Goal: Task Accomplishment & Management: Complete application form

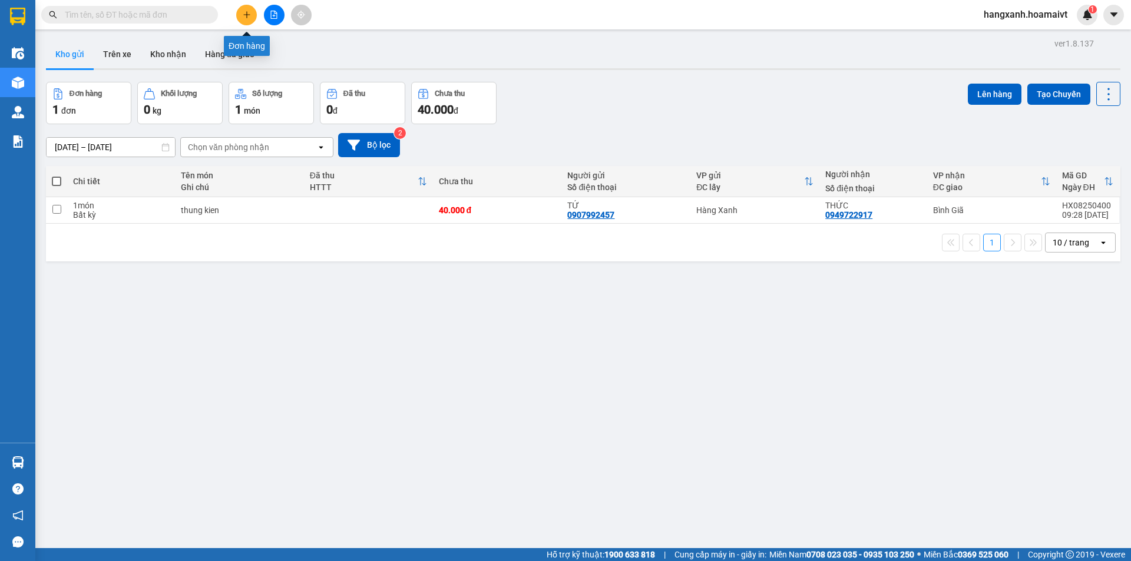
click at [243, 16] on icon "plus" at bounding box center [247, 15] width 8 height 8
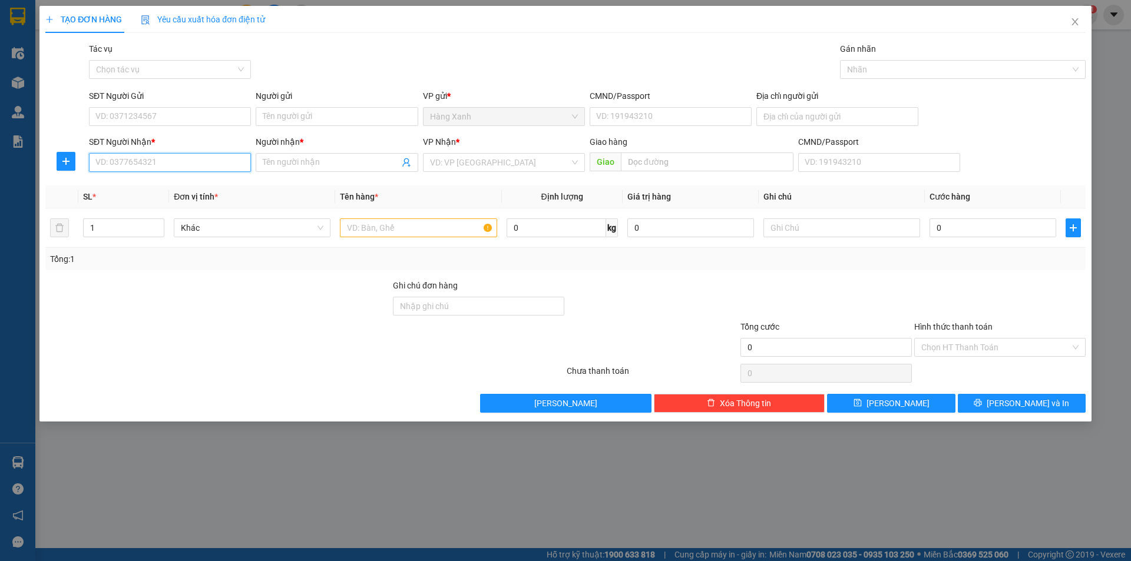
click at [198, 167] on input "SĐT Người Nhận *" at bounding box center [170, 162] width 162 height 19
type input "0328832088"
click at [200, 188] on div "0328832088 - hùng" at bounding box center [170, 186] width 148 height 13
type input "hùng"
click at [494, 166] on span "Hàng Bà Rịa" at bounding box center [504, 163] width 148 height 18
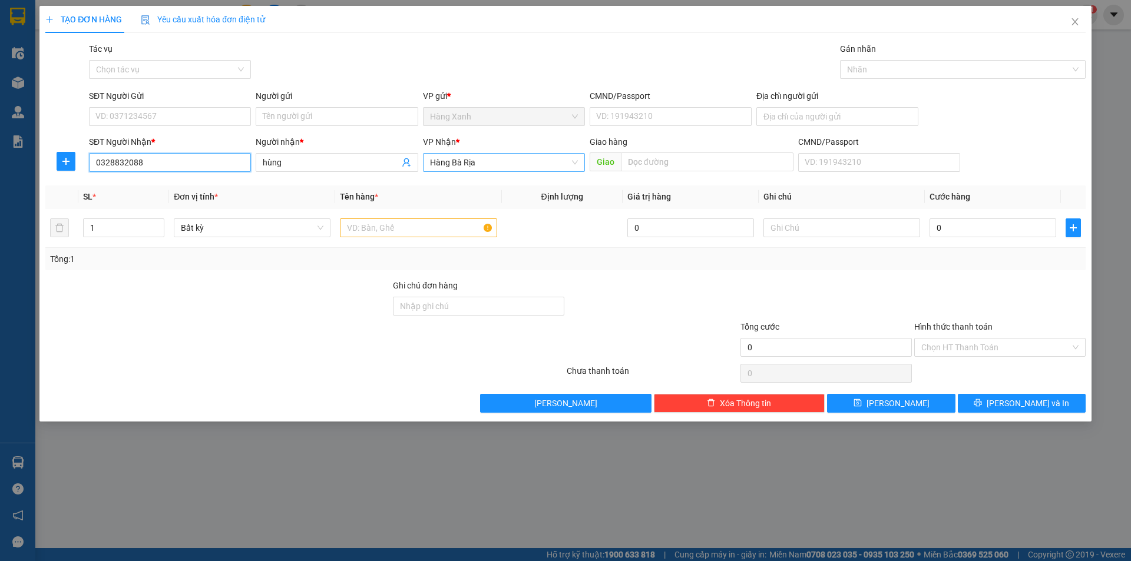
type input "0328832088"
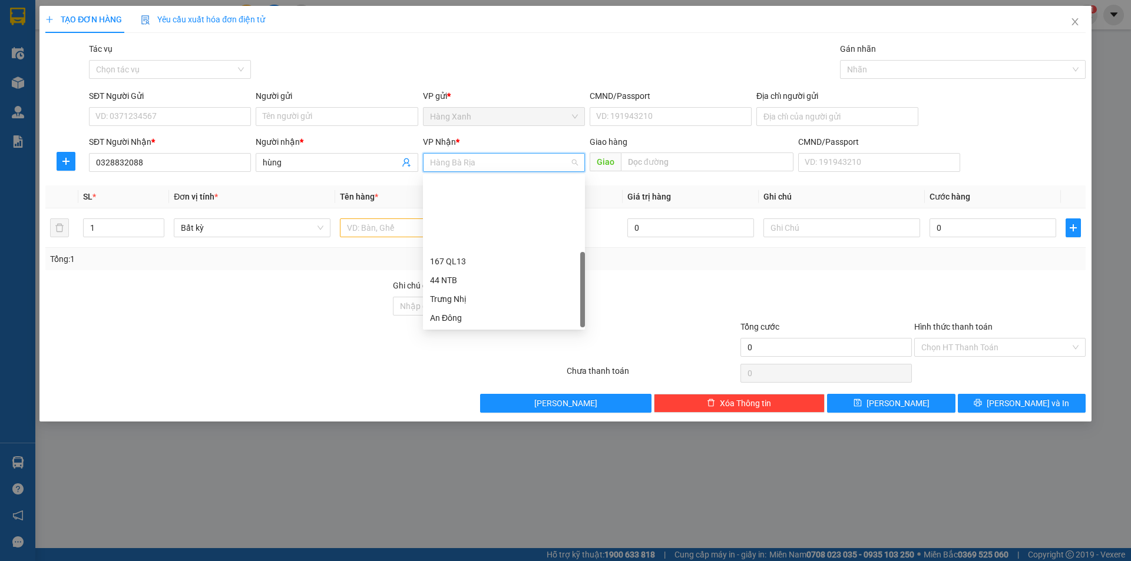
scroll to position [94, 0]
click at [456, 298] on div "HANG NGOAI" at bounding box center [504, 299] width 148 height 13
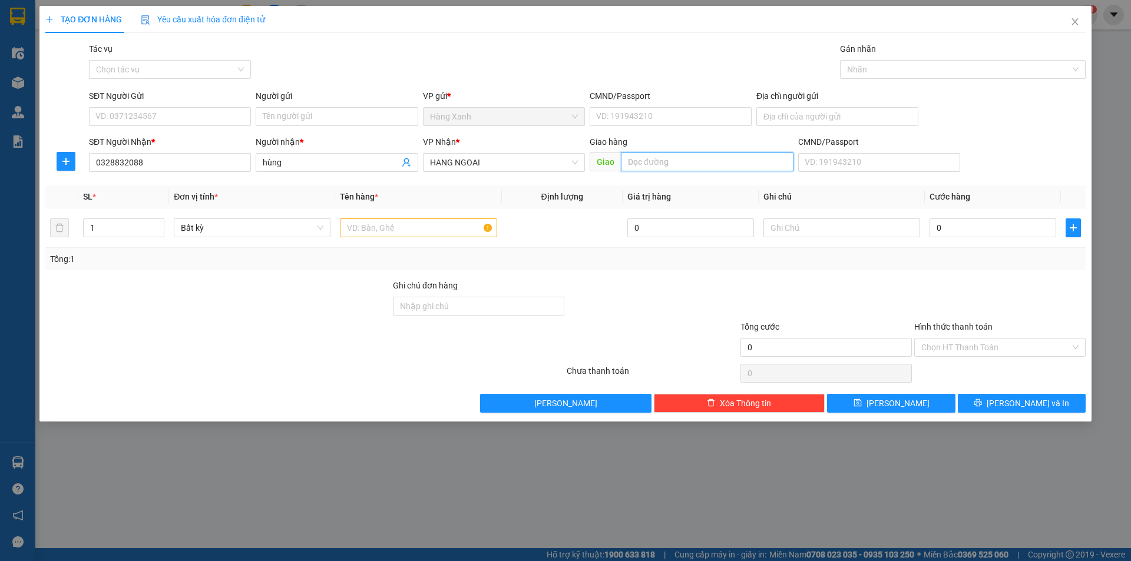
click at [649, 164] on input "text" at bounding box center [707, 162] width 173 height 19
type input "phuoc hoa"
click at [178, 112] on input "SĐT Người Gửi" at bounding box center [170, 116] width 162 height 19
type input "0919353473"
click at [275, 114] on input "Người gửi" at bounding box center [337, 116] width 162 height 19
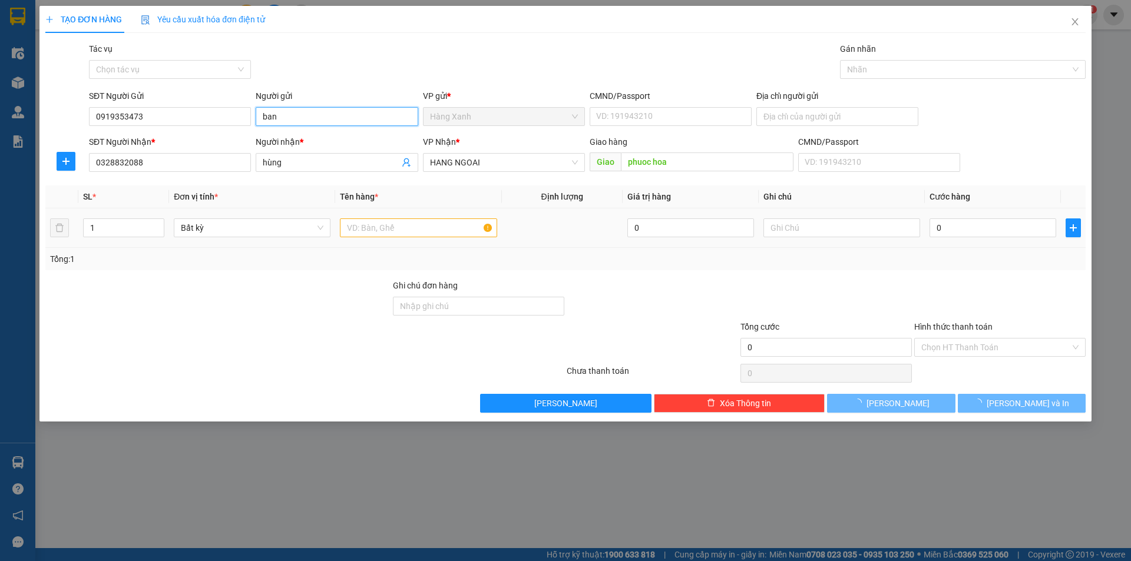
type input "ban"
click at [348, 227] on body "Kết quả tìm kiếm ( 0 ) Bộ lọc No Data hangxanh.hoamaivt 1 Điều hành xe Kho hàng…" at bounding box center [565, 280] width 1131 height 561
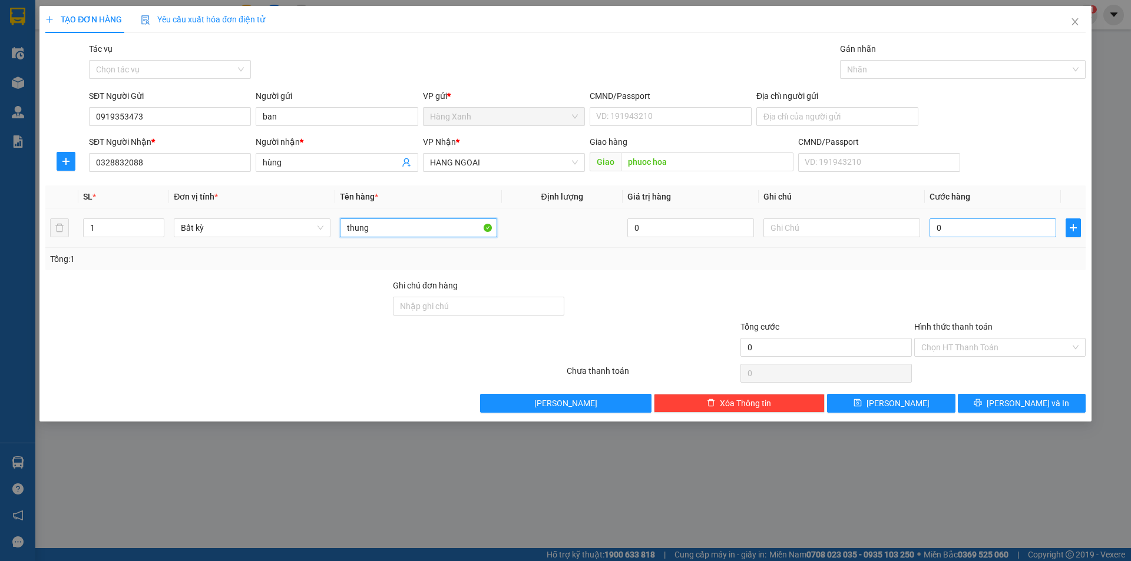
type input "thung"
click at [972, 223] on input "0" at bounding box center [992, 228] width 127 height 19
type input "4"
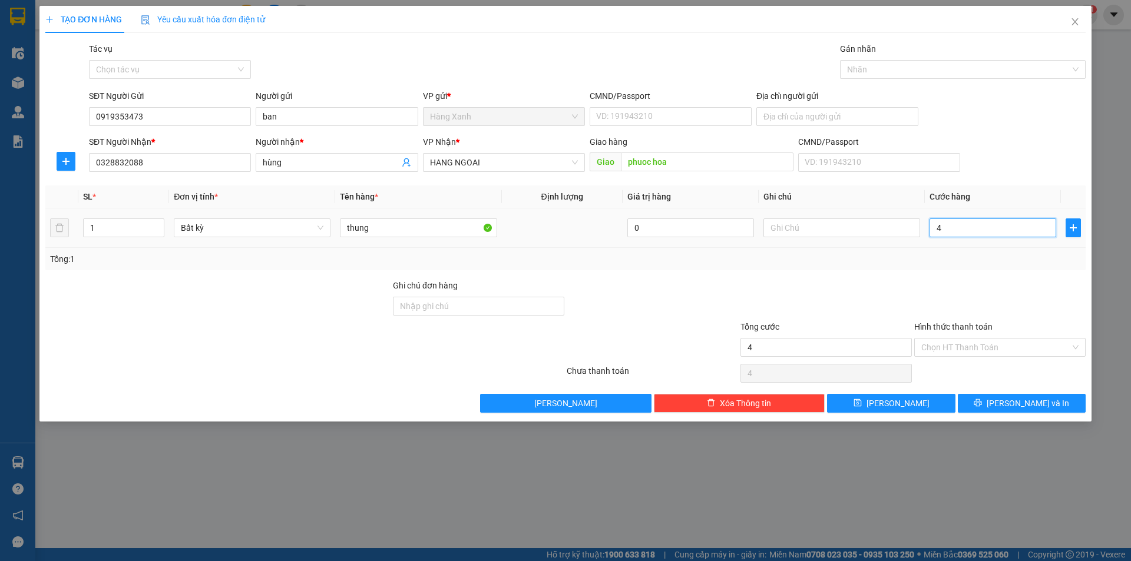
type input "40"
type input "40.000"
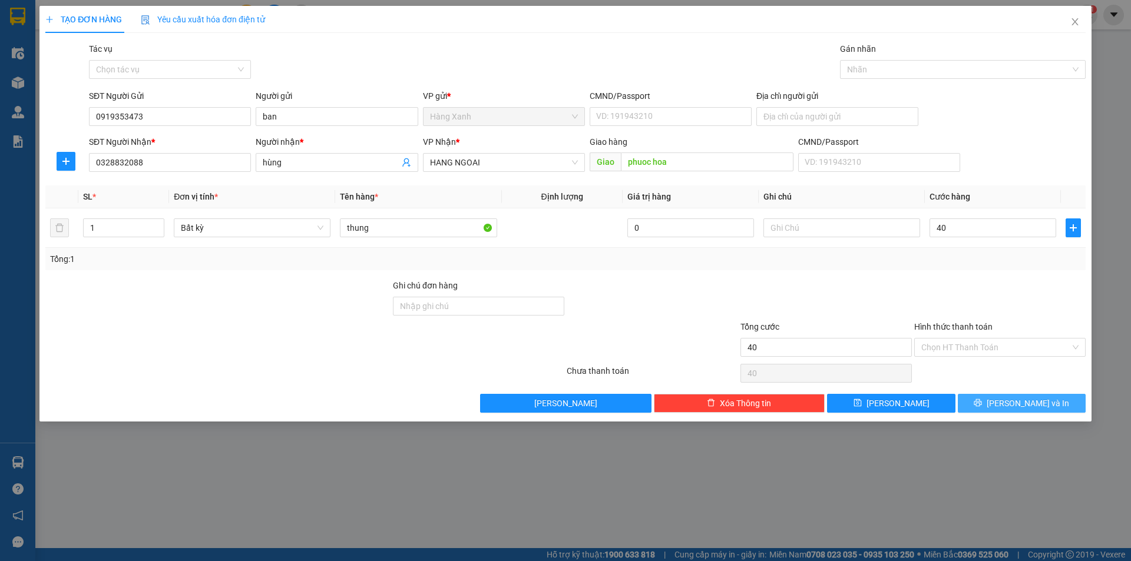
type input "40.000"
click at [1058, 406] on button "[PERSON_NAME] và In" at bounding box center [1022, 403] width 128 height 19
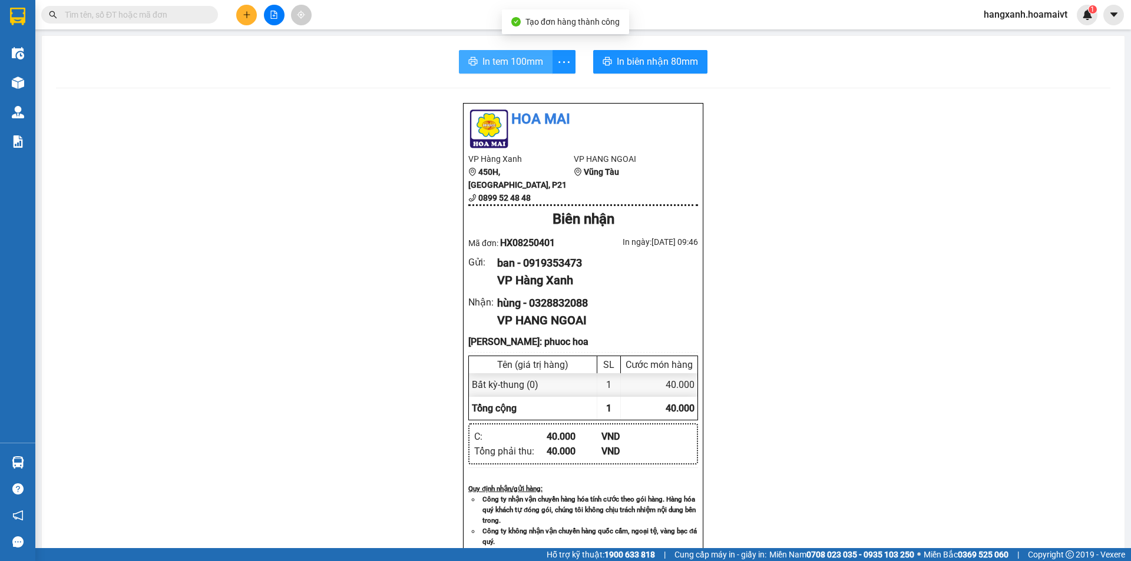
click at [514, 67] on span "In tem 100mm" at bounding box center [512, 61] width 61 height 15
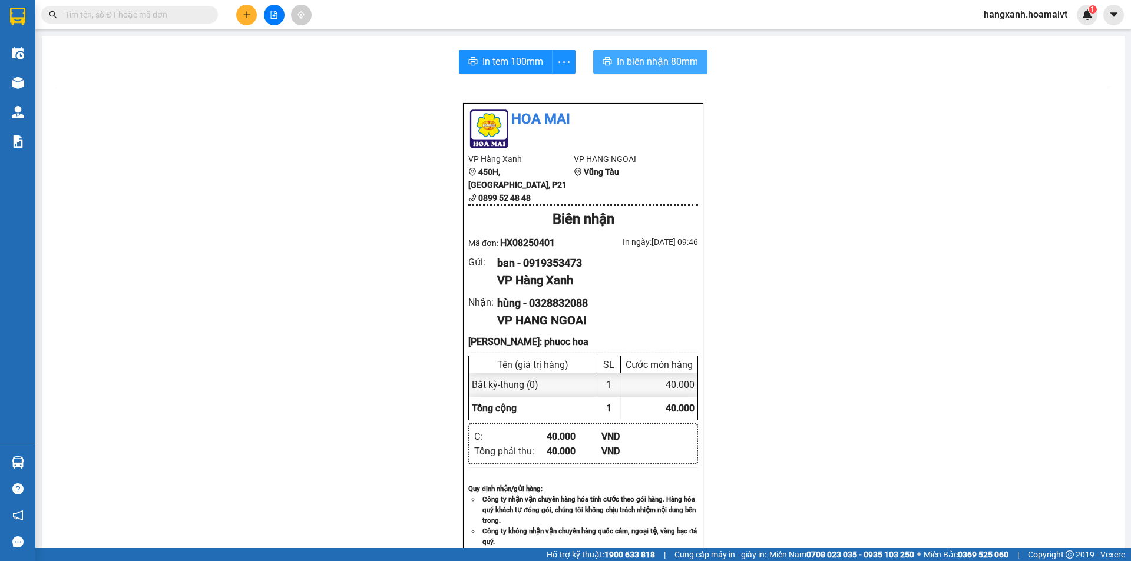
click at [629, 55] on span "In biên nhận 80mm" at bounding box center [657, 61] width 81 height 15
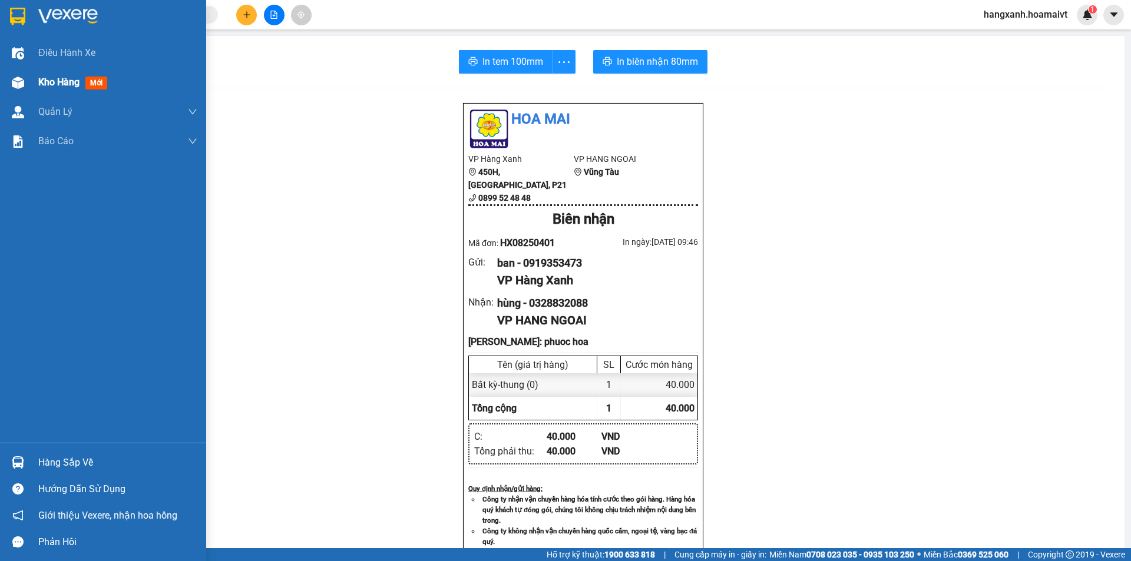
drag, startPoint x: 94, startPoint y: 82, endPoint x: 100, endPoint y: 85, distance: 6.9
click at [100, 85] on span "mới" at bounding box center [96, 83] width 22 height 13
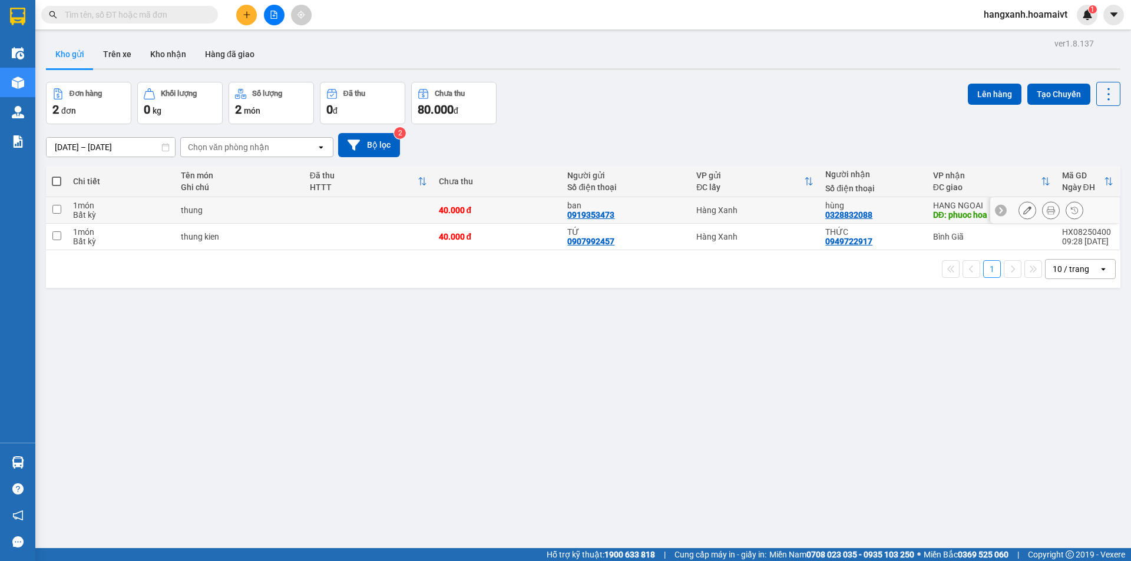
drag, startPoint x: 736, startPoint y: 213, endPoint x: 786, endPoint y: 211, distance: 50.1
click at [755, 211] on div "Hàng Xanh" at bounding box center [754, 210] width 117 height 9
checkbox input "true"
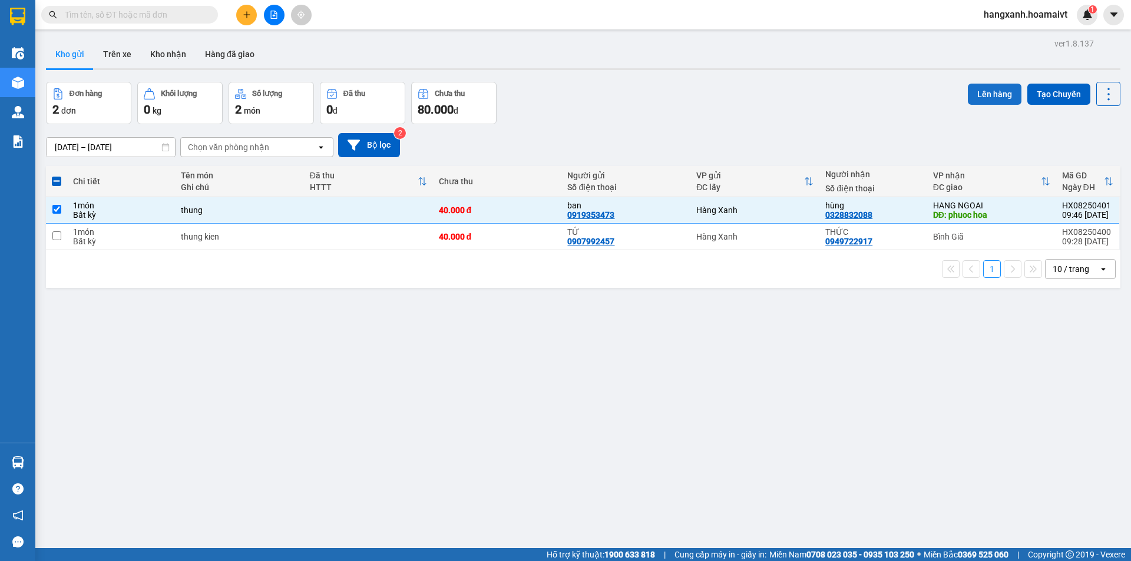
click at [973, 92] on button "Lên hàng" at bounding box center [995, 94] width 54 height 21
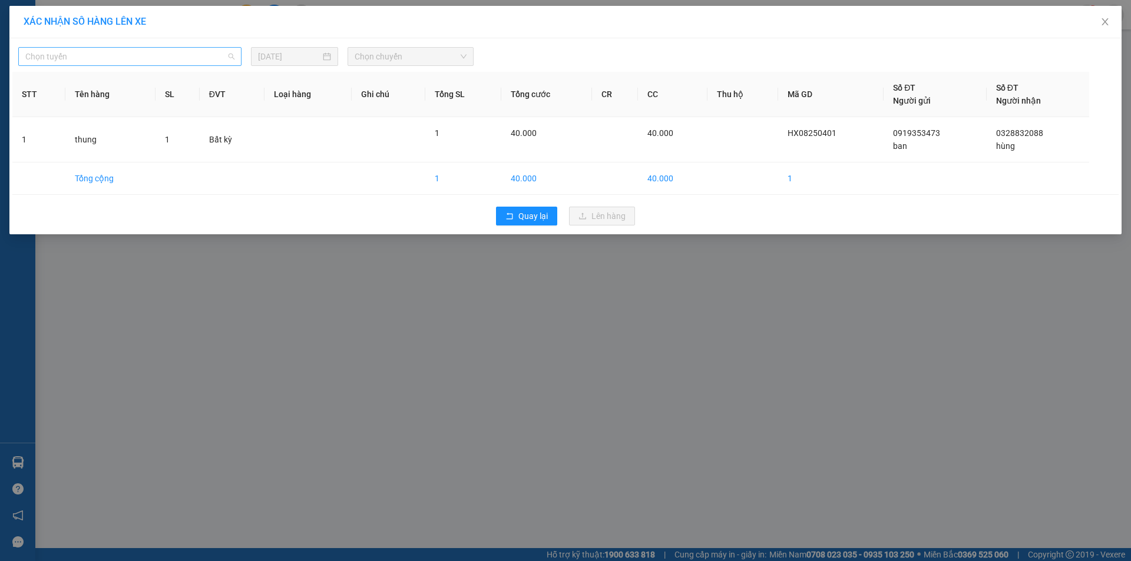
click at [95, 59] on span "Chọn tuyến" at bounding box center [129, 57] width 209 height 18
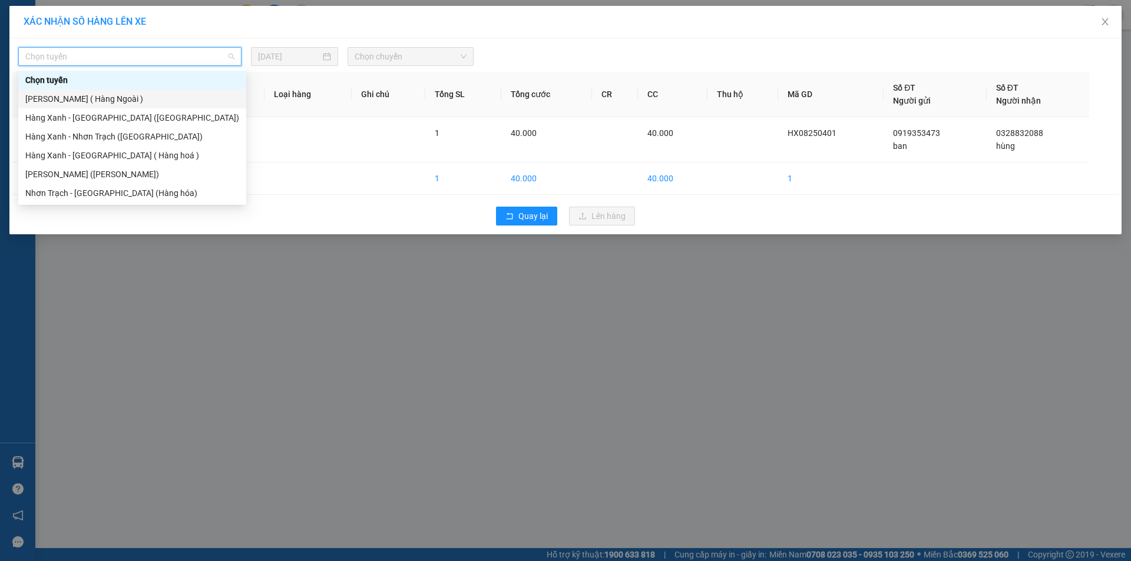
click at [91, 101] on div "[PERSON_NAME] ( Hàng Ngoài )" at bounding box center [132, 98] width 214 height 13
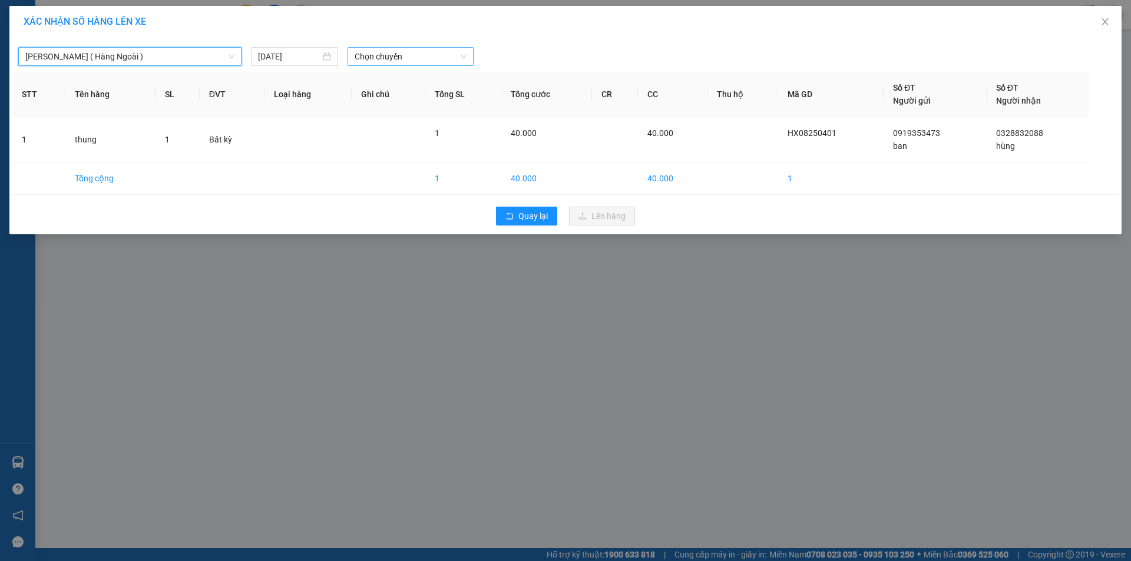
click at [449, 55] on span "Chọn chuyến" at bounding box center [411, 57] width 112 height 18
type input "1010"
click at [422, 98] on div "Thêm chuyến " 10:10 "" at bounding box center [410, 100] width 125 height 20
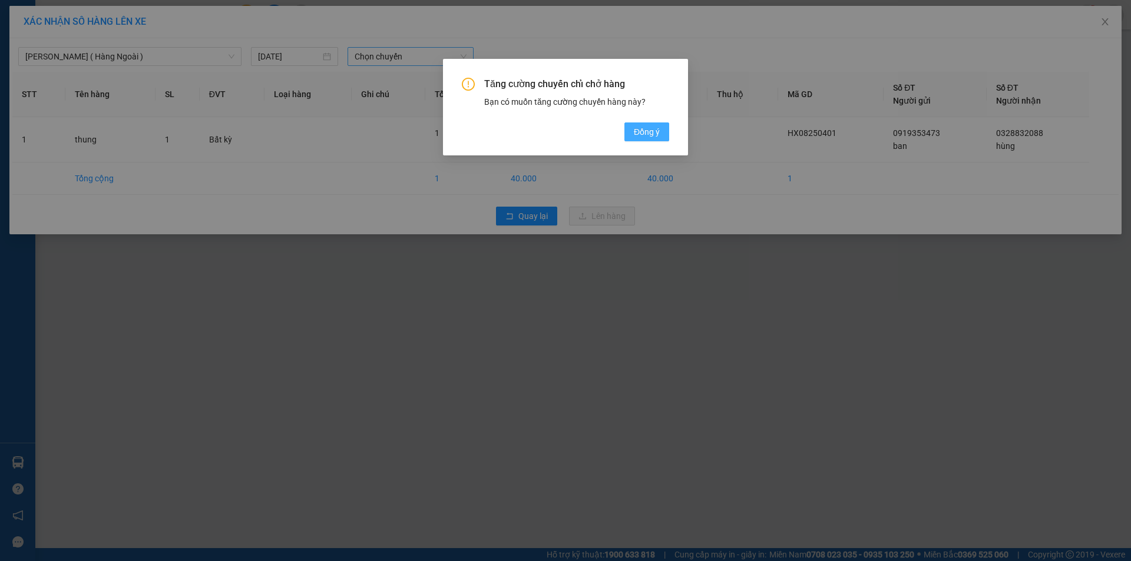
click at [637, 132] on span "Đồng ý" at bounding box center [647, 131] width 26 height 13
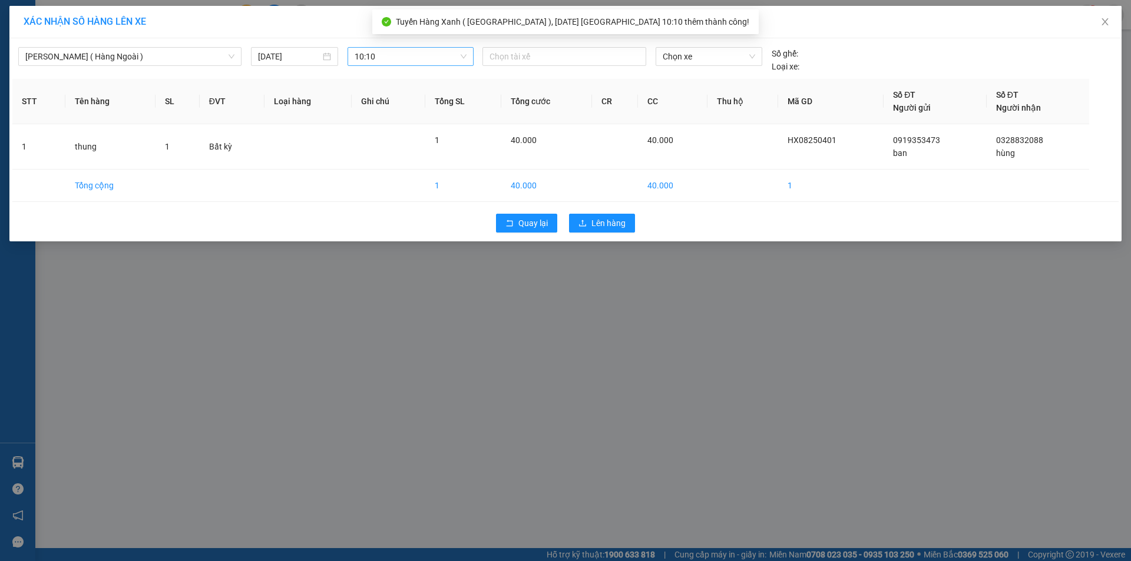
click at [482, 52] on div "Chọn tài xế" at bounding box center [564, 60] width 173 height 26
click at [487, 52] on div at bounding box center [488, 56] width 6 height 14
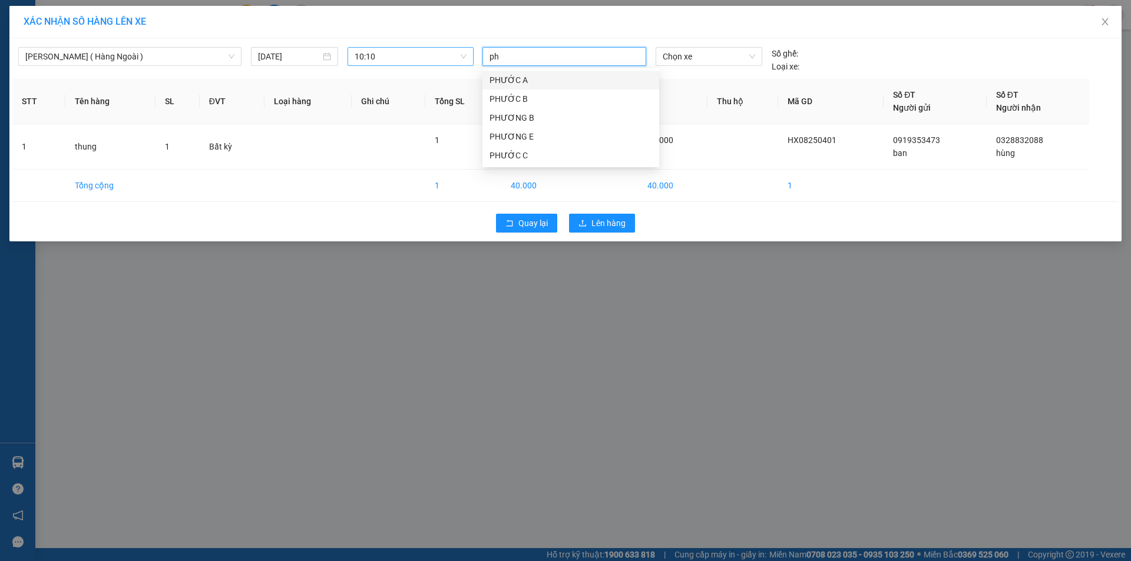
type input "p"
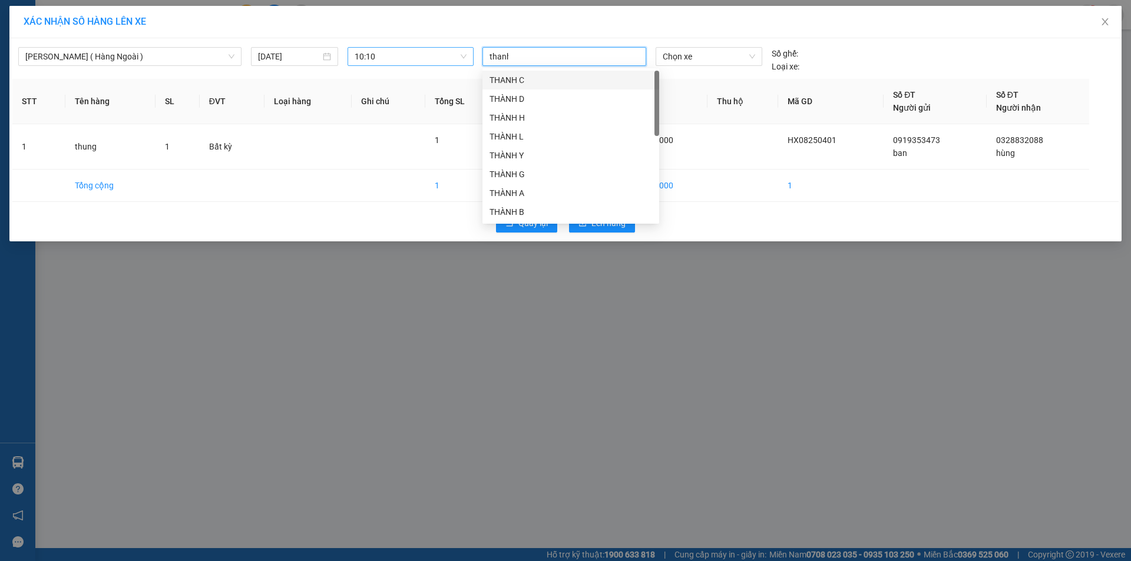
type input "thanh"
click at [525, 203] on div "THANH MĐ" at bounding box center [570, 212] width 177 height 19
click at [679, 61] on span "Chọn xe" at bounding box center [709, 57] width 92 height 18
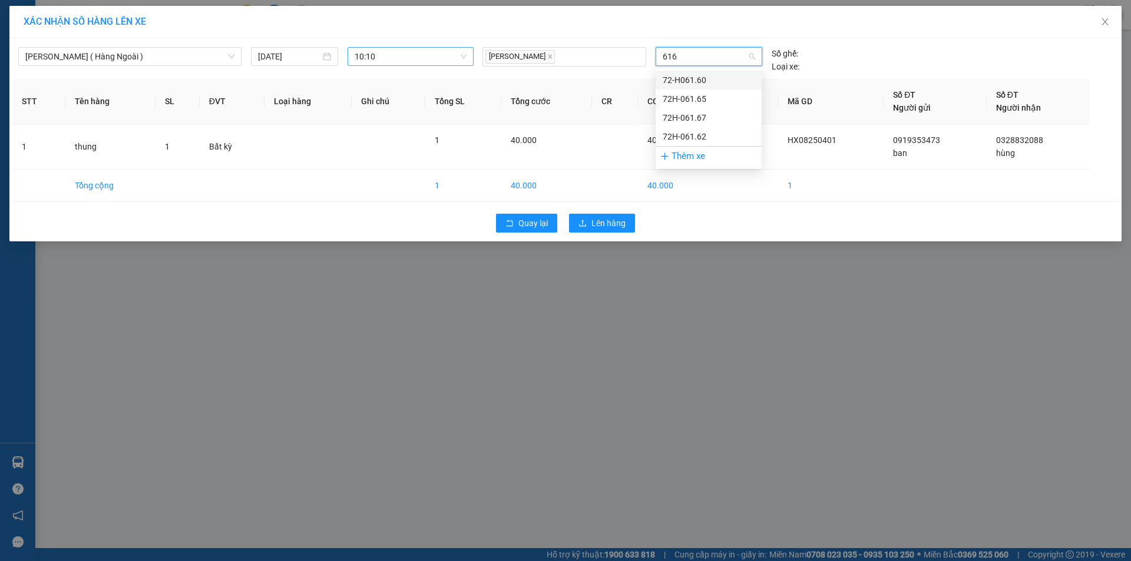
type input "6167"
click at [686, 82] on div "72H-061.67" at bounding box center [709, 80] width 92 height 13
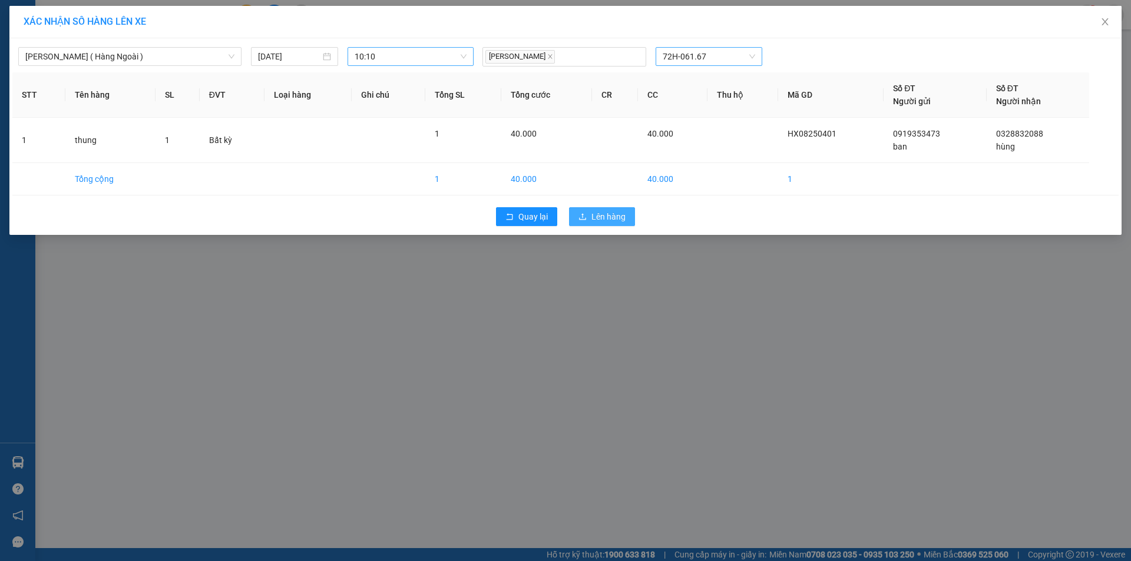
click at [618, 219] on span "Lên hàng" at bounding box center [608, 216] width 34 height 13
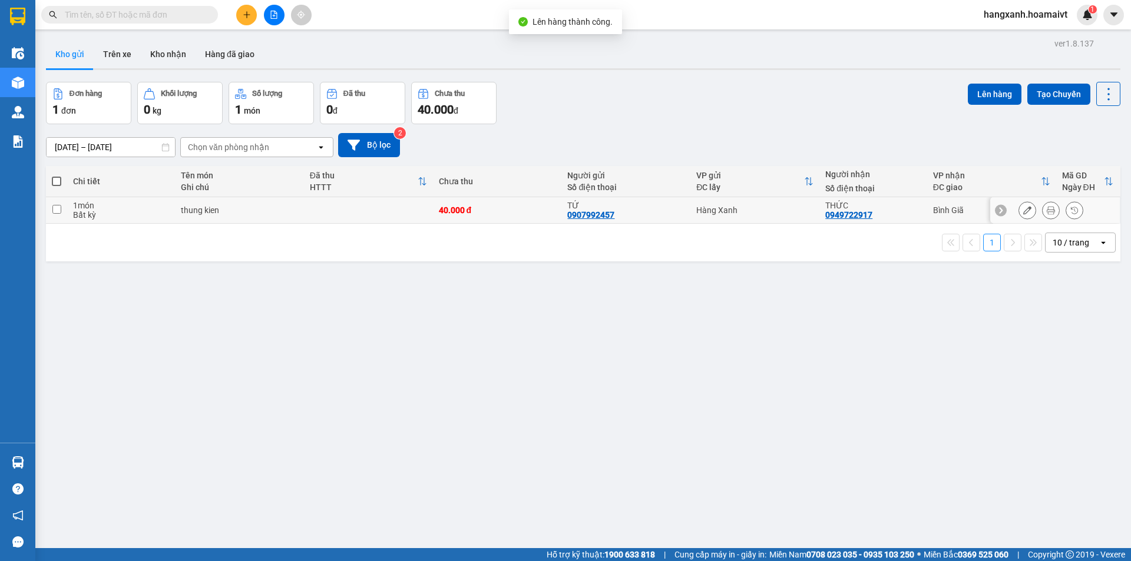
click at [785, 220] on td "Hàng Xanh" at bounding box center [754, 210] width 129 height 27
checkbox input "true"
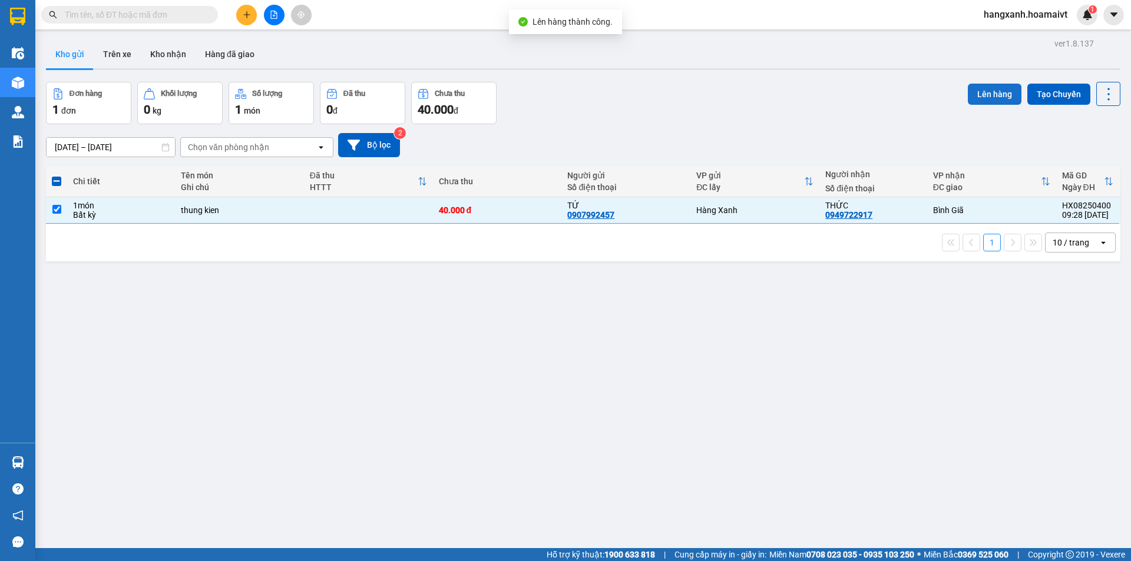
click at [984, 91] on button "Lên hàng" at bounding box center [995, 94] width 54 height 21
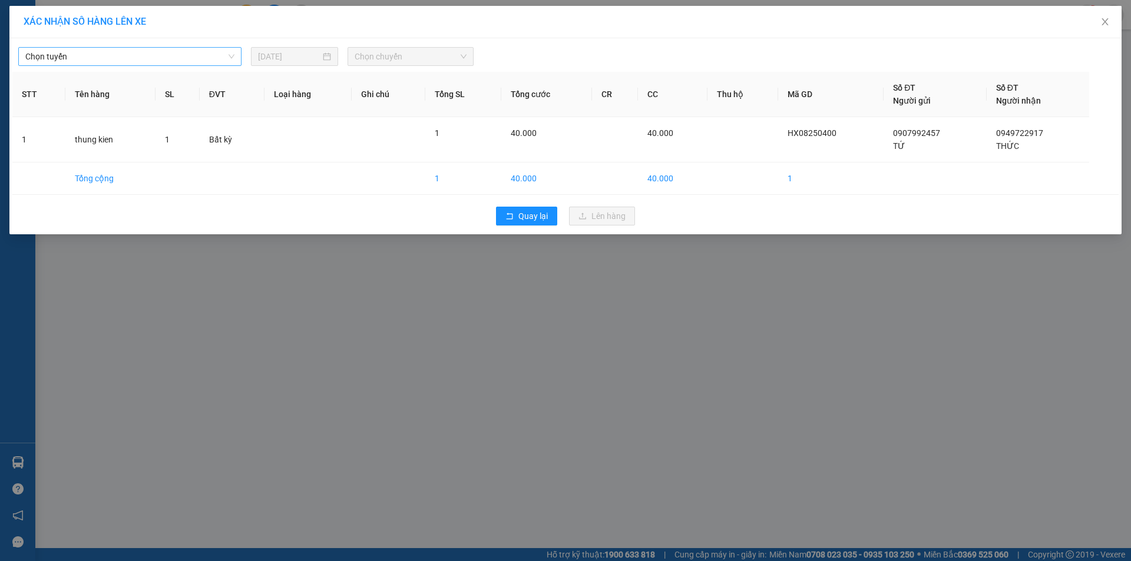
click at [88, 58] on span "Chọn tuyến" at bounding box center [129, 57] width 209 height 18
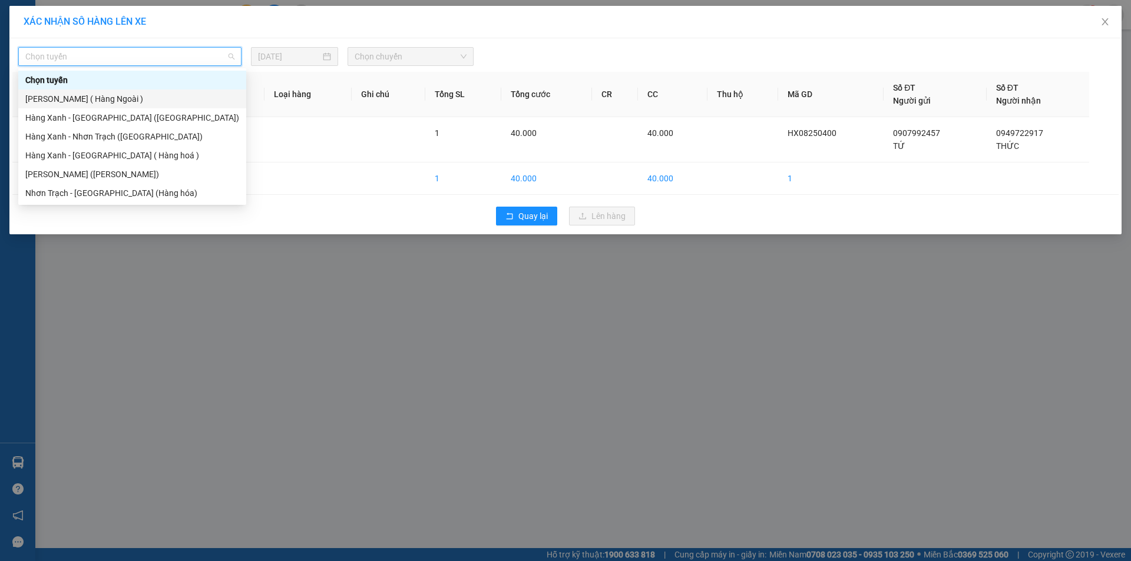
drag, startPoint x: 91, startPoint y: 98, endPoint x: 167, endPoint y: 85, distance: 77.2
click at [93, 98] on div "[PERSON_NAME] ( Hàng Ngoài )" at bounding box center [132, 98] width 214 height 13
click at [196, 61] on span "[PERSON_NAME] ( Hàng Ngoài )" at bounding box center [129, 57] width 209 height 18
drag, startPoint x: 105, startPoint y: 174, endPoint x: 375, endPoint y: 133, distance: 273.5
click at [106, 174] on div "[PERSON_NAME] ([PERSON_NAME])" at bounding box center [132, 174] width 214 height 13
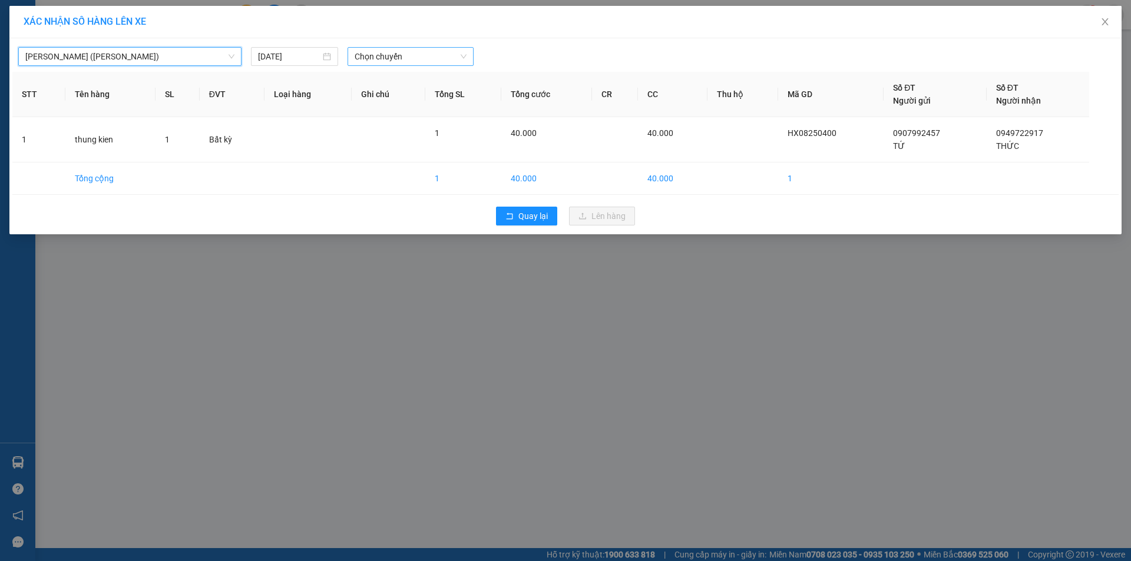
click at [443, 61] on span "Chọn chuyến" at bounding box center [411, 57] width 112 height 18
type input "1010"
click at [429, 100] on div "Thêm chuyến " 10:10 "" at bounding box center [410, 100] width 125 height 20
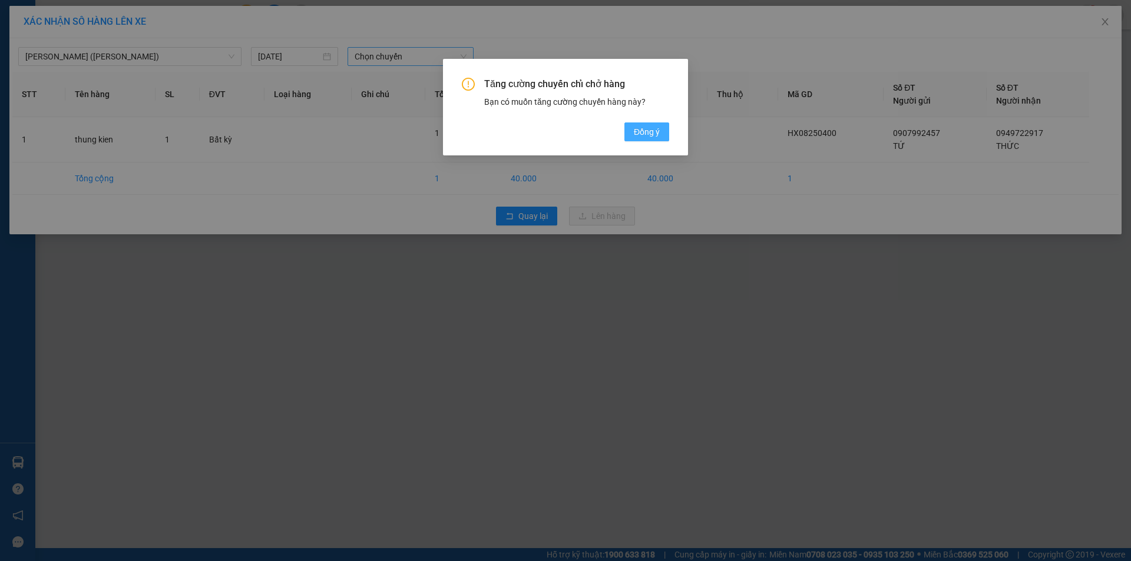
click at [634, 131] on span "Đồng ý" at bounding box center [647, 131] width 26 height 13
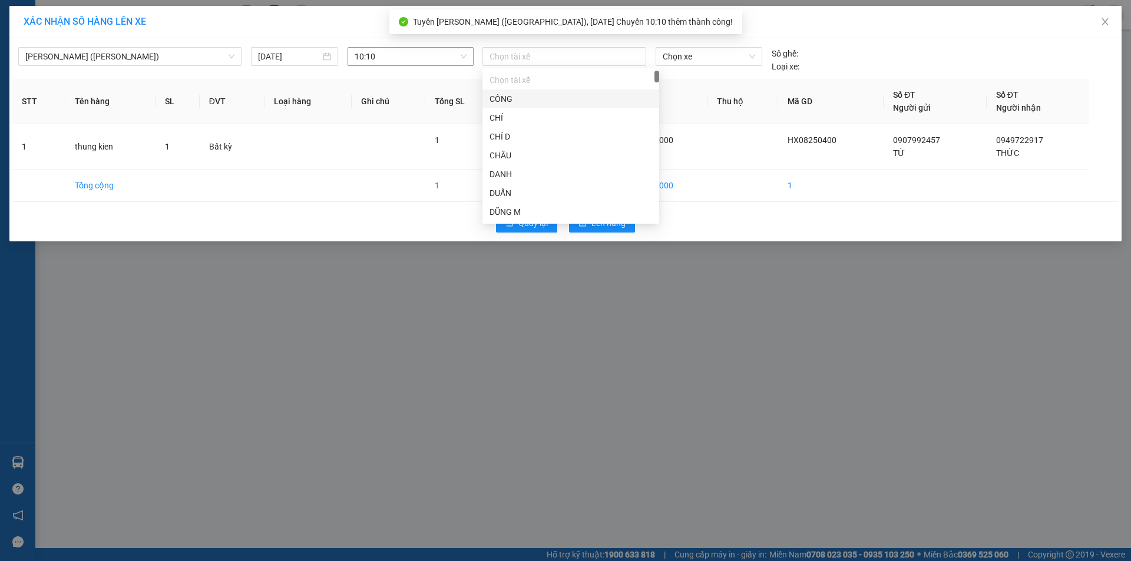
click at [552, 53] on div at bounding box center [564, 56] width 158 height 14
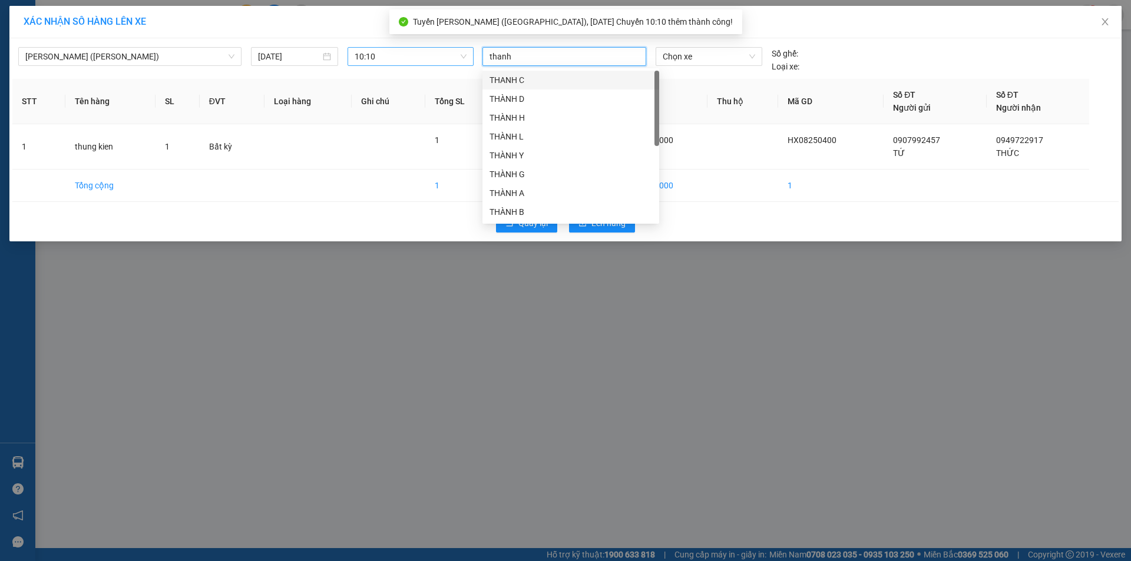
type input "thanh"
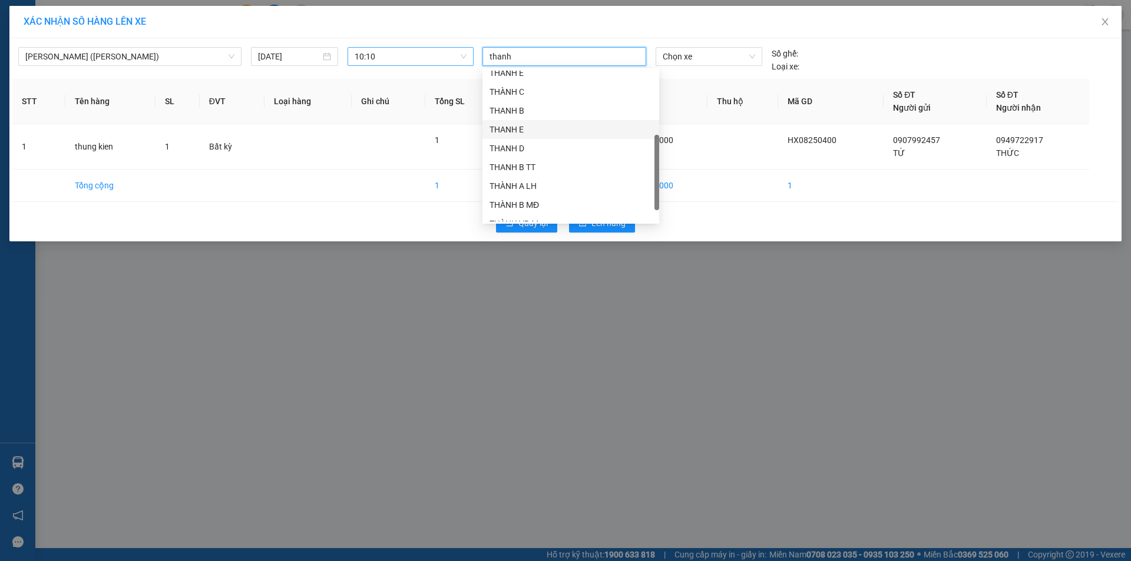
scroll to position [207, 0]
click at [531, 209] on div "THANH MĐ" at bounding box center [570, 212] width 163 height 13
click at [702, 63] on span "Chọn xe" at bounding box center [709, 57] width 92 height 18
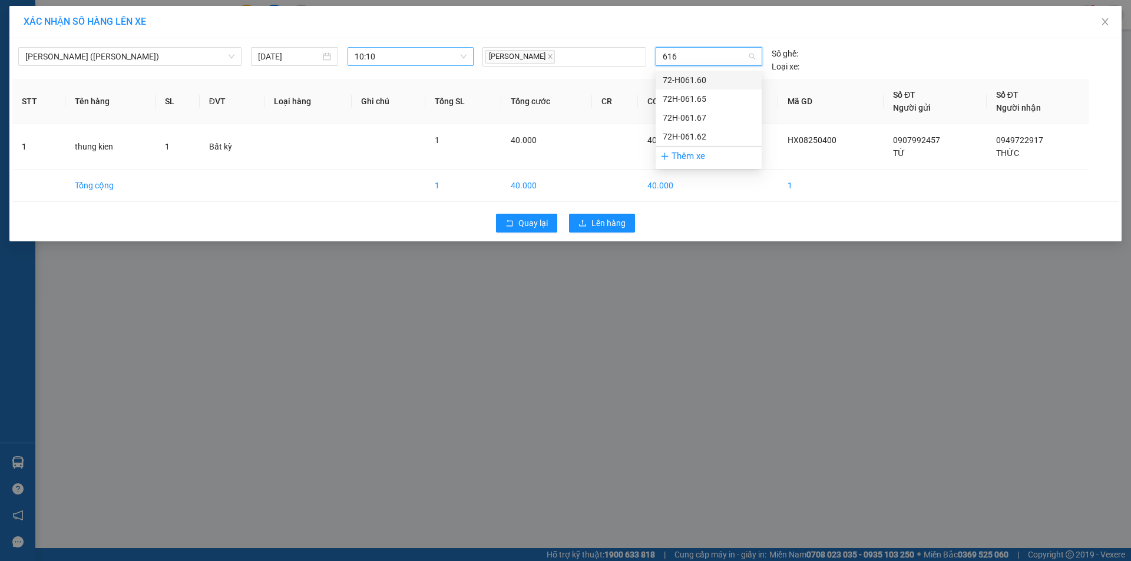
type input "6167"
click at [723, 78] on div "72H-061.67" at bounding box center [709, 80] width 92 height 13
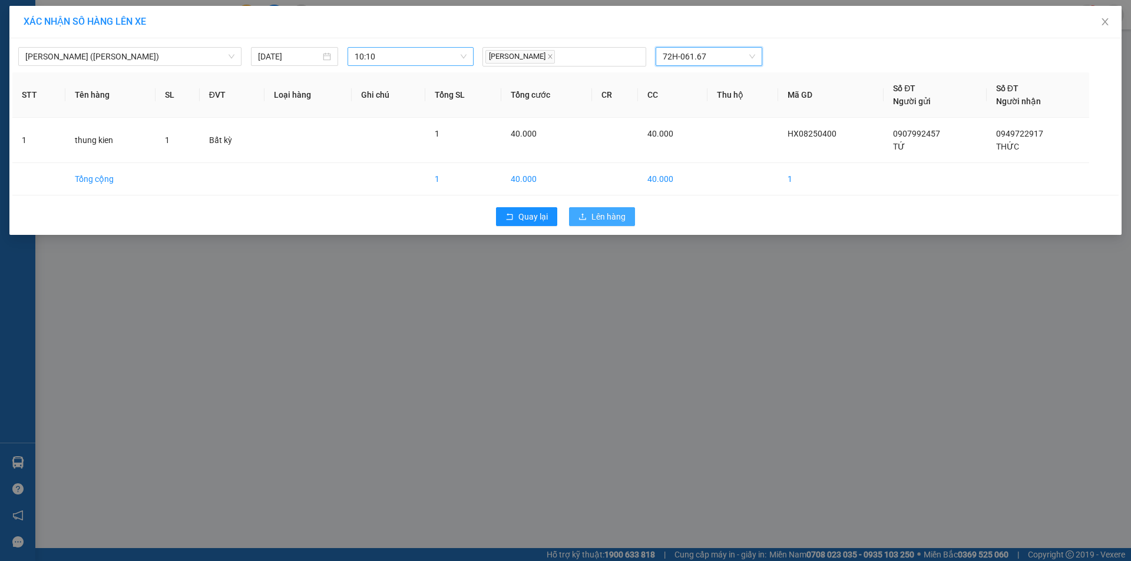
click at [614, 216] on span "Lên hàng" at bounding box center [608, 216] width 34 height 13
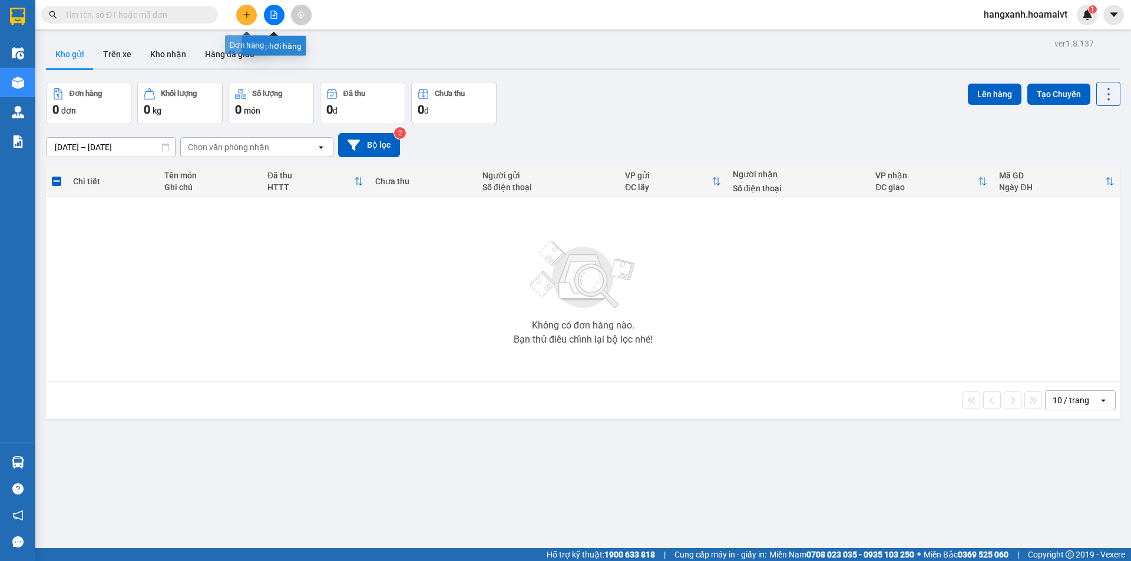
click at [239, 16] on button at bounding box center [246, 15] width 21 height 21
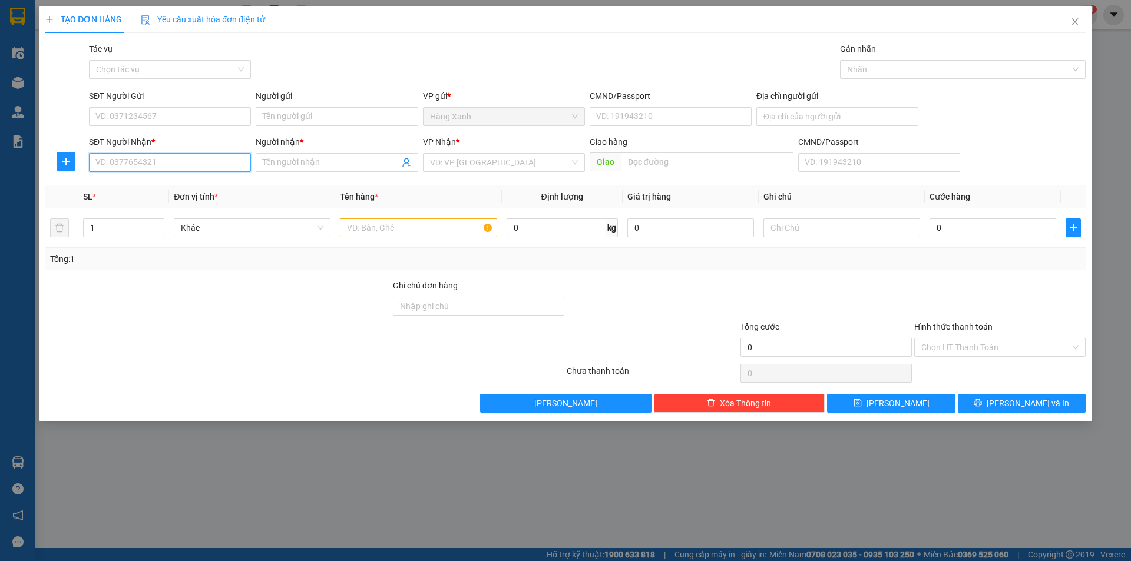
click at [190, 167] on input "SĐT Người Nhận *" at bounding box center [170, 162] width 162 height 19
type input "0903809399"
click at [276, 163] on input "Người nhận *" at bounding box center [331, 162] width 136 height 13
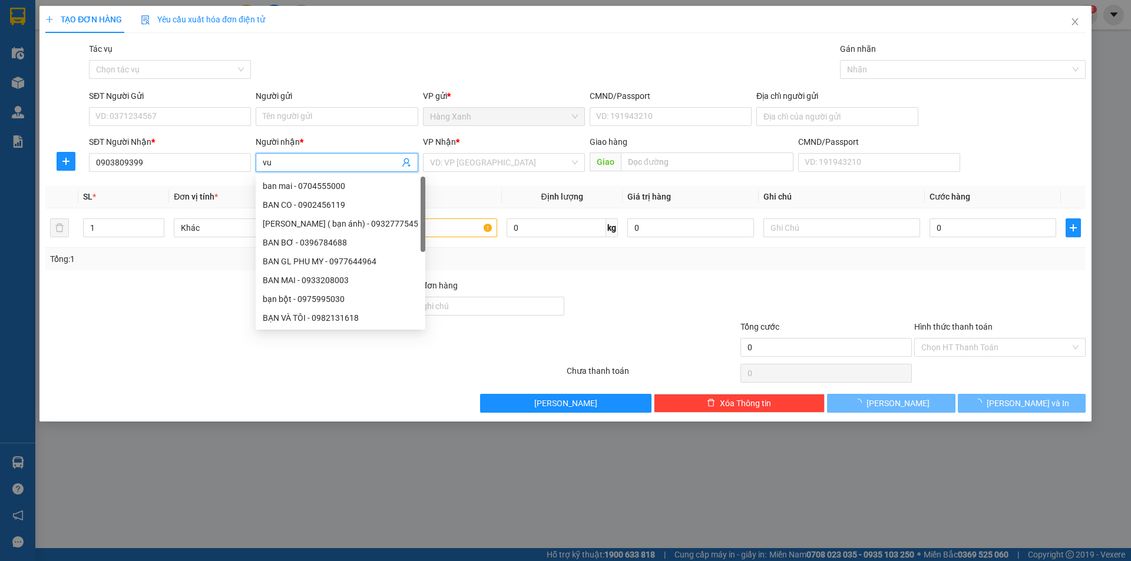
type input "vu"
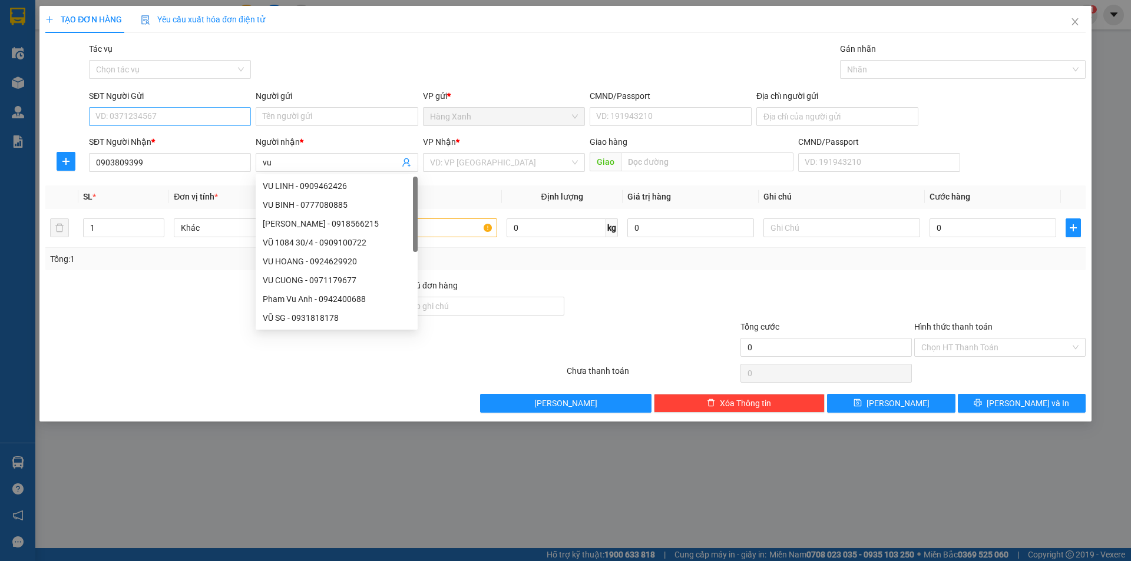
click at [189, 110] on div "SĐT Người Gửi VD: 0371234567" at bounding box center [170, 110] width 162 height 41
click at [187, 114] on input "SĐT Người Gửi" at bounding box center [170, 116] width 162 height 19
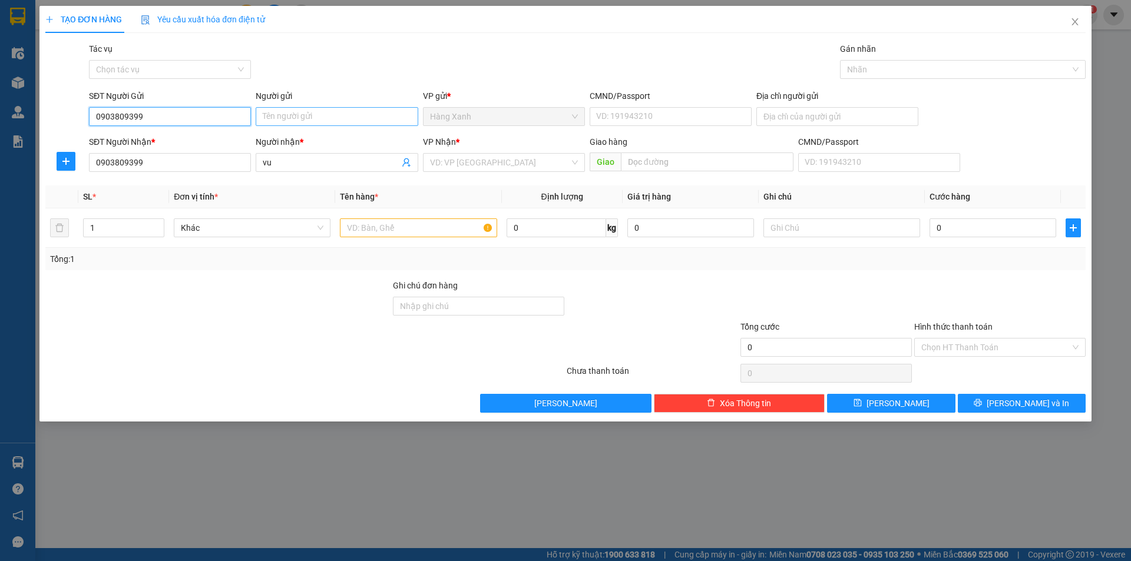
type input "0903809399"
click at [305, 121] on input "Người gửi" at bounding box center [337, 116] width 162 height 19
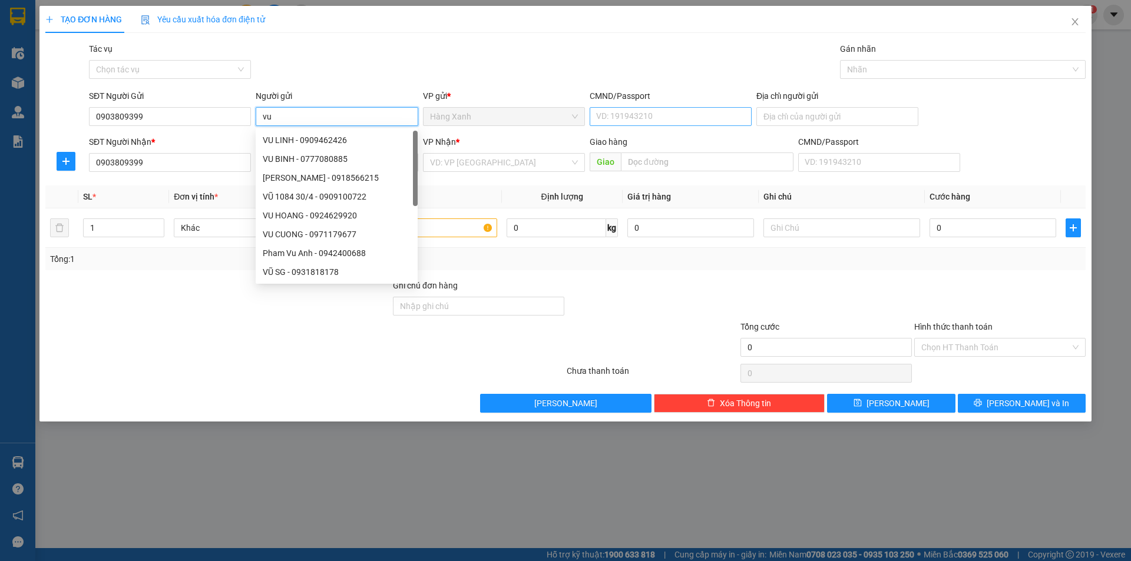
type input "vu"
click at [641, 120] on input "CMND/Passport" at bounding box center [671, 116] width 162 height 19
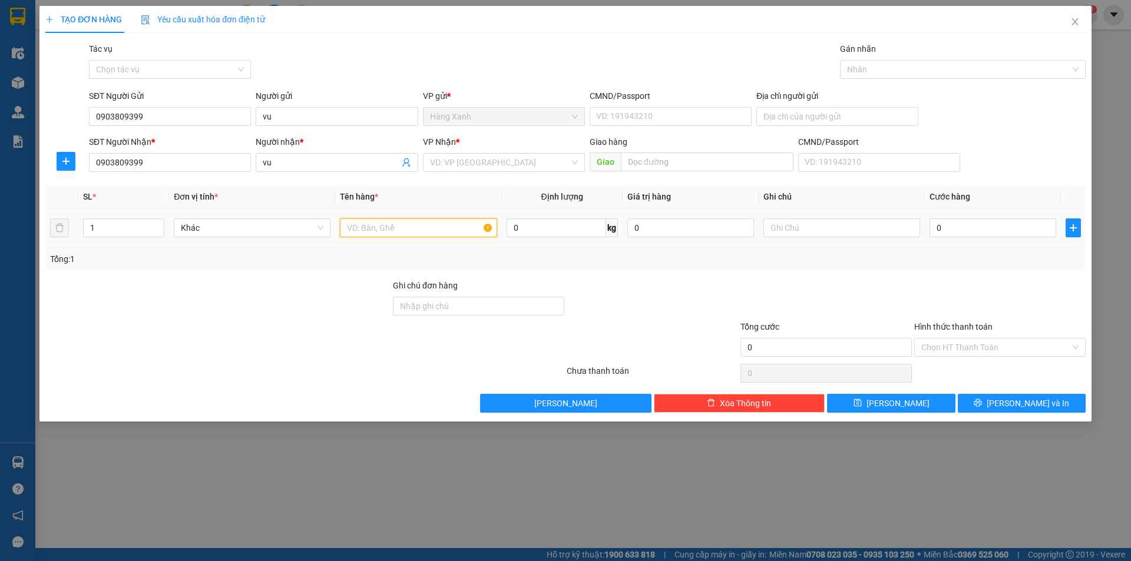
click at [458, 226] on input "text" at bounding box center [418, 228] width 157 height 19
type input "bao"
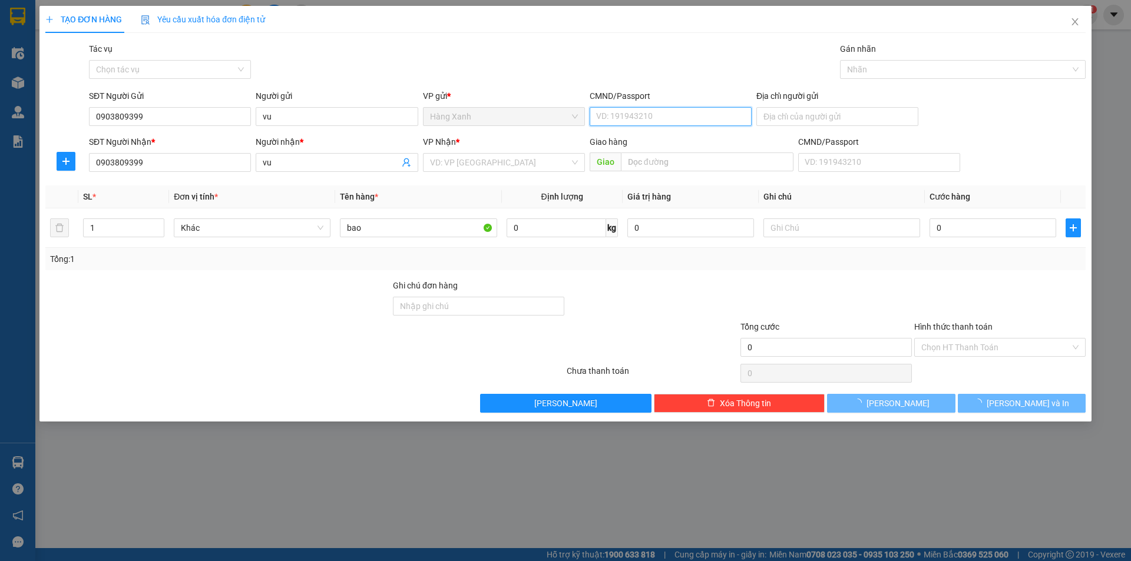
drag, startPoint x: 610, startPoint y: 119, endPoint x: 623, endPoint y: 107, distance: 17.5
click at [623, 107] on input "CMND/Passport" at bounding box center [671, 116] width 162 height 19
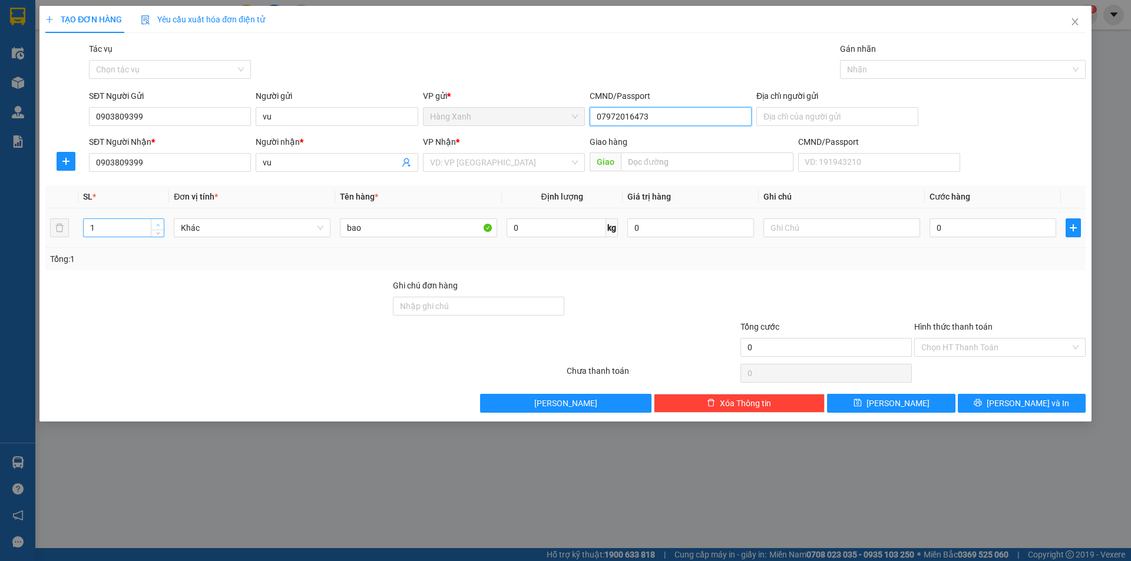
type input "07972016473"
click at [155, 226] on span "up" at bounding box center [157, 224] width 7 height 7
type input "3"
click at [161, 222] on span "up" at bounding box center [157, 224] width 7 height 7
click at [1002, 230] on input "0" at bounding box center [992, 228] width 127 height 19
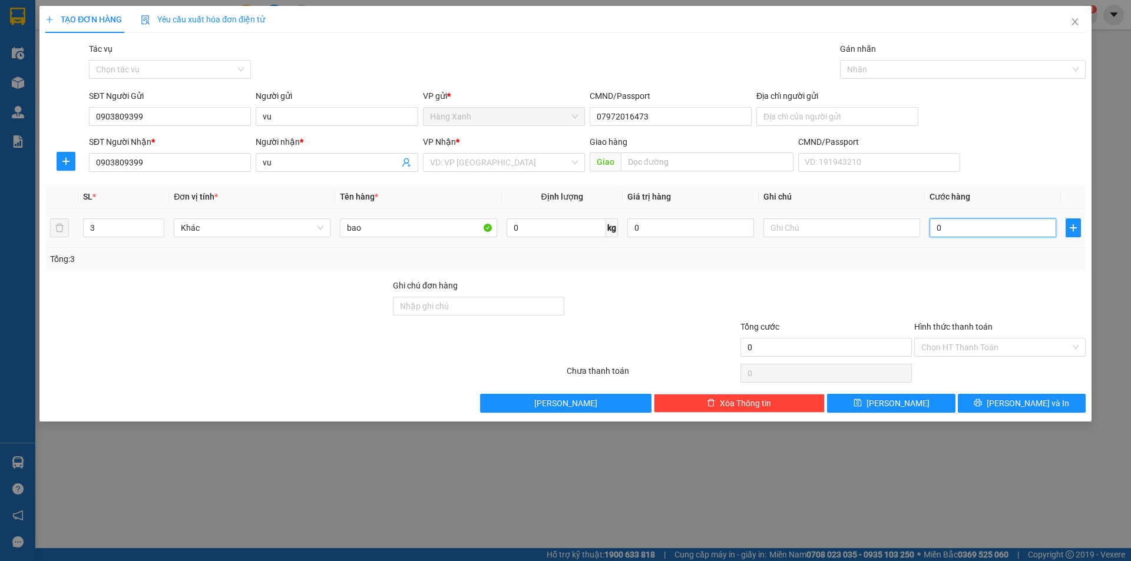
type input "1"
type input "10"
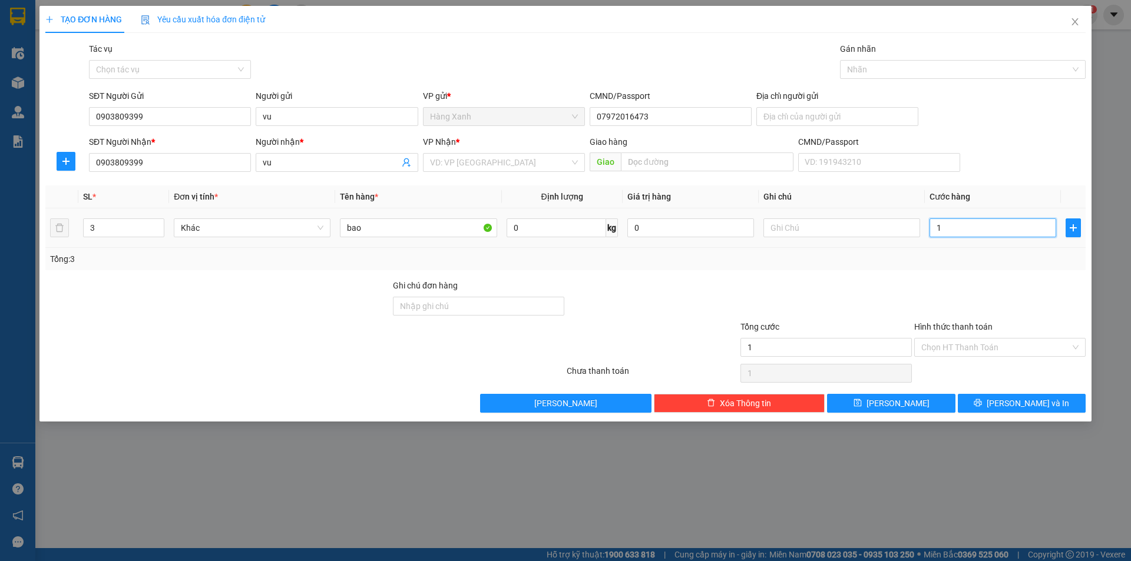
type input "10"
type input "100"
type input "100.000"
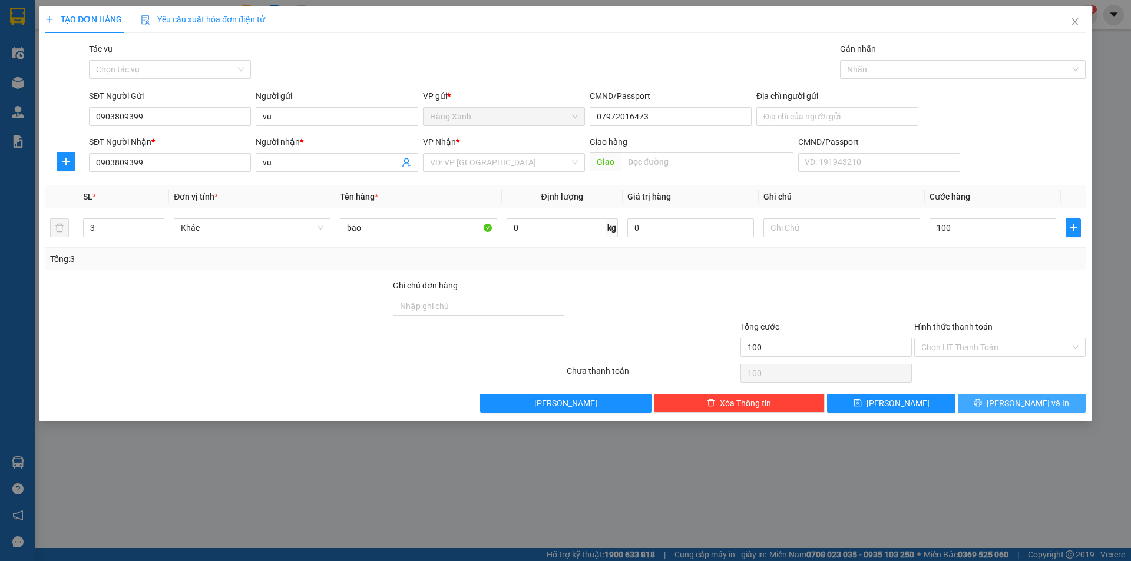
type input "100.000"
click at [1021, 403] on span "[PERSON_NAME] và In" at bounding box center [1028, 403] width 82 height 13
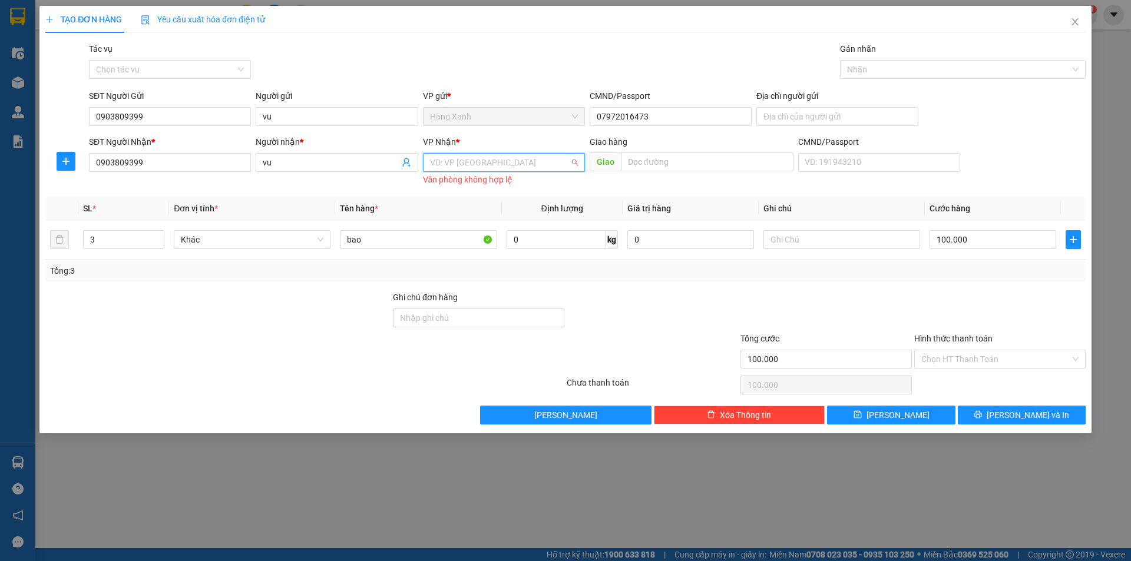
click at [496, 158] on input "search" at bounding box center [500, 163] width 140 height 18
type input "b"
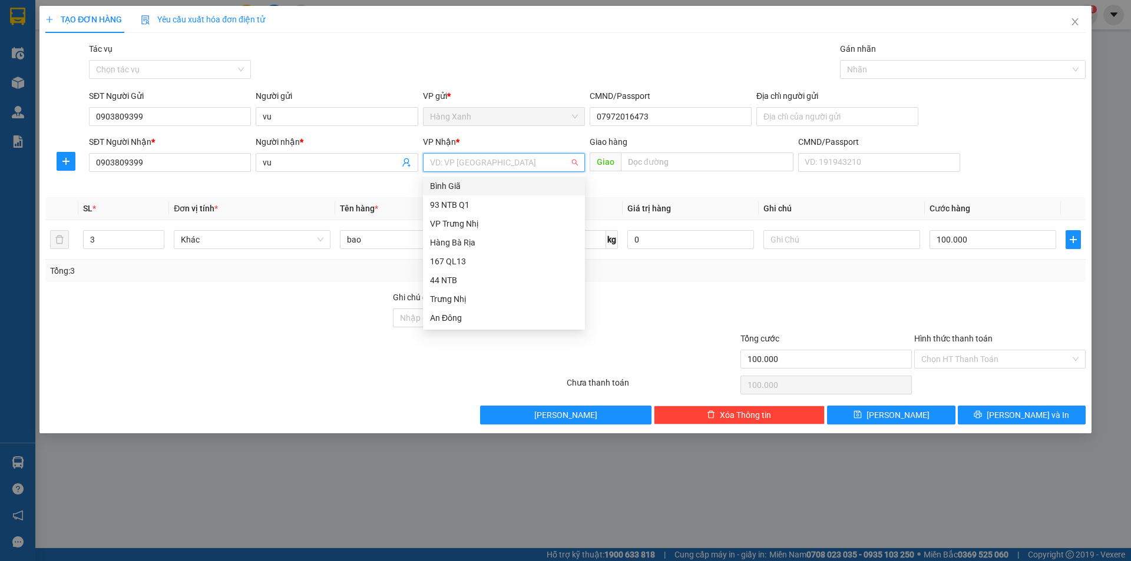
drag, startPoint x: 449, startPoint y: 183, endPoint x: 484, endPoint y: 184, distance: 34.2
click at [451, 183] on div "Bình Giã" at bounding box center [504, 186] width 148 height 13
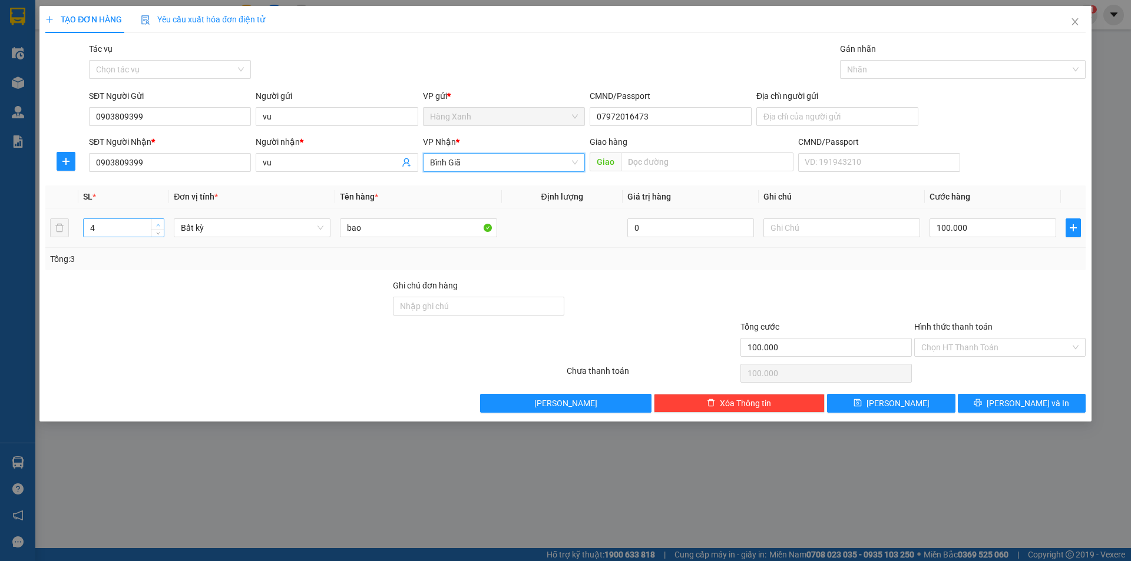
click at [158, 226] on icon "up" at bounding box center [158, 225] width 4 height 4
type input "5"
click at [158, 225] on icon "up" at bounding box center [158, 225] width 4 height 4
click at [995, 230] on input "100.000" at bounding box center [992, 228] width 127 height 19
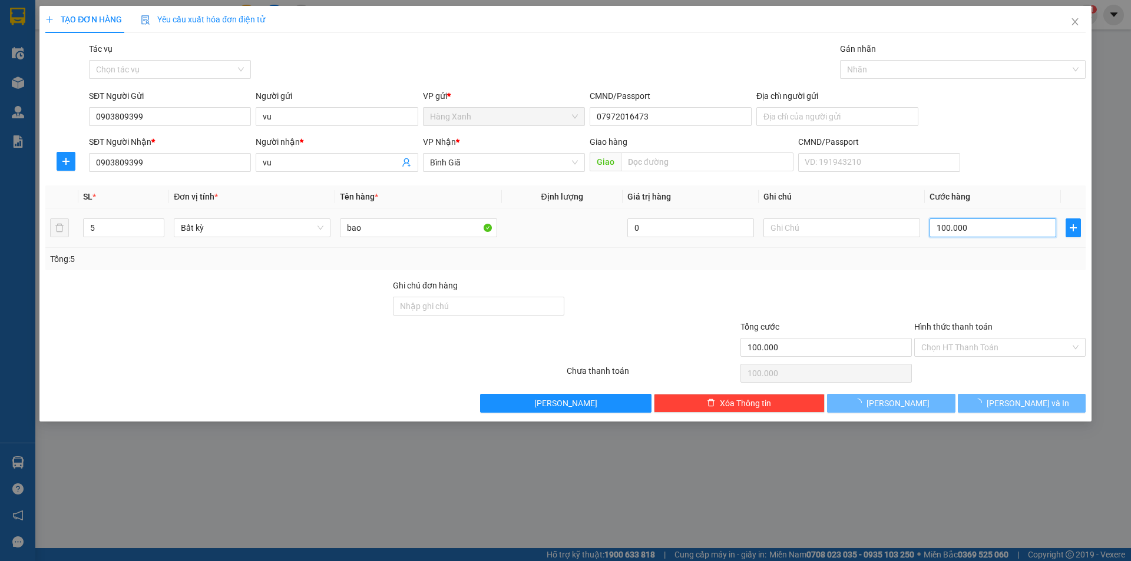
type input "0"
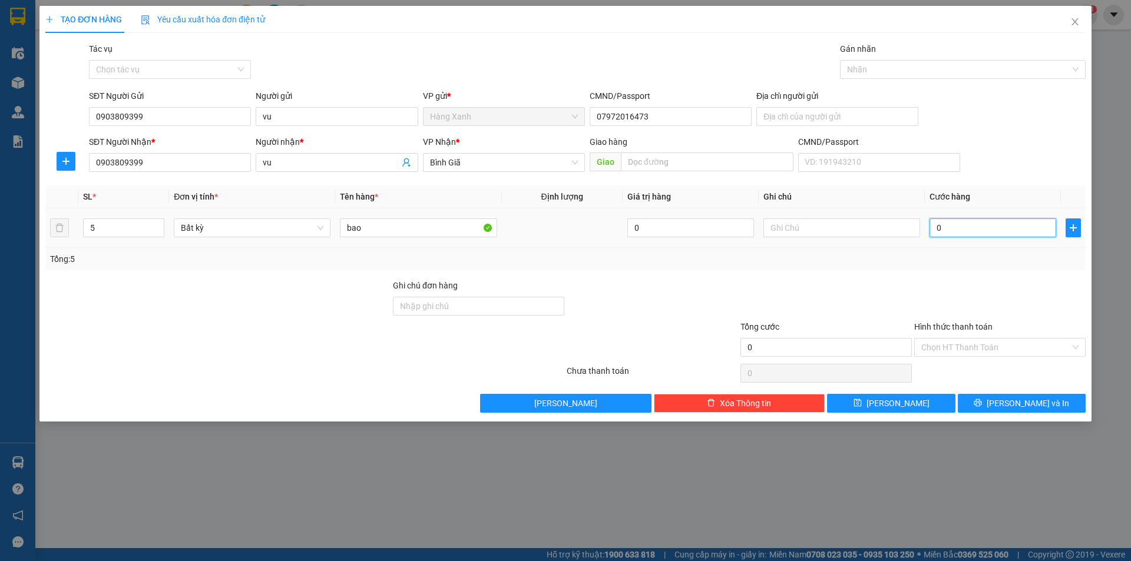
type input "01"
type input "1"
type input "014"
type input "14"
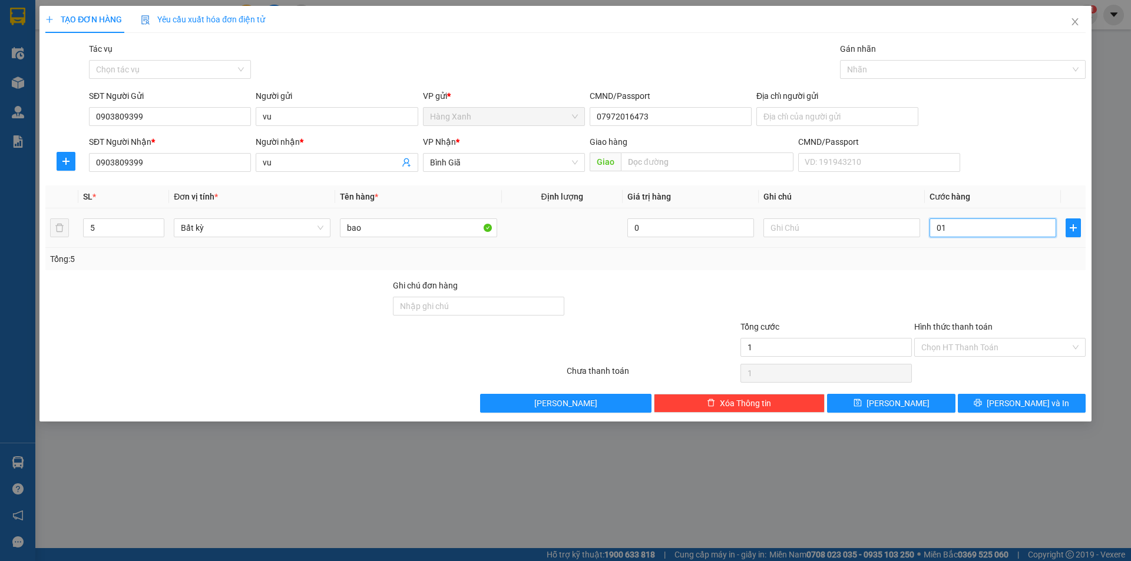
type input "14"
type input "0.140"
type input "140"
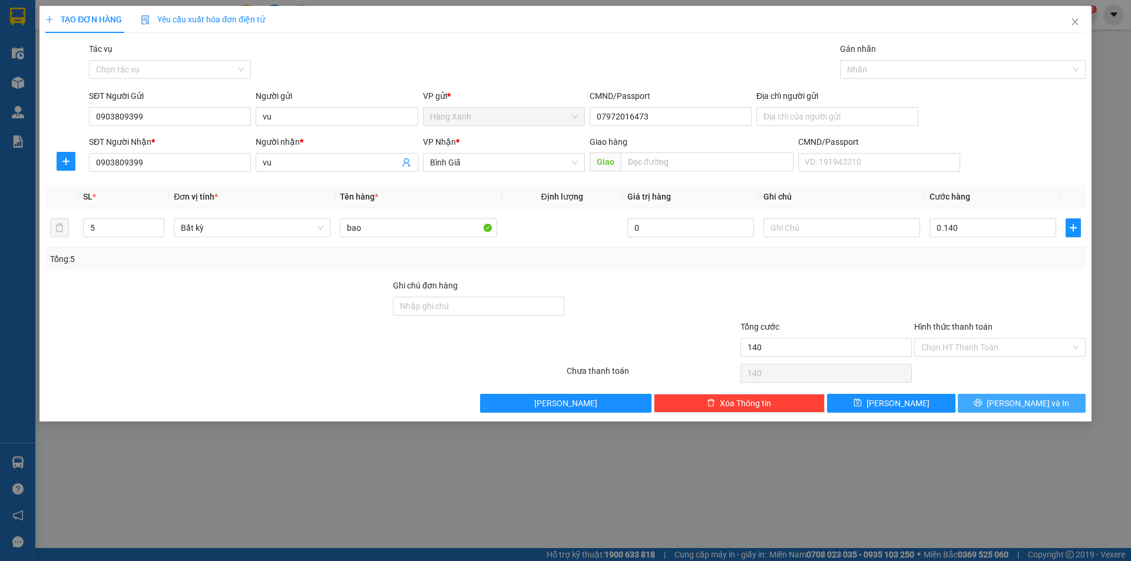
type input "140.000"
click at [991, 405] on button "[PERSON_NAME] và In" at bounding box center [1022, 403] width 128 height 19
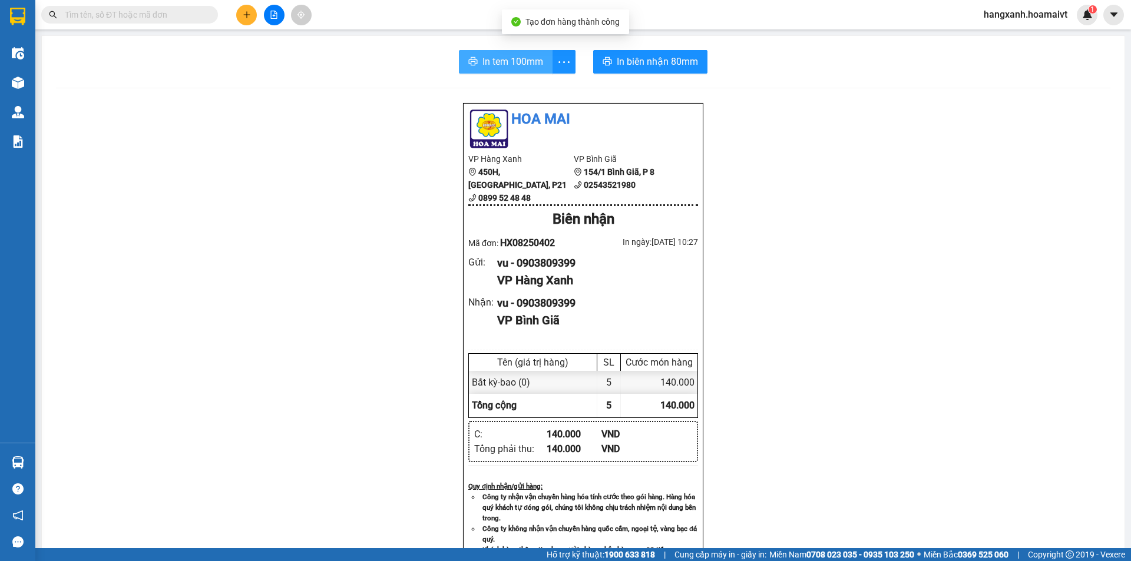
drag, startPoint x: 494, startPoint y: 65, endPoint x: 859, endPoint y: 388, distance: 487.4
click at [495, 64] on span "In tem 100mm" at bounding box center [512, 61] width 61 height 15
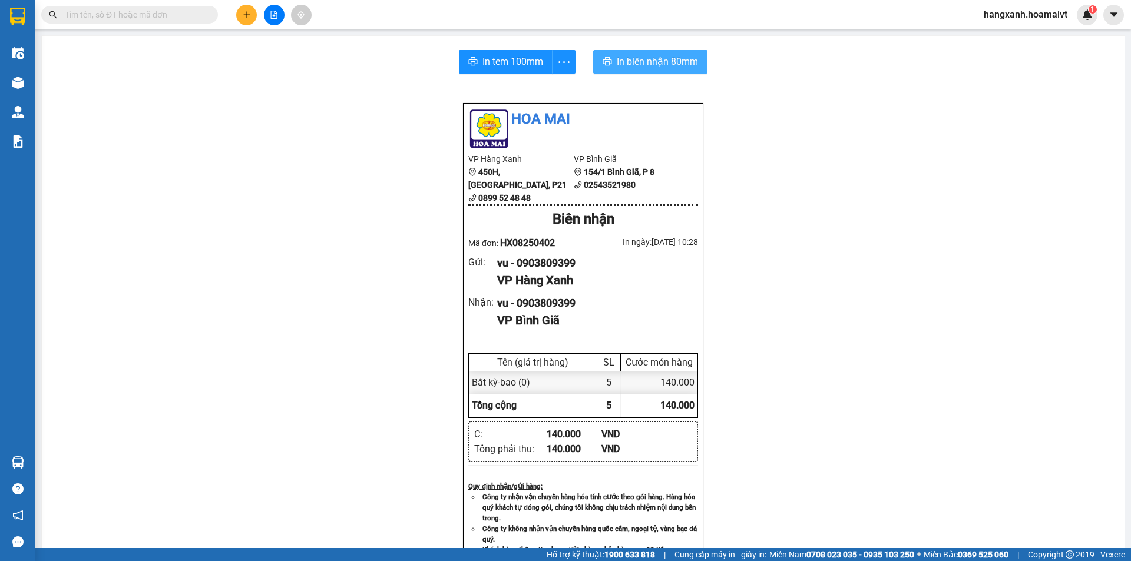
click at [640, 60] on span "In biên nhận 80mm" at bounding box center [657, 61] width 81 height 15
click at [251, 8] on button at bounding box center [246, 15] width 21 height 21
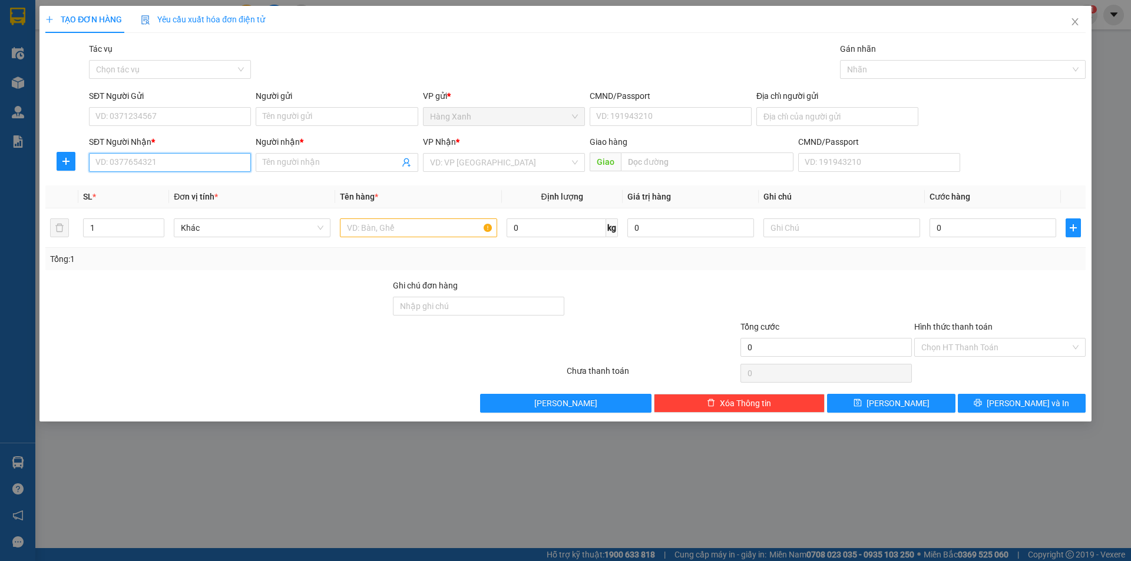
click at [166, 160] on input "SĐT Người Nhận *" at bounding box center [170, 162] width 162 height 19
type input "0931242000"
drag, startPoint x: 234, startPoint y: 188, endPoint x: 240, endPoint y: 104, distance: 83.8
click at [234, 188] on div "0931242000 - duc" at bounding box center [170, 186] width 148 height 13
type input "duc"
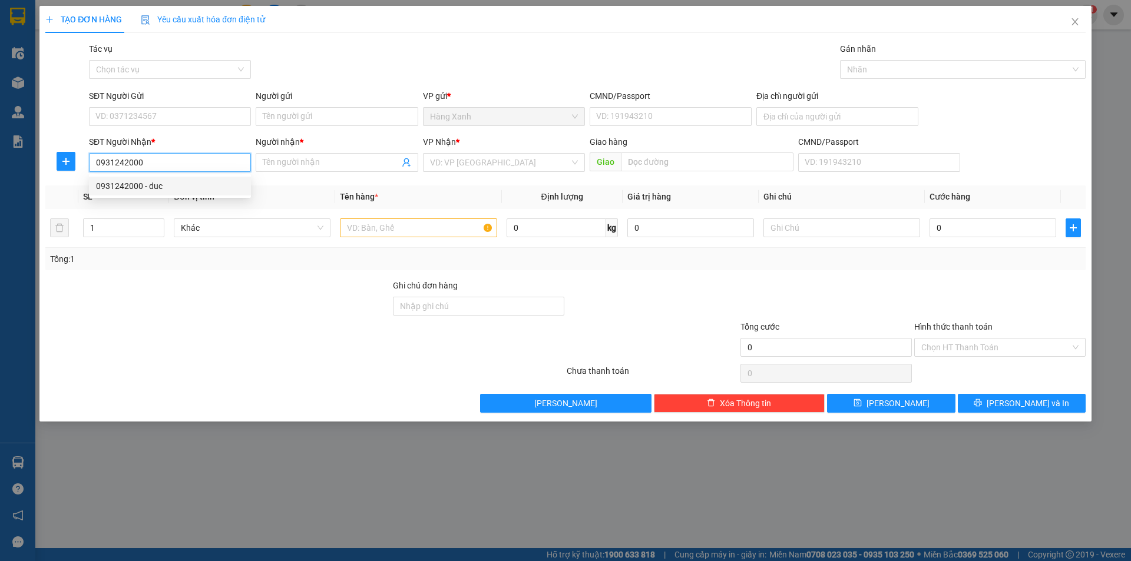
type input "phuoc hoa"
type input "0931242000"
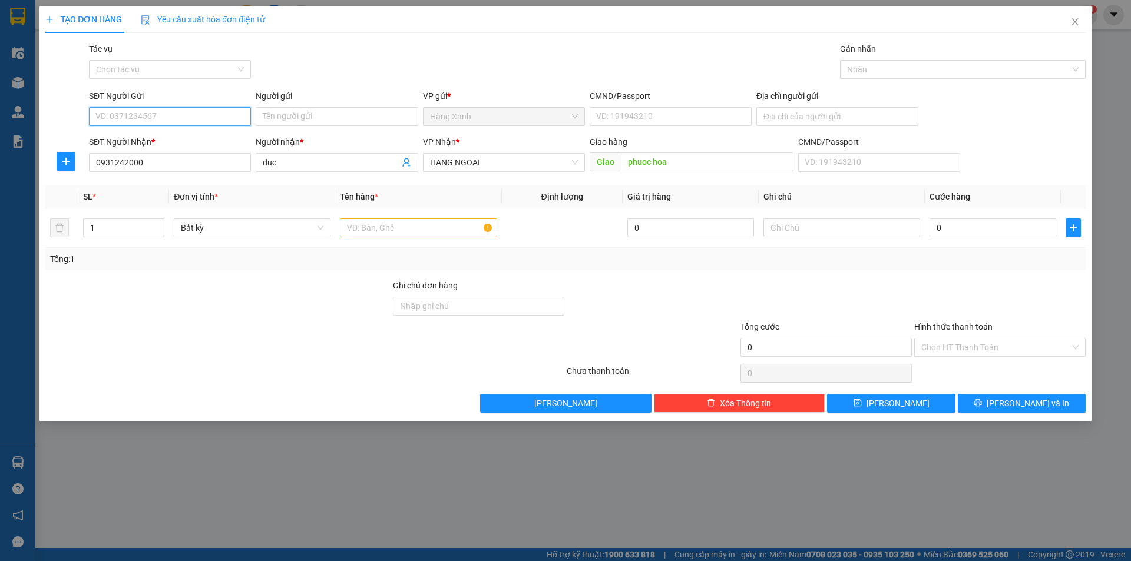
click at [238, 117] on input "SĐT Người Gửi" at bounding box center [170, 116] width 162 height 19
click at [143, 140] on div "0932579502" at bounding box center [170, 140] width 148 height 13
type input "0932579502"
click at [354, 122] on input "Người gửi" at bounding box center [337, 116] width 162 height 19
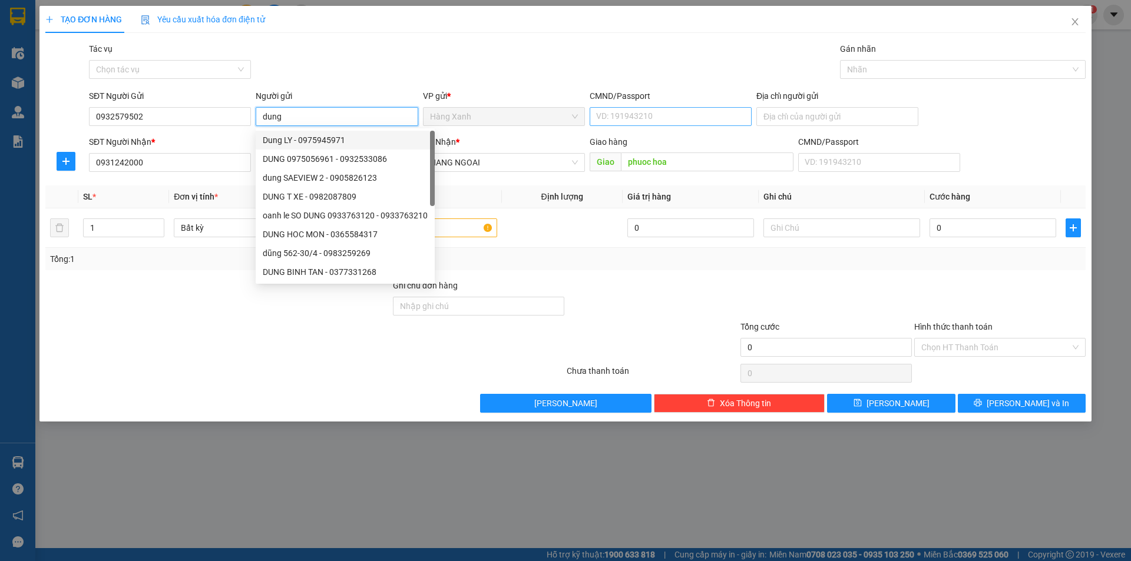
type input "dung"
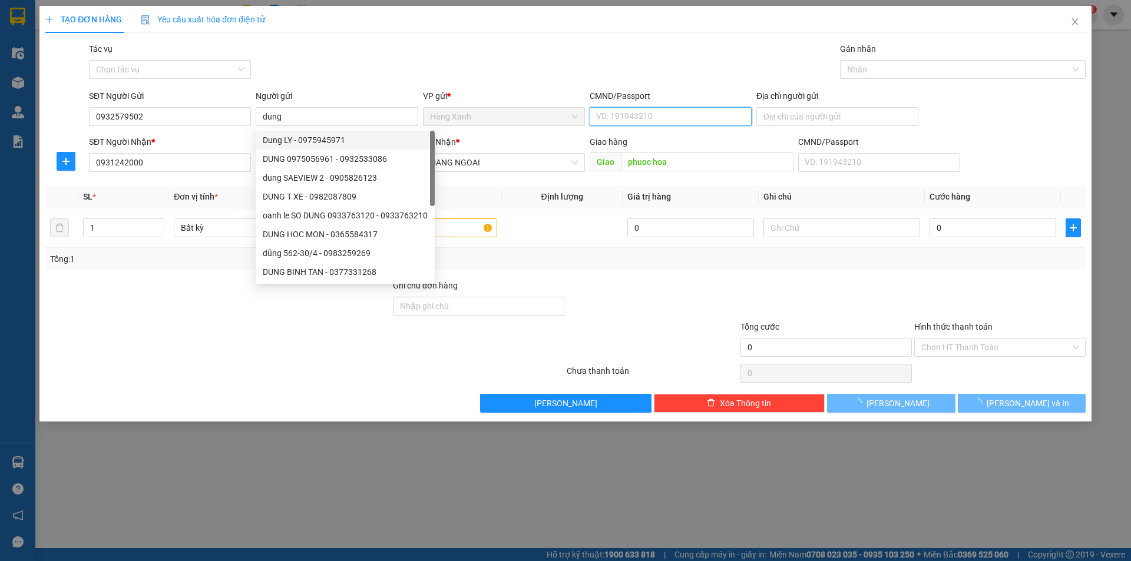
click at [636, 110] on input "CMND/Passport" at bounding box center [671, 116] width 162 height 19
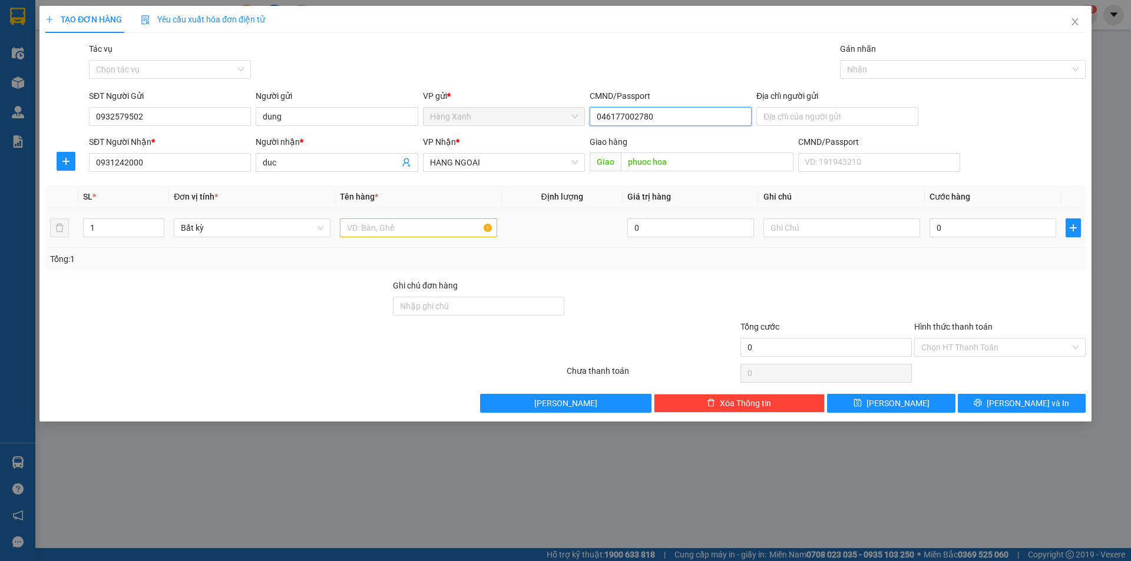
type input "046177002780"
click at [421, 227] on input "text" at bounding box center [418, 228] width 157 height 19
type input "hop nau co bo xe"
click at [954, 229] on input "0" at bounding box center [992, 228] width 127 height 19
type input "4"
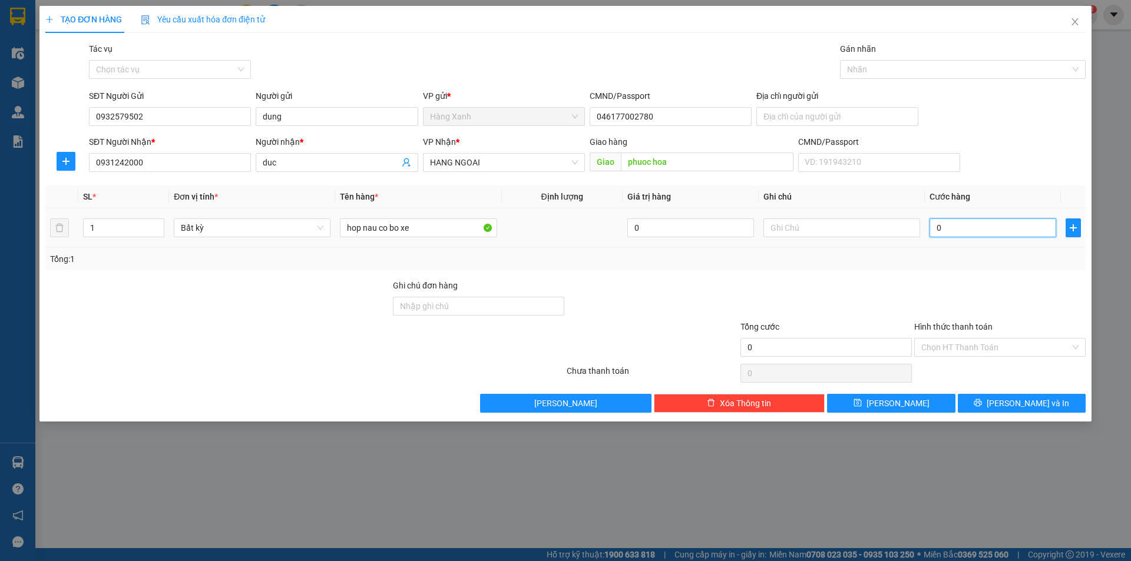
type input "4"
type input "40"
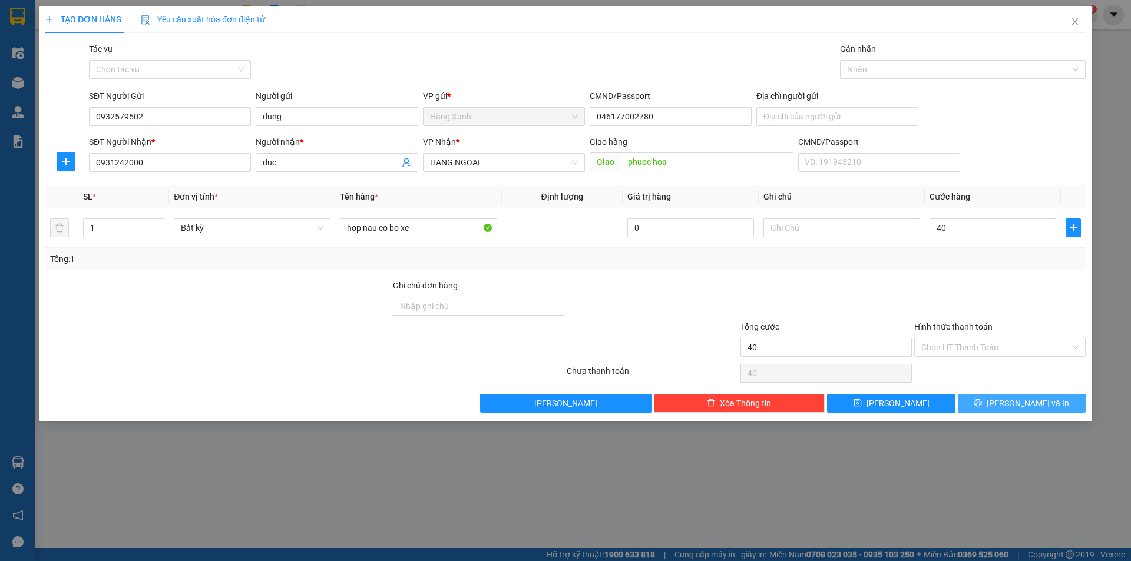
type input "40.000"
click at [968, 403] on button "[PERSON_NAME] và In" at bounding box center [1022, 403] width 128 height 19
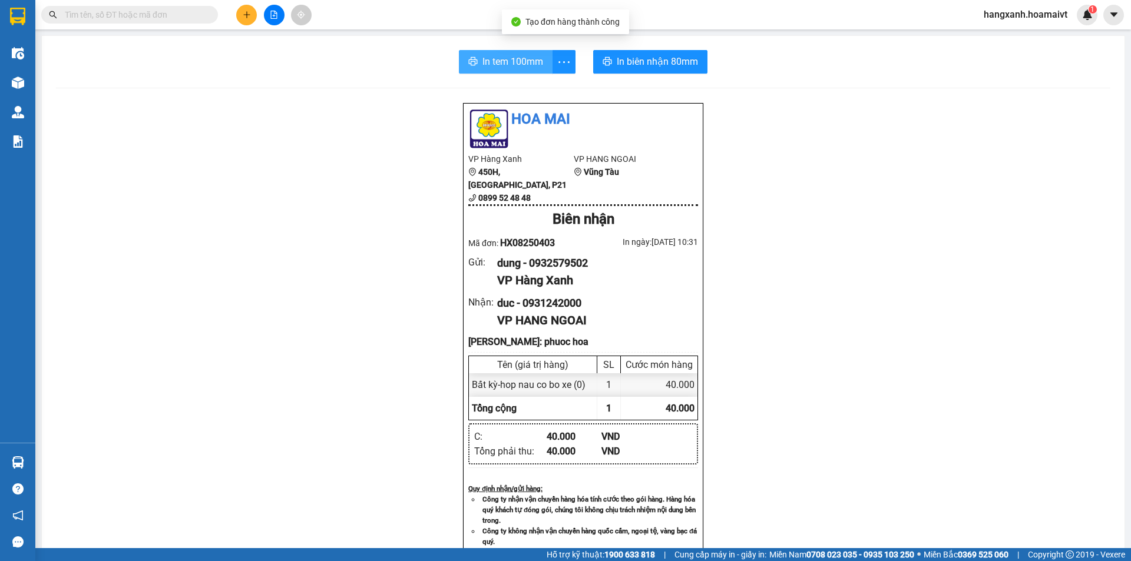
click at [501, 61] on span "In tem 100mm" at bounding box center [512, 61] width 61 height 15
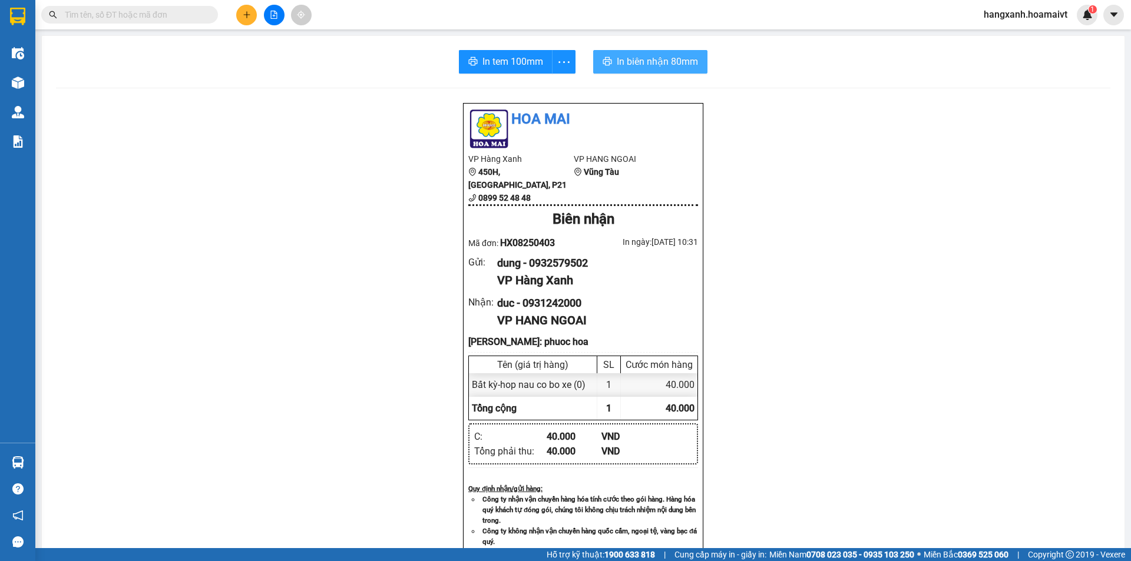
click at [634, 63] on span "In biên nhận 80mm" at bounding box center [657, 61] width 81 height 15
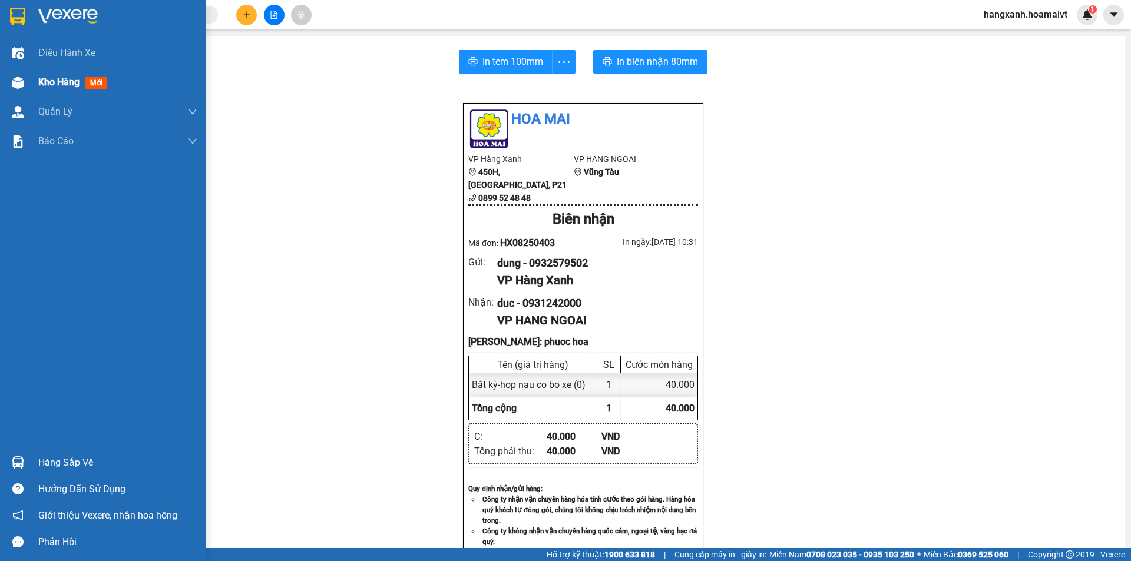
click at [98, 82] on span "mới" at bounding box center [96, 83] width 22 height 13
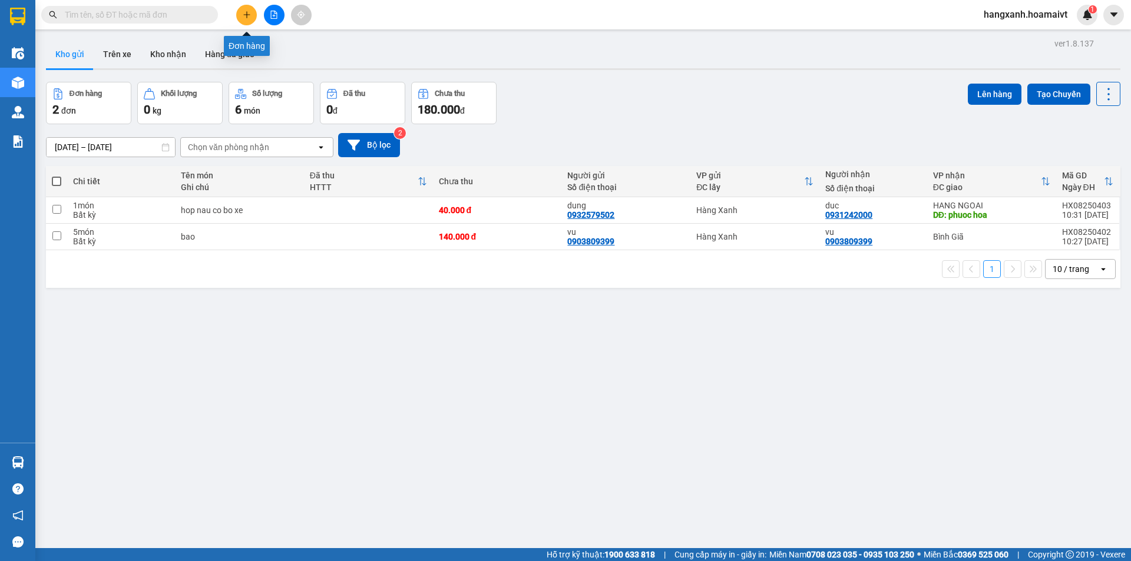
click at [252, 17] on button at bounding box center [246, 15] width 21 height 21
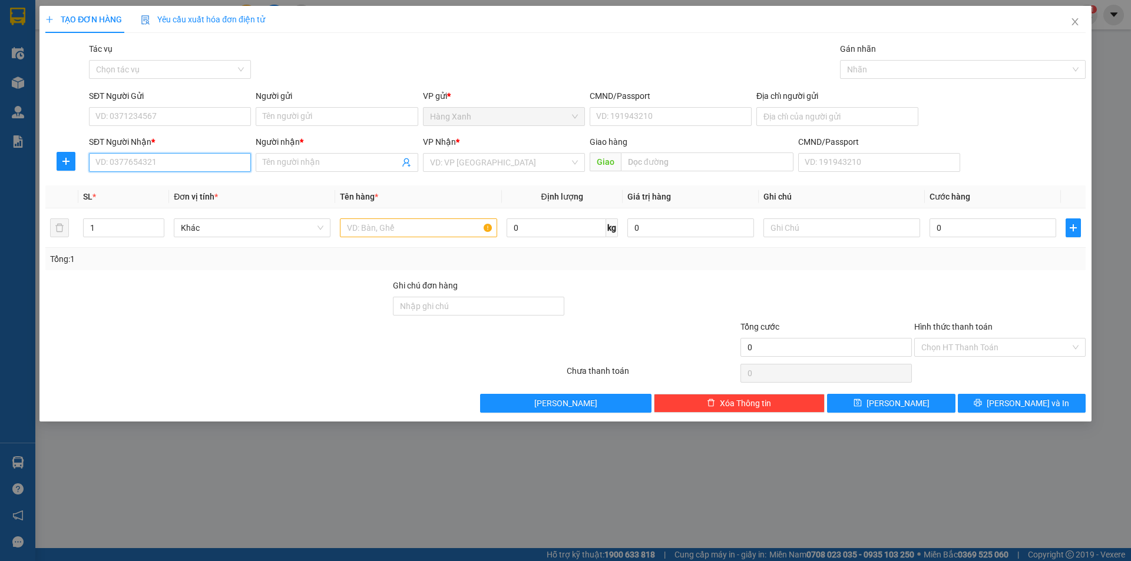
click at [155, 163] on input "SĐT Người Nhận *" at bounding box center [170, 162] width 162 height 19
type input "0986386069"
click at [151, 186] on div "0986386069 - hân" at bounding box center [170, 186] width 148 height 13
type input "hân"
type input "0986386069"
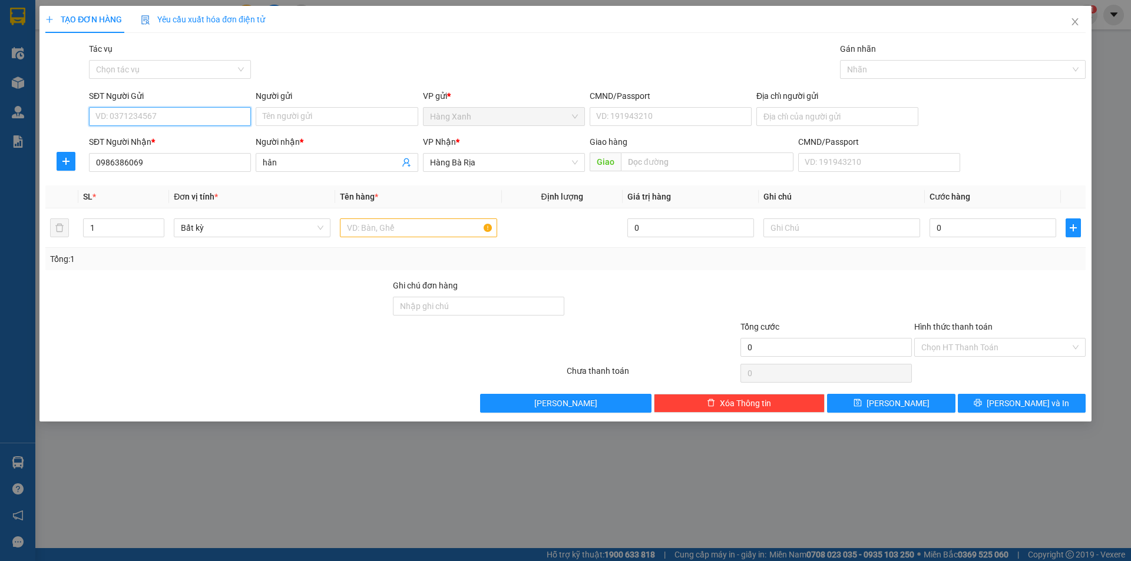
click at [188, 118] on input "SĐT Người Gửi" at bounding box center [170, 116] width 162 height 19
click at [135, 164] on div "0903373062 - hương" at bounding box center [170, 159] width 148 height 13
type input "0903373062"
type input "hương"
type input "082099009864"
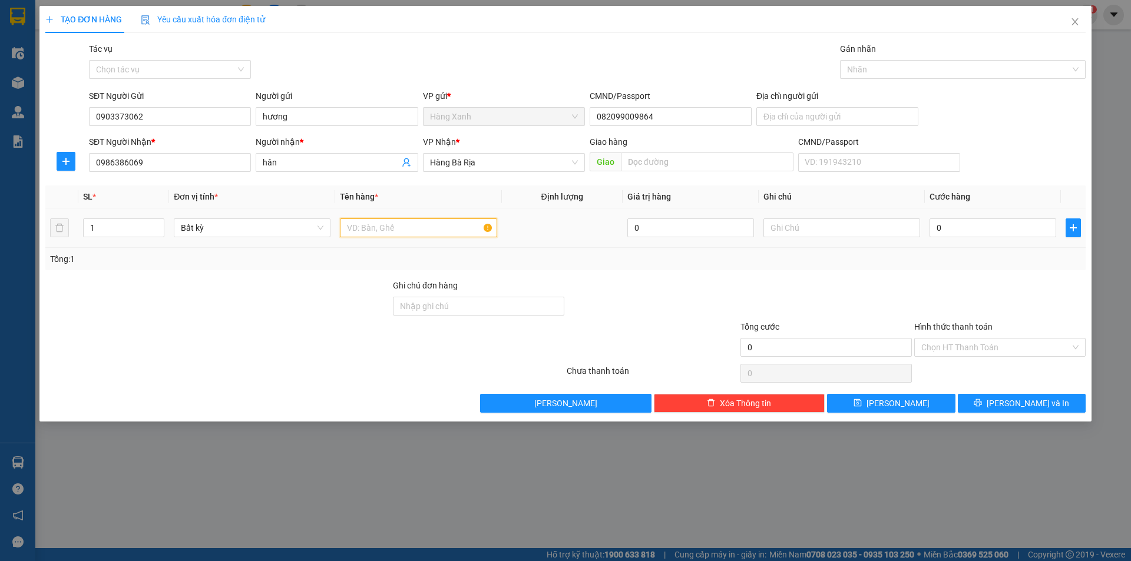
click at [379, 232] on input "text" at bounding box center [418, 228] width 157 height 19
type input "thung"
click at [957, 231] on input "0" at bounding box center [992, 228] width 127 height 19
type input "3"
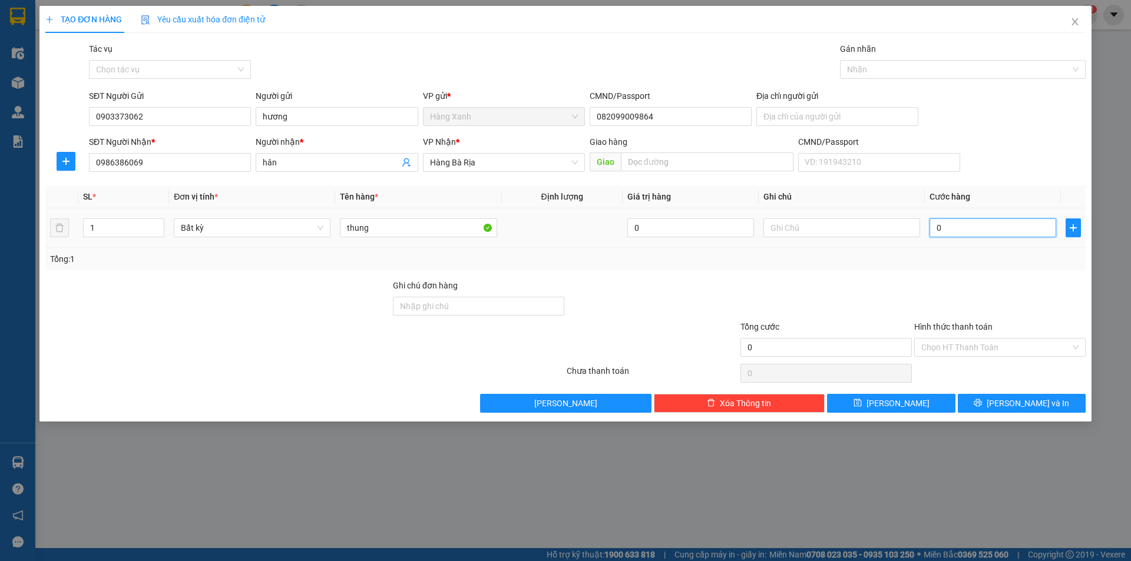
type input "3"
type input "30"
type input "30.000"
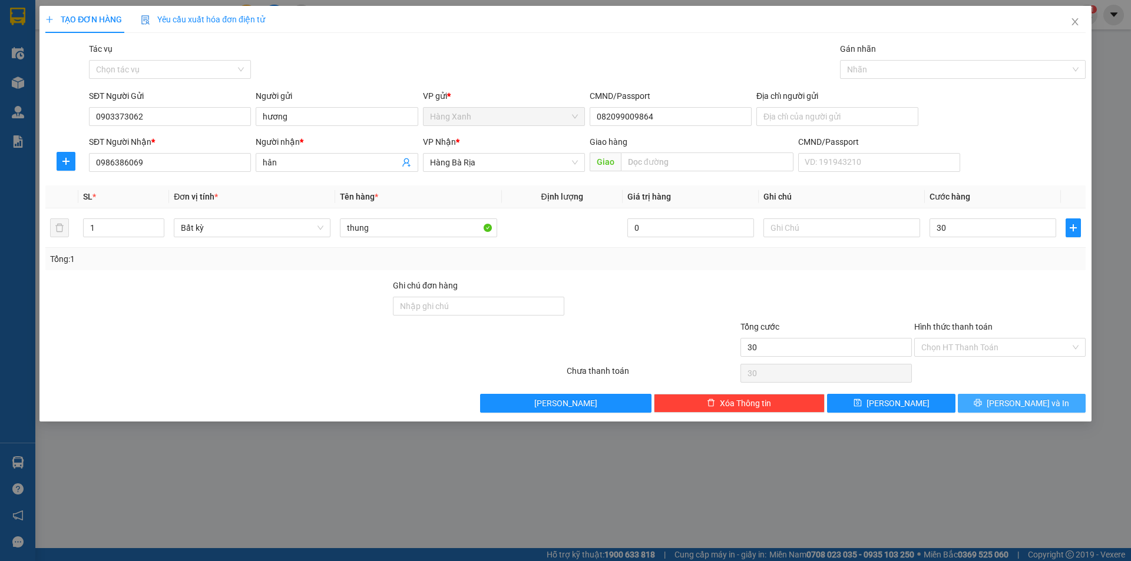
type input "30.000"
drag, startPoint x: 1000, startPoint y: 401, endPoint x: 1004, endPoint y: 392, distance: 9.7
click at [1002, 396] on button "[PERSON_NAME] và In" at bounding box center [1022, 403] width 128 height 19
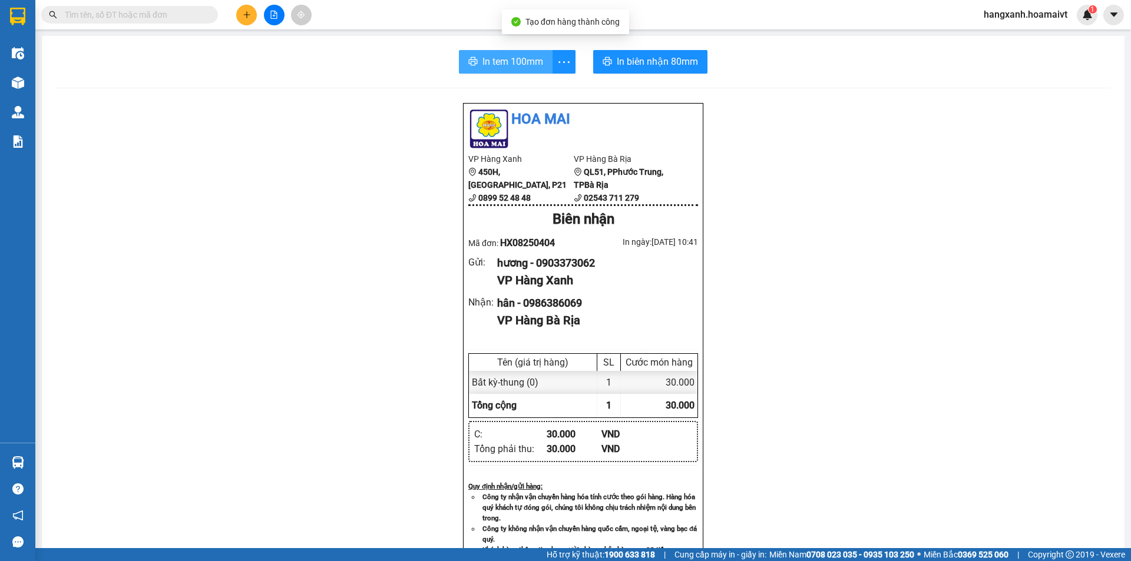
drag, startPoint x: 474, startPoint y: 58, endPoint x: 606, endPoint y: 209, distance: 200.0
click at [475, 58] on button "In tem 100mm" at bounding box center [506, 62] width 94 height 24
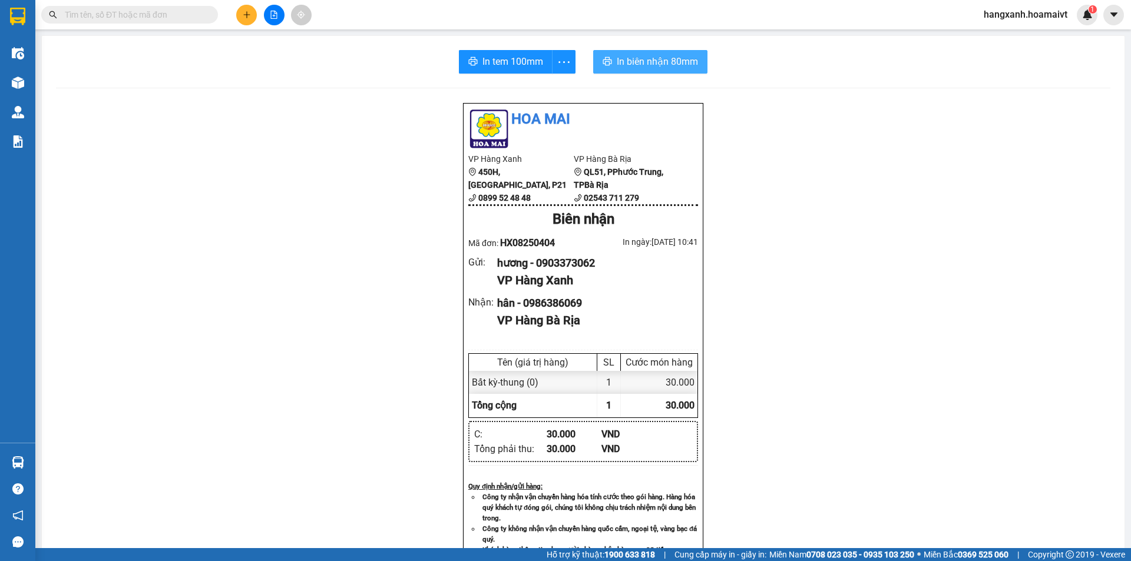
click at [643, 54] on button "In biên nhận 80mm" at bounding box center [650, 62] width 114 height 24
click at [246, 16] on icon "plus" at bounding box center [247, 15] width 8 height 8
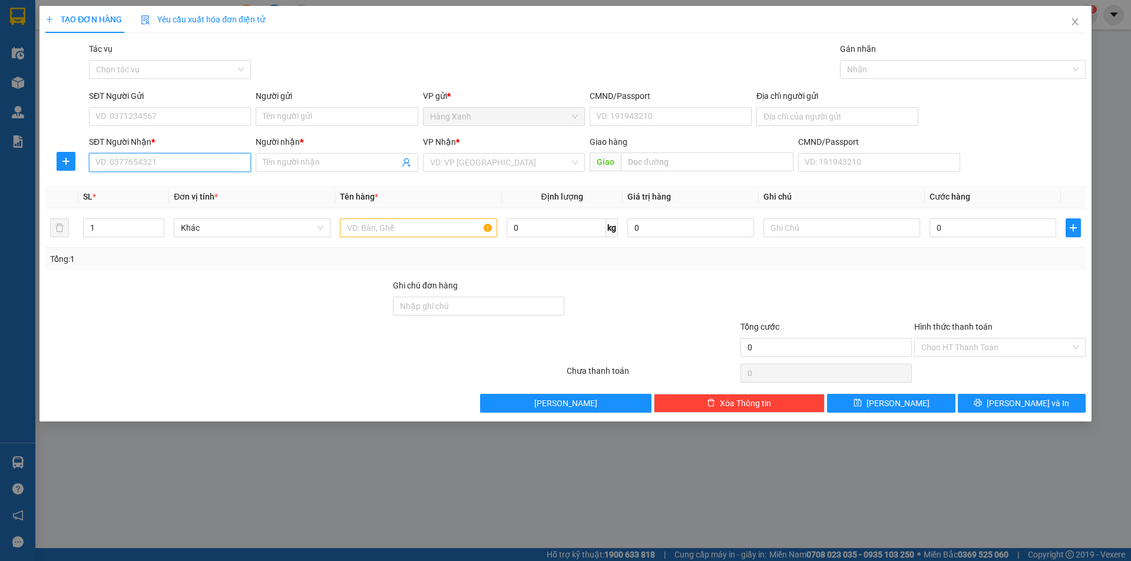
click at [165, 163] on input "SĐT Người Nhận *" at bounding box center [170, 162] width 162 height 19
type input "0915787239"
click at [309, 158] on input "Người nhận *" at bounding box center [331, 162] width 136 height 13
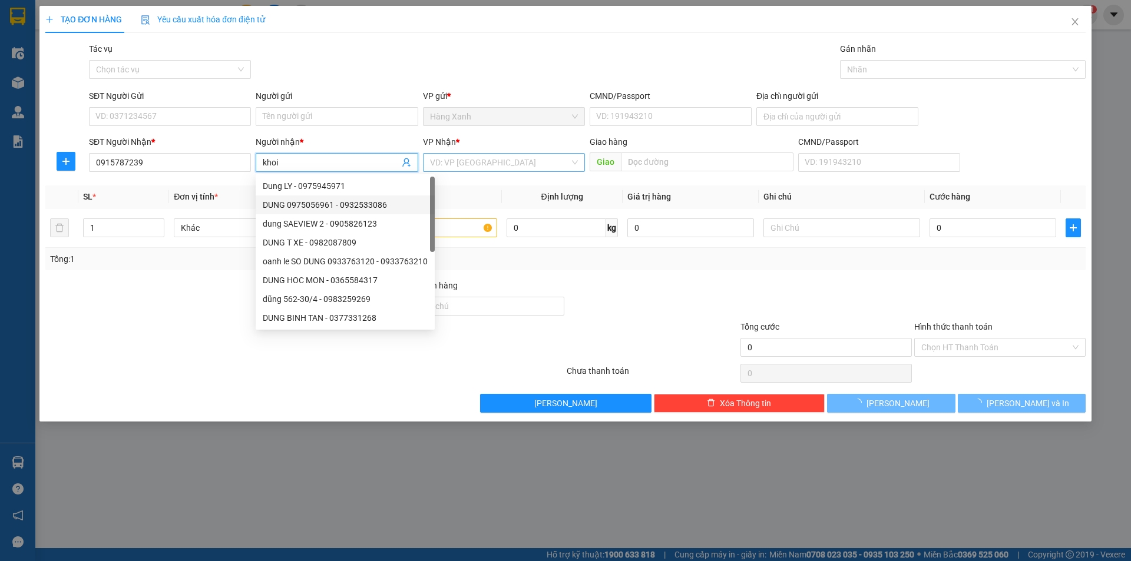
type input "khoi"
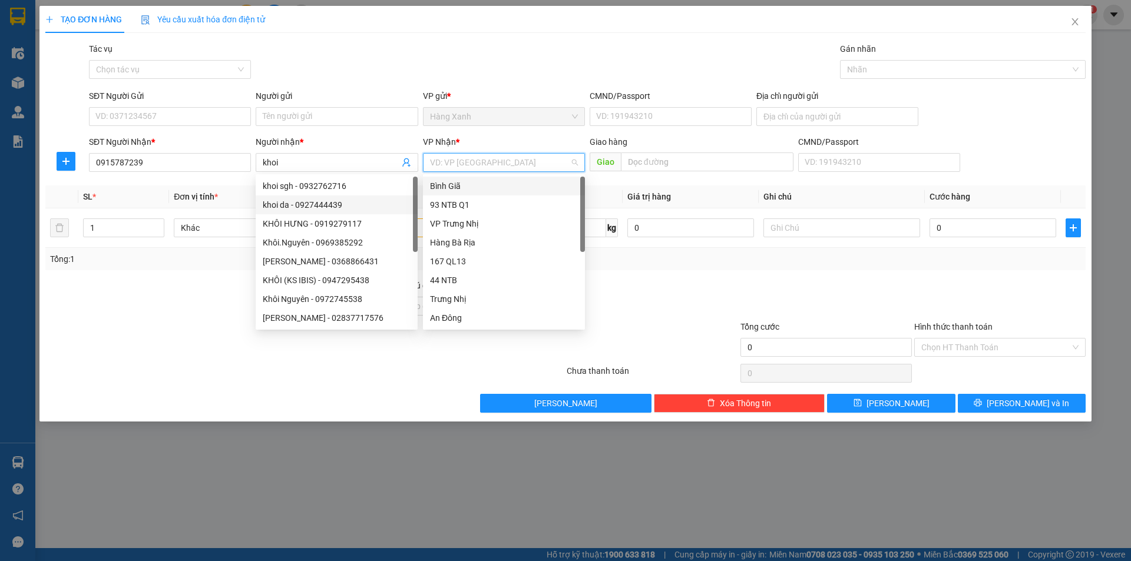
click at [486, 162] on input "search" at bounding box center [500, 163] width 140 height 18
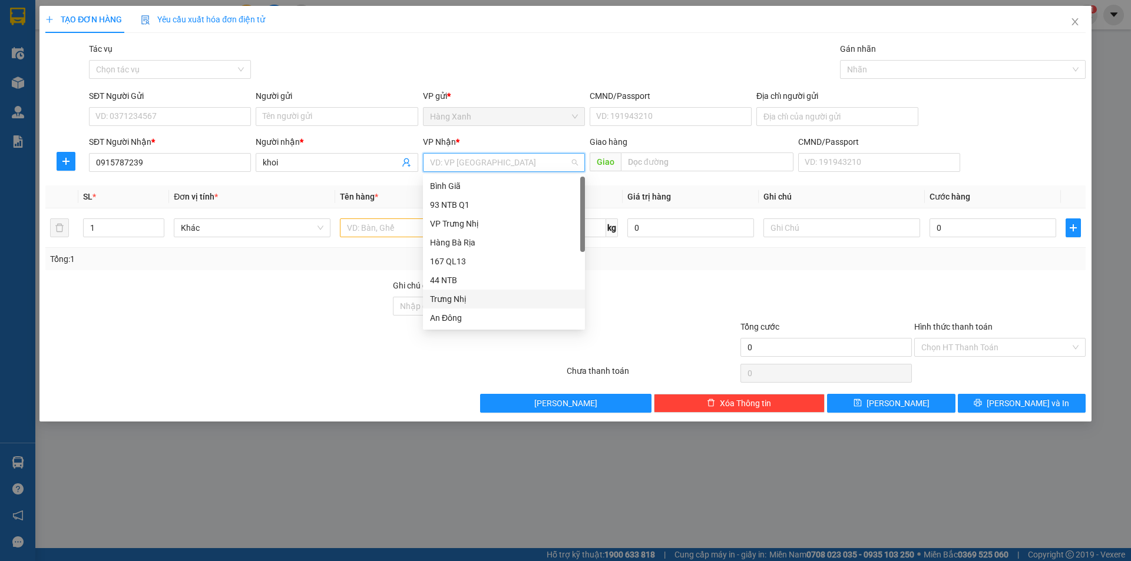
scroll to position [94, 0]
click at [452, 316] on div "Nhơn Trạch" at bounding box center [504, 318] width 148 height 13
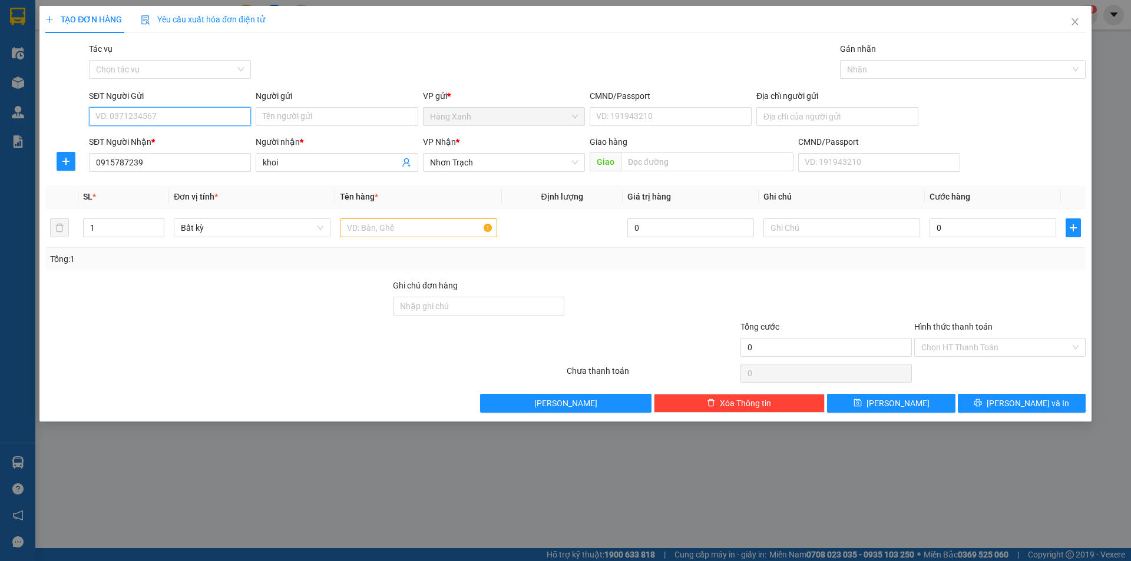
click at [164, 113] on input "SĐT Người Gửi" at bounding box center [170, 116] width 162 height 19
type input "0901478811"
click at [134, 143] on div "0901478811 - fresh" at bounding box center [170, 140] width 148 height 13
type input "fresh"
type input "089084001311"
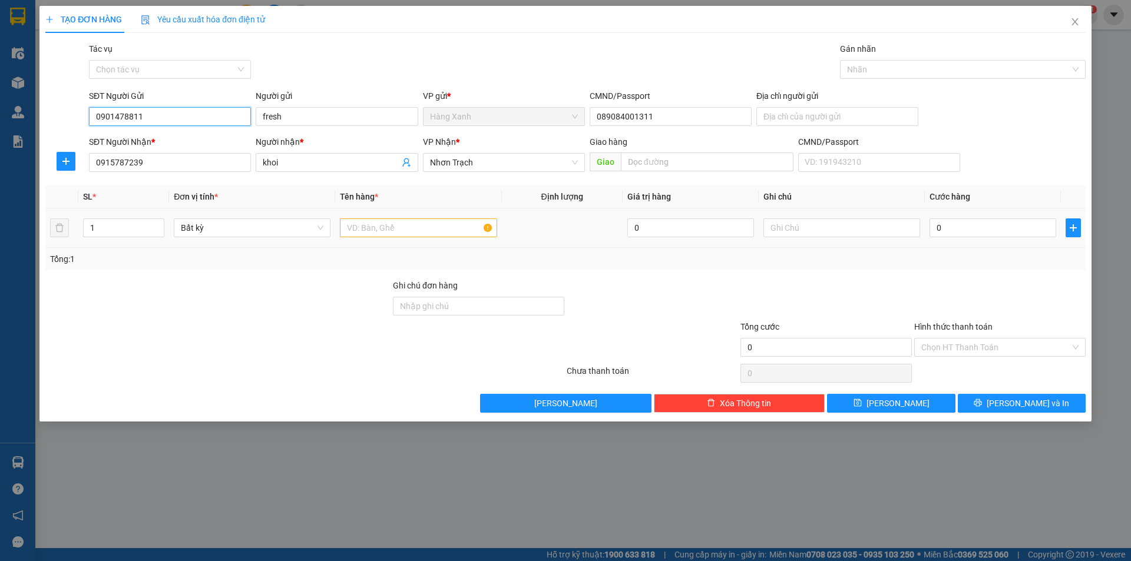
type input "0901478811"
click at [415, 237] on div at bounding box center [418, 228] width 157 height 24
click at [409, 229] on input "text" at bounding box center [418, 228] width 157 height 19
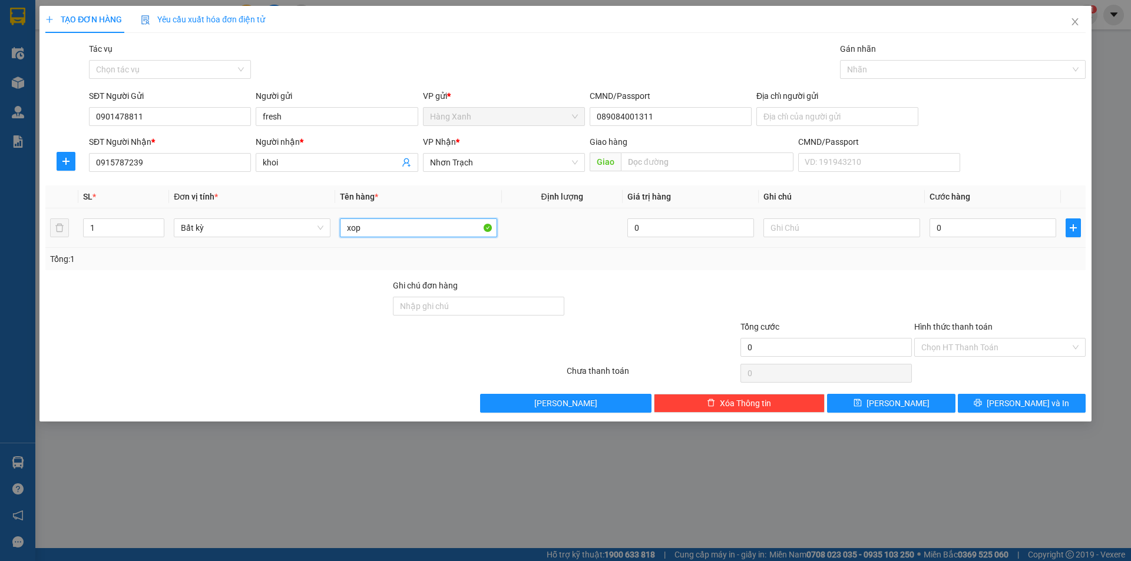
type input "xop"
click at [989, 234] on td "0" at bounding box center [993, 228] width 136 height 39
click at [989, 234] on input "0" at bounding box center [992, 228] width 127 height 19
type input "4"
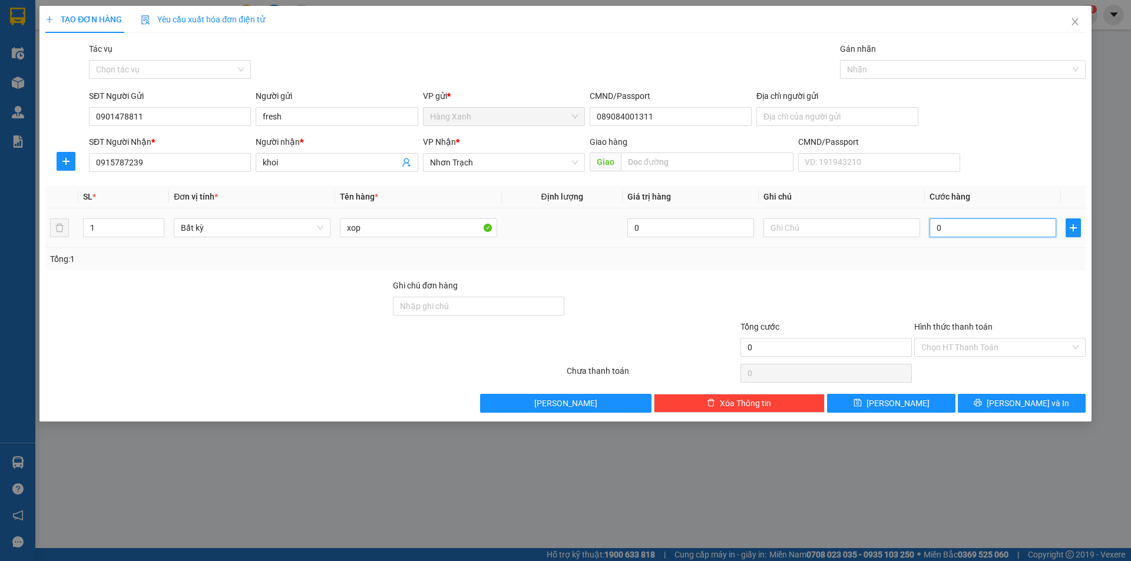
type input "4"
type input "40"
type input "40.000"
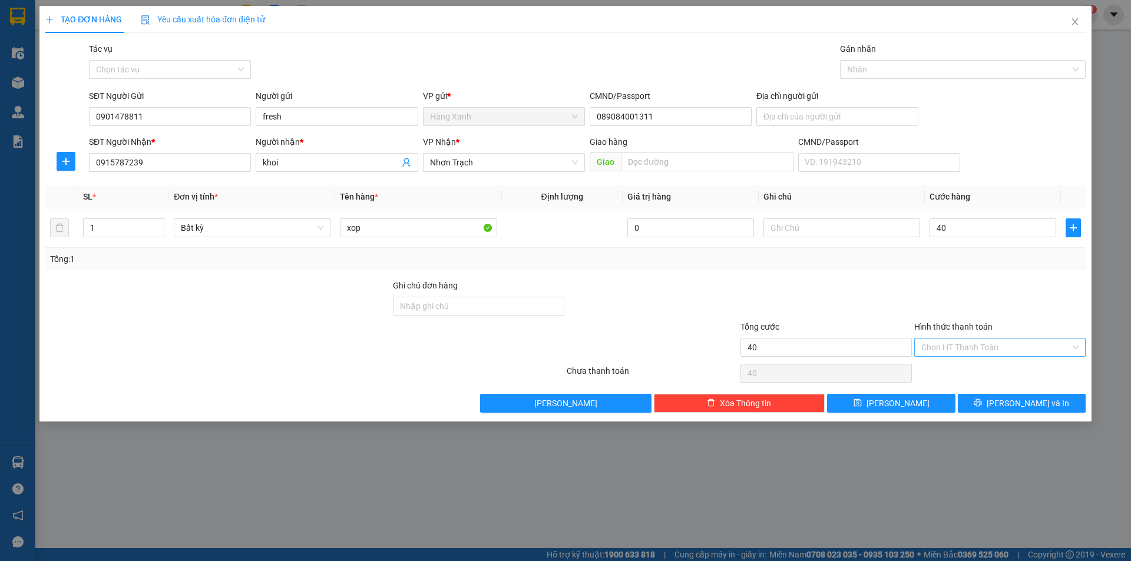
type input "40.000"
click at [948, 339] on input "Hình thức thanh toán" at bounding box center [995, 348] width 149 height 18
click at [951, 366] on div "Tại văn phòng" at bounding box center [999, 371] width 157 height 13
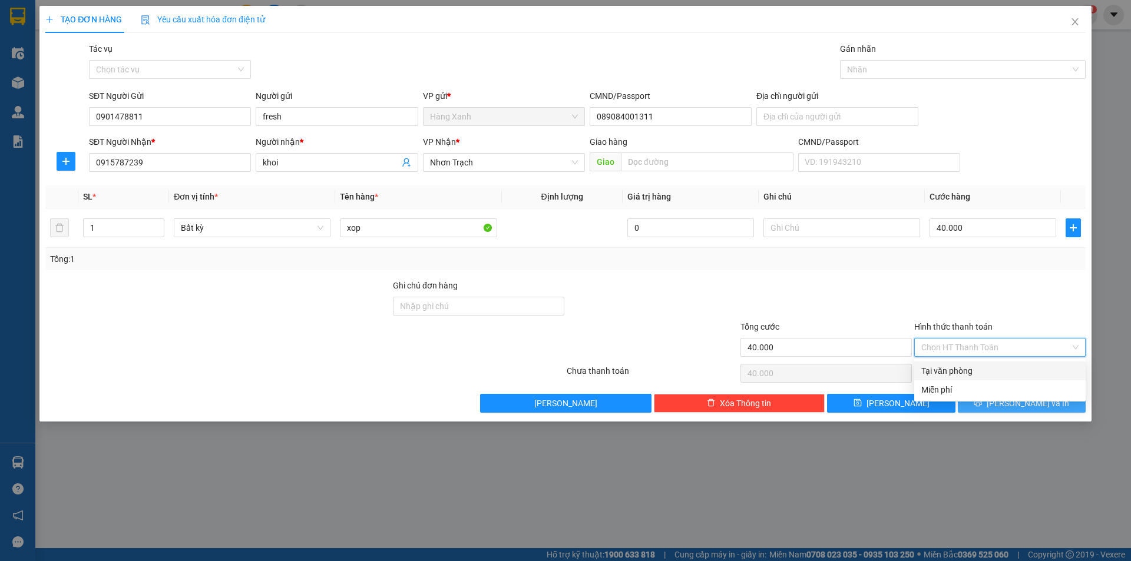
type input "0"
click at [985, 407] on button "[PERSON_NAME] và In" at bounding box center [1022, 403] width 128 height 19
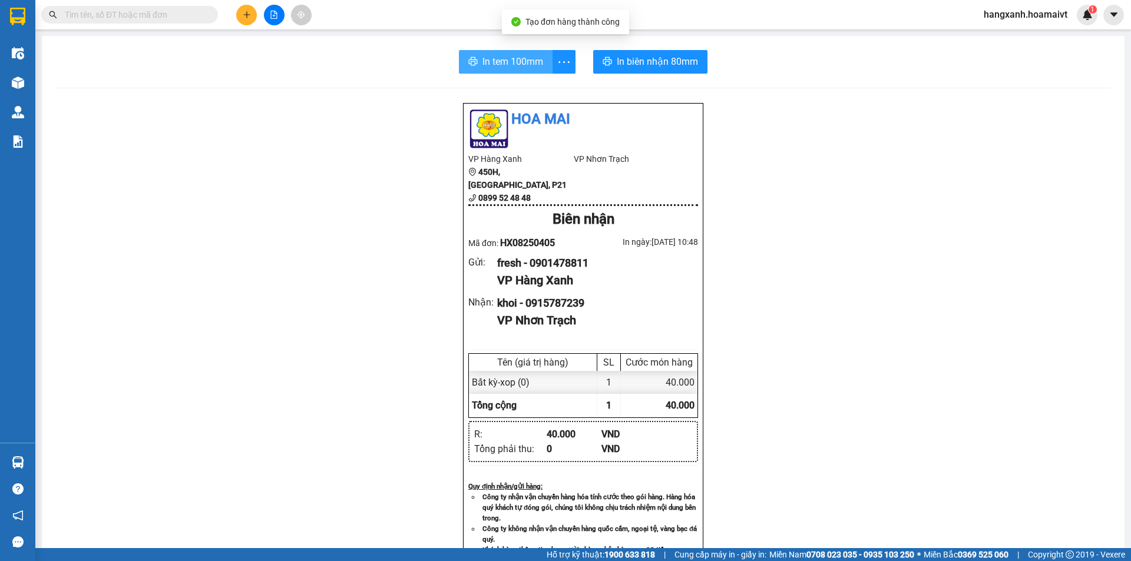
click at [528, 57] on span "In tem 100mm" at bounding box center [512, 61] width 61 height 15
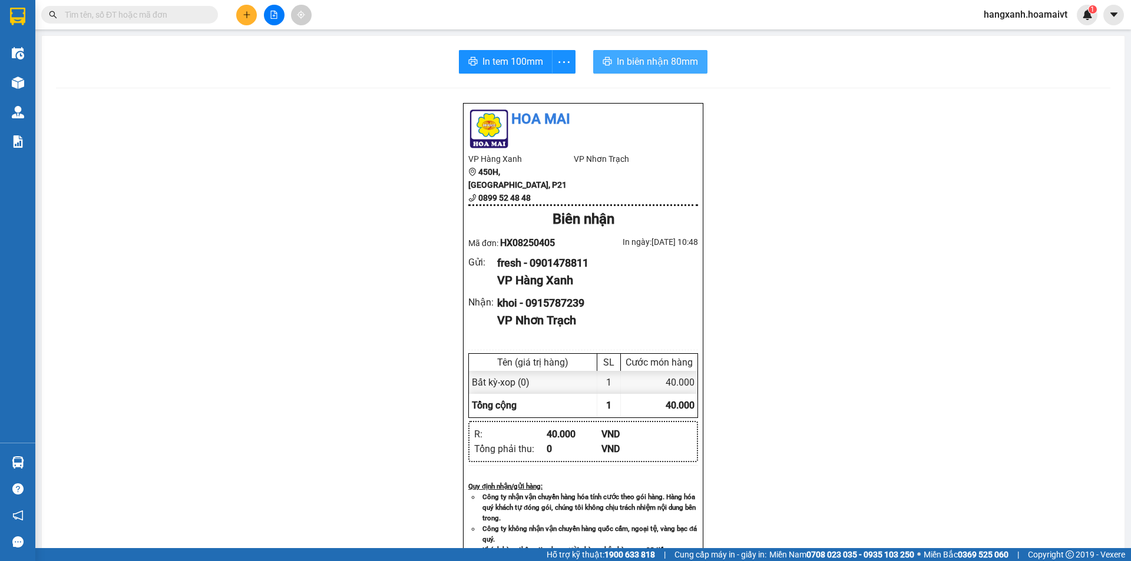
click at [624, 57] on span "In biên nhận 80mm" at bounding box center [657, 61] width 81 height 15
click at [253, 16] on button at bounding box center [246, 15] width 21 height 21
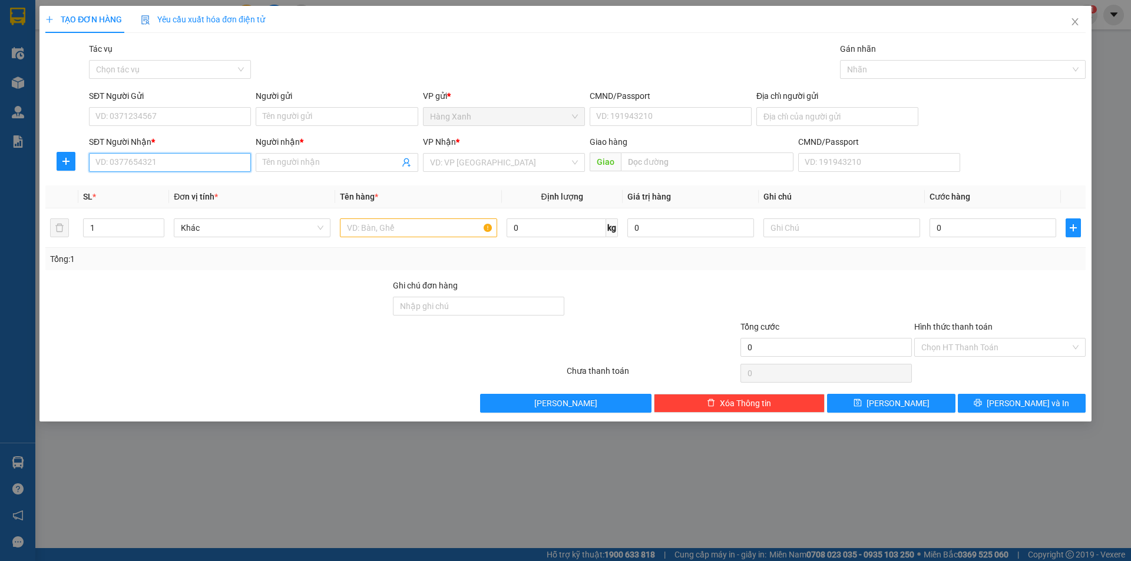
click at [138, 164] on input "SĐT Người Nhận *" at bounding box center [170, 162] width 162 height 19
type input "0767975809"
click at [147, 188] on div "0767975809 - phương mỹ" at bounding box center [170, 186] width 148 height 13
type input "phương mỹ"
type input "0767975809"
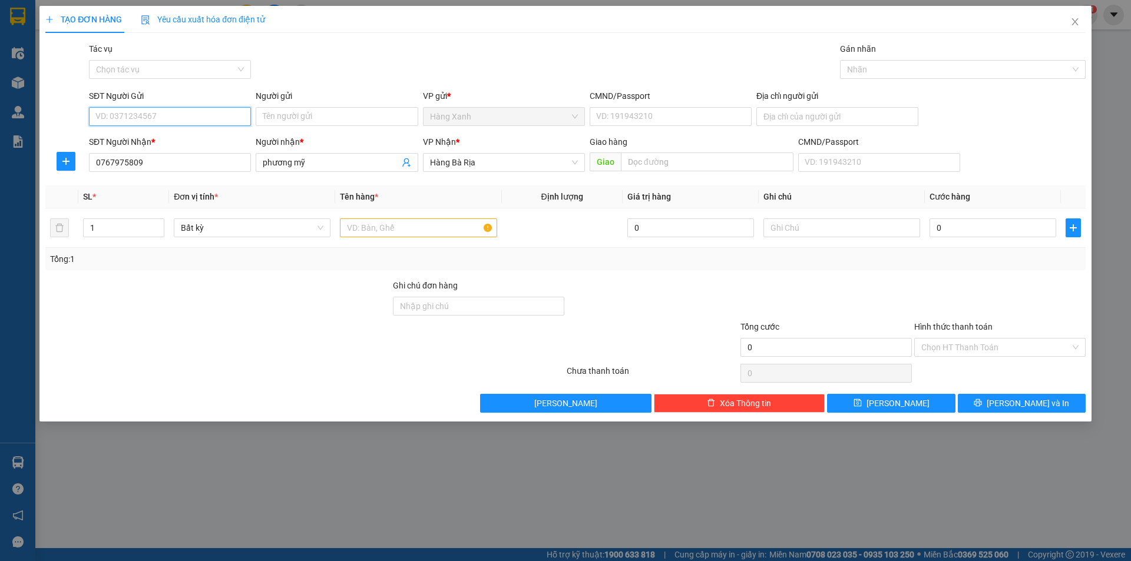
click at [190, 118] on input "SĐT Người Gửi" at bounding box center [170, 116] width 162 height 19
drag, startPoint x: 158, startPoint y: 145, endPoint x: 167, endPoint y: 143, distance: 8.4
click at [158, 145] on div "0937636849 - tuan" at bounding box center [170, 140] width 148 height 13
type input "0937636849"
type input "tuan"
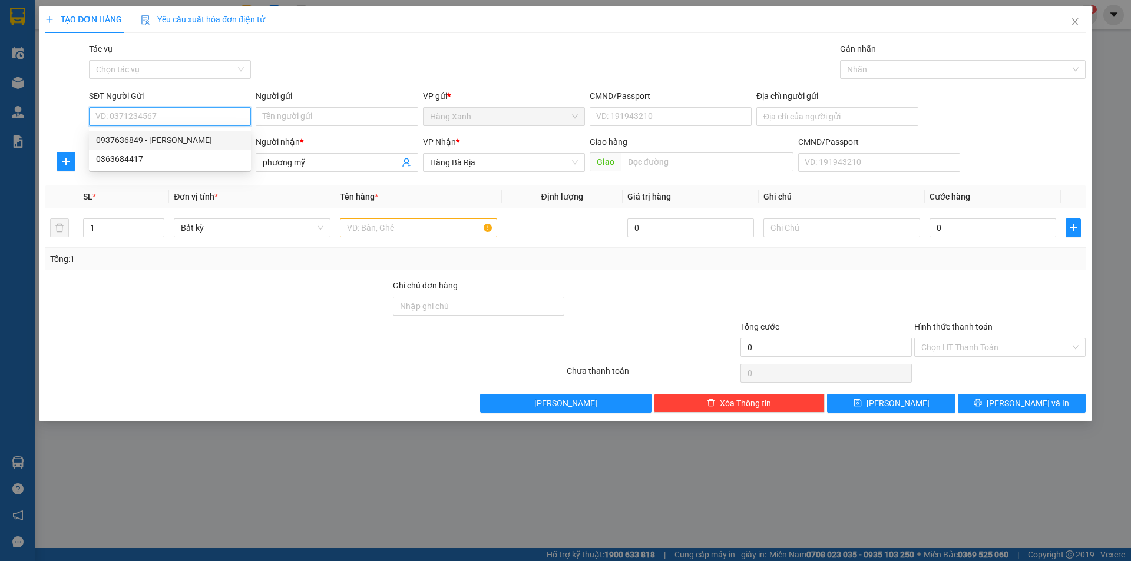
type input "079080002240"
click at [464, 234] on input "text" at bounding box center [418, 228] width 157 height 19
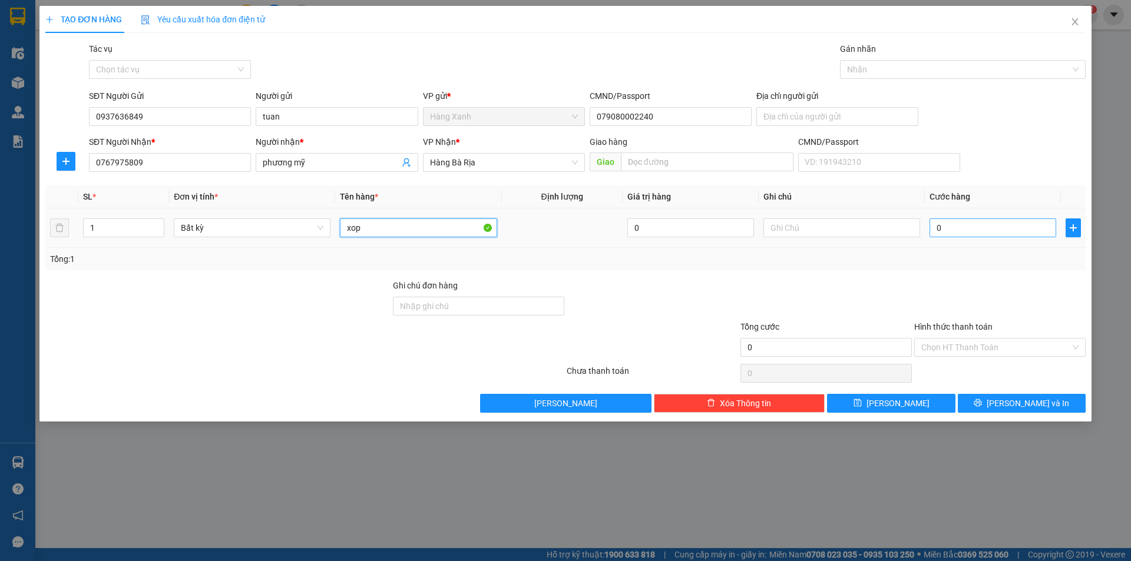
type input "xop"
click at [1018, 228] on input "0" at bounding box center [992, 228] width 127 height 19
type input "4"
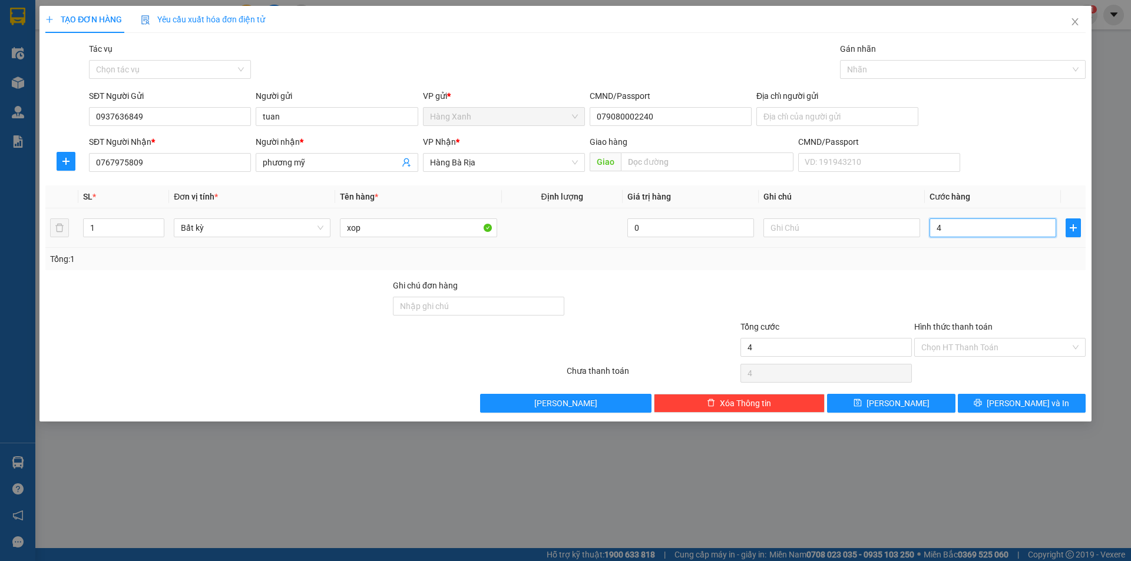
type input "40"
type input "40.000"
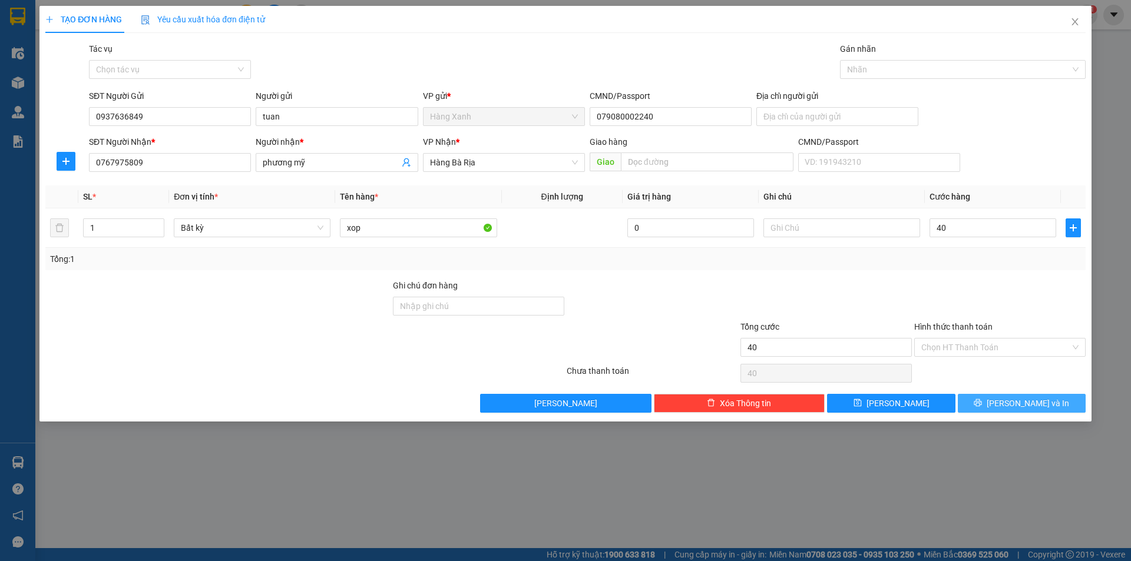
type input "40.000"
click at [982, 402] on icon "printer" at bounding box center [978, 403] width 8 height 8
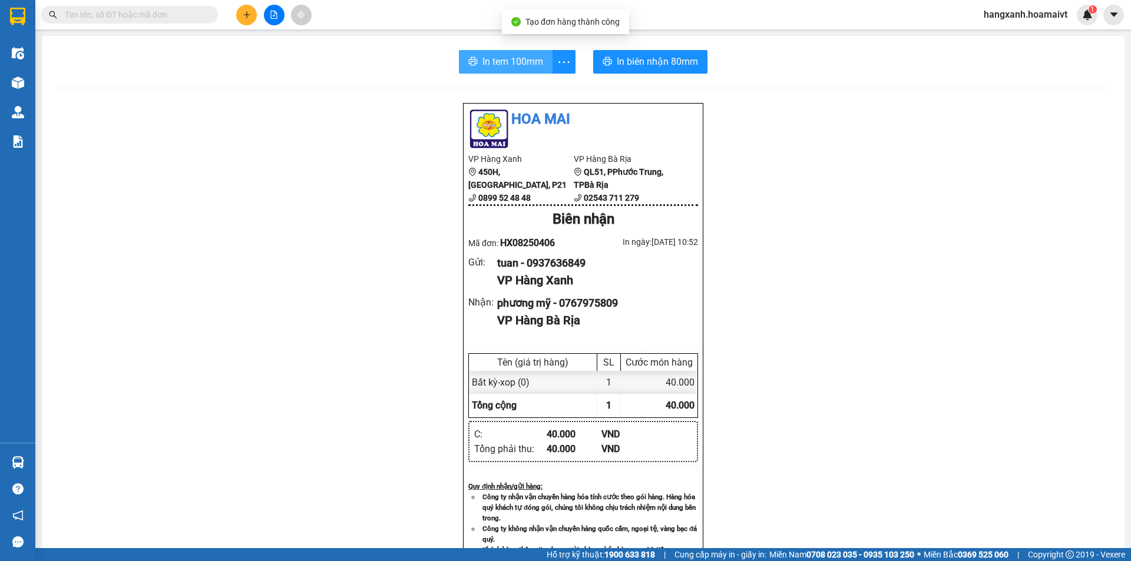
click at [512, 54] on span "In tem 100mm" at bounding box center [512, 61] width 61 height 15
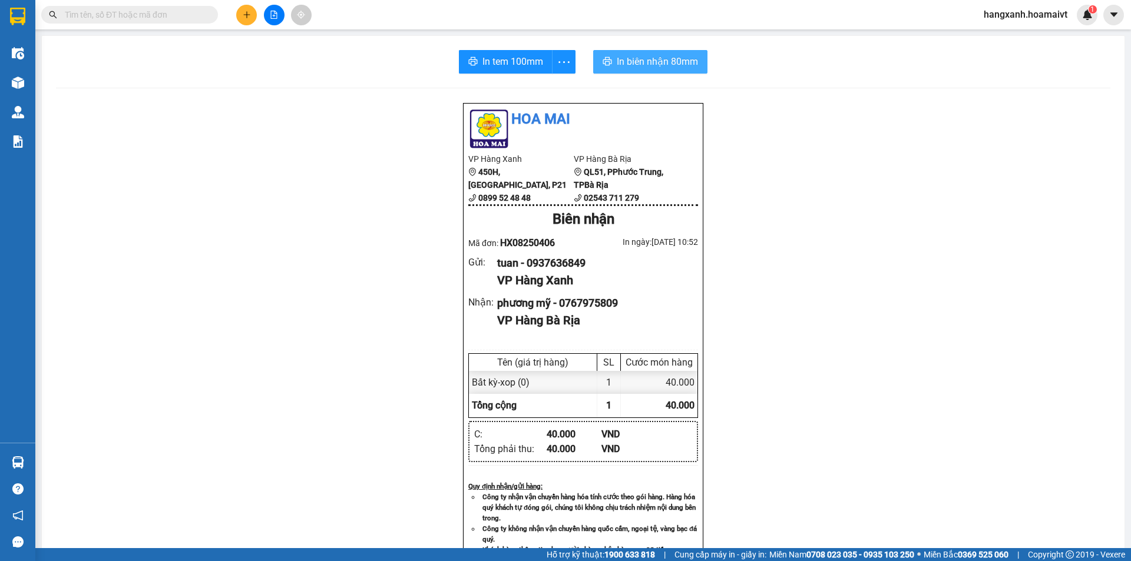
click at [656, 57] on span "In biên nhận 80mm" at bounding box center [657, 61] width 81 height 15
click at [244, 6] on button at bounding box center [246, 15] width 21 height 21
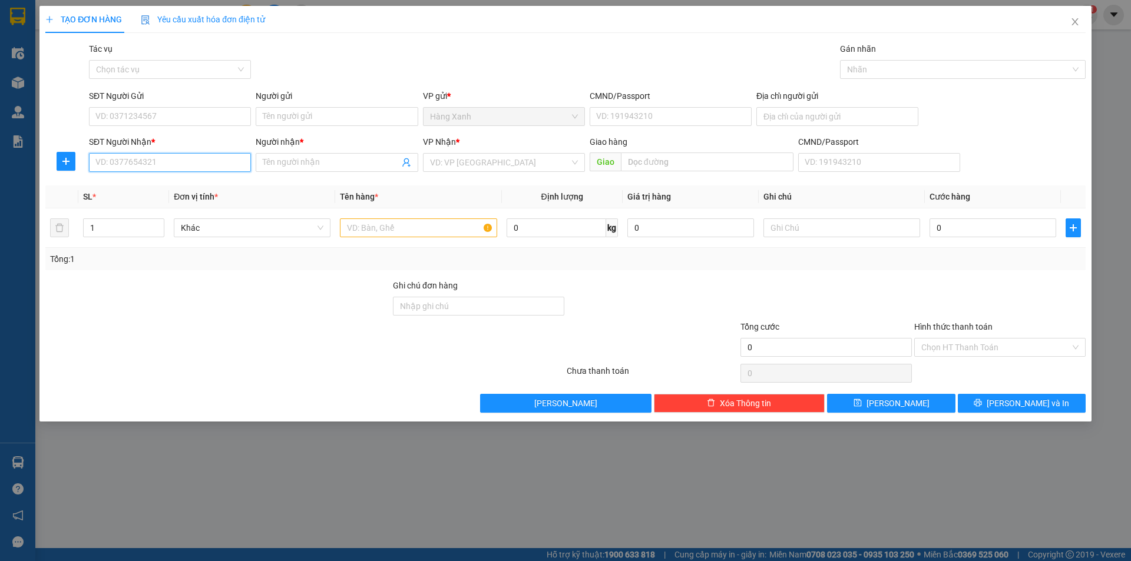
click at [203, 164] on input "SĐT Người Nhận *" at bounding box center [170, 162] width 162 height 19
type input "0355653687"
click at [156, 184] on div "0355653687 - tịnh" at bounding box center [170, 186] width 148 height 13
type input "tịnh"
type input "KCN pmy"
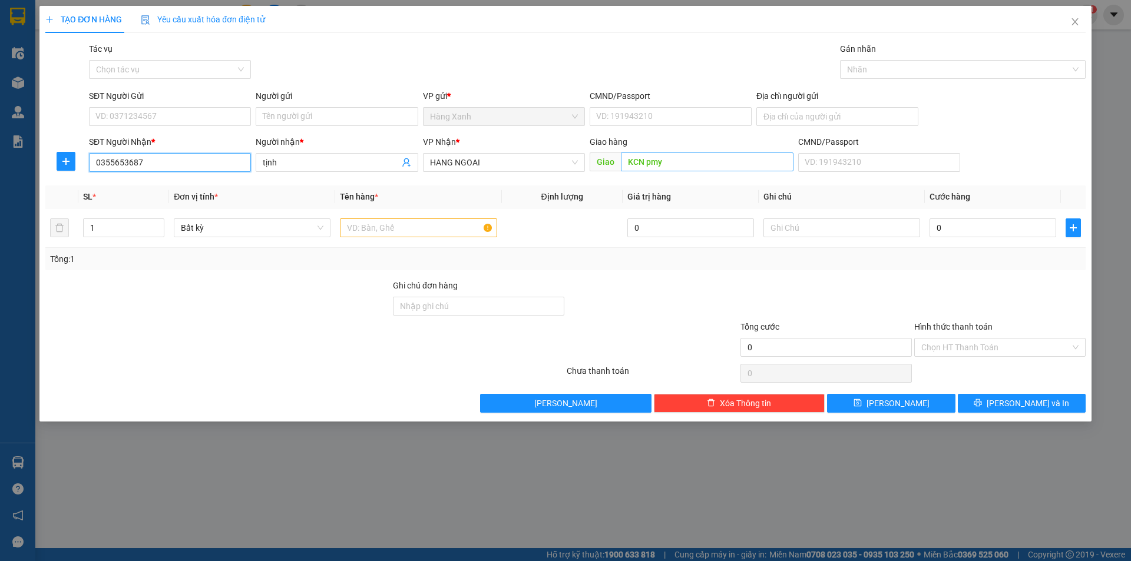
type input "0355653687"
type input "cai mep"
click at [187, 124] on input "SĐT Người Gửi" at bounding box center [170, 116] width 162 height 19
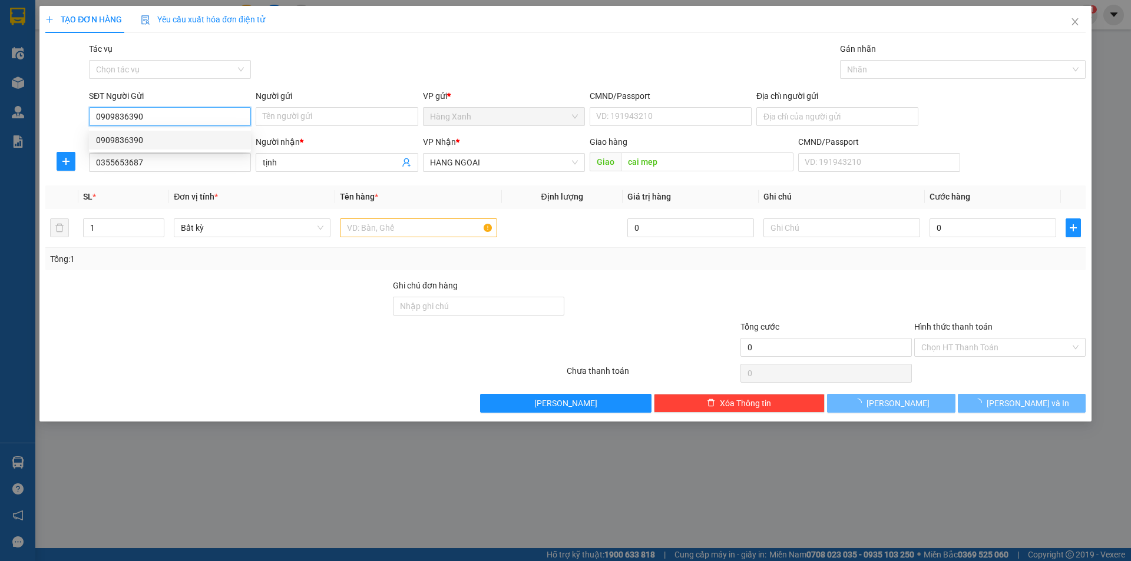
click at [184, 146] on div "0909836390" at bounding box center [170, 140] width 148 height 13
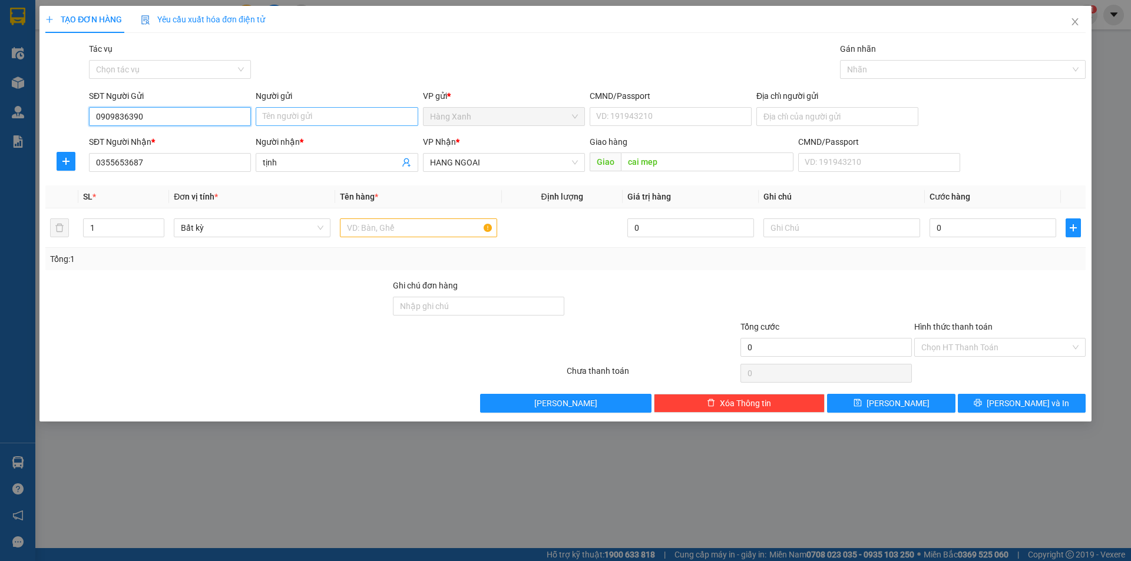
type input "0909836390"
click at [325, 111] on input "Người gửi" at bounding box center [337, 116] width 162 height 19
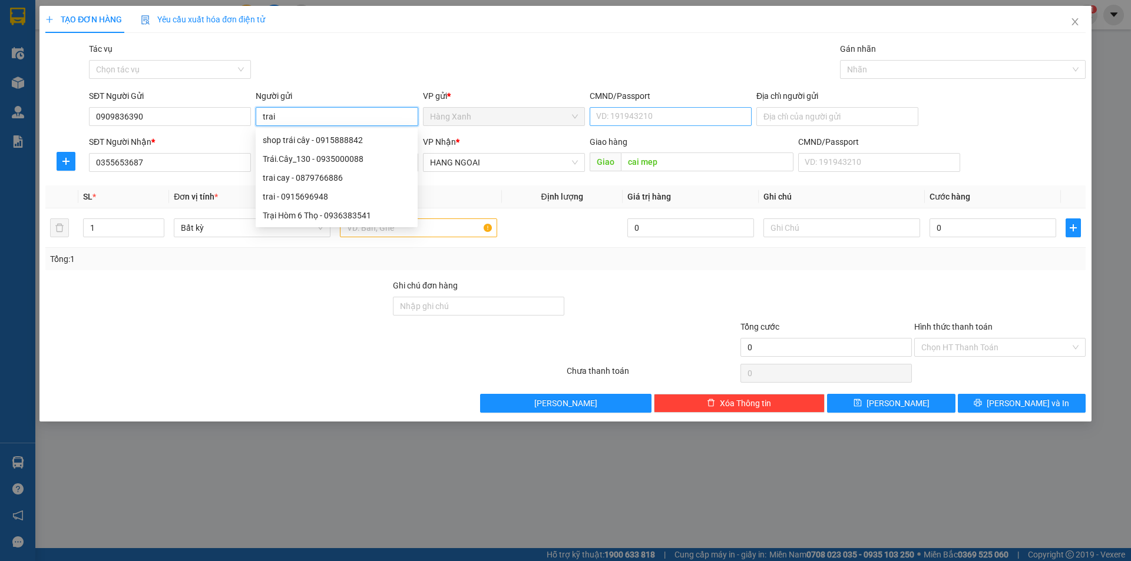
type input "trai"
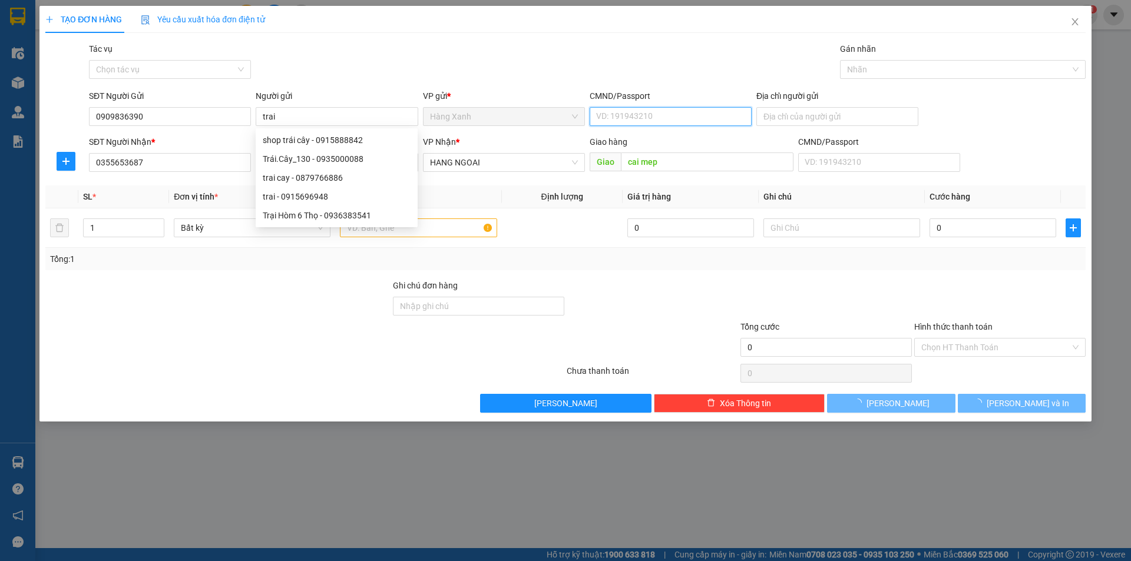
click at [717, 118] on input "CMND/Passport" at bounding box center [671, 116] width 162 height 19
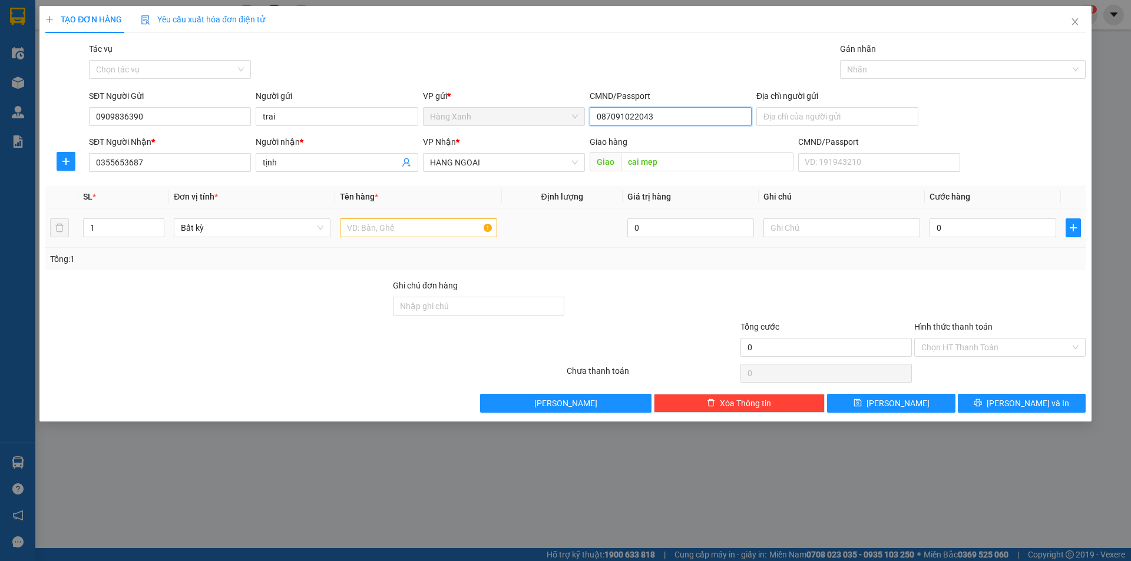
type input "087091022043"
click at [429, 230] on input "text" at bounding box center [418, 228] width 157 height 19
type input "tep"
click at [951, 233] on input "0" at bounding box center [992, 228] width 127 height 19
type input "4"
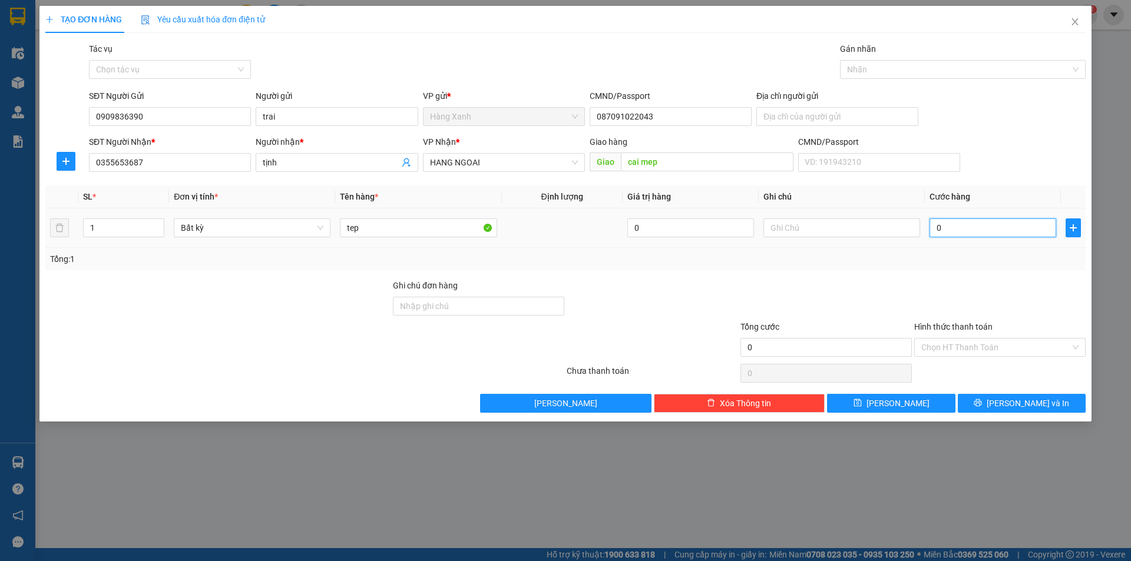
type input "4"
type input "40"
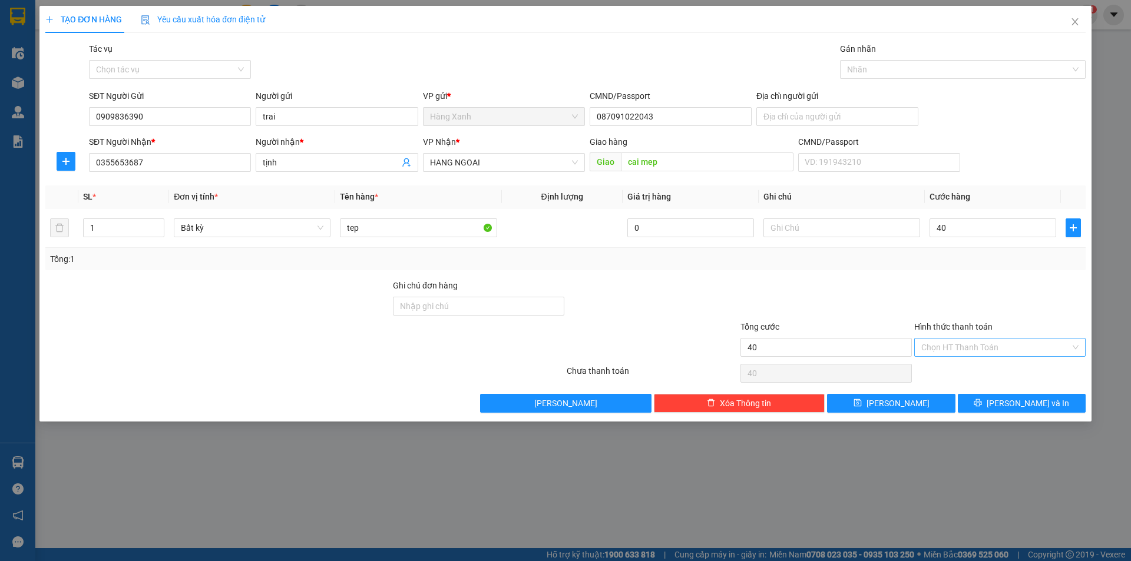
type input "40.000"
click at [940, 342] on input "Hình thức thanh toán" at bounding box center [995, 348] width 149 height 18
click at [949, 369] on div "Tại văn phòng" at bounding box center [999, 371] width 157 height 13
type input "0"
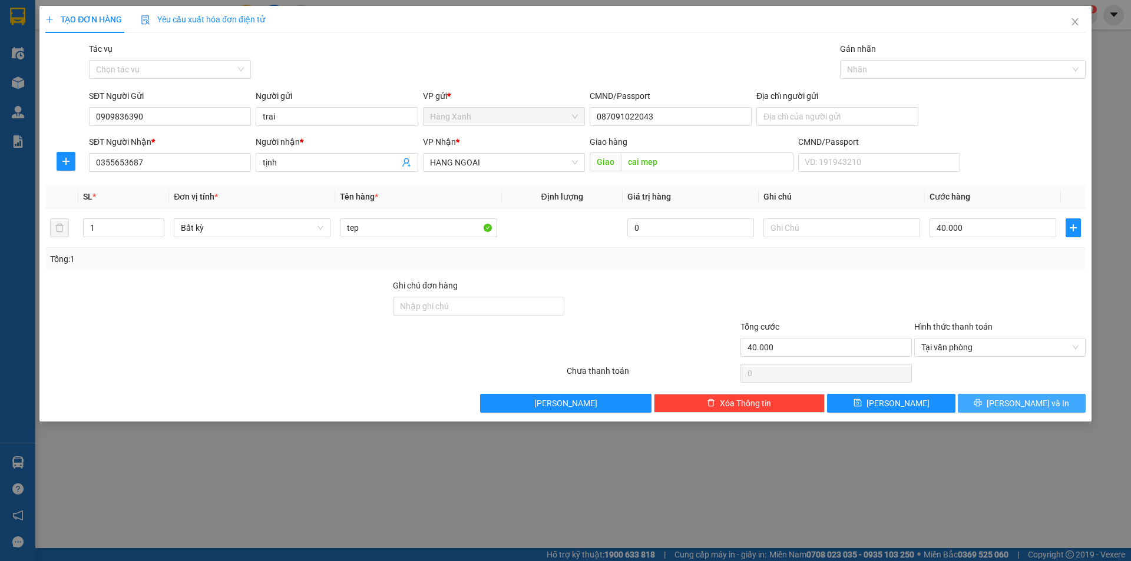
click at [982, 405] on icon "printer" at bounding box center [978, 403] width 8 height 8
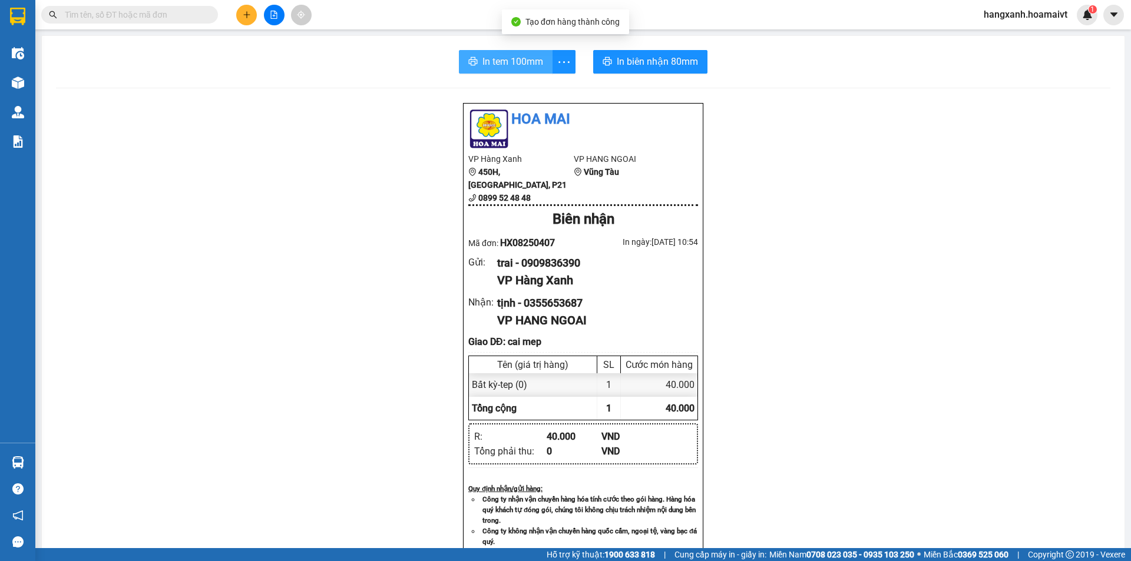
click at [494, 61] on span "In tem 100mm" at bounding box center [512, 61] width 61 height 15
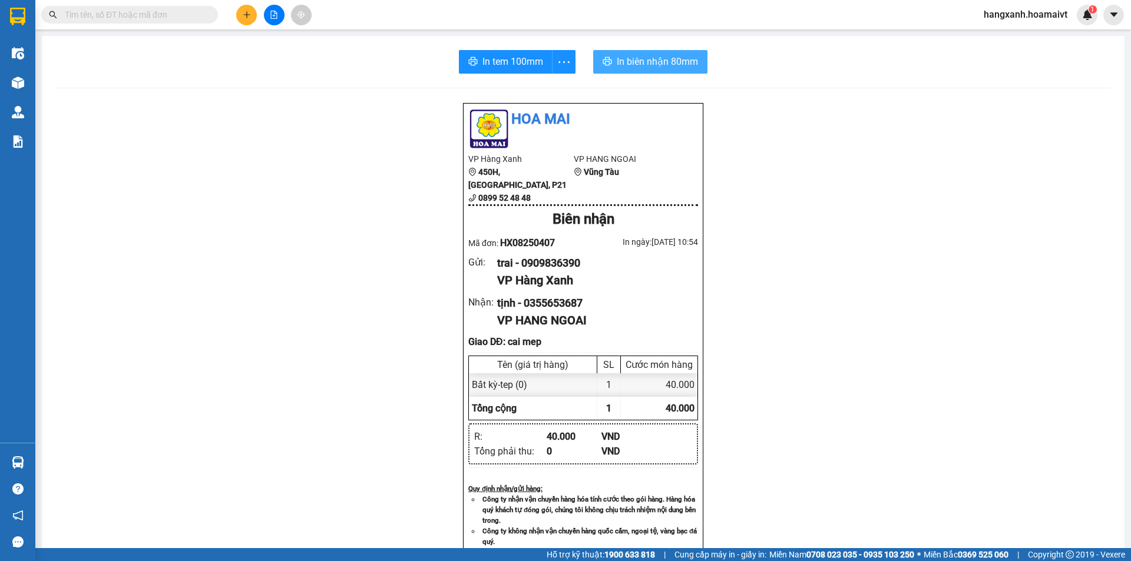
click at [626, 61] on span "In biên nhận 80mm" at bounding box center [657, 61] width 81 height 15
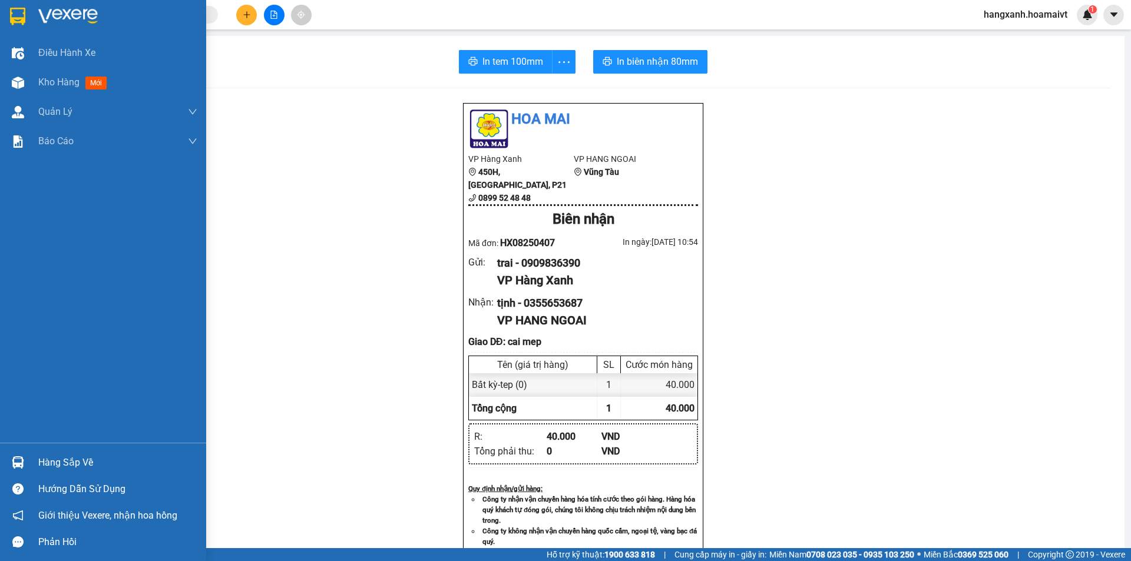
click at [0, 21] on div at bounding box center [103, 19] width 206 height 38
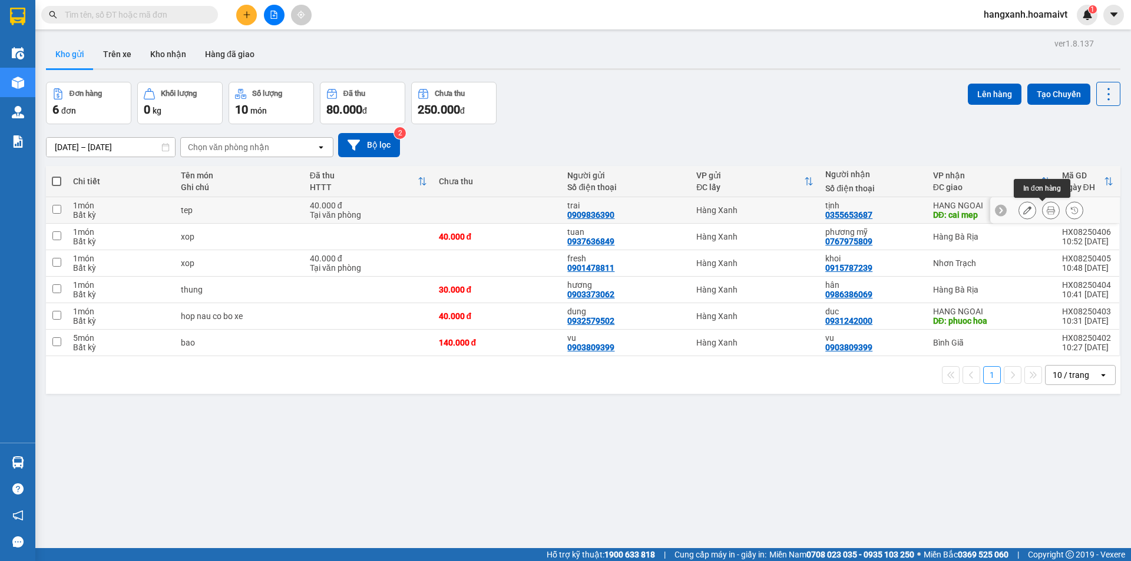
click at [1047, 208] on button at bounding box center [1051, 210] width 16 height 21
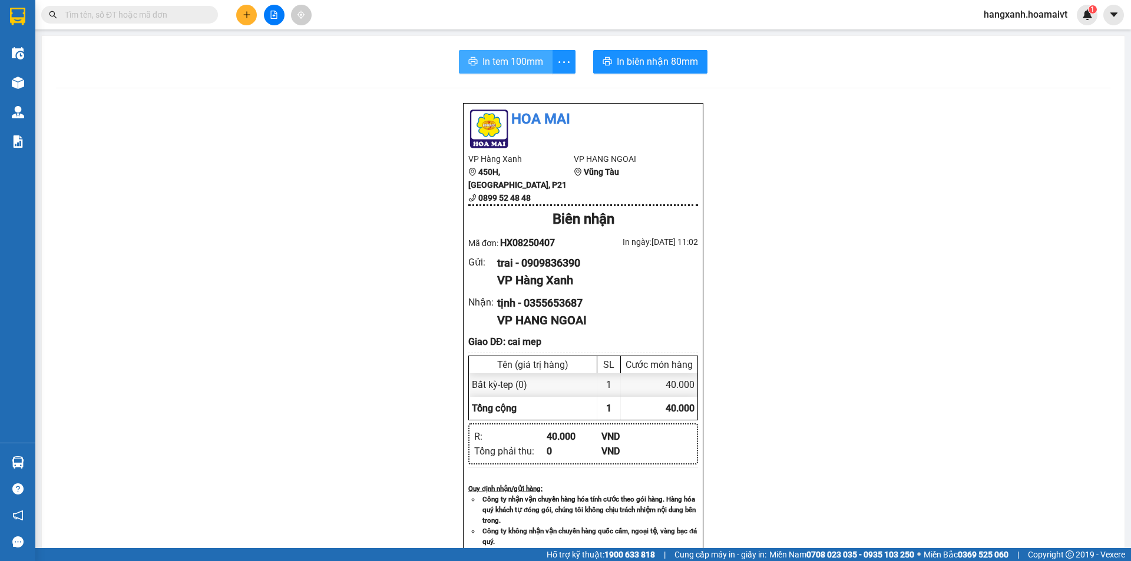
click at [518, 65] on span "In tem 100mm" at bounding box center [512, 61] width 61 height 15
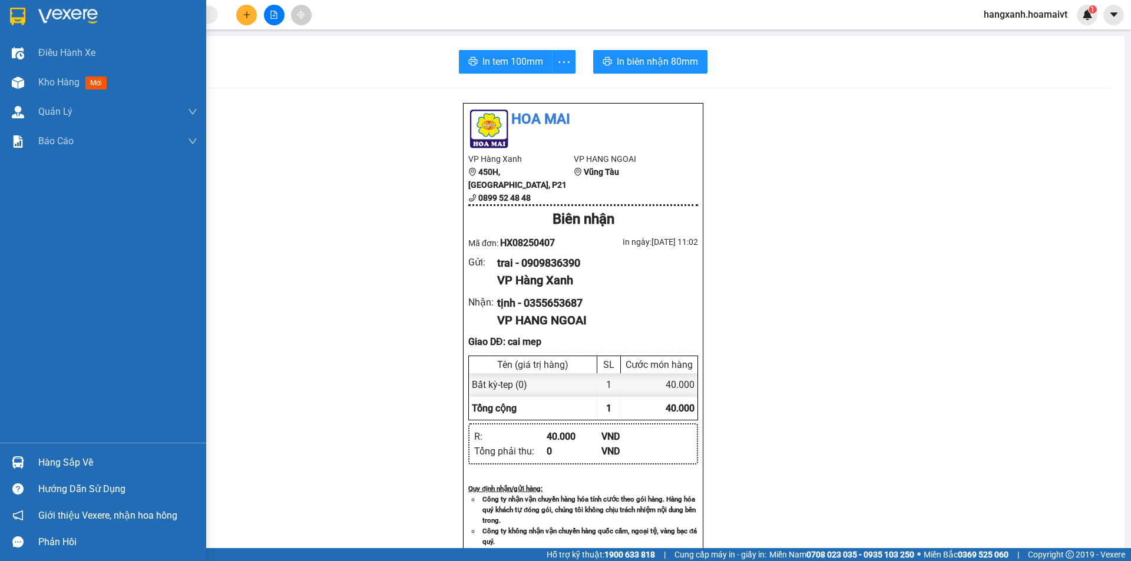
click at [22, 21] on img at bounding box center [17, 17] width 15 height 18
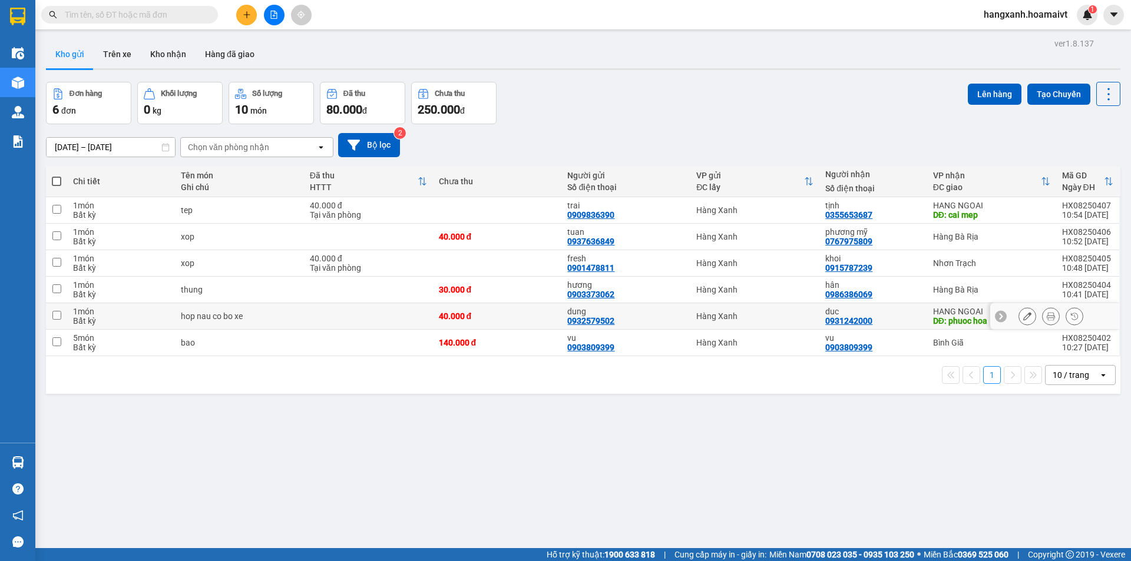
click at [1047, 317] on icon at bounding box center [1051, 316] width 8 height 8
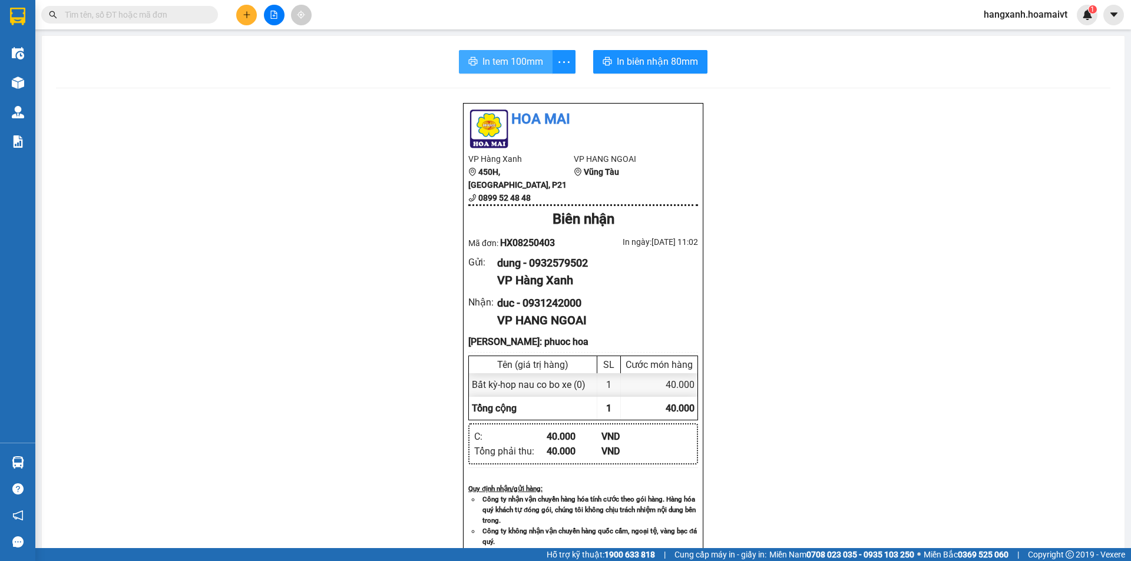
click at [496, 61] on span "In tem 100mm" at bounding box center [512, 61] width 61 height 15
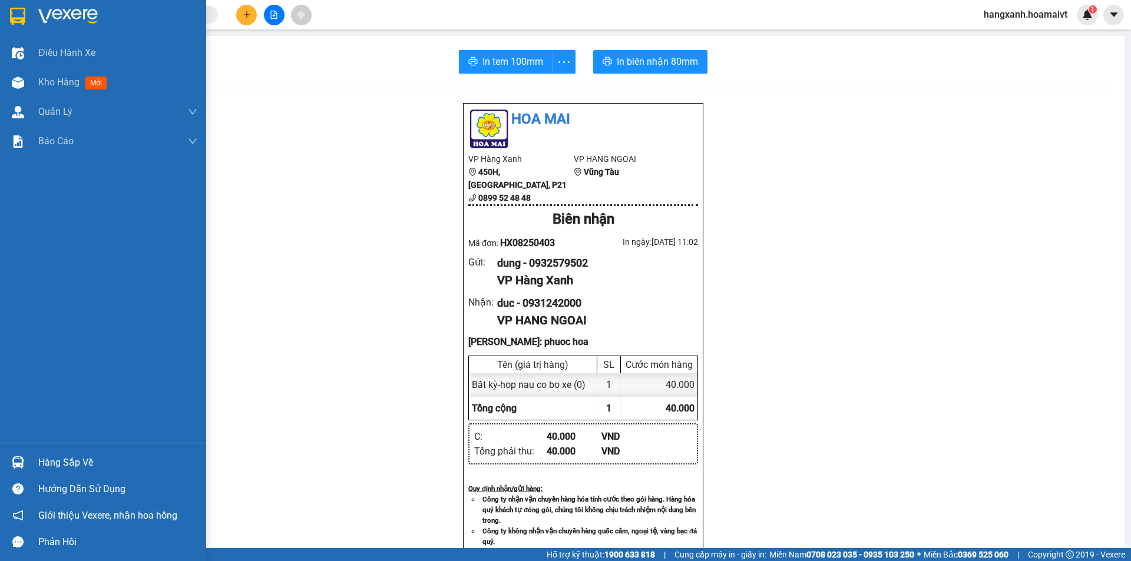
click at [16, 11] on img at bounding box center [17, 17] width 15 height 18
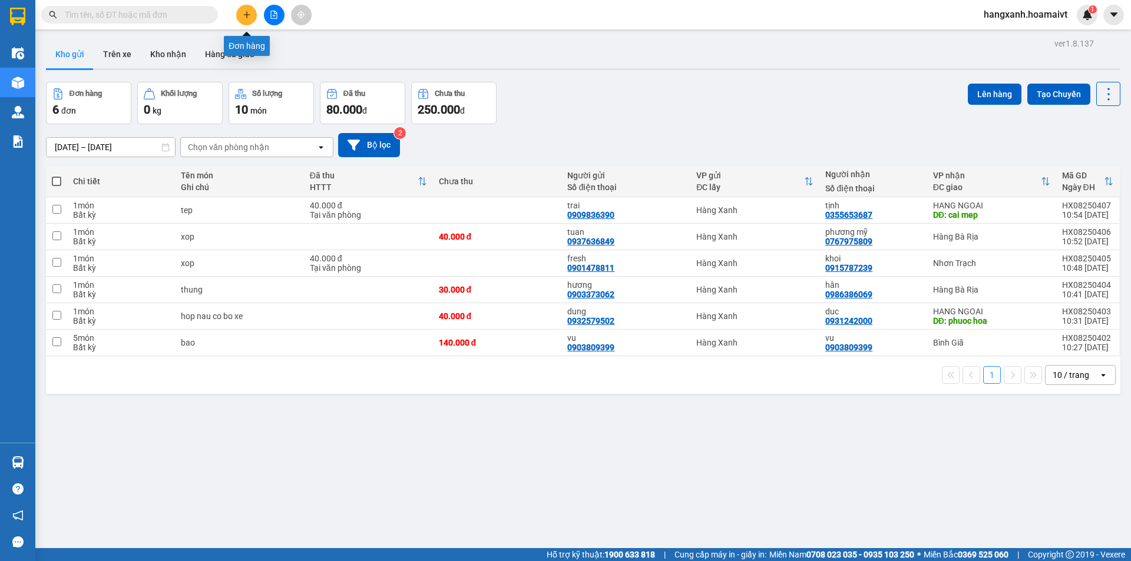
click at [244, 13] on icon "plus" at bounding box center [247, 15] width 8 height 8
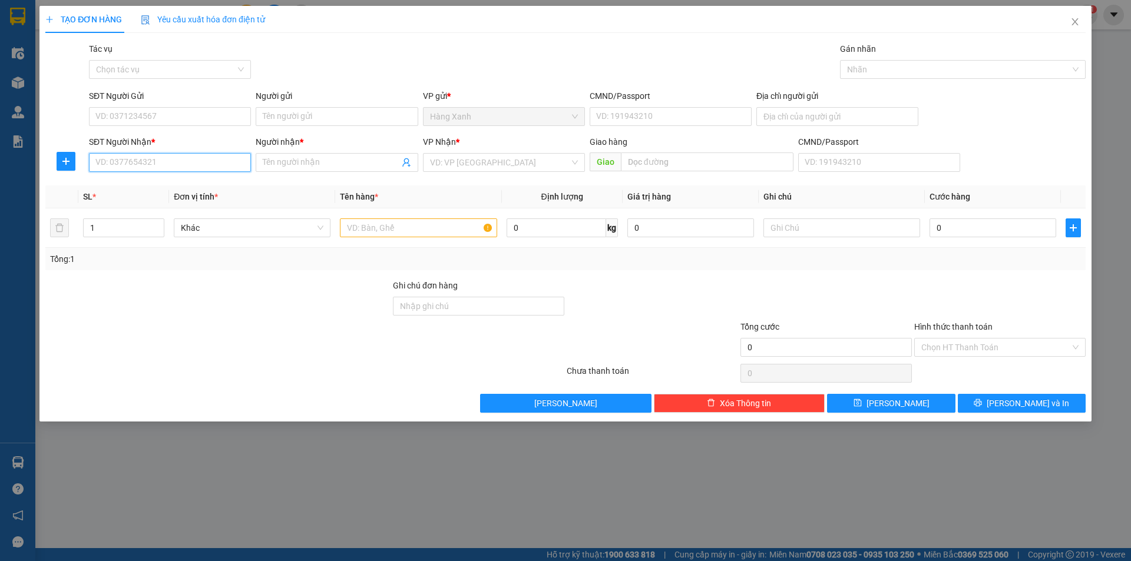
click at [166, 169] on input "SĐT Người Nhận *" at bounding box center [170, 162] width 162 height 19
click at [148, 184] on div "0943585292 - Trình" at bounding box center [170, 186] width 148 height 13
type input "0943585292"
type input "Trình"
type input "0943585292"
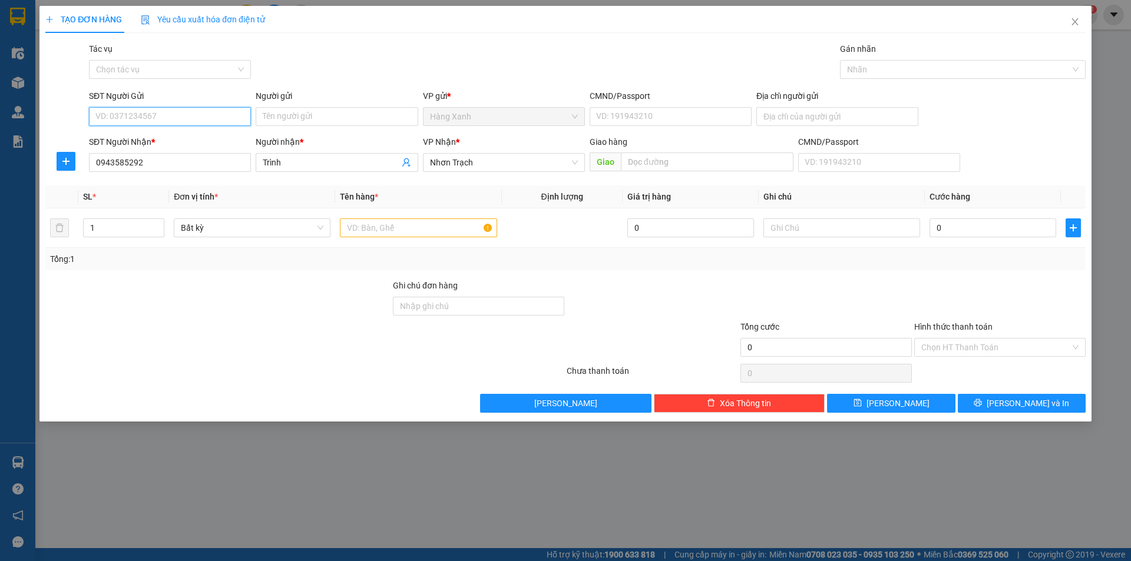
click at [174, 110] on input "SĐT Người Gửi" at bounding box center [170, 116] width 162 height 19
click at [167, 137] on div "0913667504 - HOA" at bounding box center [170, 140] width 148 height 13
type input "0913667504"
type input "HOA"
type input "07907039786"
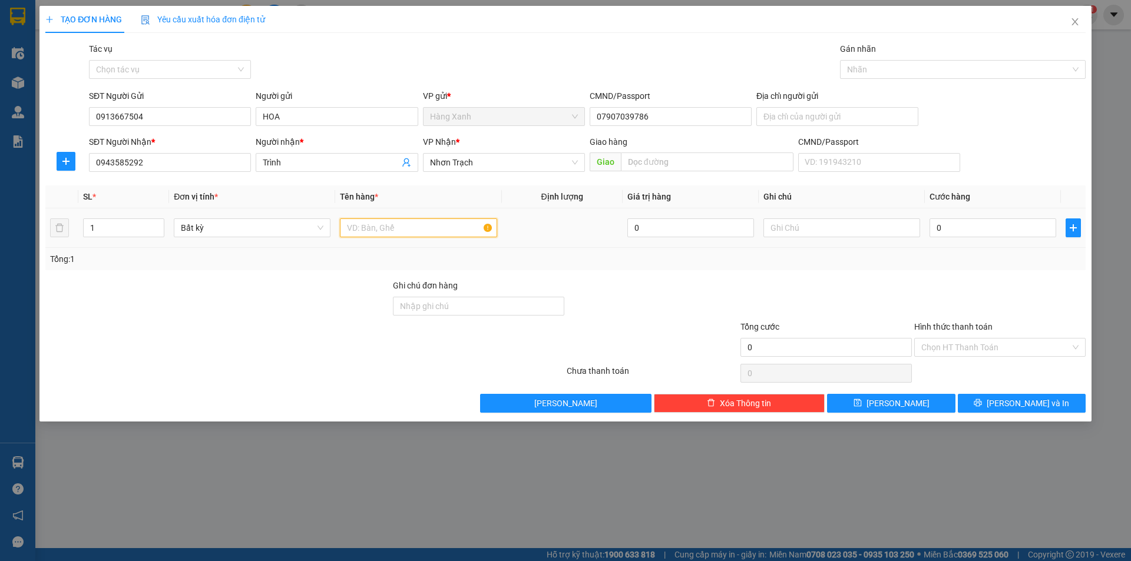
click at [378, 226] on input "text" at bounding box center [418, 228] width 157 height 19
type input "hộp ( phụ tùng xe"
click at [975, 231] on input "0" at bounding box center [992, 228] width 127 height 19
type input "4"
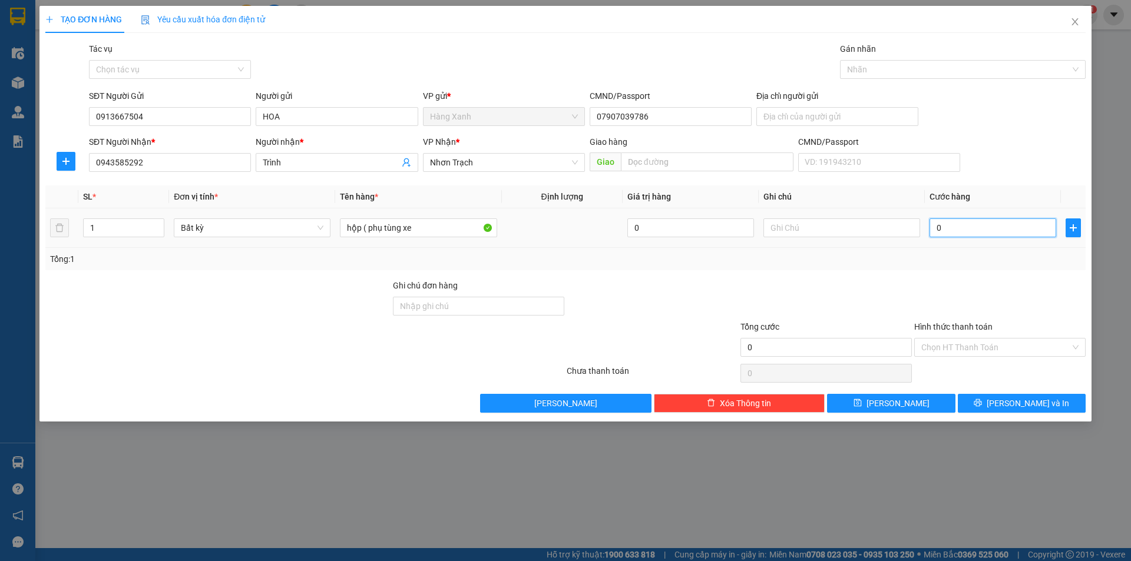
type input "4"
type input "40"
type input "40.000"
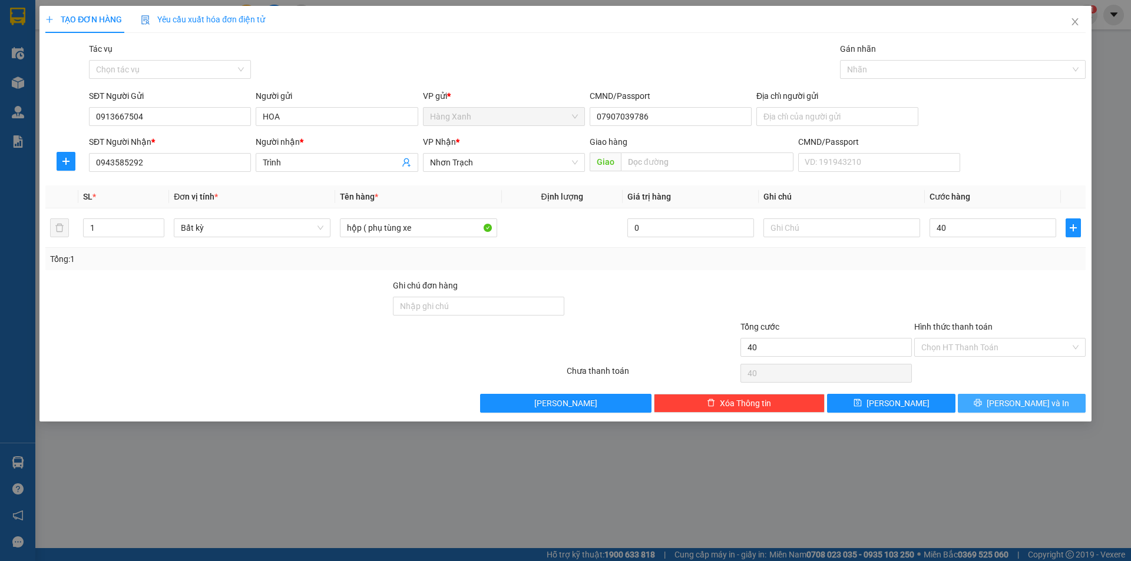
type input "40.000"
click at [1013, 398] on span "[PERSON_NAME] và In" at bounding box center [1028, 403] width 82 height 13
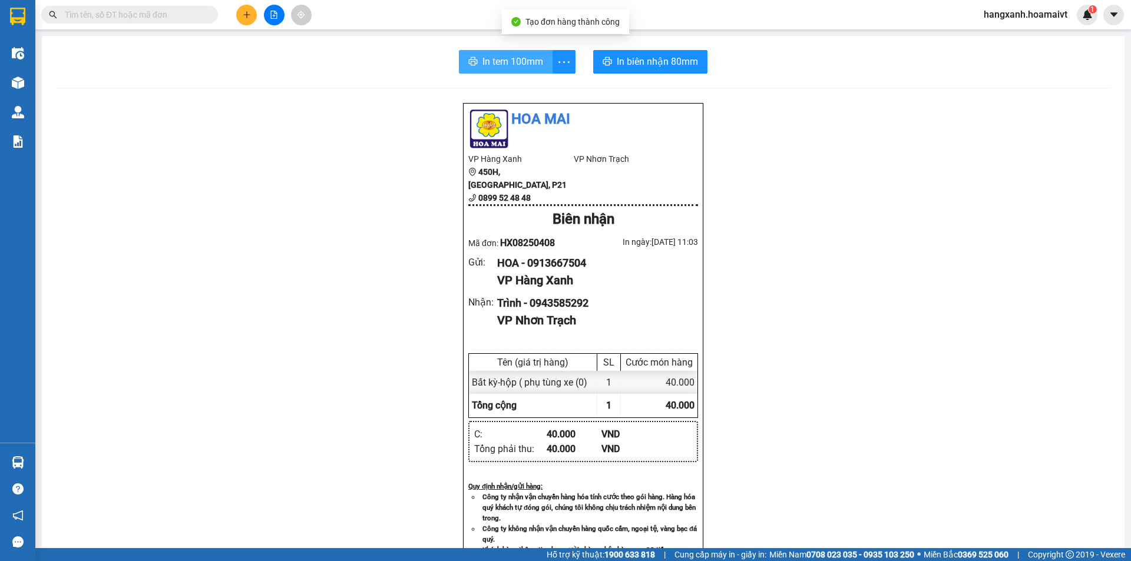
click at [487, 56] on span "In tem 100mm" at bounding box center [512, 61] width 61 height 15
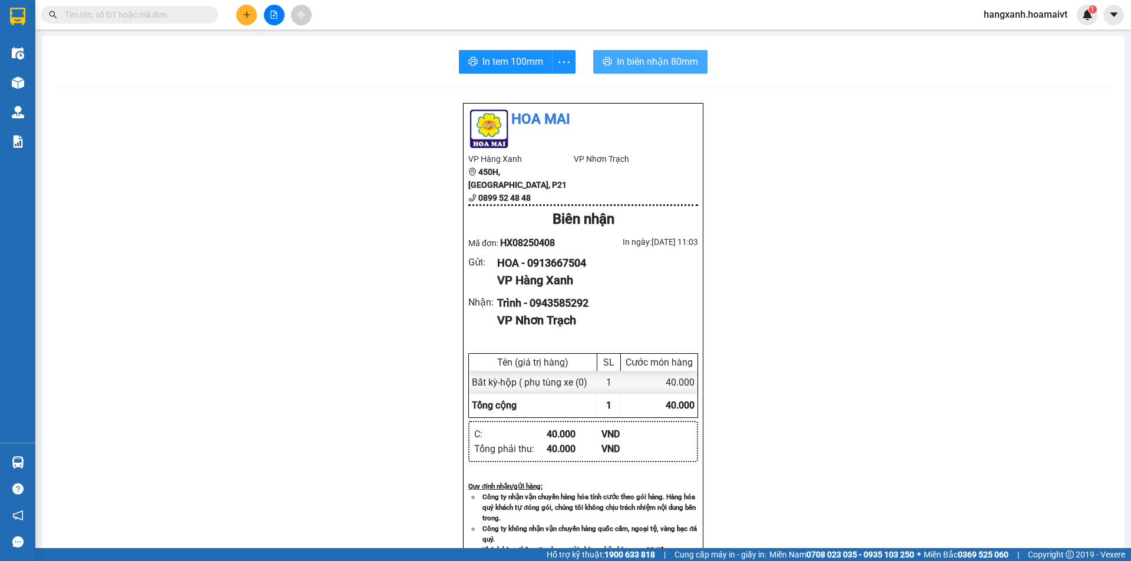
click at [639, 59] on span "In biên nhận 80mm" at bounding box center [657, 61] width 81 height 15
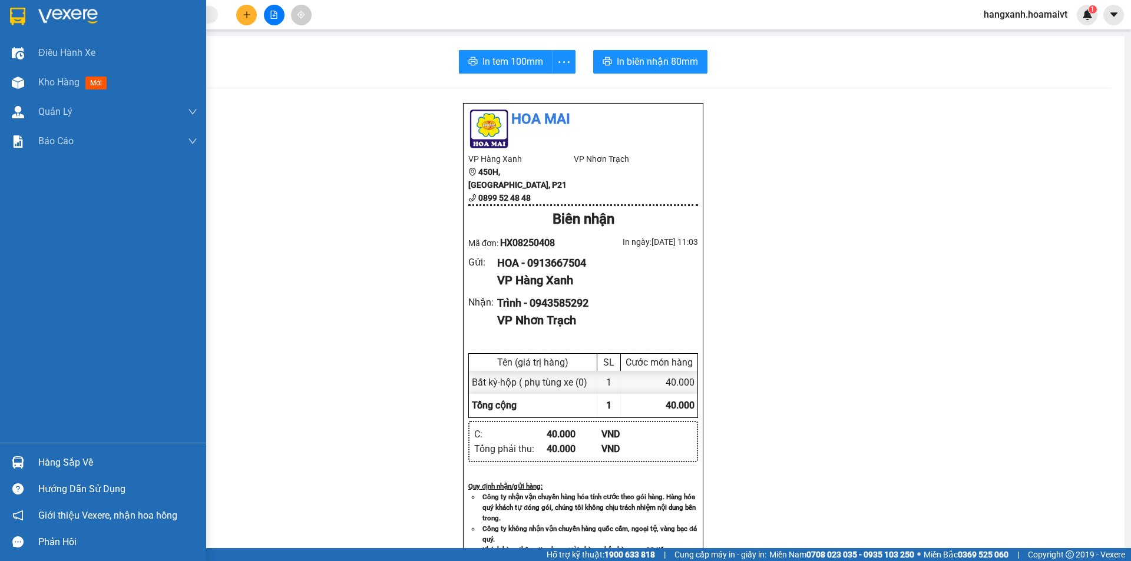
click at [18, 23] on img at bounding box center [17, 17] width 15 height 18
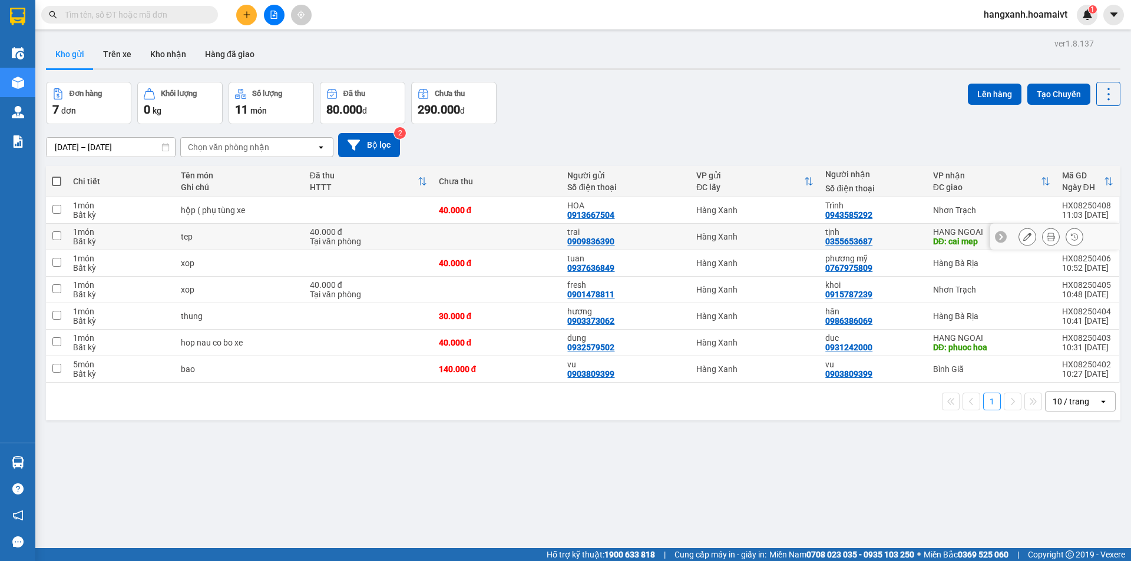
click at [898, 244] on div "tịnh 0355653687" at bounding box center [872, 236] width 95 height 19
checkbox input "true"
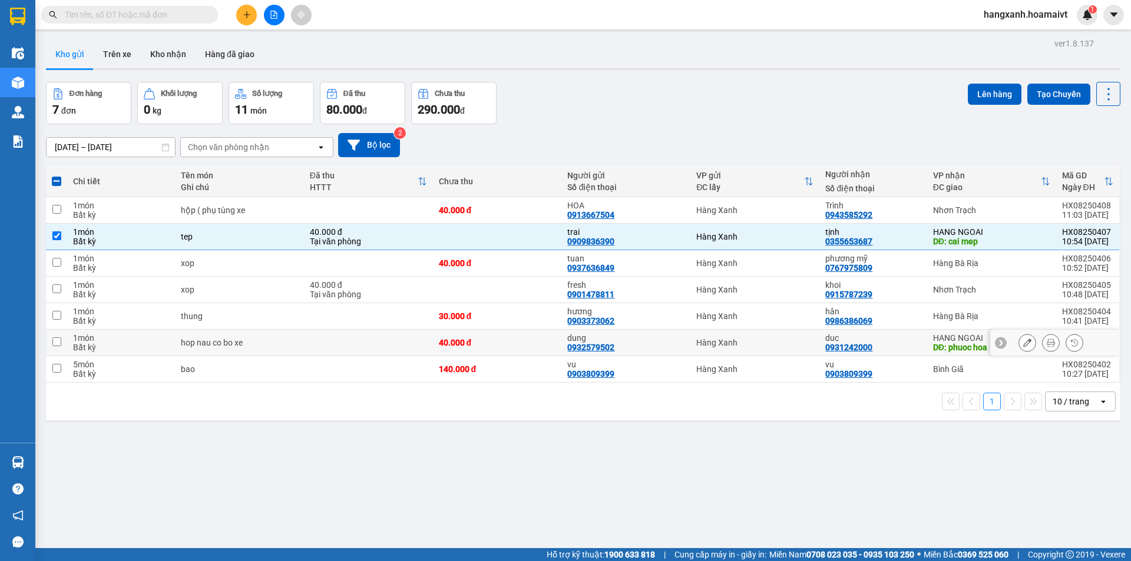
click at [909, 349] on div "duc 0931242000" at bounding box center [872, 342] width 95 height 19
checkbox input "true"
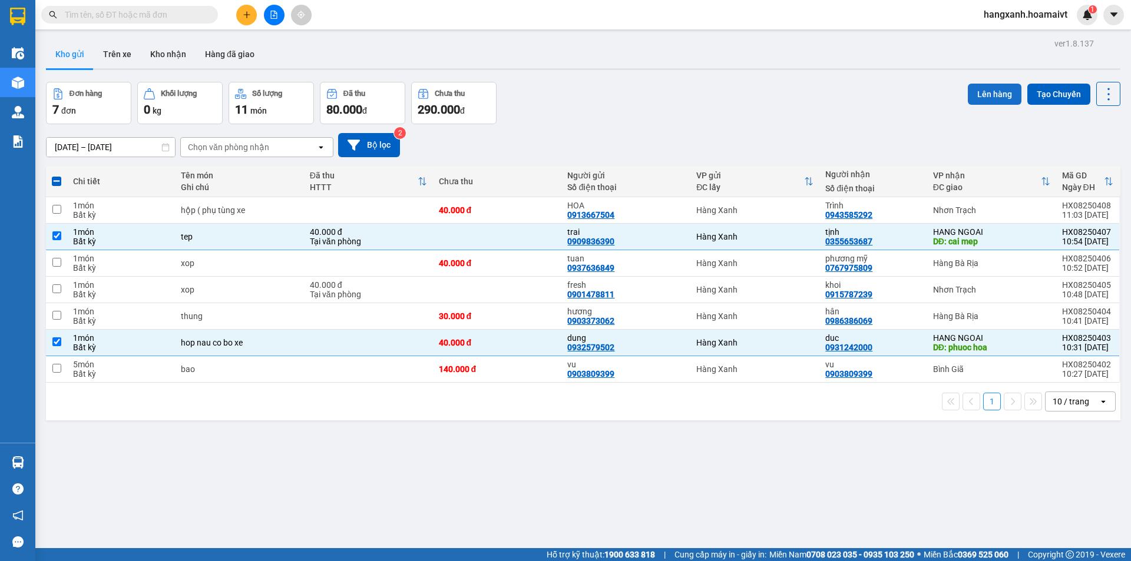
click at [990, 100] on button "Lên hàng" at bounding box center [995, 94] width 54 height 21
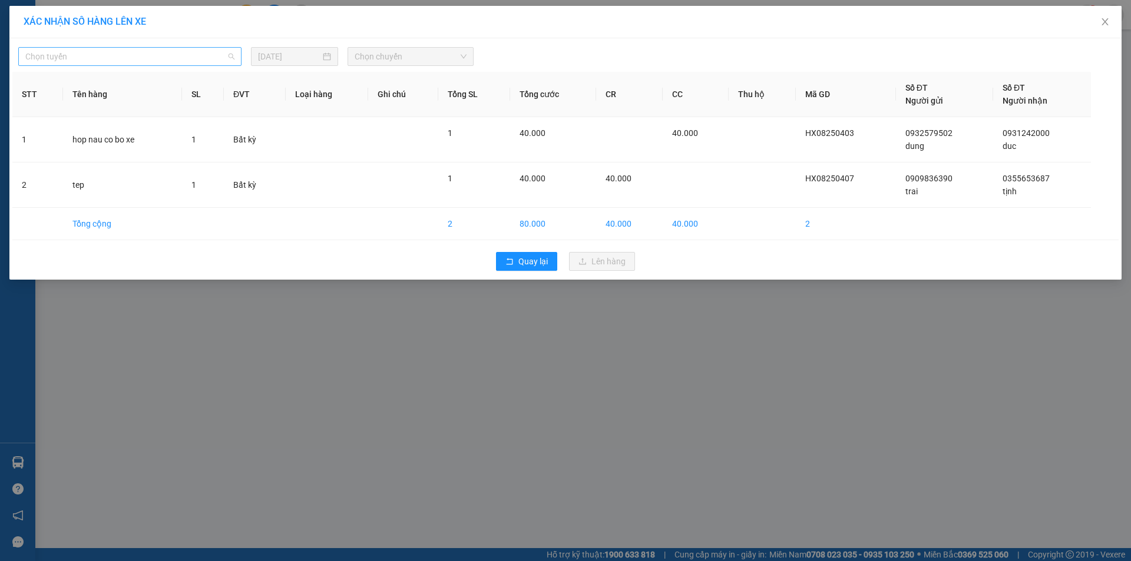
drag, startPoint x: 102, startPoint y: 55, endPoint x: 109, endPoint y: 66, distance: 12.7
click at [104, 56] on span "Chọn tuyến" at bounding box center [129, 57] width 209 height 18
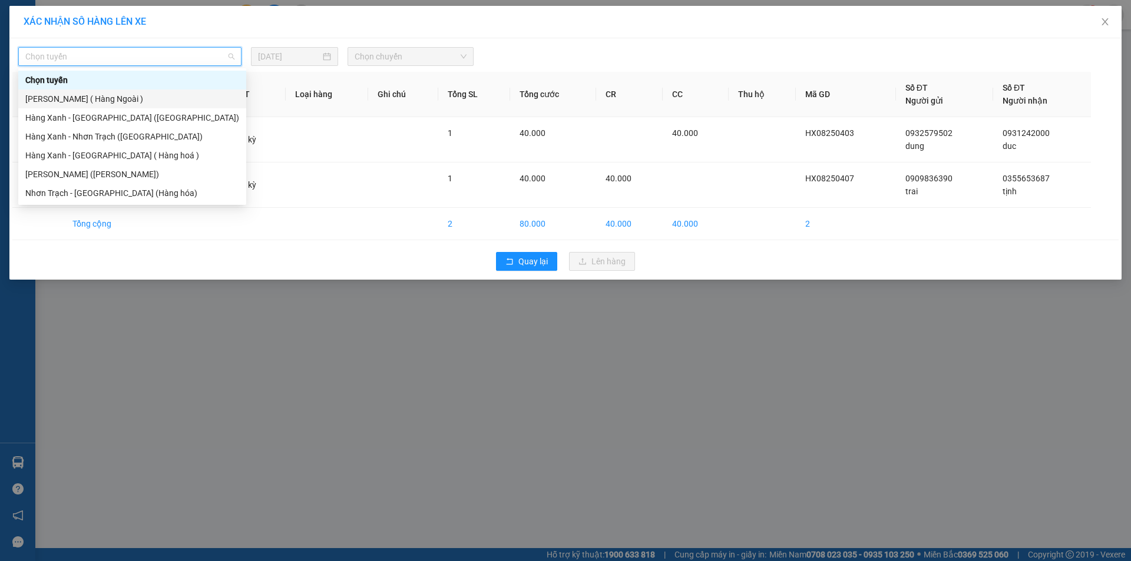
click at [115, 100] on div "[PERSON_NAME] ( Hàng Ngoài )" at bounding box center [132, 98] width 214 height 13
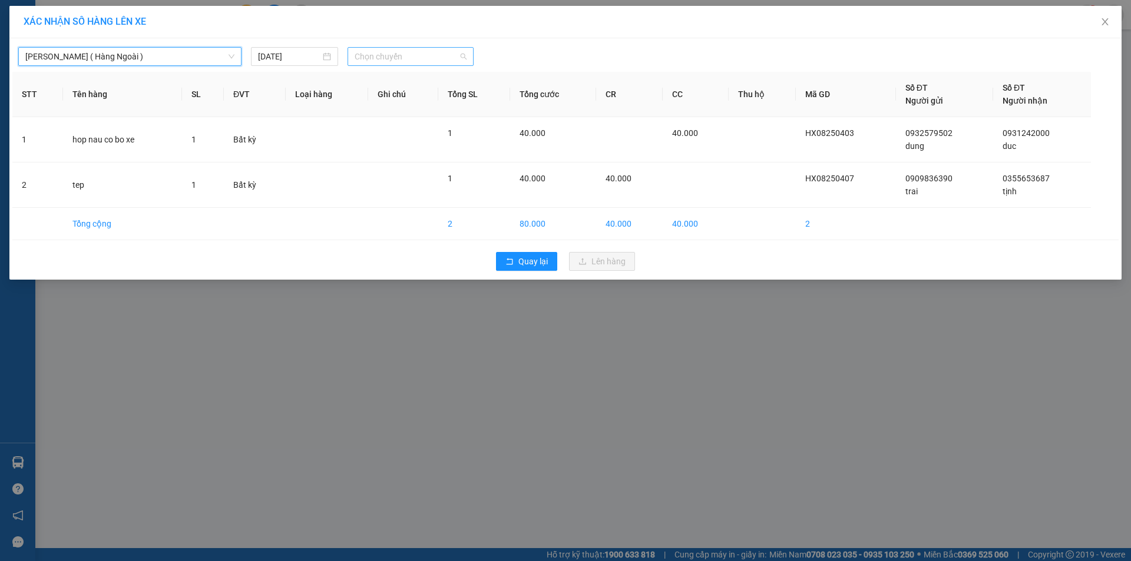
click at [375, 57] on span "Chọn chuyến" at bounding box center [411, 57] width 112 height 18
type input "11"
click at [428, 104] on div "Thêm chuyến " 11:00 "" at bounding box center [410, 100] width 125 height 20
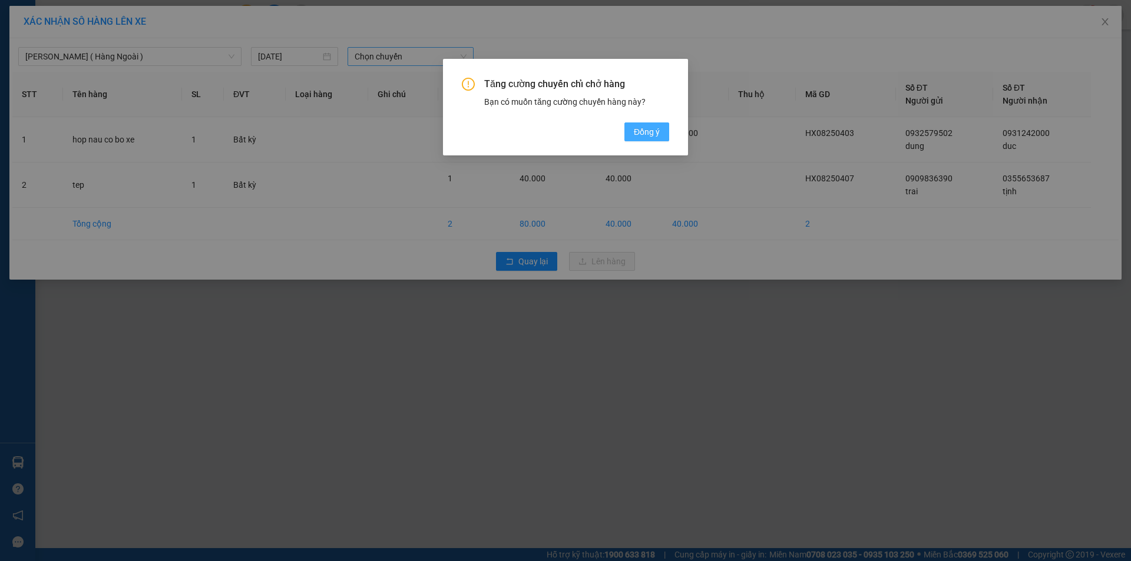
click at [654, 137] on span "Đồng ý" at bounding box center [647, 131] width 26 height 13
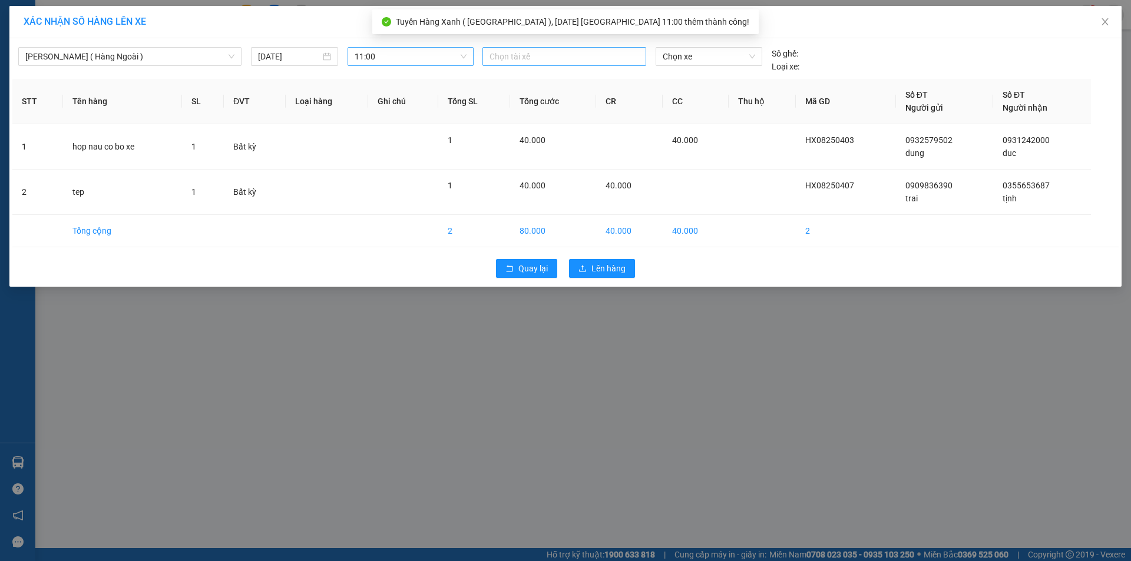
click at [505, 58] on div at bounding box center [564, 56] width 158 height 14
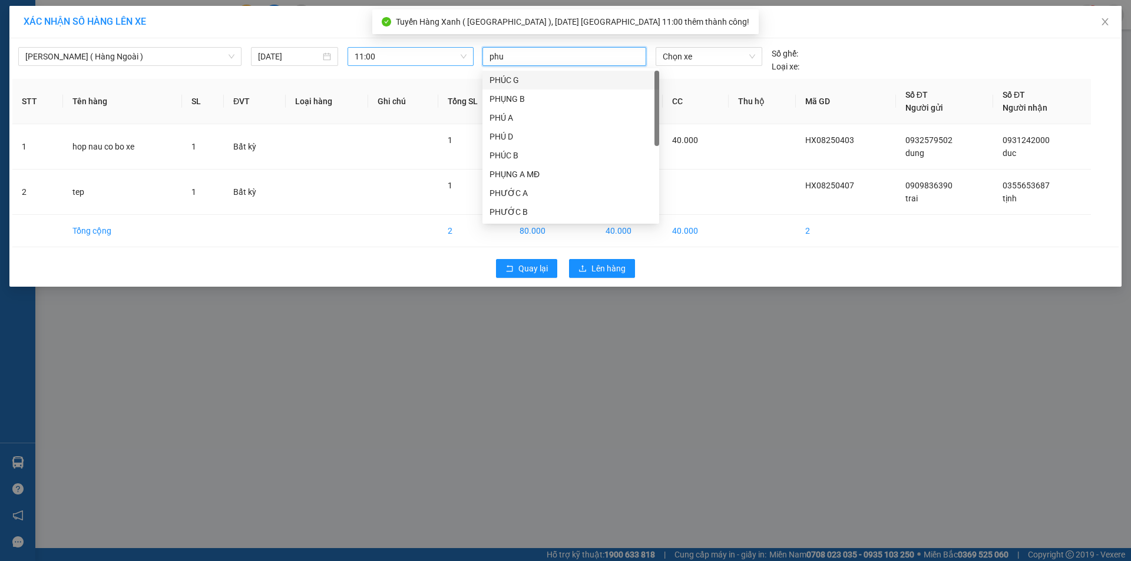
type input "phuc"
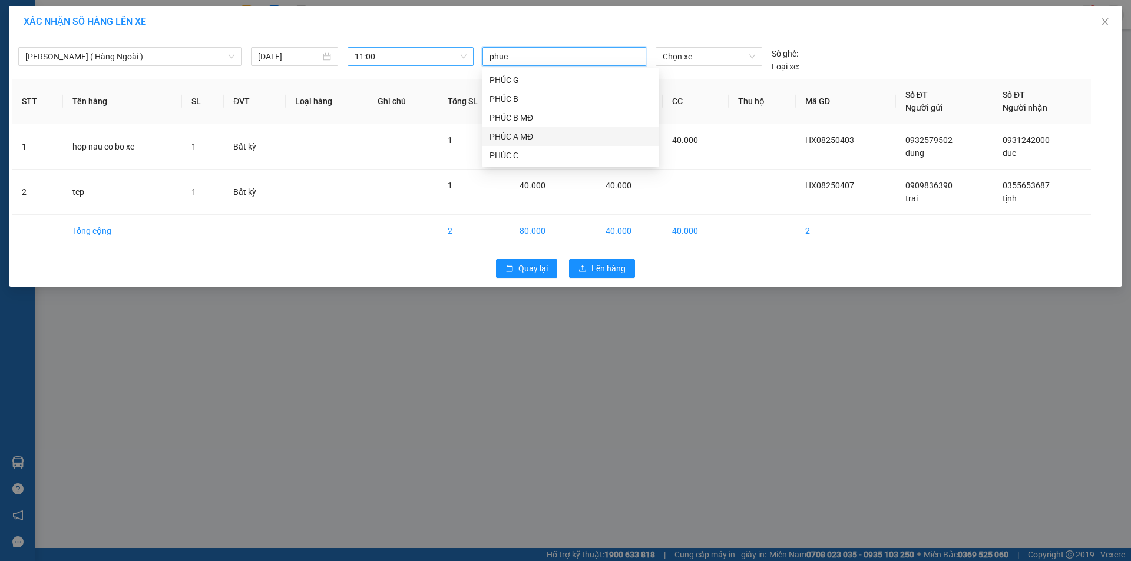
click at [531, 137] on div "PHÚC A MĐ" at bounding box center [570, 136] width 163 height 13
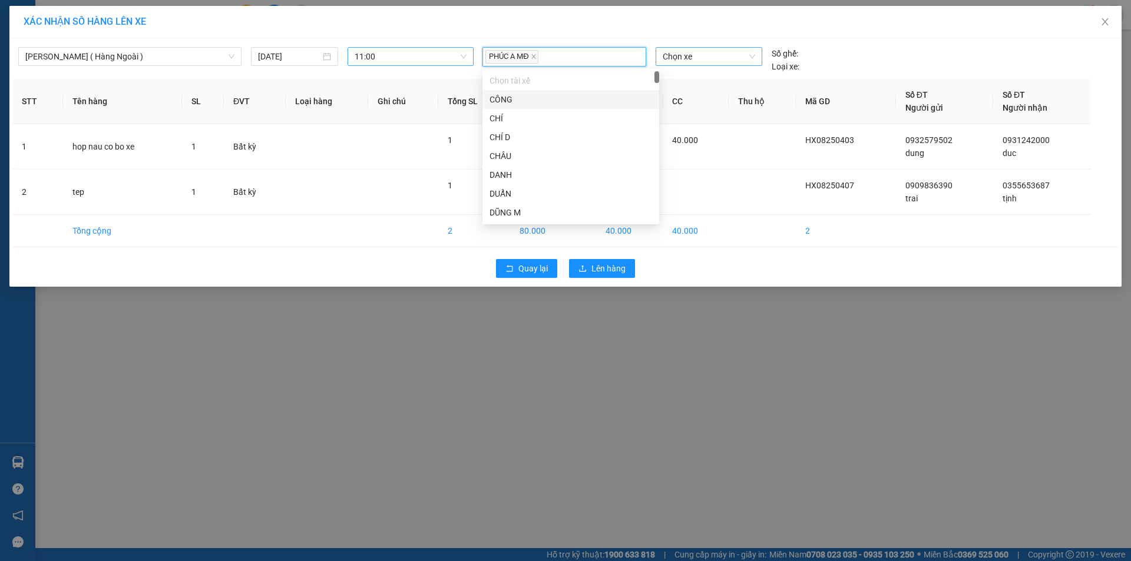
click at [690, 63] on span "Chọn xe" at bounding box center [709, 57] width 92 height 18
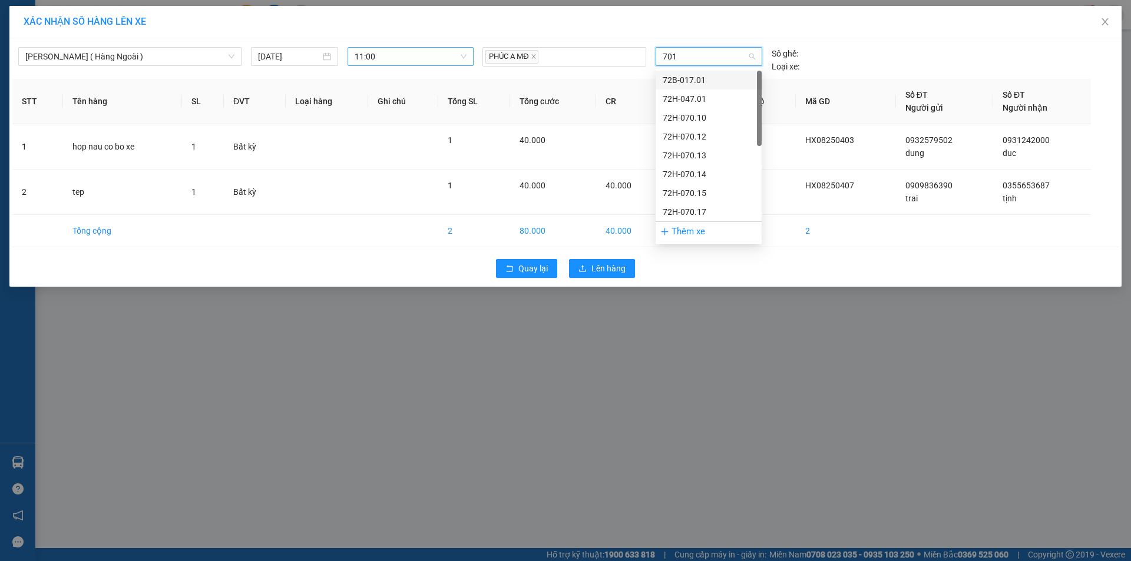
type input "7017"
click at [679, 75] on div "72H-070.17" at bounding box center [709, 80] width 92 height 13
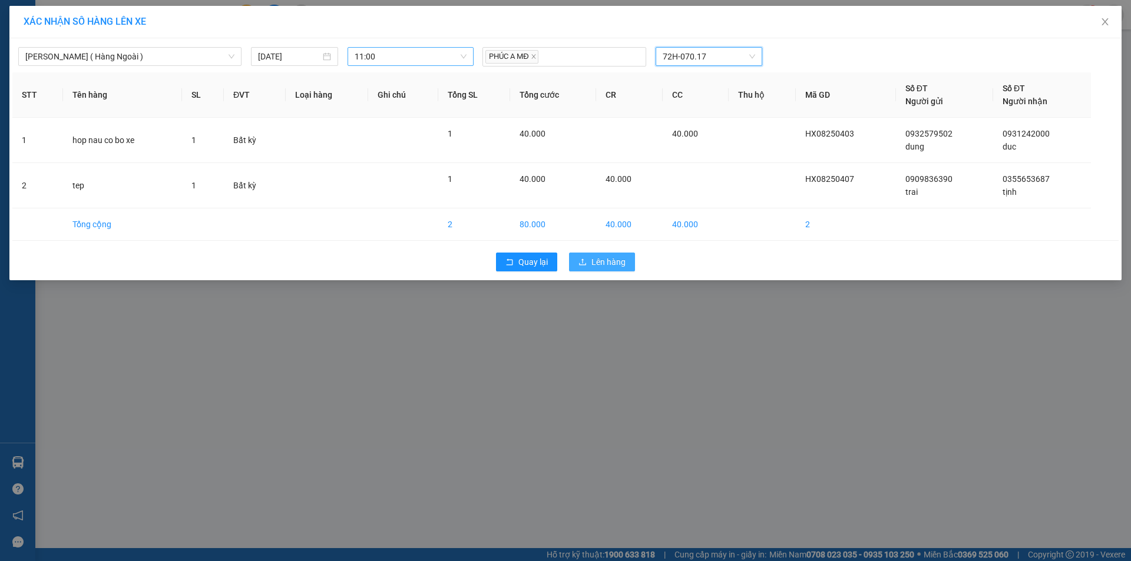
click at [613, 262] on span "Lên hàng" at bounding box center [608, 262] width 34 height 13
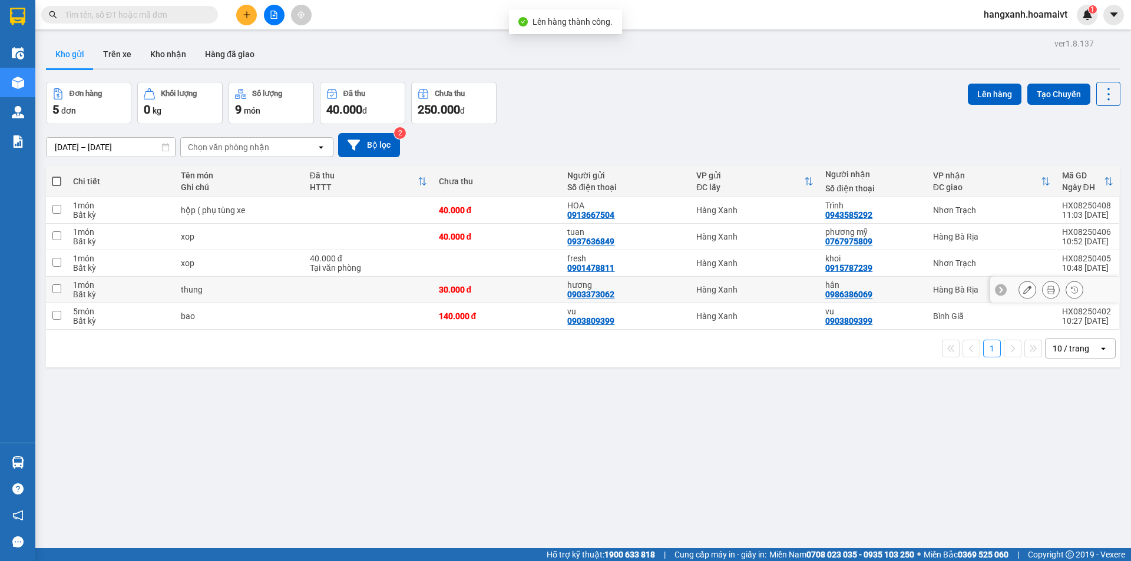
click at [939, 291] on div "Hàng Bà Rịa" at bounding box center [991, 289] width 117 height 9
checkbox input "true"
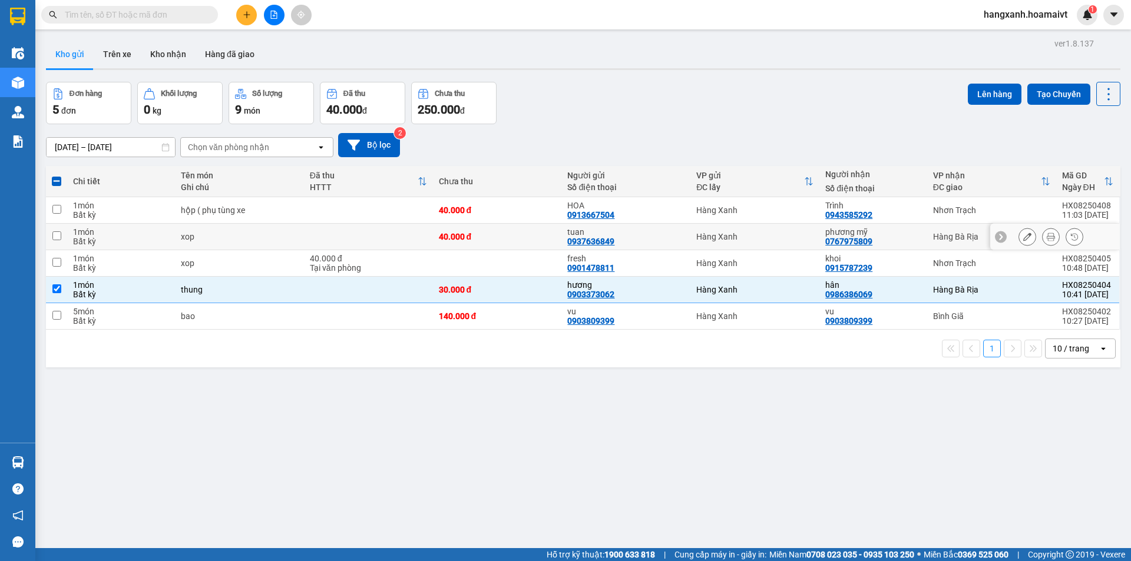
click at [939, 240] on div "Hàng Bà Rịa" at bounding box center [991, 236] width 117 height 9
checkbox input "true"
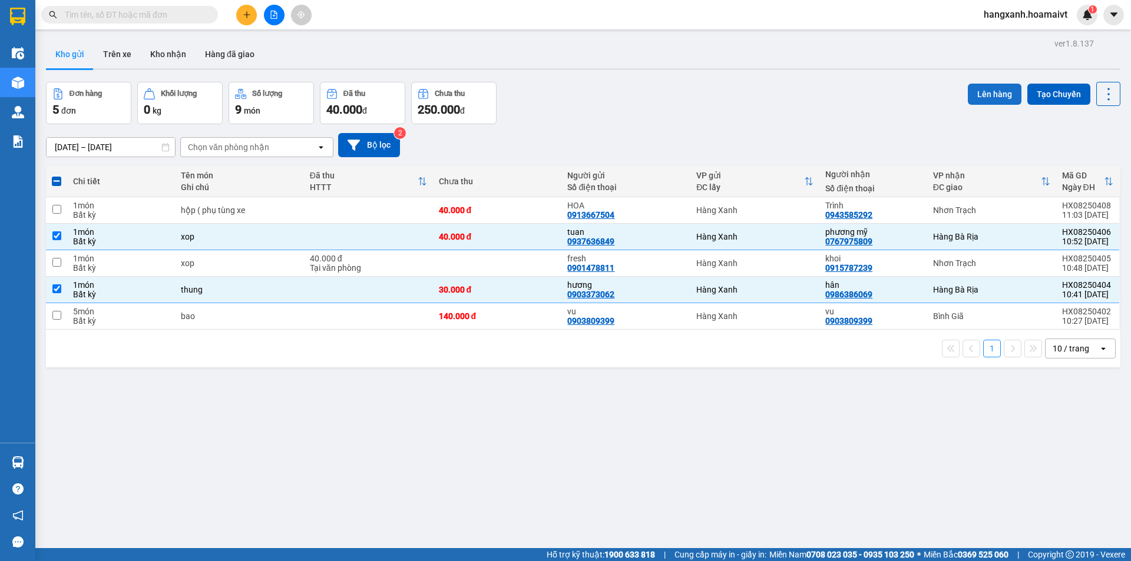
click at [981, 97] on button "Lên hàng" at bounding box center [995, 94] width 54 height 21
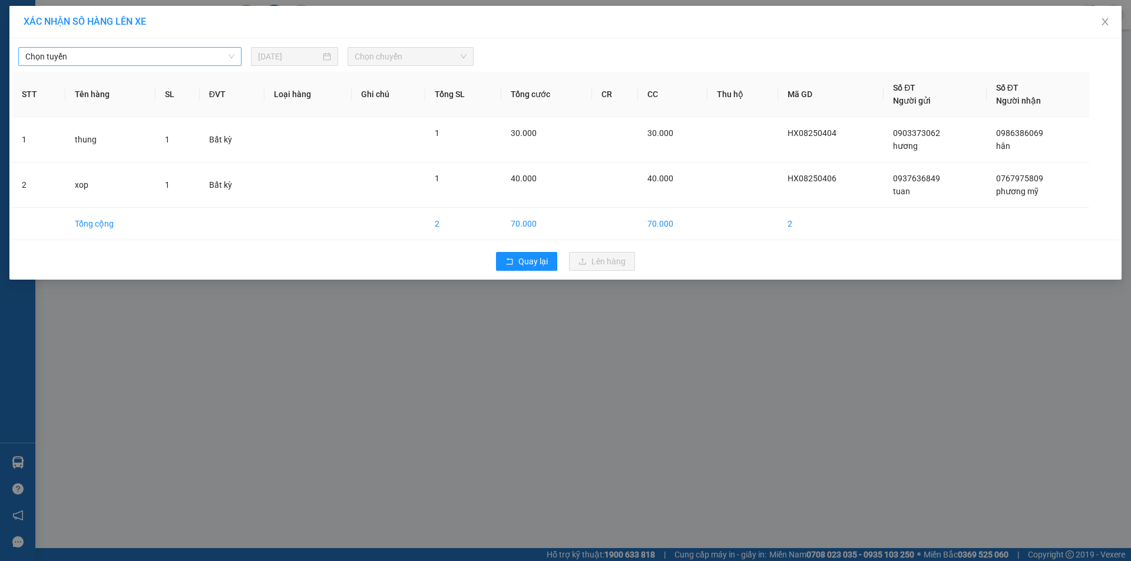
click at [178, 51] on span "Chọn tuyến" at bounding box center [129, 57] width 209 height 18
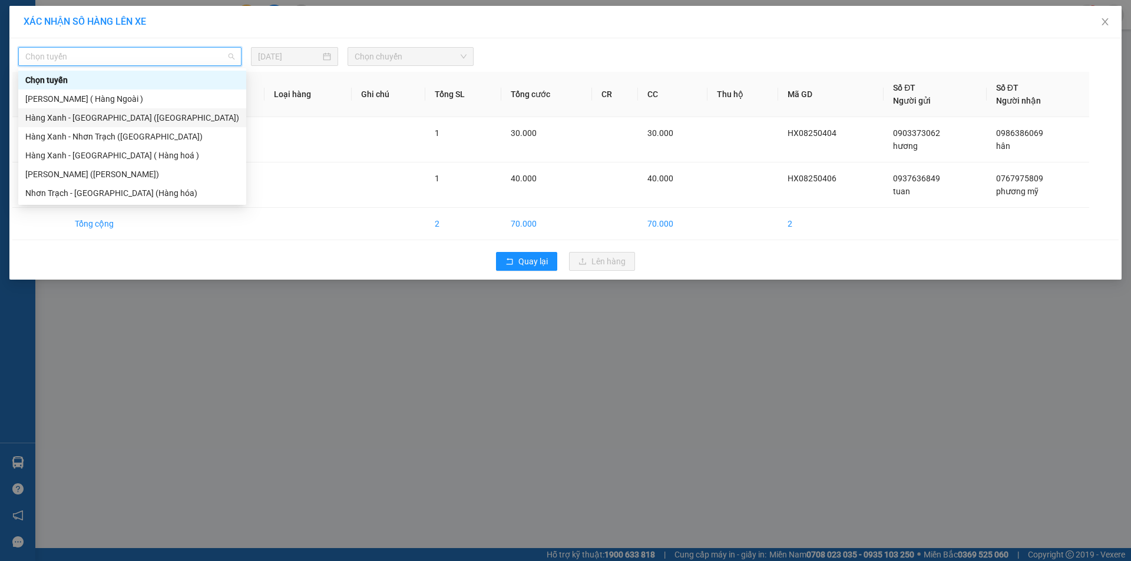
click at [110, 115] on div "Hàng Xanh - [GEOGRAPHIC_DATA] ([GEOGRAPHIC_DATA])" at bounding box center [132, 117] width 214 height 13
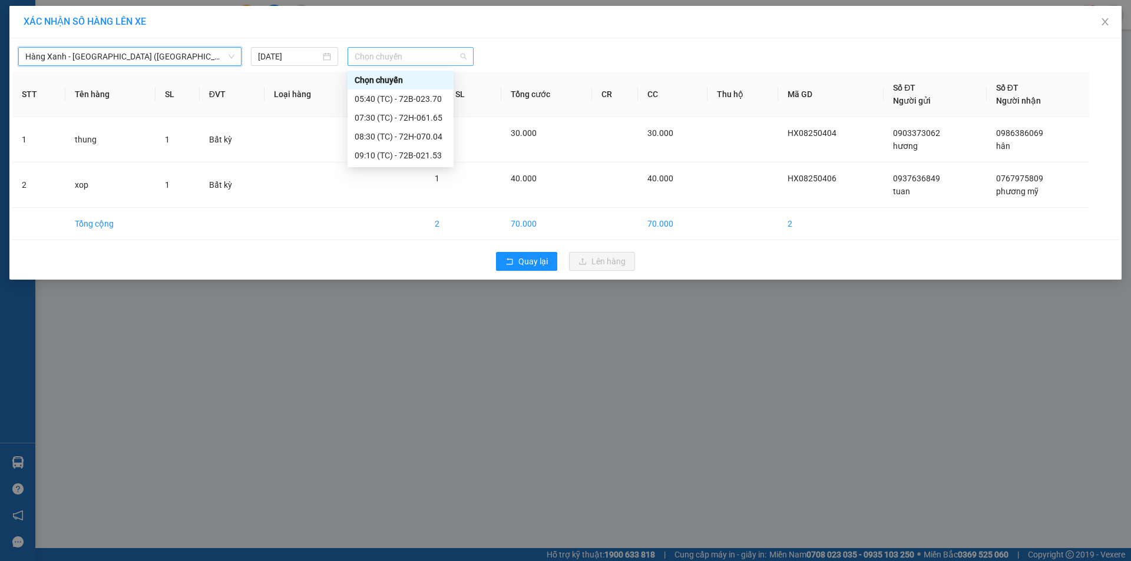
click at [383, 48] on span "Chọn chuyến" at bounding box center [411, 57] width 112 height 18
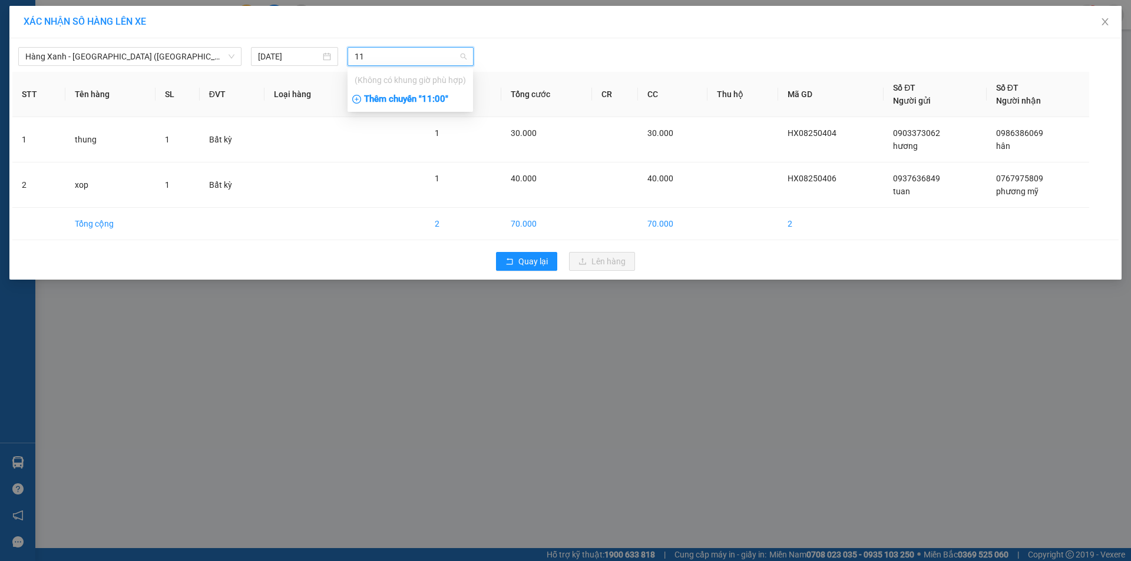
type input "11"
click at [428, 102] on div "Thêm chuyến " 11:00 "" at bounding box center [410, 100] width 125 height 20
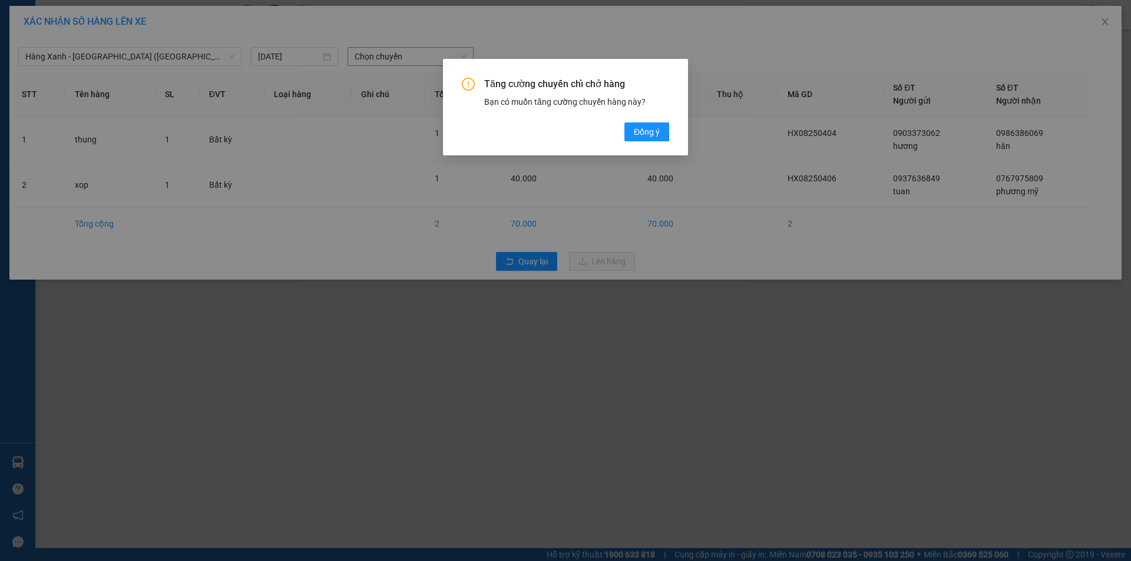
drag, startPoint x: 651, startPoint y: 133, endPoint x: 634, endPoint y: 144, distance: 20.4
click at [650, 134] on span "Đồng ý" at bounding box center [647, 131] width 26 height 13
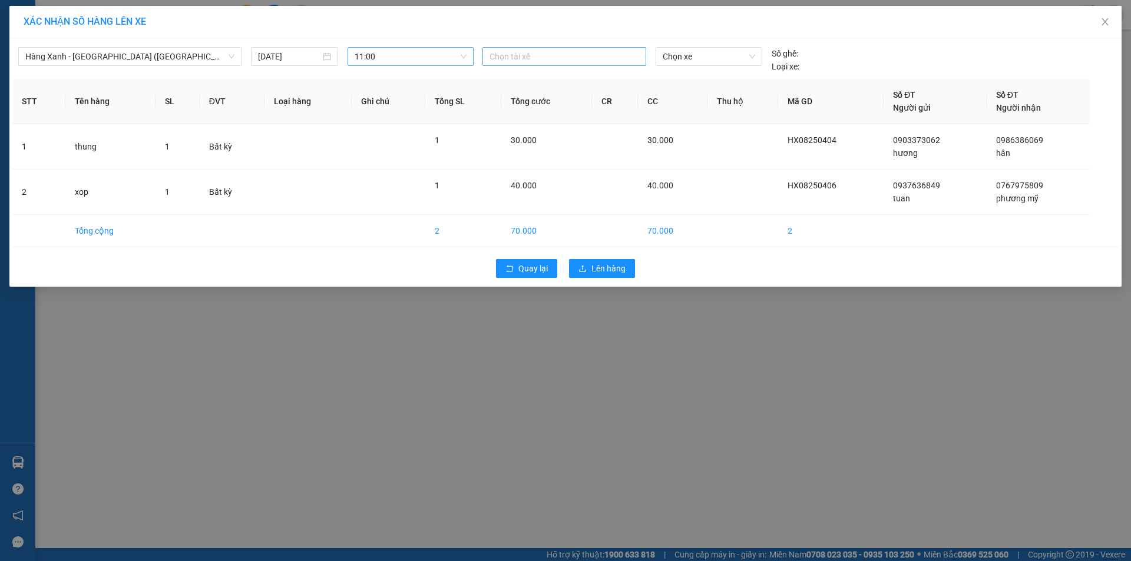
click at [547, 62] on div at bounding box center [564, 56] width 158 height 14
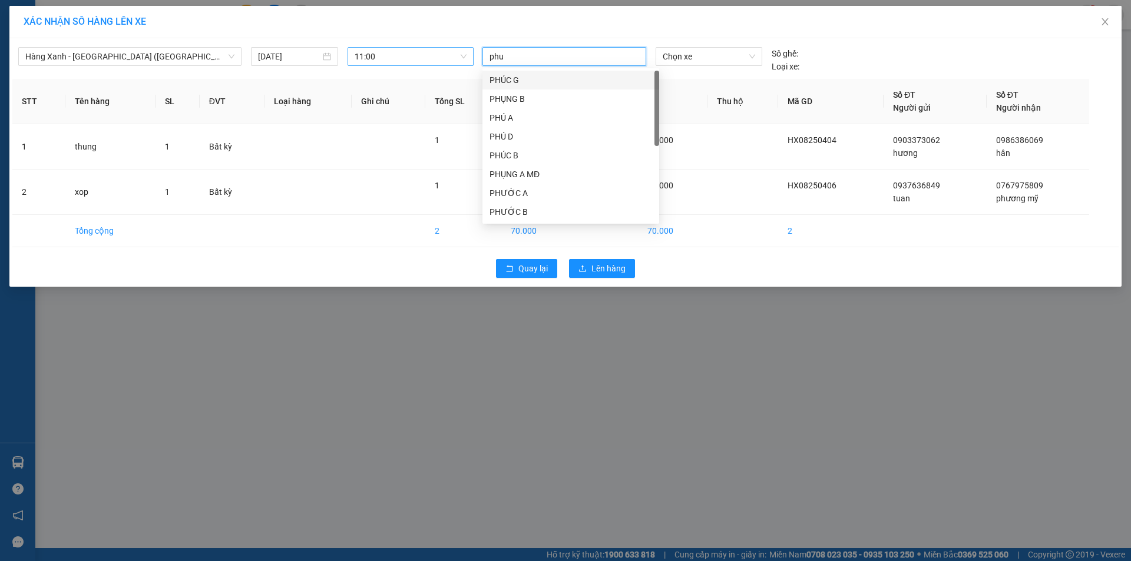
type input "phuc"
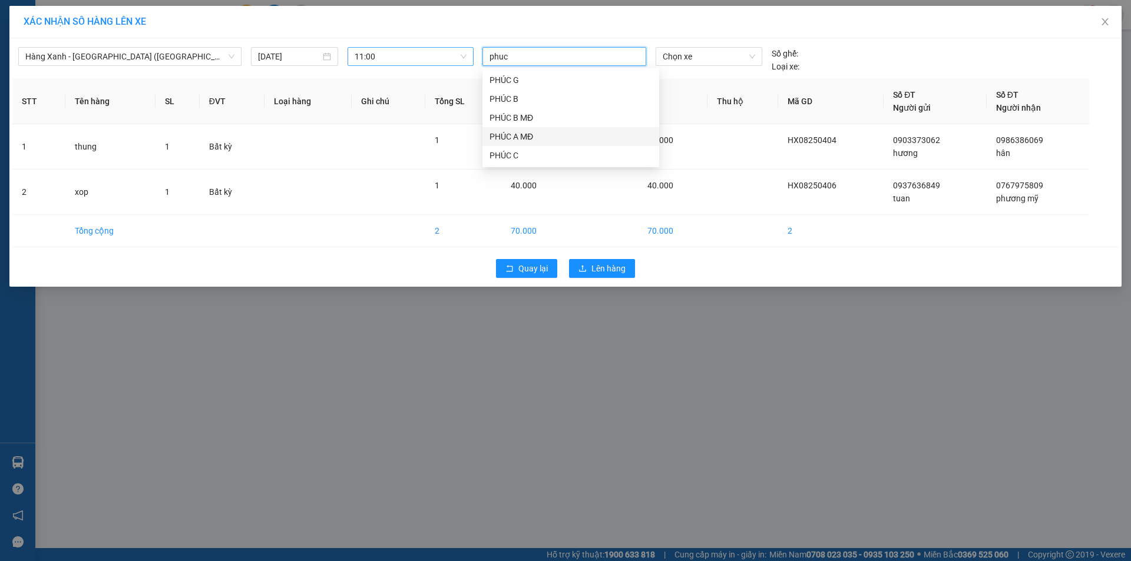
click at [532, 131] on div "PHÚC A MĐ" at bounding box center [570, 136] width 163 height 13
click at [676, 62] on span "Chọn xe" at bounding box center [709, 57] width 92 height 18
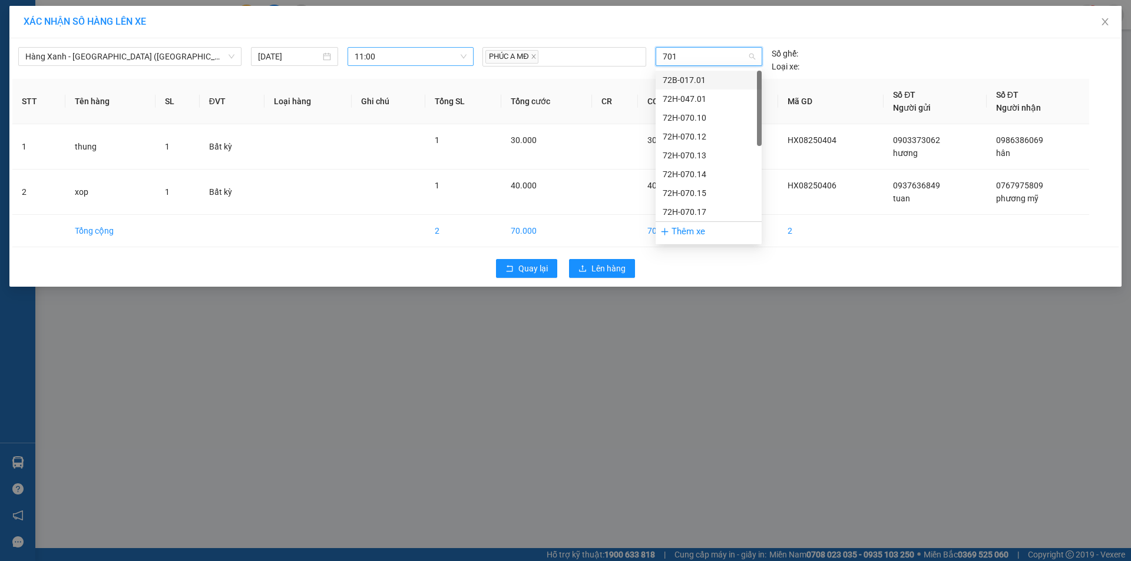
type input "7017"
click at [691, 85] on div "72H-070.17" at bounding box center [709, 80] width 92 height 13
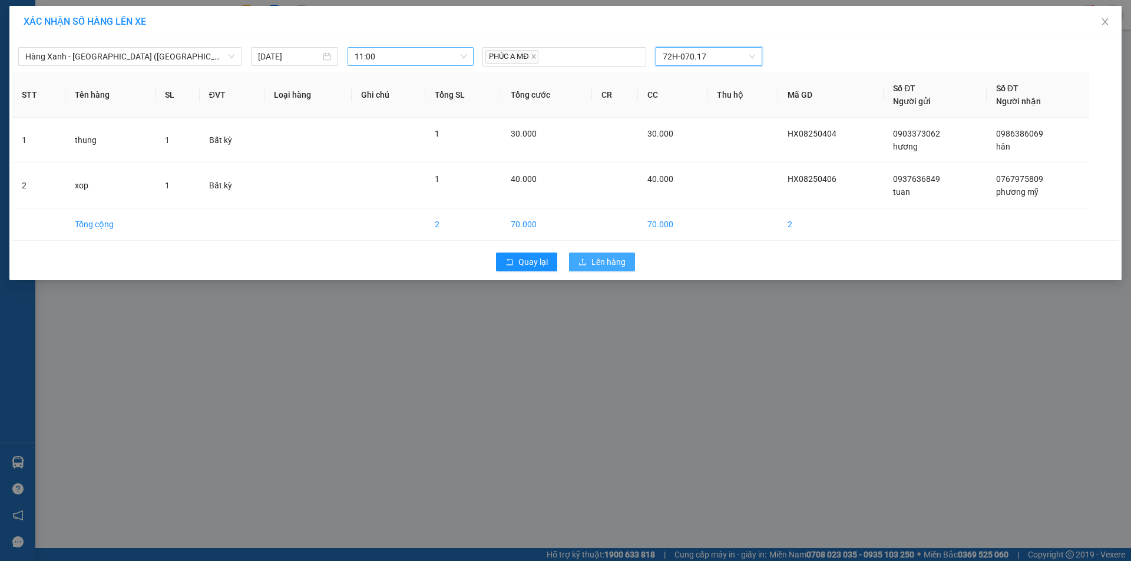
click at [610, 252] on div "Quay lại Lên hàng" at bounding box center [565, 262] width 1106 height 31
click at [612, 263] on span "Lên hàng" at bounding box center [608, 262] width 34 height 13
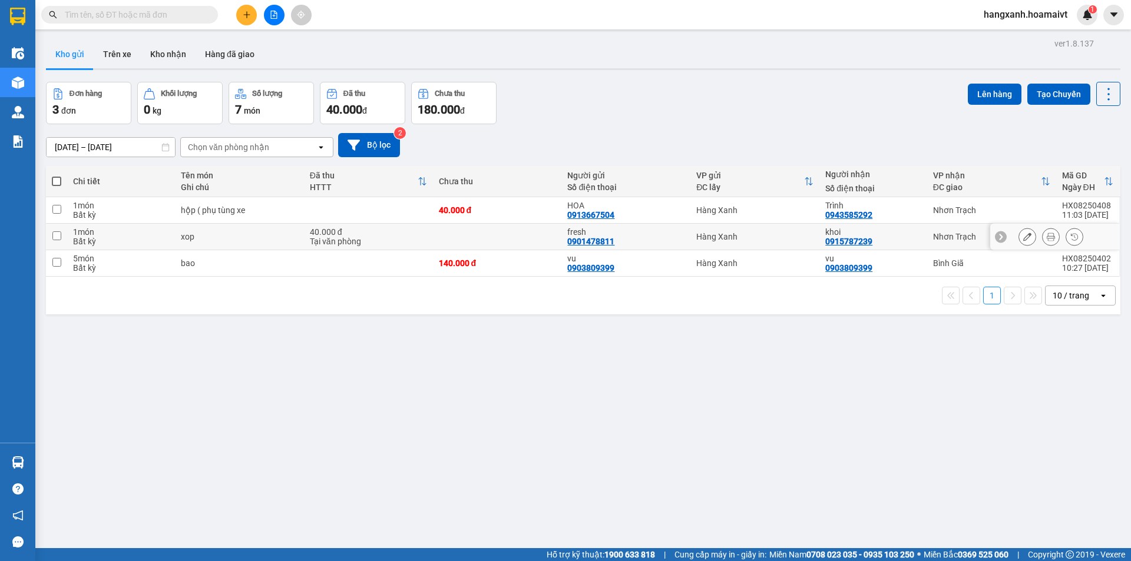
click at [904, 241] on div "khoi 0915787239" at bounding box center [872, 236] width 95 height 19
checkbox input "true"
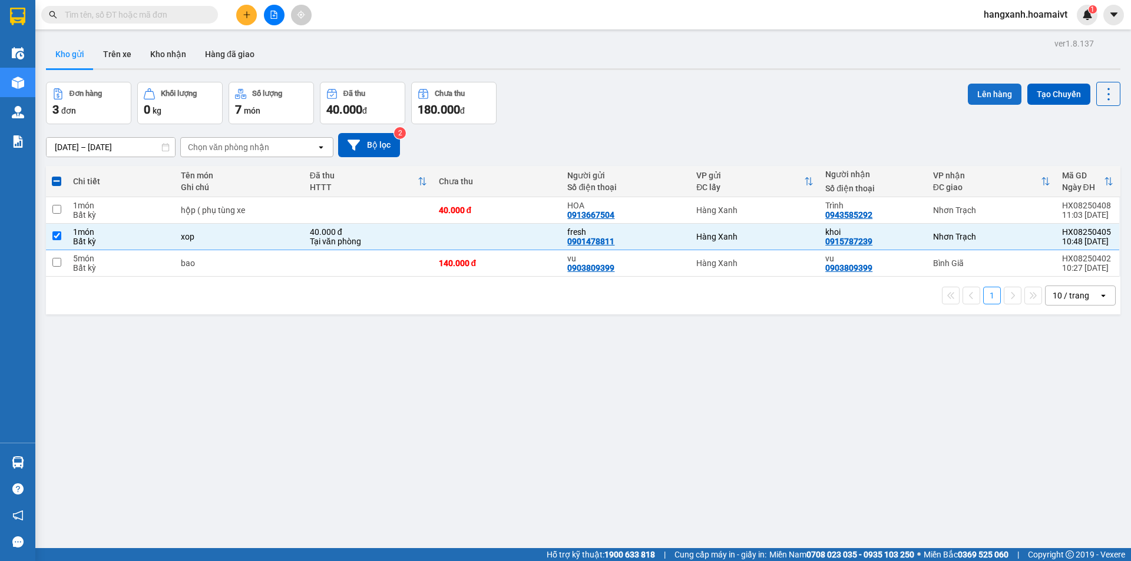
click at [994, 96] on button "Lên hàng" at bounding box center [995, 94] width 54 height 21
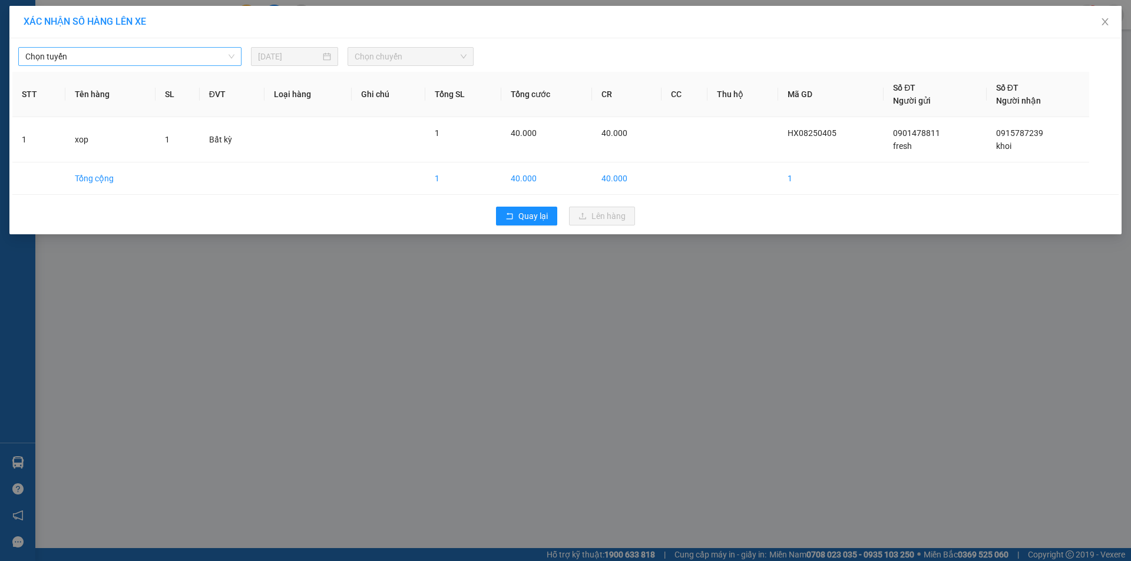
click at [164, 59] on span "Chọn tuyến" at bounding box center [129, 57] width 209 height 18
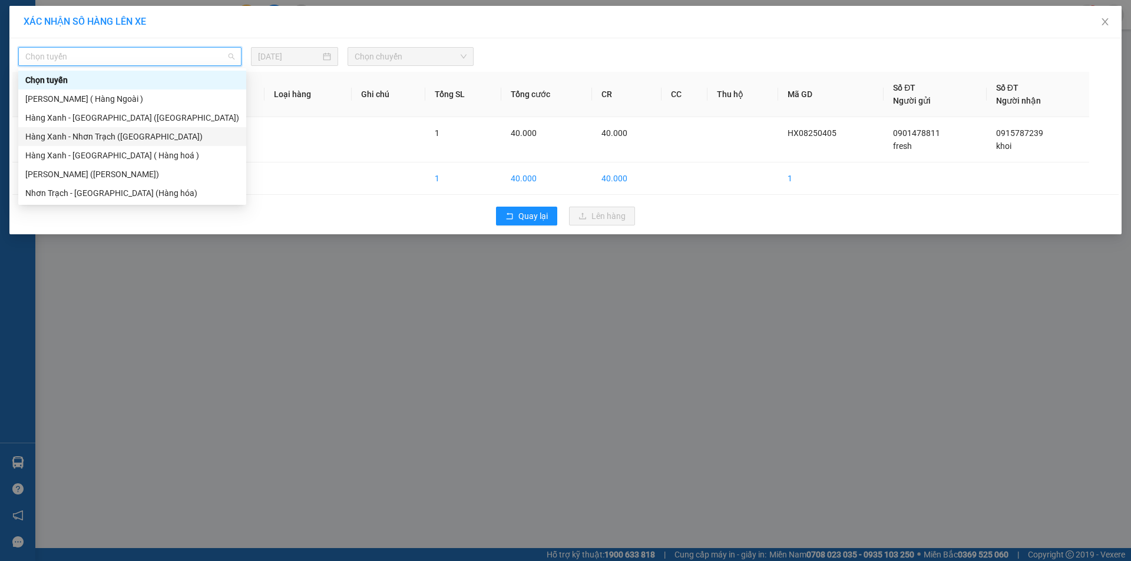
click at [115, 140] on div "Hàng Xanh - Nhơn Trạch ([GEOGRAPHIC_DATA])" at bounding box center [132, 136] width 214 height 13
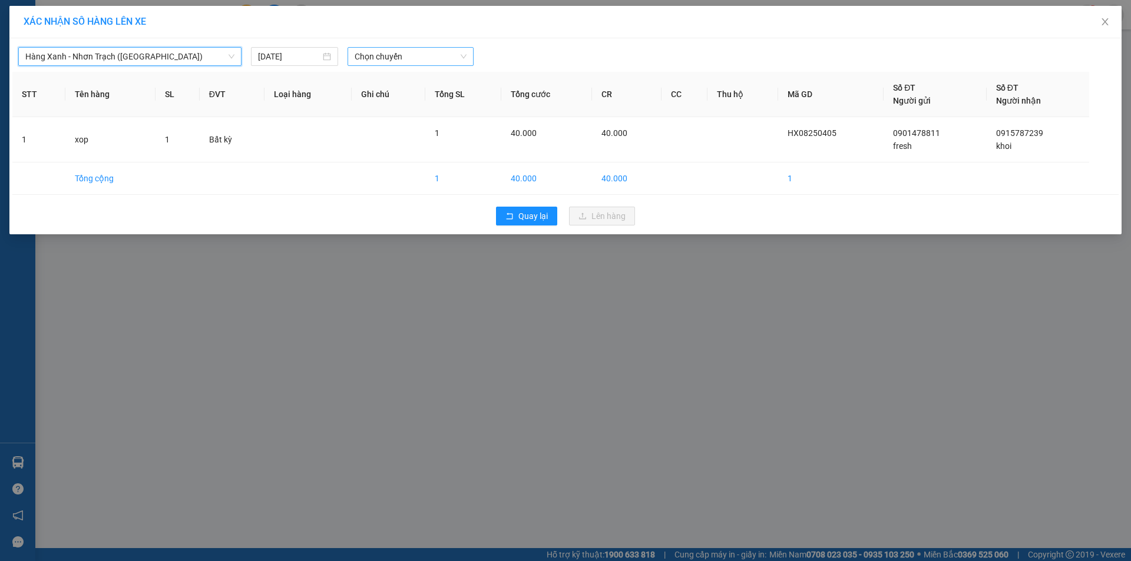
click at [395, 54] on span "Chọn chuyến" at bounding box center [411, 57] width 112 height 18
type input "11"
click at [412, 106] on div "Thêm chuyến " 11:00 "" at bounding box center [410, 100] width 125 height 20
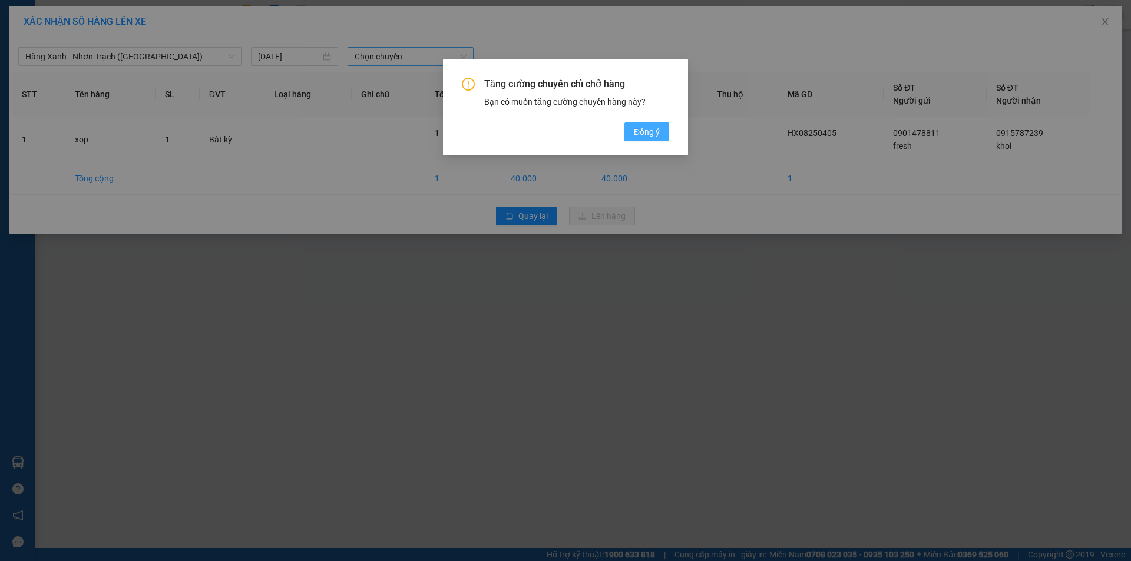
click at [630, 131] on button "Đồng ý" at bounding box center [646, 132] width 45 height 19
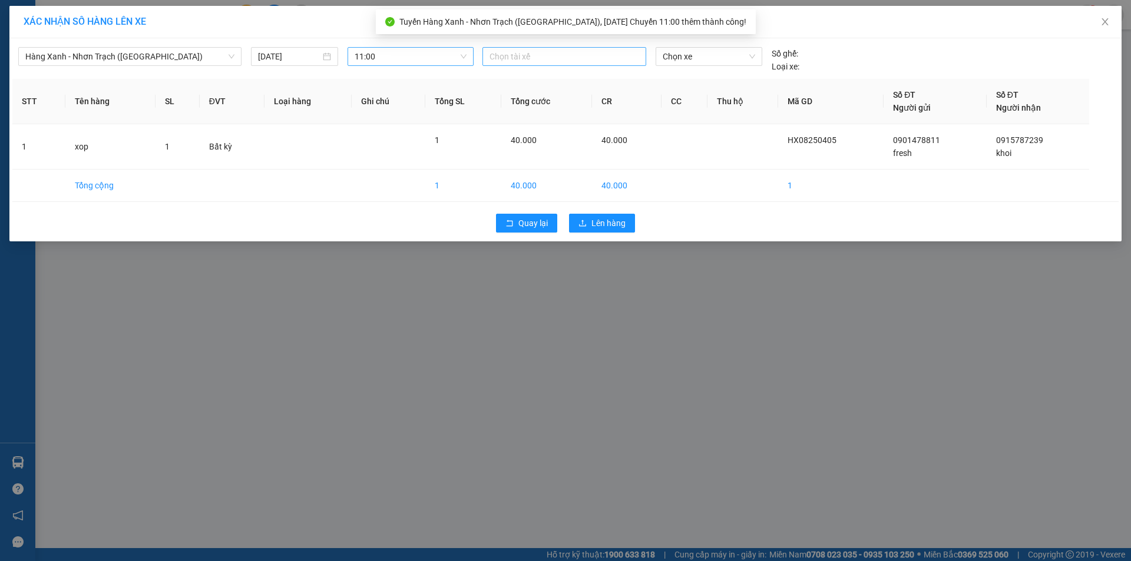
click at [547, 58] on div at bounding box center [564, 56] width 158 height 14
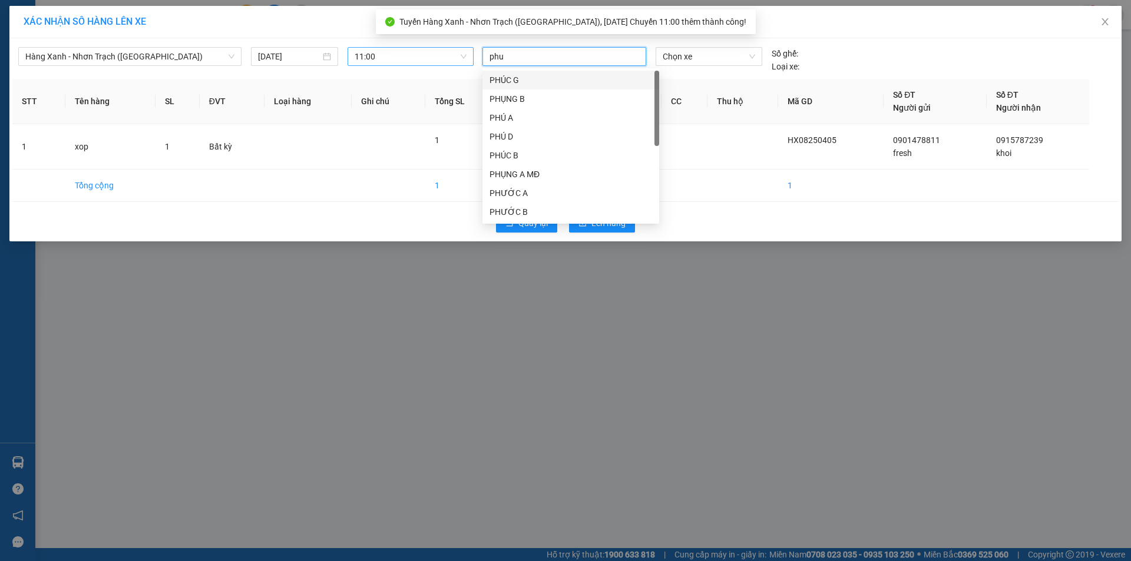
type input "phuc"
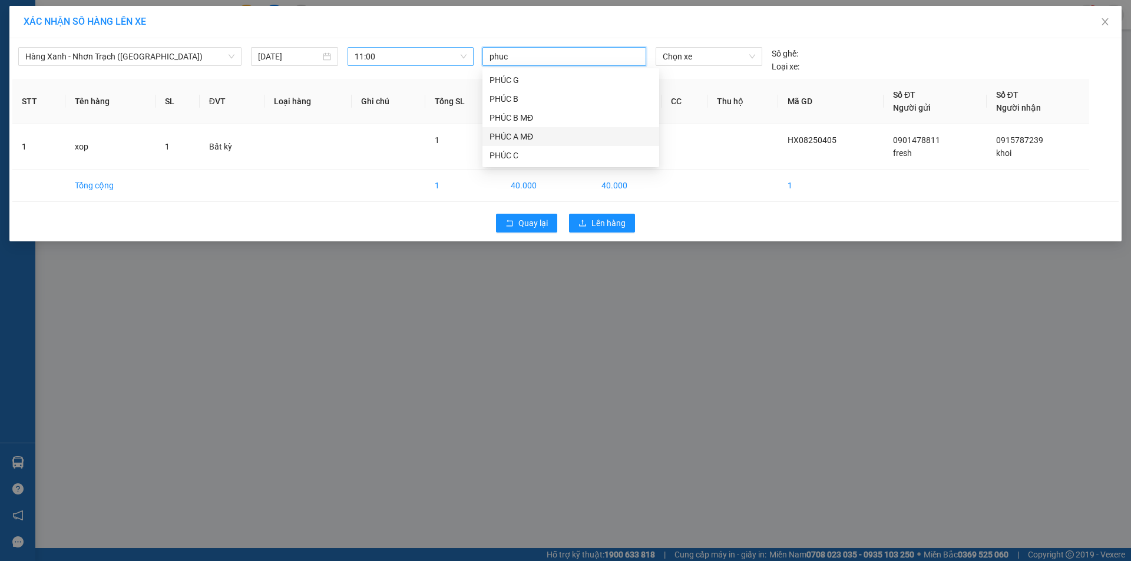
click at [531, 136] on div "PHÚC A MĐ" at bounding box center [570, 136] width 163 height 13
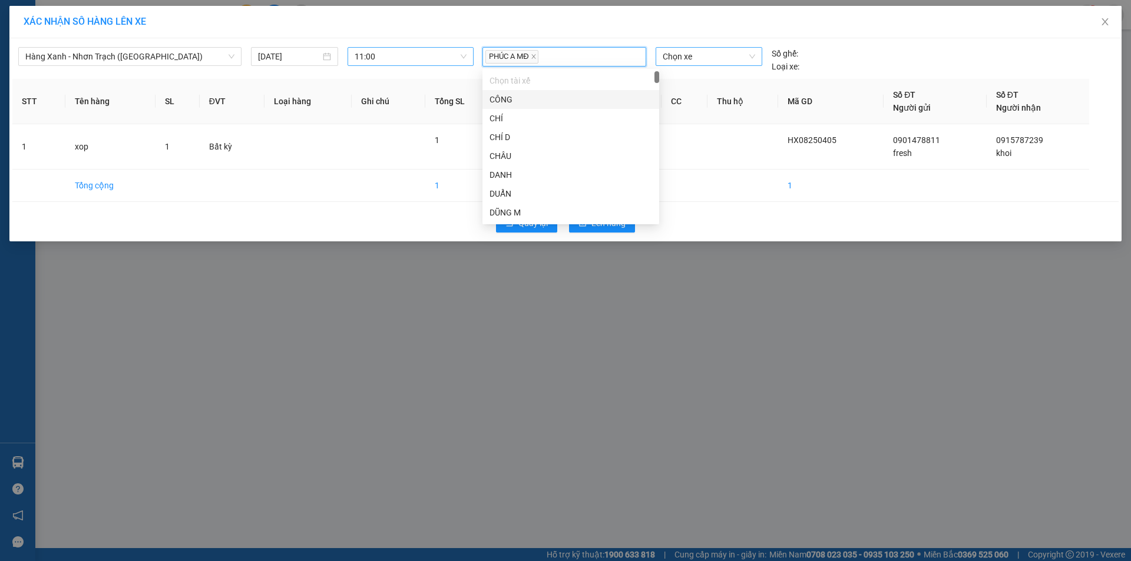
click at [673, 61] on span "Chọn xe" at bounding box center [709, 57] width 92 height 18
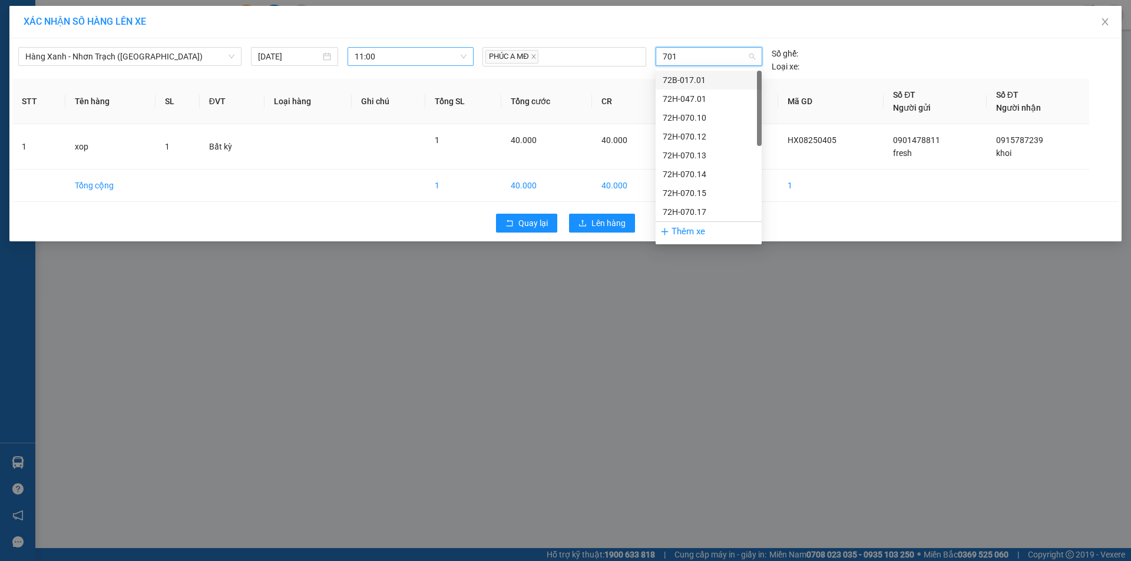
type input "7017"
click at [700, 80] on div "72H-070.17" at bounding box center [709, 80] width 92 height 13
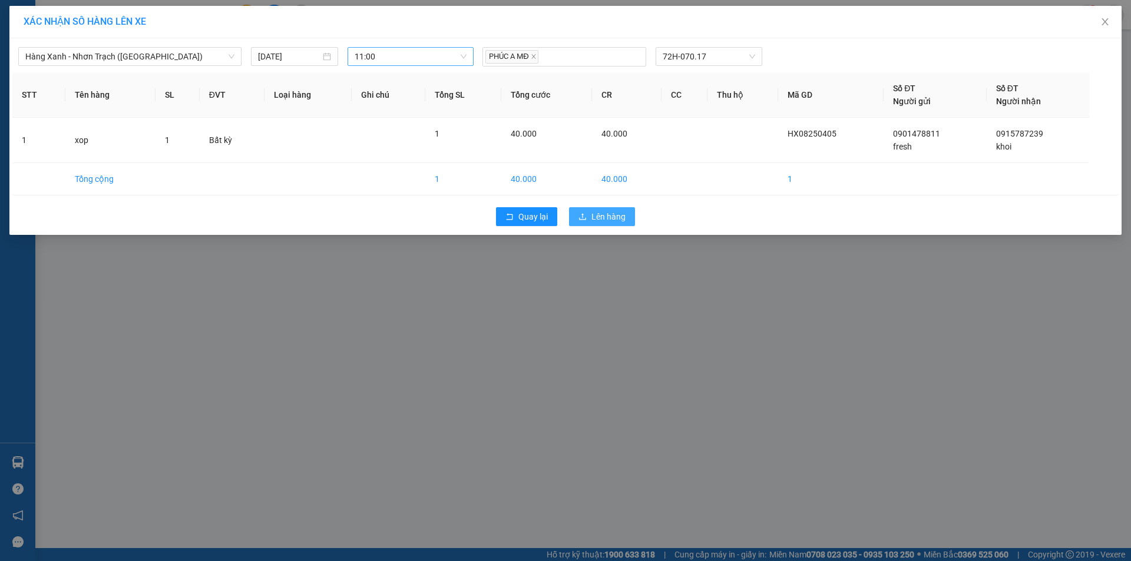
click at [608, 226] on button "Lên hàng" at bounding box center [602, 216] width 66 height 19
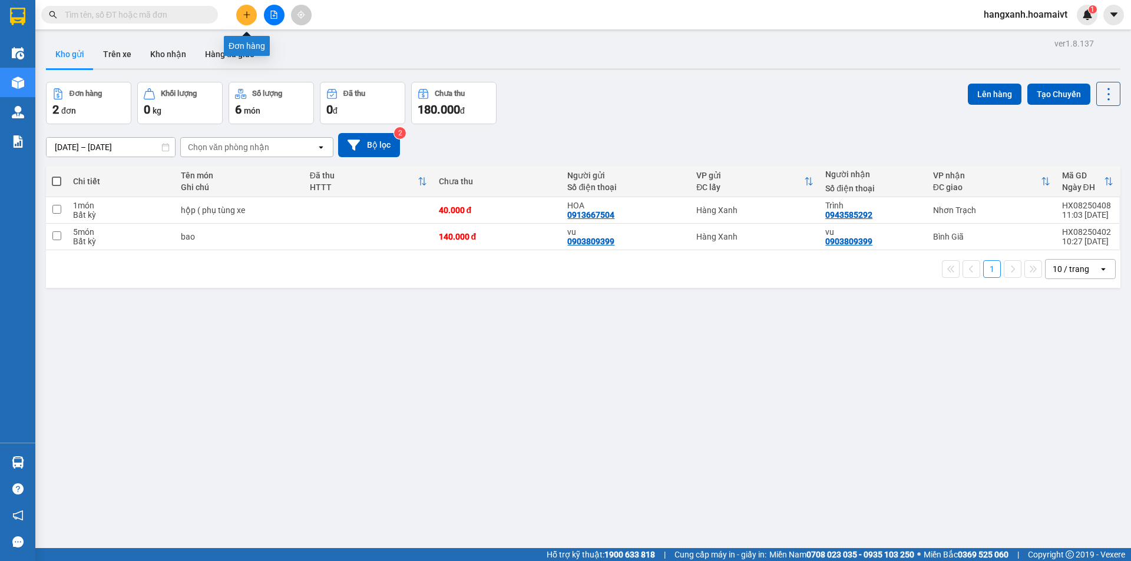
click at [250, 14] on button at bounding box center [246, 15] width 21 height 21
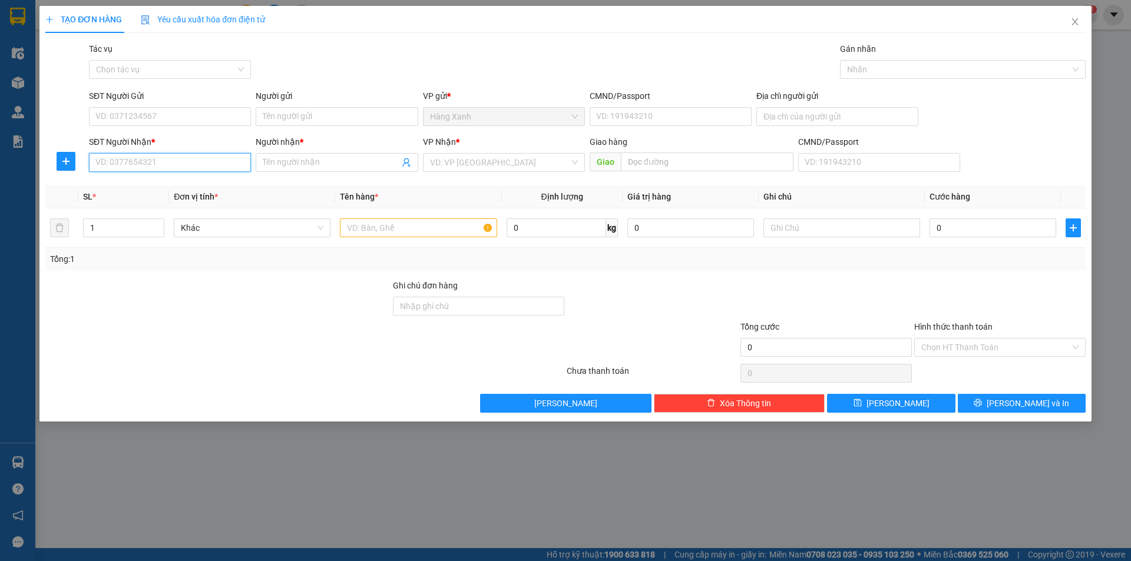
click at [179, 164] on input "SĐT Người Nhận *" at bounding box center [170, 162] width 162 height 19
drag, startPoint x: 145, startPoint y: 166, endPoint x: 81, endPoint y: 183, distance: 66.9
click at [85, 178] on div "Transit Pickup Surcharge Ids Transit Deliver Surcharge Ids Transit Deliver Surc…" at bounding box center [565, 227] width 1040 height 370
type input "0972188933"
click at [325, 163] on input "Người nhận *" at bounding box center [331, 162] width 136 height 13
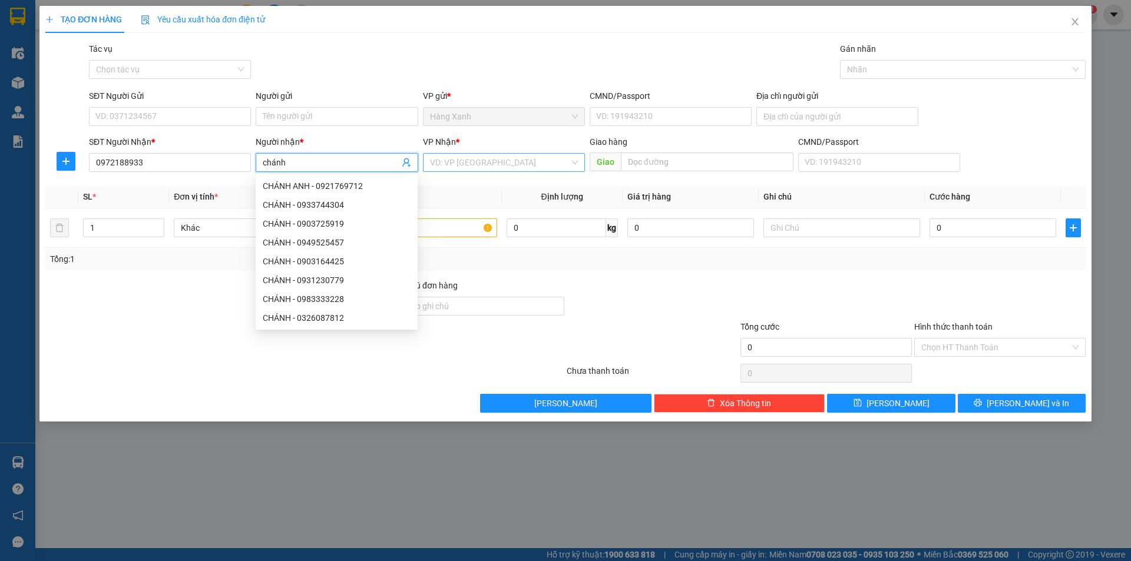
type input "chánh"
click at [468, 161] on input "search" at bounding box center [500, 163] width 140 height 18
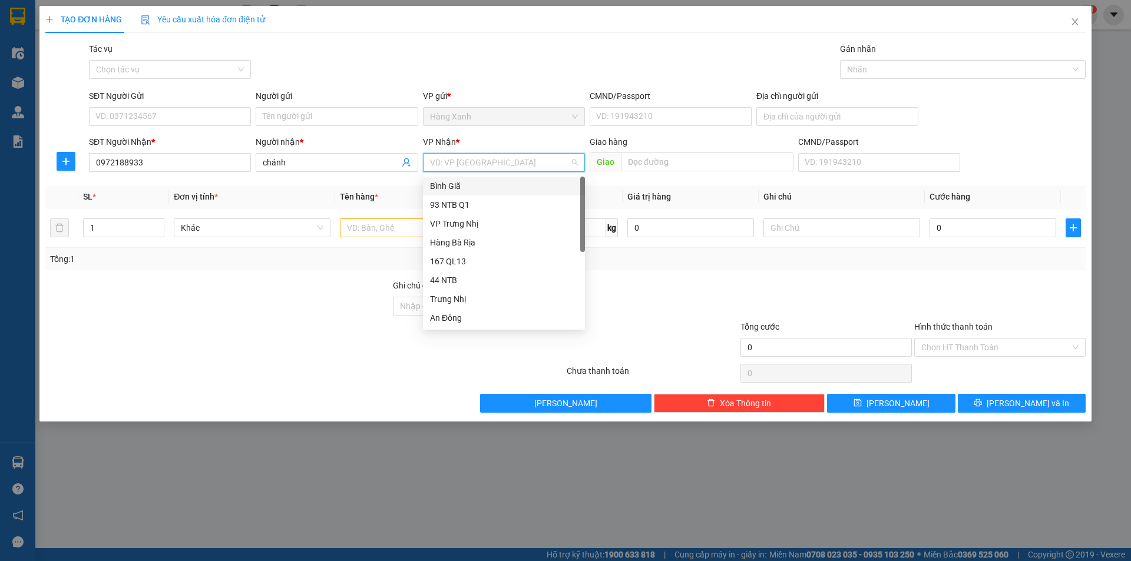
click at [453, 187] on div "Bình Giã" at bounding box center [504, 186] width 148 height 13
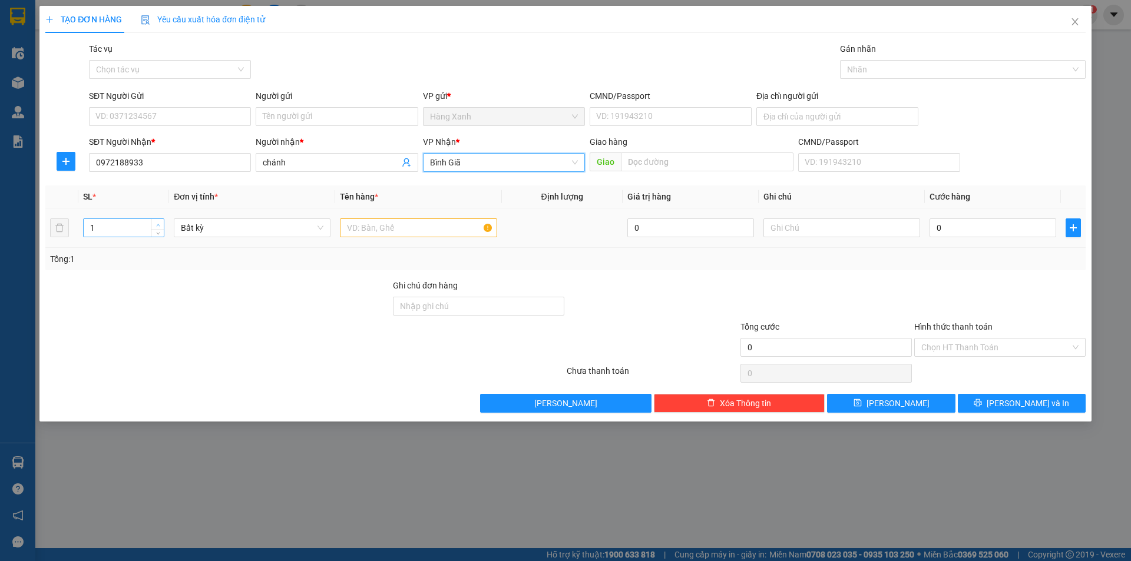
type input "2"
click at [161, 222] on span "up" at bounding box center [157, 224] width 7 height 7
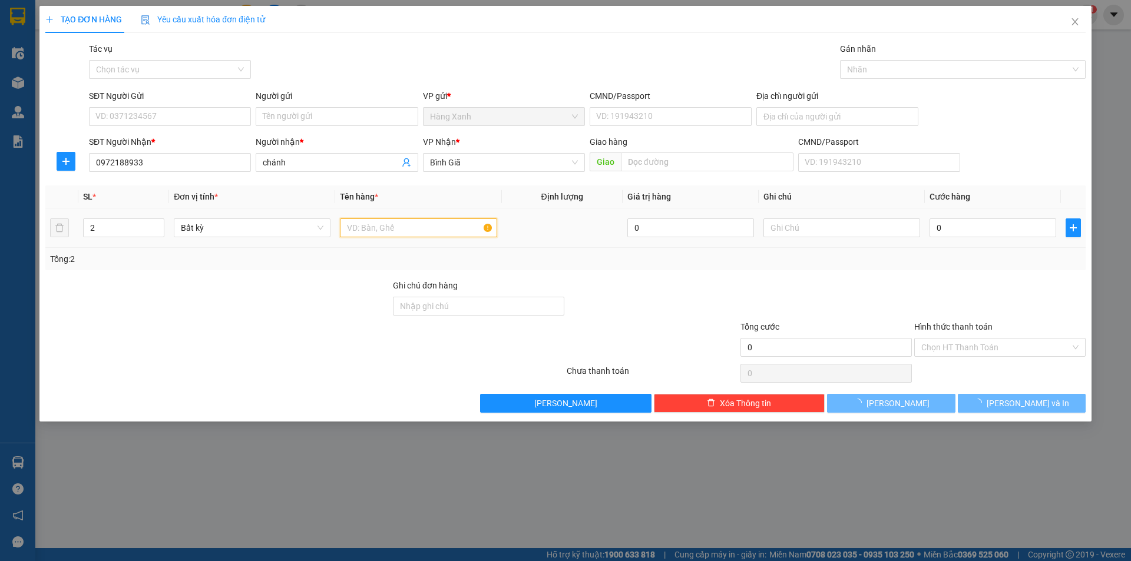
click at [416, 224] on input "text" at bounding box center [418, 228] width 157 height 19
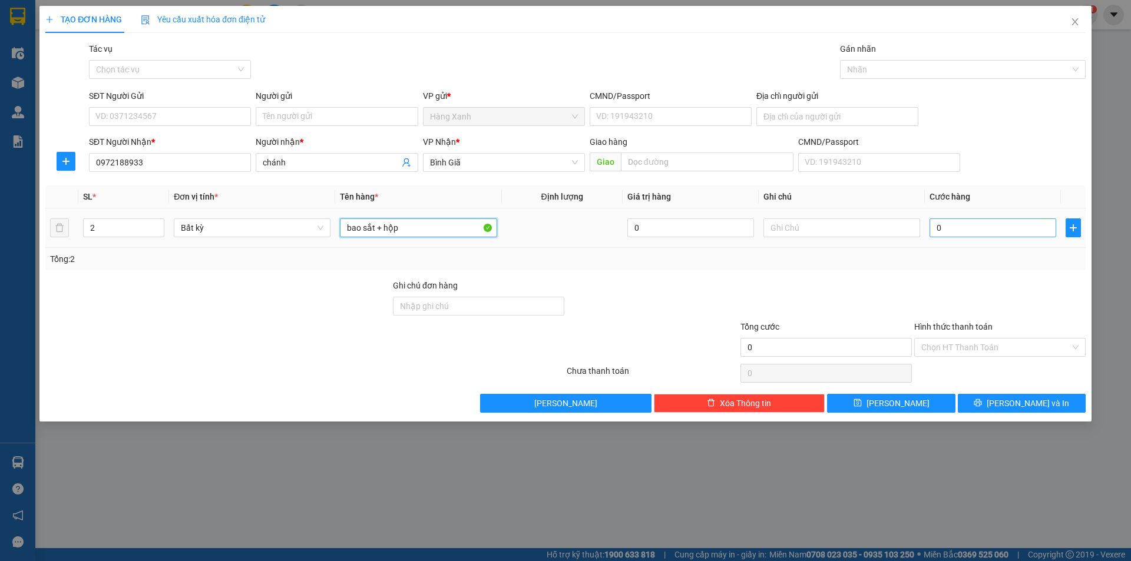
type input "bao sắt + hộp"
click at [963, 232] on input "0" at bounding box center [992, 228] width 127 height 19
type input "7"
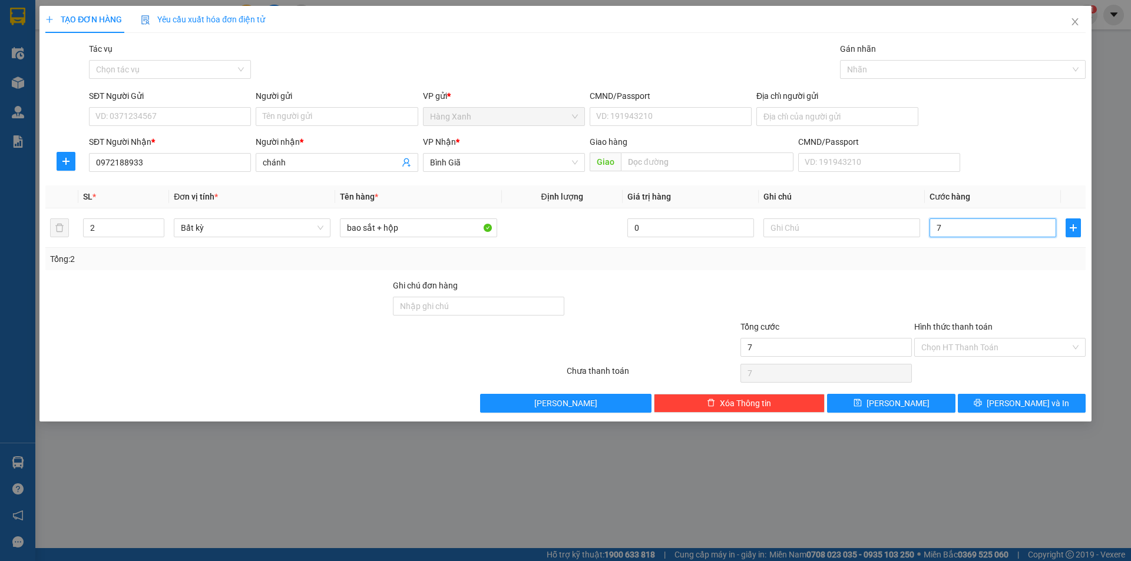
type input "70"
click at [122, 120] on input "SĐT Người Gửi" at bounding box center [170, 116] width 162 height 19
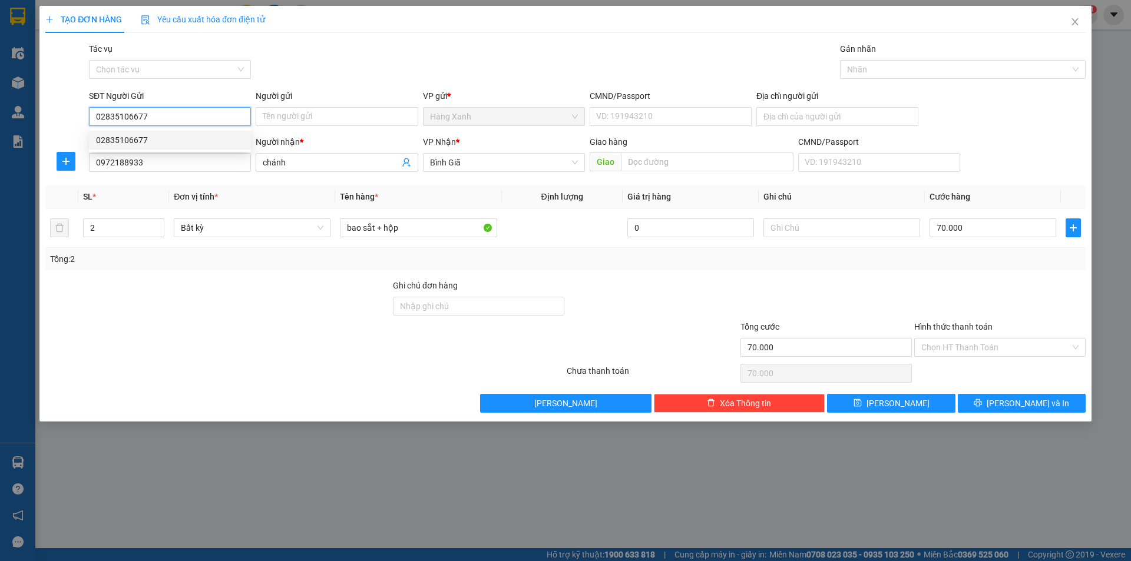
click at [141, 143] on div "02835106677" at bounding box center [170, 140] width 148 height 13
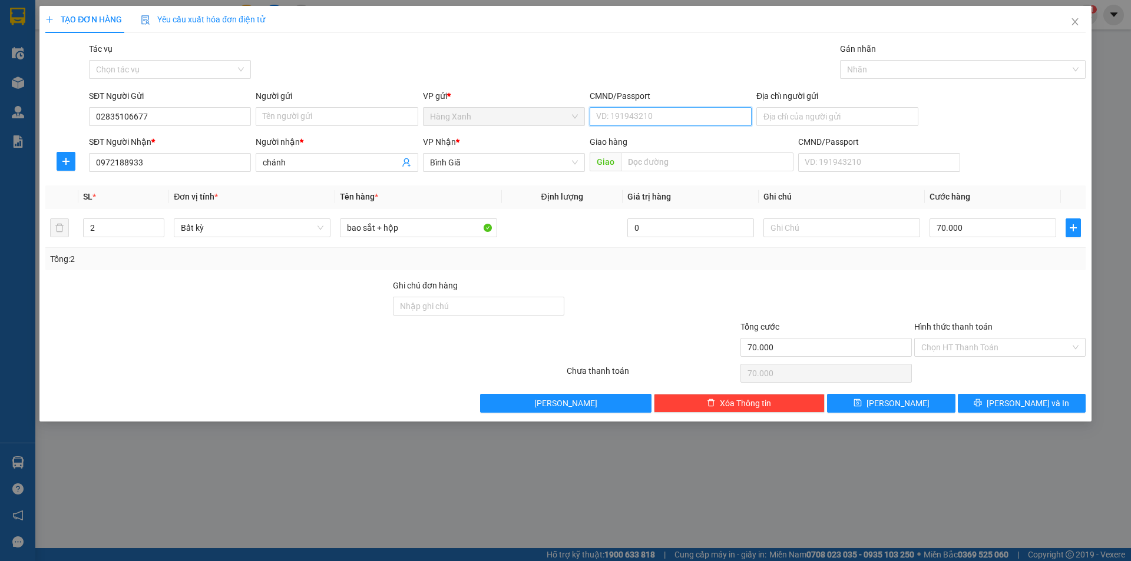
click at [617, 111] on input "CMND/Passport" at bounding box center [671, 116] width 162 height 19
click at [315, 118] on input "Người gửi" at bounding box center [337, 116] width 162 height 19
click at [631, 117] on input "CMND/Passport" at bounding box center [671, 116] width 162 height 19
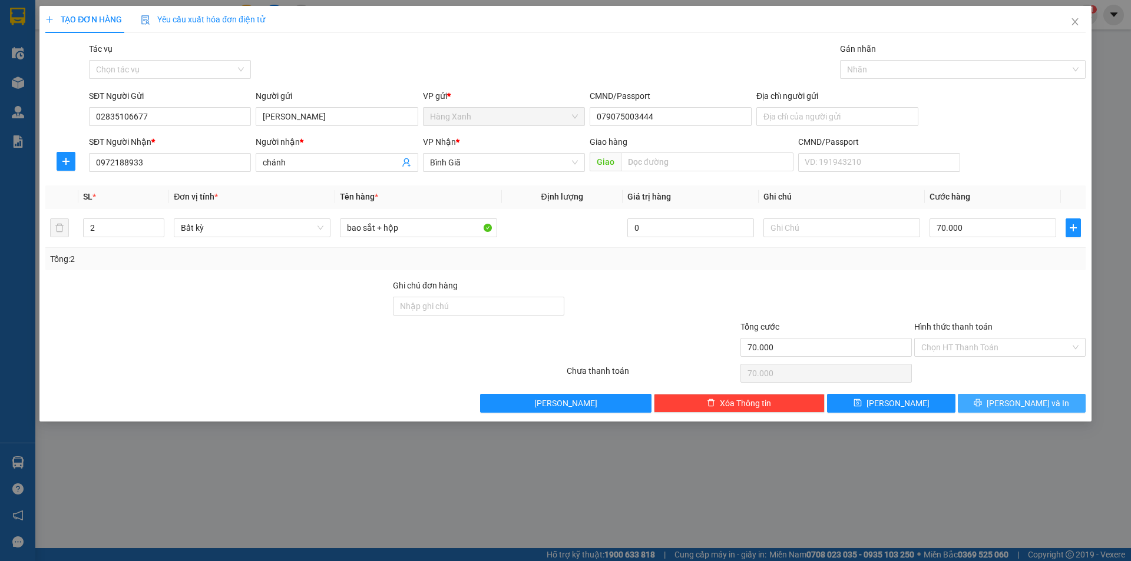
click at [1017, 403] on span "[PERSON_NAME] và In" at bounding box center [1028, 403] width 82 height 13
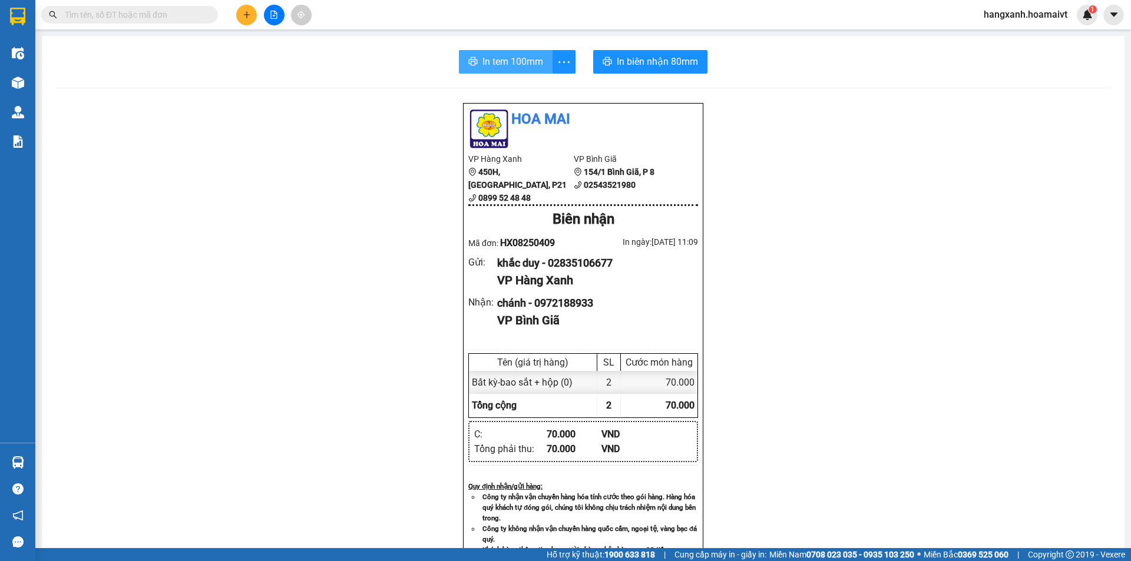
click at [497, 63] on span "In tem 100mm" at bounding box center [512, 61] width 61 height 15
click at [653, 69] on span "In biên nhận 80mm" at bounding box center [657, 61] width 81 height 15
click at [482, 53] on button "In tem 100mm" at bounding box center [506, 62] width 94 height 24
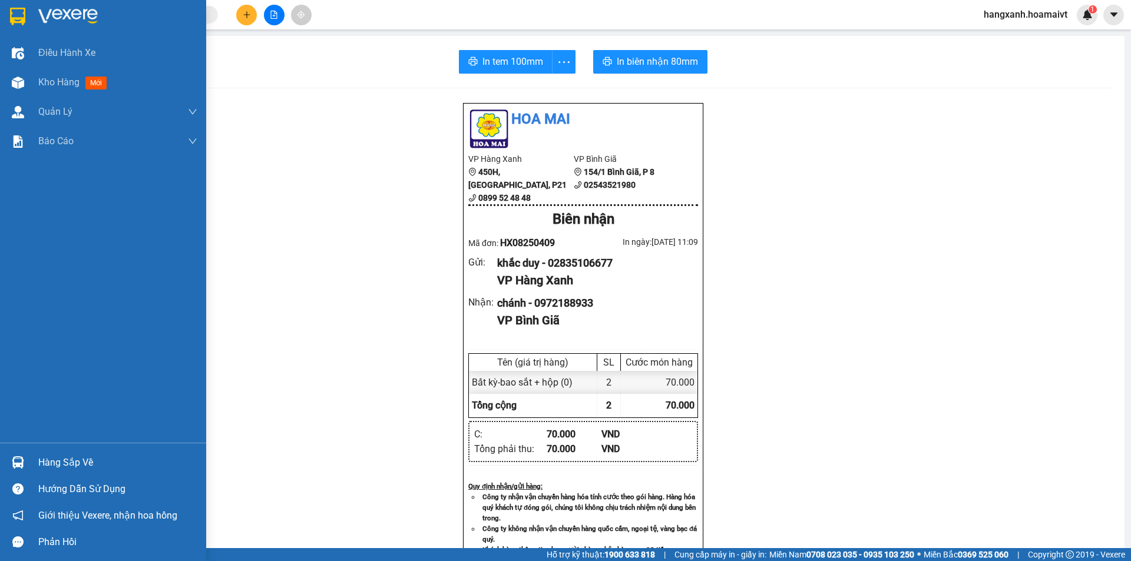
click at [11, 10] on img at bounding box center [17, 17] width 15 height 18
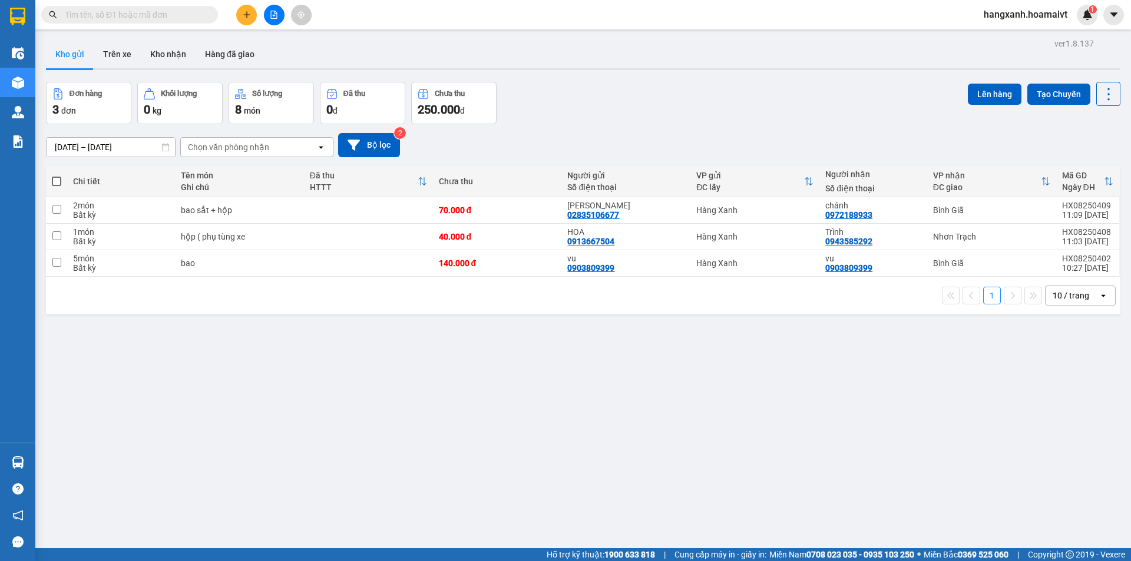
click at [240, 16] on button at bounding box center [246, 15] width 21 height 21
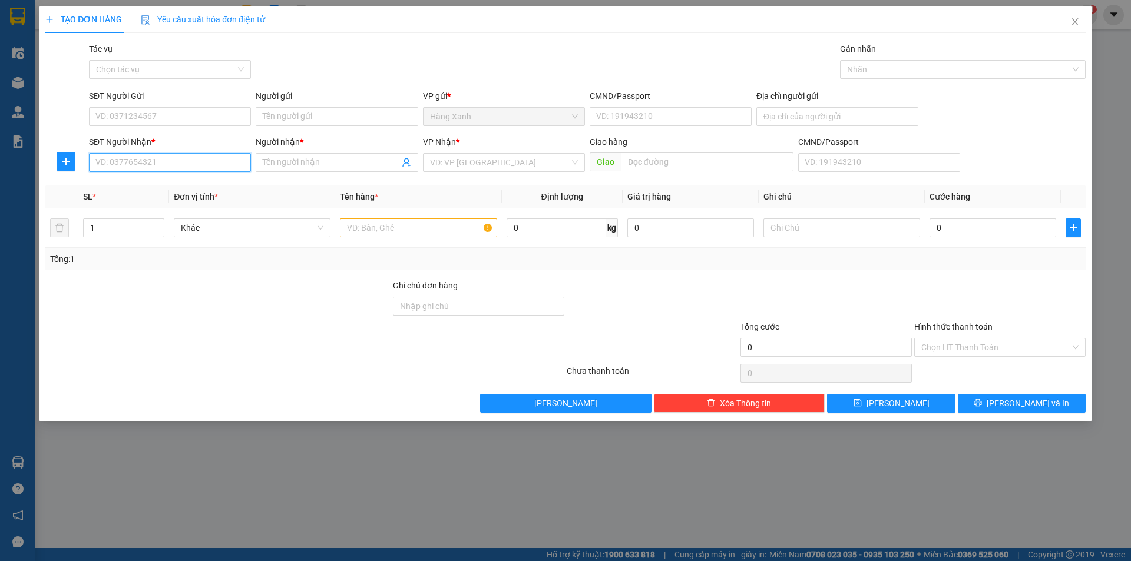
click at [129, 161] on input "SĐT Người Nhận *" at bounding box center [170, 162] width 162 height 19
click at [1073, 19] on icon "close" at bounding box center [1074, 21] width 9 height 9
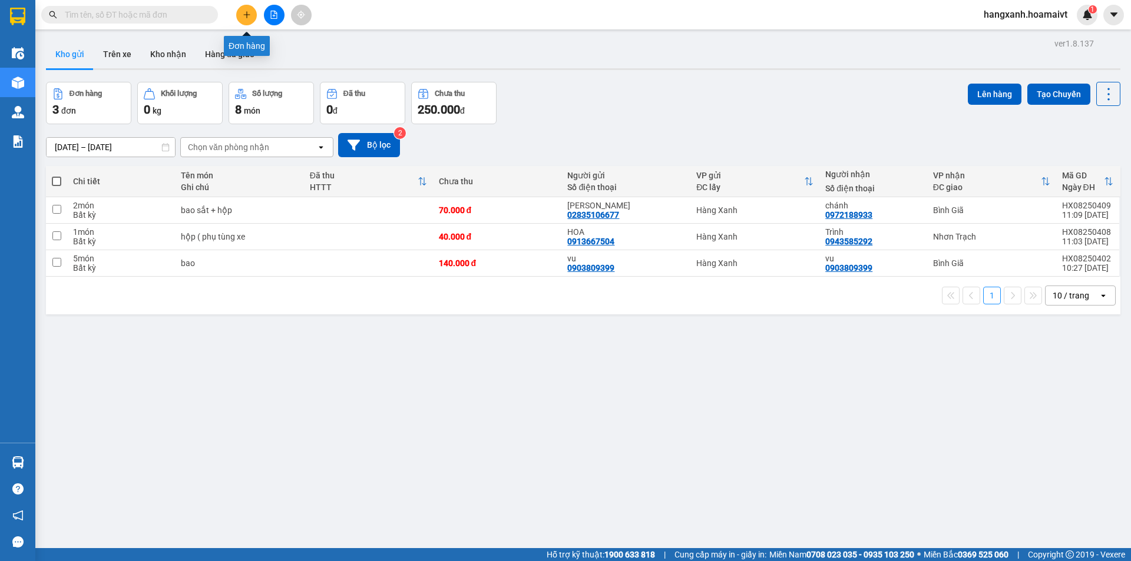
click at [250, 17] on icon "plus" at bounding box center [247, 15] width 8 height 8
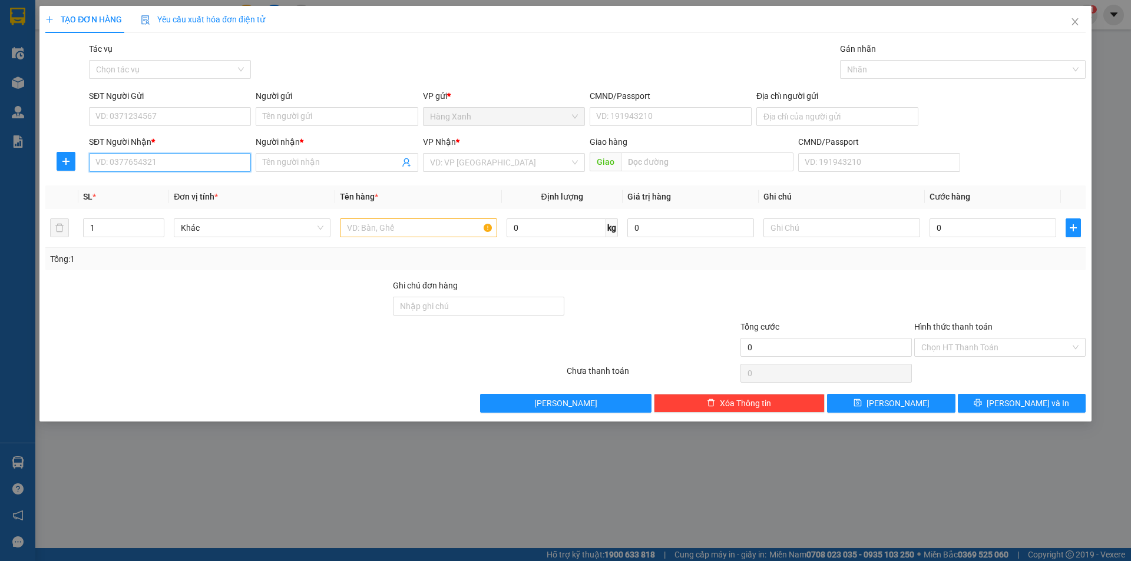
click at [186, 160] on input "SĐT Người Nhận *" at bounding box center [170, 162] width 162 height 19
click at [300, 160] on input "Người nhận *" at bounding box center [331, 162] width 136 height 13
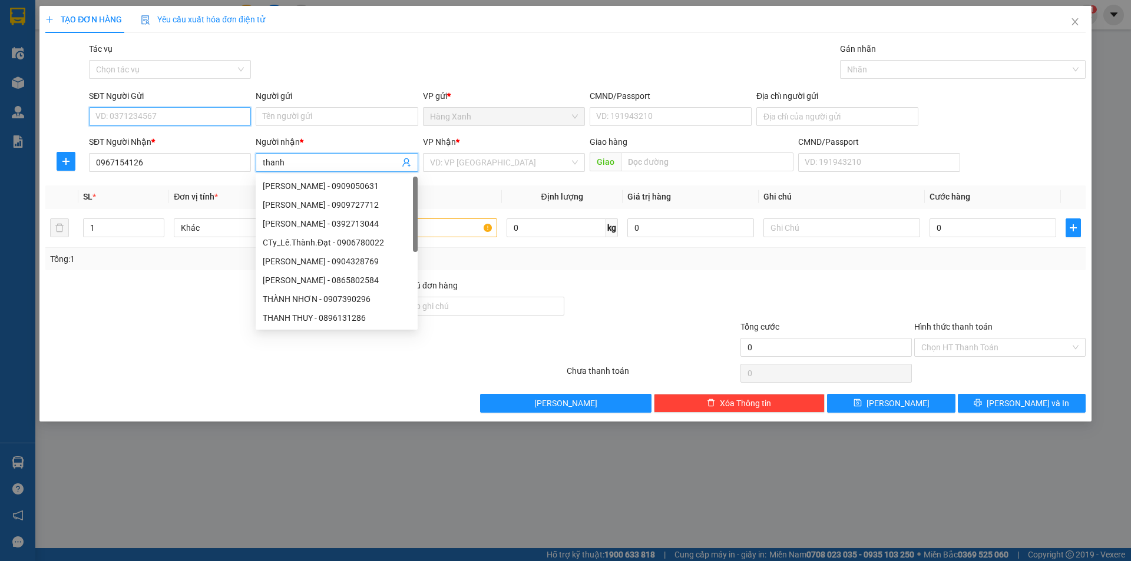
click at [102, 119] on input "SĐT Người Gửi" at bounding box center [170, 116] width 162 height 19
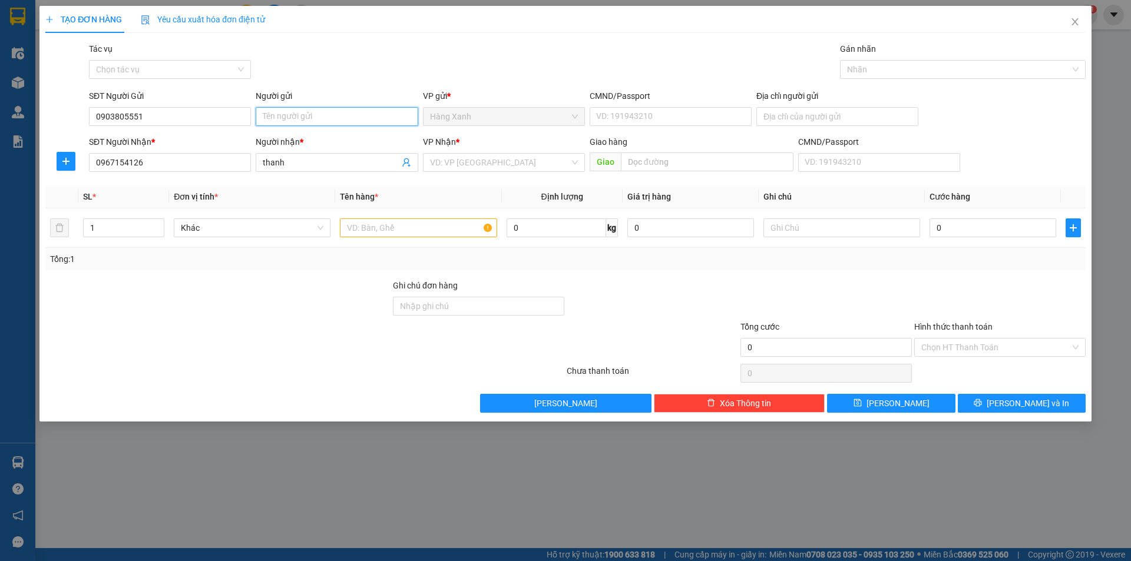
click at [291, 115] on input "Người gửi" at bounding box center [337, 116] width 162 height 19
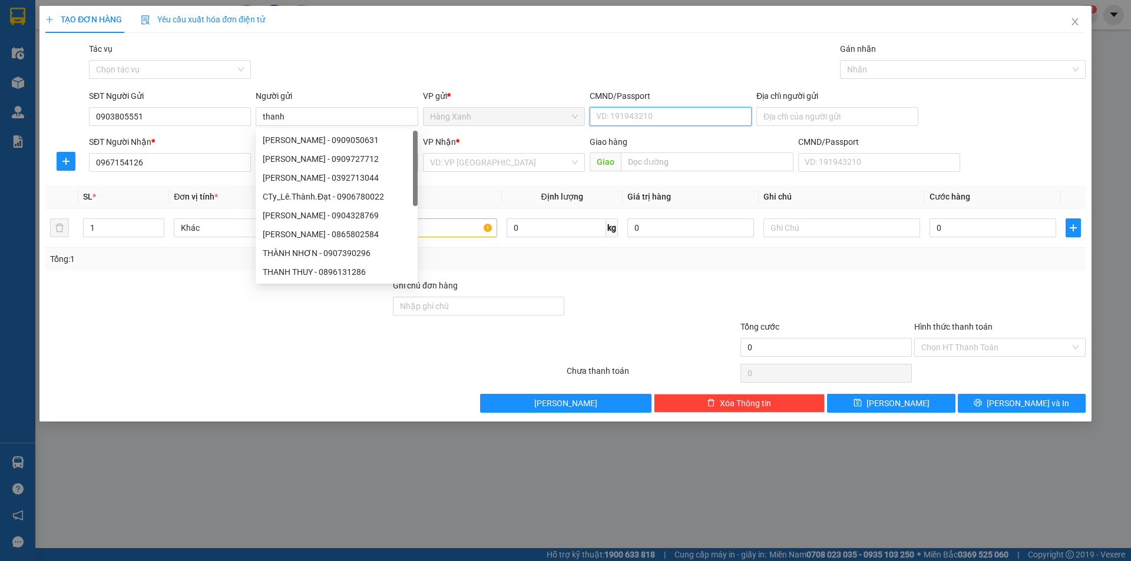
click at [638, 114] on input "CMND/Passport" at bounding box center [671, 116] width 162 height 19
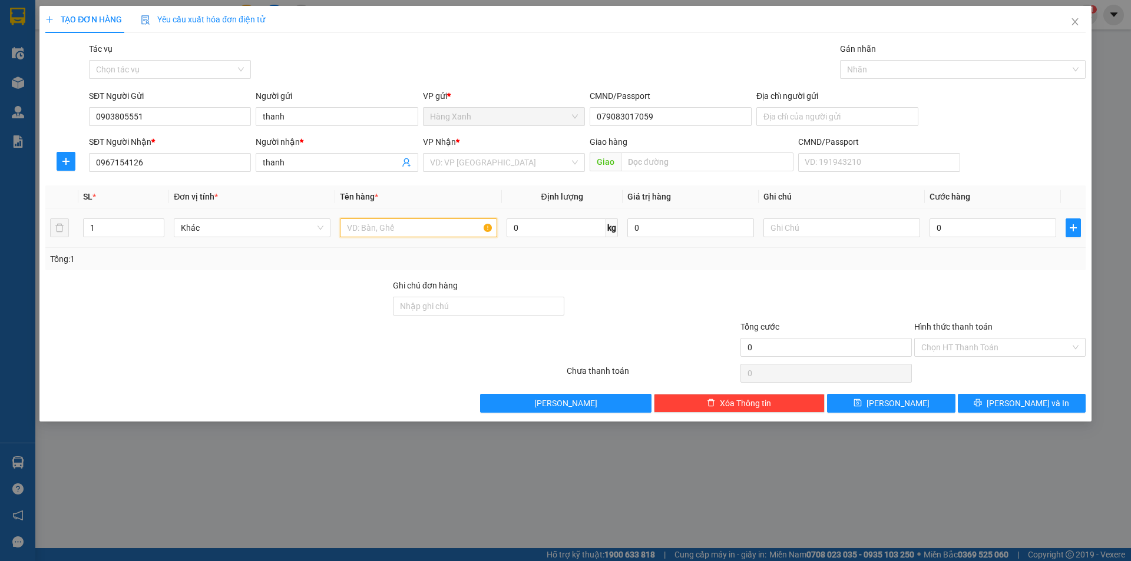
click at [465, 233] on input "text" at bounding box center [418, 228] width 157 height 19
click at [970, 226] on input "0" at bounding box center [992, 228] width 127 height 19
click at [962, 346] on input "Hình thức thanh toán" at bounding box center [995, 348] width 149 height 18
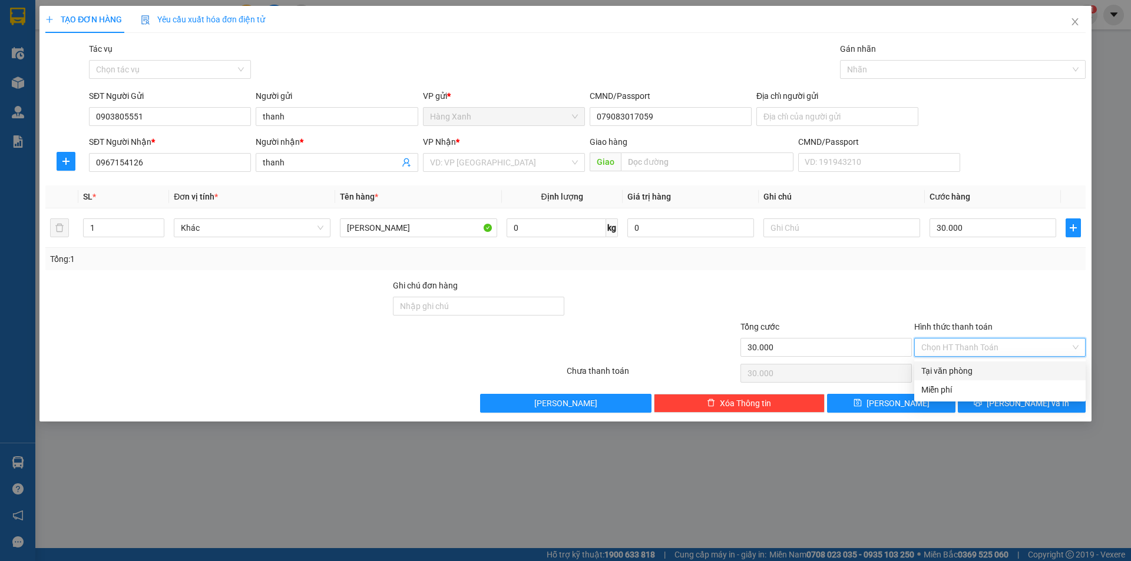
click at [961, 372] on div "Tại văn phòng" at bounding box center [999, 371] width 157 height 13
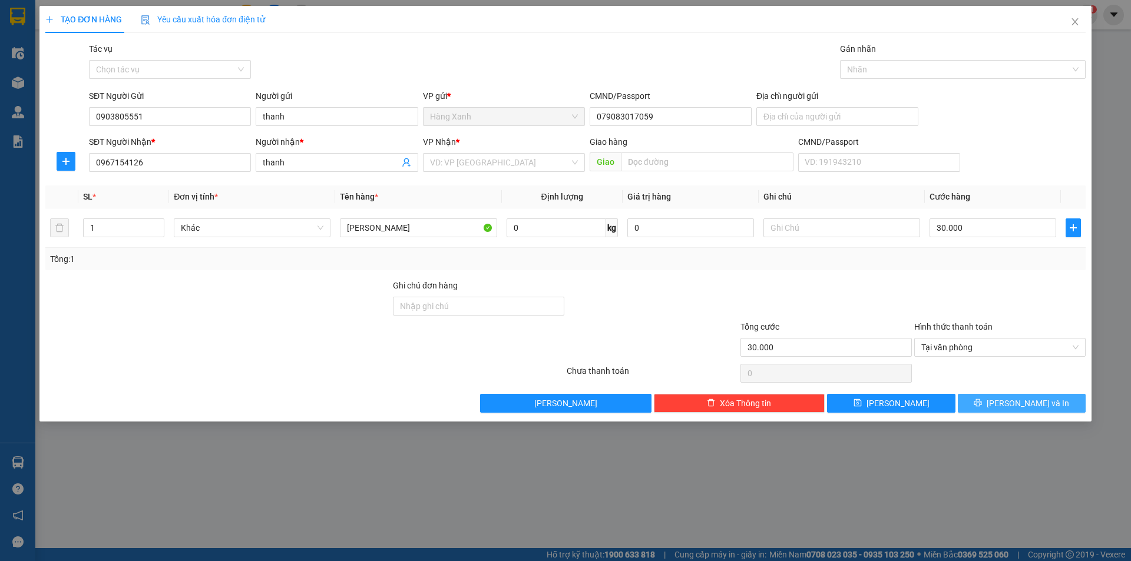
click at [976, 405] on button "[PERSON_NAME] và In" at bounding box center [1022, 403] width 128 height 19
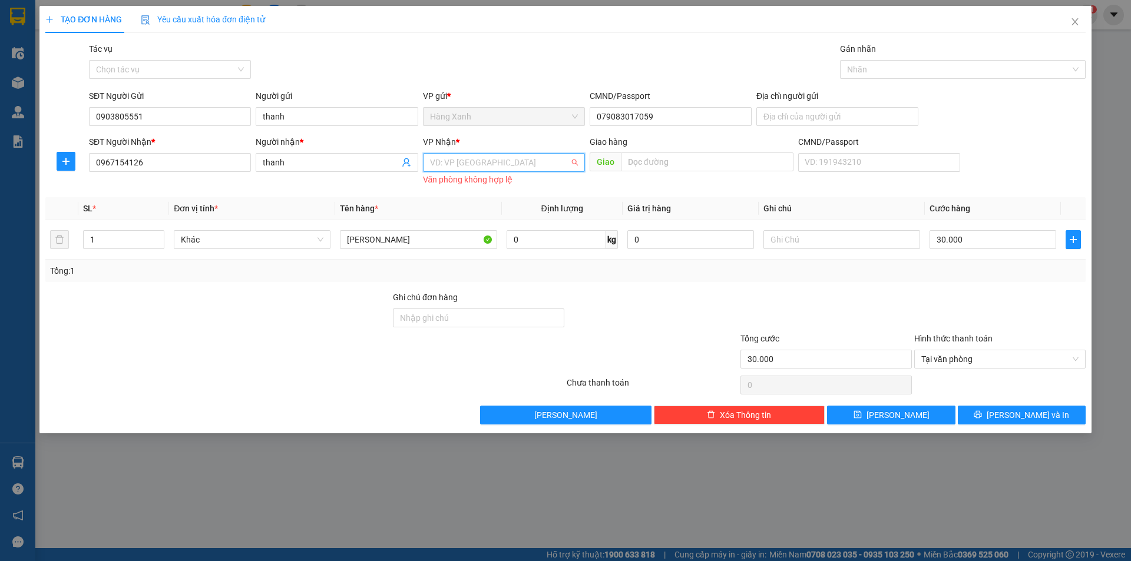
click at [465, 157] on input "search" at bounding box center [500, 163] width 140 height 18
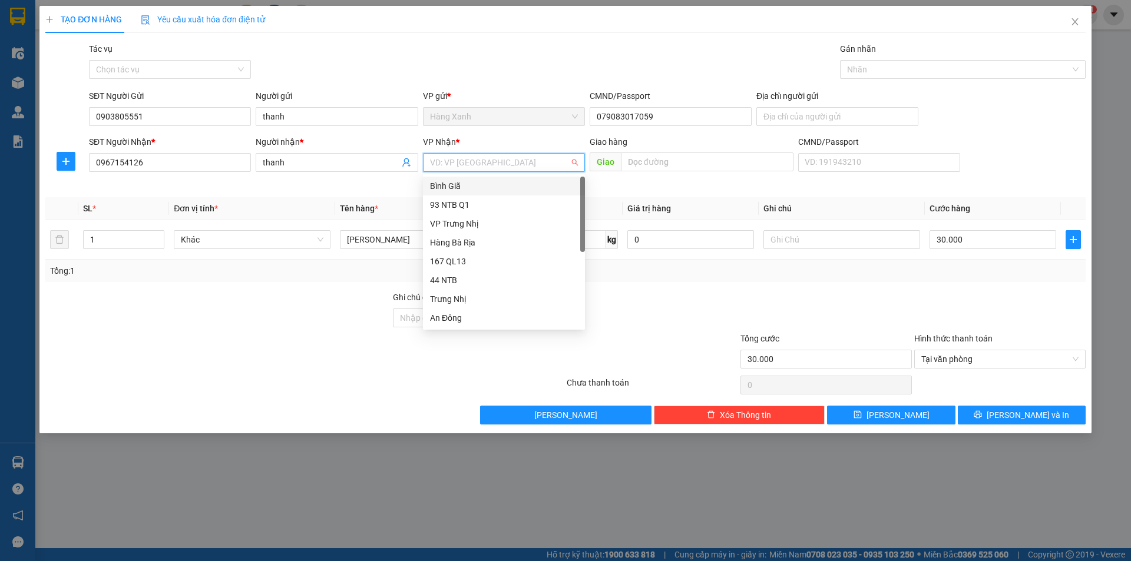
click at [456, 187] on div "Bình Giã" at bounding box center [504, 186] width 148 height 13
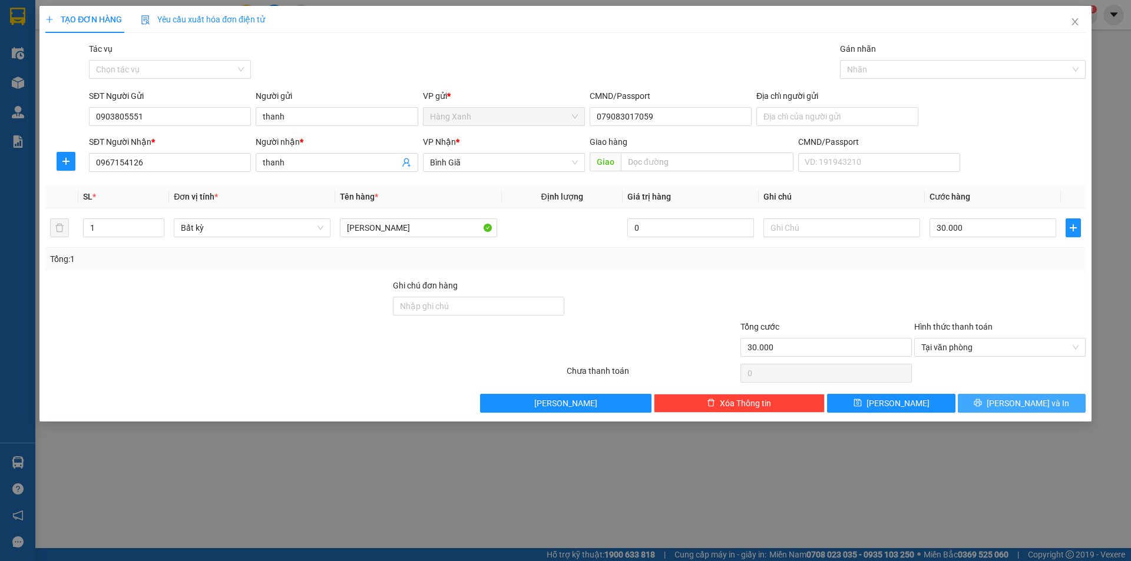
click at [986, 403] on button "[PERSON_NAME] và In" at bounding box center [1022, 403] width 128 height 19
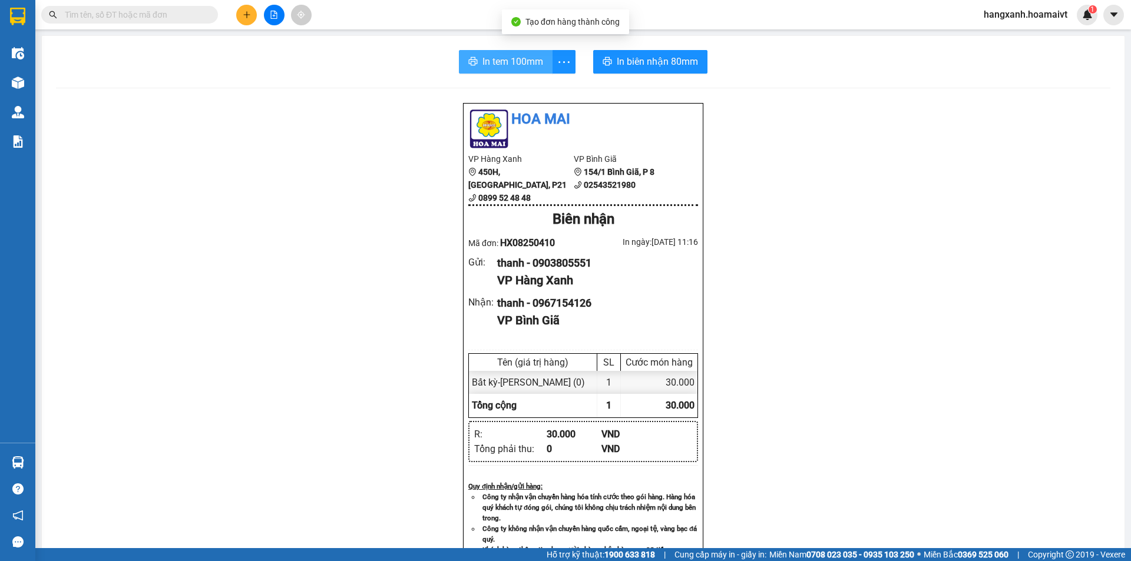
drag, startPoint x: 505, startPoint y: 62, endPoint x: 583, endPoint y: 106, distance: 89.1
click at [505, 58] on span "In tem 100mm" at bounding box center [512, 61] width 61 height 15
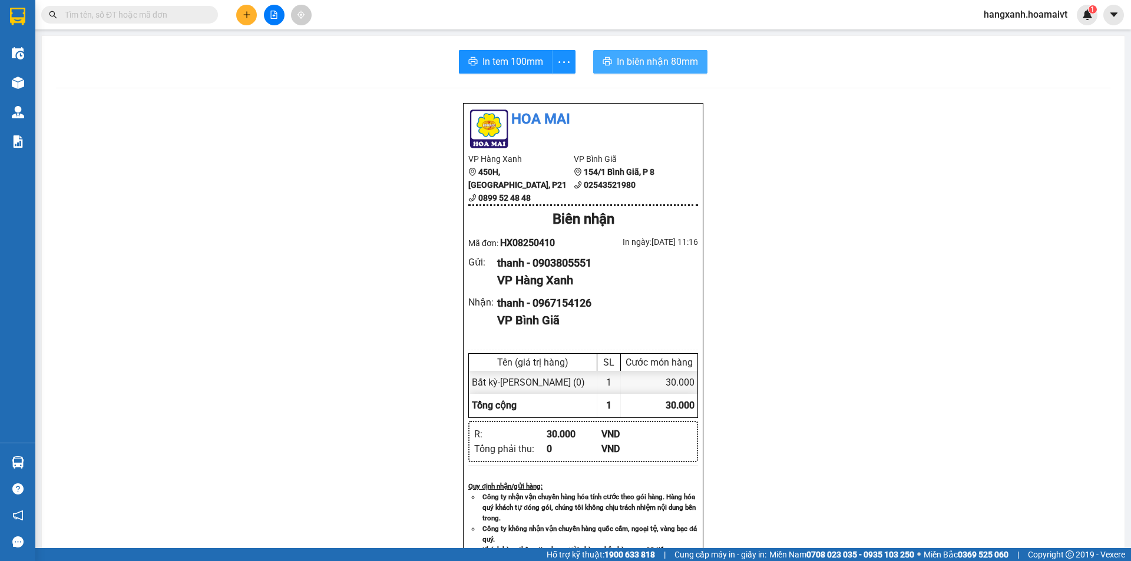
click at [652, 62] on span "In biên nhận 80mm" at bounding box center [657, 61] width 81 height 15
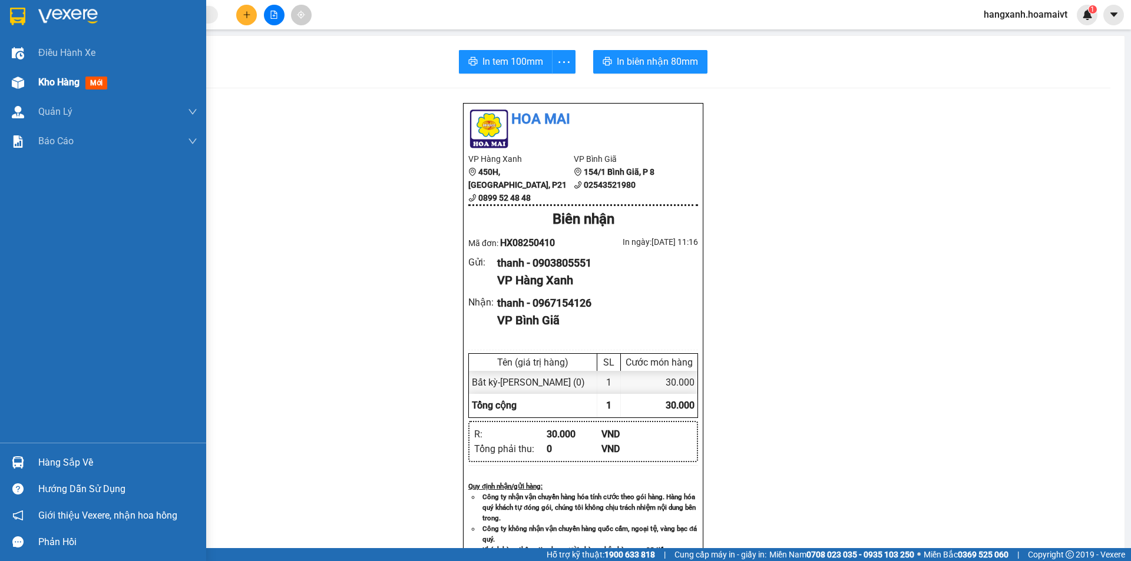
click at [89, 83] on span "mới" at bounding box center [96, 83] width 22 height 13
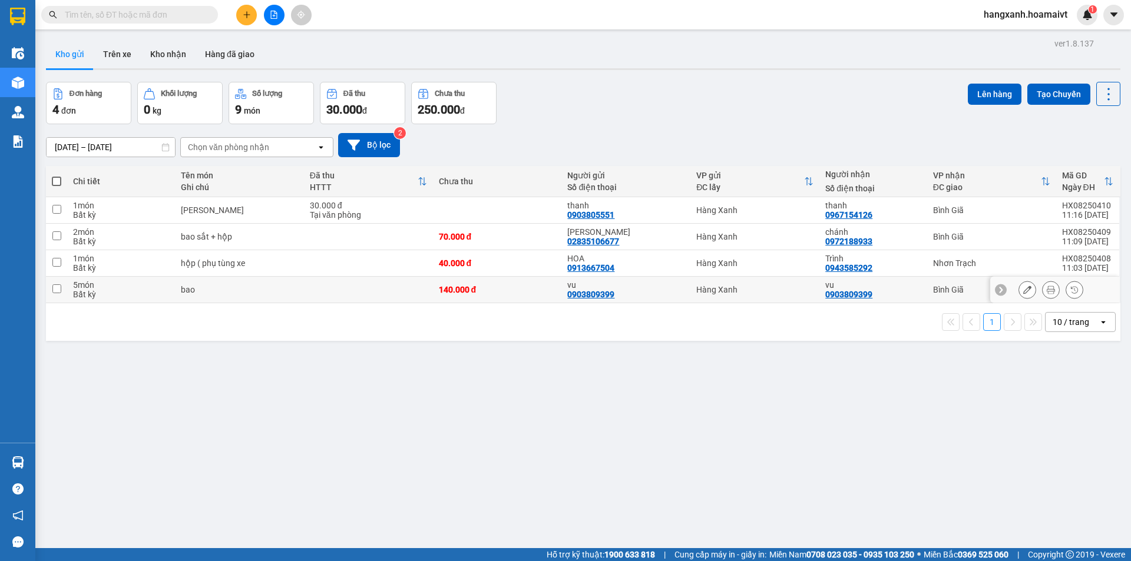
click at [908, 297] on div "vu 0903809399" at bounding box center [872, 289] width 95 height 19
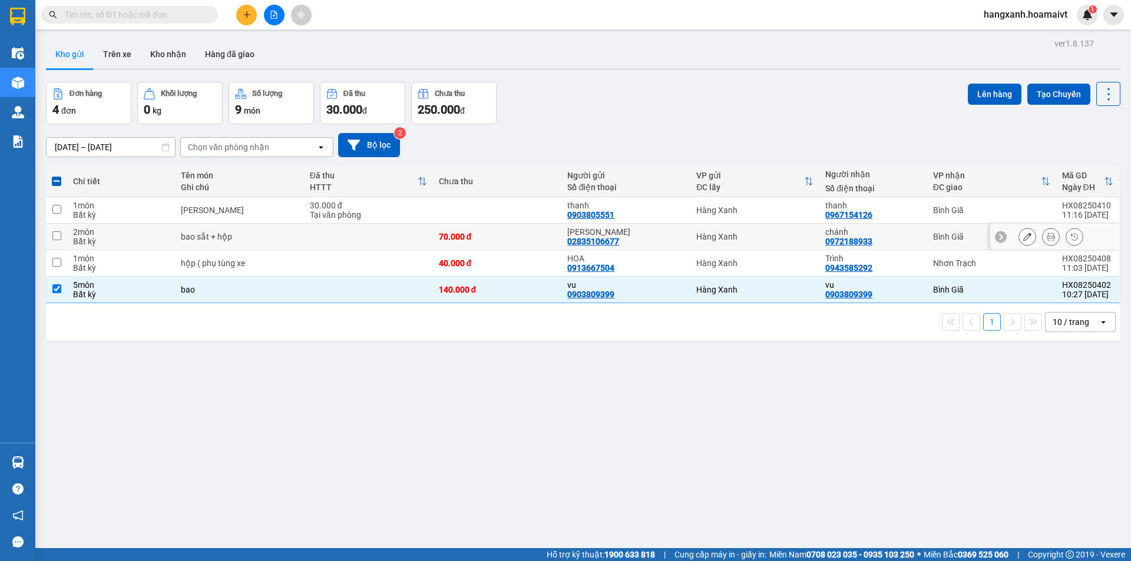
click at [903, 236] on div "chánh 0972188933" at bounding box center [872, 236] width 95 height 19
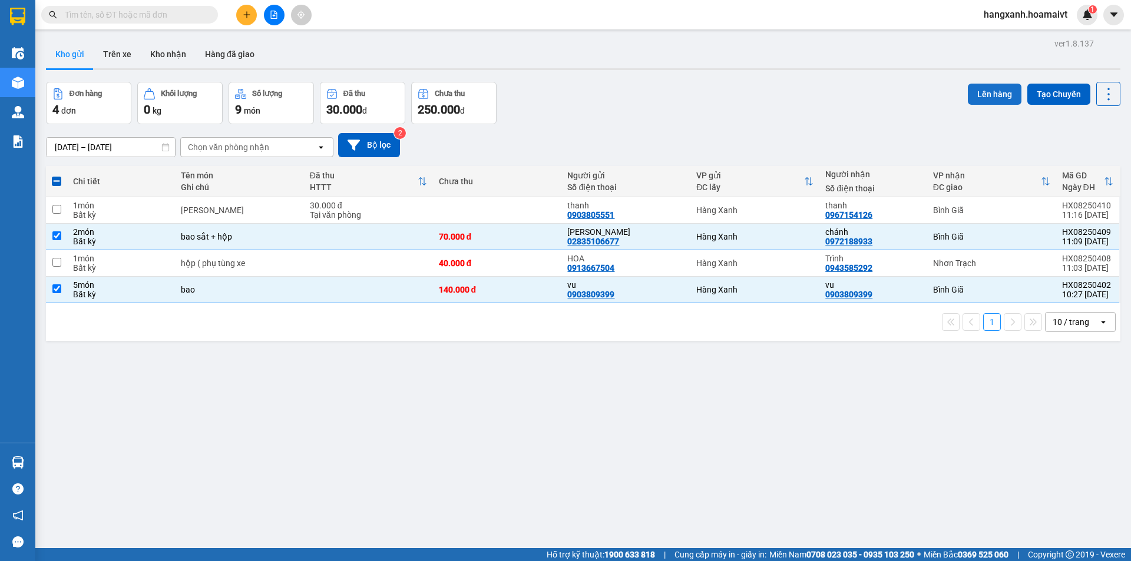
click at [978, 98] on button "Lên hàng" at bounding box center [995, 94] width 54 height 21
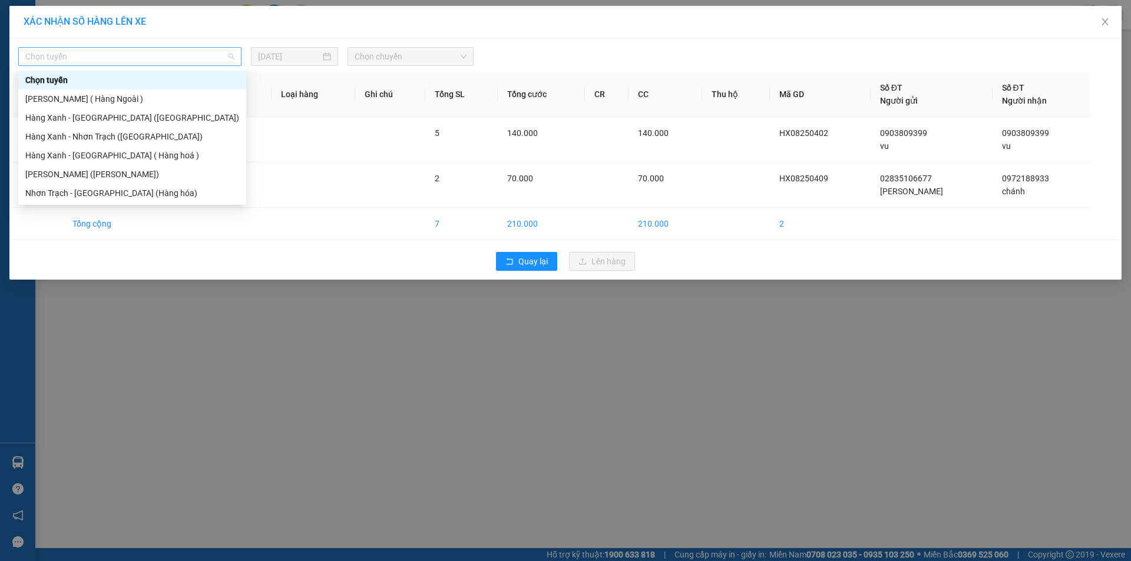
click at [80, 55] on span "Chọn tuyến" at bounding box center [129, 57] width 209 height 18
drag, startPoint x: 96, startPoint y: 173, endPoint x: 298, endPoint y: 101, distance: 214.2
click at [107, 167] on div "[PERSON_NAME] ([PERSON_NAME])" at bounding box center [132, 174] width 228 height 19
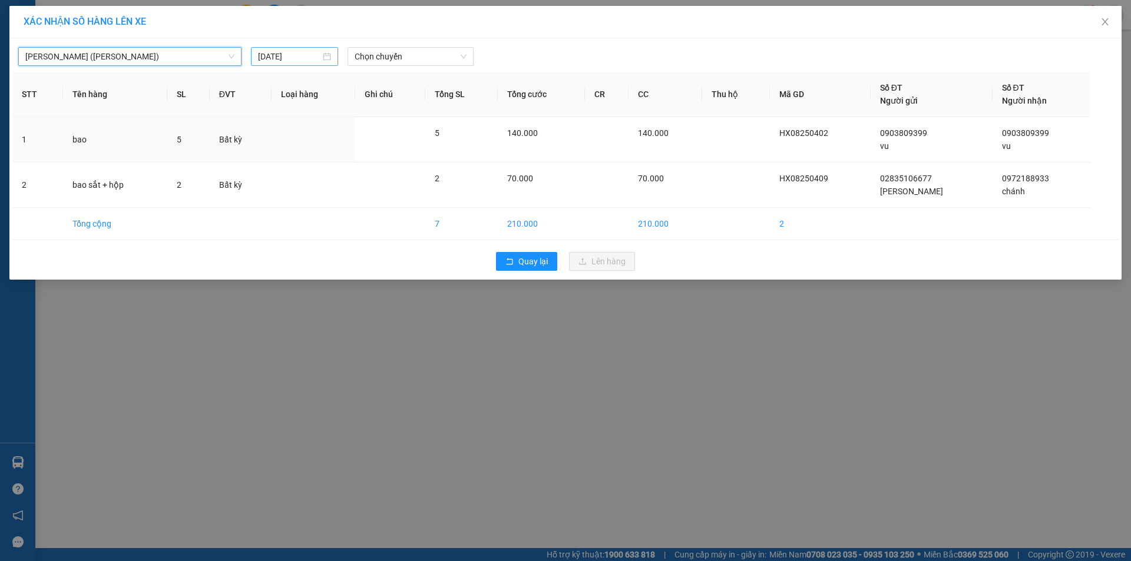
click at [289, 57] on input "[DATE]" at bounding box center [289, 56] width 62 height 13
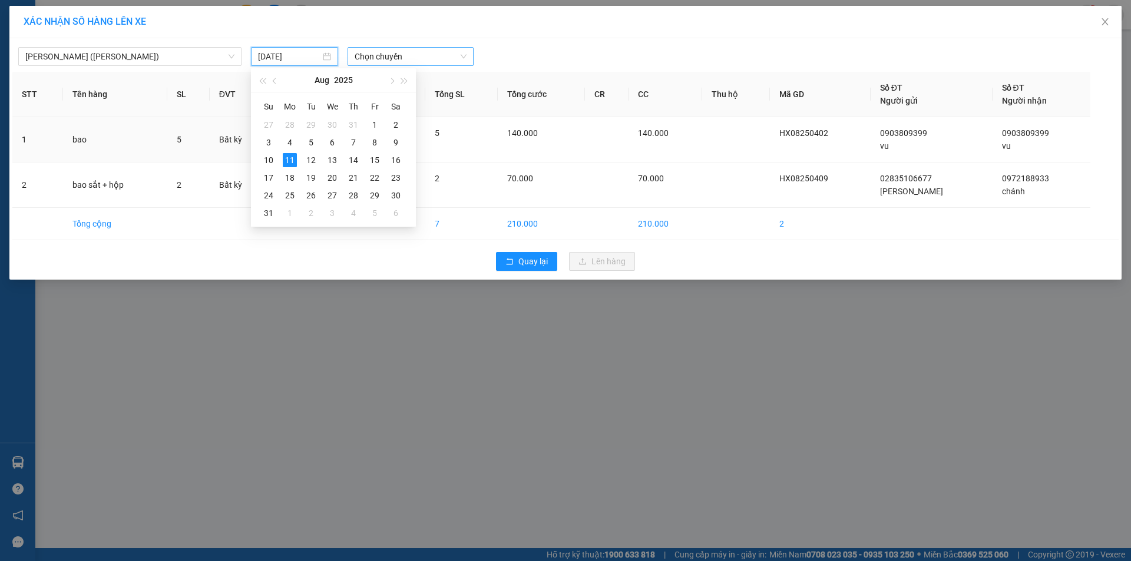
click at [366, 60] on span "Chọn chuyến" at bounding box center [411, 57] width 112 height 18
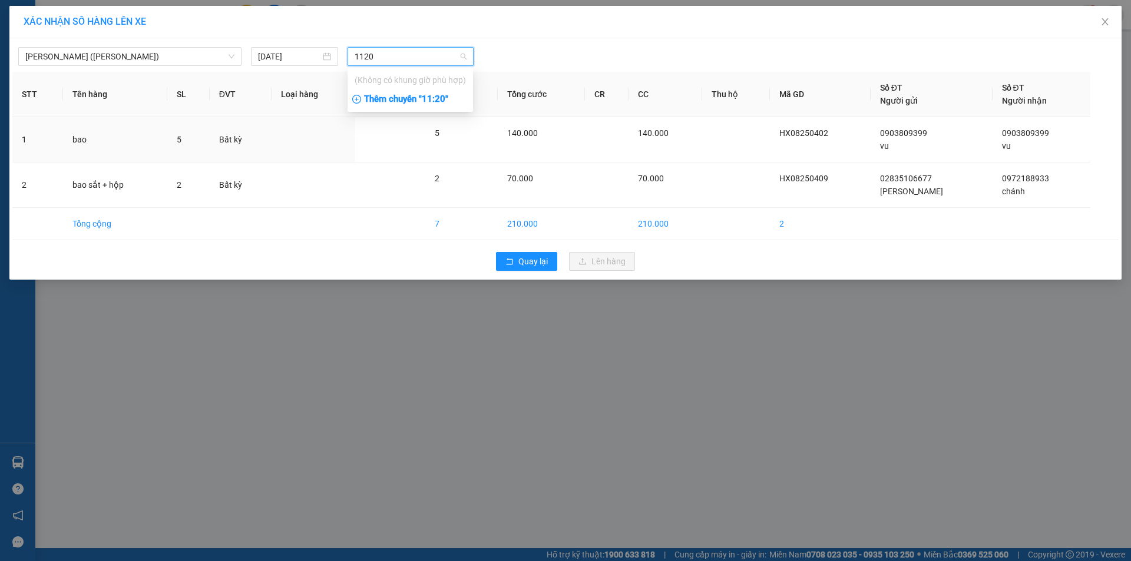
drag, startPoint x: 437, startPoint y: 103, endPoint x: 446, endPoint y: 103, distance: 9.4
click at [438, 103] on div "Thêm chuyến " 11:20 "" at bounding box center [410, 100] width 125 height 20
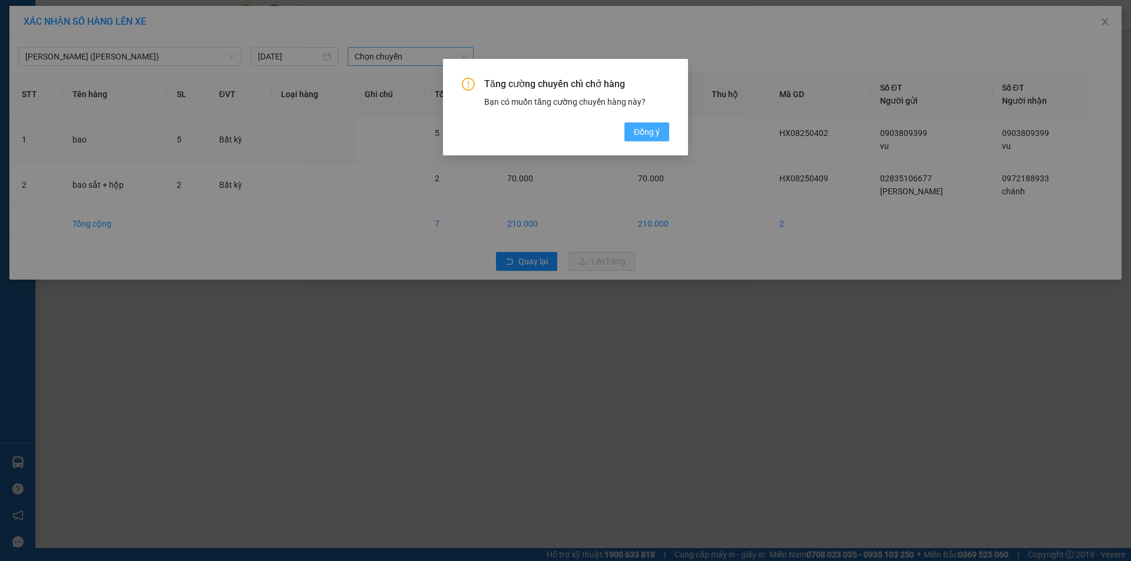
drag, startPoint x: 654, startPoint y: 128, endPoint x: 624, endPoint y: 126, distance: 29.5
click at [652, 130] on span "Đồng ý" at bounding box center [647, 131] width 26 height 13
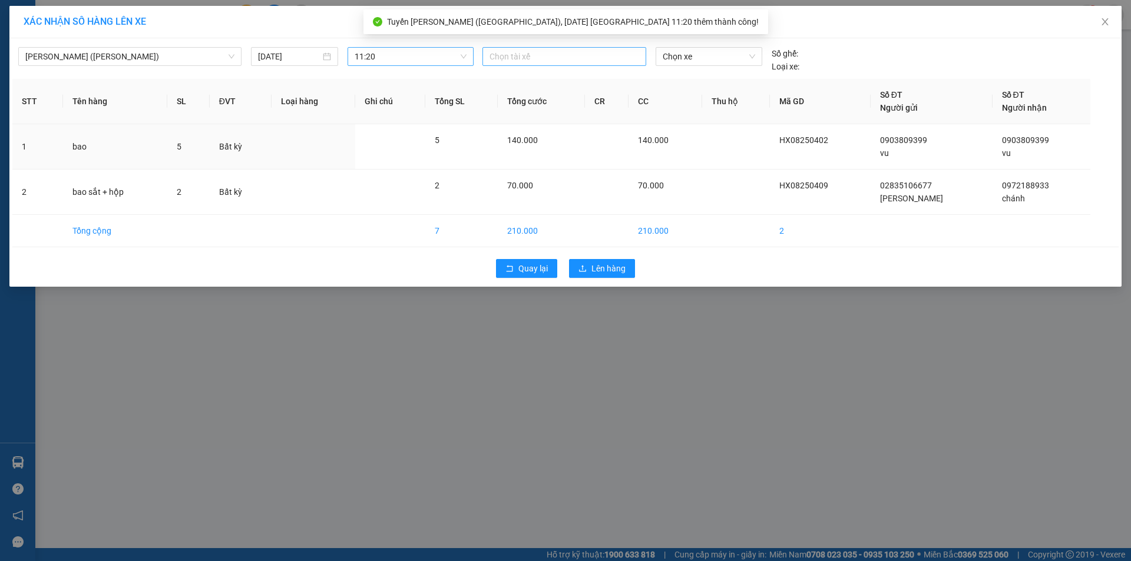
click at [516, 57] on div at bounding box center [564, 56] width 158 height 14
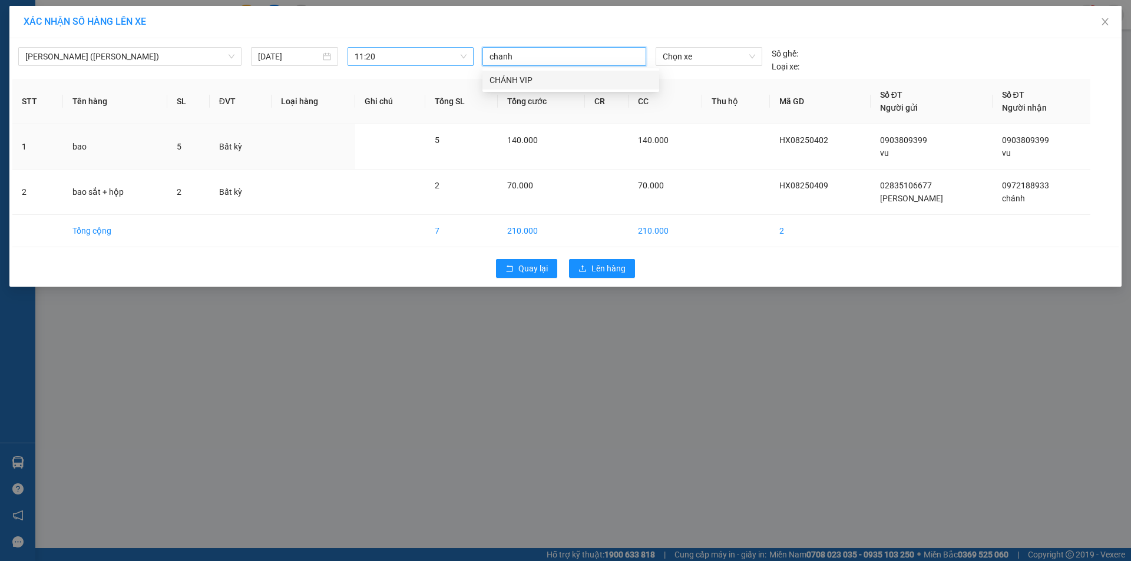
click at [507, 80] on div "CHÁNH VIP" at bounding box center [570, 80] width 163 height 13
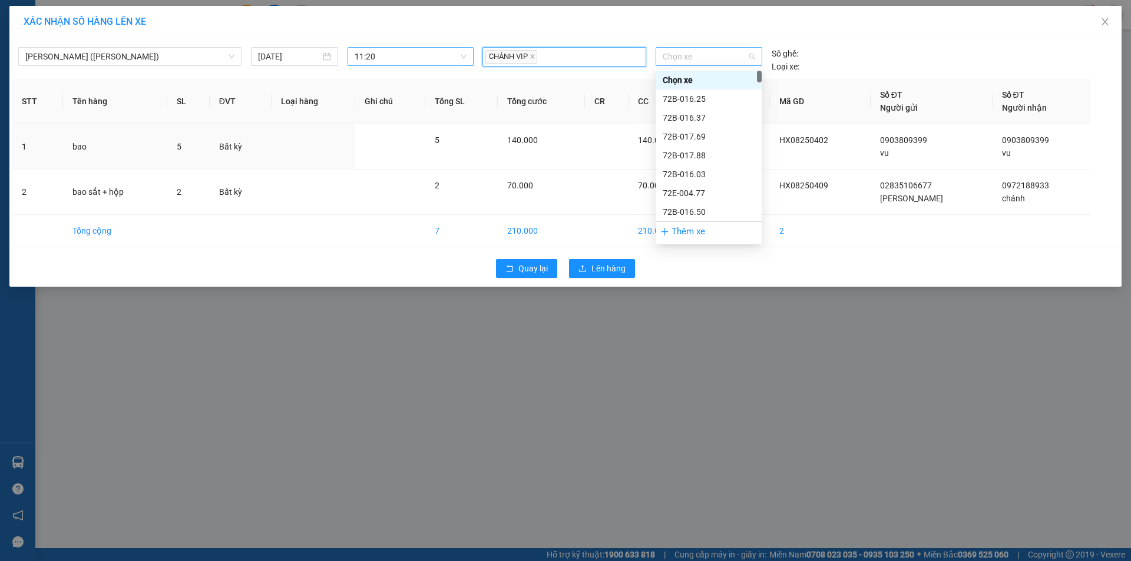
click at [739, 54] on span "Chọn xe" at bounding box center [709, 57] width 92 height 18
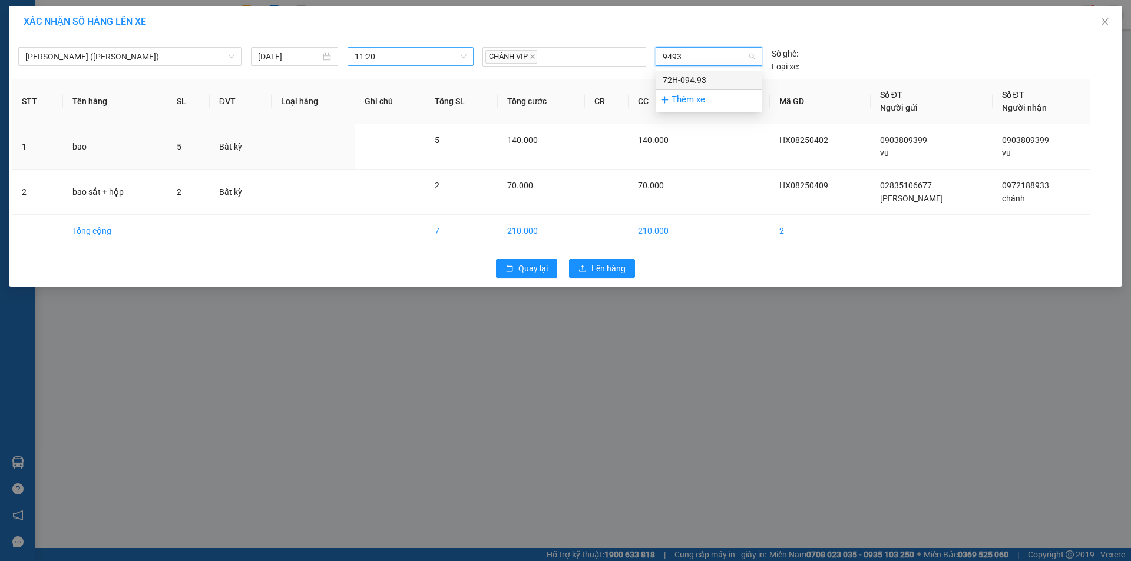
click at [716, 76] on div "72H-094.93" at bounding box center [709, 80] width 92 height 13
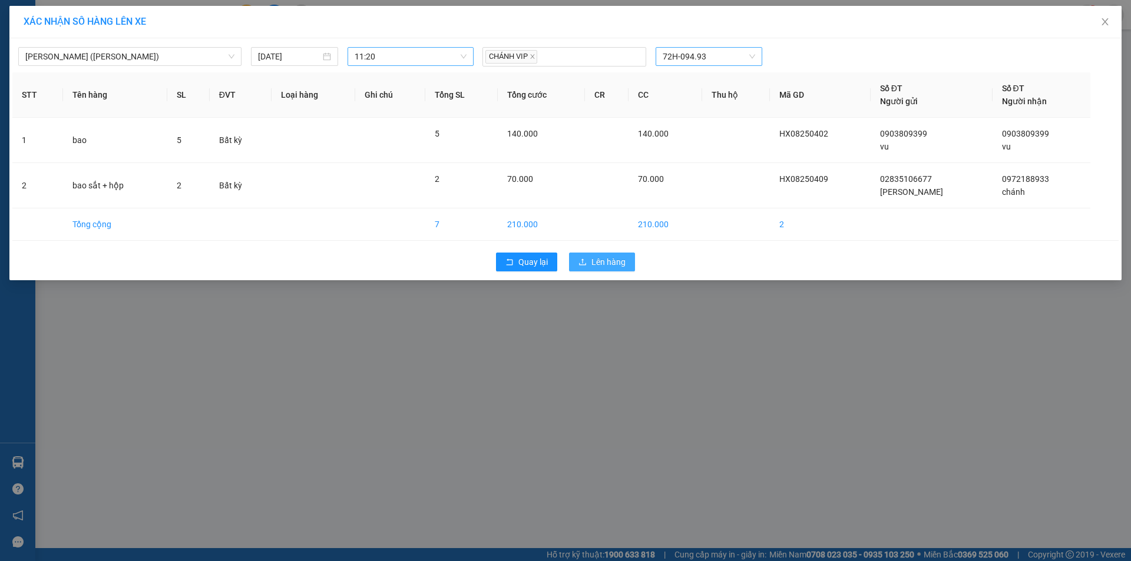
click at [612, 267] on button "Lên hàng" at bounding box center [602, 262] width 66 height 19
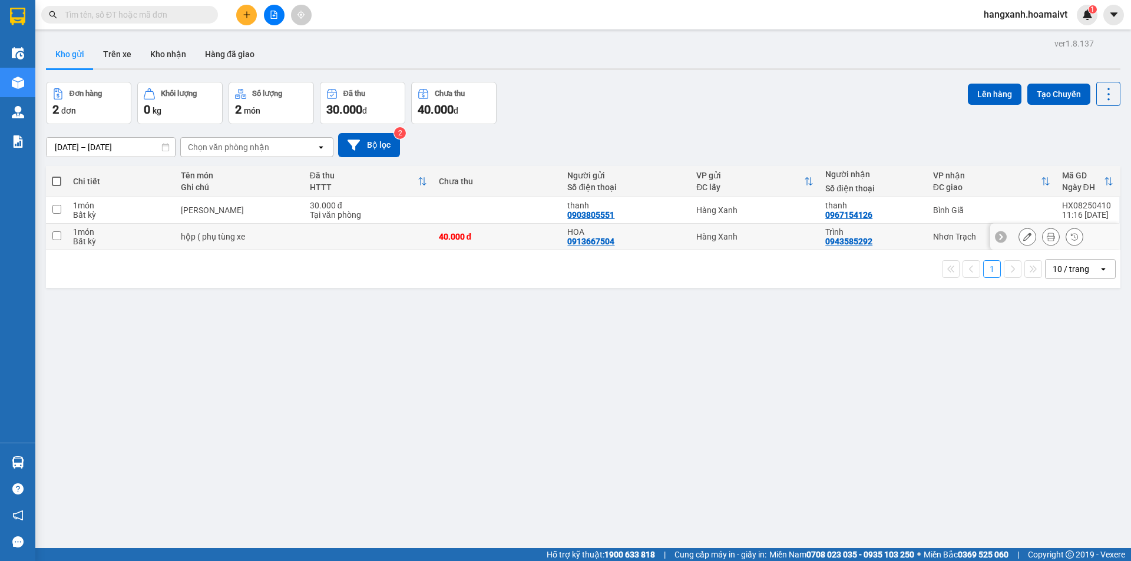
click at [912, 241] on div "Trình 0943585292" at bounding box center [872, 236] width 95 height 19
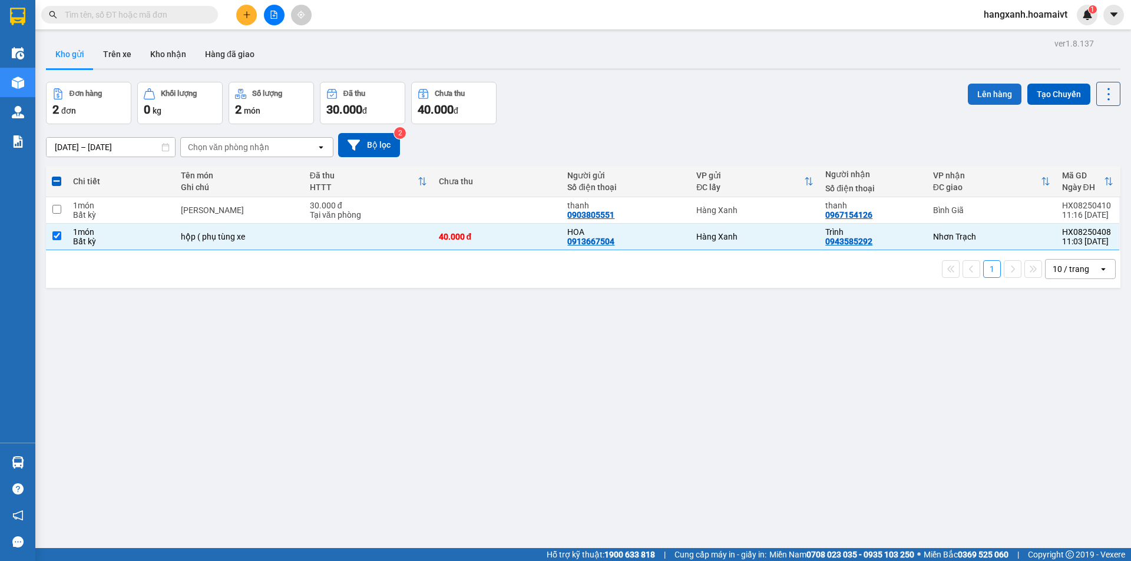
click at [974, 91] on button "Lên hàng" at bounding box center [995, 94] width 54 height 21
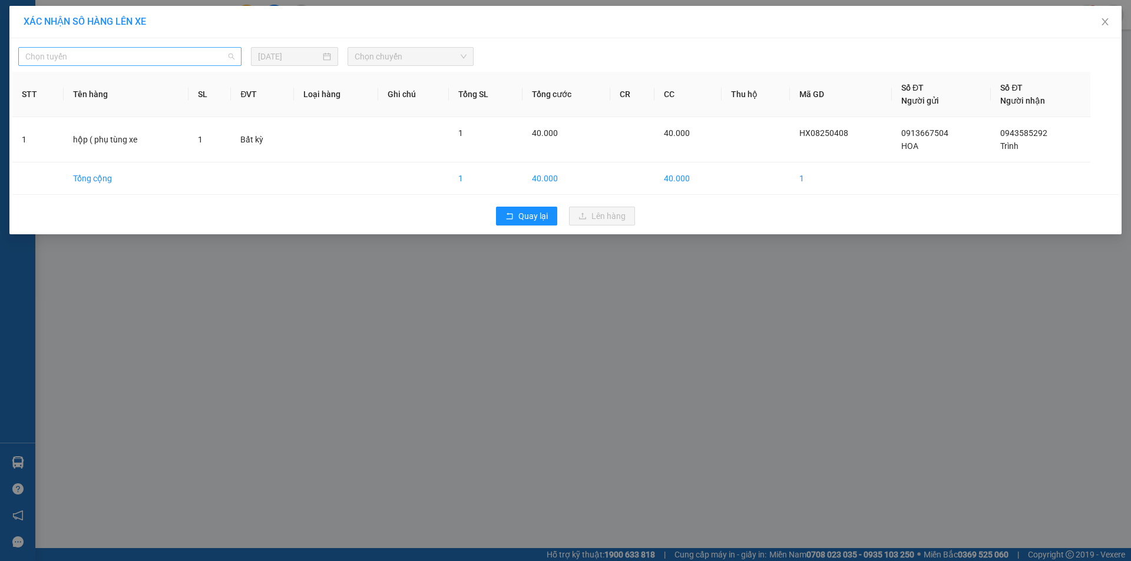
click at [105, 64] on span "Chọn tuyến" at bounding box center [129, 57] width 209 height 18
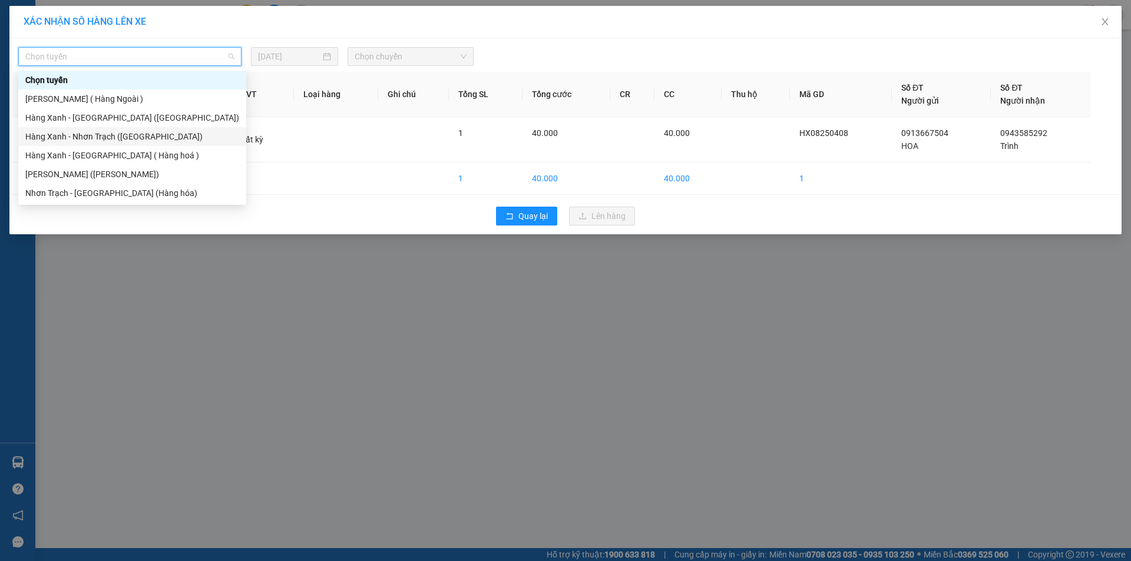
click at [89, 135] on div "Hàng Xanh - Nhơn Trạch ([GEOGRAPHIC_DATA])" at bounding box center [132, 136] width 214 height 13
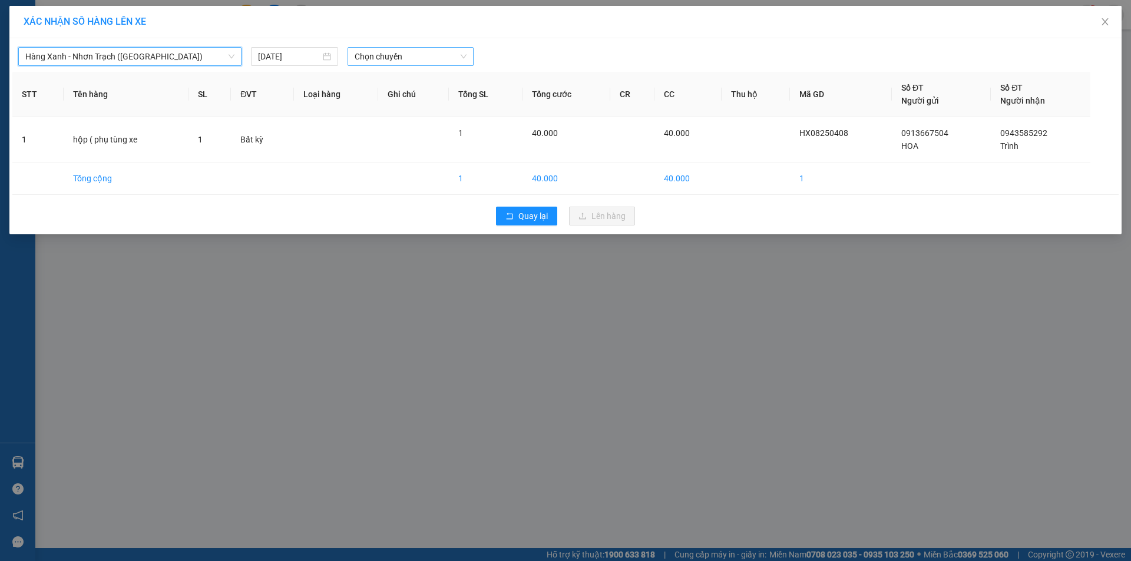
click at [383, 55] on span "Chọn chuyến" at bounding box center [411, 57] width 112 height 18
click at [435, 101] on div "Thêm chuyến " 11:20 "" at bounding box center [410, 100] width 125 height 20
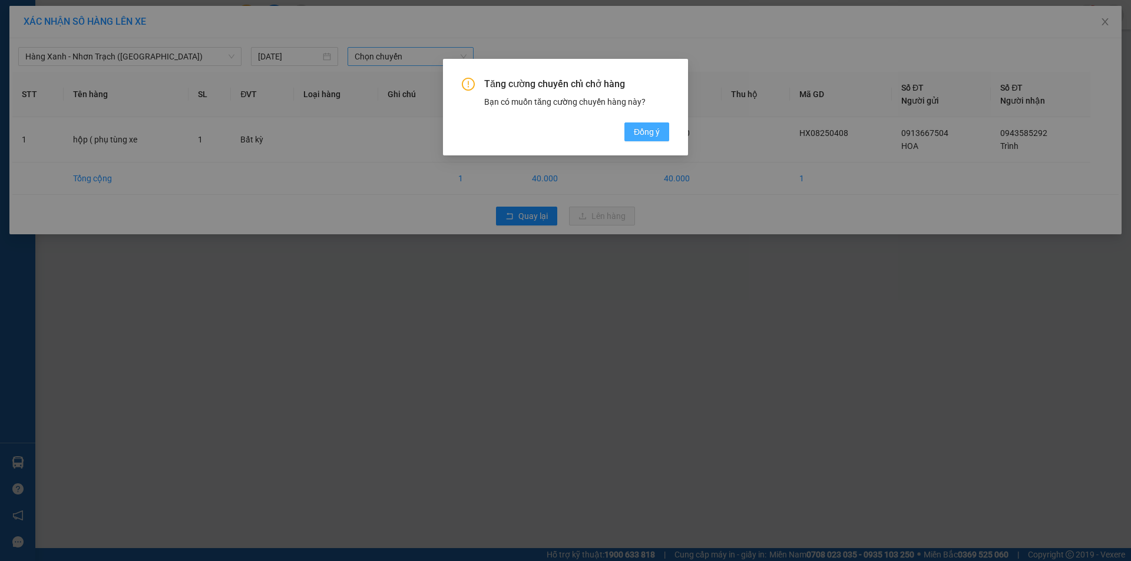
click at [646, 131] on span "Đồng ý" at bounding box center [647, 131] width 26 height 13
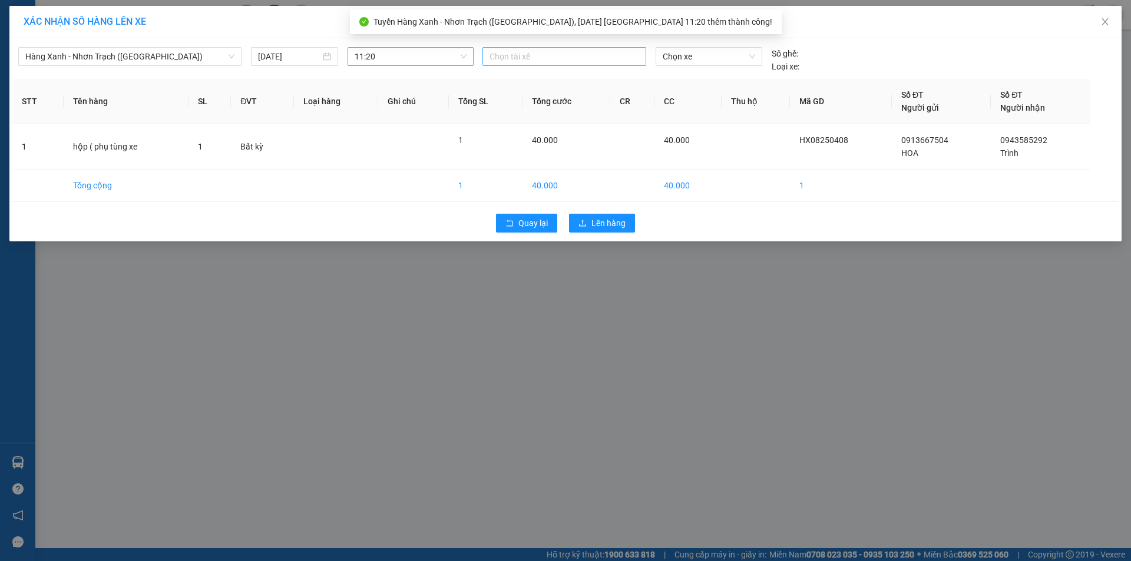
click at [503, 54] on div at bounding box center [564, 56] width 158 height 14
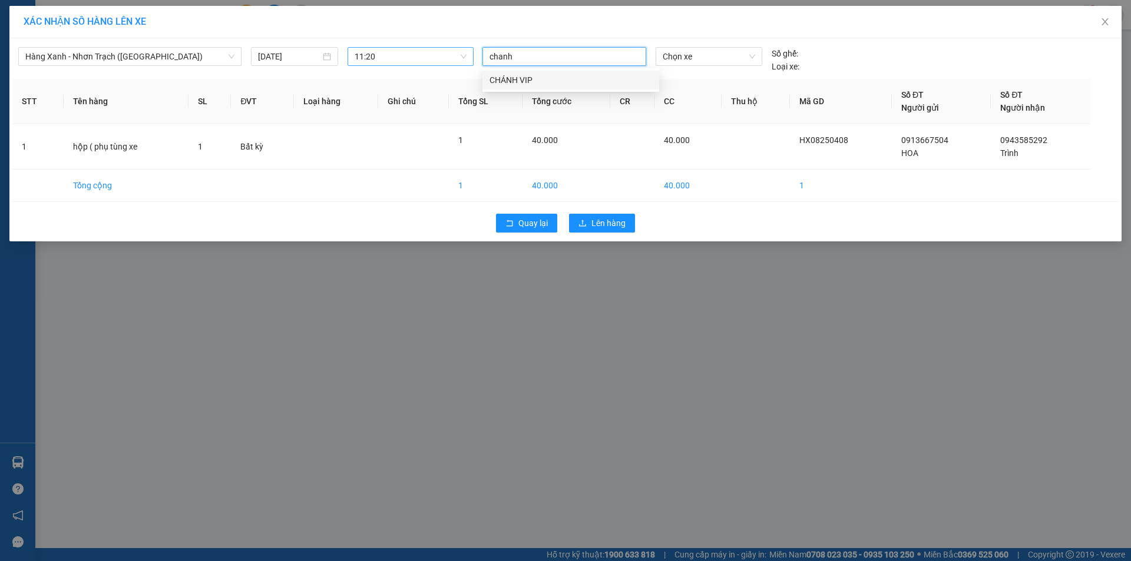
drag, startPoint x: 504, startPoint y: 80, endPoint x: 680, endPoint y: 74, distance: 176.8
click at [517, 80] on div "CHÁNH VIP" at bounding box center [570, 80] width 163 height 13
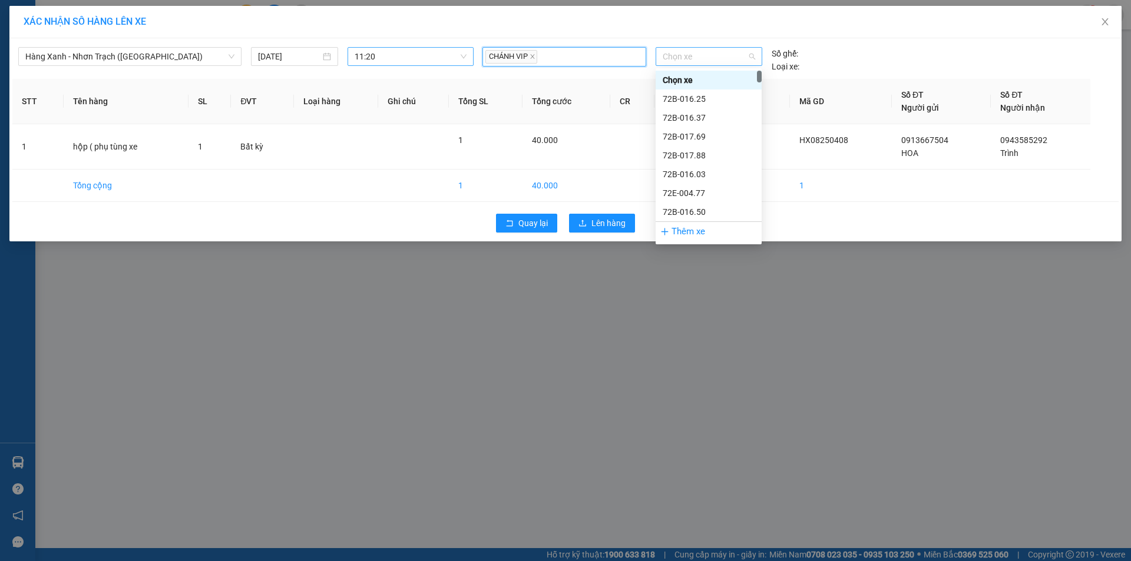
click at [728, 61] on span "Chọn xe" at bounding box center [709, 57] width 92 height 18
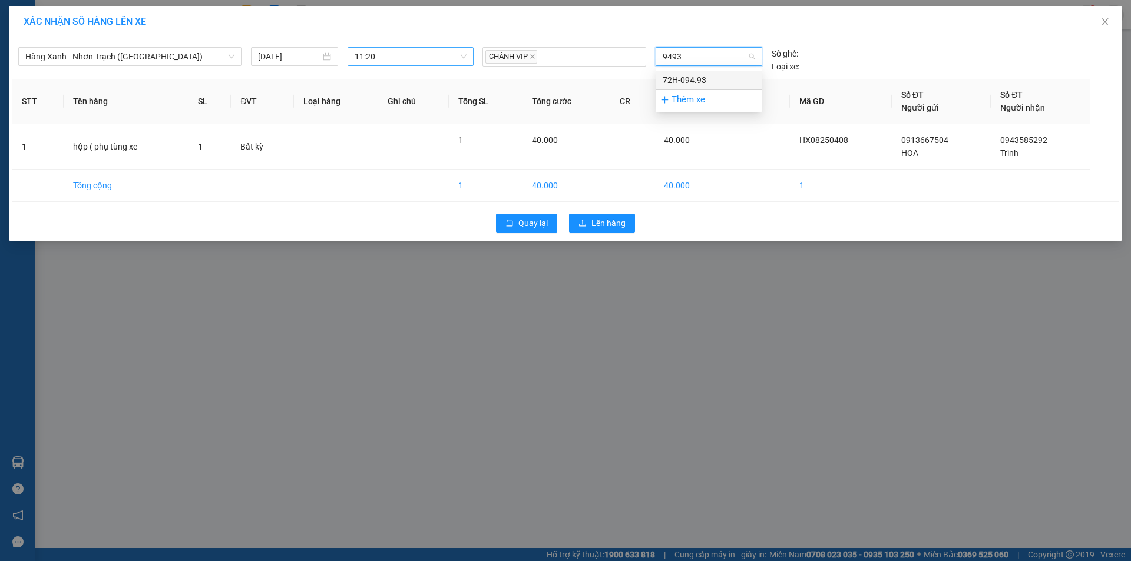
click at [691, 75] on div "72H-094.93" at bounding box center [709, 80] width 92 height 13
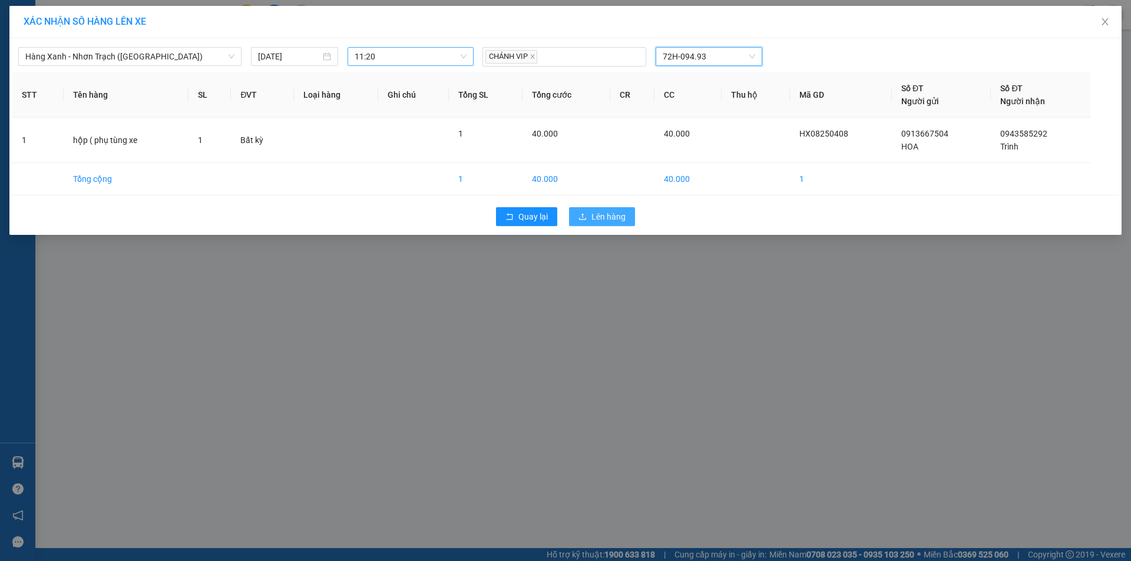
click at [606, 213] on span "Lên hàng" at bounding box center [608, 216] width 34 height 13
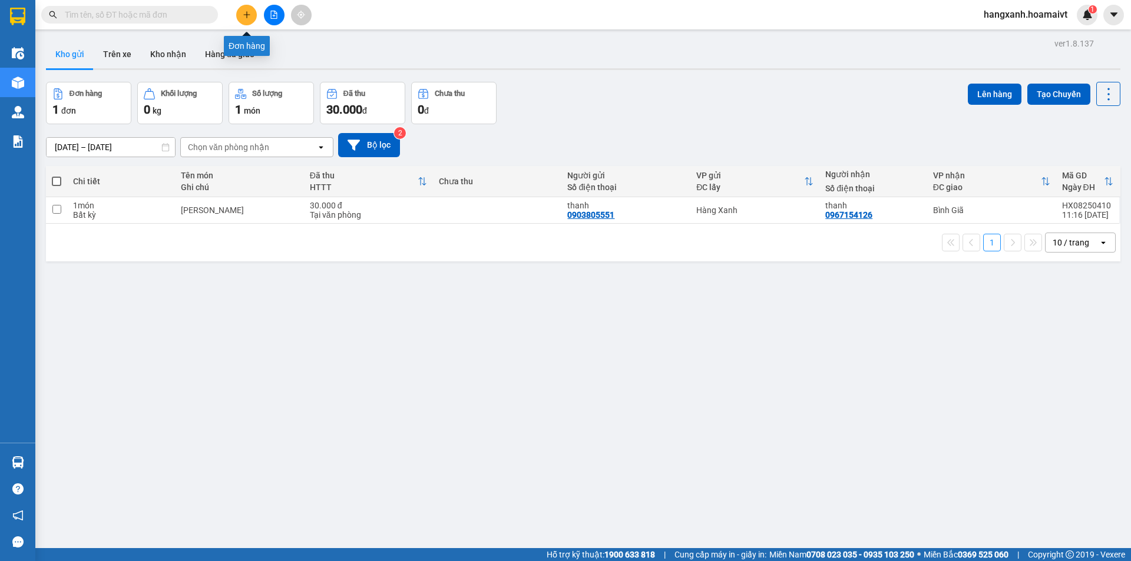
click at [243, 16] on icon "plus" at bounding box center [247, 15] width 8 height 8
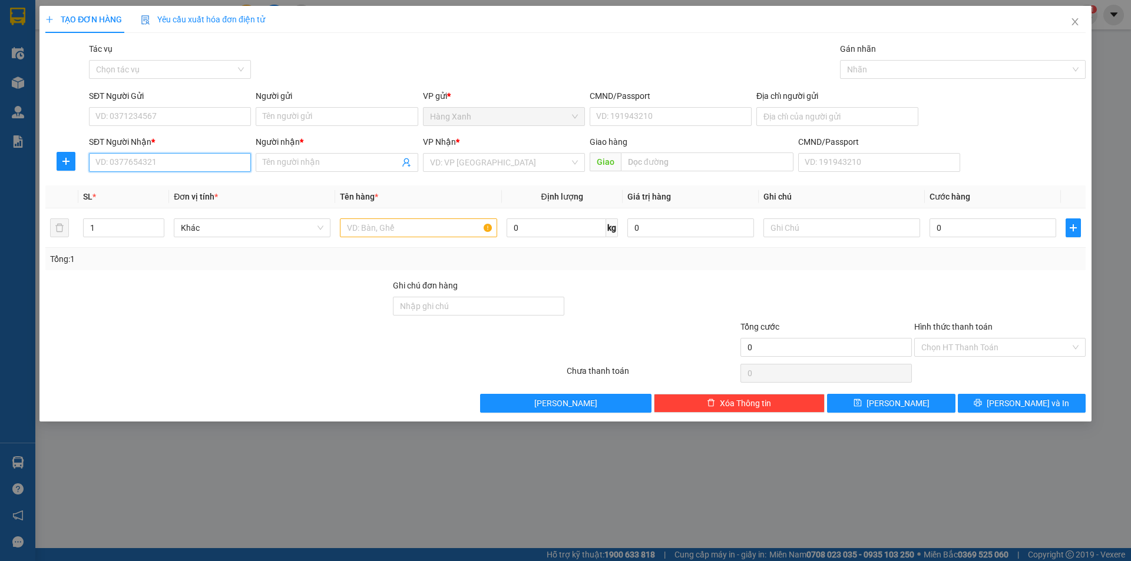
click at [167, 157] on input "SĐT Người Nhận *" at bounding box center [170, 162] width 162 height 19
click at [170, 223] on div "0903215235 - TOÀN" at bounding box center [170, 223] width 148 height 13
click at [221, 120] on input "SĐT Người Gửi" at bounding box center [170, 116] width 162 height 19
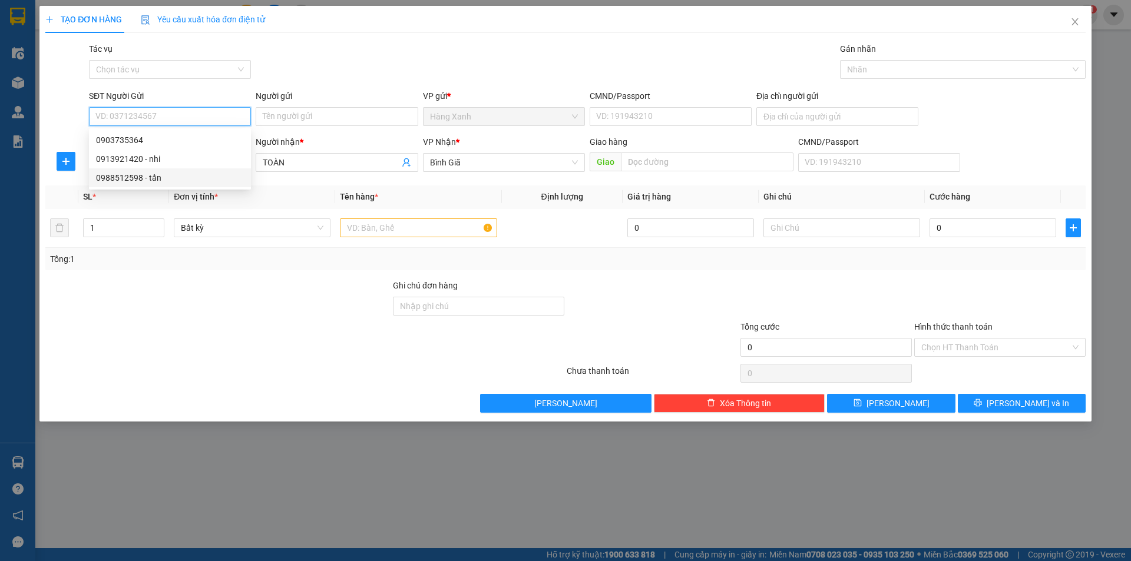
click at [171, 174] on div "0988512598 - tấn" at bounding box center [170, 177] width 148 height 13
click at [441, 229] on input "text" at bounding box center [418, 228] width 157 height 19
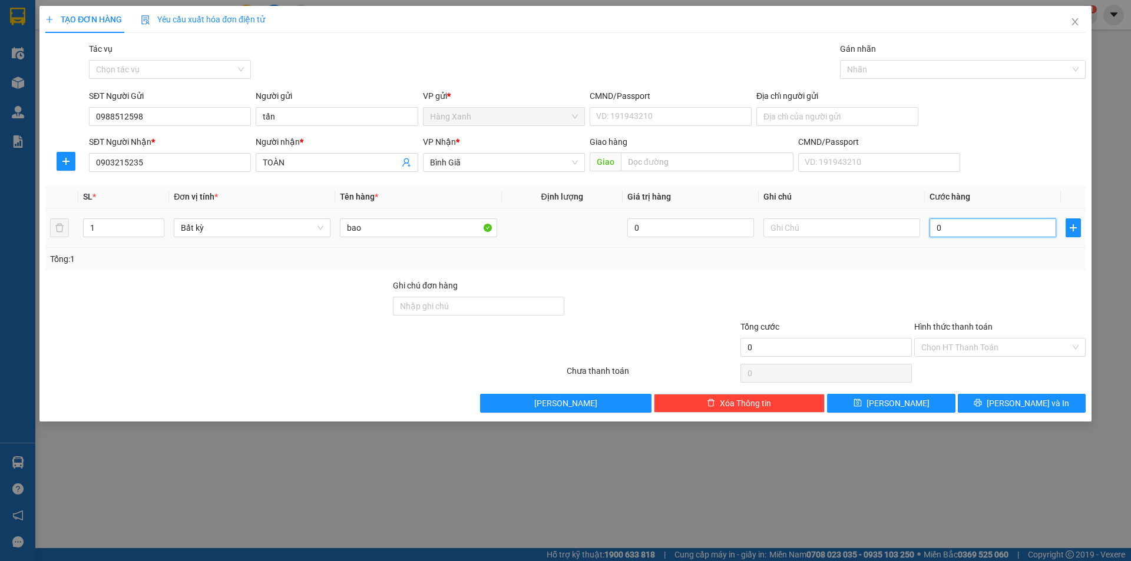
click at [1042, 233] on input "0" at bounding box center [992, 228] width 127 height 19
click at [991, 405] on button "[PERSON_NAME] và In" at bounding box center [1022, 403] width 128 height 19
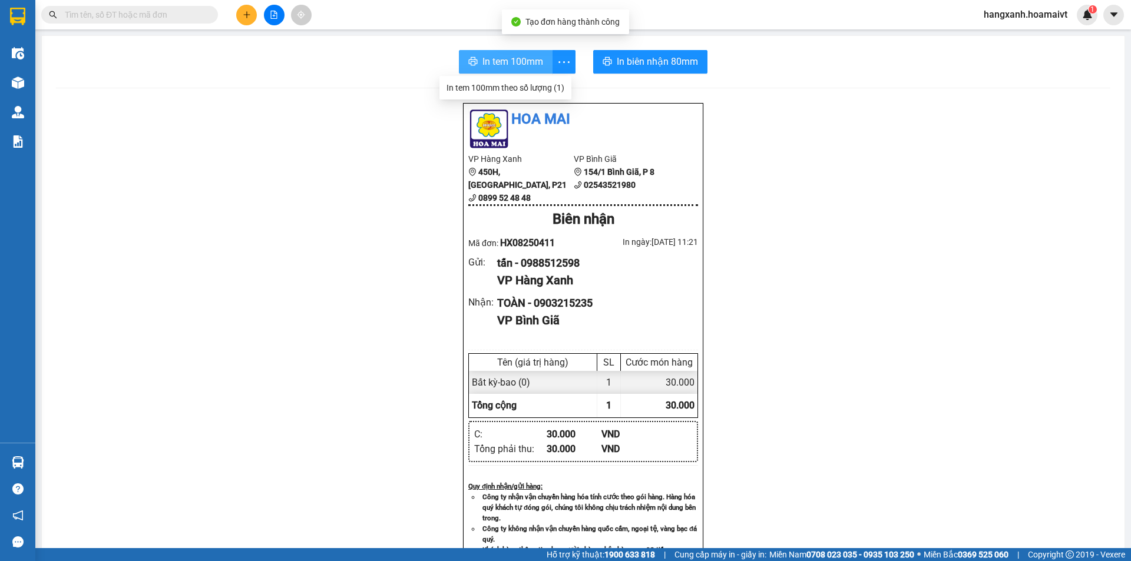
drag, startPoint x: 526, startPoint y: 56, endPoint x: 615, endPoint y: 388, distance: 343.9
click at [526, 55] on span "In tem 100mm" at bounding box center [512, 61] width 61 height 15
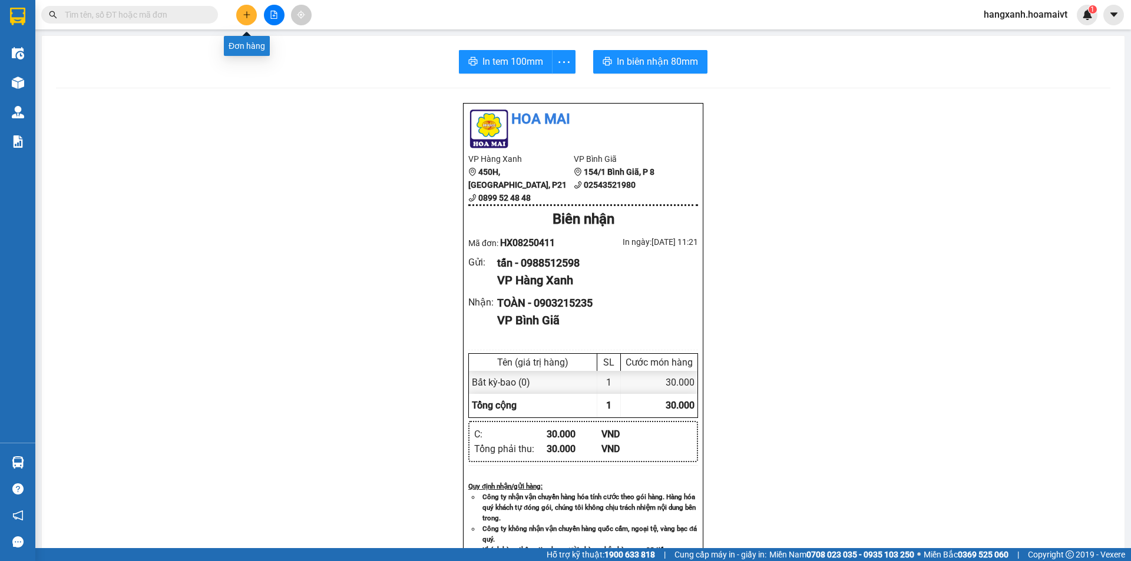
click at [237, 15] on button at bounding box center [246, 15] width 21 height 21
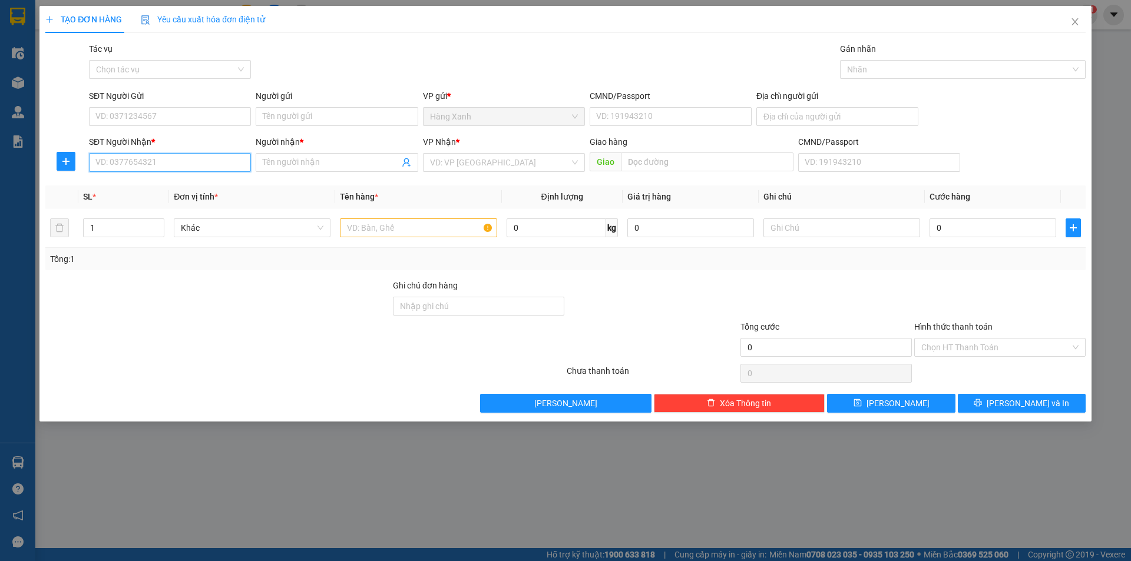
click at [198, 165] on input "SĐT Người Nhận *" at bounding box center [170, 162] width 162 height 19
drag, startPoint x: 177, startPoint y: 191, endPoint x: 183, endPoint y: 176, distance: 15.9
click at [177, 189] on div "0938723666 - trâm" at bounding box center [170, 186] width 148 height 13
click at [201, 117] on input "SĐT Người Gửi" at bounding box center [170, 116] width 162 height 19
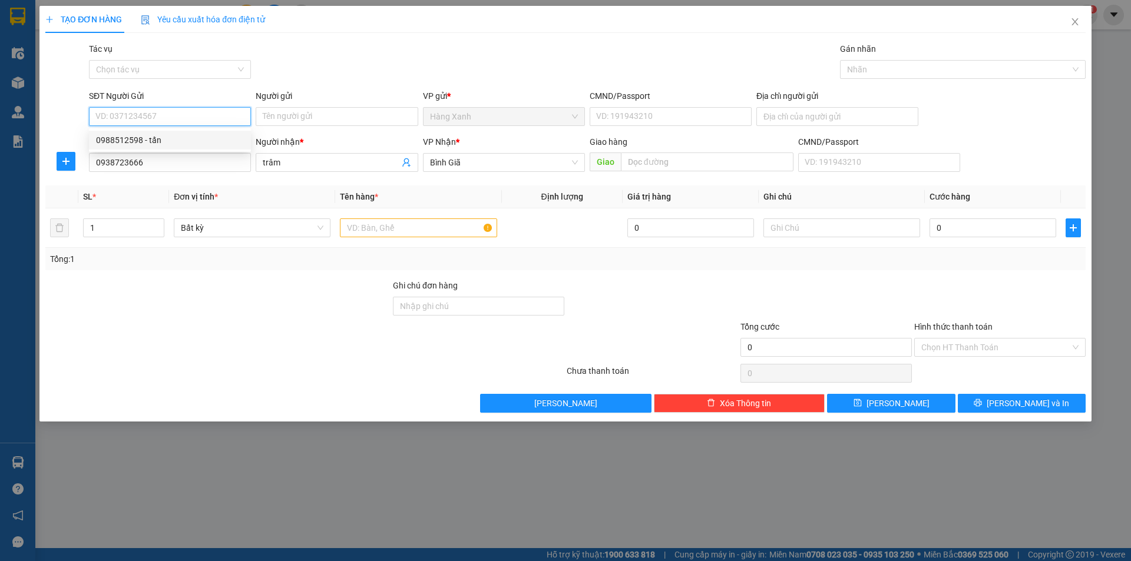
click at [169, 137] on div "0988512598 - tấn" at bounding box center [170, 140] width 148 height 13
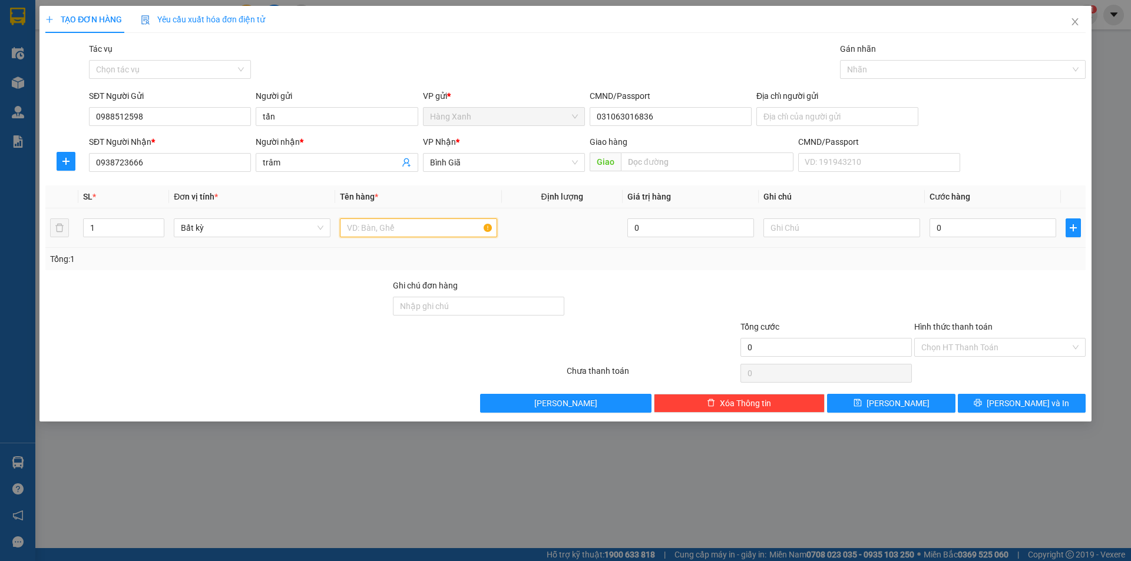
click at [382, 227] on input "text" at bounding box center [418, 228] width 157 height 19
click at [965, 224] on input "0" at bounding box center [992, 228] width 127 height 19
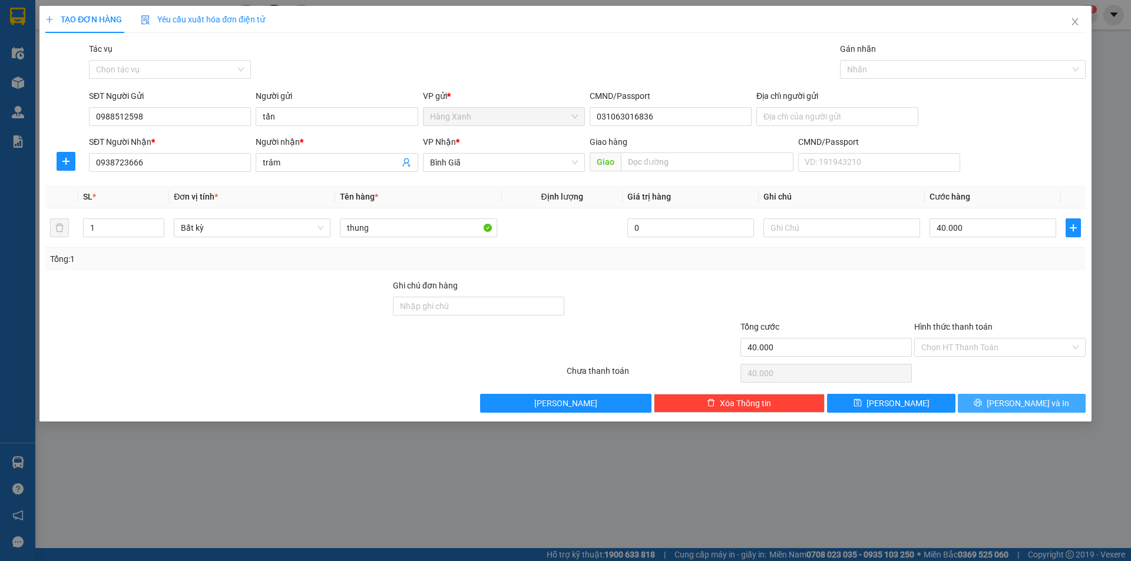
drag, startPoint x: 1019, startPoint y: 406, endPoint x: 1101, endPoint y: 507, distance: 129.3
click at [1019, 406] on span "[PERSON_NAME] và In" at bounding box center [1028, 403] width 82 height 13
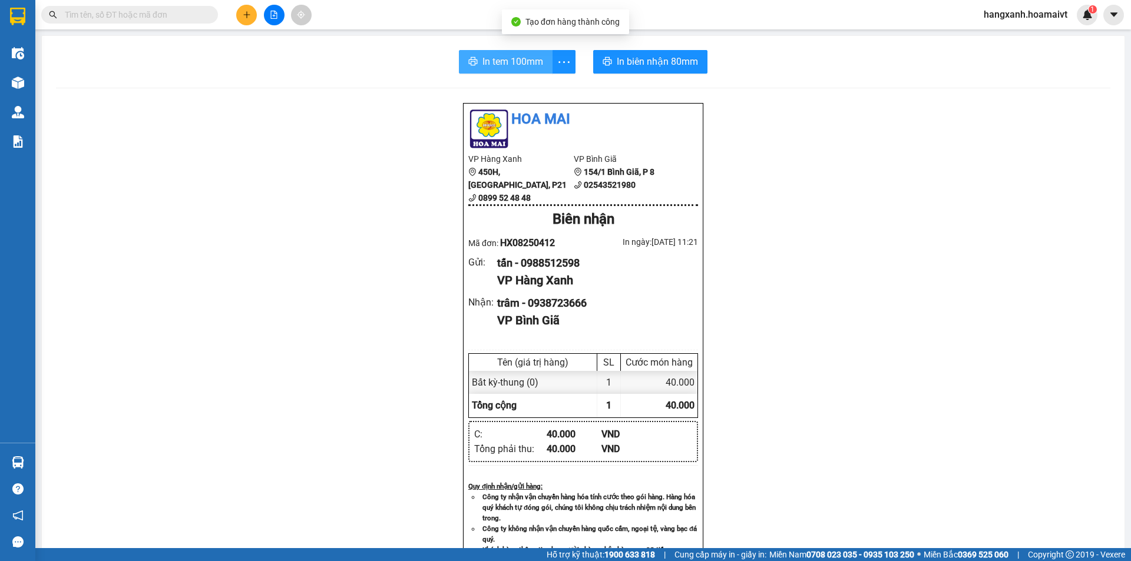
click at [491, 59] on span "In tem 100mm" at bounding box center [512, 61] width 61 height 15
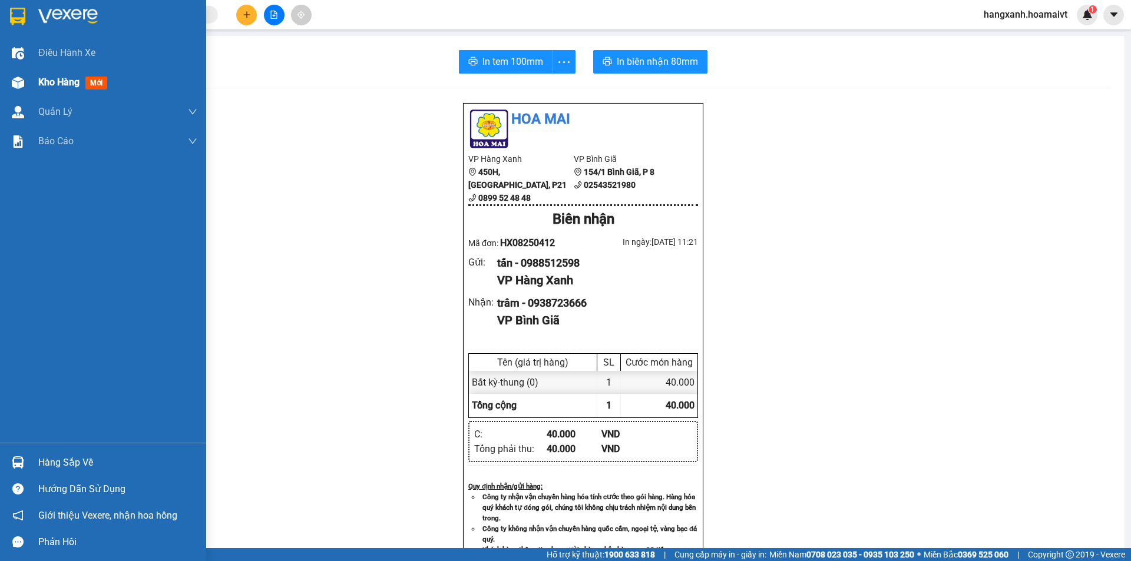
click at [91, 82] on span "mới" at bounding box center [96, 83] width 22 height 13
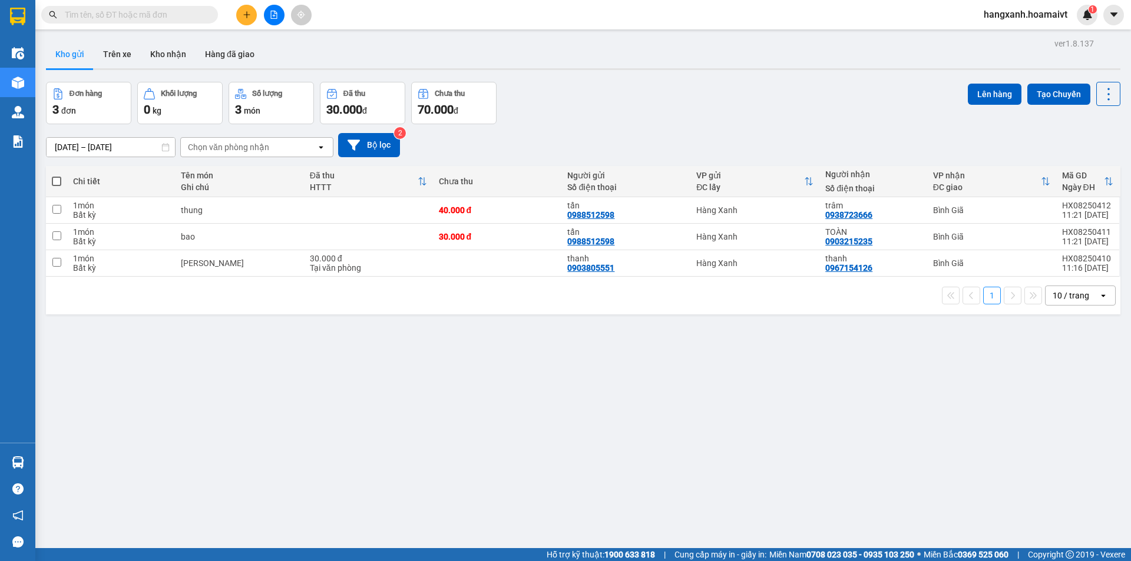
click at [241, 15] on button at bounding box center [246, 15] width 21 height 21
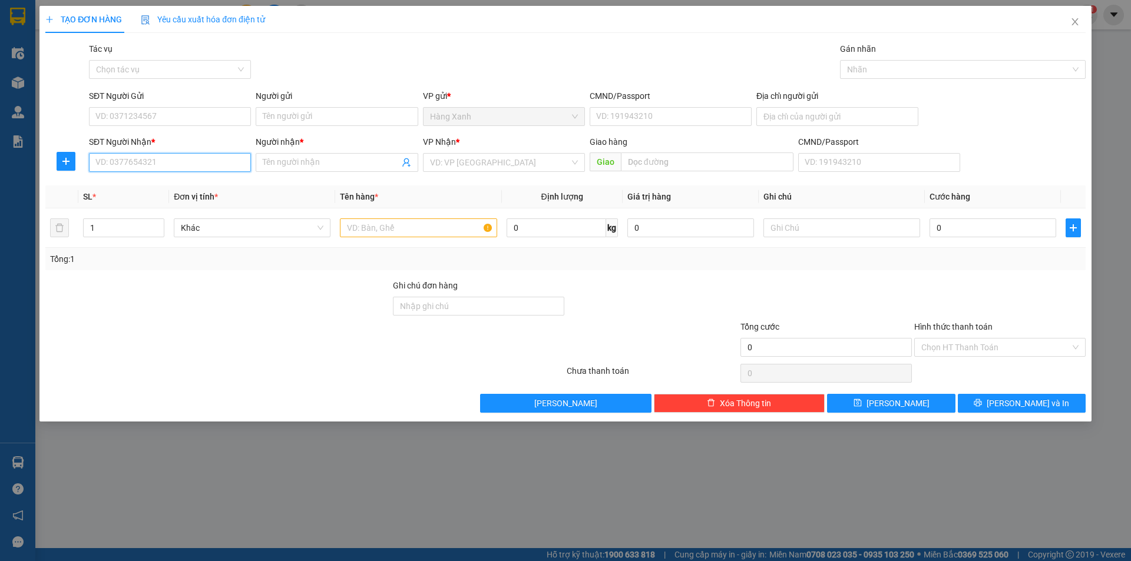
click at [189, 167] on input "SĐT Người Nhận *" at bounding box center [170, 162] width 162 height 19
click at [156, 184] on div "0963636138 - CUONG" at bounding box center [170, 186] width 148 height 13
drag, startPoint x: 173, startPoint y: 114, endPoint x: 166, endPoint y: 127, distance: 15.3
click at [171, 117] on input "SĐT Người Gửi" at bounding box center [170, 116] width 162 height 19
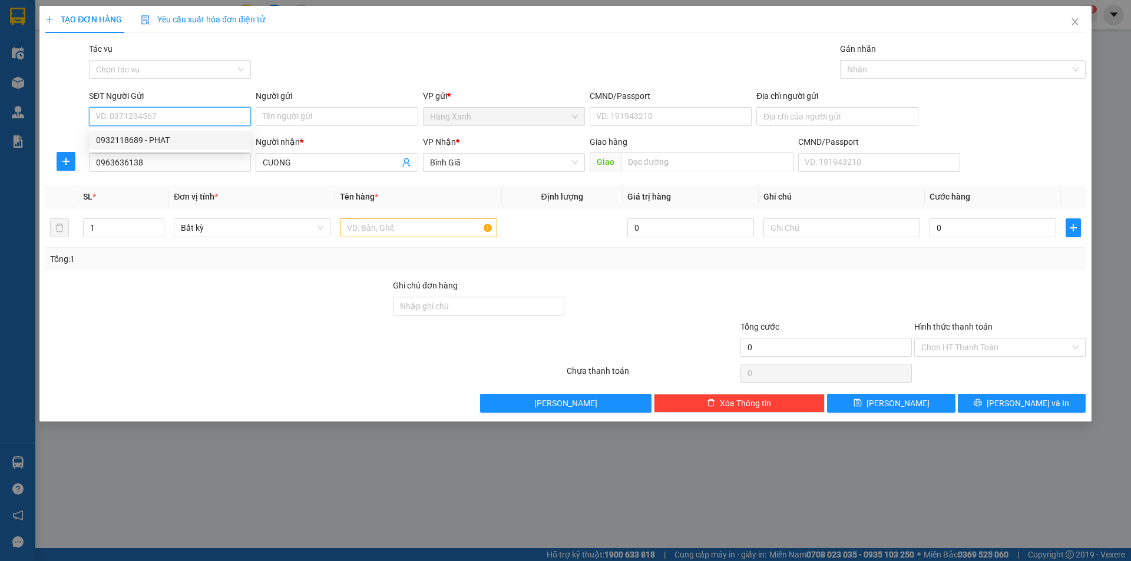
click at [158, 138] on div "0932118689 - PHAT" at bounding box center [170, 140] width 148 height 13
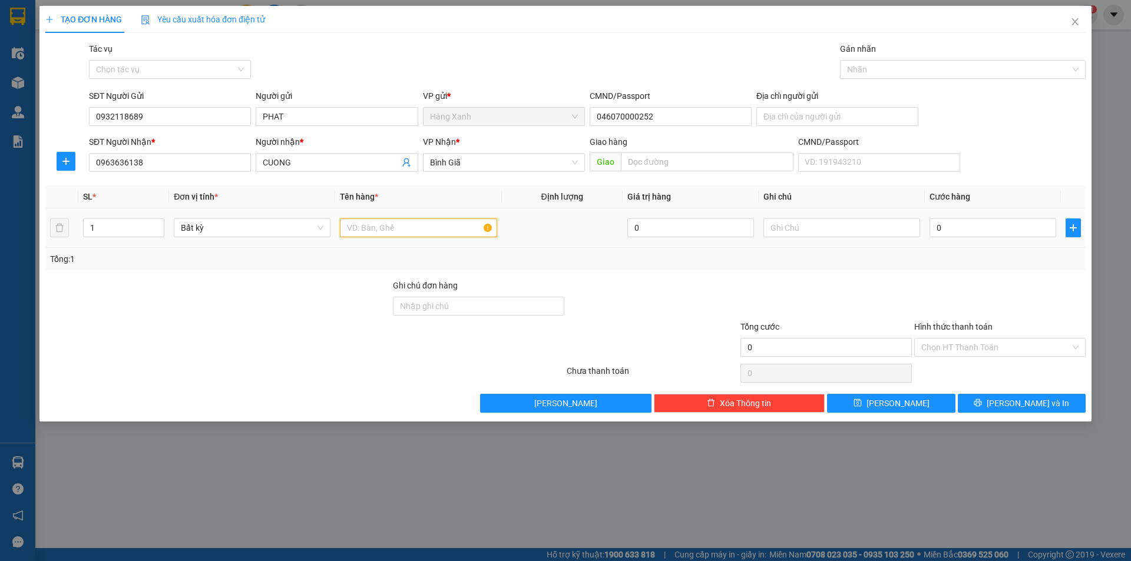
click at [451, 234] on input "text" at bounding box center [418, 228] width 157 height 19
click at [1013, 227] on input "0" at bounding box center [992, 228] width 127 height 19
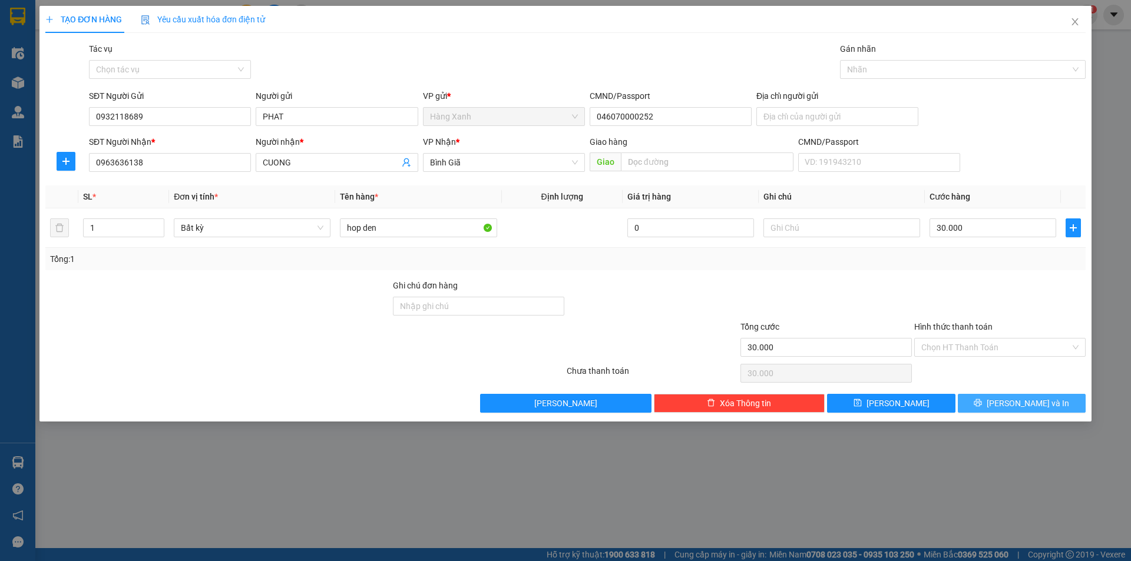
click at [1015, 405] on span "[PERSON_NAME] và In" at bounding box center [1028, 403] width 82 height 13
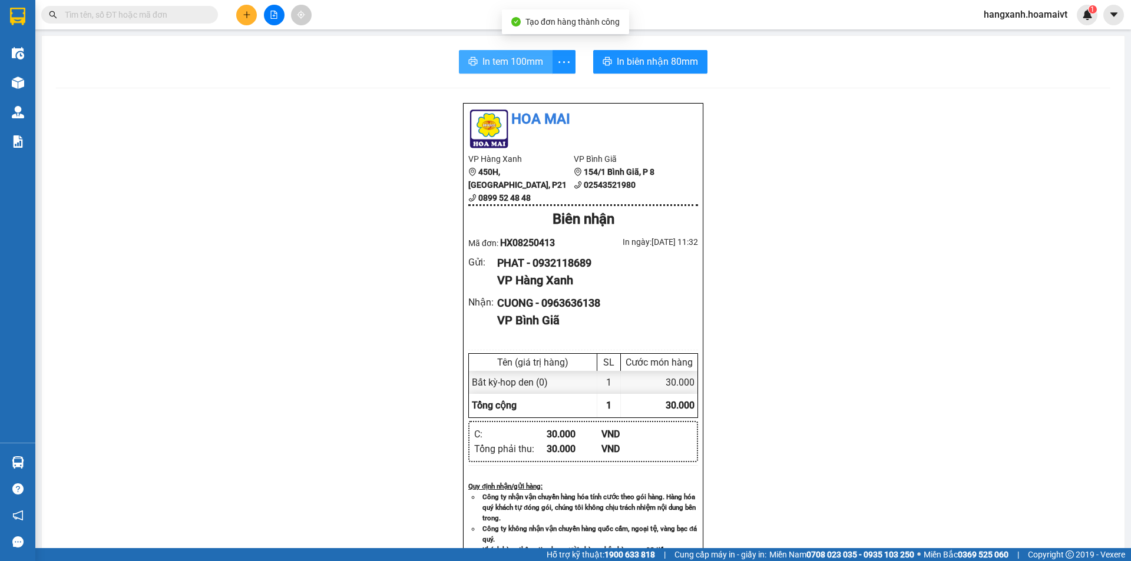
click at [482, 55] on span "In tem 100mm" at bounding box center [512, 61] width 61 height 15
click at [647, 61] on span "In biên nhận 80mm" at bounding box center [657, 61] width 81 height 15
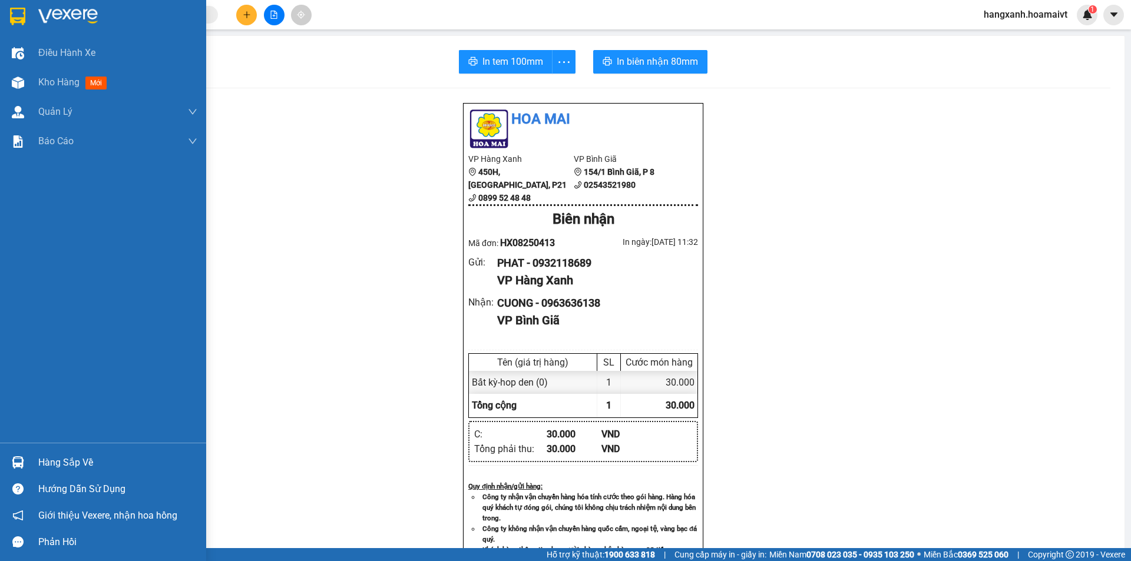
click at [1, 13] on div at bounding box center [103, 19] width 206 height 38
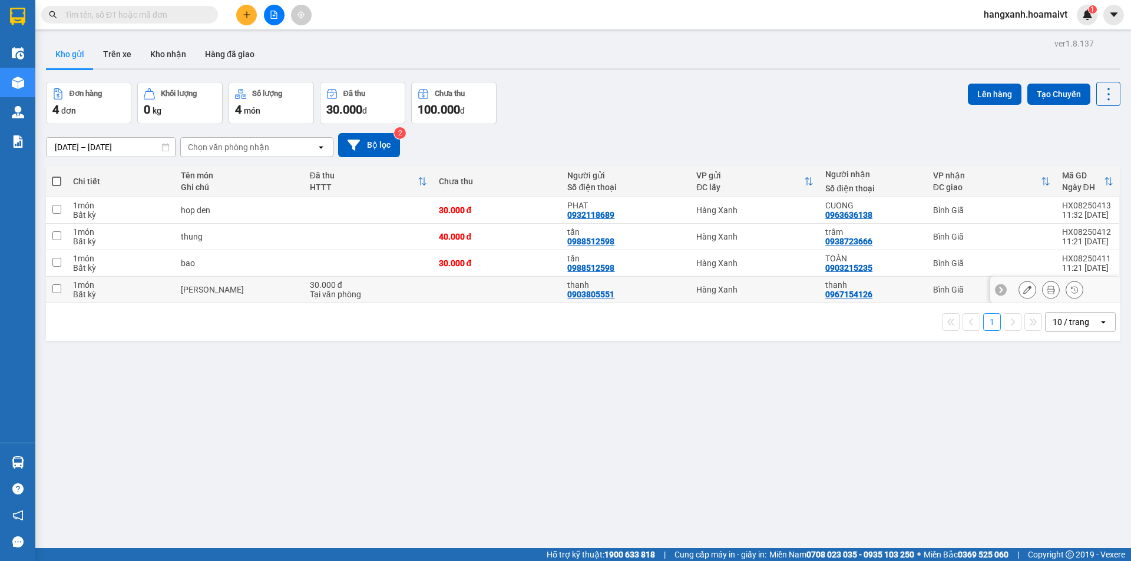
click at [904, 280] on div "thanh" at bounding box center [872, 284] width 95 height 9
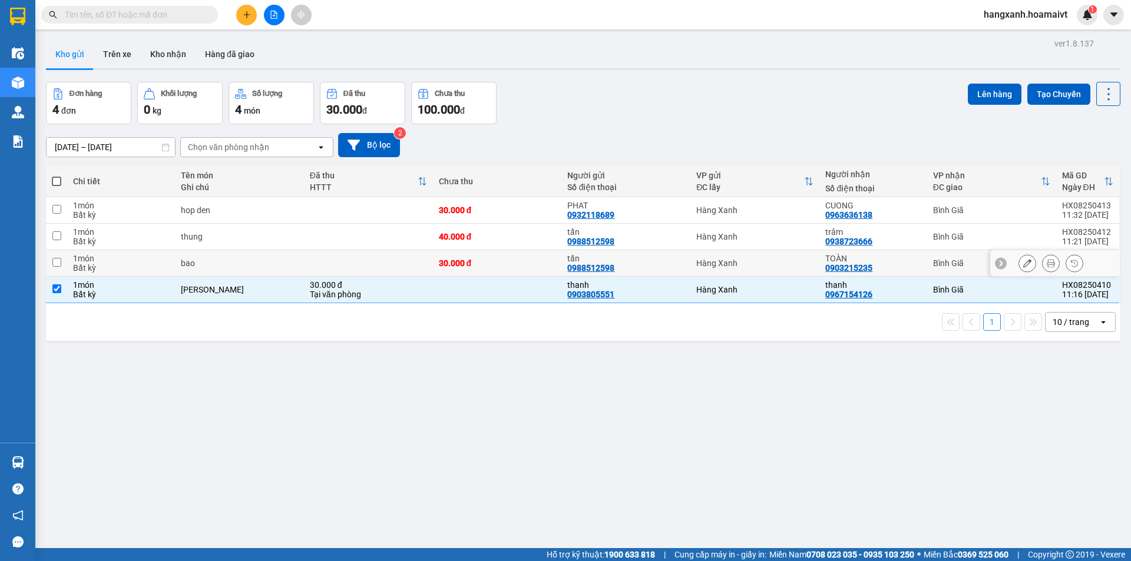
click at [908, 269] on div "TOÀN 0903215235" at bounding box center [872, 263] width 95 height 19
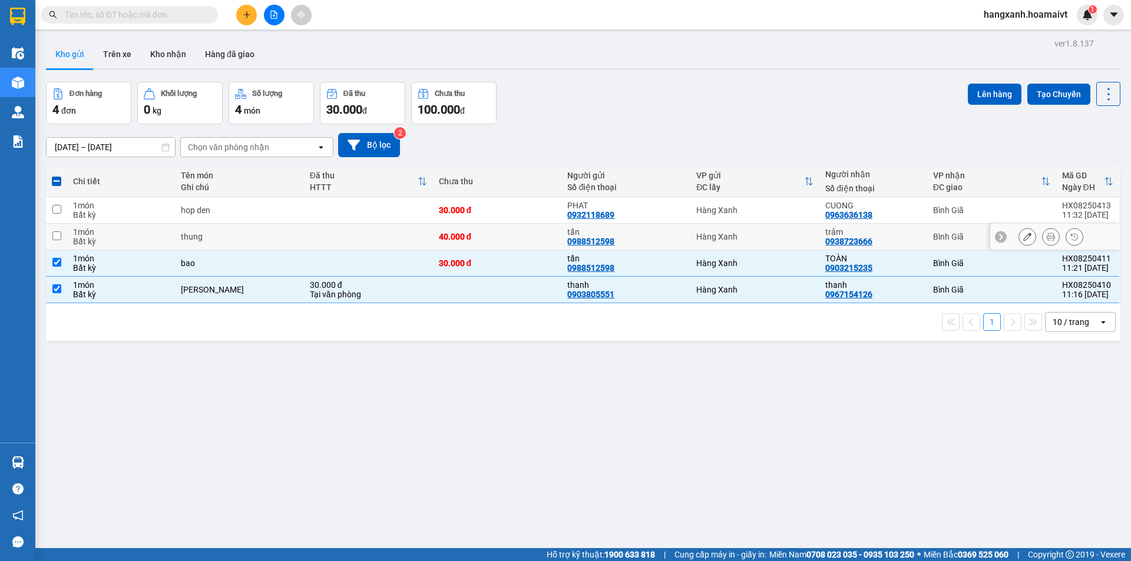
click at [910, 243] on div "trâm 0938723666" at bounding box center [872, 236] width 95 height 19
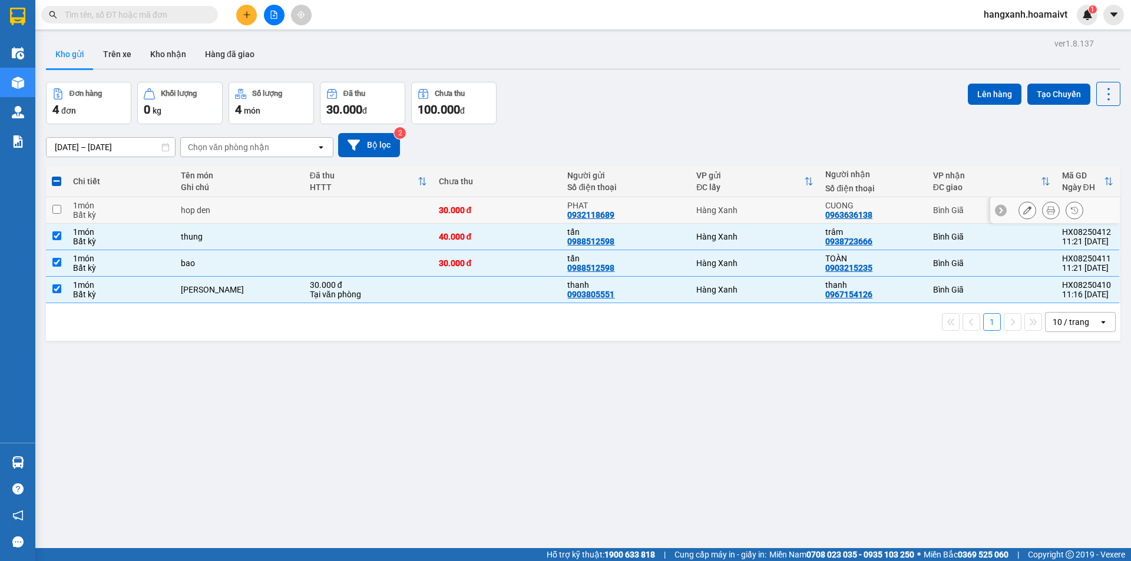
click at [910, 217] on div "CUONG 0963636138" at bounding box center [872, 210] width 95 height 19
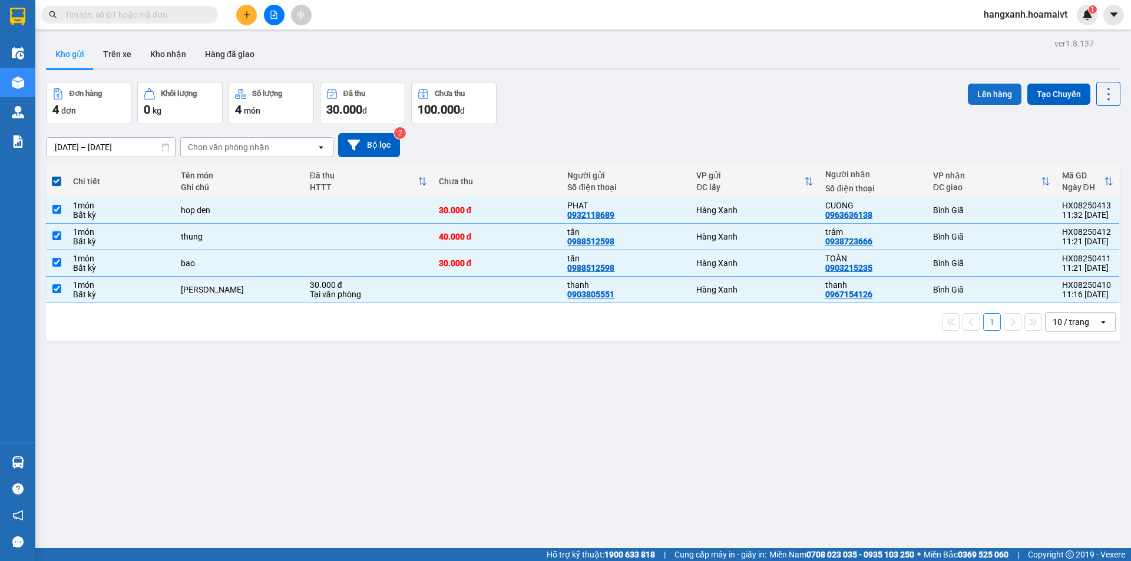
click at [991, 95] on button "Lên hàng" at bounding box center [995, 94] width 54 height 21
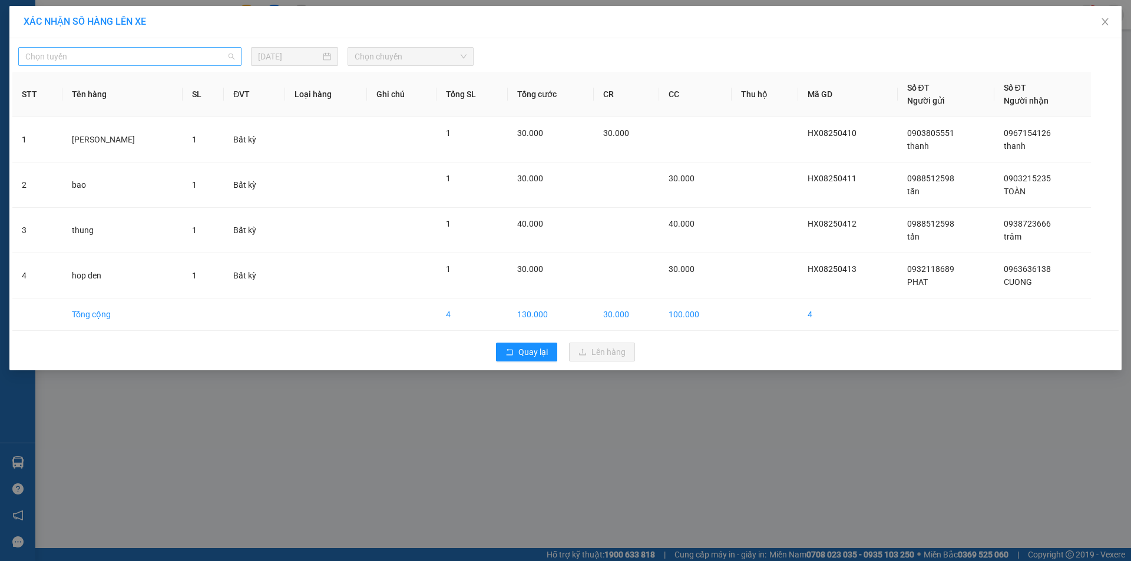
click at [184, 52] on span "Chọn tuyến" at bounding box center [129, 57] width 209 height 18
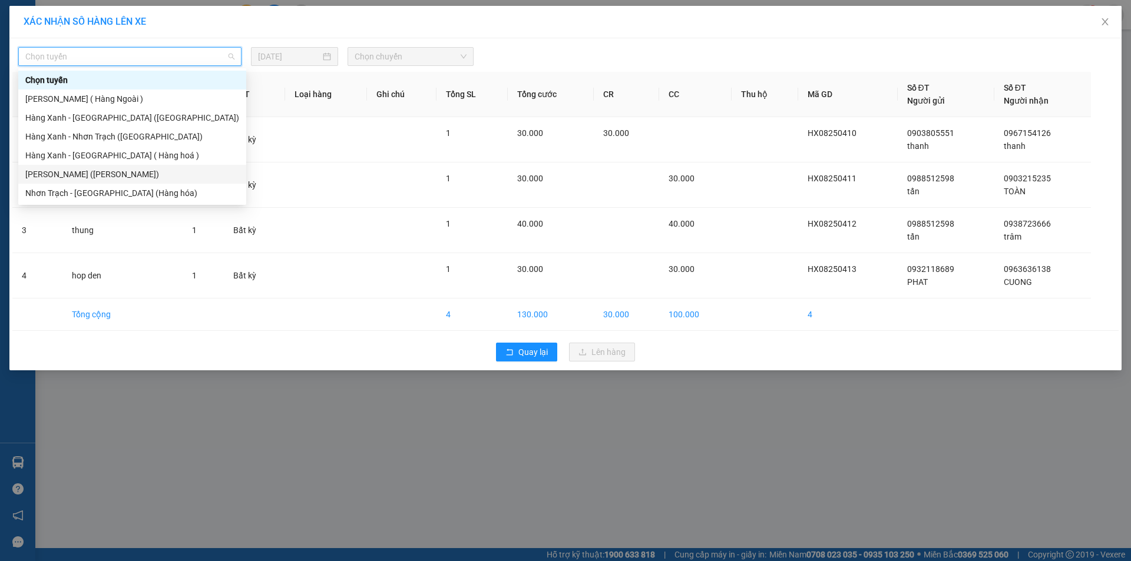
click at [98, 181] on div "[PERSON_NAME] ([PERSON_NAME])" at bounding box center [132, 174] width 228 height 19
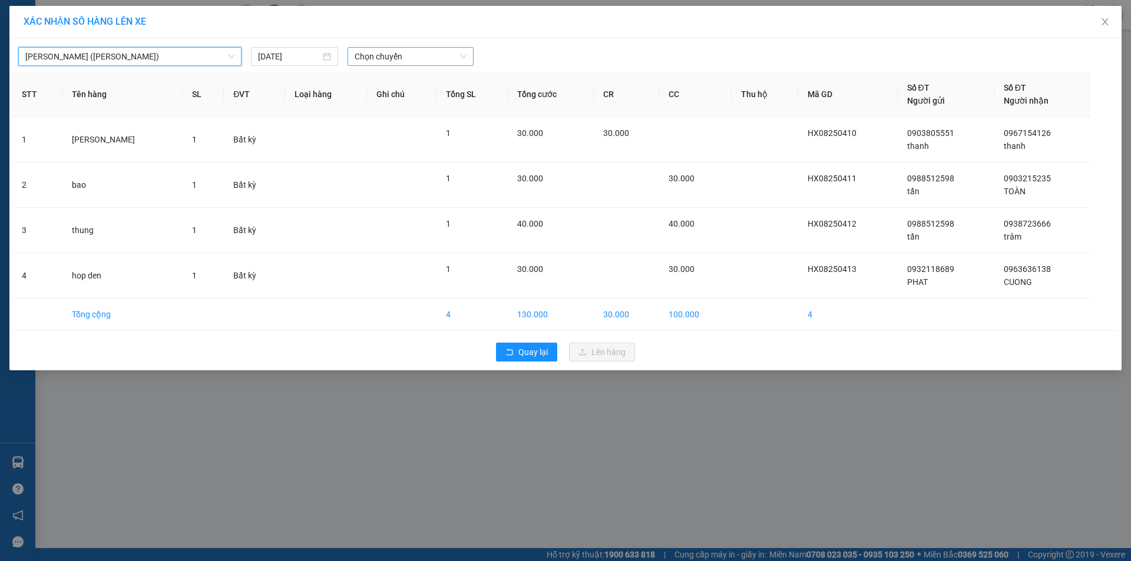
click at [365, 64] on span "Chọn chuyến" at bounding box center [411, 57] width 112 height 18
click at [399, 101] on div "Thêm chuyến " 11:45 "" at bounding box center [410, 100] width 125 height 20
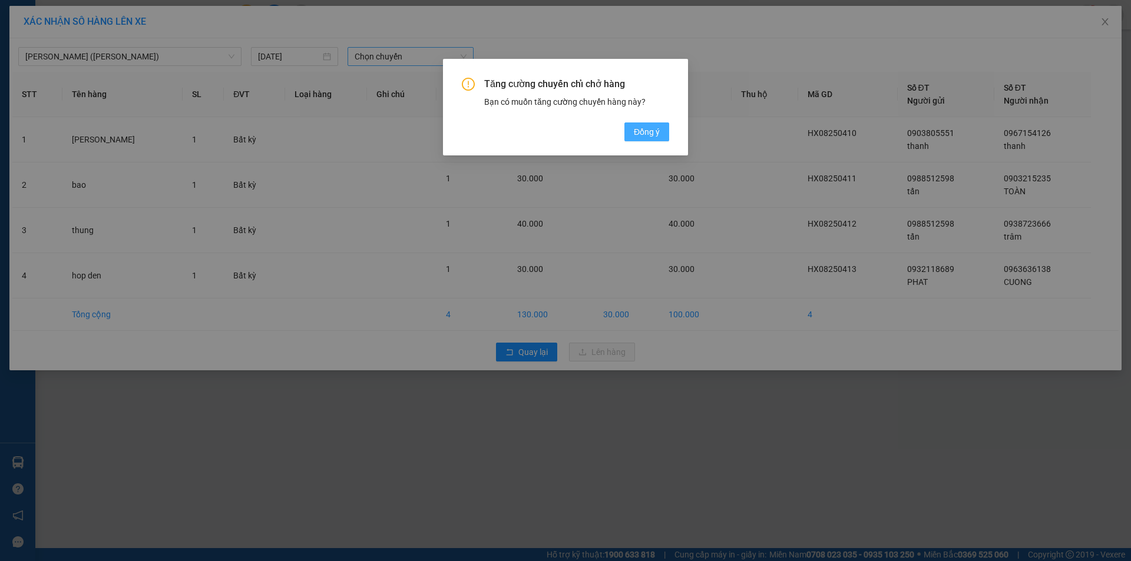
drag, startPoint x: 647, startPoint y: 131, endPoint x: 631, endPoint y: 130, distance: 15.9
click at [647, 131] on span "Đồng ý" at bounding box center [647, 131] width 26 height 13
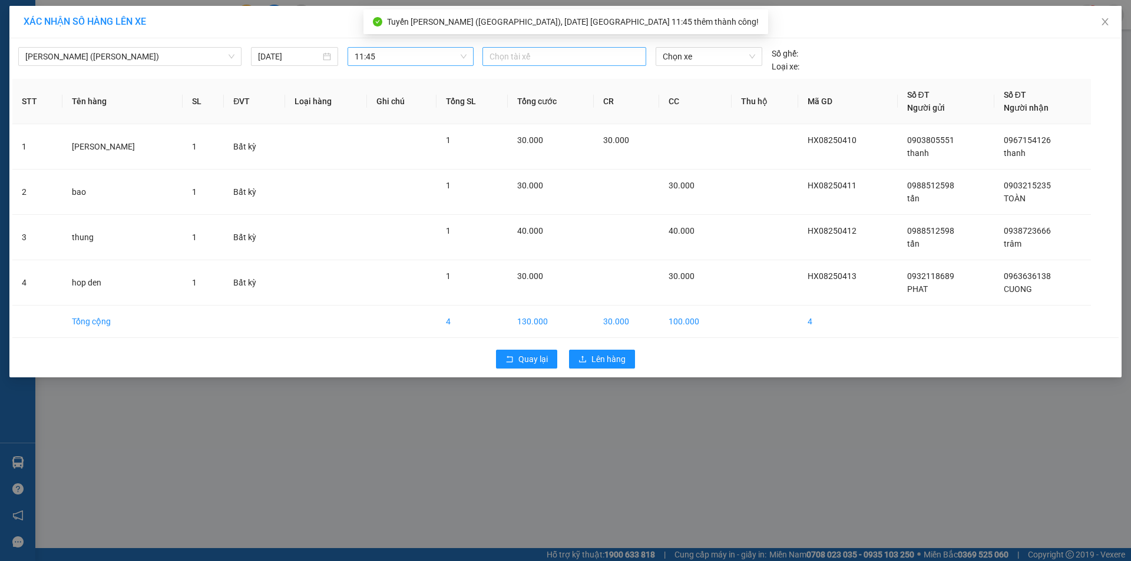
click at [527, 58] on div at bounding box center [564, 56] width 158 height 14
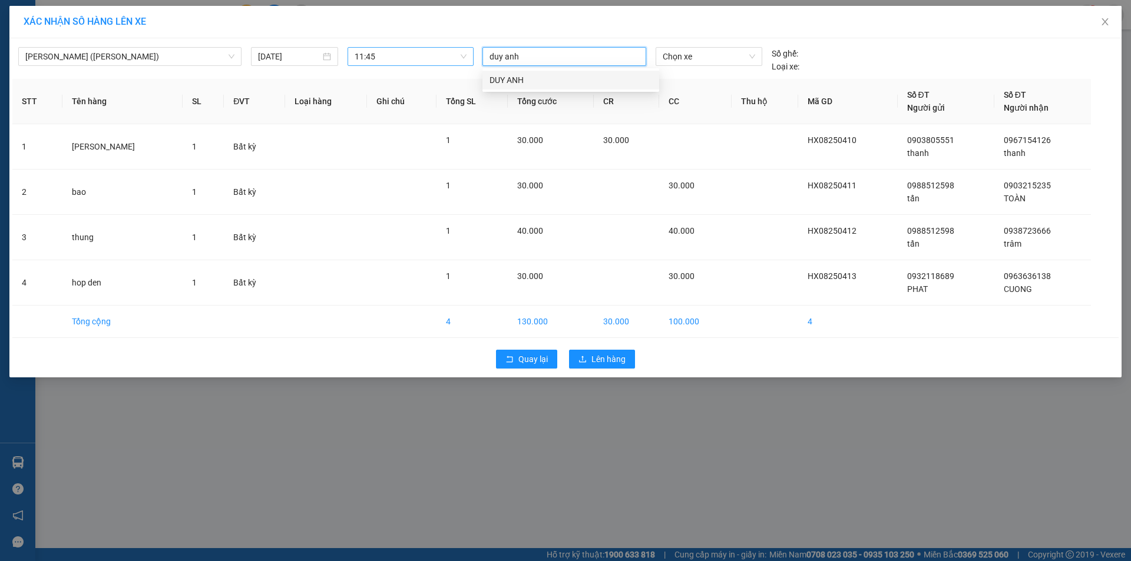
click at [529, 87] on div "DUY ANH" at bounding box center [570, 80] width 177 height 19
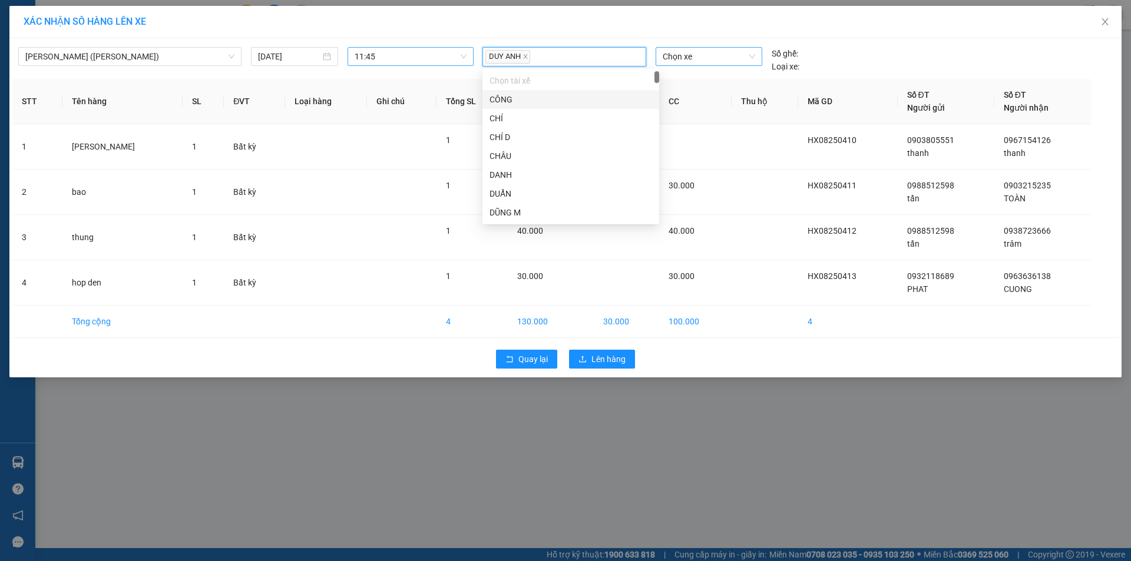
click at [722, 54] on span "Chọn xe" at bounding box center [709, 57] width 92 height 18
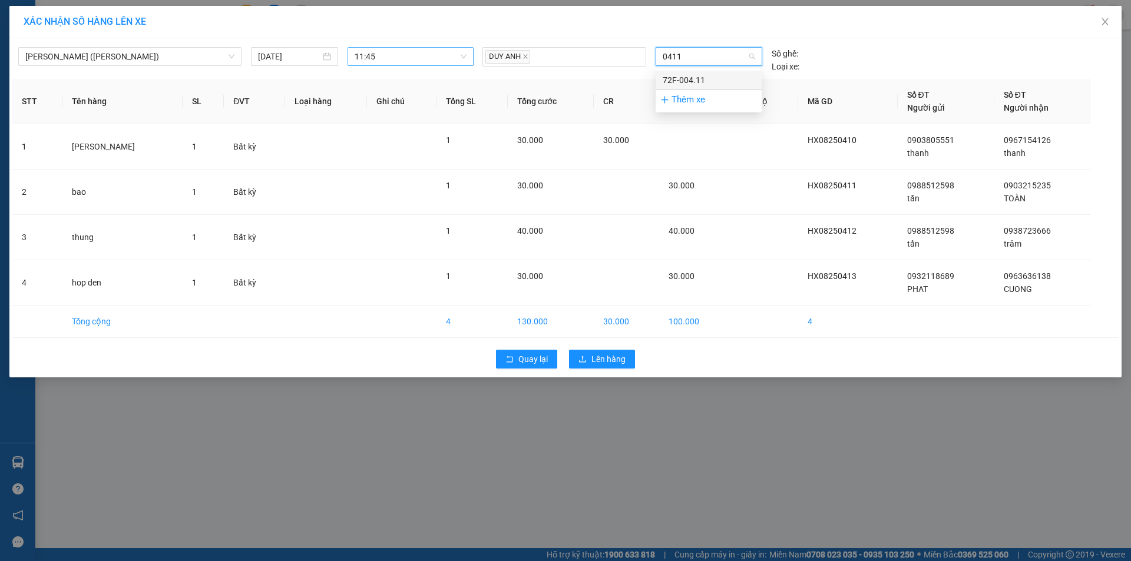
click at [707, 81] on div "72F-004.11" at bounding box center [709, 80] width 92 height 13
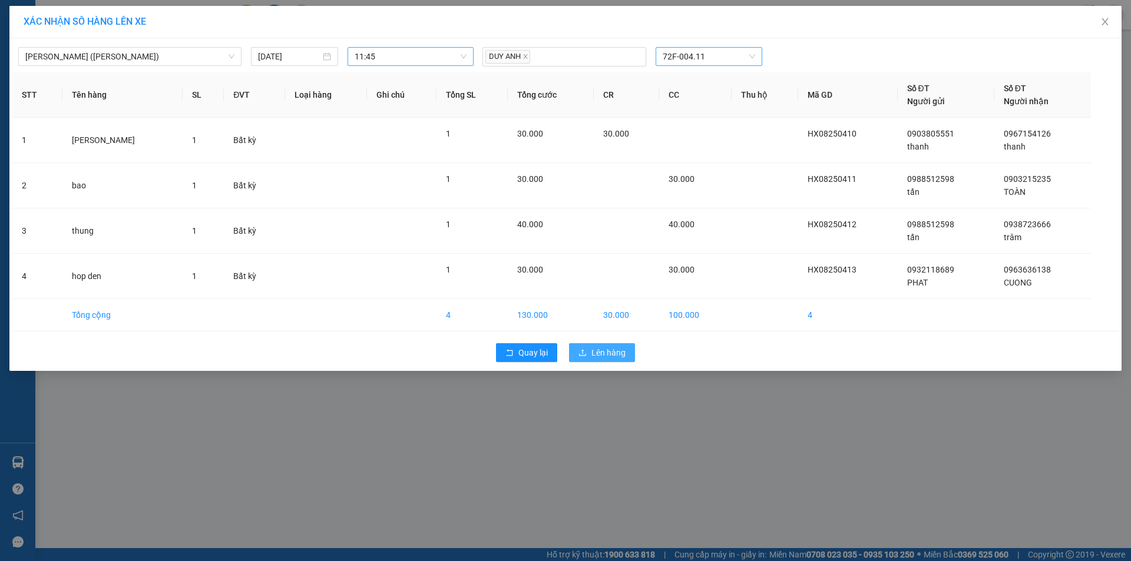
click at [602, 352] on span "Lên hàng" at bounding box center [608, 352] width 34 height 13
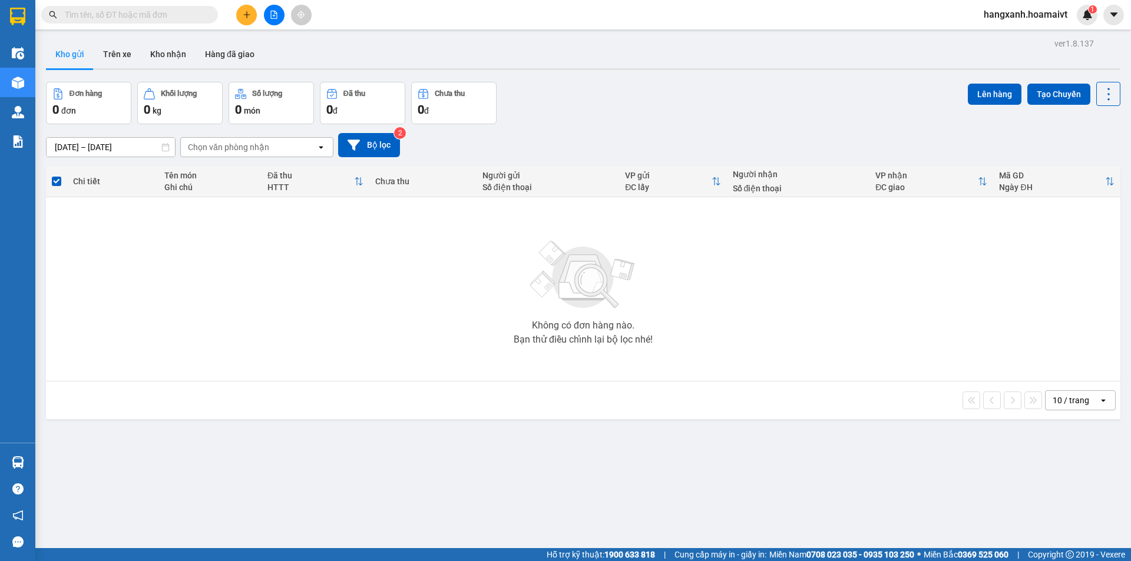
click at [1103, 406] on div "open" at bounding box center [1107, 400] width 16 height 19
click at [1067, 524] on div "100 / trang" at bounding box center [1071, 531] width 71 height 21
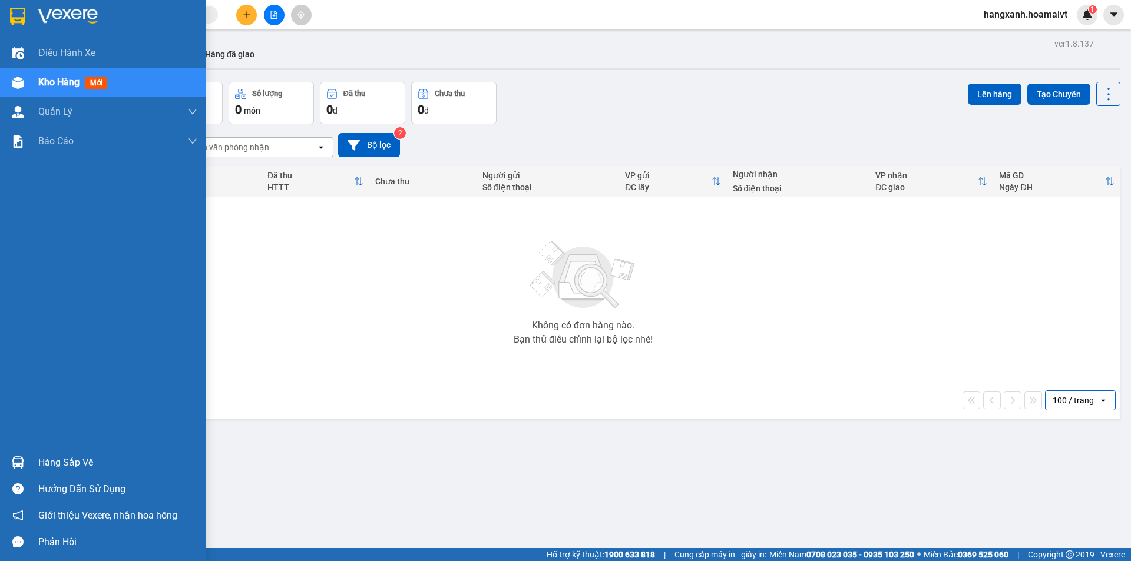
click at [0, 27] on div at bounding box center [103, 19] width 206 height 38
click at [11, 11] on img at bounding box center [17, 17] width 15 height 18
click at [4, 25] on div at bounding box center [103, 19] width 206 height 38
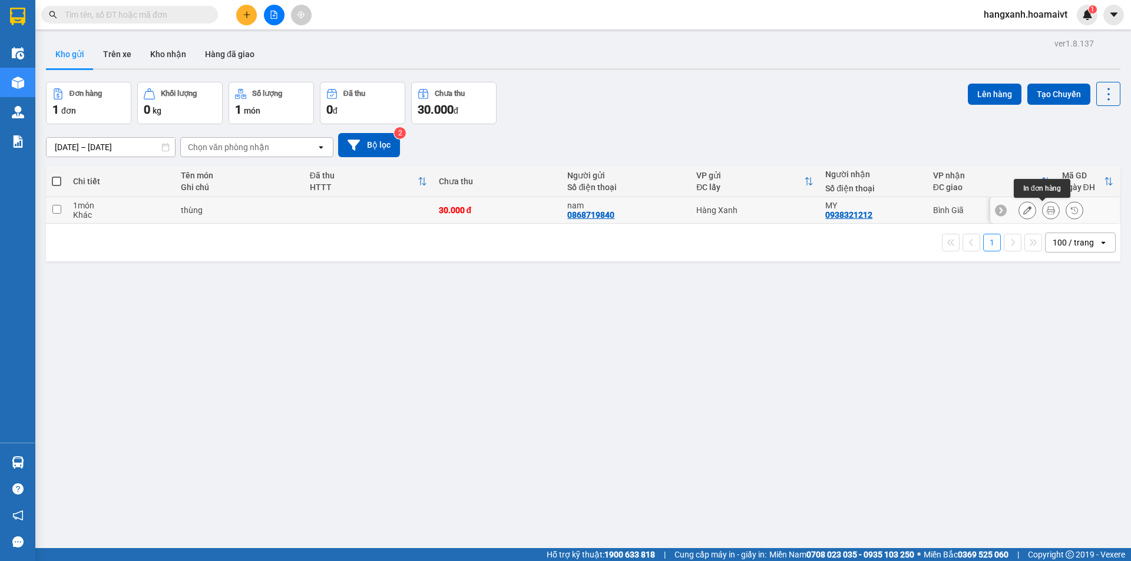
click at [1047, 214] on icon at bounding box center [1051, 210] width 8 height 8
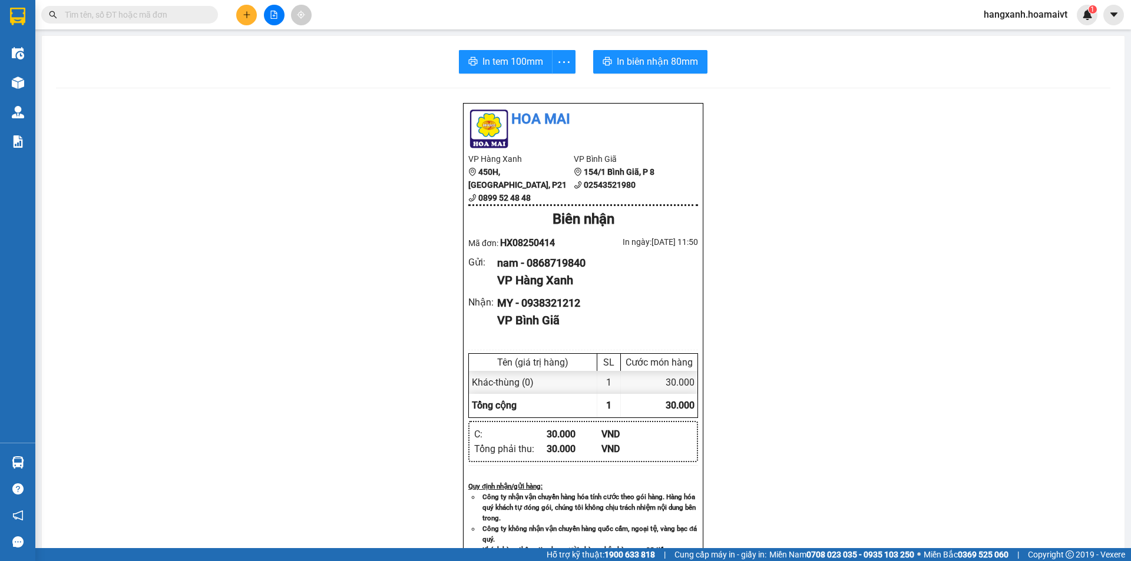
click at [515, 74] on div "In tem 100mm In biên nhận 80mm Hoa Mai VP Hàng Xanh 450H, Điện Biên Phủ, P21 08…" at bounding box center [583, 457] width 1083 height 842
click at [515, 68] on span "In tem 100mm" at bounding box center [512, 61] width 61 height 15
click at [679, 59] on span "In biên nhận 80mm" at bounding box center [657, 61] width 81 height 15
click at [526, 62] on span "In tem 100mm" at bounding box center [512, 61] width 61 height 15
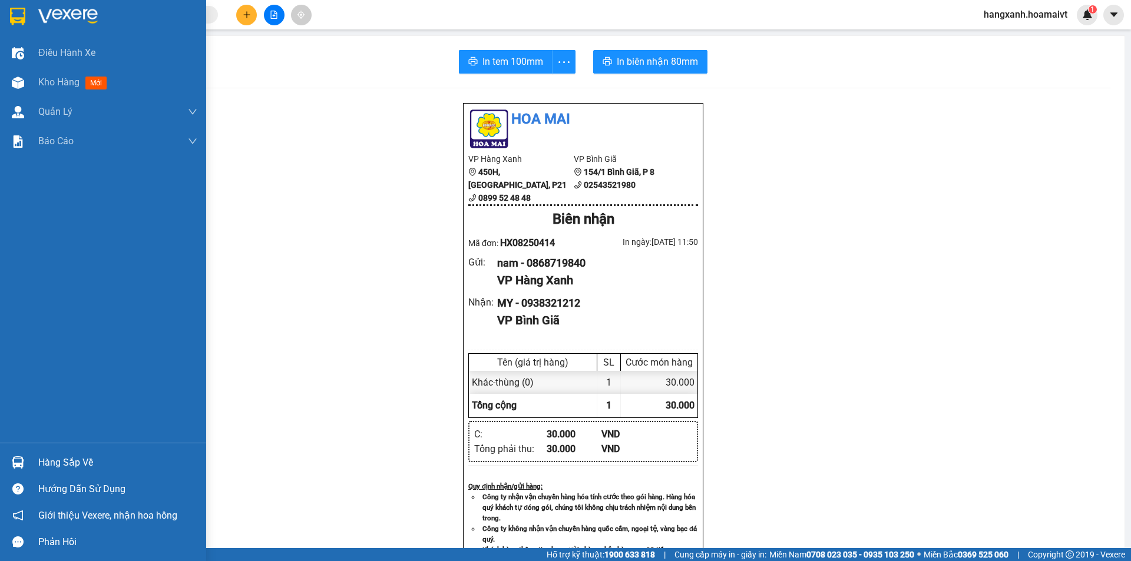
click at [17, 15] on img at bounding box center [17, 17] width 15 height 18
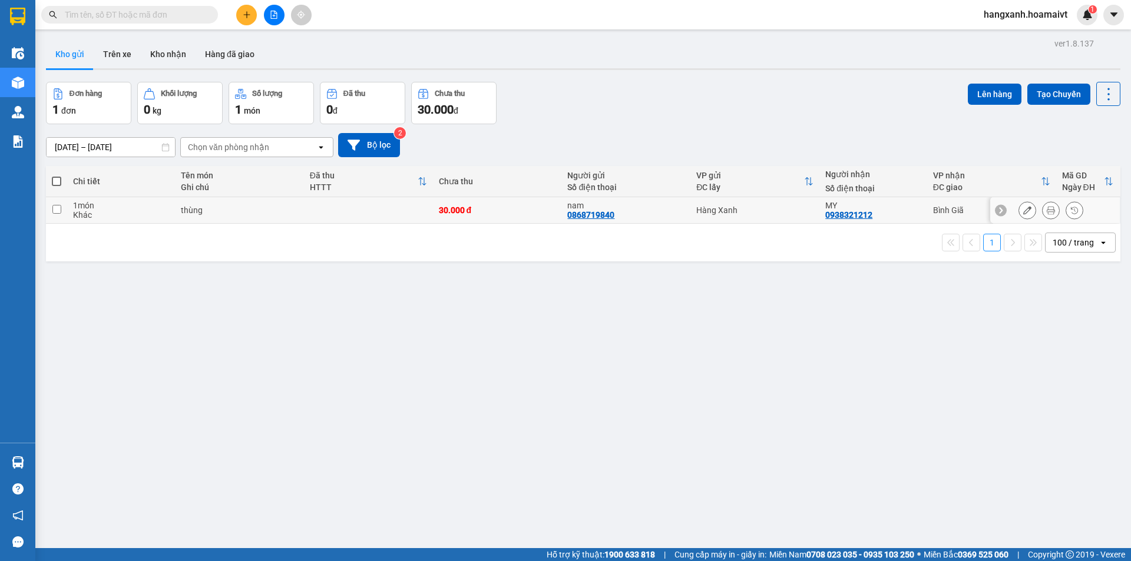
click at [908, 214] on div "MY 0938321212" at bounding box center [872, 210] width 95 height 19
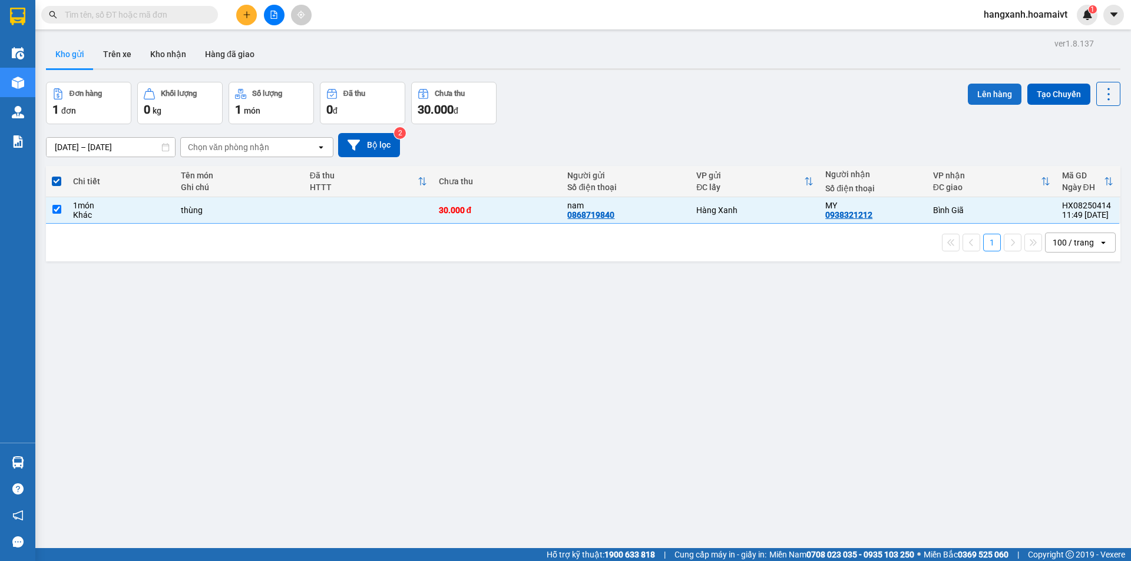
click at [978, 100] on button "Lên hàng" at bounding box center [995, 94] width 54 height 21
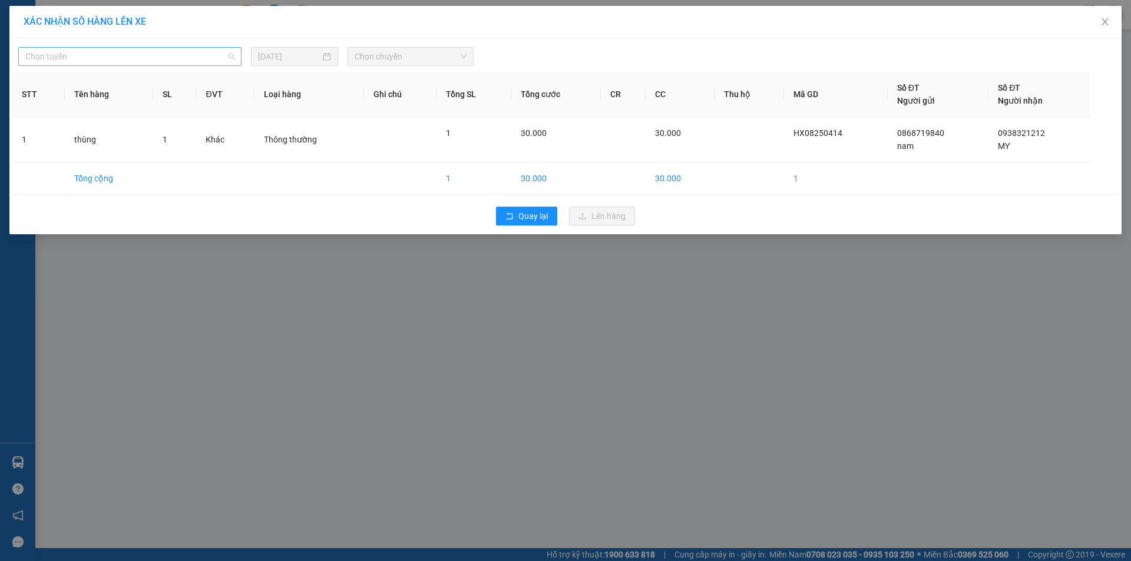
click at [130, 58] on span "Chọn tuyến" at bounding box center [129, 57] width 209 height 18
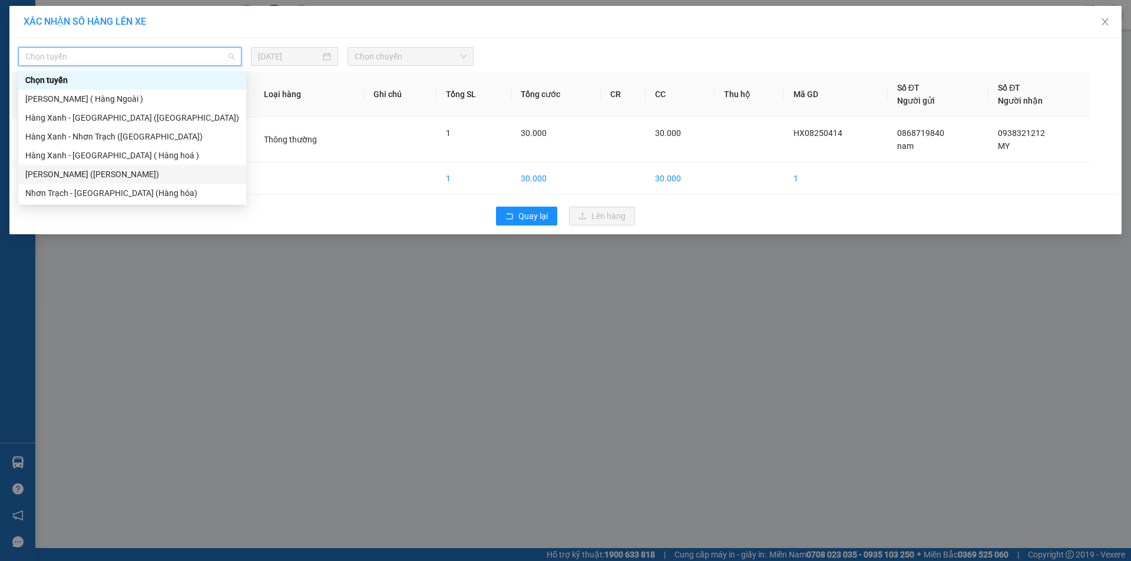
click at [102, 170] on div "[PERSON_NAME] ([PERSON_NAME])" at bounding box center [132, 174] width 214 height 13
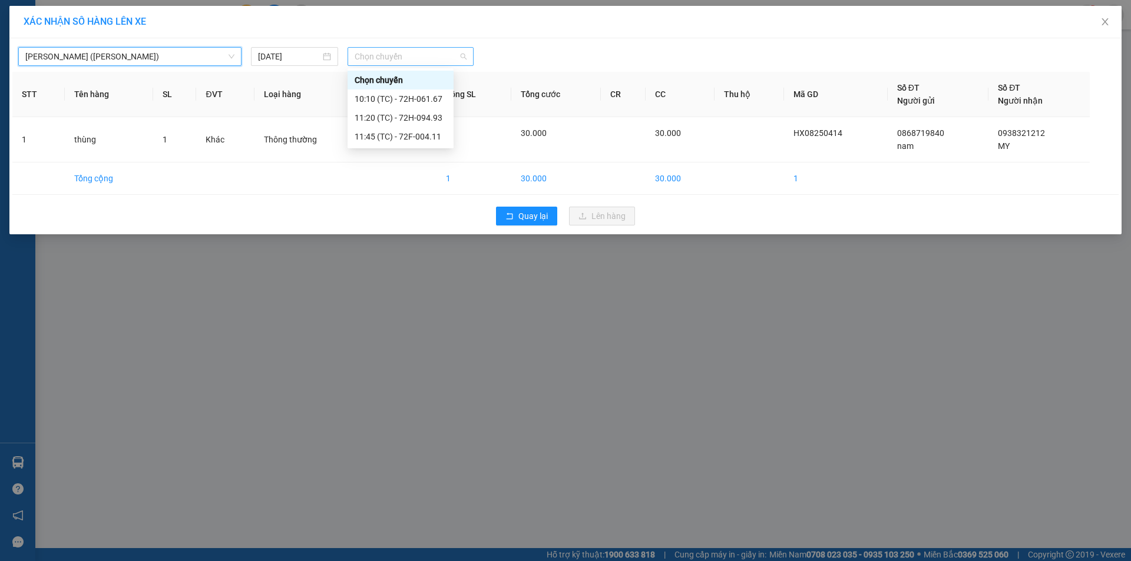
click at [372, 55] on span "Chọn chuyến" at bounding box center [411, 57] width 112 height 18
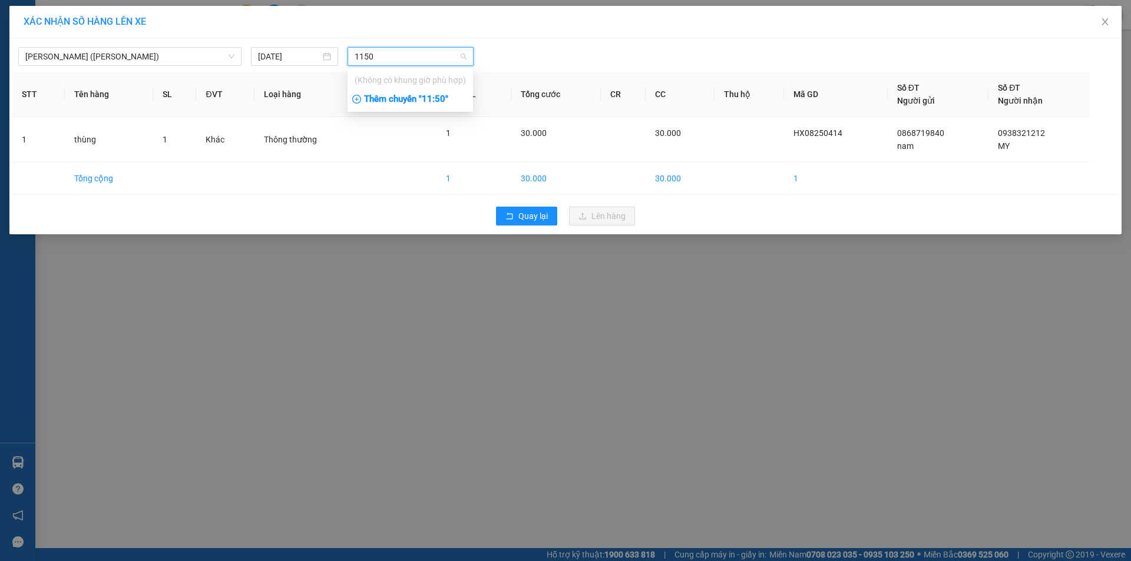
click at [419, 101] on div "Thêm chuyến " 11:50 "" at bounding box center [410, 100] width 125 height 20
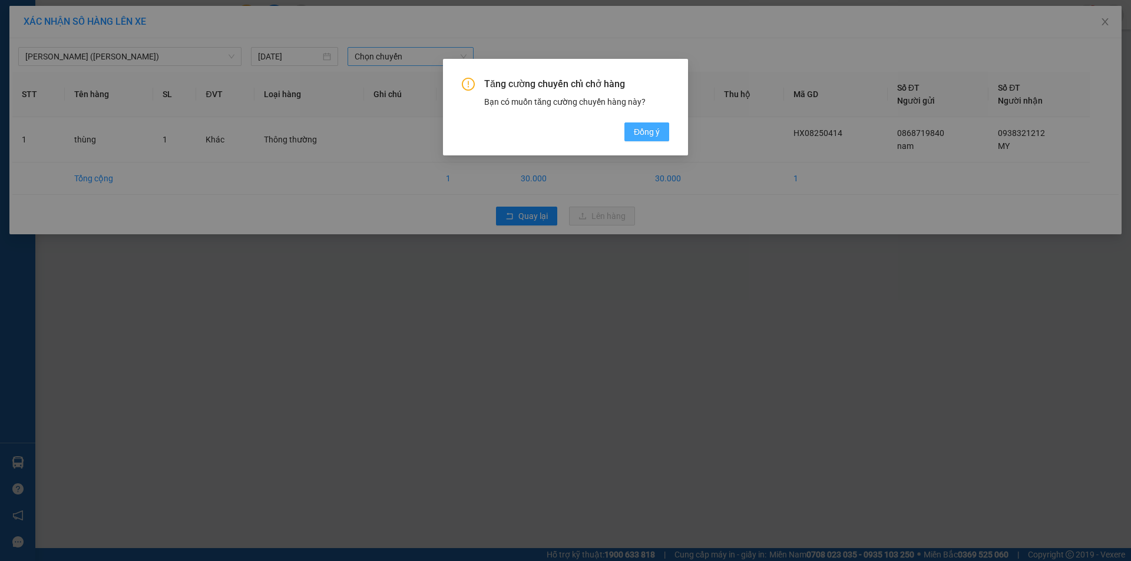
click at [636, 136] on span "Đồng ý" at bounding box center [647, 131] width 26 height 13
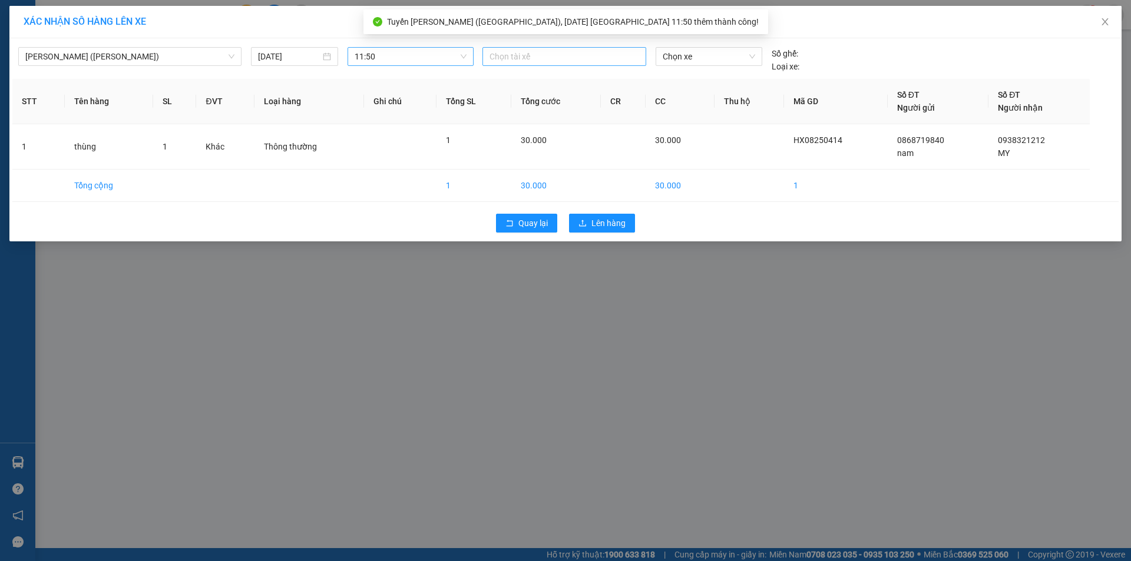
click at [521, 59] on div at bounding box center [564, 56] width 158 height 14
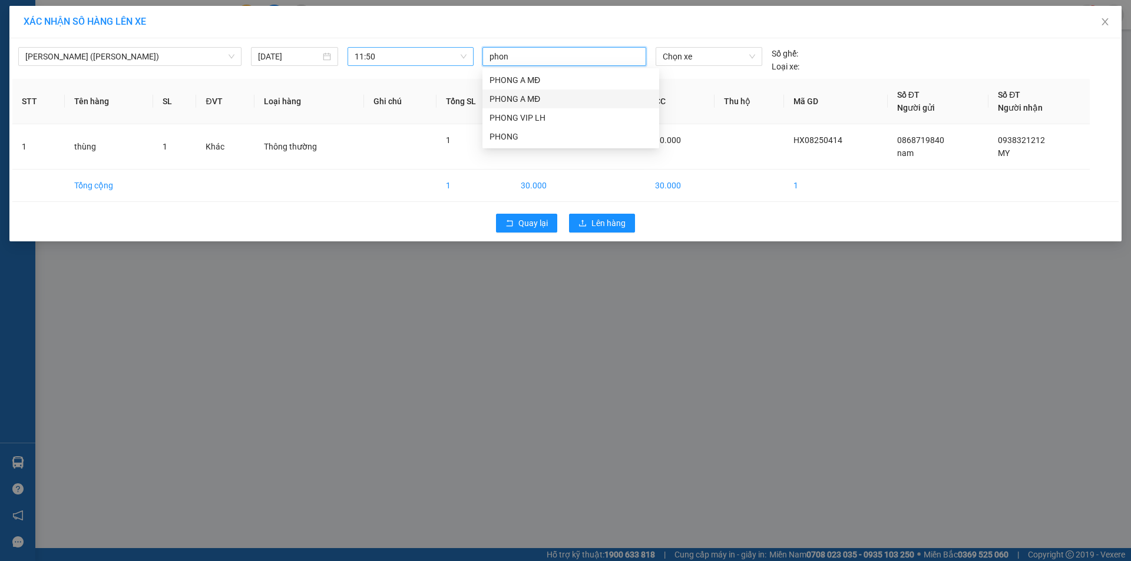
click at [527, 97] on div "PHONG A MĐ" at bounding box center [570, 98] width 163 height 13
click at [699, 57] on span "Chọn xe" at bounding box center [709, 57] width 92 height 18
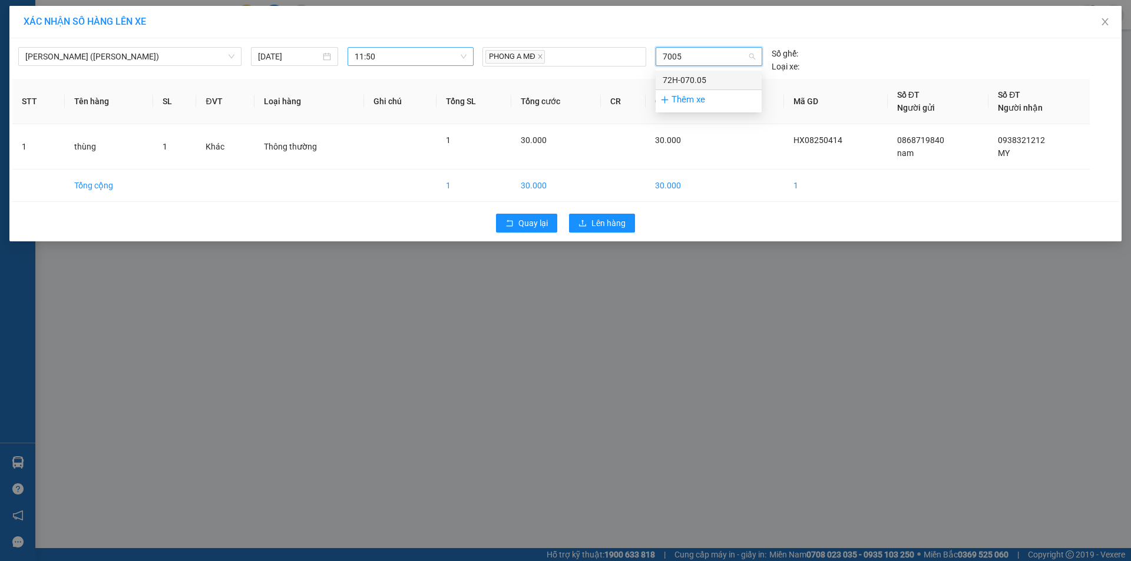
click at [695, 78] on div "72H-070.05" at bounding box center [709, 80] width 92 height 13
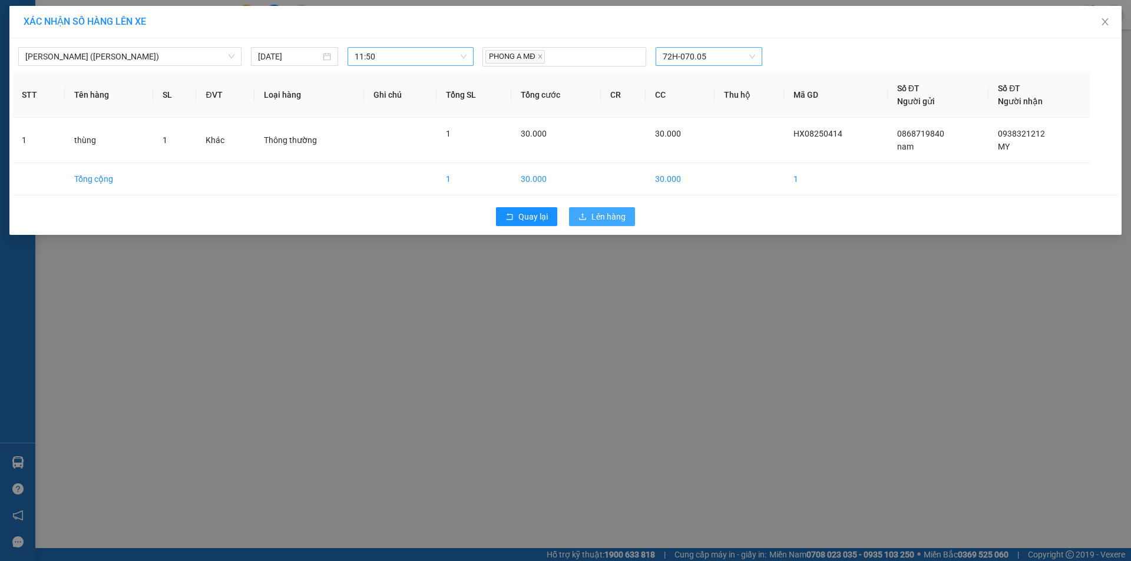
click at [604, 217] on span "Lên hàng" at bounding box center [608, 216] width 34 height 13
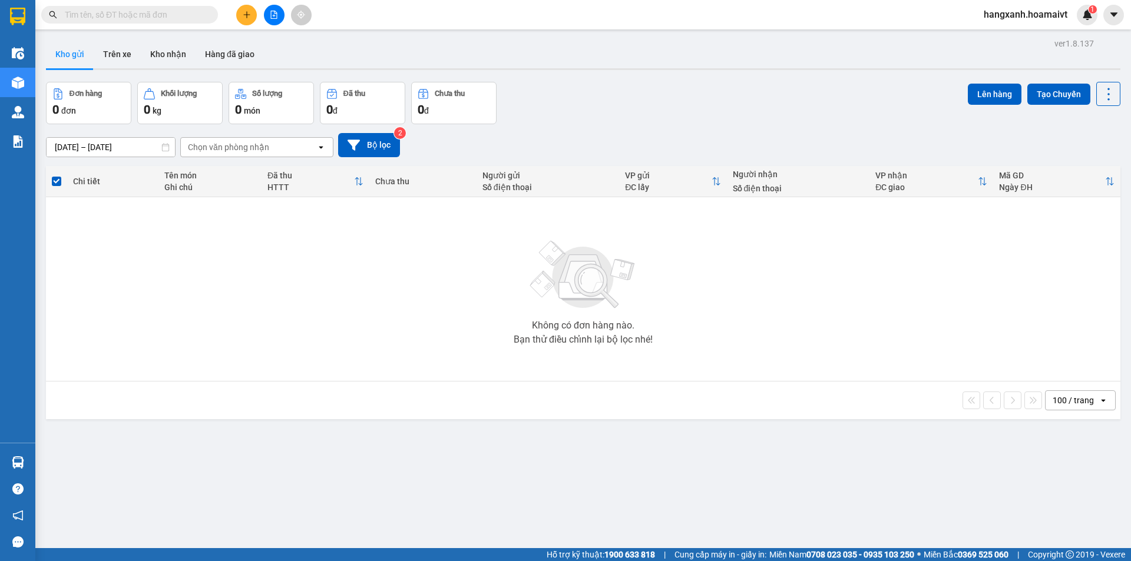
click at [253, 18] on button at bounding box center [246, 15] width 21 height 21
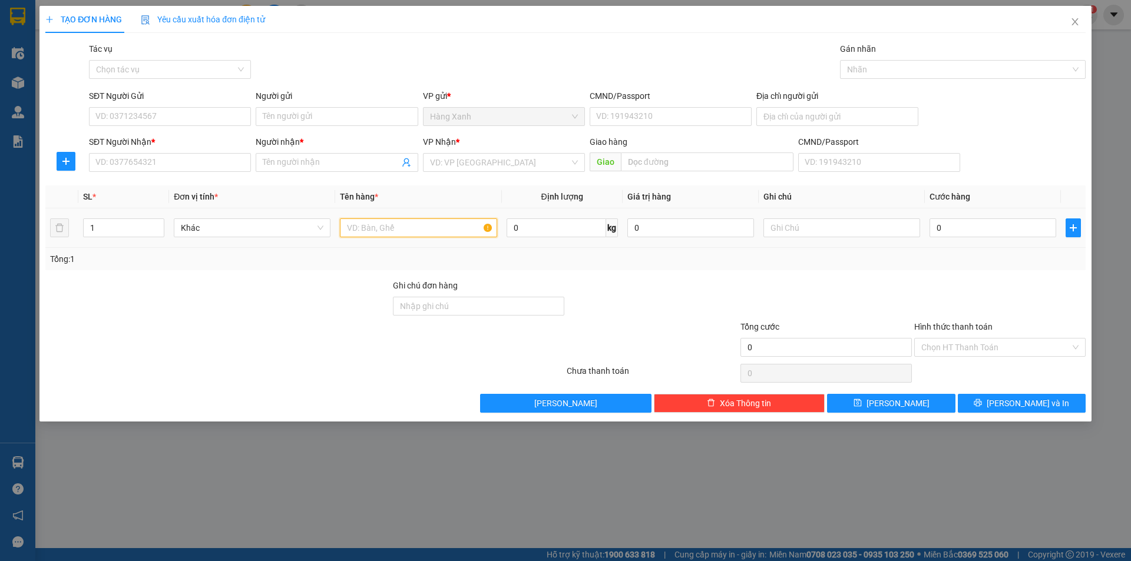
click at [384, 227] on input "text" at bounding box center [418, 228] width 157 height 19
click at [148, 164] on input "SĐT Người Nhận *" at bounding box center [170, 162] width 162 height 19
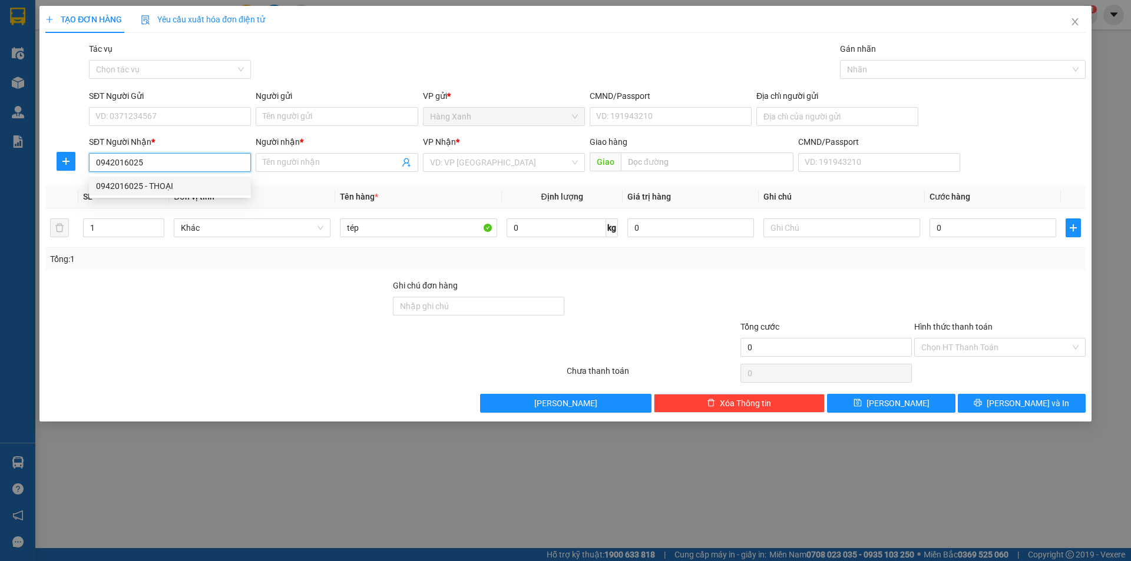
click at [200, 194] on div "0942016025 - THOẠI" at bounding box center [170, 186] width 162 height 19
click at [228, 102] on div "SĐT Người Gửi" at bounding box center [170, 99] width 162 height 18
click at [224, 110] on div "SĐT Người Gửi VD: 0371234567" at bounding box center [170, 110] width 162 height 41
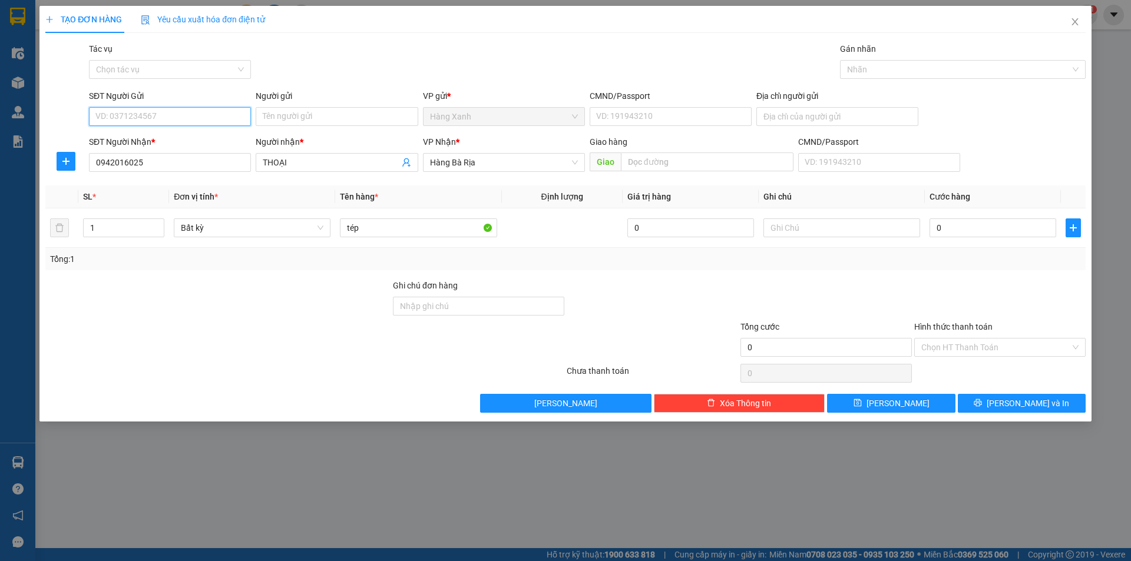
click at [224, 110] on input "SĐT Người Gửi" at bounding box center [170, 116] width 162 height 19
click at [171, 144] on div "0909547002 - thái an" at bounding box center [170, 140] width 148 height 13
click at [1011, 237] on div "0" at bounding box center [992, 228] width 127 height 24
click at [994, 234] on div "0" at bounding box center [992, 228] width 127 height 24
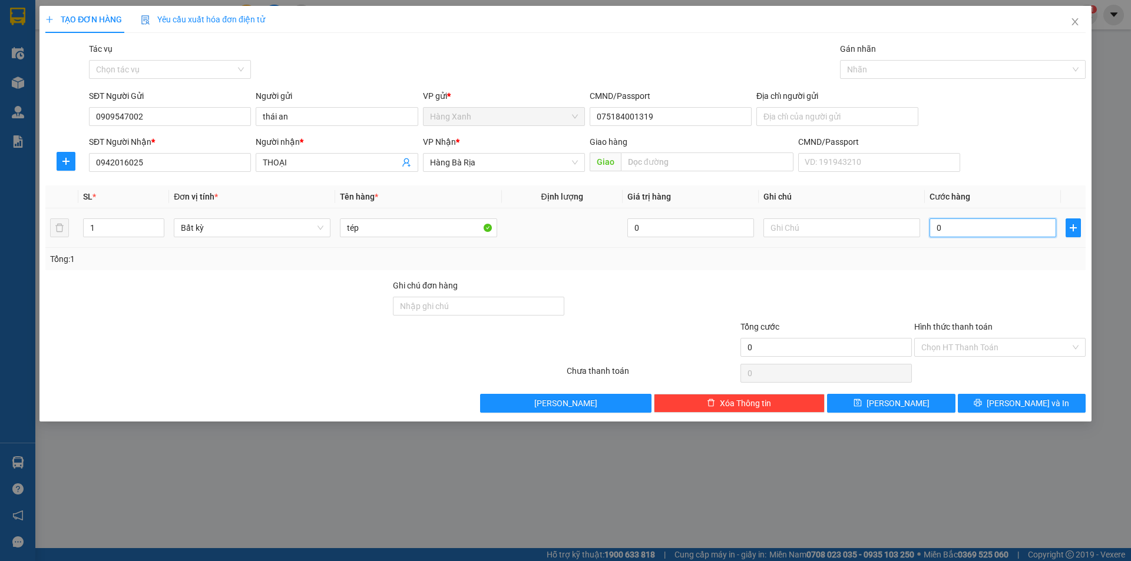
click at [997, 223] on input "0" at bounding box center [992, 228] width 127 height 19
click at [993, 343] on input "Hình thức thanh toán" at bounding box center [995, 348] width 149 height 18
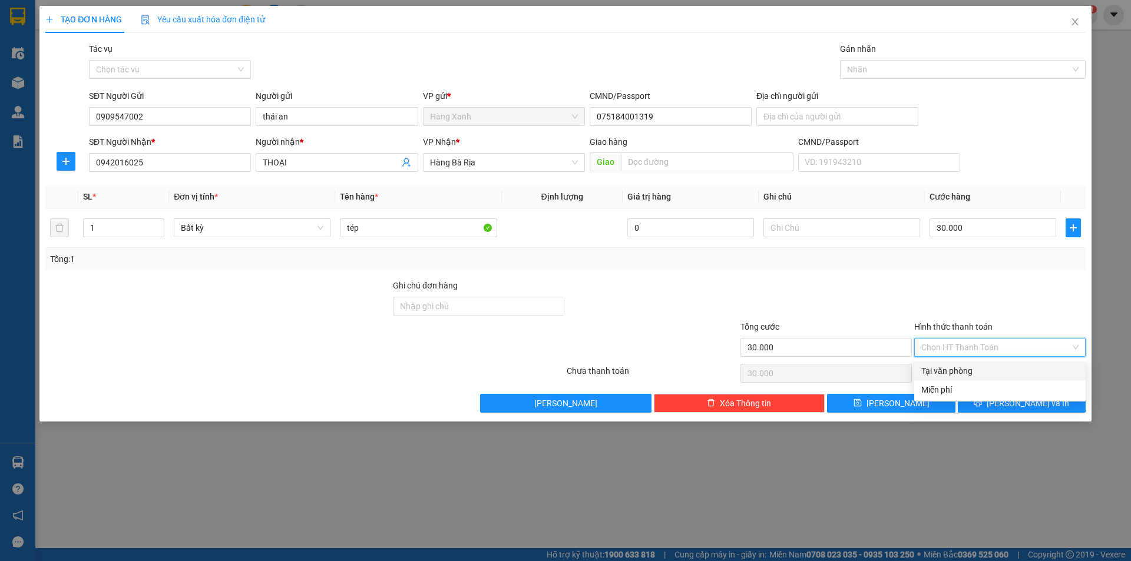
click at [982, 369] on div "Tại văn phòng" at bounding box center [999, 371] width 157 height 13
click at [1016, 401] on span "[PERSON_NAME] và In" at bounding box center [1028, 403] width 82 height 13
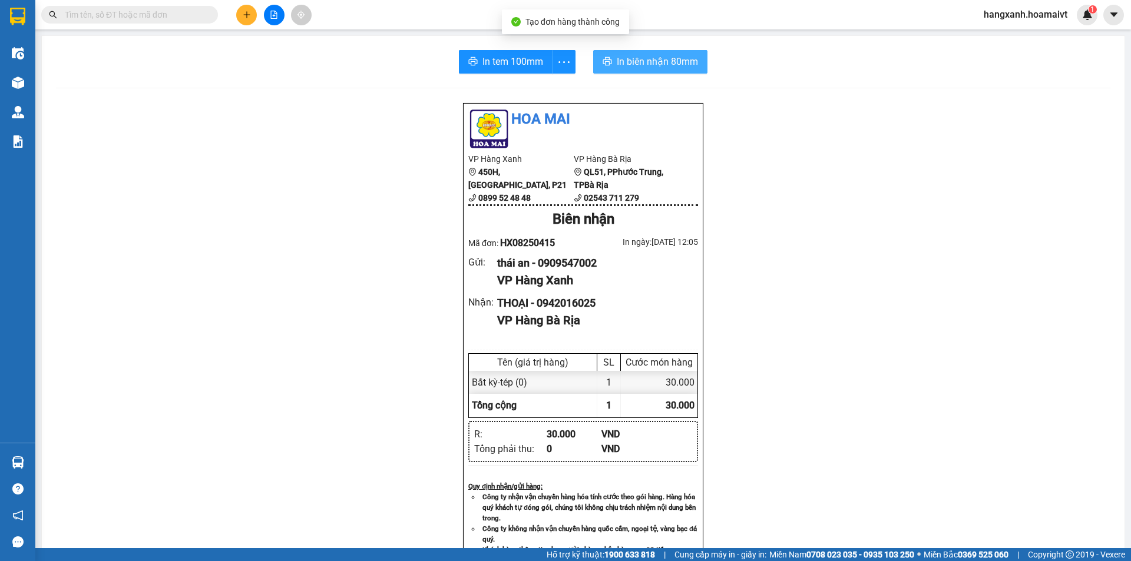
click at [602, 54] on button "In biên nhận 80mm" at bounding box center [650, 62] width 114 height 24
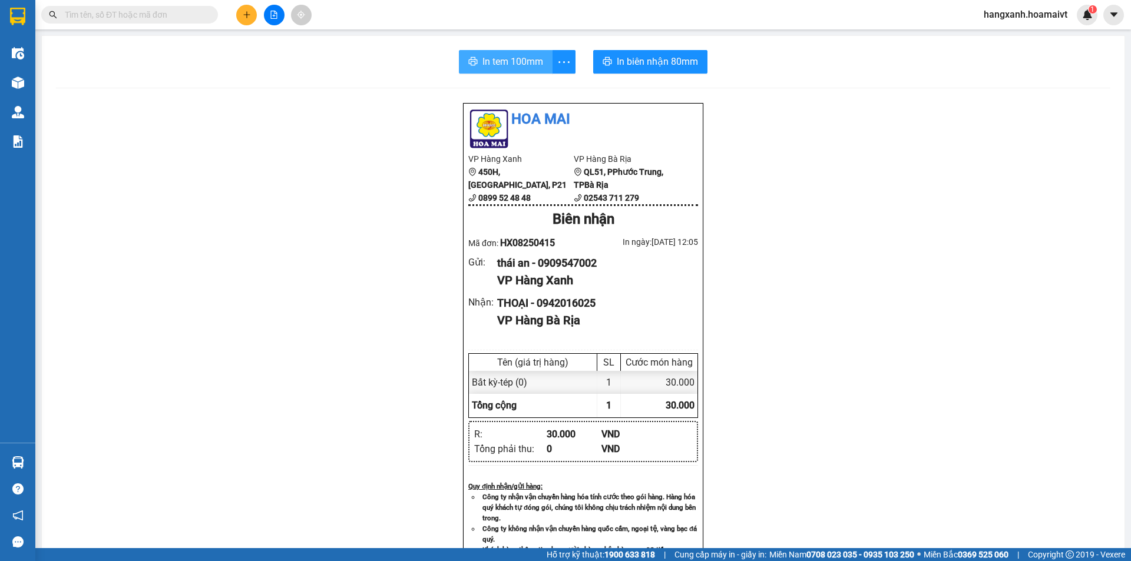
click at [479, 70] on button "In tem 100mm" at bounding box center [506, 62] width 94 height 24
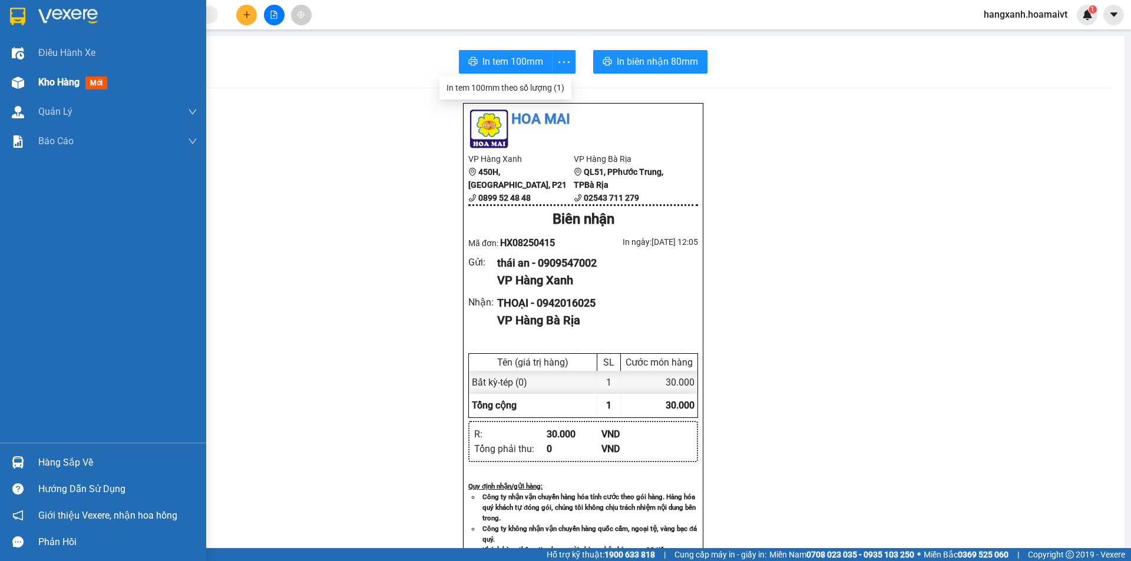
click at [67, 81] on span "Kho hàng" at bounding box center [58, 82] width 41 height 11
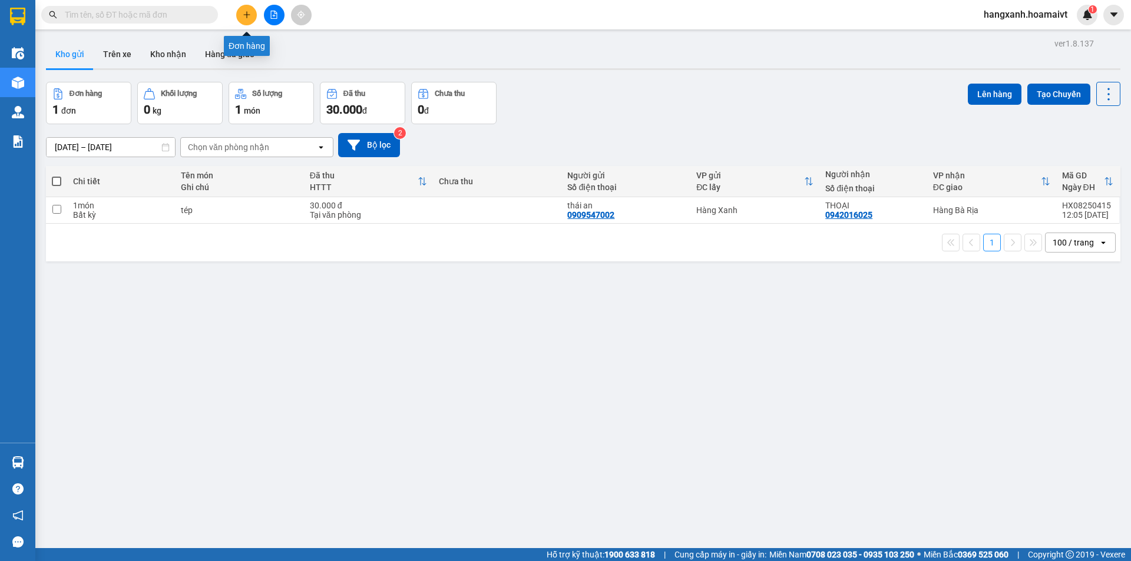
click at [246, 17] on icon "plus" at bounding box center [247, 15] width 8 height 8
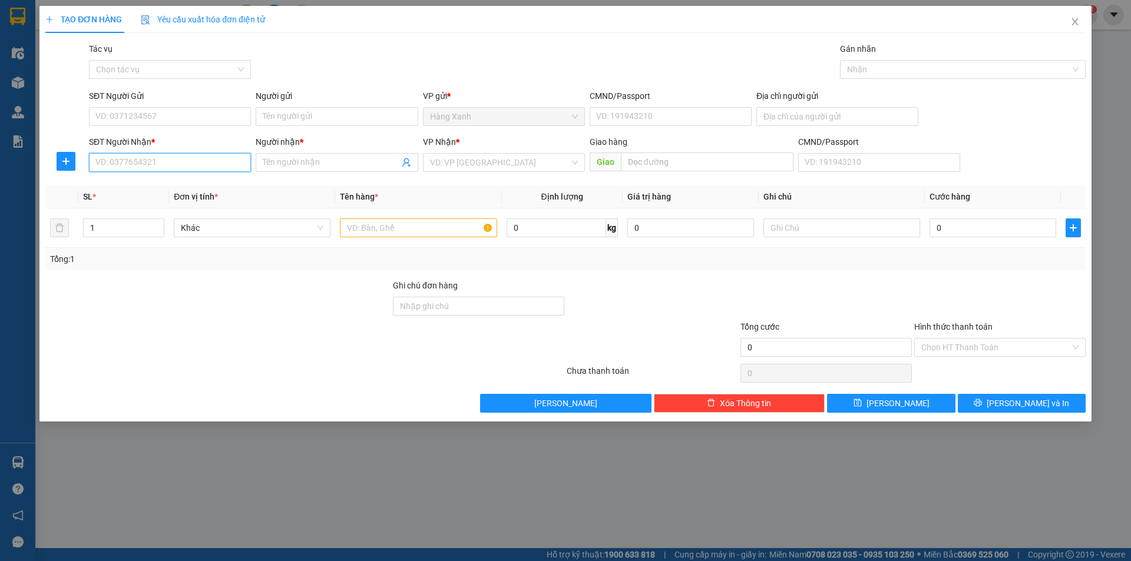
click at [104, 166] on input "SĐT Người Nhận *" at bounding box center [170, 162] width 162 height 19
type input "0907090242"
drag, startPoint x: 296, startPoint y: 162, endPoint x: 299, endPoint y: 150, distance: 12.1
click at [296, 158] on input "Người nhận *" at bounding box center [331, 162] width 136 height 13
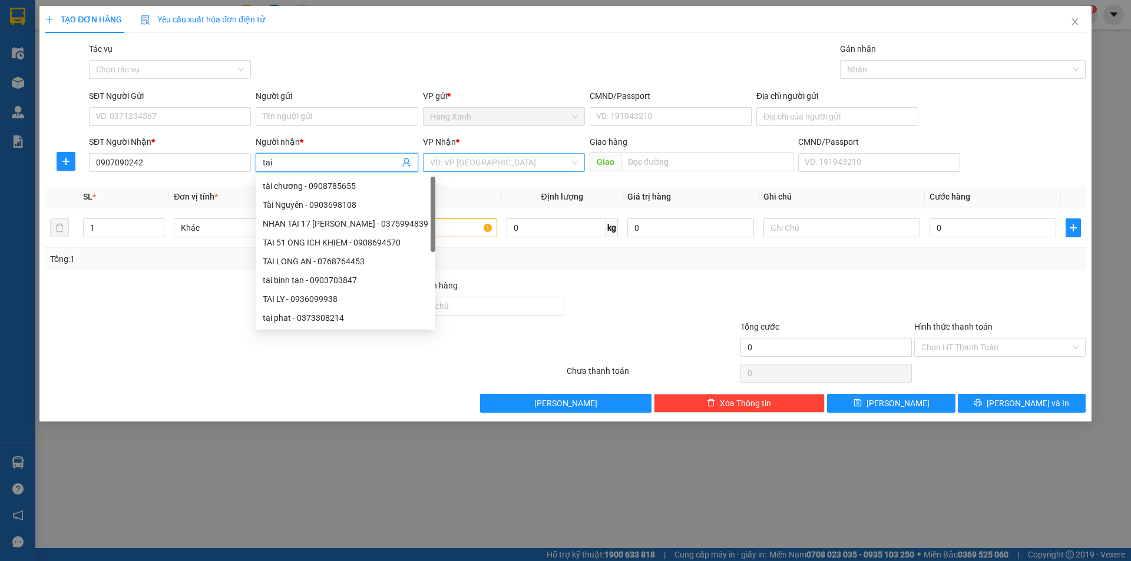
type input "tai"
drag, startPoint x: 544, startPoint y: 161, endPoint x: 479, endPoint y: 171, distance: 65.0
click at [538, 161] on input "search" at bounding box center [500, 163] width 140 height 18
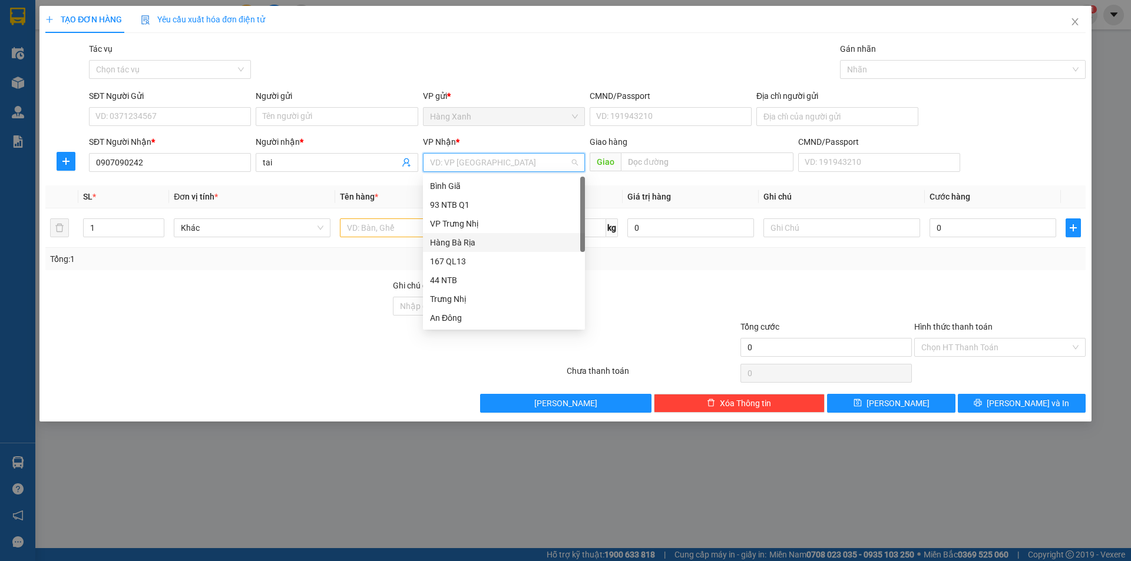
click at [465, 247] on div "Hàng Bà Rịa" at bounding box center [504, 242] width 148 height 13
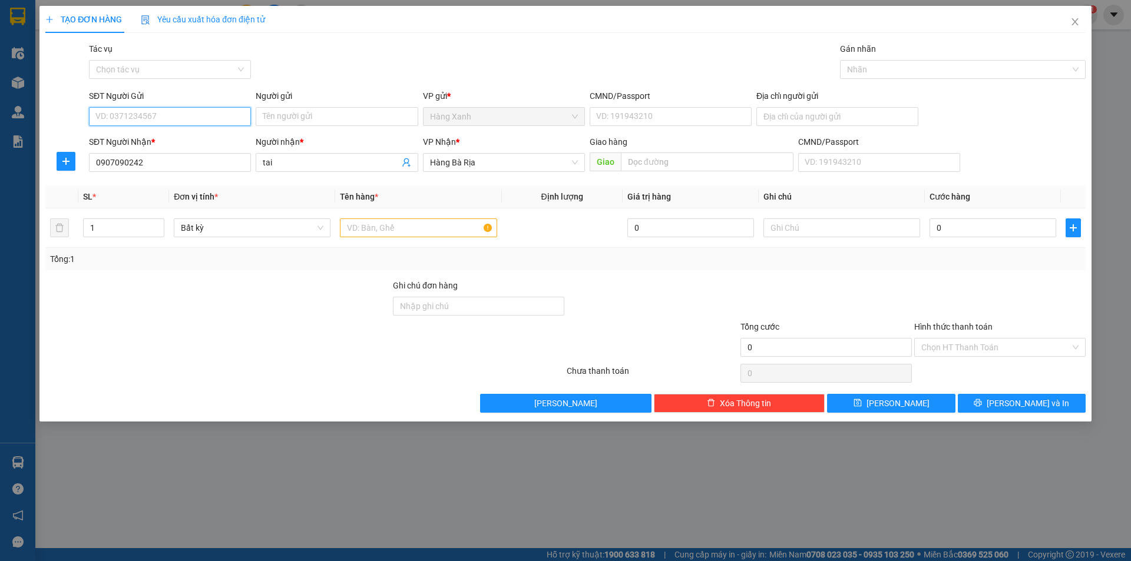
click at [223, 116] on input "SĐT Người Gửi" at bounding box center [170, 116] width 162 height 19
type input "0962188608"
click at [325, 124] on input "Người gửi" at bounding box center [337, 116] width 162 height 19
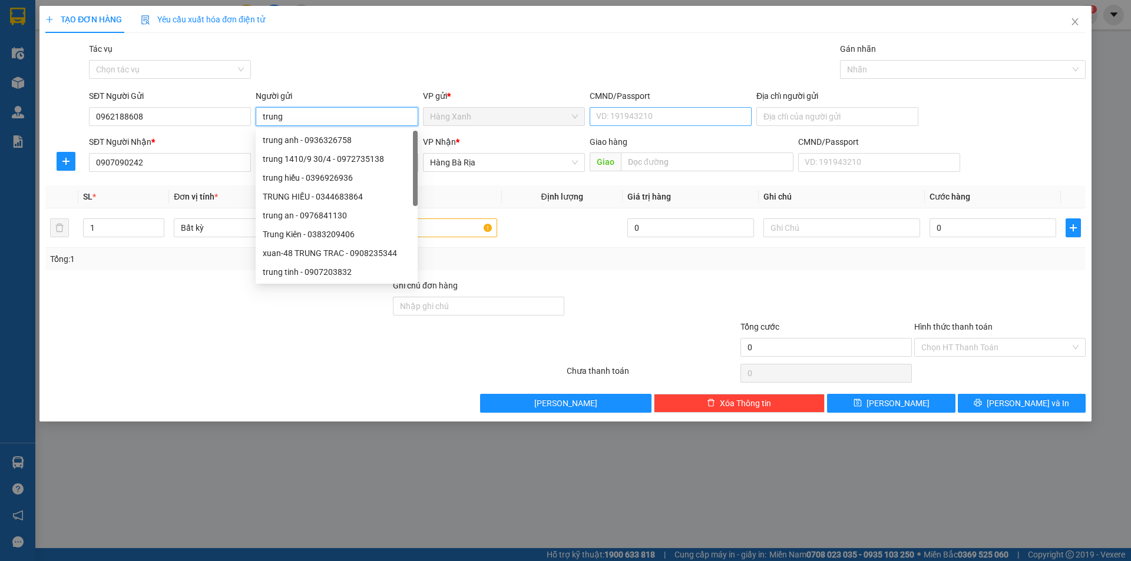
type input "trung"
click at [647, 122] on input "CMND/Passport" at bounding box center [671, 116] width 162 height 19
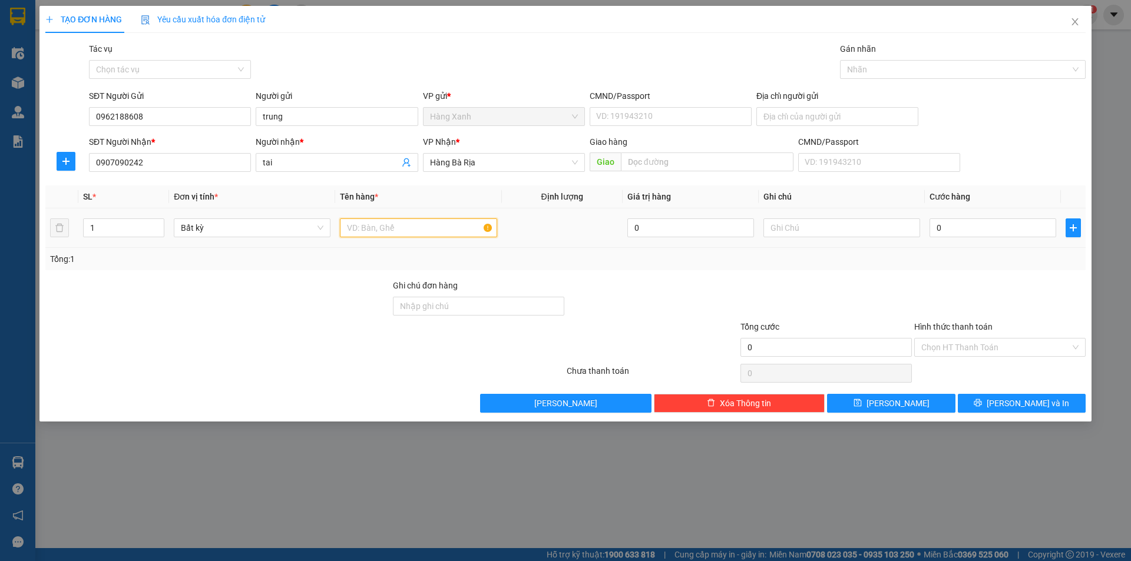
click at [402, 226] on input "text" at bounding box center [418, 228] width 157 height 19
type input "xop"
click at [945, 231] on input "0" at bounding box center [992, 228] width 127 height 19
type input "4"
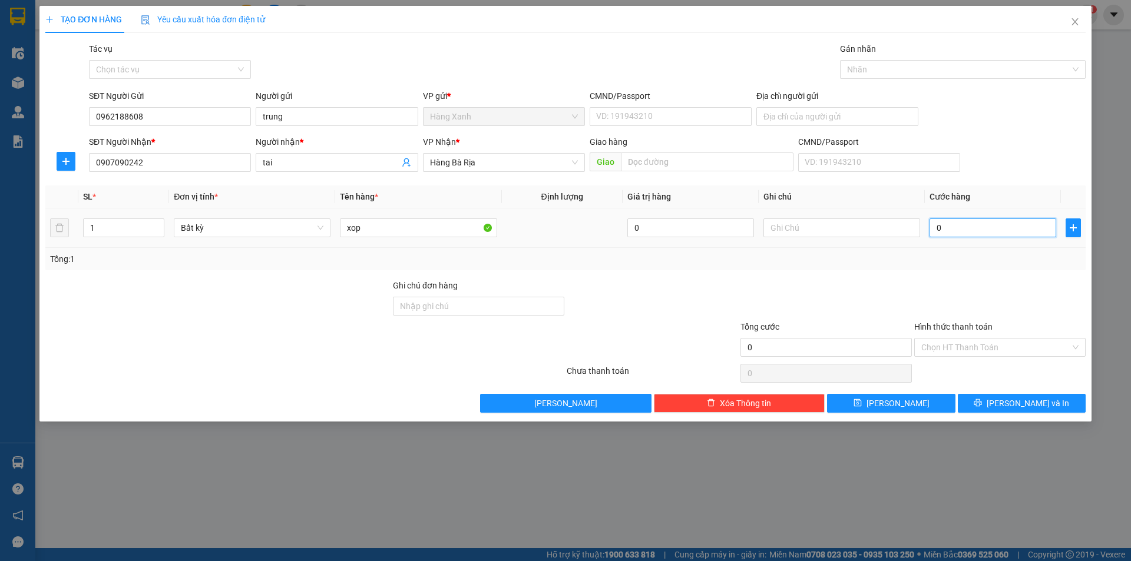
type input "4"
type input "40"
type input "40.000"
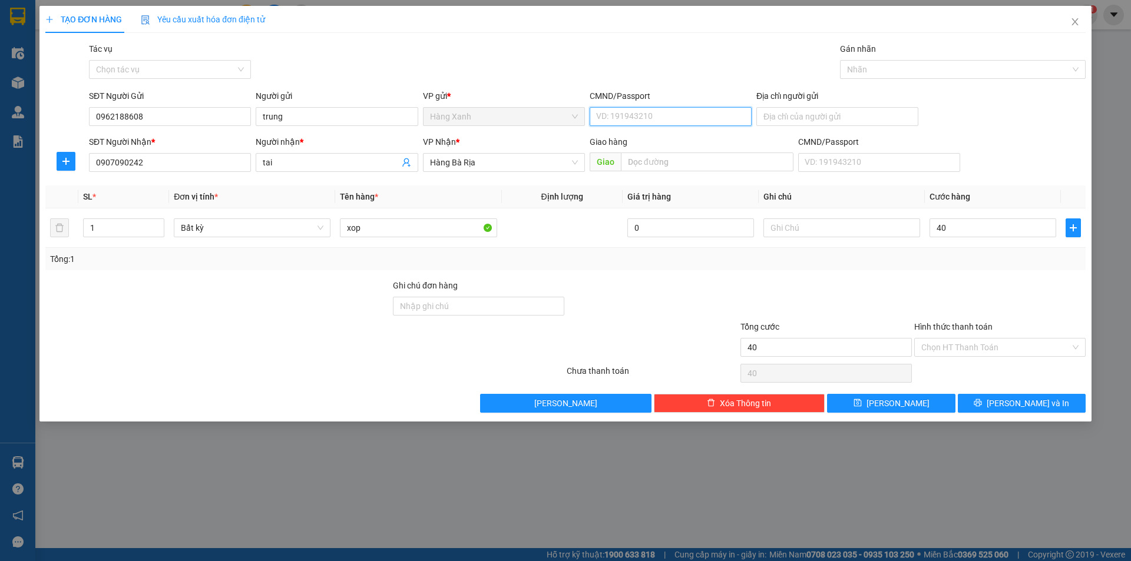
type input "40.000"
click at [693, 123] on input "CMND/Passport" at bounding box center [671, 116] width 162 height 19
type input "048068001590"
drag, startPoint x: 1025, startPoint y: 392, endPoint x: 1022, endPoint y: 401, distance: 9.5
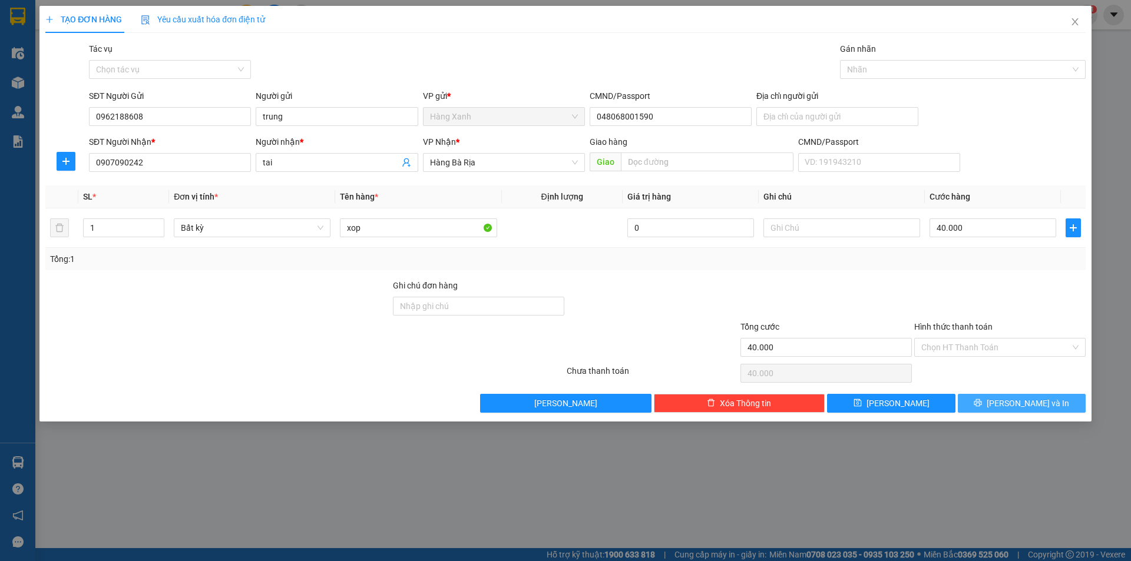
click at [1023, 393] on div "Transit Pickup Surcharge Ids Transit Deliver Surcharge Ids Transit Deliver Surc…" at bounding box center [565, 227] width 1040 height 370
click at [1022, 400] on span "[PERSON_NAME] và In" at bounding box center [1028, 403] width 82 height 13
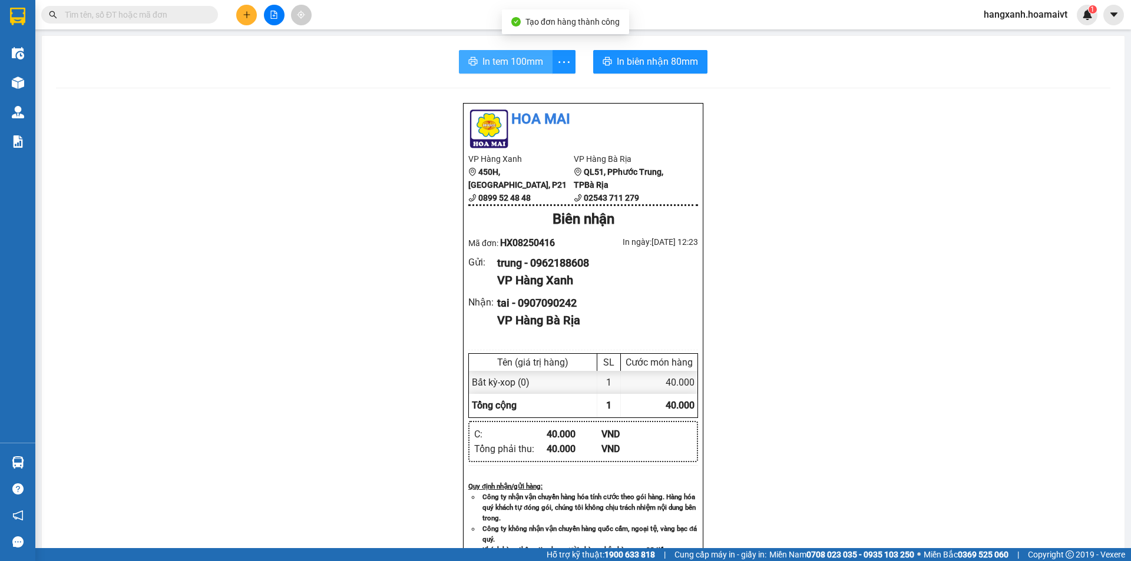
click at [497, 58] on span "In tem 100mm" at bounding box center [512, 61] width 61 height 15
click at [624, 62] on span "In biên nhận 80mm" at bounding box center [657, 61] width 81 height 15
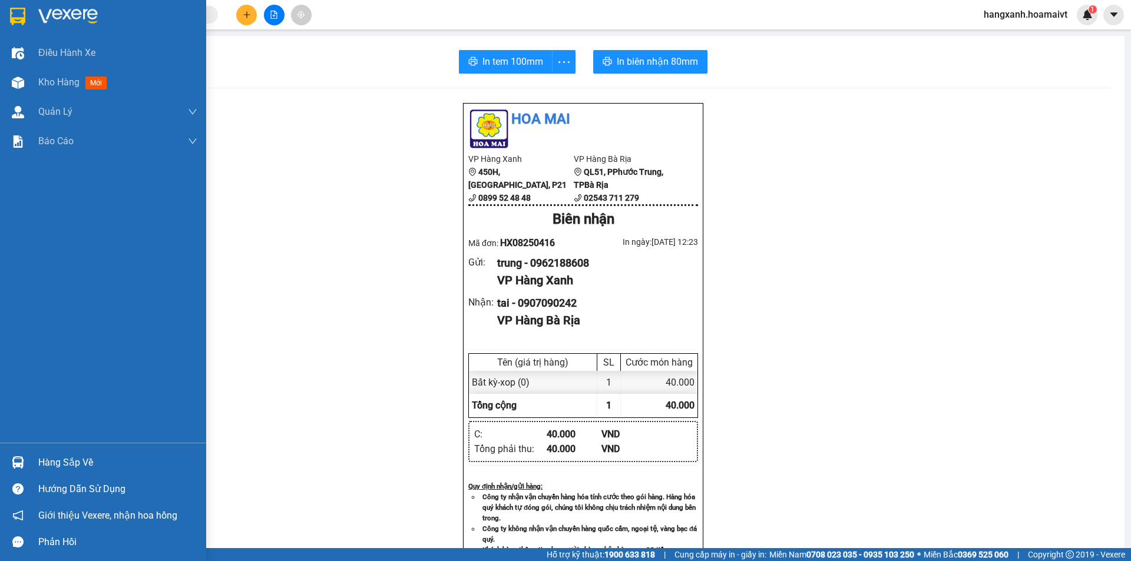
click at [23, 26] on div at bounding box center [18, 16] width 21 height 21
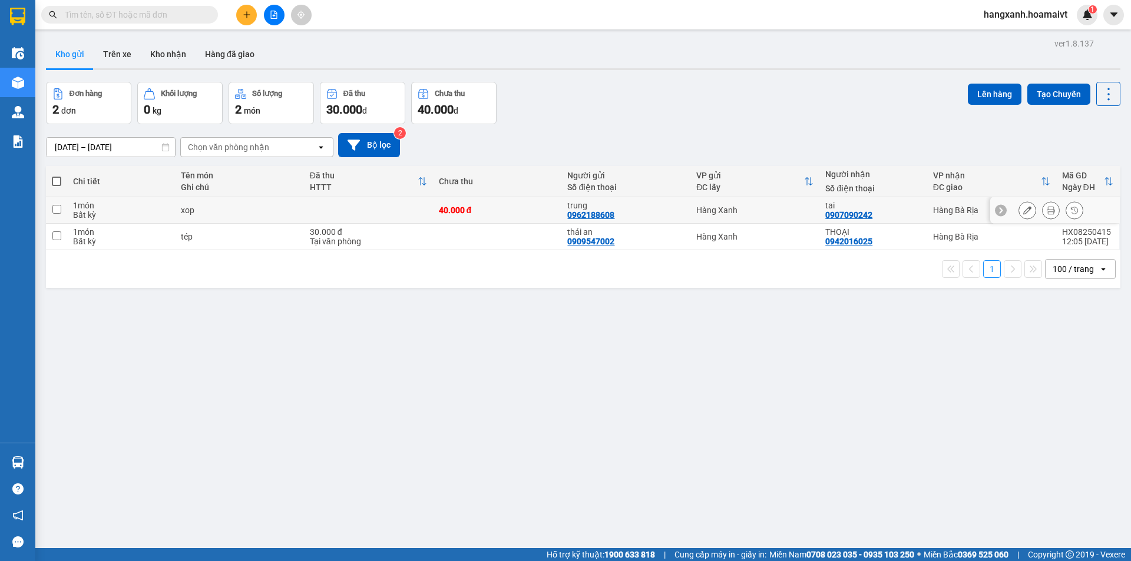
click at [896, 206] on div "tai" at bounding box center [872, 205] width 95 height 9
checkbox input "true"
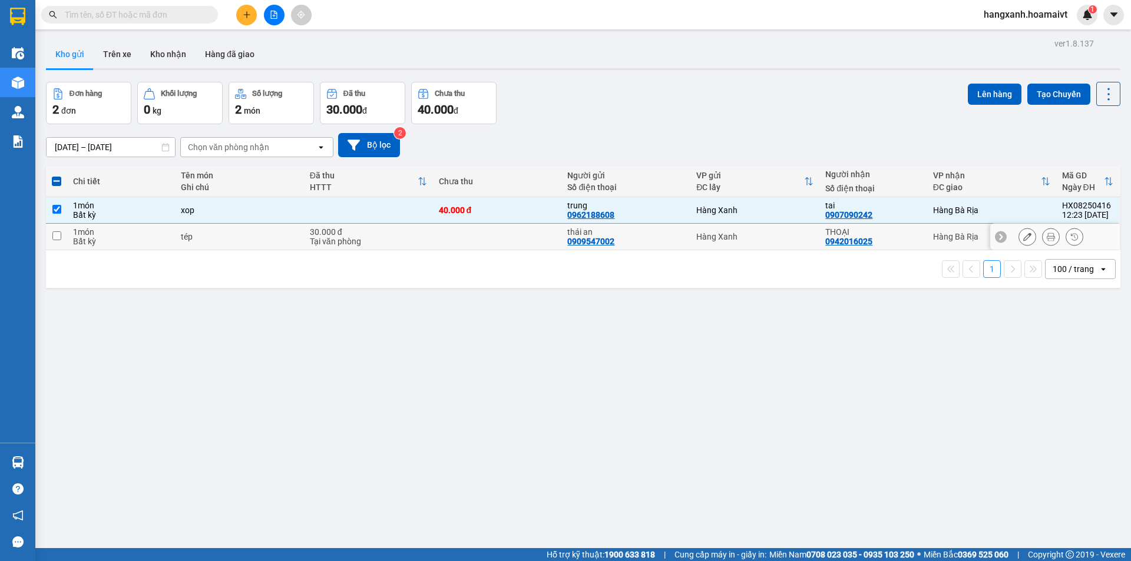
click at [908, 234] on div "THOẠI" at bounding box center [872, 231] width 95 height 9
checkbox input "true"
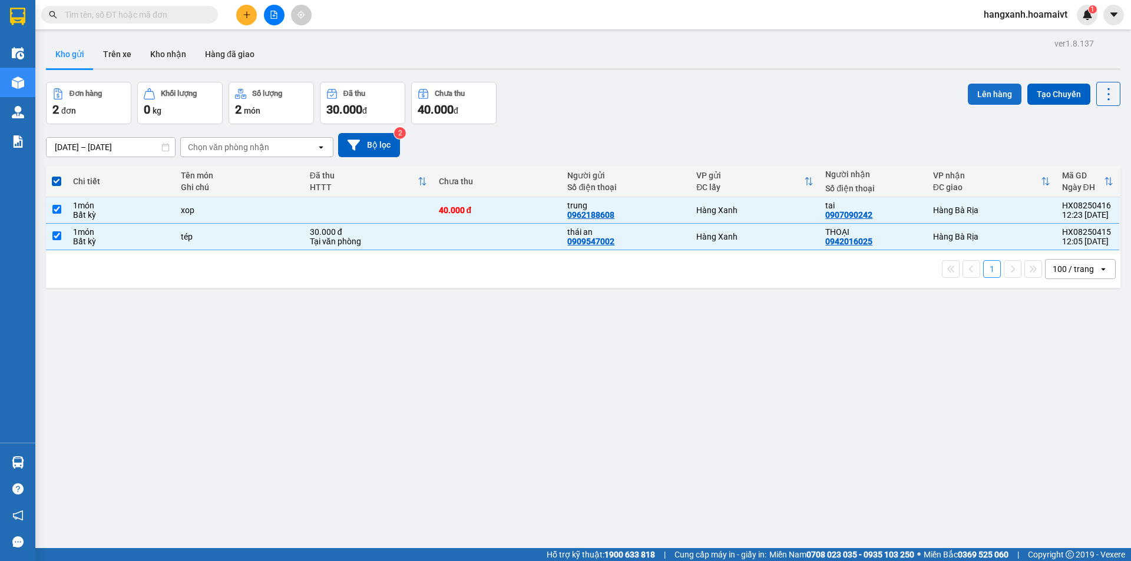
click at [969, 97] on button "Lên hàng" at bounding box center [995, 94] width 54 height 21
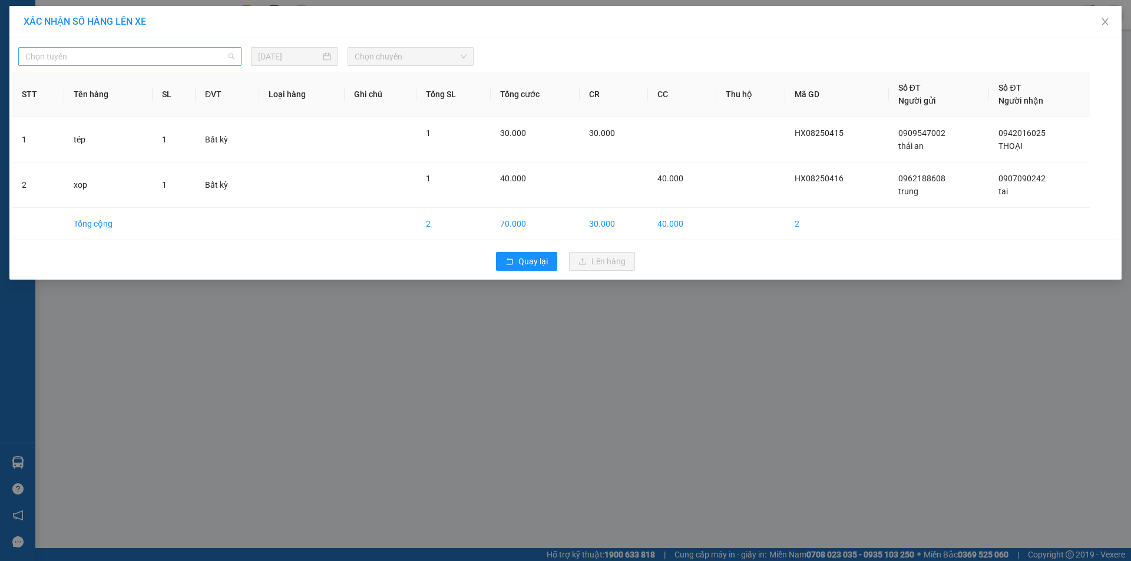
click at [184, 60] on span "Chọn tuyến" at bounding box center [129, 57] width 209 height 18
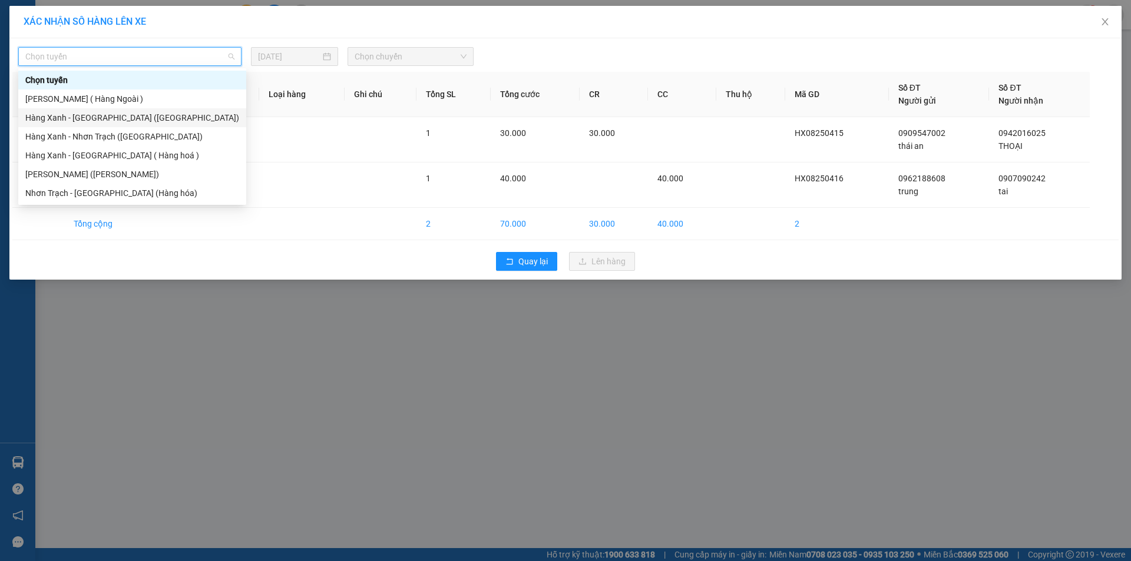
click at [120, 117] on div "Hàng Xanh - [GEOGRAPHIC_DATA] ([GEOGRAPHIC_DATA])" at bounding box center [132, 117] width 214 height 13
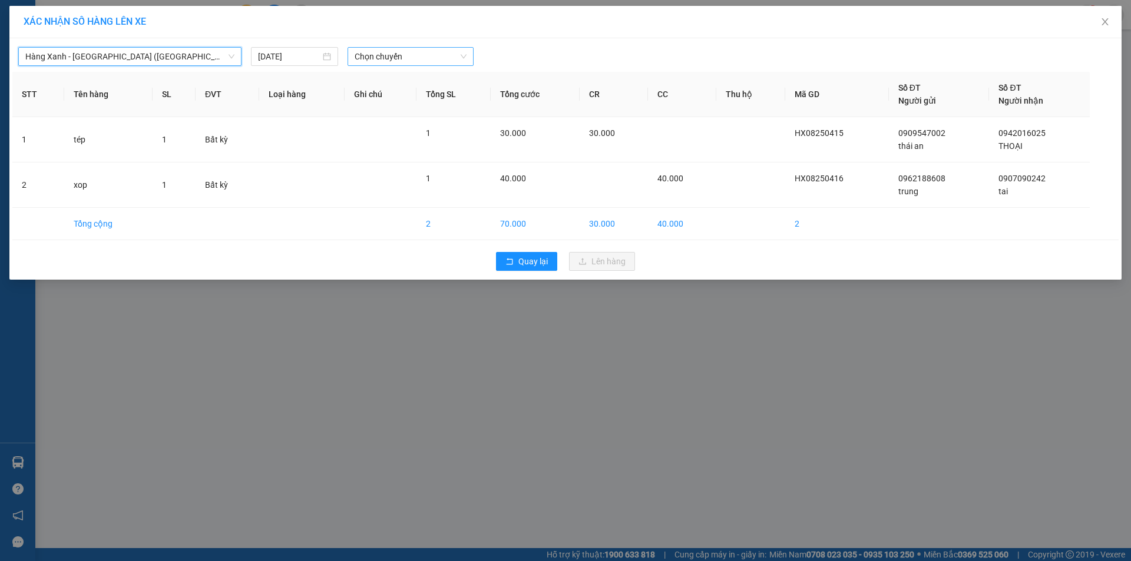
click at [373, 60] on span "Chọn chuyến" at bounding box center [411, 57] width 112 height 18
type input "1230"
click at [411, 99] on div "Thêm chuyến " 12:30 "" at bounding box center [410, 100] width 125 height 20
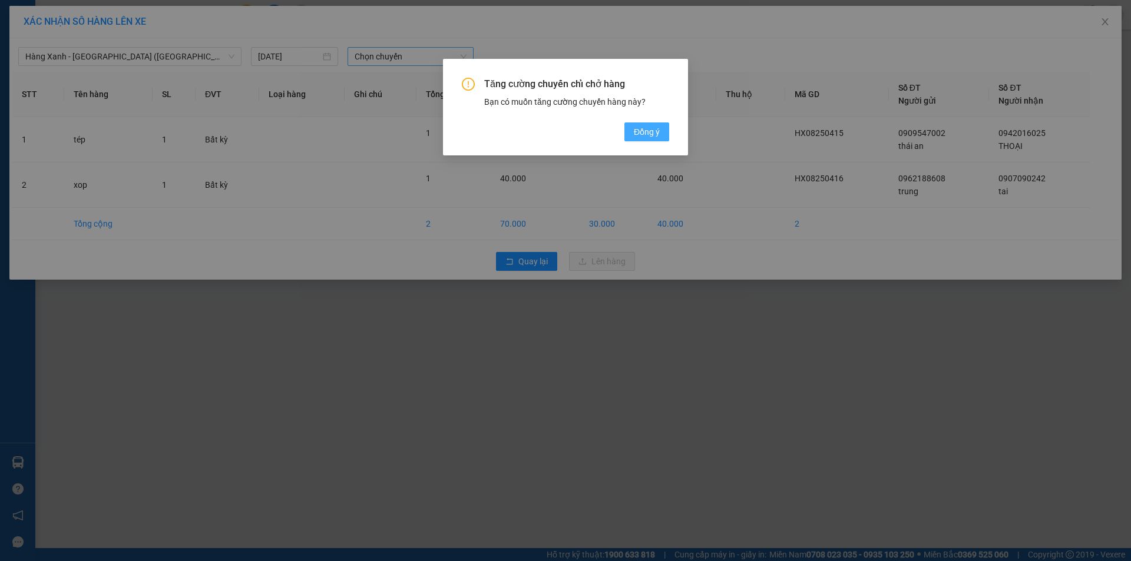
click at [636, 134] on span "Đồng ý" at bounding box center [647, 131] width 26 height 13
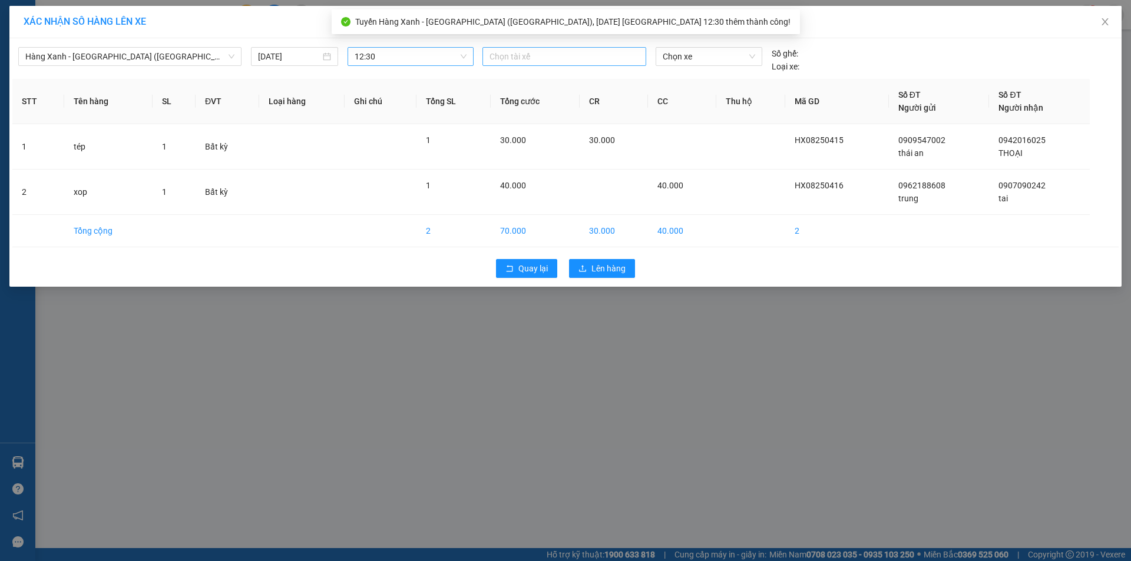
click at [531, 53] on div at bounding box center [564, 56] width 158 height 14
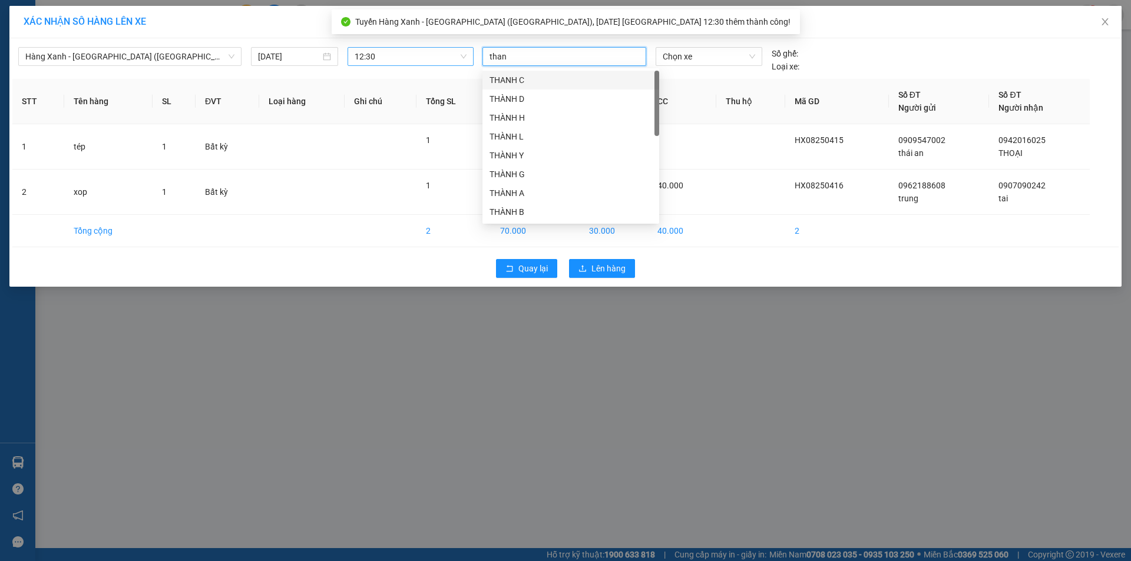
type input "thang"
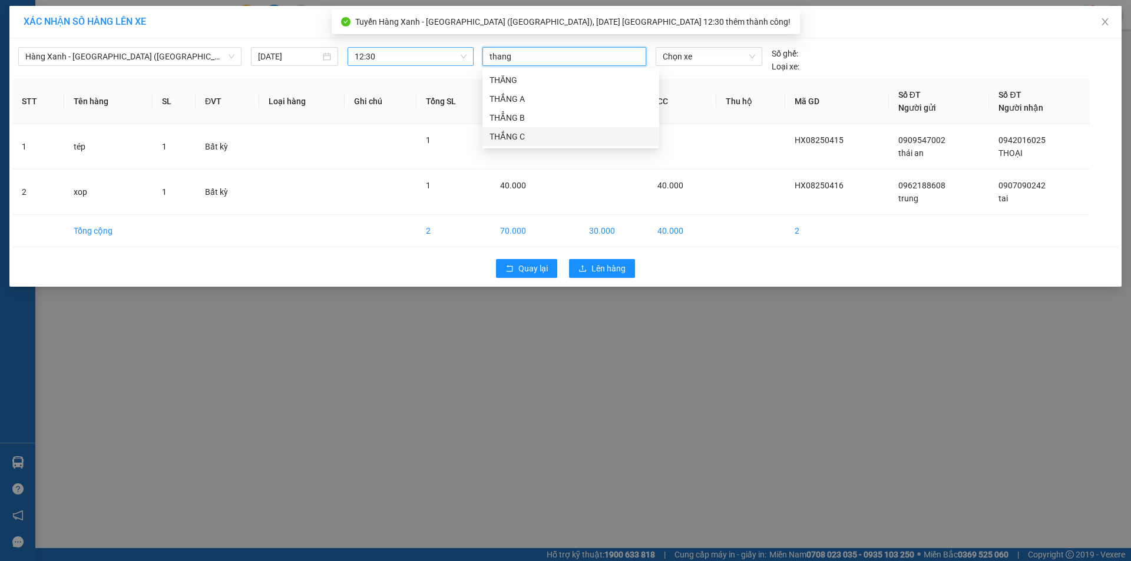
click at [523, 133] on div "THẮNG C" at bounding box center [570, 136] width 163 height 13
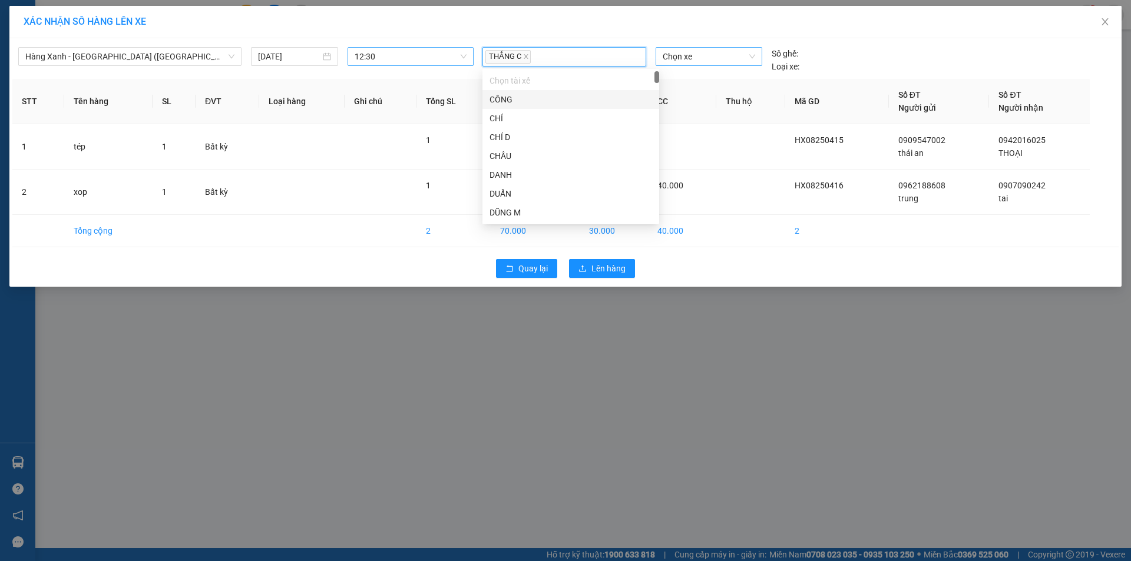
click at [694, 51] on span "Chọn xe" at bounding box center [709, 57] width 92 height 18
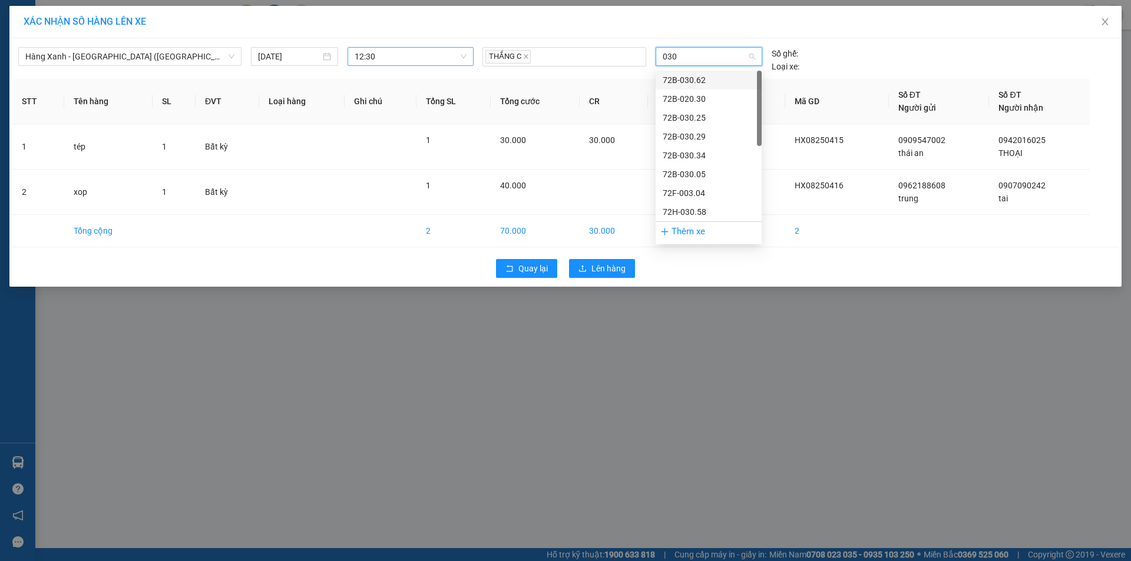
type input "0304"
click at [681, 84] on div "72F-003.04" at bounding box center [709, 80] width 92 height 13
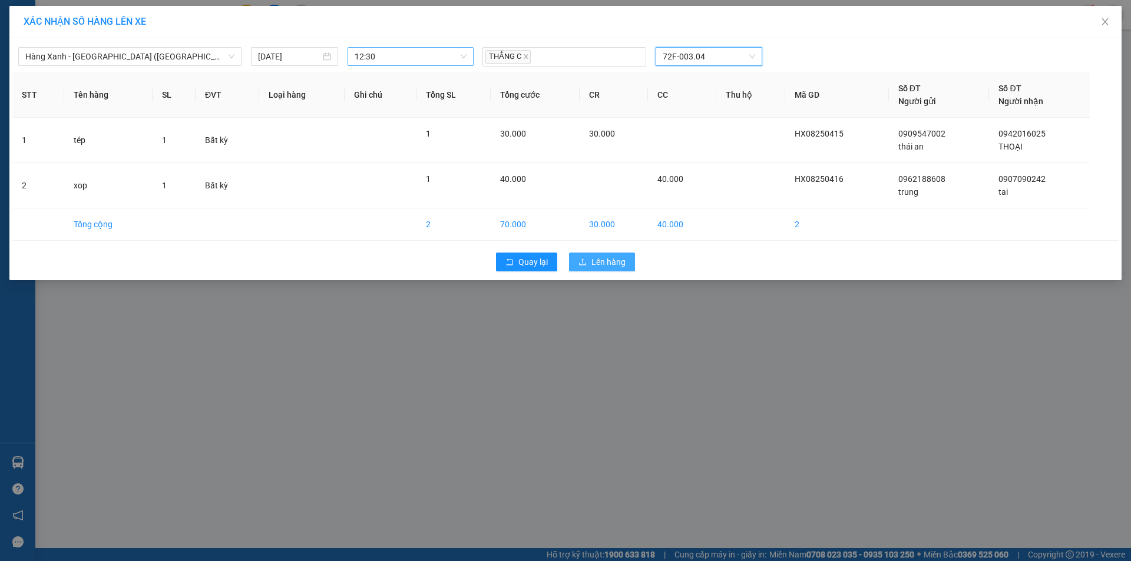
click at [621, 262] on span "Lên hàng" at bounding box center [608, 262] width 34 height 13
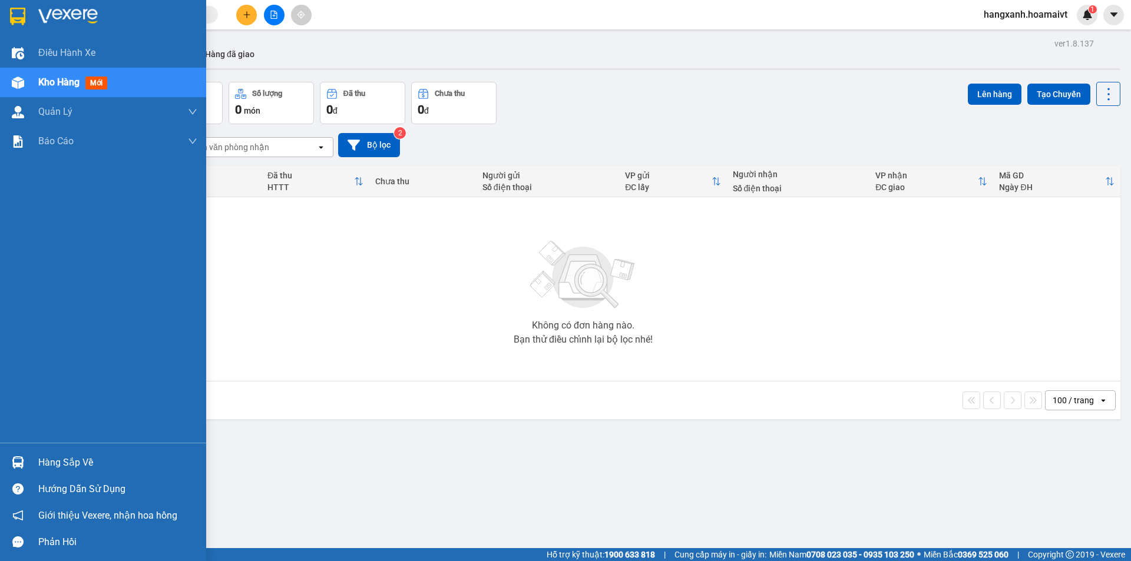
click at [20, 19] on img at bounding box center [17, 17] width 15 height 18
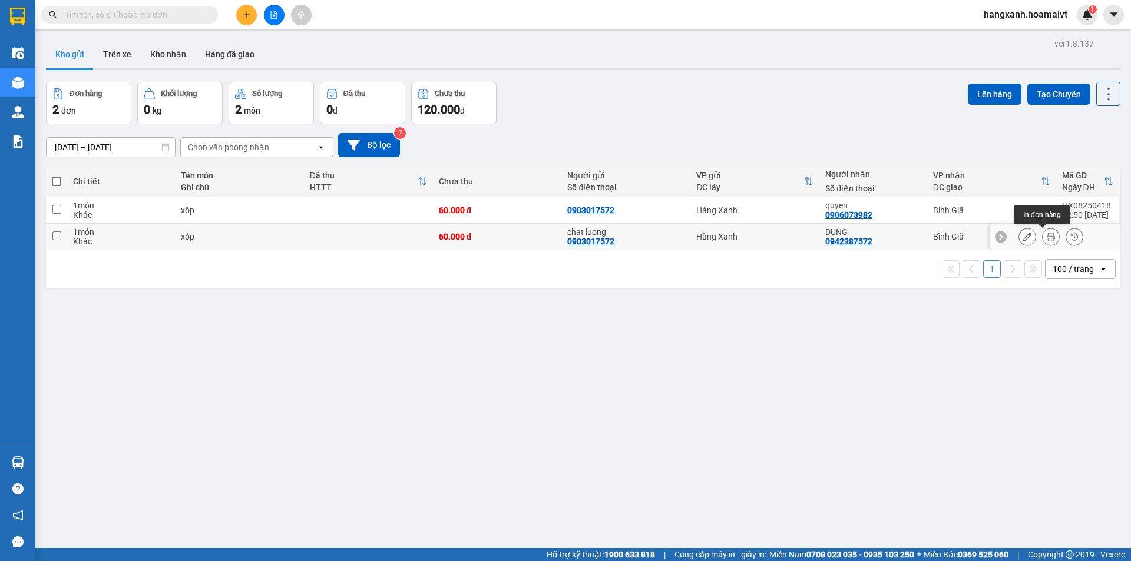
click at [1043, 242] on button at bounding box center [1051, 237] width 16 height 21
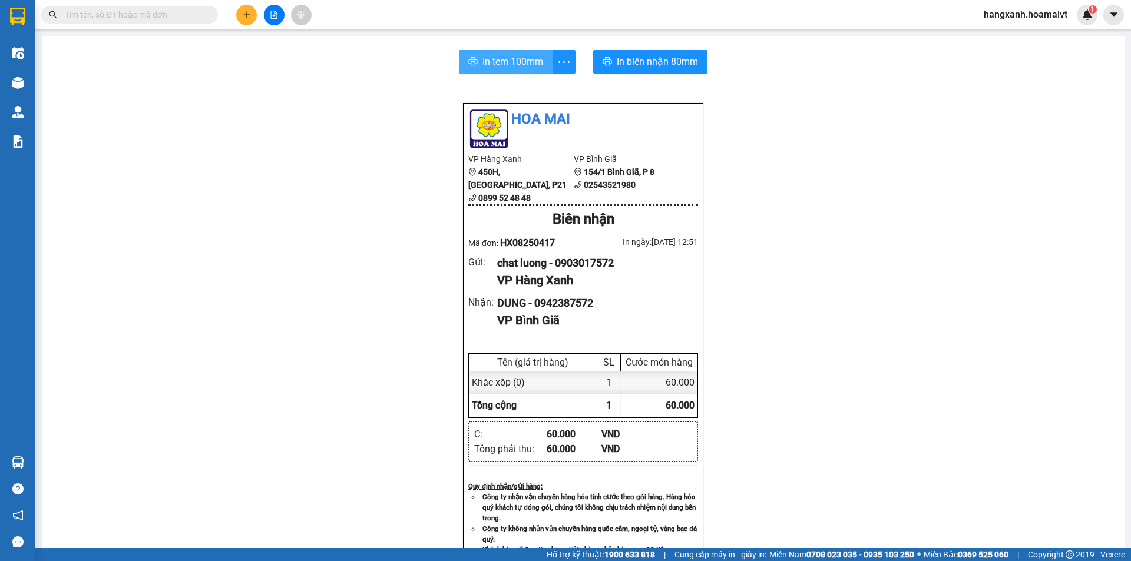
click at [498, 64] on span "In tem 100mm" at bounding box center [512, 61] width 61 height 15
click at [630, 61] on span "In biên nhận 80mm" at bounding box center [657, 61] width 81 height 15
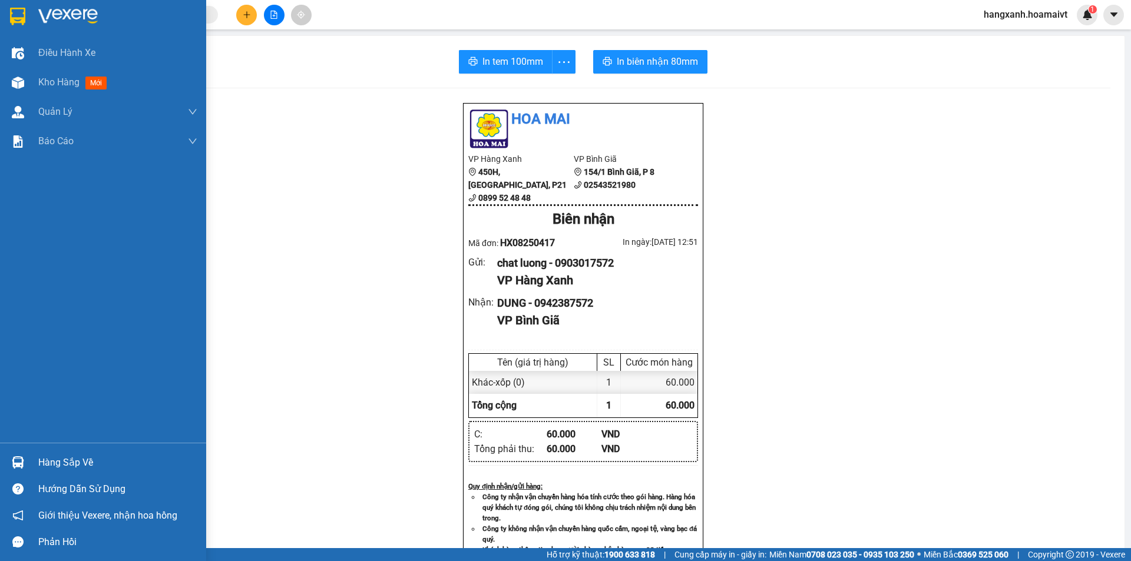
click at [16, 17] on img at bounding box center [17, 17] width 15 height 18
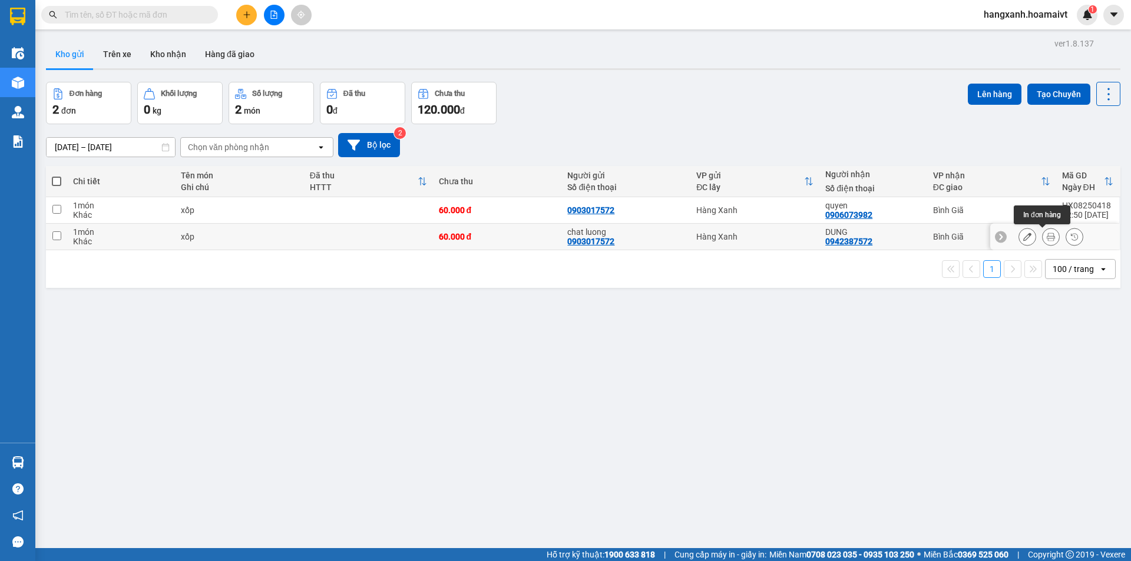
click at [1047, 240] on icon at bounding box center [1051, 237] width 8 height 8
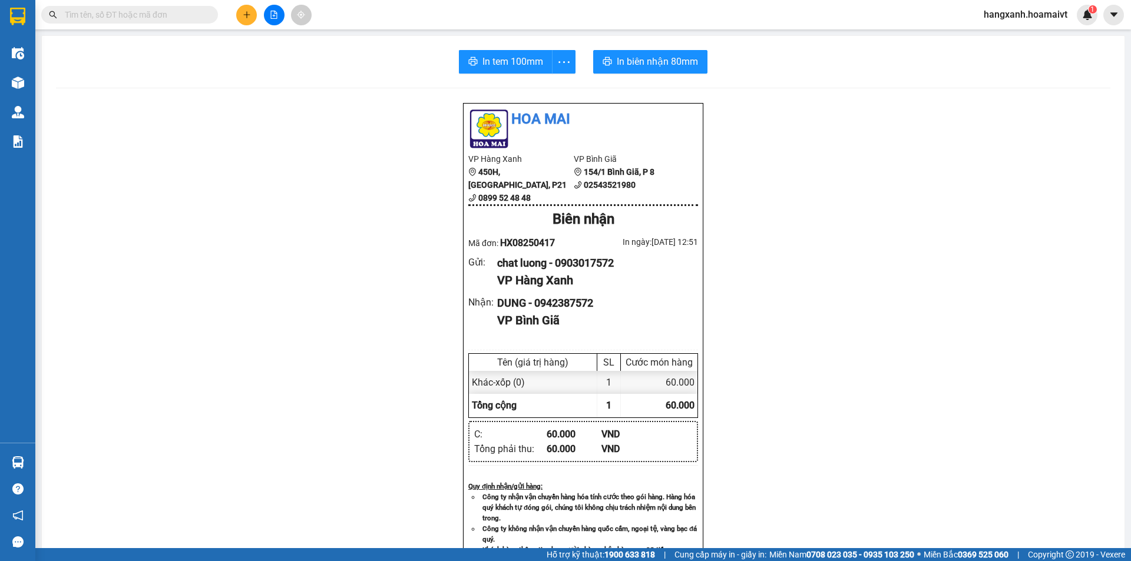
click at [639, 47] on div "In tem 100mm In biên nhận 80mm Hoa Mai VP Hàng Xanh 450H, Điện Biên Phủ, P21 08…" at bounding box center [583, 457] width 1083 height 842
click at [644, 65] on span "In biên nhận 80mm" at bounding box center [657, 61] width 81 height 15
click at [495, 74] on div "In tem 100mm In biên nhận 80mm Hoa Mai VP Hàng Xanh 450H, Điện Biên Phủ, P21 08…" at bounding box center [583, 457] width 1083 height 842
click at [452, 48] on div "In tem 100mm In biên nhận 80mm Hoa Mai VP Hàng Xanh 450H, Điện Biên Phủ, P21 08…" at bounding box center [583, 457] width 1083 height 842
click at [491, 62] on span "In tem 100mm" at bounding box center [512, 61] width 61 height 15
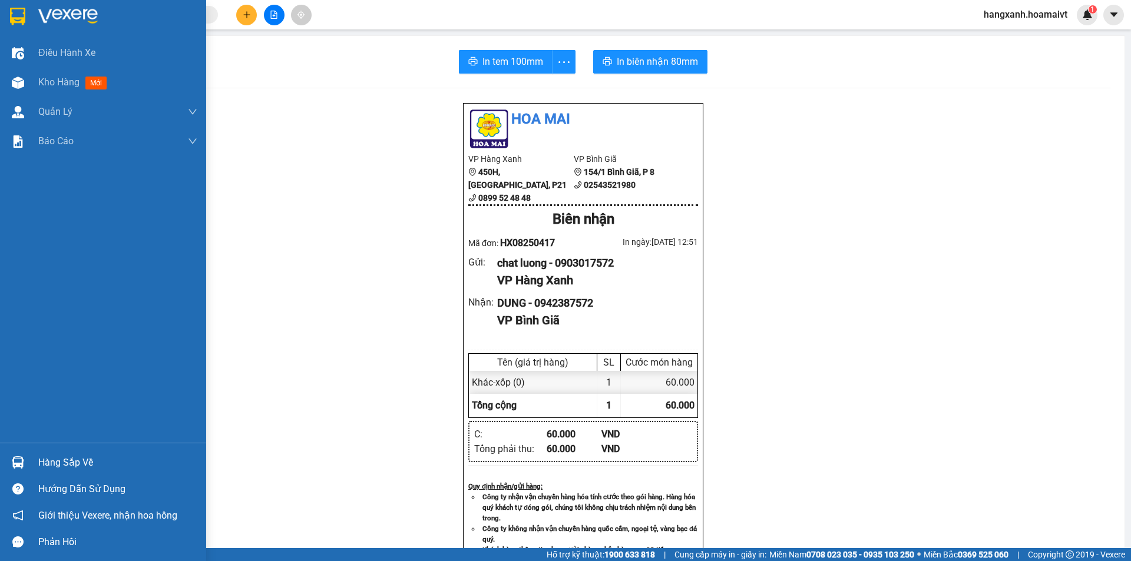
click at [11, 16] on img at bounding box center [17, 17] width 15 height 18
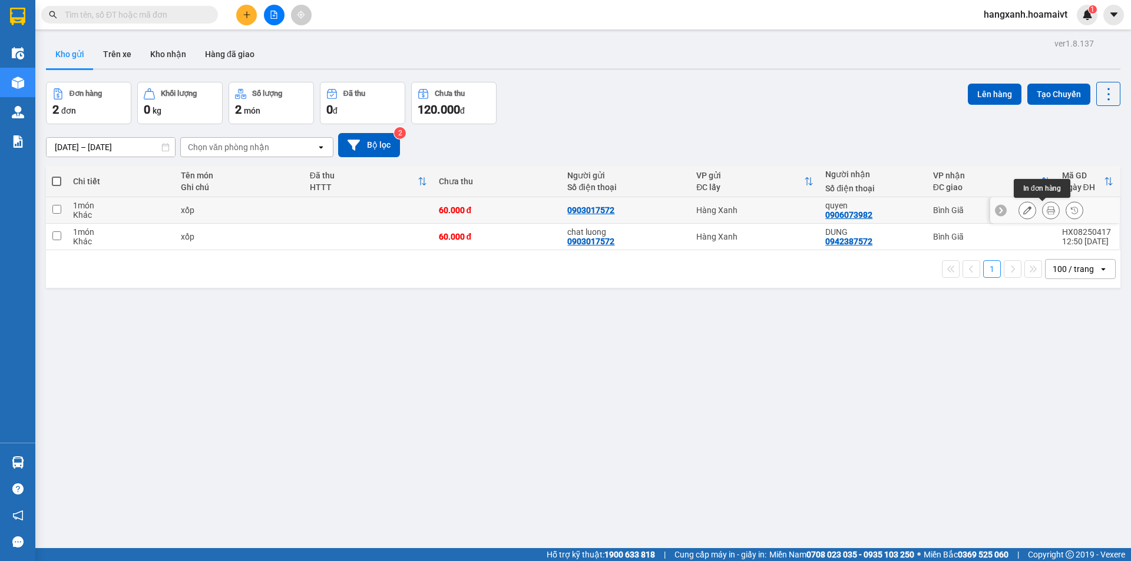
click at [1047, 211] on icon at bounding box center [1051, 210] width 8 height 8
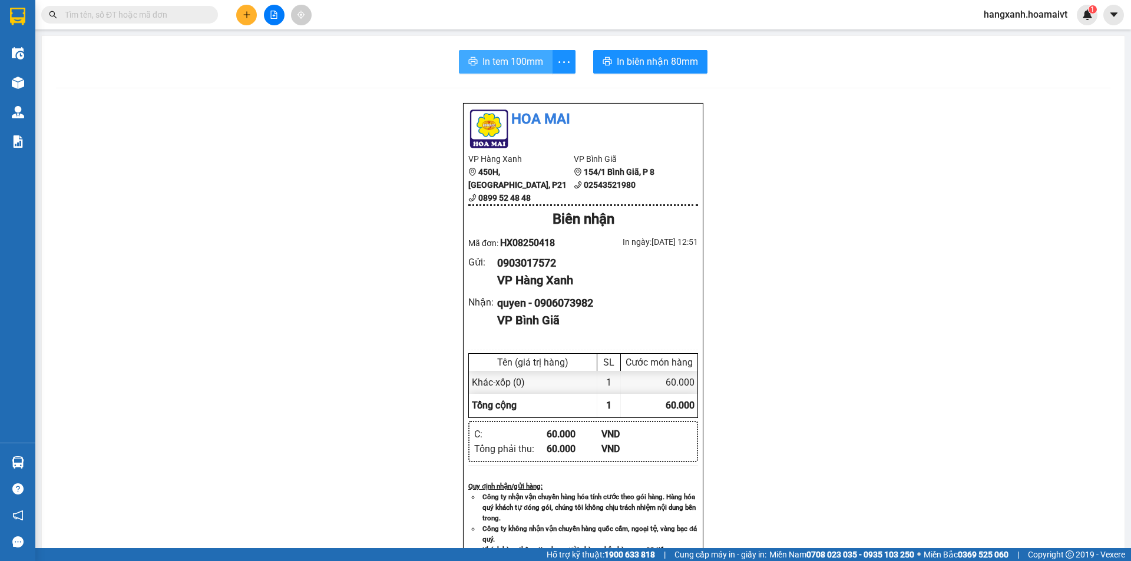
click at [518, 61] on span "In tem 100mm" at bounding box center [512, 61] width 61 height 15
click at [641, 62] on span "In biên nhận 80mm" at bounding box center [657, 61] width 81 height 15
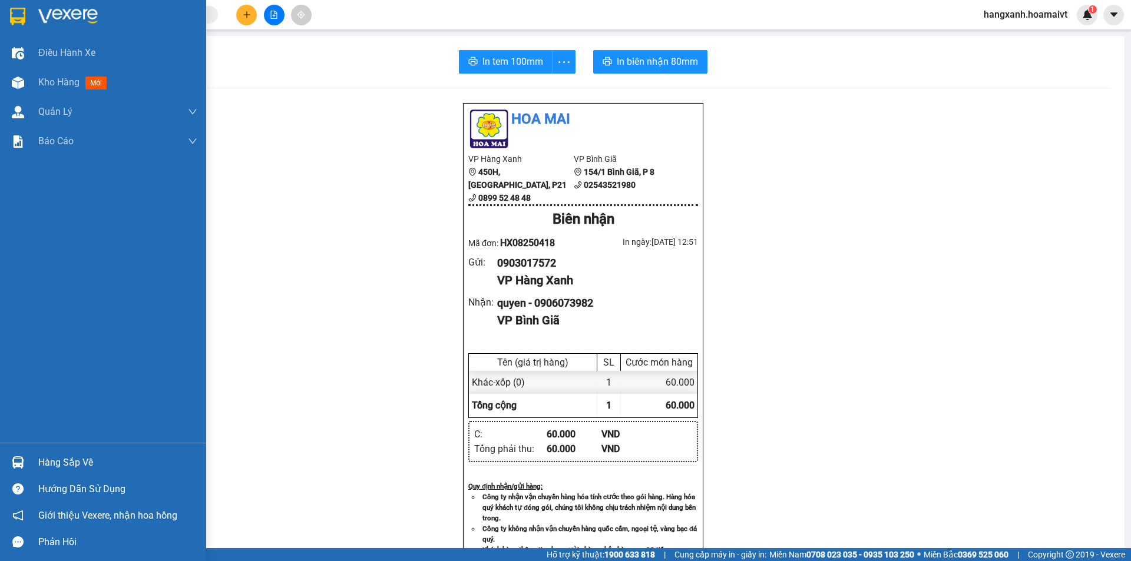
click at [12, 10] on img at bounding box center [17, 17] width 15 height 18
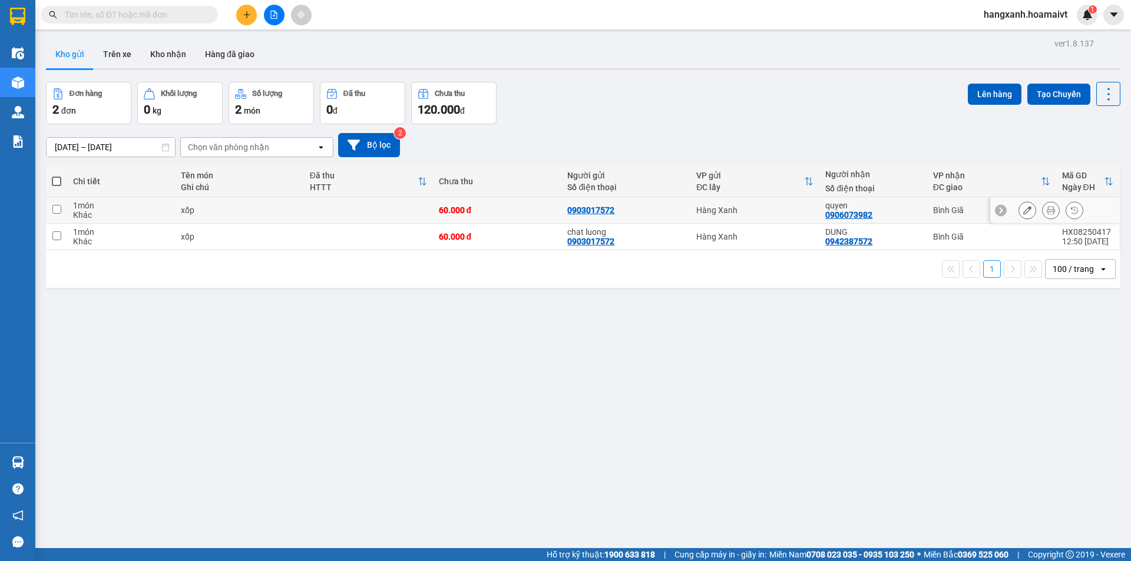
drag, startPoint x: 895, startPoint y: 206, endPoint x: 907, endPoint y: 220, distance: 18.4
click at [896, 209] on div "quyen" at bounding box center [872, 205] width 95 height 9
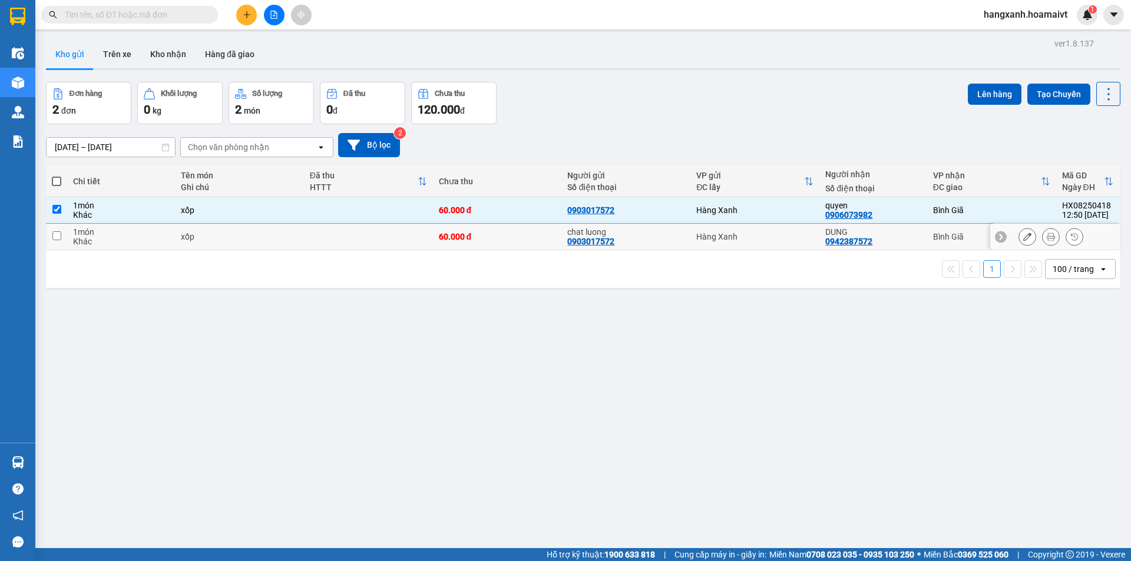
click at [908, 236] on div "DUNG 0942387572" at bounding box center [872, 236] width 95 height 19
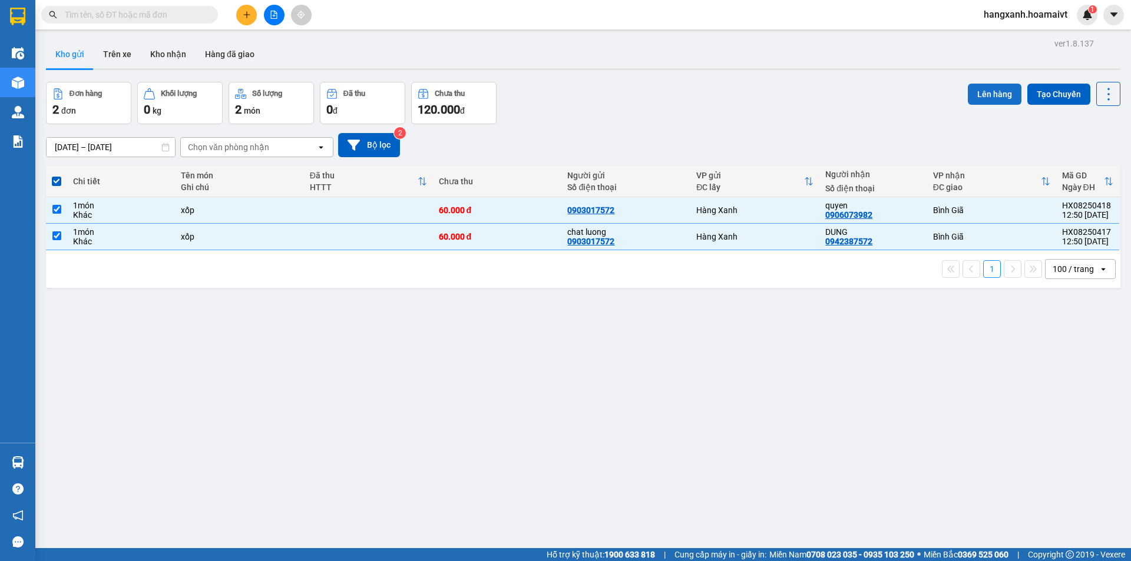
click at [974, 95] on button "Lên hàng" at bounding box center [995, 94] width 54 height 21
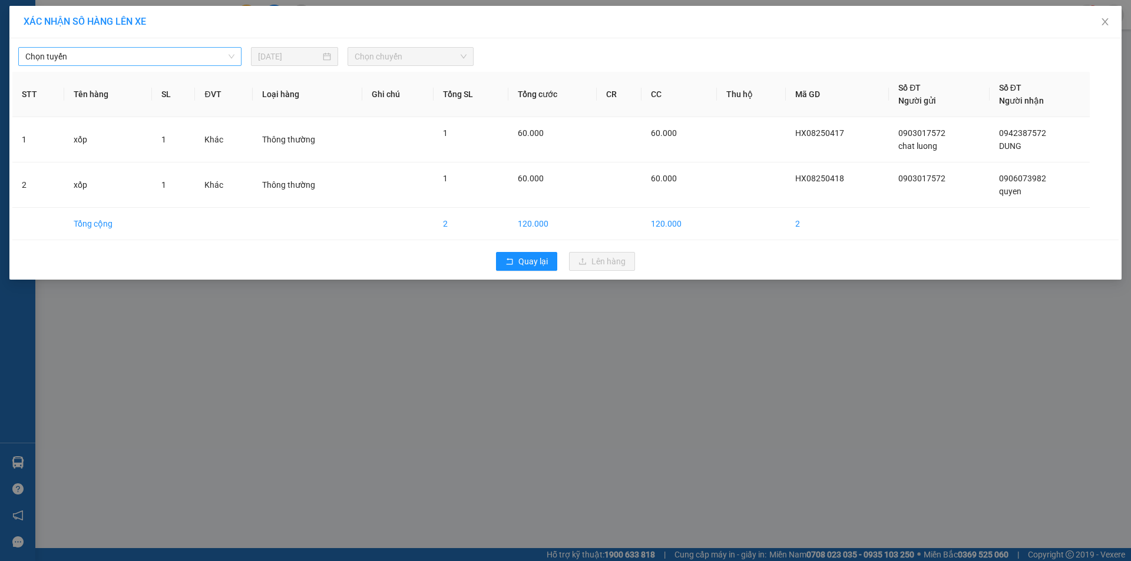
click at [141, 52] on span "Chọn tuyến" at bounding box center [129, 57] width 209 height 18
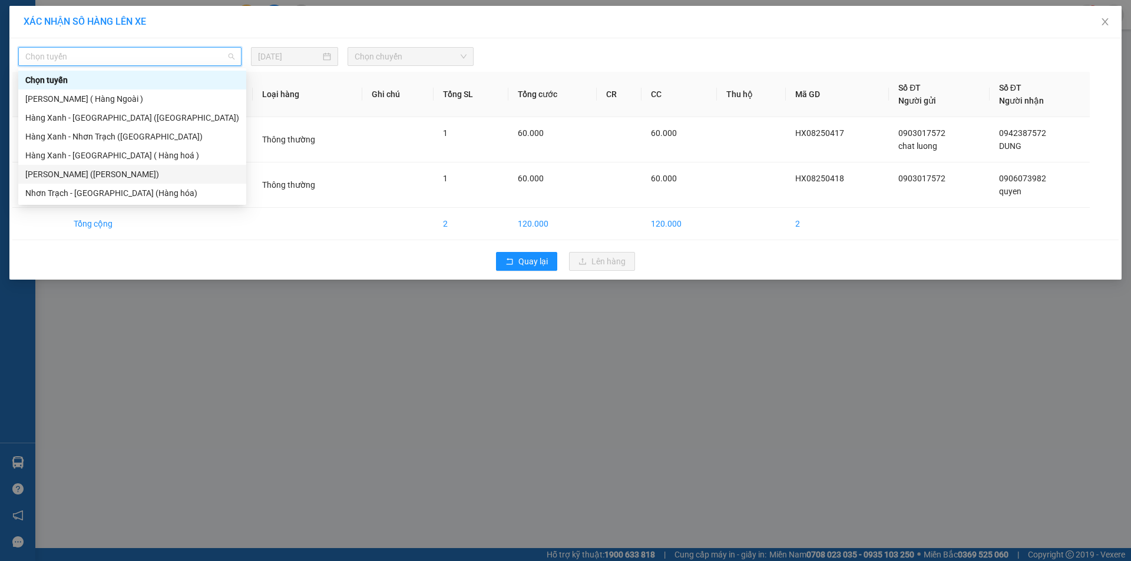
click at [111, 171] on div "[PERSON_NAME] ([PERSON_NAME])" at bounding box center [132, 174] width 214 height 13
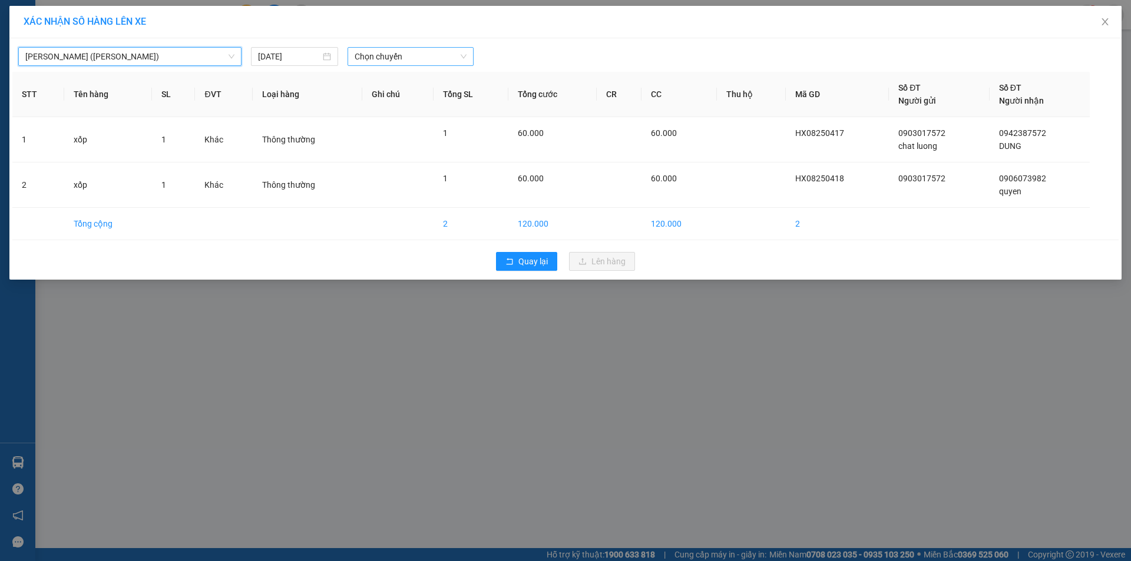
click at [410, 50] on span "Chọn chuyến" at bounding box center [411, 57] width 112 height 18
type input "1320"
click at [431, 100] on div "Thêm chuyến " 13:20 "" at bounding box center [410, 100] width 125 height 20
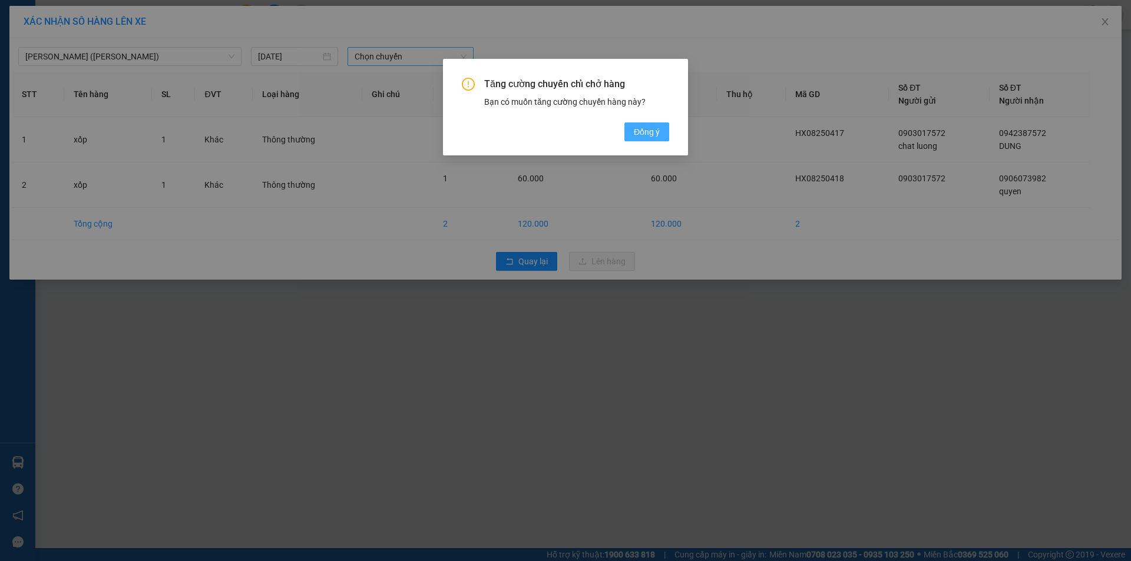
click at [642, 133] on span "Đồng ý" at bounding box center [647, 131] width 26 height 13
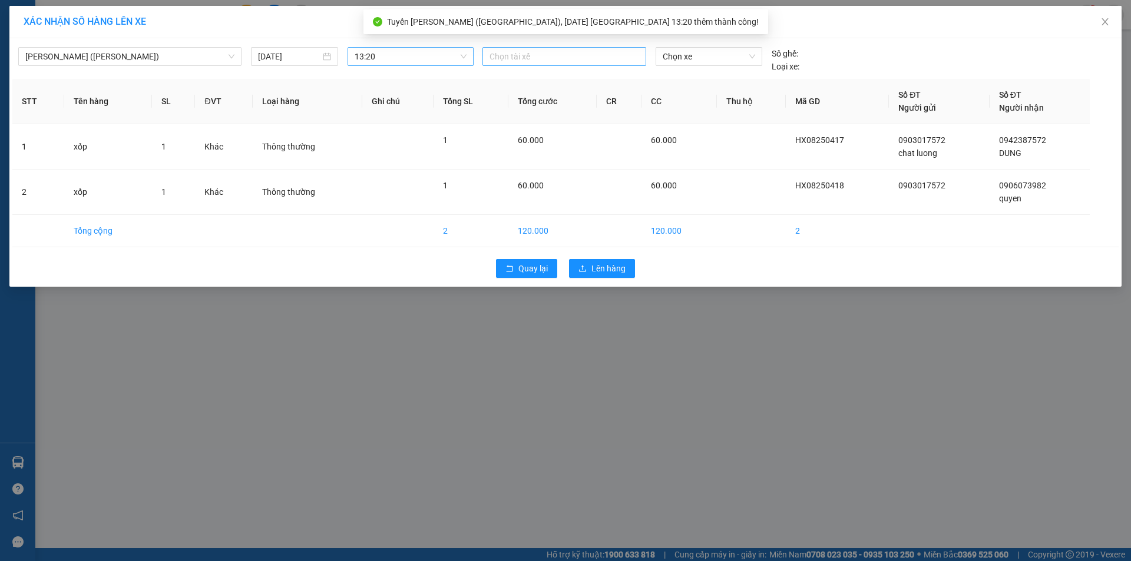
click at [517, 59] on div at bounding box center [564, 56] width 158 height 14
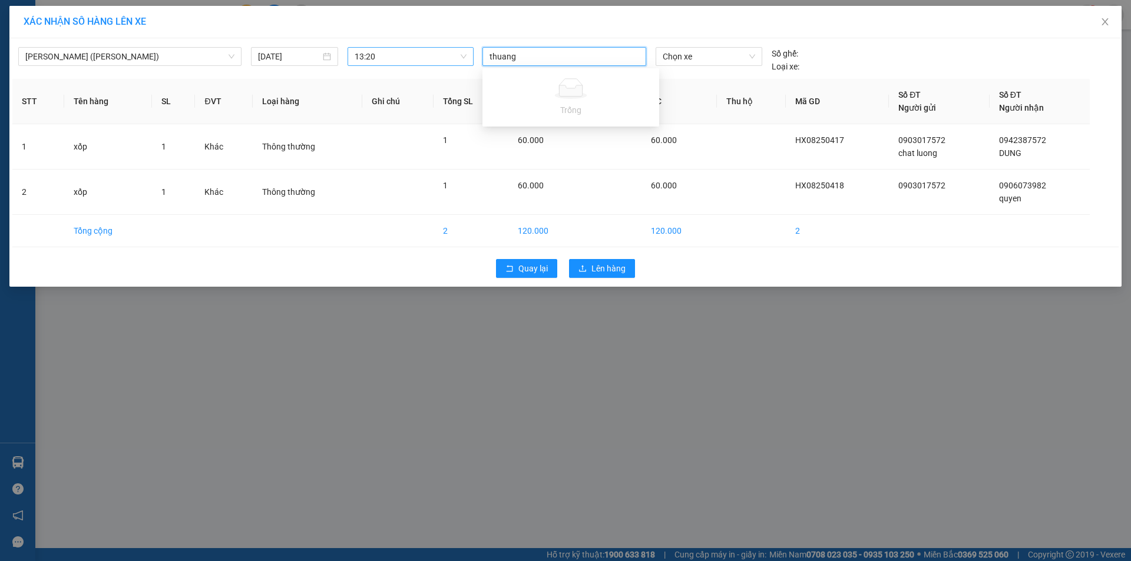
type input "thuan"
click at [531, 154] on div "THUẬN MĐ" at bounding box center [570, 155] width 163 height 13
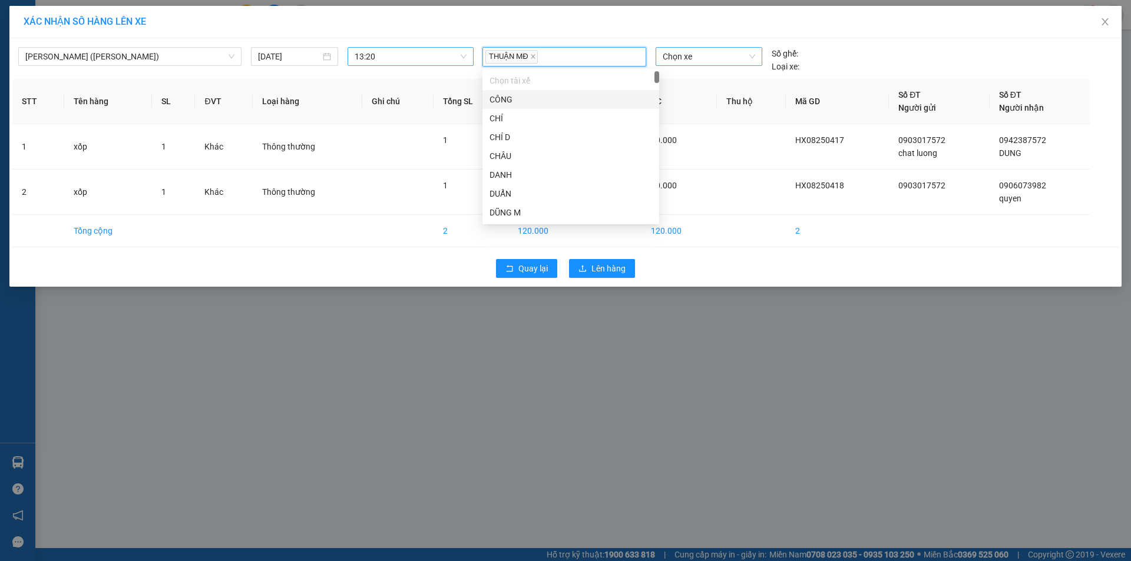
click at [699, 58] on span "Chọn xe" at bounding box center [709, 57] width 92 height 18
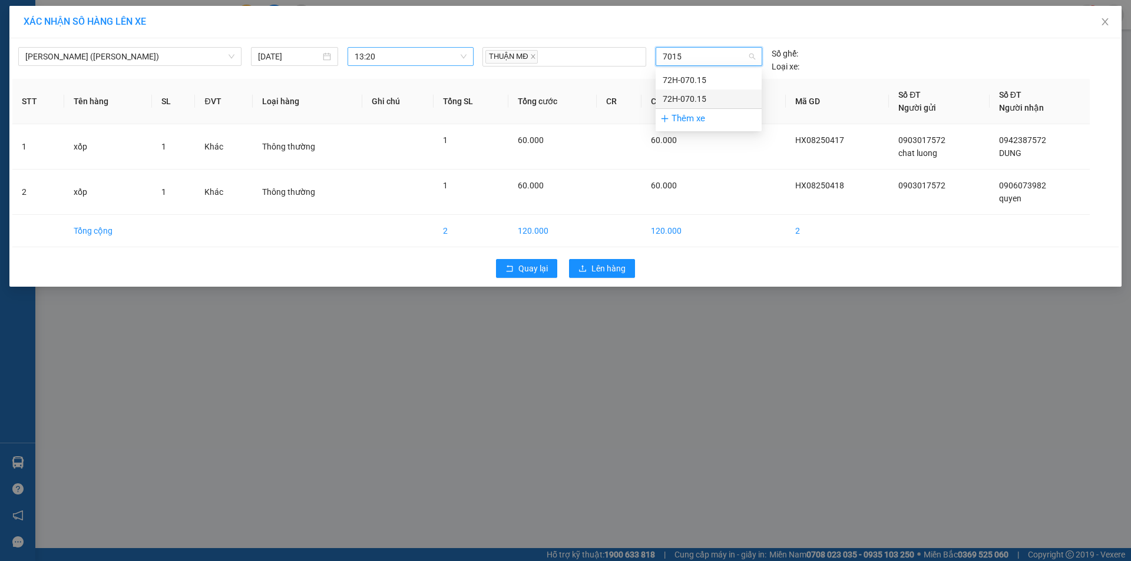
click at [704, 95] on div "72H-070.15" at bounding box center [709, 98] width 92 height 13
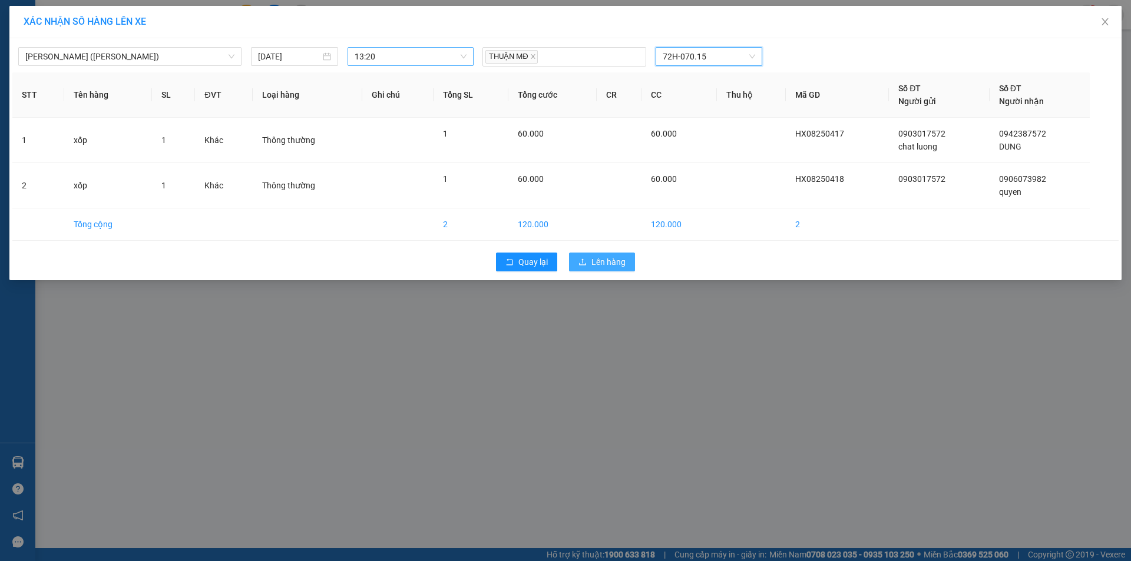
click at [615, 261] on span "Lên hàng" at bounding box center [608, 262] width 34 height 13
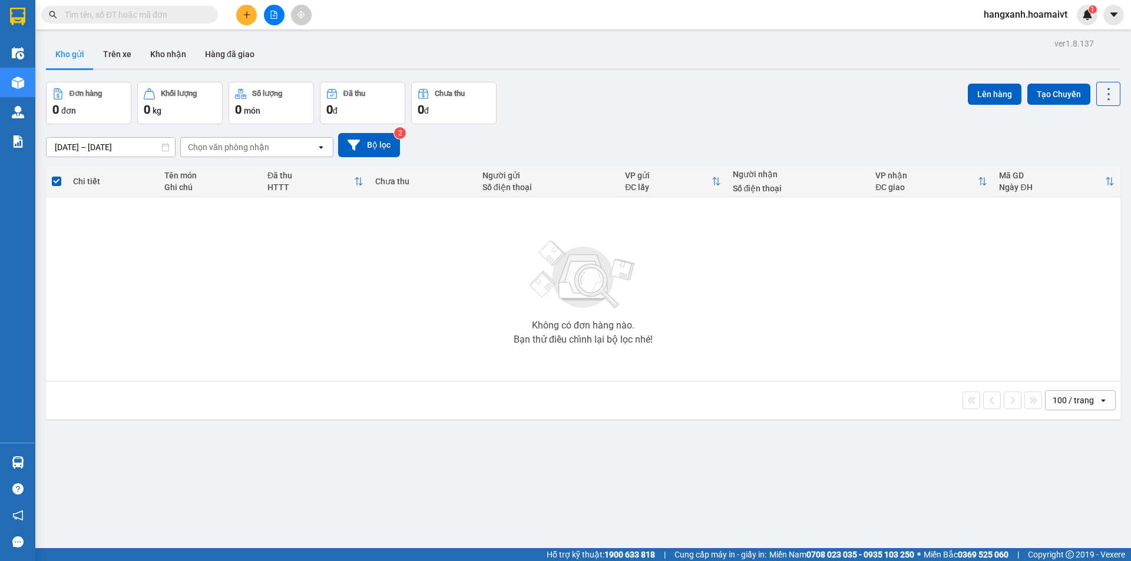
click at [250, 19] on button at bounding box center [246, 15] width 21 height 21
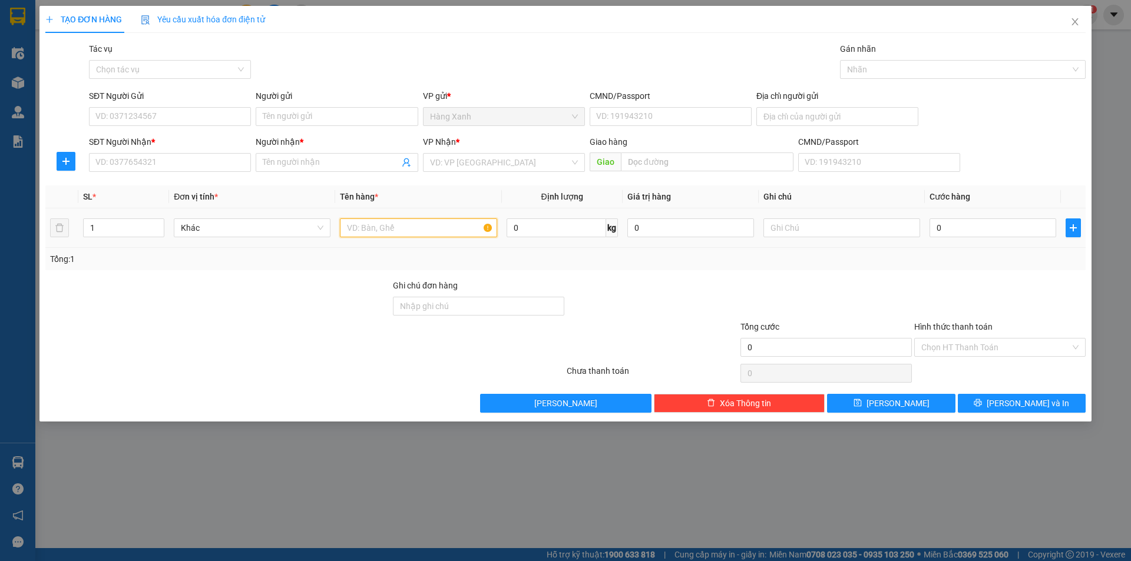
click at [373, 223] on input "text" at bounding box center [418, 228] width 157 height 19
type input "te"
click at [1074, 24] on icon "close" at bounding box center [1074, 21] width 6 height 7
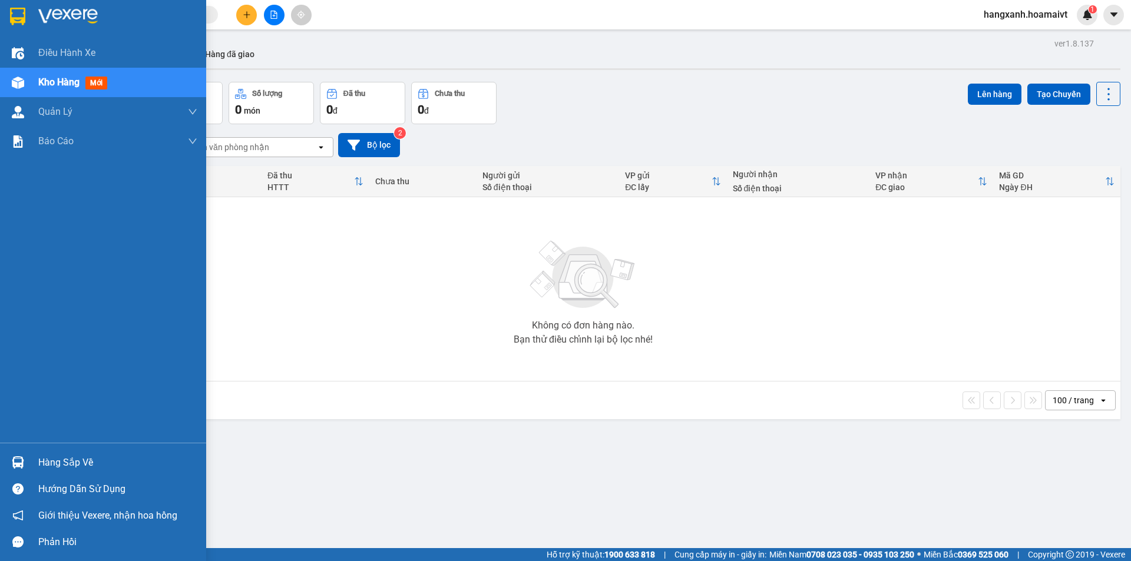
click at [16, 16] on img at bounding box center [17, 17] width 15 height 18
click at [14, 9] on img at bounding box center [17, 17] width 15 height 18
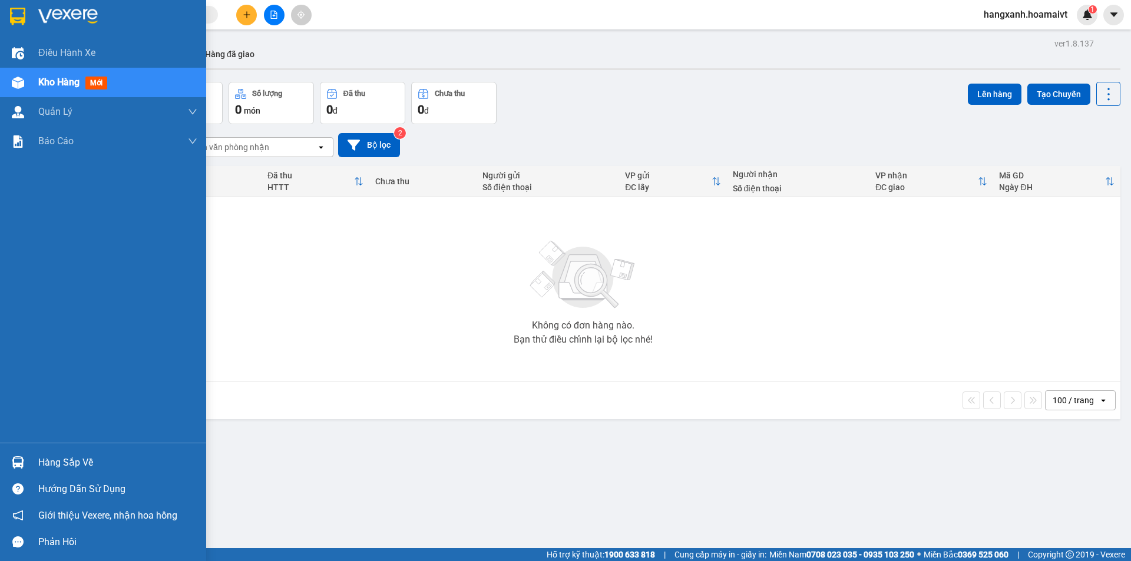
click at [14, 9] on img at bounding box center [17, 17] width 15 height 18
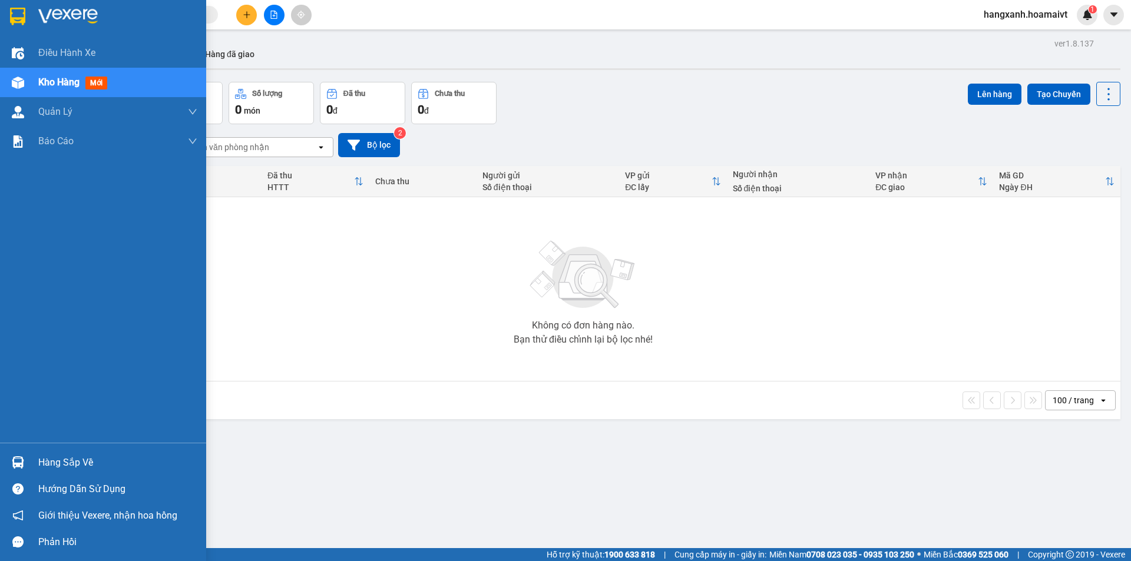
click at [14, 9] on img at bounding box center [17, 17] width 15 height 18
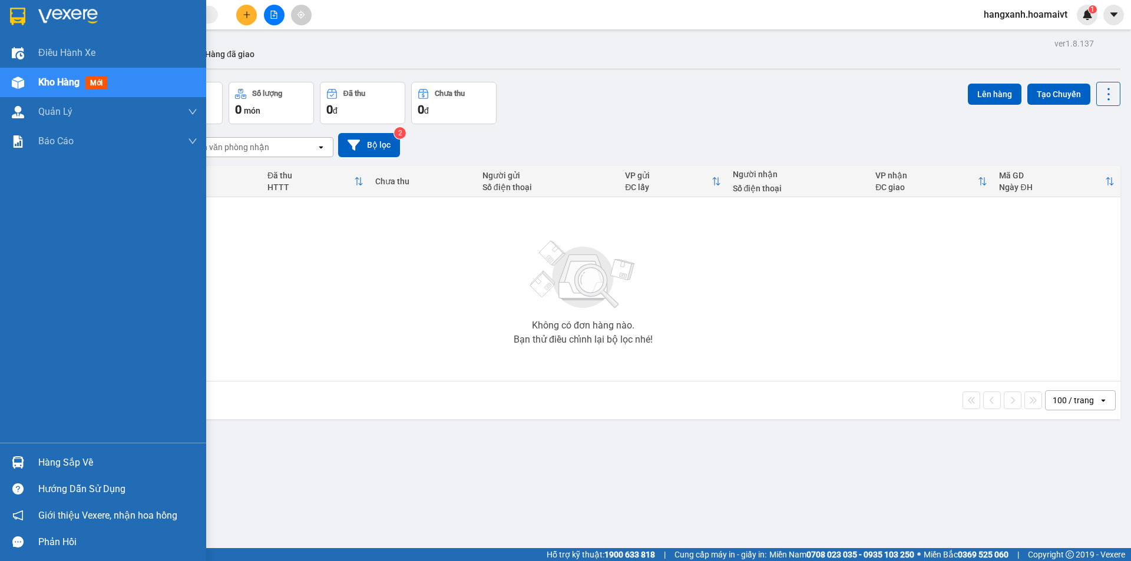
click at [14, 9] on img at bounding box center [17, 17] width 15 height 18
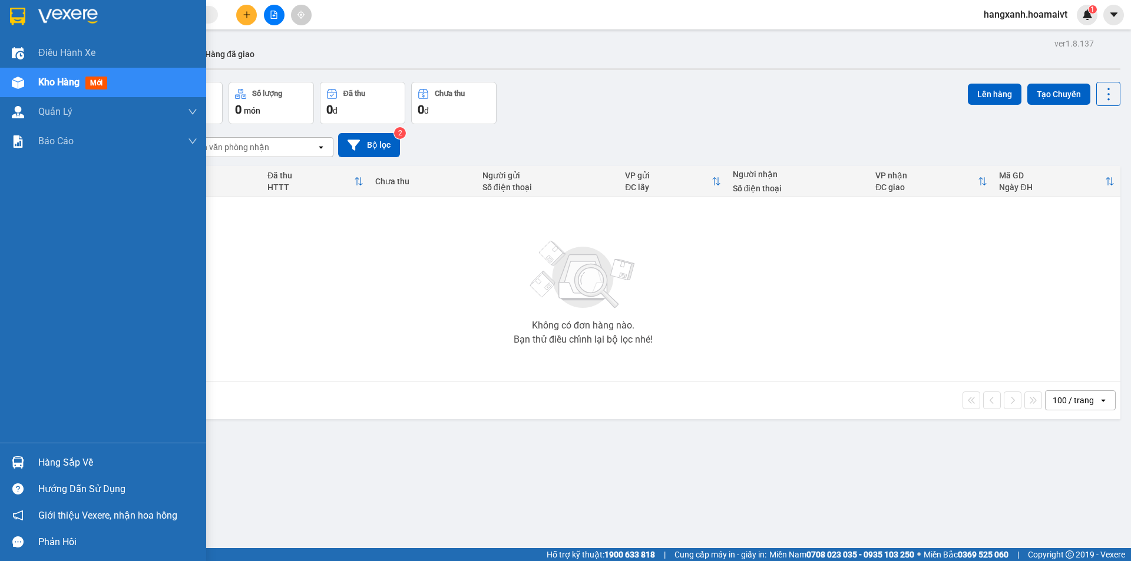
click at [14, 9] on img at bounding box center [17, 17] width 15 height 18
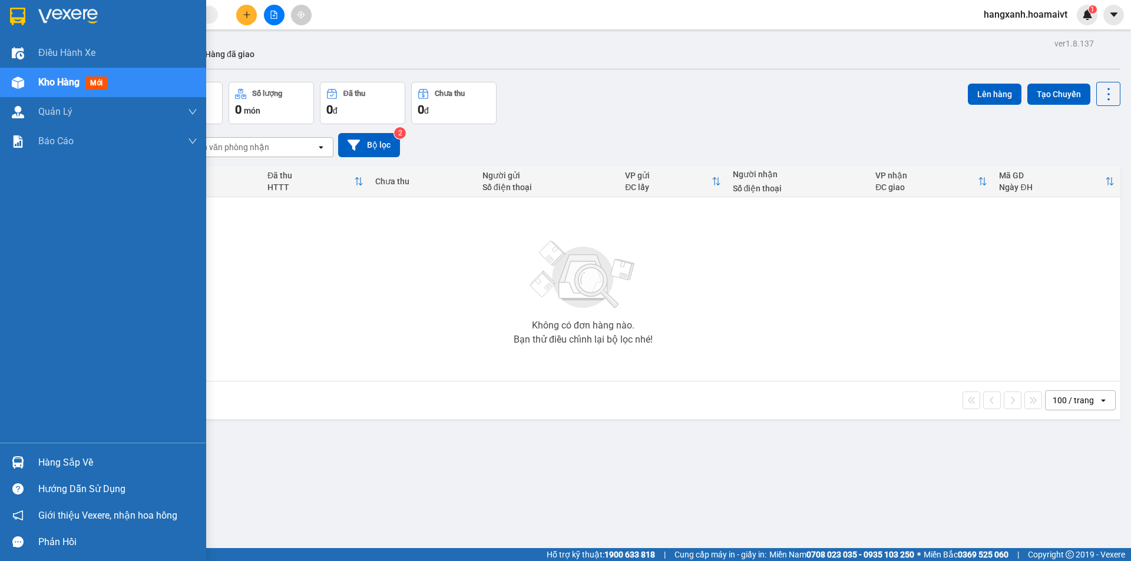
click at [14, 9] on img at bounding box center [17, 17] width 15 height 18
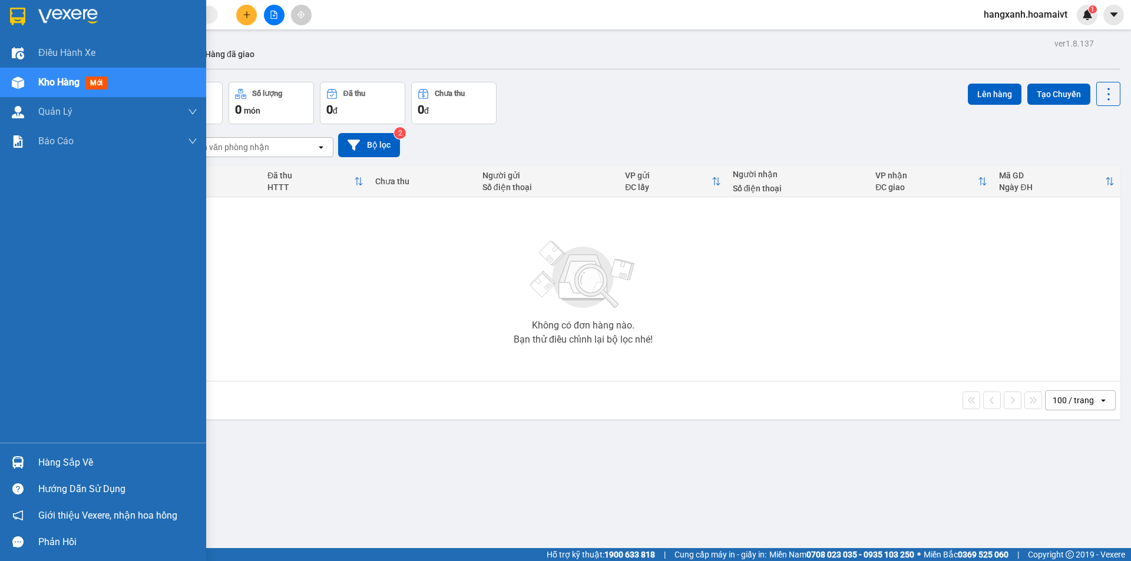
click at [6, 16] on div at bounding box center [103, 19] width 206 height 38
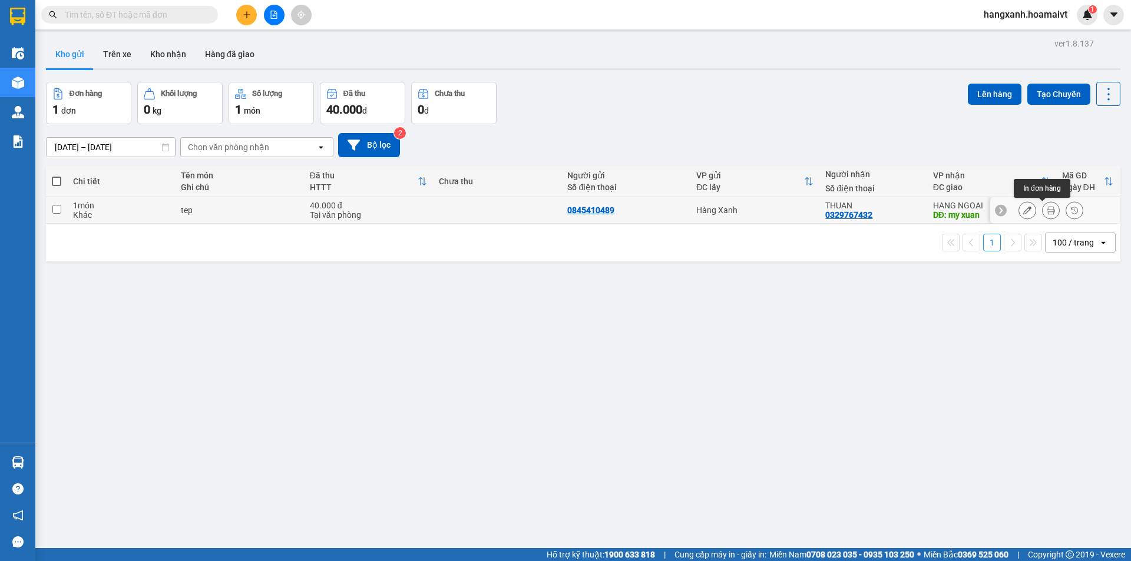
click at [1047, 214] on icon at bounding box center [1051, 210] width 8 height 8
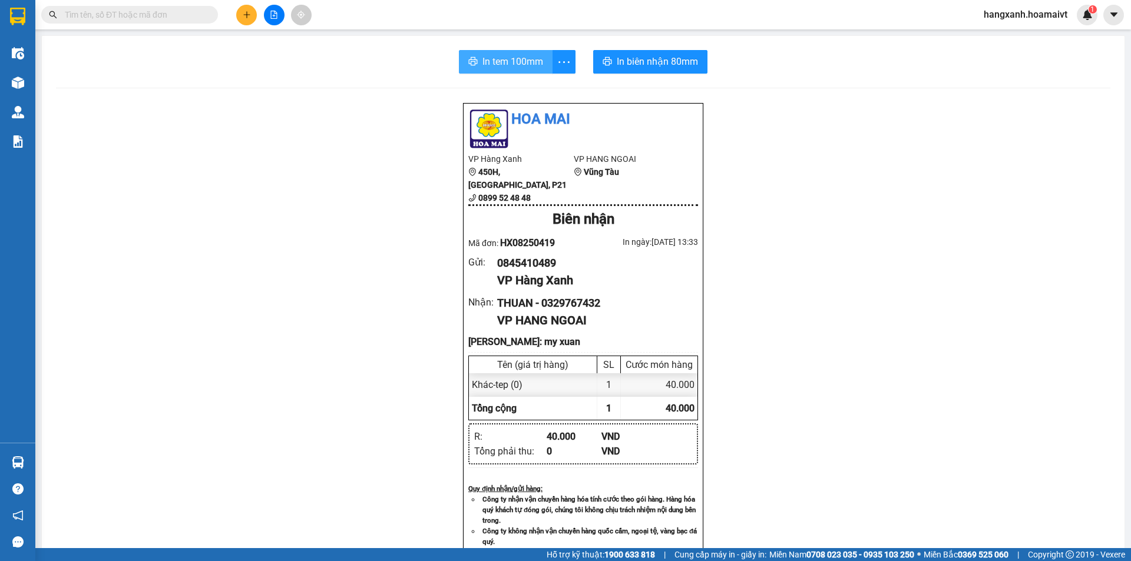
click at [499, 71] on button "In tem 100mm" at bounding box center [506, 62] width 94 height 24
click at [674, 61] on span "In biên nhận 80mm" at bounding box center [657, 61] width 81 height 15
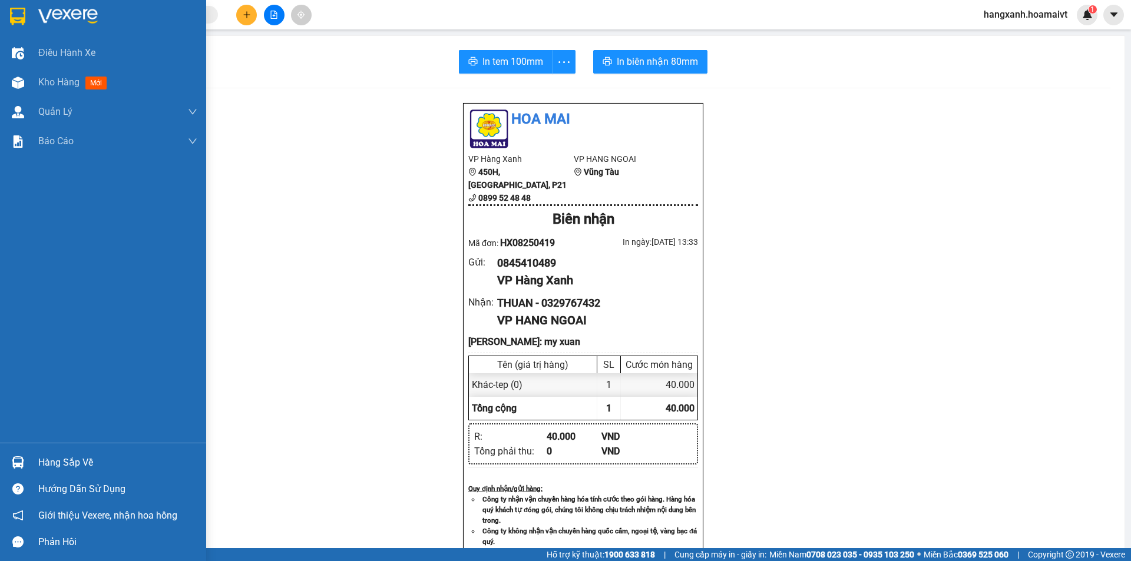
click at [16, 21] on img at bounding box center [17, 17] width 15 height 18
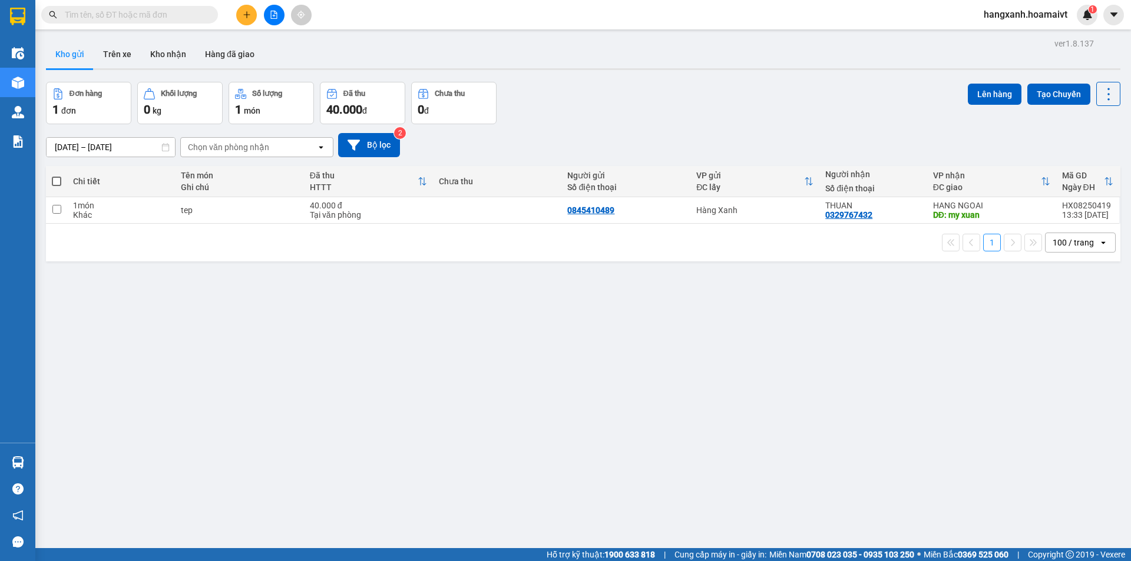
click at [237, 13] on button at bounding box center [246, 15] width 21 height 21
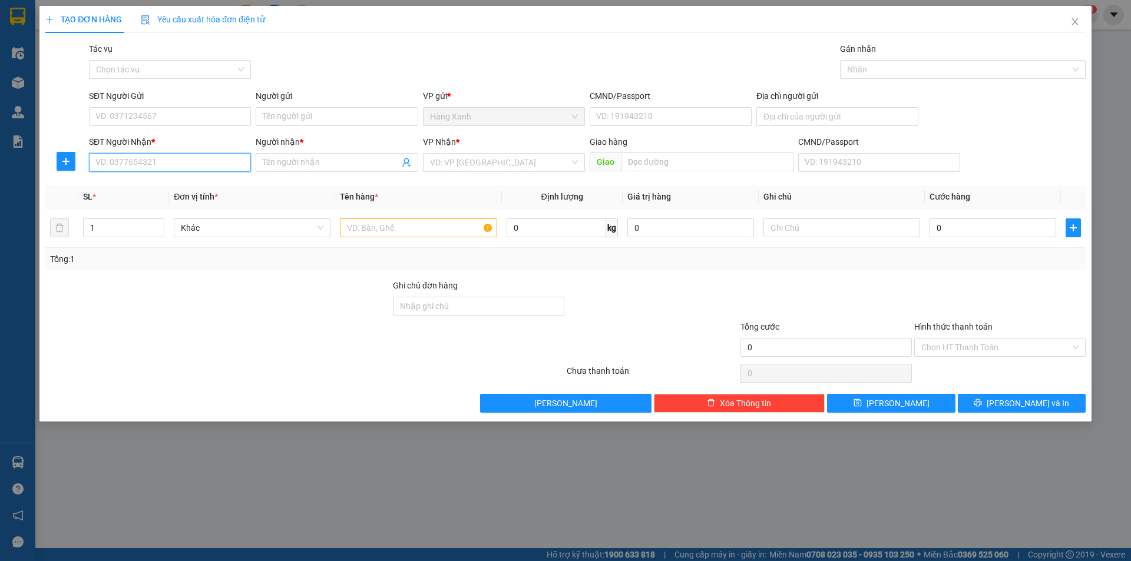
click at [174, 156] on input "SĐT Người Nhận *" at bounding box center [170, 162] width 162 height 19
type input "0869280844"
type input "d"
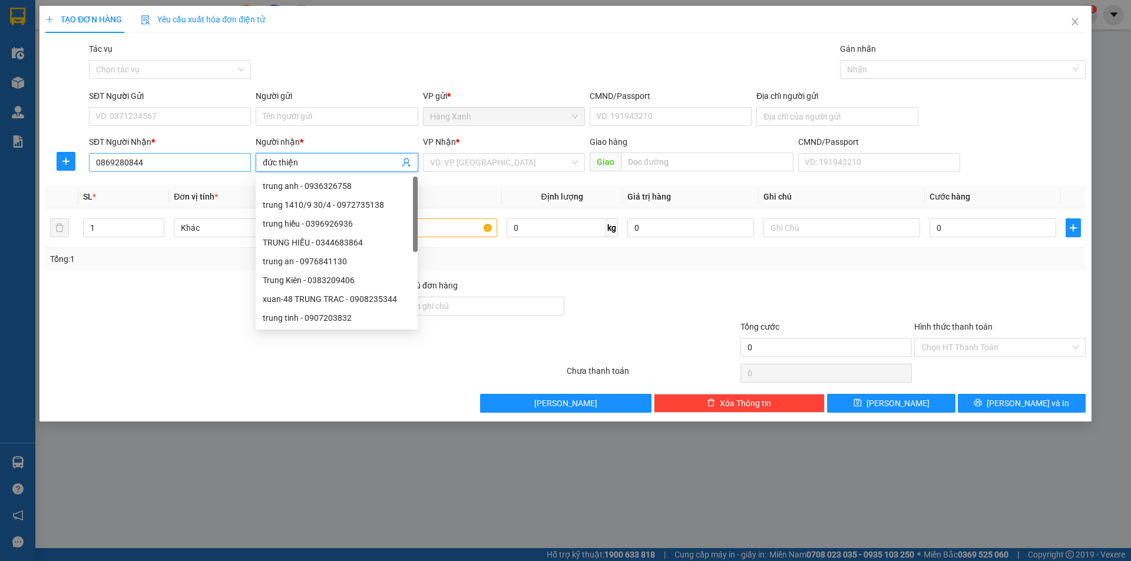
type input "đức thiện"
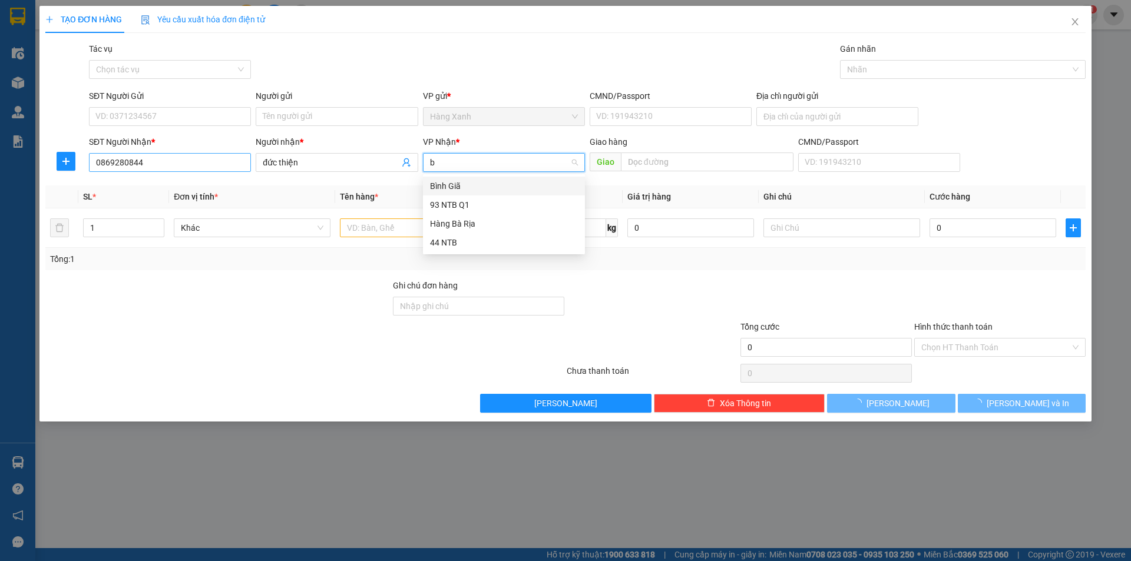
type input "bi"
click at [472, 181] on div "Bình Giã" at bounding box center [504, 186] width 148 height 13
click at [398, 227] on input "text" at bounding box center [418, 228] width 157 height 19
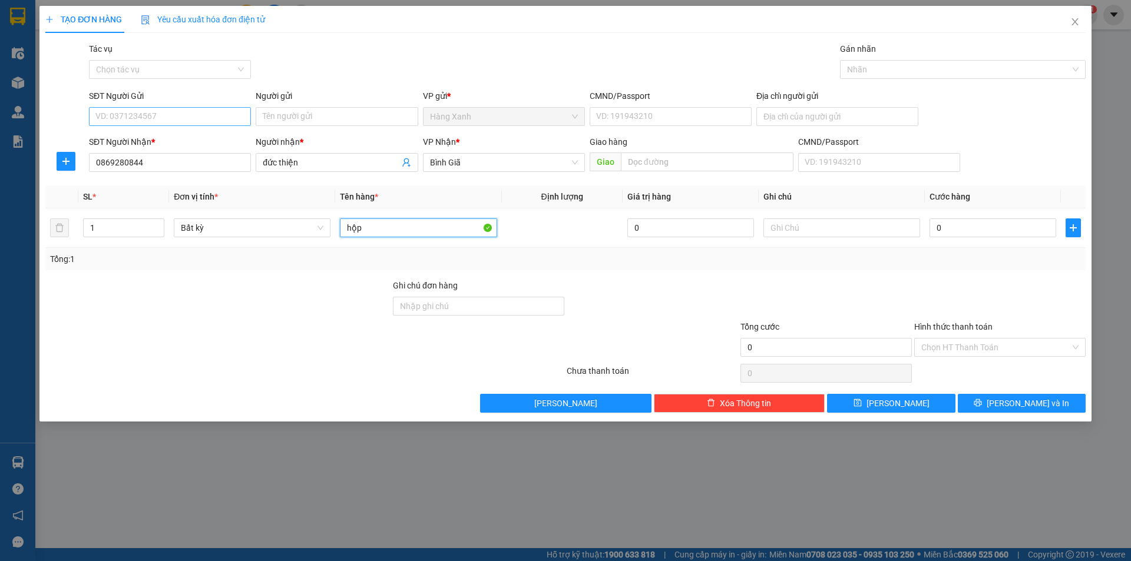
type input "hộp"
click at [123, 115] on input "SĐT Người Gửi" at bounding box center [170, 116] width 162 height 19
type input "0949491900"
click at [152, 135] on div "0949491900 - drosi" at bounding box center [170, 140] width 148 height 13
type input "drosi"
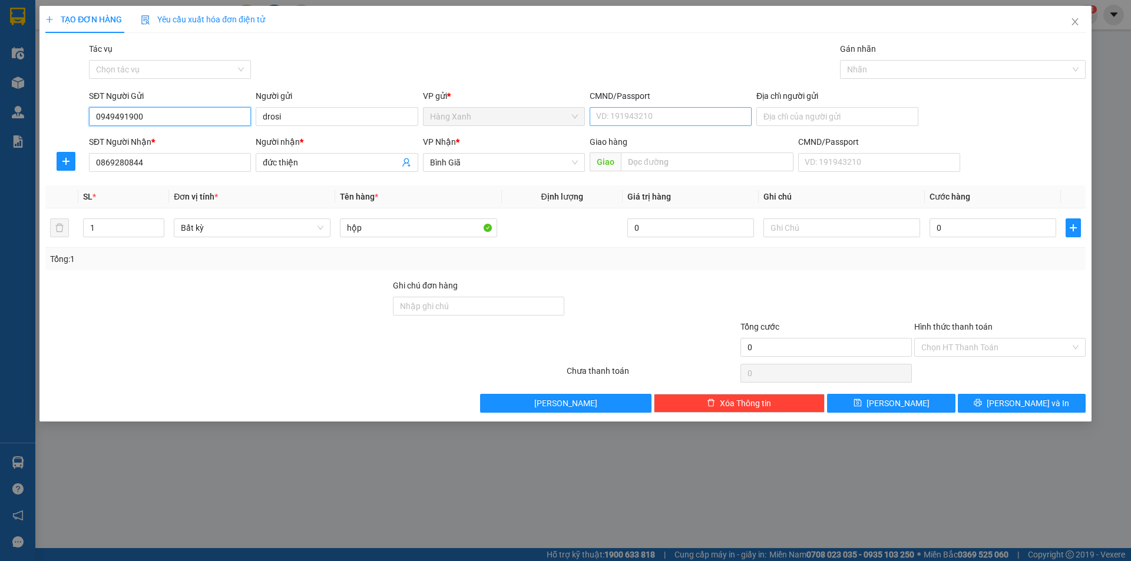
type input "0949491900"
click at [693, 115] on input "CMND/Passport" at bounding box center [671, 116] width 162 height 19
click at [1016, 226] on input "0" at bounding box center [992, 228] width 127 height 19
type input "3"
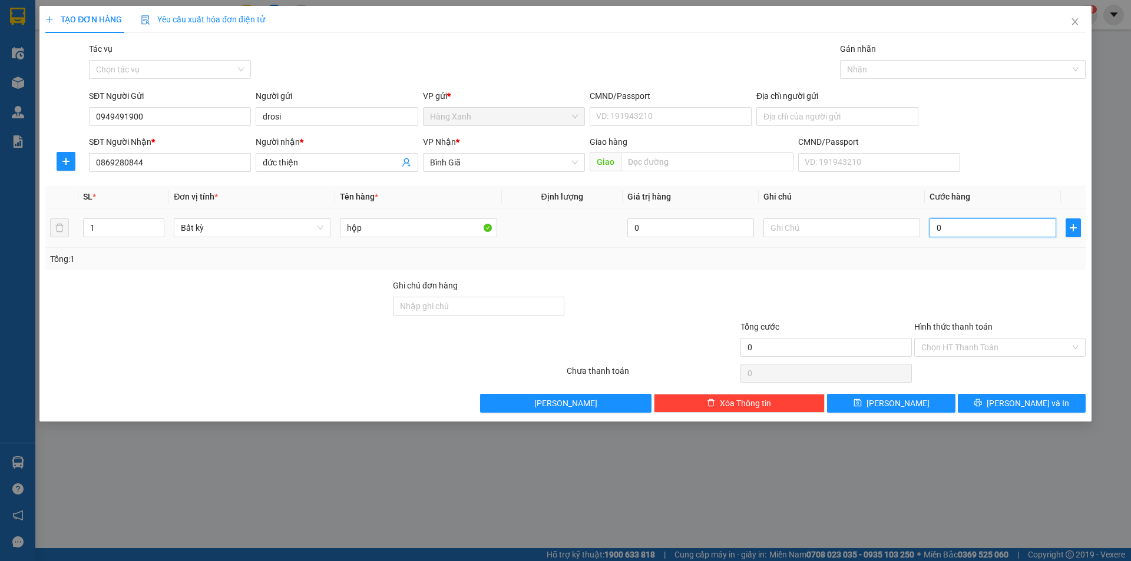
type input "3"
type input "30"
click at [676, 114] on input "CMND/Passport" at bounding box center [671, 116] width 162 height 19
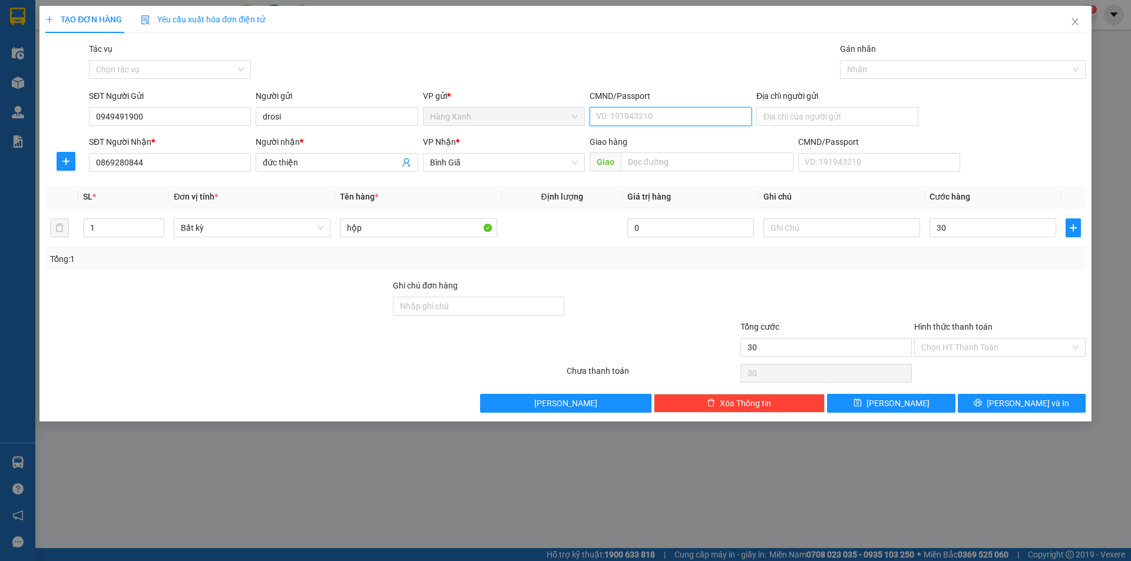
type input "30.000"
click at [1001, 355] on div "Chọn HT Thanh Toán" at bounding box center [999, 347] width 171 height 19
type input "077203007685"
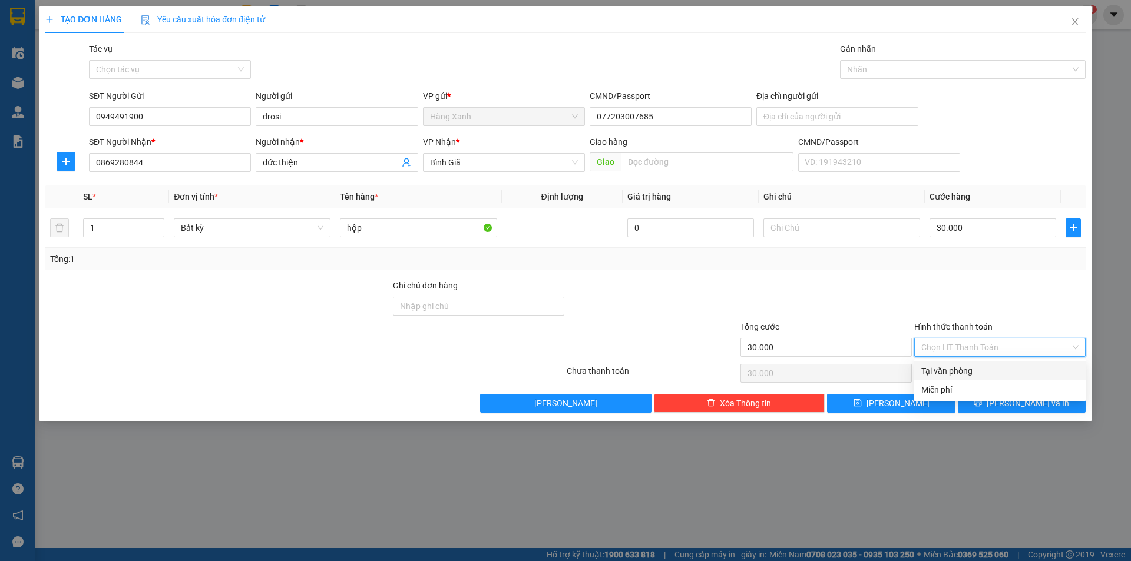
click at [992, 372] on div "Tại văn phòng" at bounding box center [999, 371] width 157 height 13
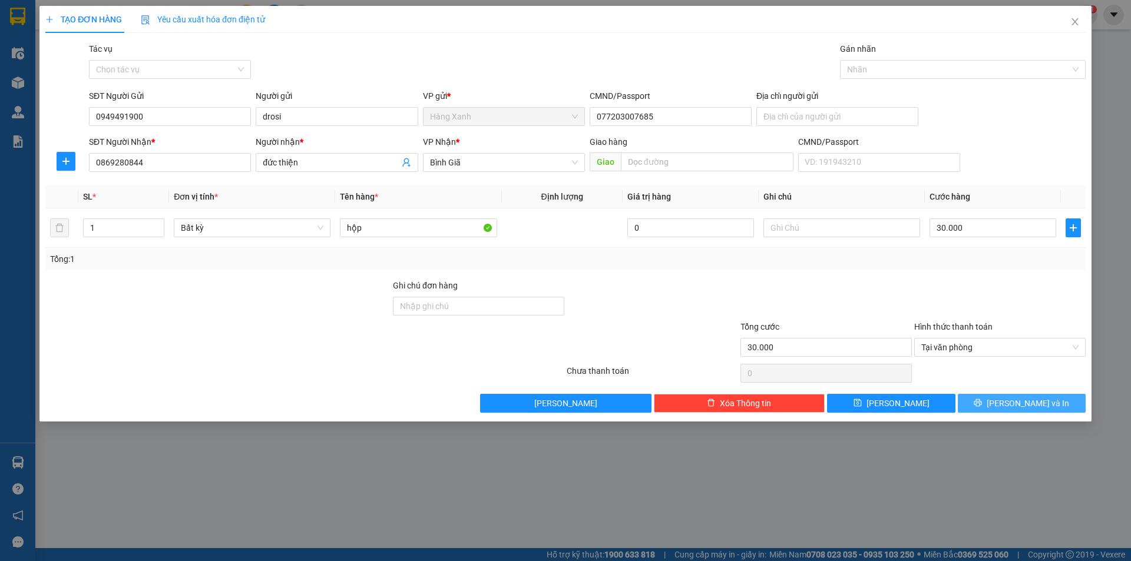
drag, startPoint x: 1007, startPoint y: 397, endPoint x: 919, endPoint y: 370, distance: 91.8
click at [1005, 397] on button "[PERSON_NAME] và In" at bounding box center [1022, 403] width 128 height 19
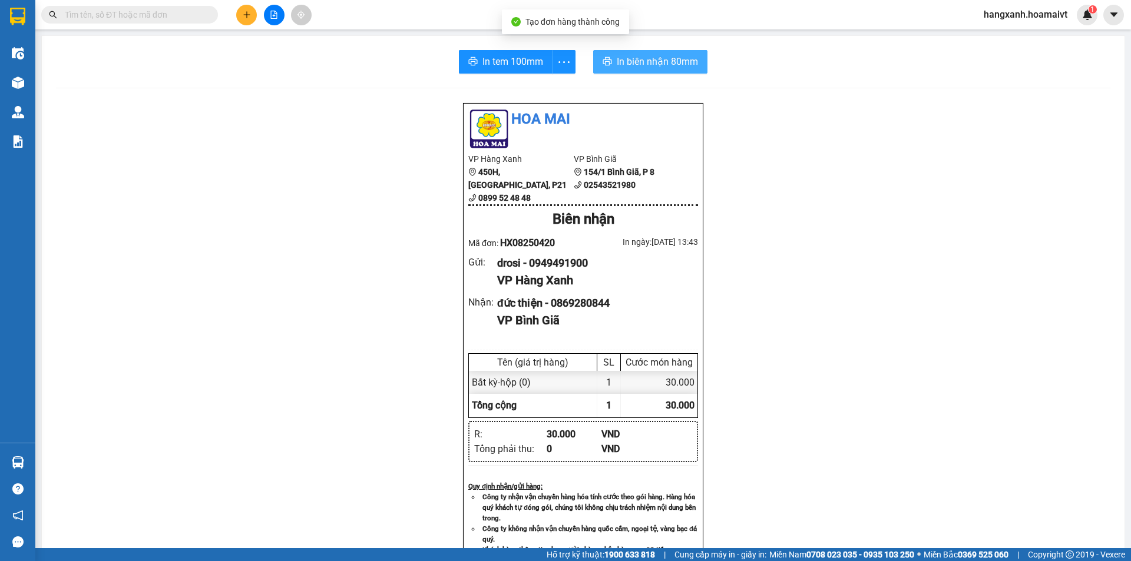
click at [643, 64] on span "In biên nhận 80mm" at bounding box center [657, 61] width 81 height 15
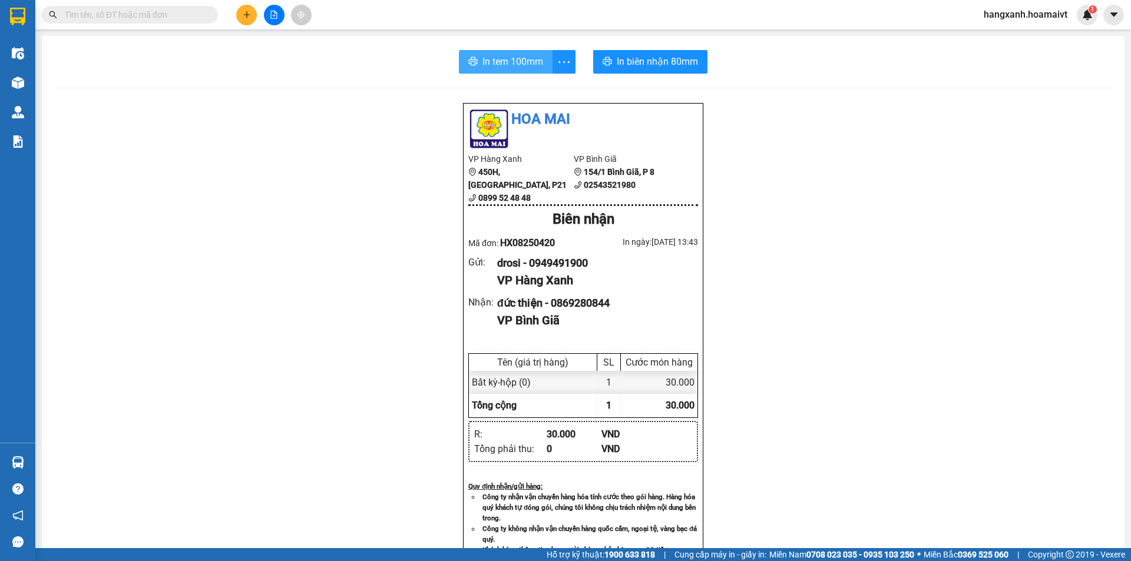
click at [511, 64] on span "In tem 100mm" at bounding box center [512, 61] width 61 height 15
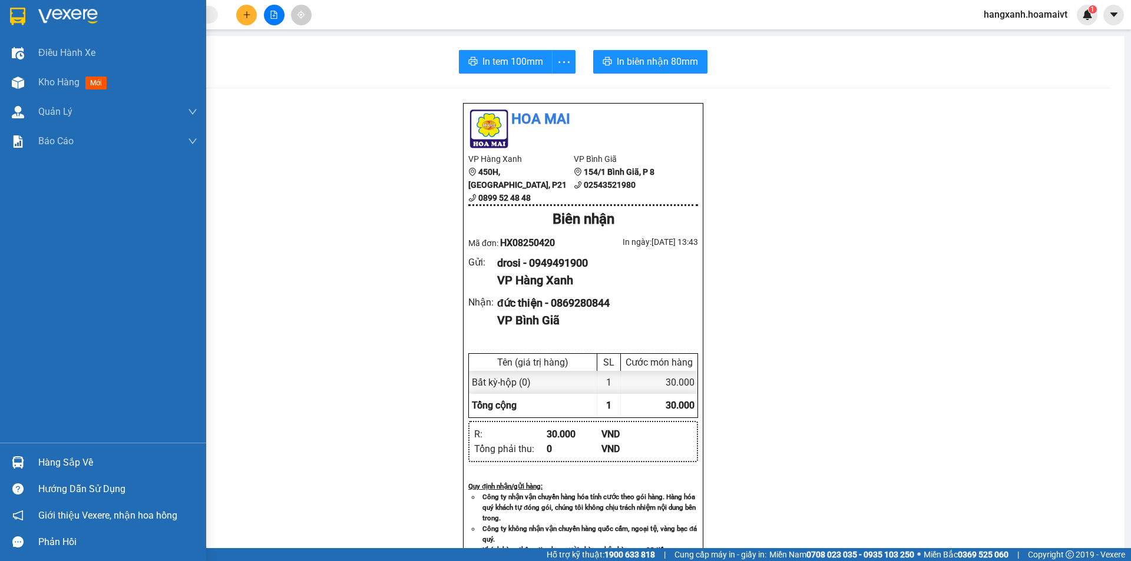
click at [36, 0] on div at bounding box center [103, 19] width 206 height 38
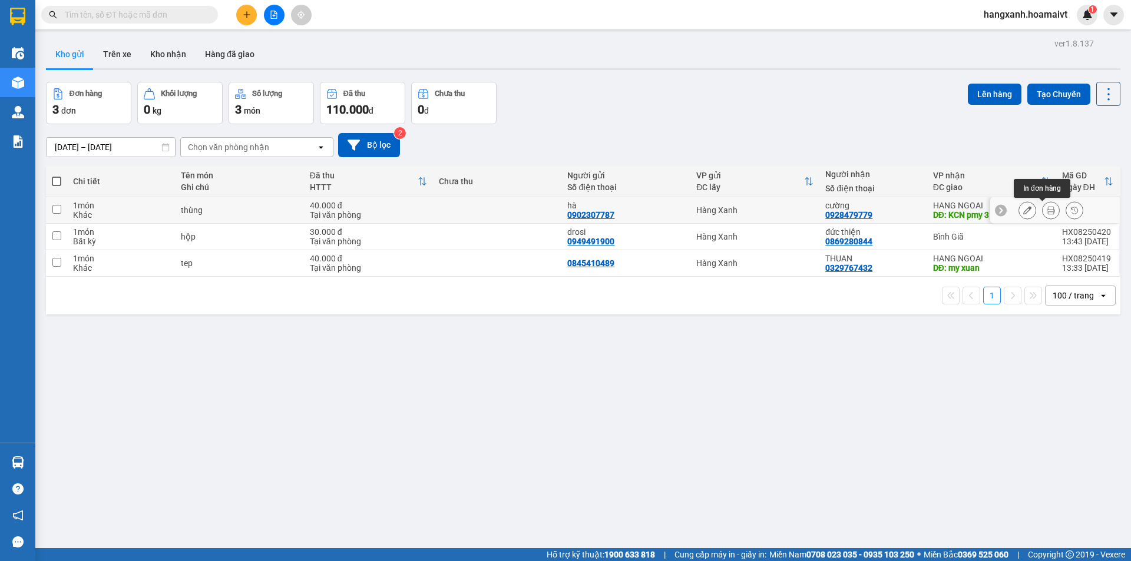
click at [1047, 212] on icon at bounding box center [1051, 210] width 8 height 8
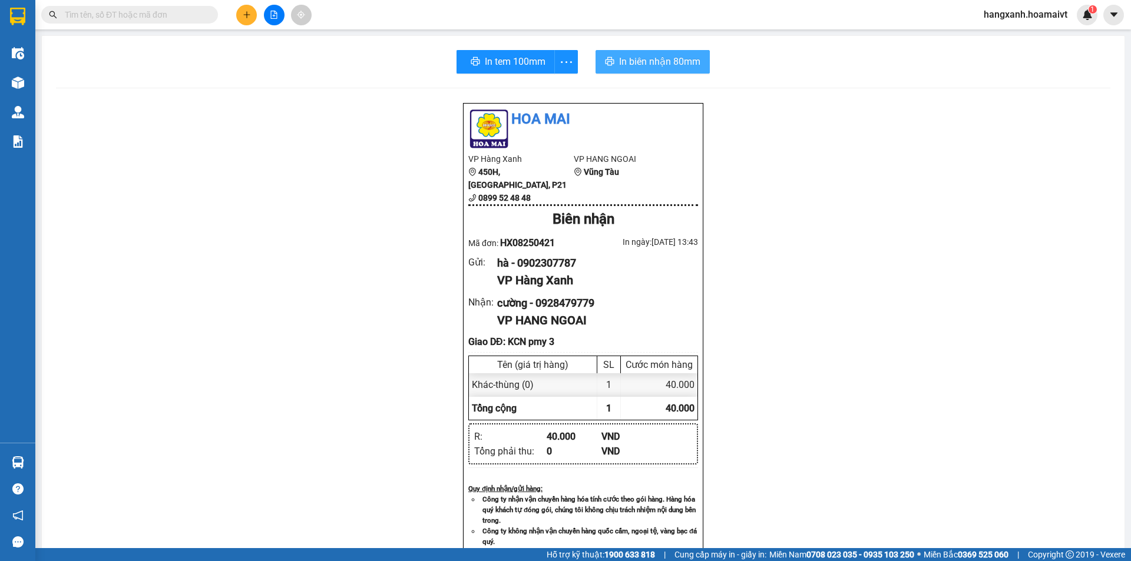
click at [648, 66] on span "In biên nhận 80mm" at bounding box center [659, 61] width 81 height 15
click at [500, 63] on span "In tem 100mm" at bounding box center [512, 61] width 61 height 15
click at [477, 58] on button "In tem 100mm" at bounding box center [506, 62] width 94 height 24
click at [6, 82] on div "Kho hàng mới" at bounding box center [17, 82] width 35 height 29
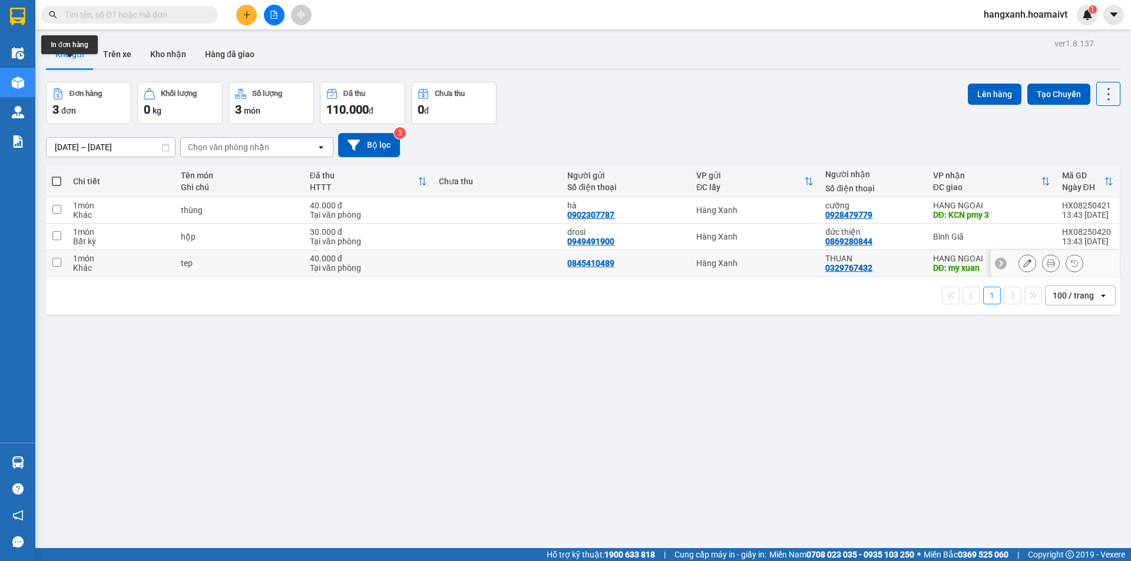
click at [1047, 267] on button at bounding box center [1051, 263] width 16 height 21
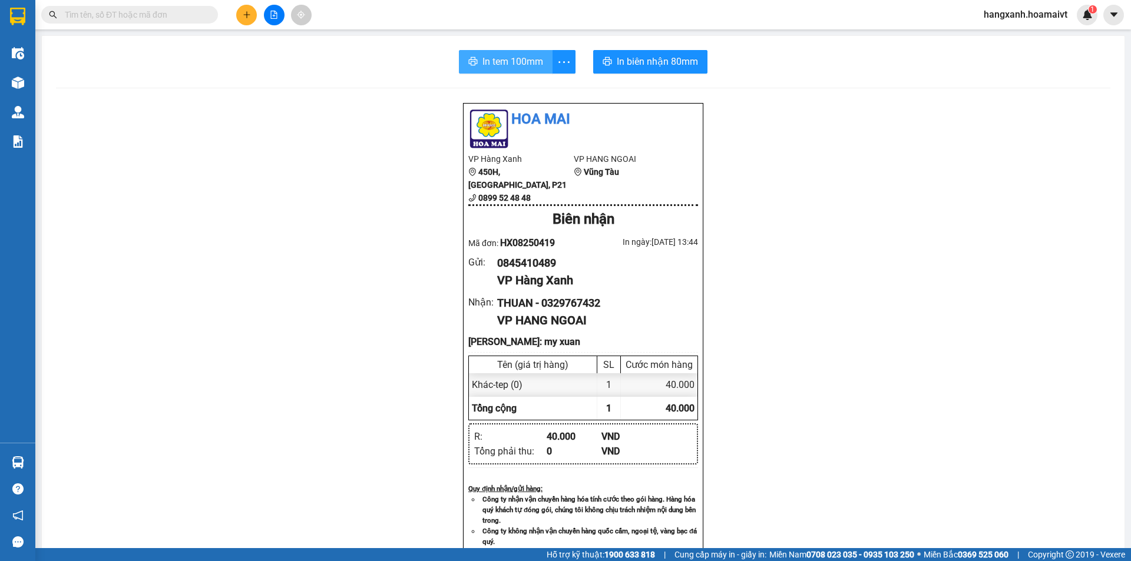
drag, startPoint x: 427, startPoint y: 71, endPoint x: 499, endPoint y: 70, distance: 71.9
click at [436, 70] on div "In tem 100mm In biên nhận 80mm" at bounding box center [583, 62] width 1054 height 24
click at [499, 70] on button "In tem 100mm" at bounding box center [506, 62] width 94 height 24
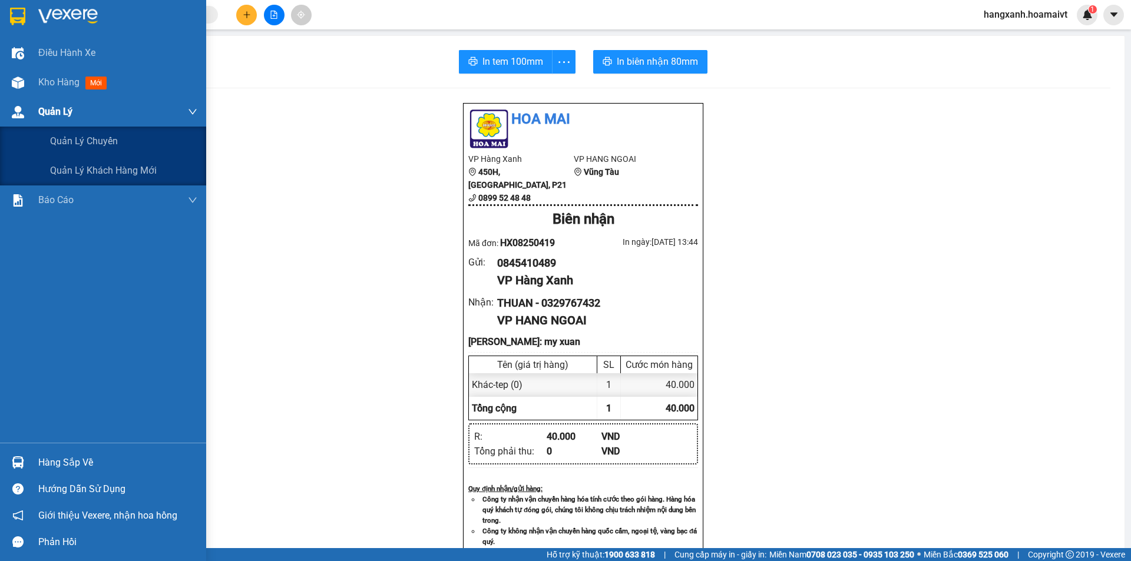
click at [49, 97] on div "Quản Lý" at bounding box center [117, 111] width 159 height 29
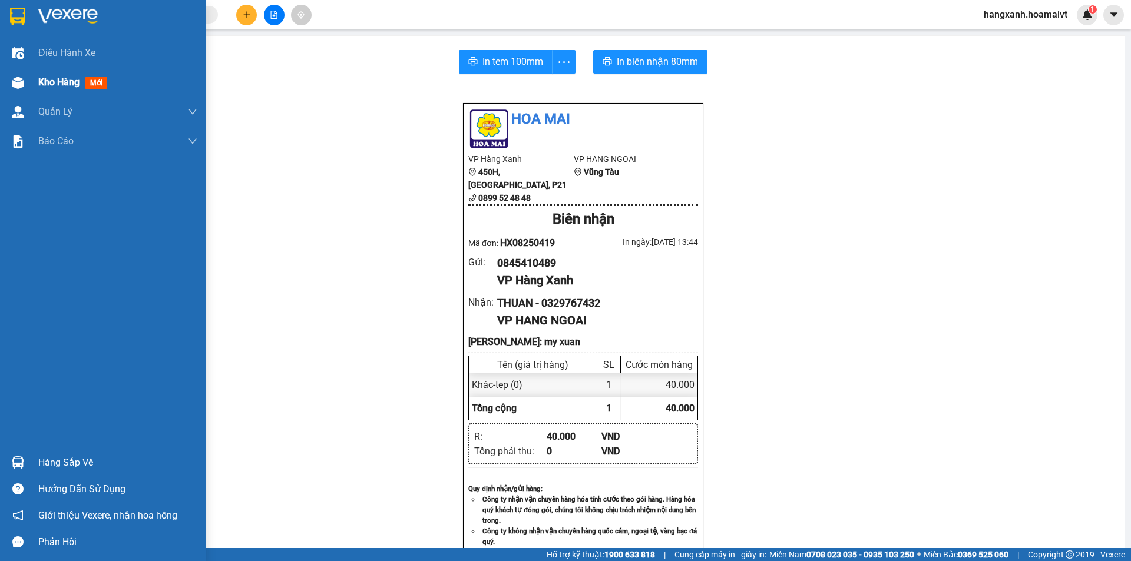
click at [61, 82] on span "Kho hàng" at bounding box center [58, 82] width 41 height 11
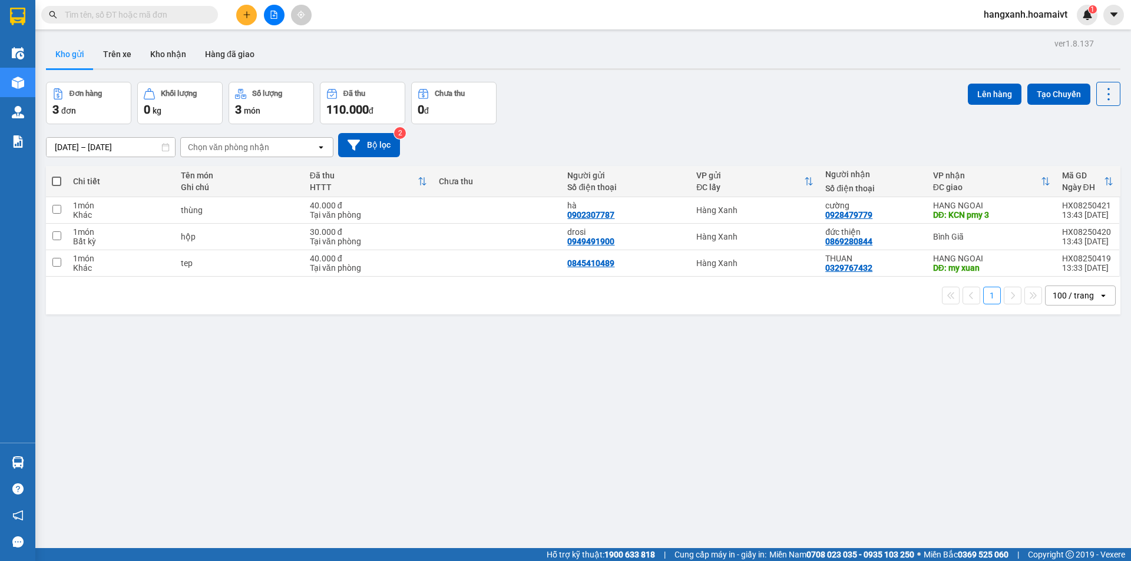
click at [84, 11] on input "text" at bounding box center [134, 14] width 139 height 13
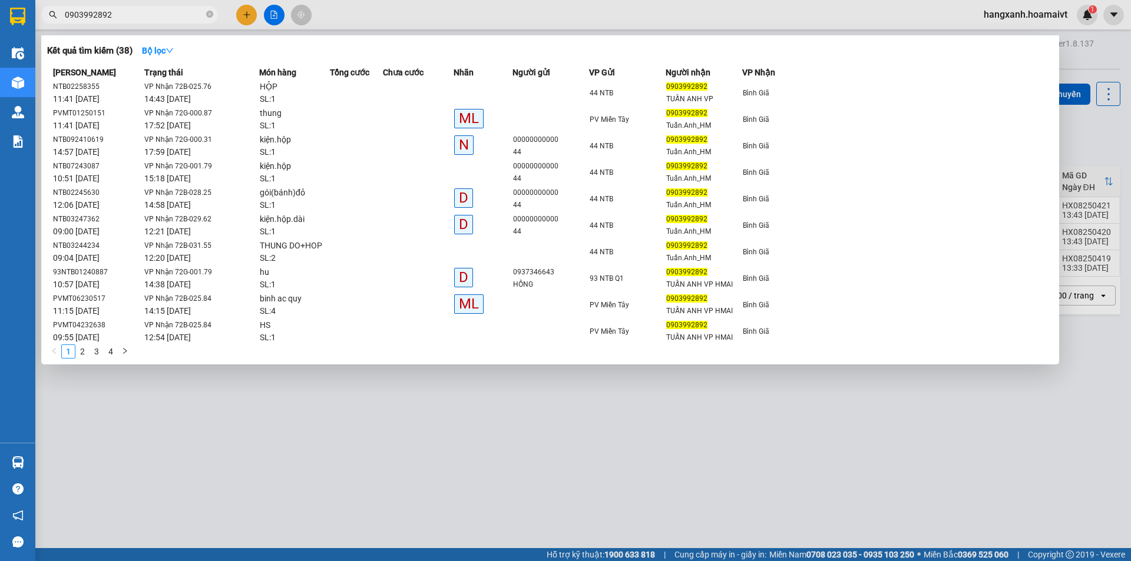
type input "0903992892"
click at [382, 406] on div at bounding box center [565, 280] width 1131 height 561
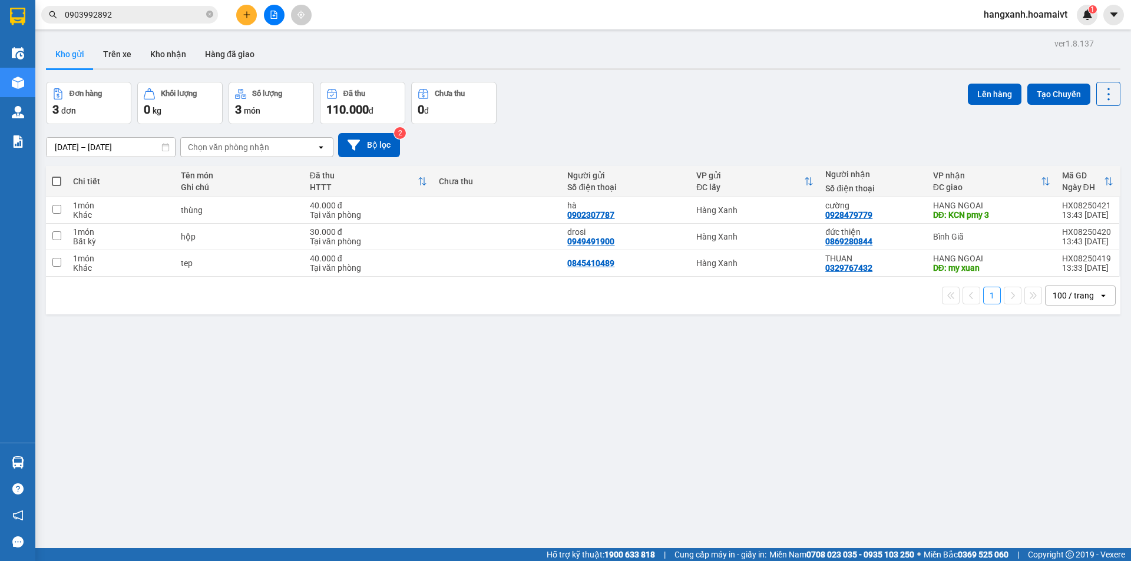
click at [239, 19] on button at bounding box center [246, 15] width 21 height 21
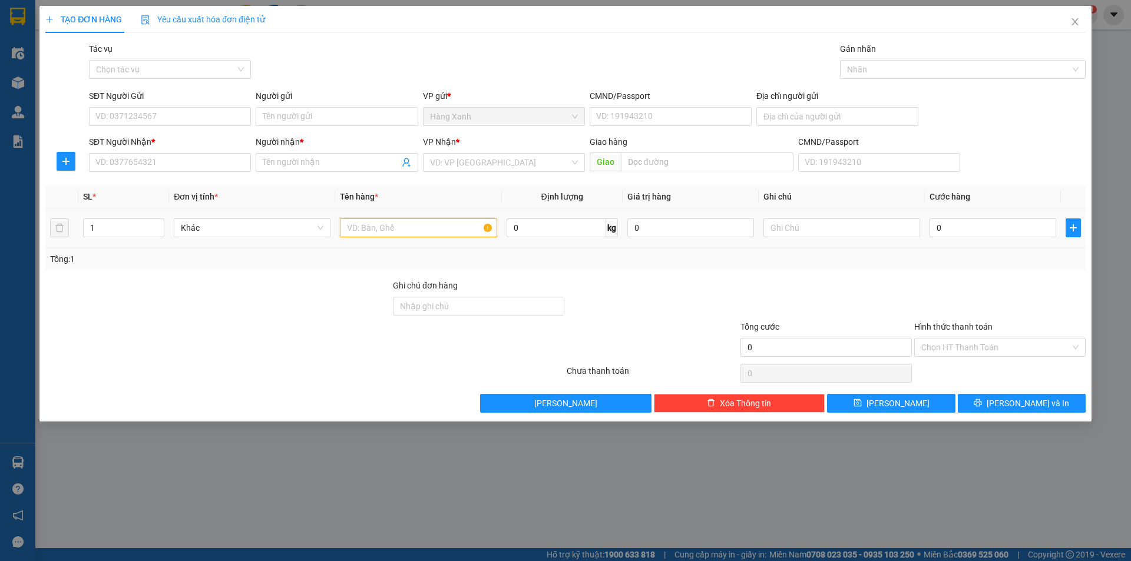
click at [420, 236] on input "text" at bounding box center [418, 228] width 157 height 19
type input "thùng"
click at [165, 162] on input "SĐT Người Nhận *" at bounding box center [170, 162] width 162 height 19
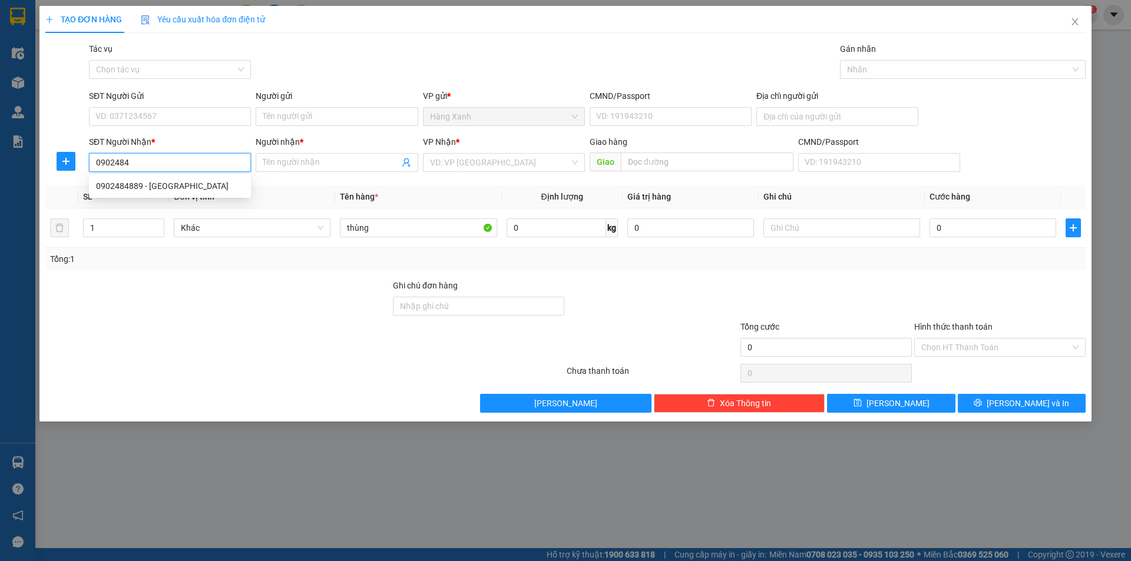
click at [167, 181] on div "0902484889 - Ấn THU OANH" at bounding box center [170, 186] width 148 height 13
type input "0902484889"
type input "Ấn THU OANH"
type input "0902484889"
click at [191, 109] on input "SĐT Người Gửi" at bounding box center [170, 116] width 162 height 19
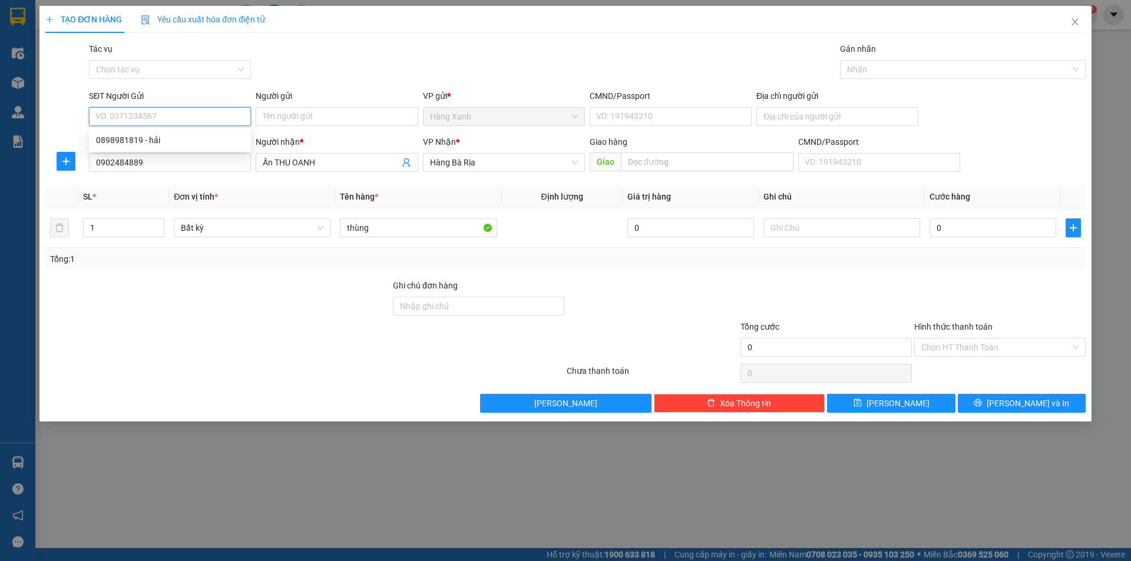
click at [174, 137] on div "0898981819 - hải" at bounding box center [170, 140] width 148 height 13
type input "0898981819"
type input "hải"
type input "054202000483"
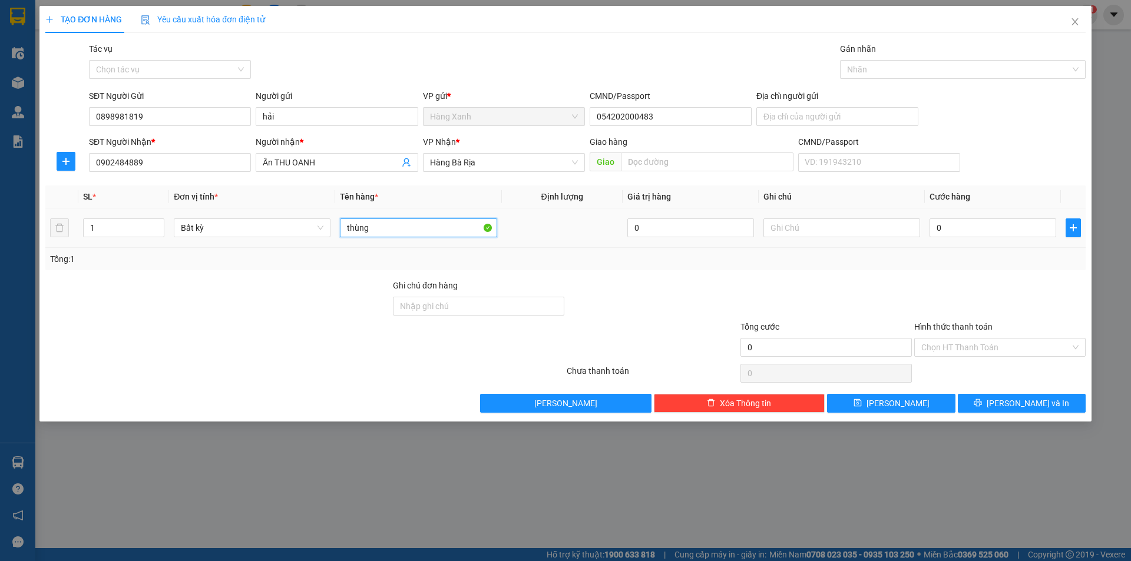
click at [446, 228] on input "thùng" at bounding box center [418, 228] width 157 height 19
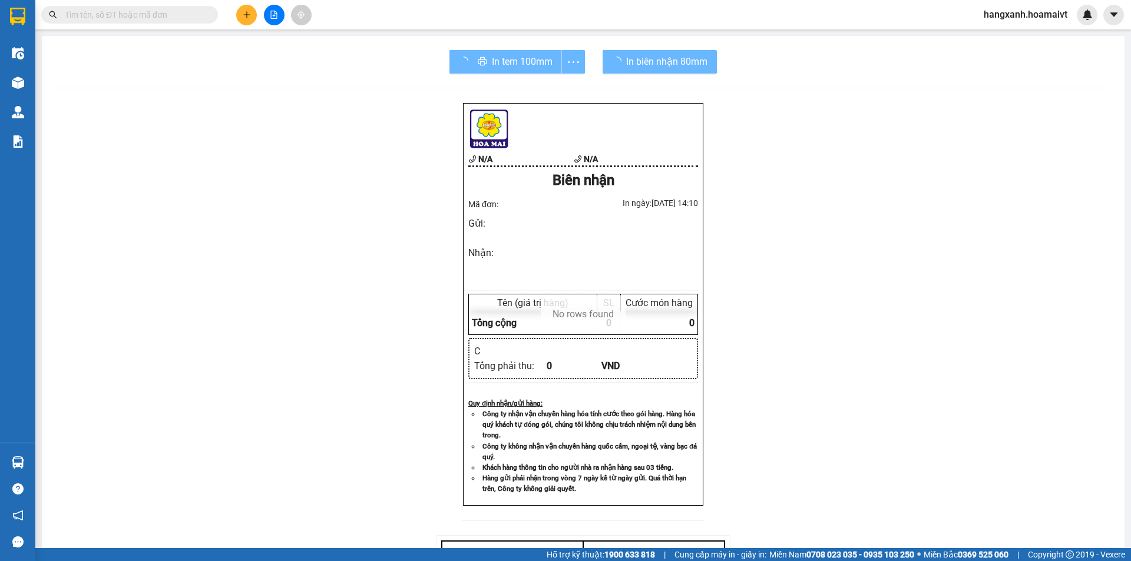
click at [644, 60] on span "In biên nhận 80mm" at bounding box center [666, 61] width 81 height 15
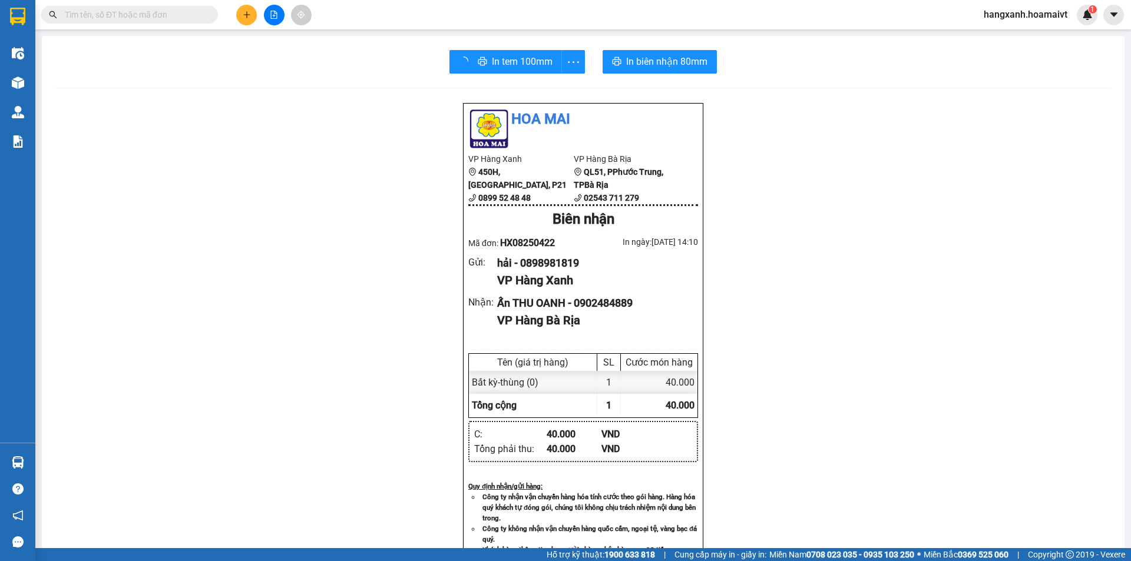
click at [644, 60] on span "In biên nhận 80mm" at bounding box center [666, 61] width 81 height 15
click at [503, 68] on div "In tem 100mm" at bounding box center [516, 62] width 121 height 24
click at [516, 54] on button "In tem 100mm" at bounding box center [506, 62] width 94 height 24
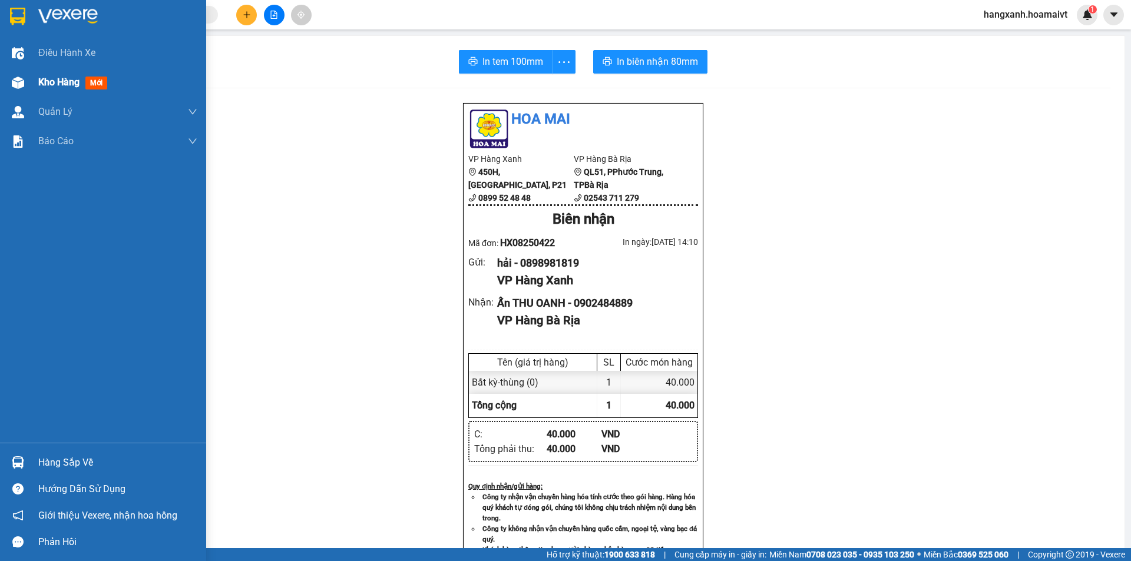
click at [14, 71] on div "Kho hàng mới" at bounding box center [103, 82] width 206 height 29
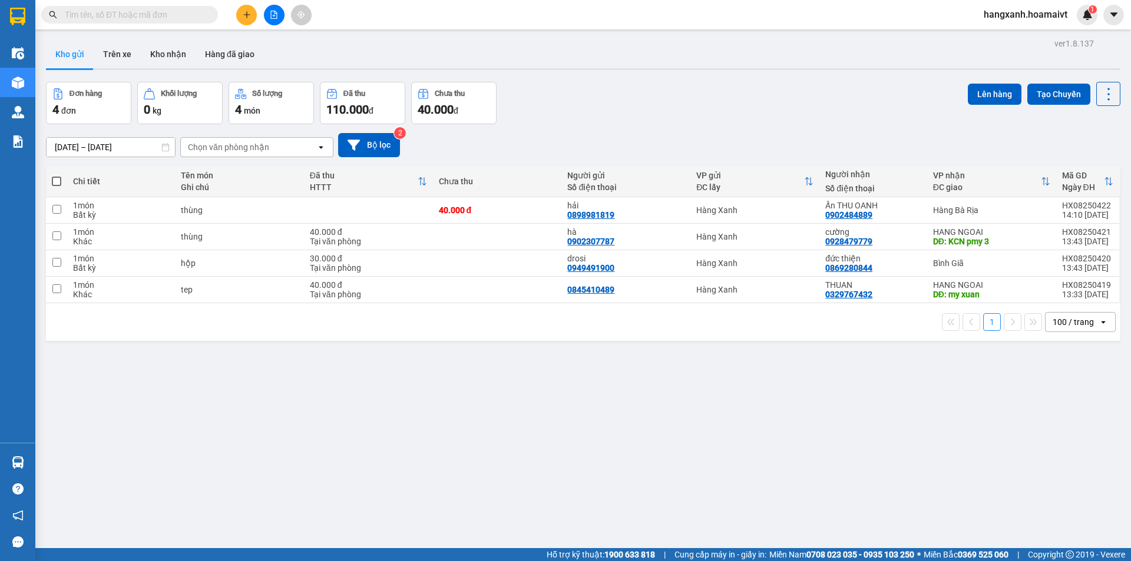
click at [247, 12] on icon "plus" at bounding box center [247, 15] width 8 height 8
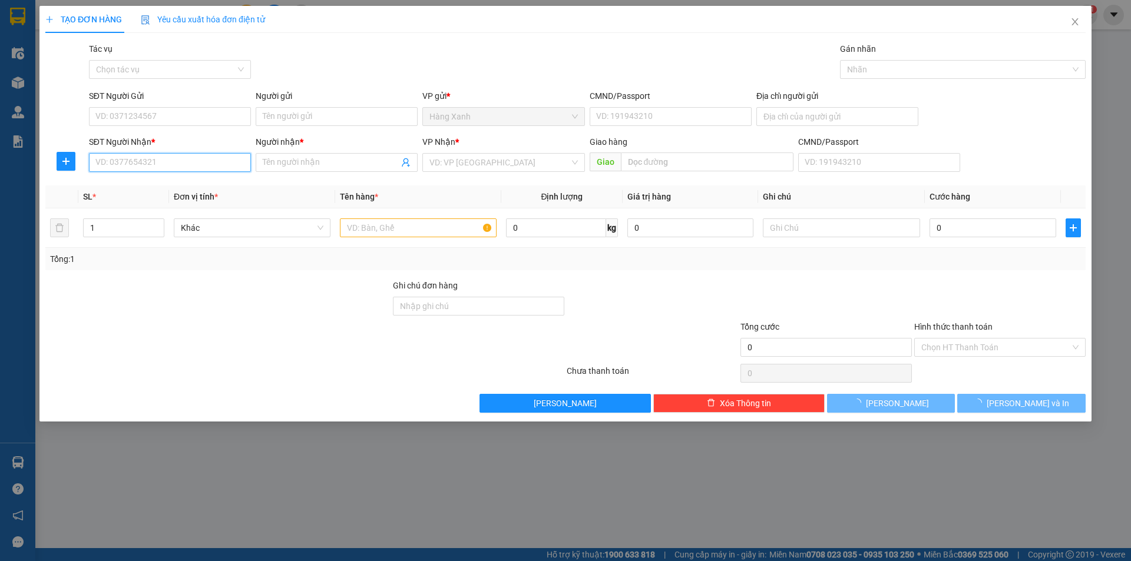
click at [217, 159] on input "SĐT Người Nhận *" at bounding box center [170, 162] width 162 height 19
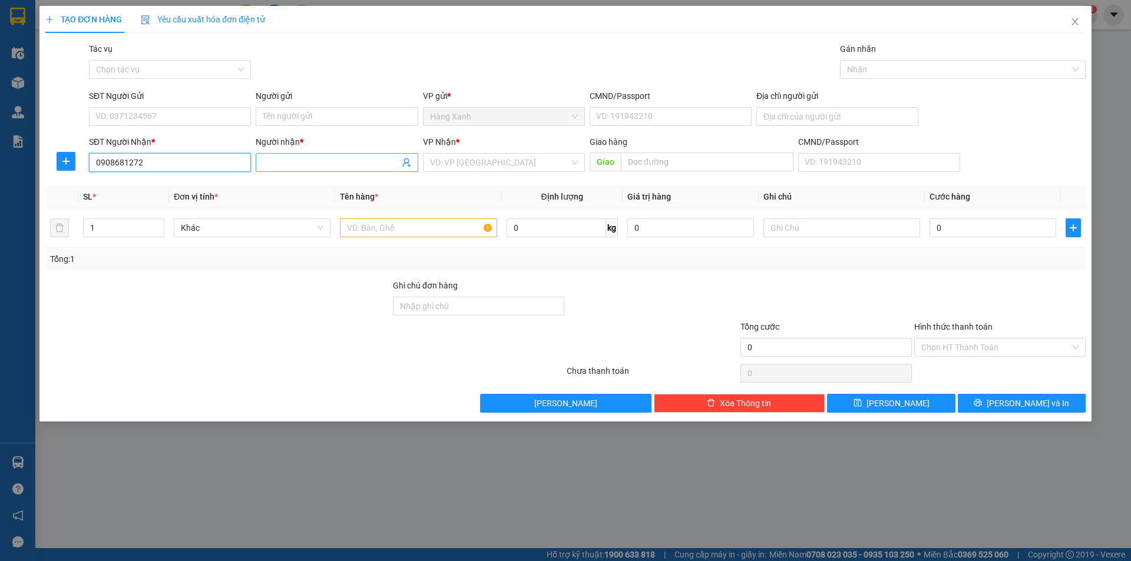
type input "0908681272"
click at [338, 157] on input "Người nhận *" at bounding box center [331, 162] width 136 height 13
type input "d"
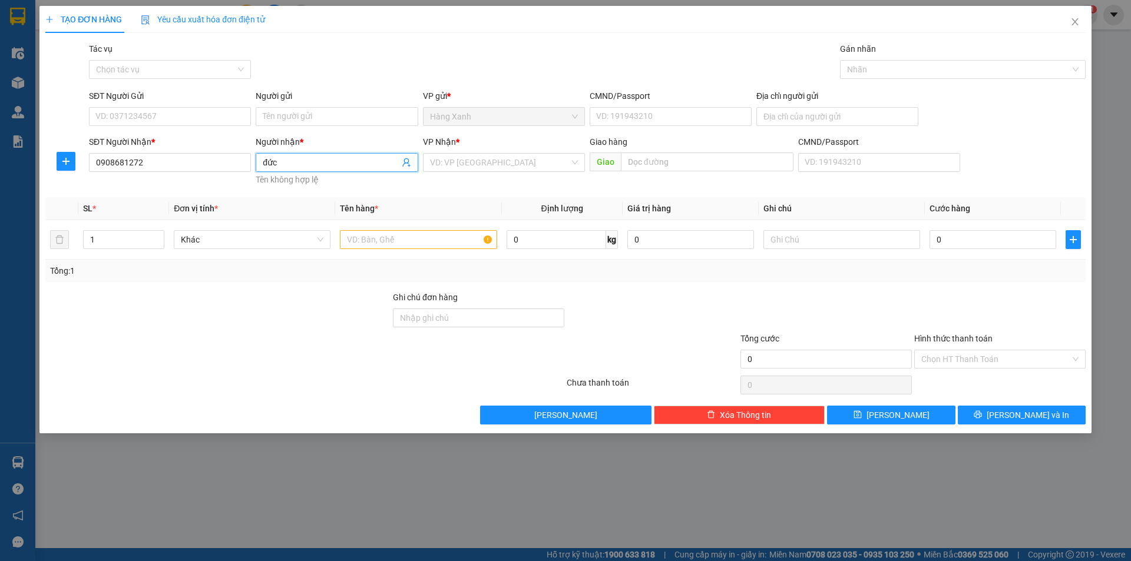
type input "đức"
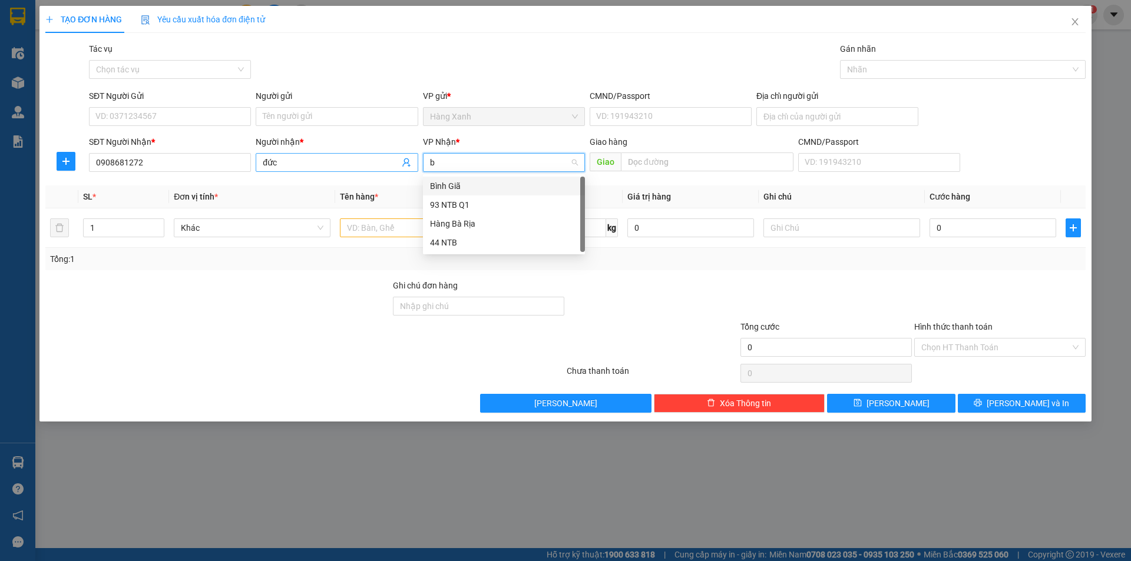
type input "ba"
click at [466, 189] on div "Hàng Bà Rịa" at bounding box center [504, 186] width 148 height 13
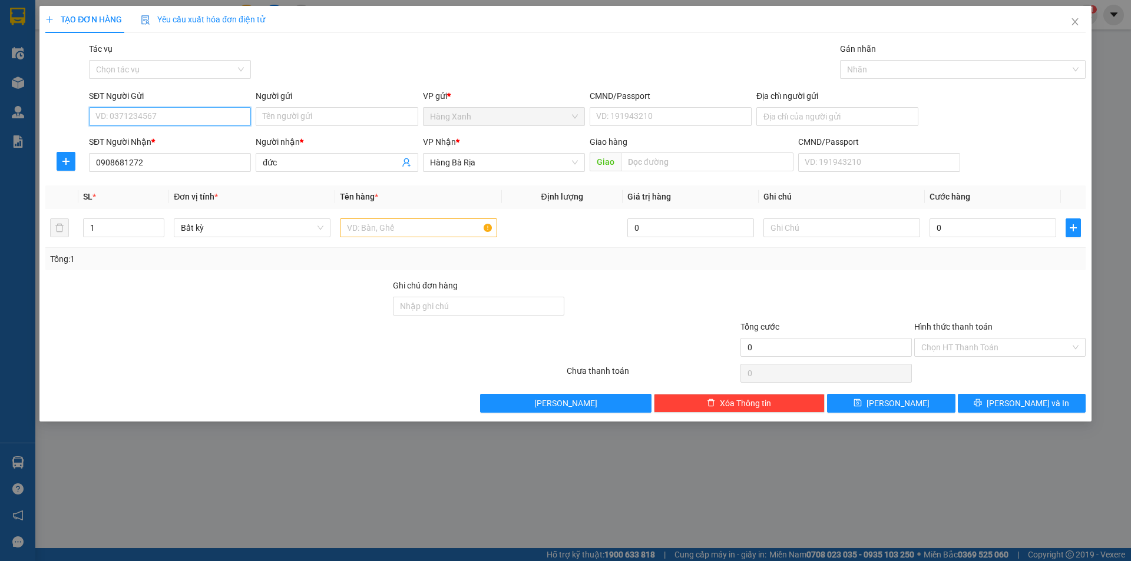
click at [202, 111] on input "SĐT Người Gửi" at bounding box center [170, 116] width 162 height 19
click at [210, 138] on div "0784406588" at bounding box center [170, 140] width 148 height 13
type input "0784406588"
click at [667, 121] on input "CMND/Passport" at bounding box center [671, 116] width 162 height 19
click at [659, 125] on input "CMND/Passport" at bounding box center [671, 116] width 162 height 19
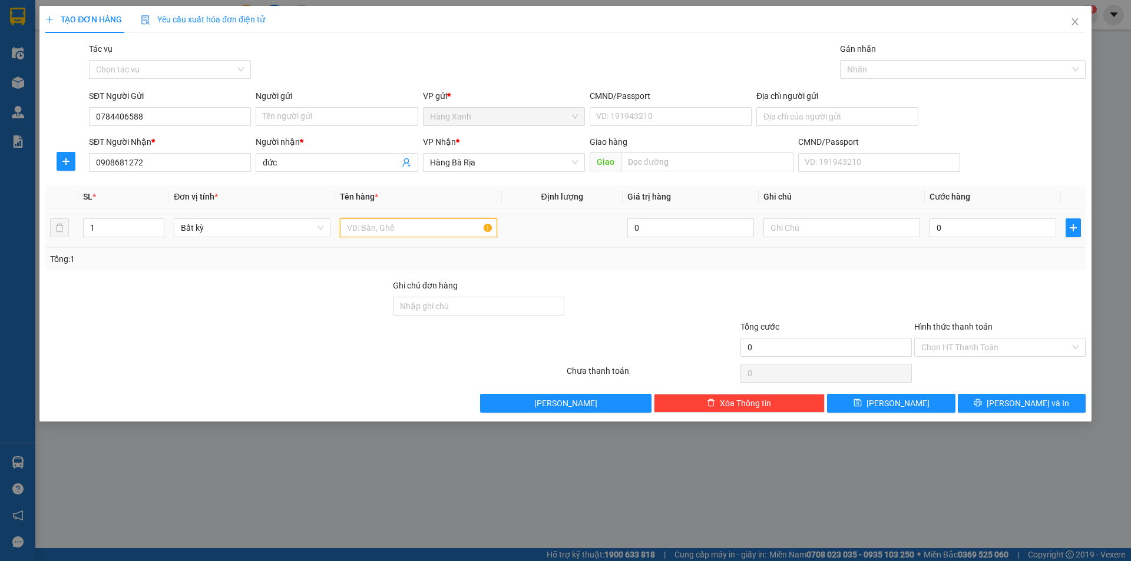
click at [432, 222] on input "text" at bounding box center [418, 228] width 157 height 19
type input "thùng"
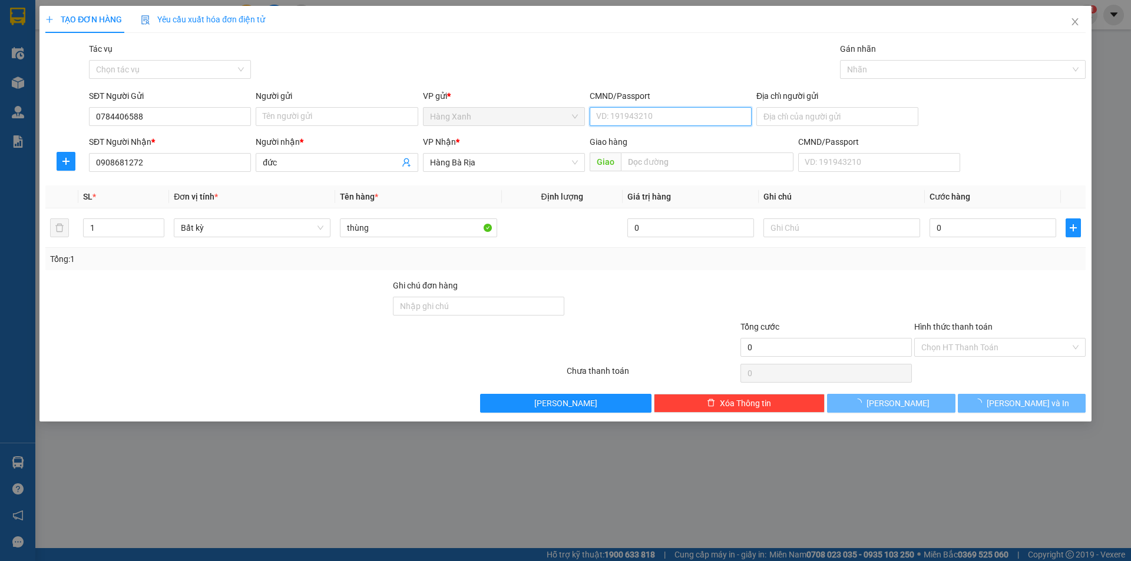
click at [677, 115] on input "CMND/Passport" at bounding box center [671, 116] width 162 height 19
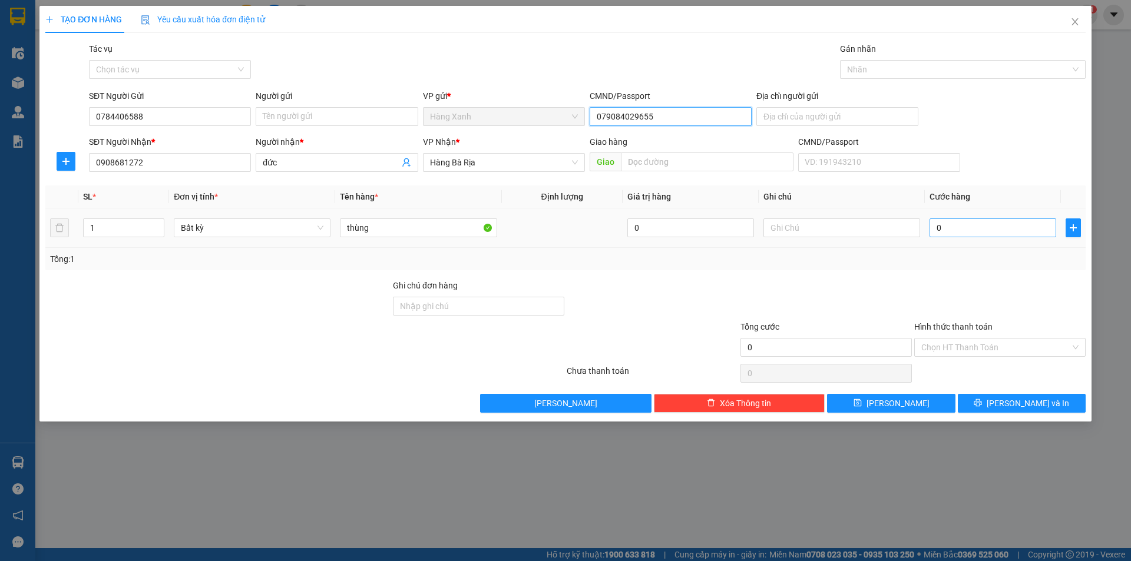
type input "079084029655"
click at [972, 221] on input "0" at bounding box center [992, 228] width 127 height 19
type input "4"
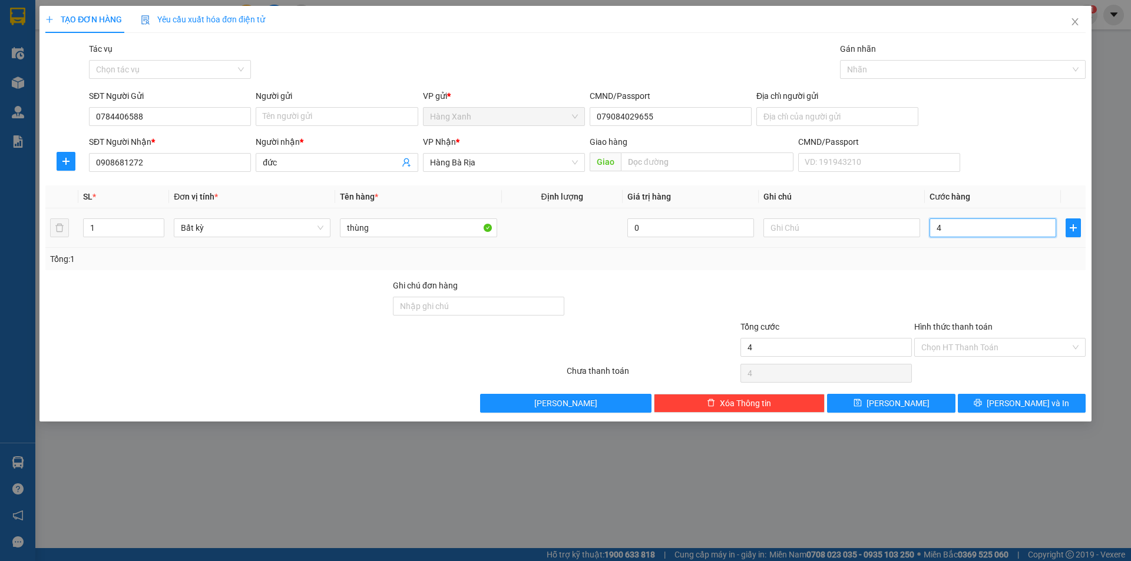
type input "40"
click at [1001, 340] on input "Hình thức thanh toán" at bounding box center [995, 348] width 149 height 18
type input "40.000"
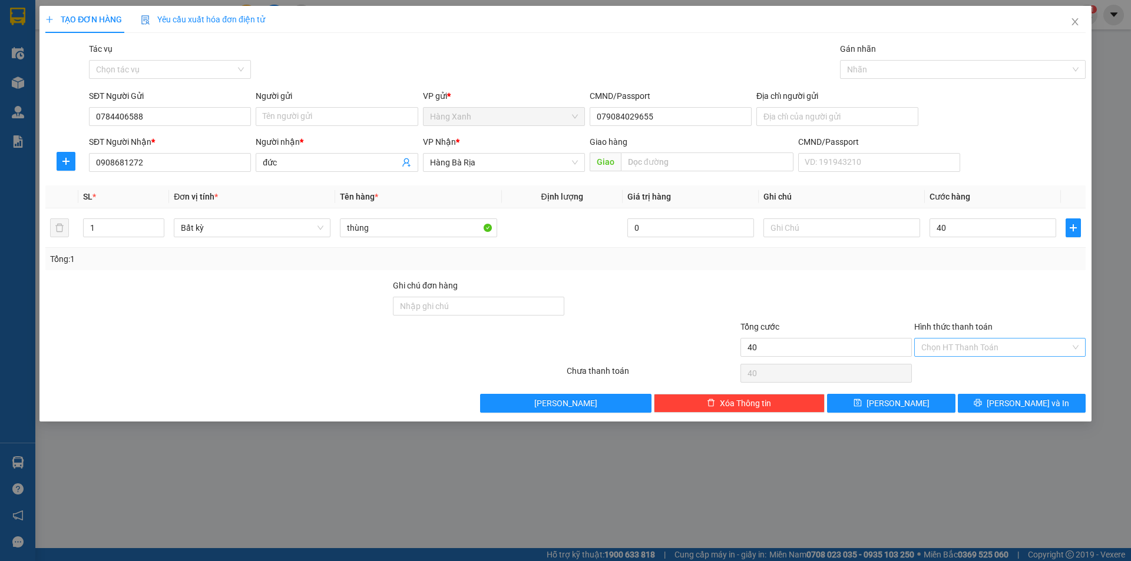
type input "40.000"
click at [978, 366] on div "Tại văn phòng" at bounding box center [999, 371] width 157 height 13
type input "0"
click at [1033, 404] on span "[PERSON_NAME] và In" at bounding box center [1028, 403] width 82 height 13
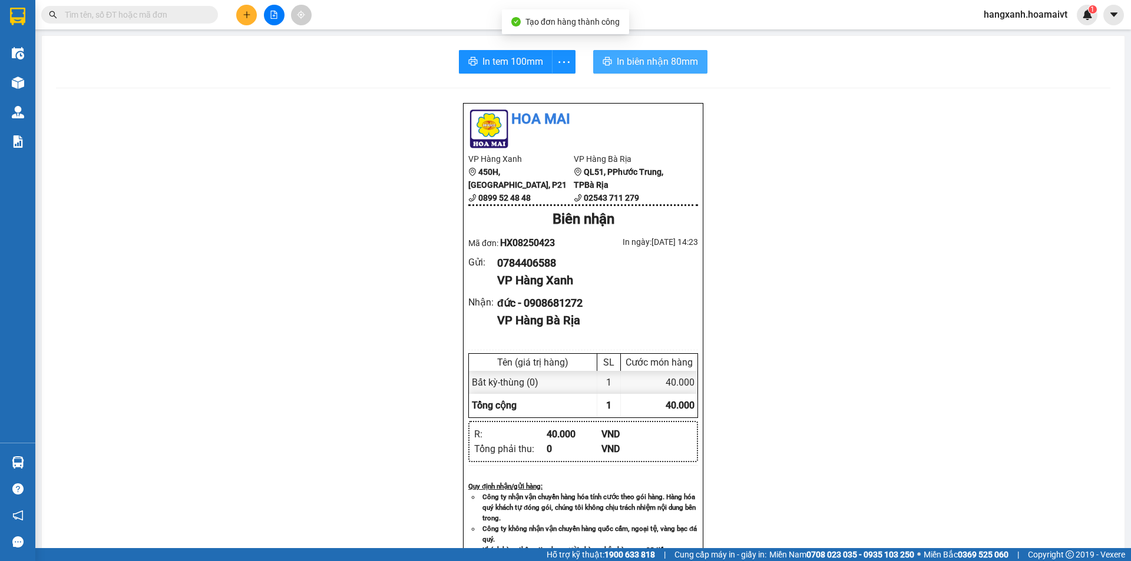
click at [667, 54] on button "In biên nhận 80mm" at bounding box center [650, 62] width 114 height 24
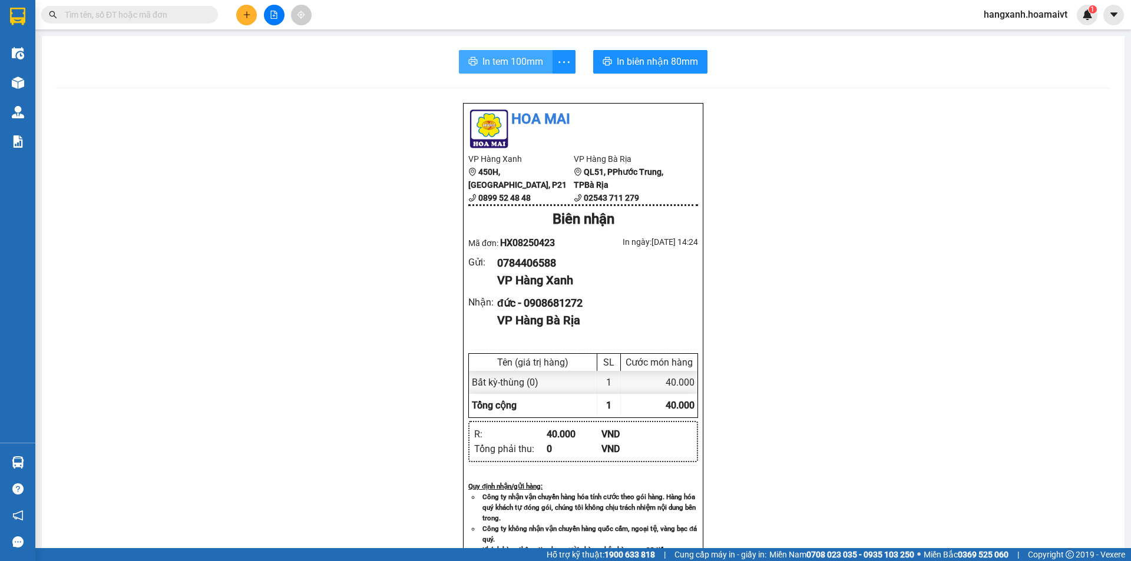
click at [504, 68] on span "In tem 100mm" at bounding box center [512, 61] width 61 height 15
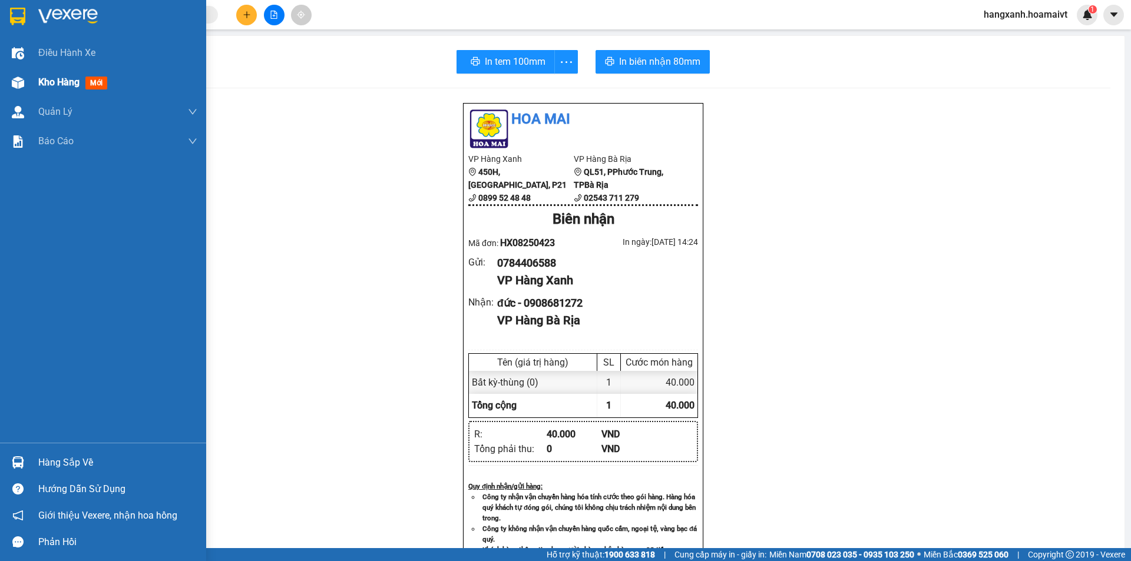
click at [0, 89] on div "Kho hàng mới" at bounding box center [103, 82] width 206 height 29
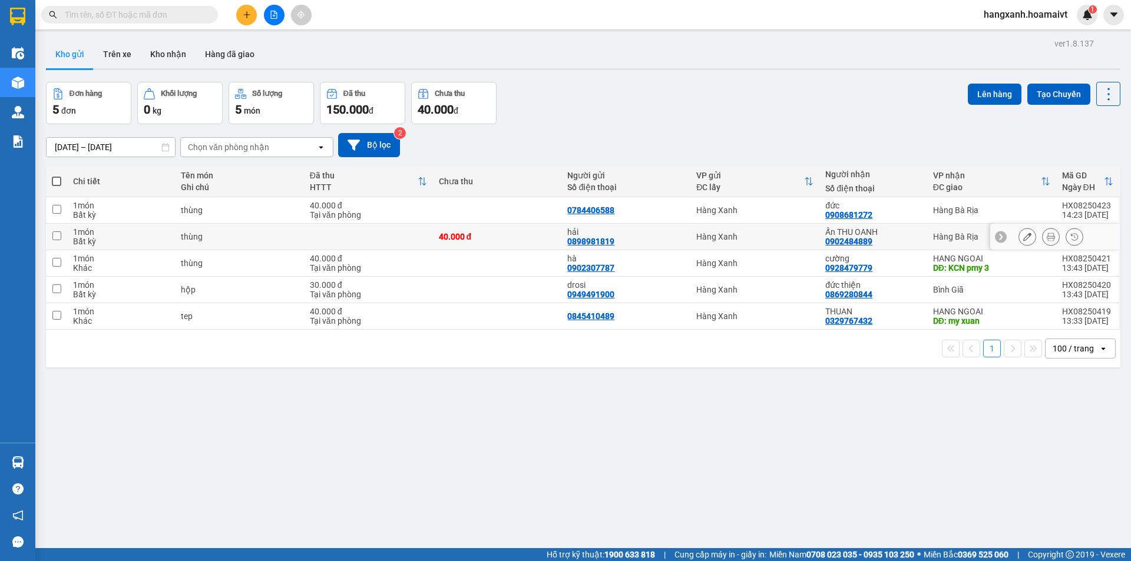
drag, startPoint x: 951, startPoint y: 235, endPoint x: 943, endPoint y: 214, distance: 22.8
click at [950, 236] on div "Hàng Bà Rịa" at bounding box center [991, 236] width 117 height 9
checkbox input "true"
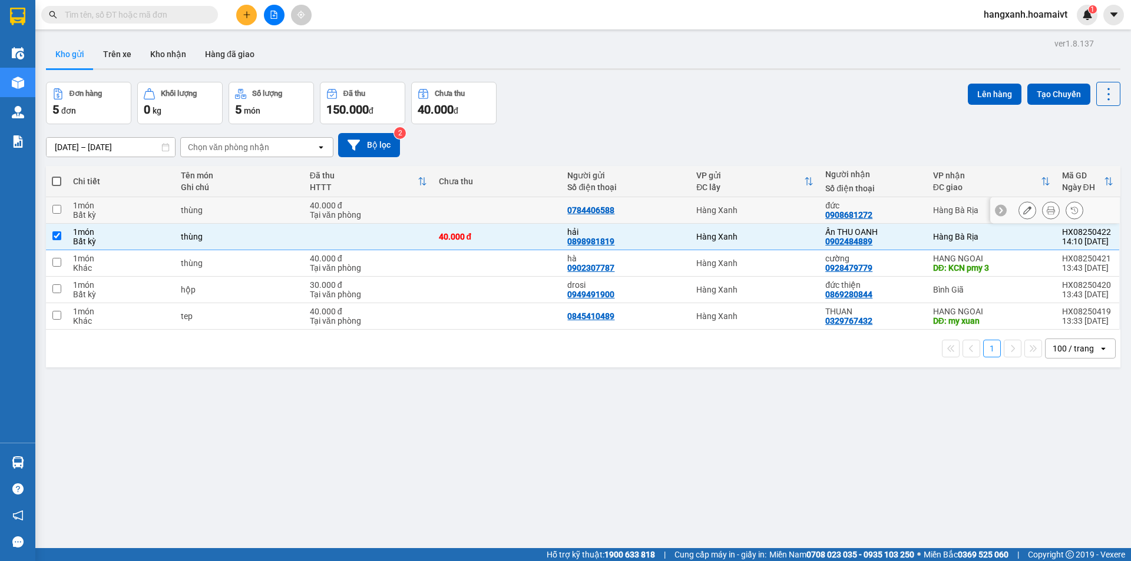
click at [935, 198] on td "Hàng Bà Rịa" at bounding box center [991, 210] width 129 height 27
checkbox input "true"
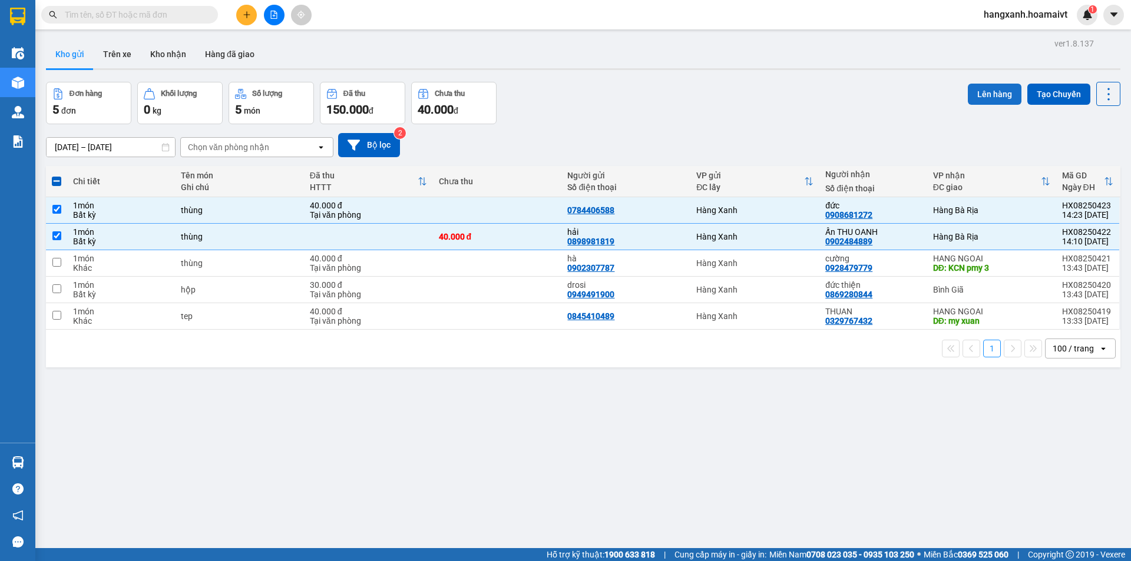
click at [982, 96] on button "Lên hàng" at bounding box center [995, 94] width 54 height 21
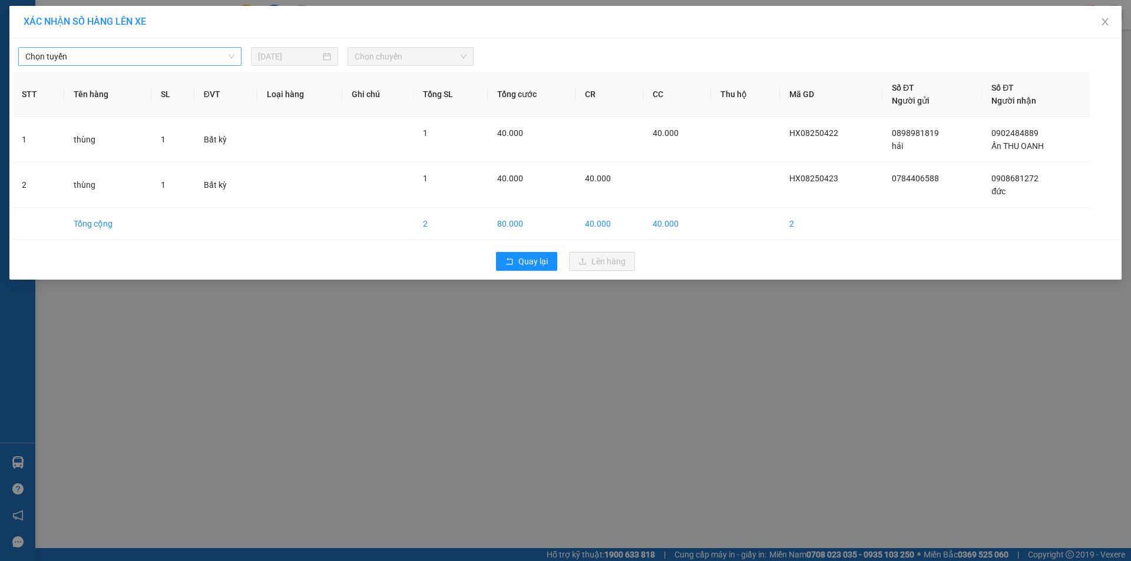
click at [133, 61] on span "Chọn tuyến" at bounding box center [129, 57] width 209 height 18
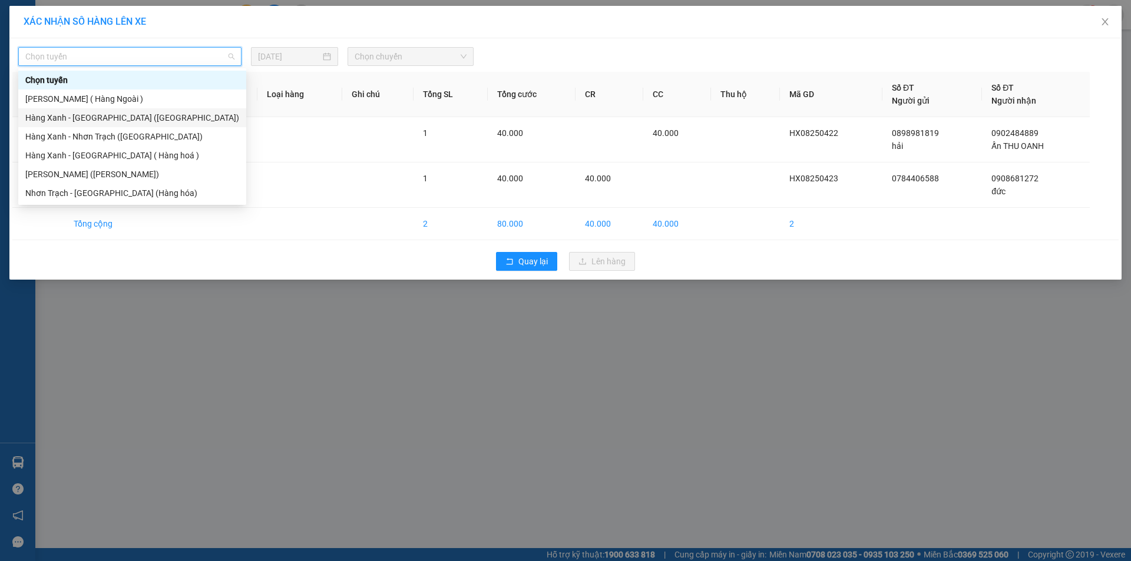
click at [111, 121] on div "Hàng Xanh - [GEOGRAPHIC_DATA] ([GEOGRAPHIC_DATA])" at bounding box center [132, 117] width 214 height 13
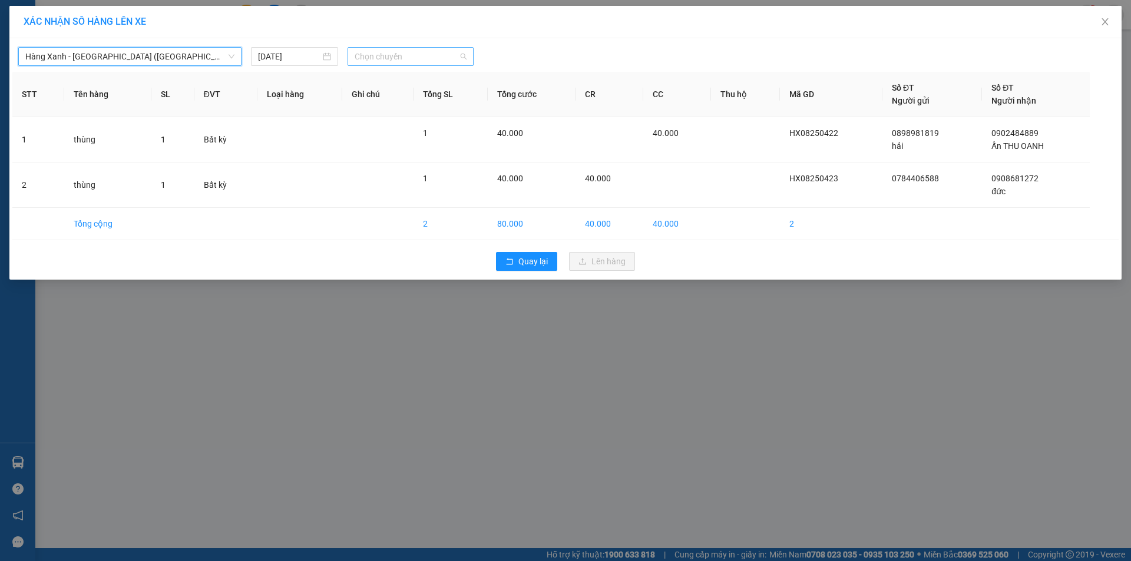
click at [376, 64] on span "Chọn chuyến" at bounding box center [411, 57] width 112 height 18
type input "1426"
click at [423, 101] on div "Thêm chuyến " 14:26 "" at bounding box center [410, 100] width 125 height 20
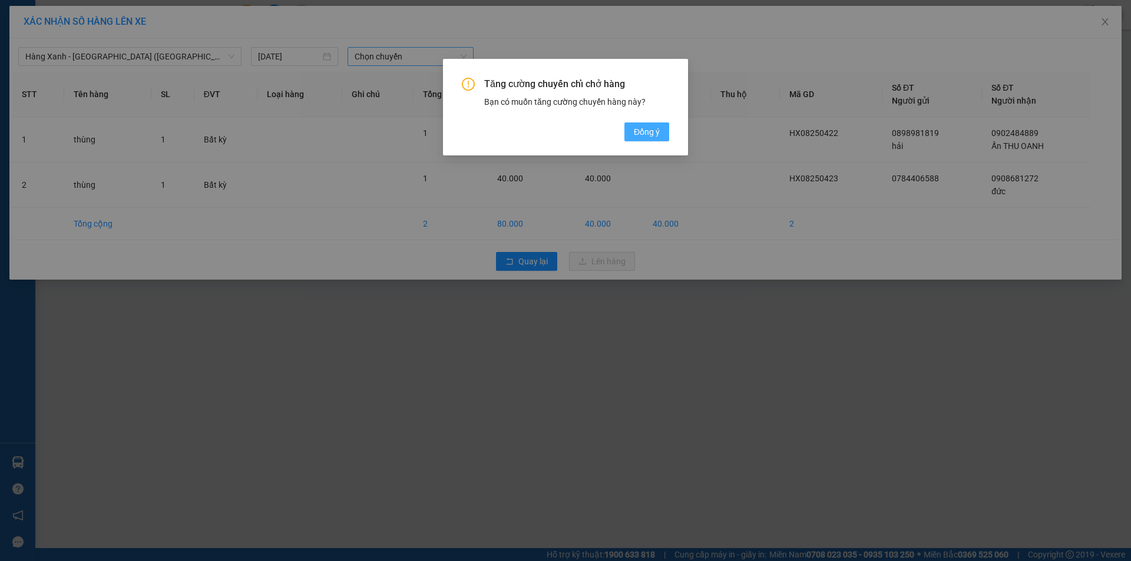
click at [646, 128] on span "Đồng ý" at bounding box center [647, 131] width 26 height 13
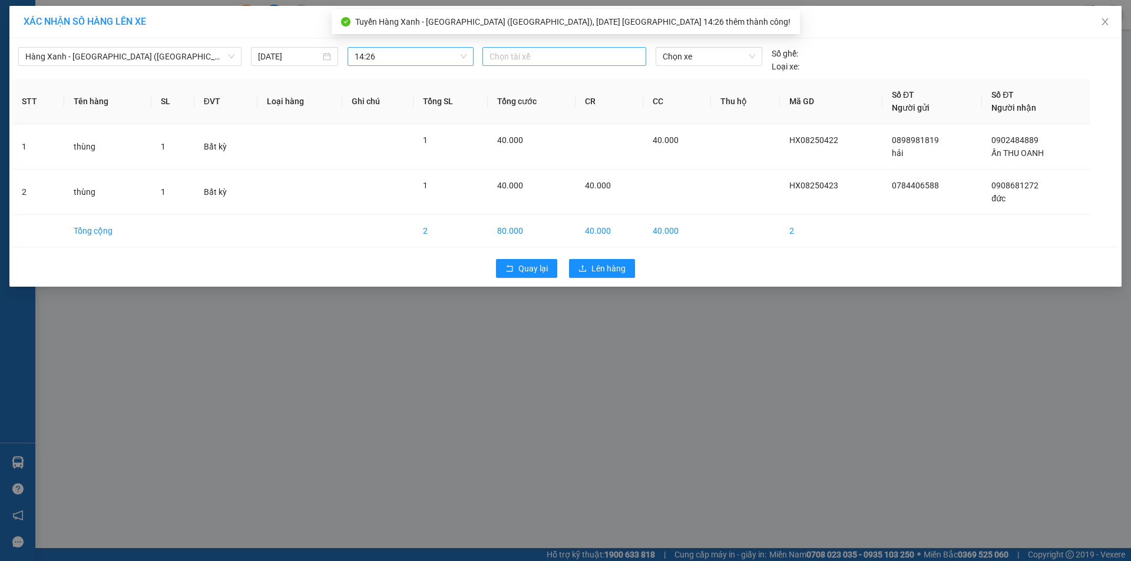
click at [591, 53] on div at bounding box center [564, 56] width 158 height 14
type input "ngoc"
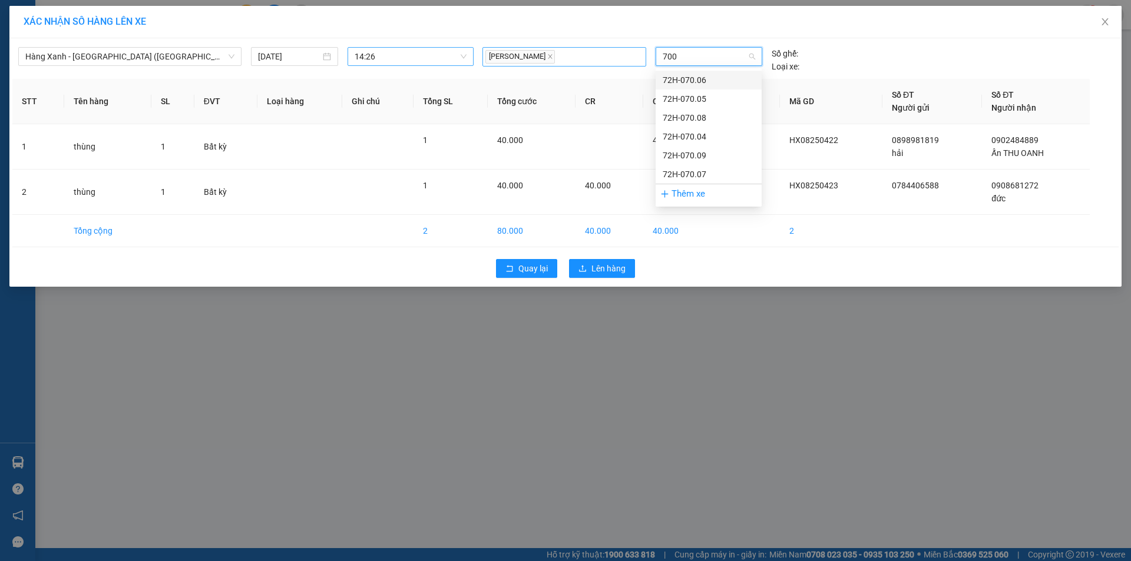
type input "7008"
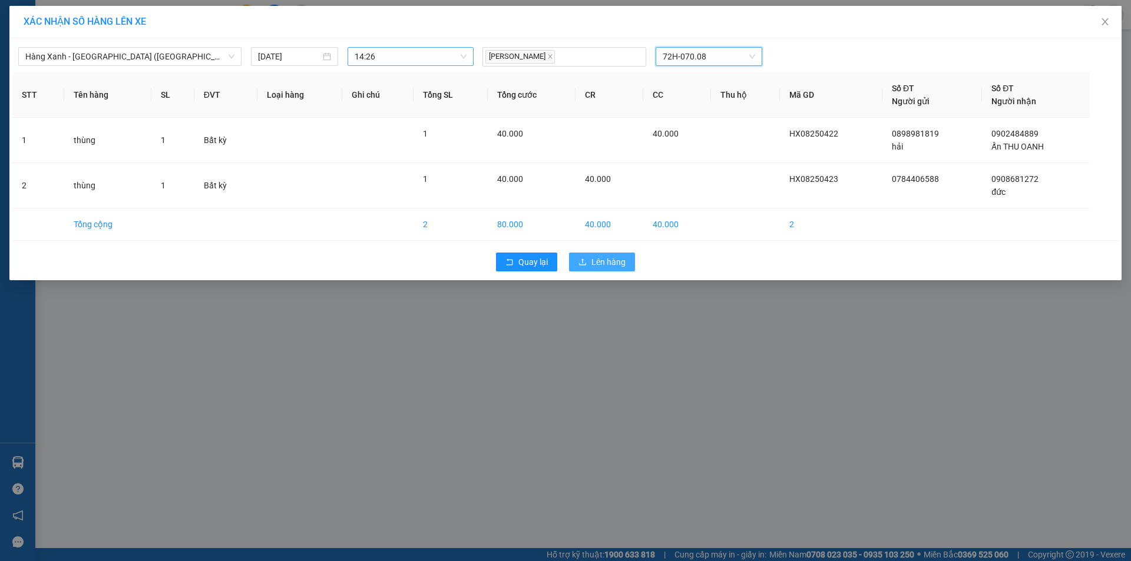
click at [623, 261] on button "Lên hàng" at bounding box center [602, 262] width 66 height 19
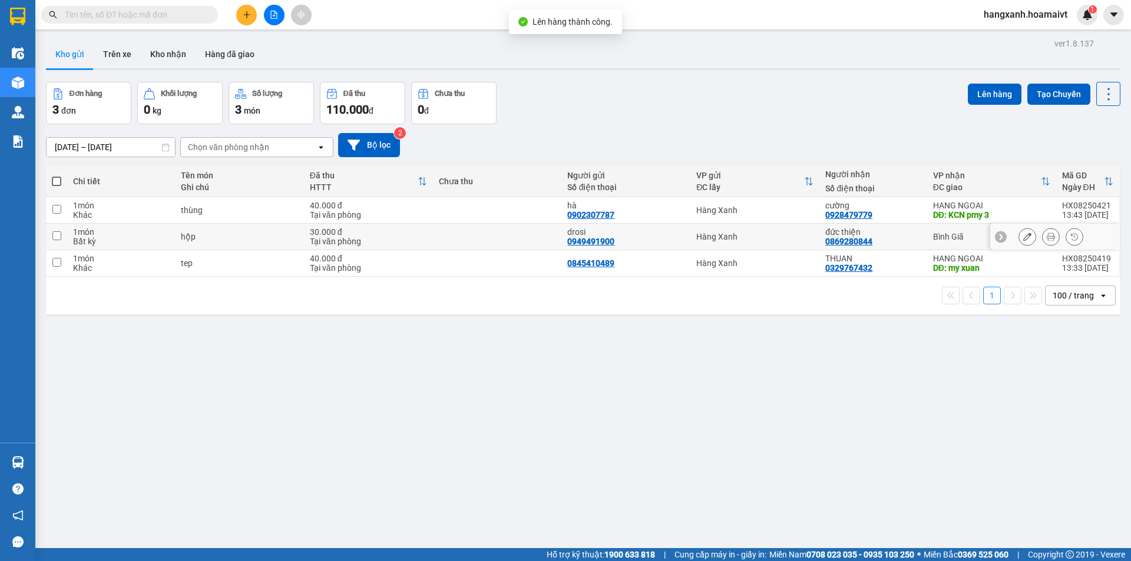
drag, startPoint x: 961, startPoint y: 239, endPoint x: 996, endPoint y: 167, distance: 80.6
click at [960, 238] on div "Bình Giã" at bounding box center [991, 236] width 117 height 9
checkbox input "true"
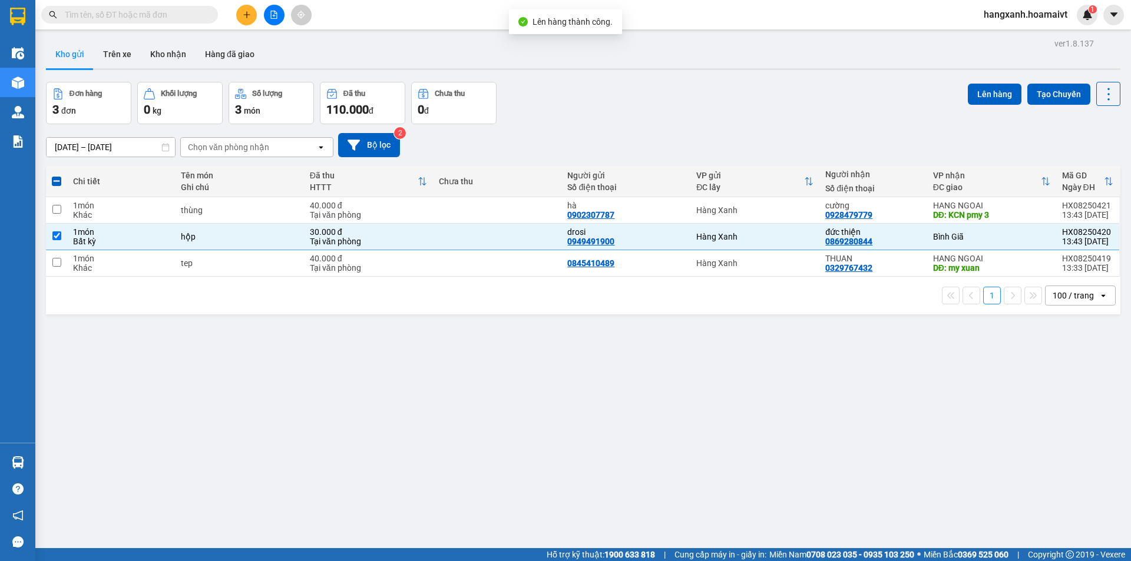
click at [972, 113] on div "Lên hàng Tạo Chuyến" at bounding box center [1044, 103] width 153 height 42
click at [987, 97] on button "Lên hàng" at bounding box center [995, 94] width 54 height 21
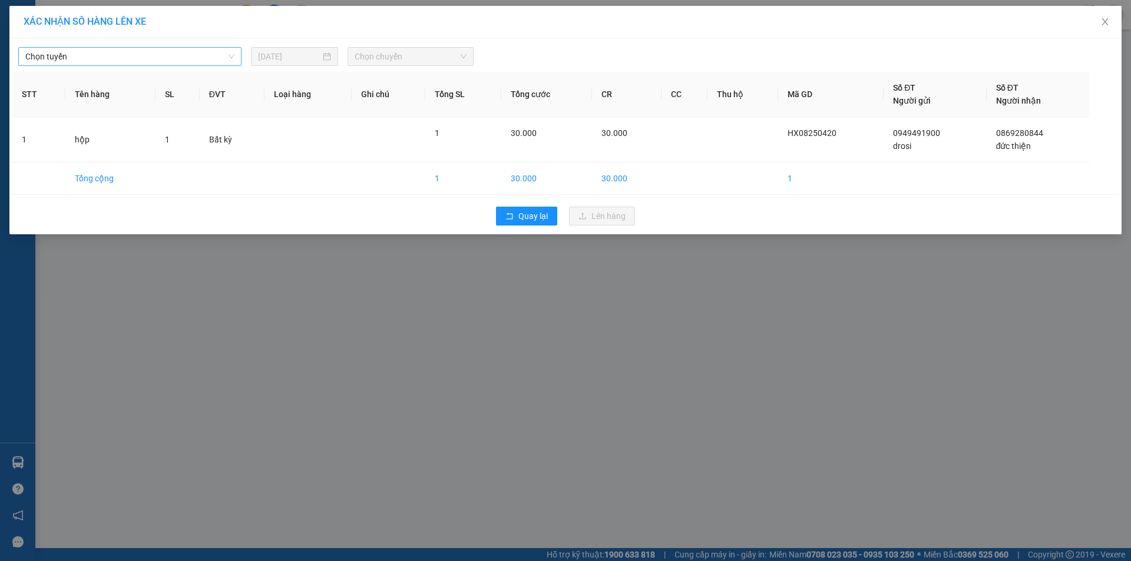
click at [147, 47] on div "Chọn tuyến" at bounding box center [129, 56] width 223 height 19
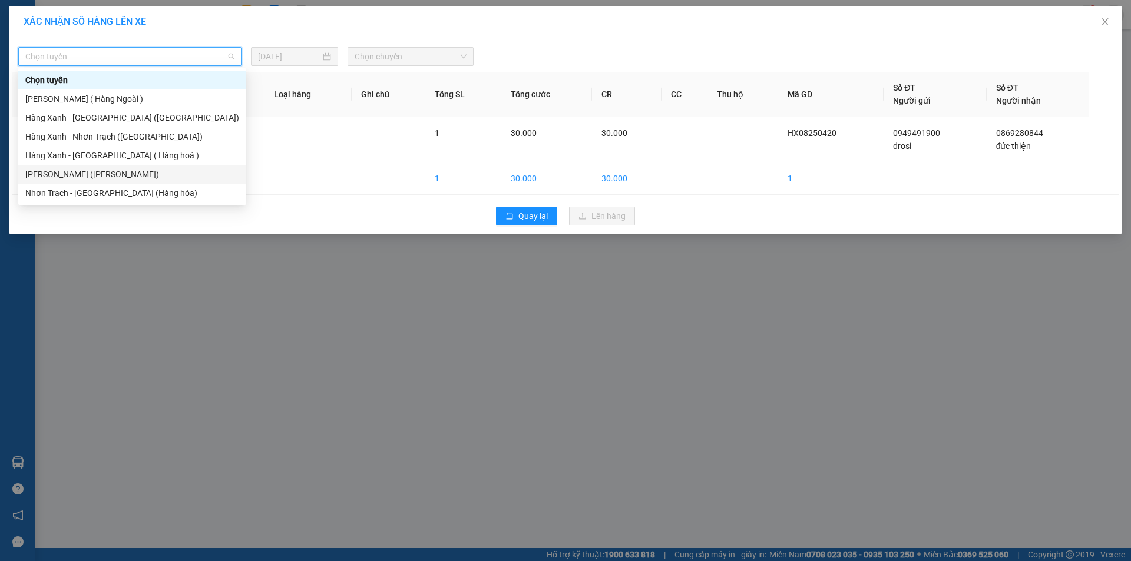
click at [119, 173] on div "[PERSON_NAME] ([PERSON_NAME])" at bounding box center [132, 174] width 214 height 13
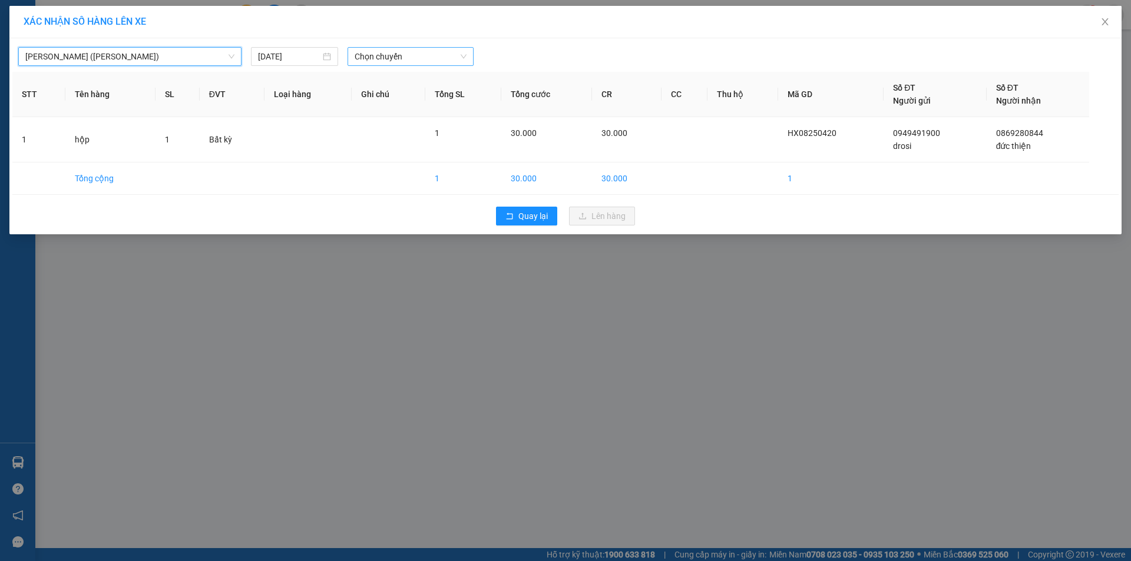
click at [387, 64] on span "Chọn chuyến" at bounding box center [411, 57] width 112 height 18
type input "1426"
click at [390, 94] on div "Thêm chuyến " 14:26 "" at bounding box center [410, 100] width 125 height 20
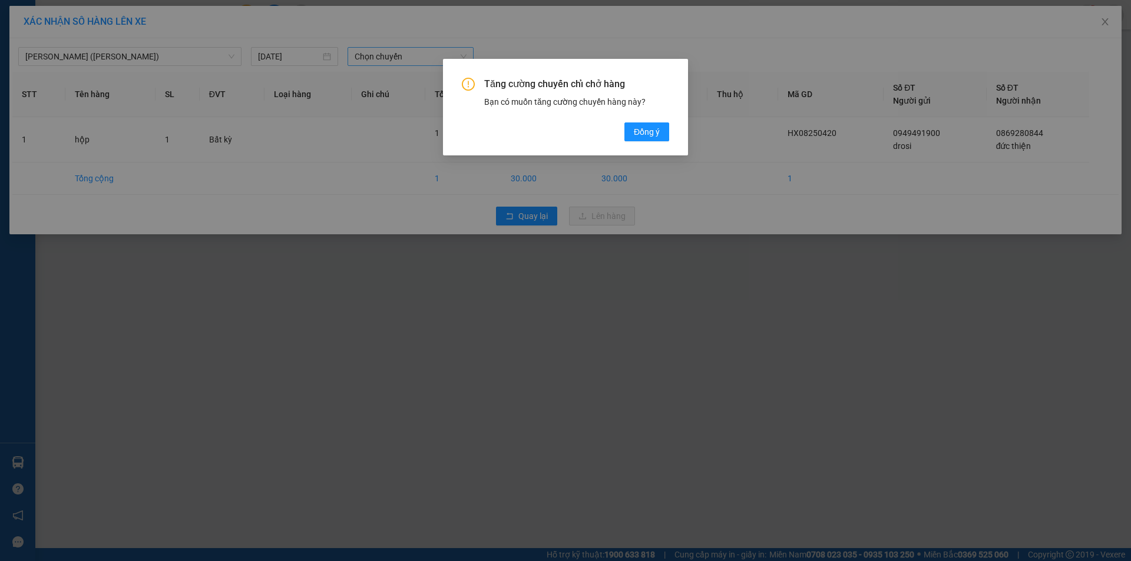
click at [661, 129] on button "Đồng ý" at bounding box center [646, 132] width 45 height 19
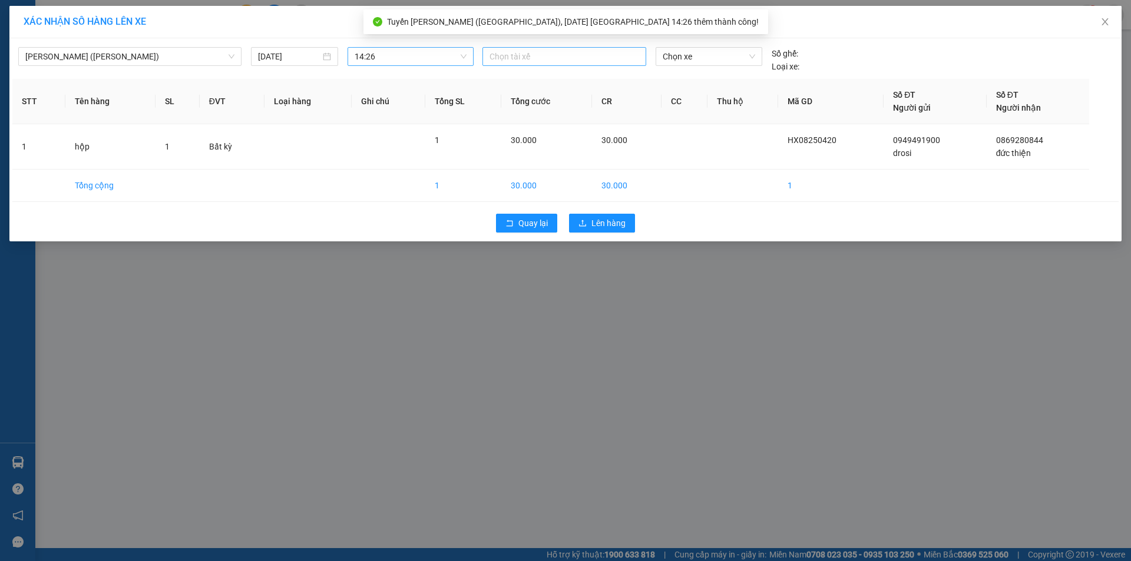
click at [511, 65] on div "Chọn tài xế" at bounding box center [564, 56] width 164 height 19
type input "ngoc"
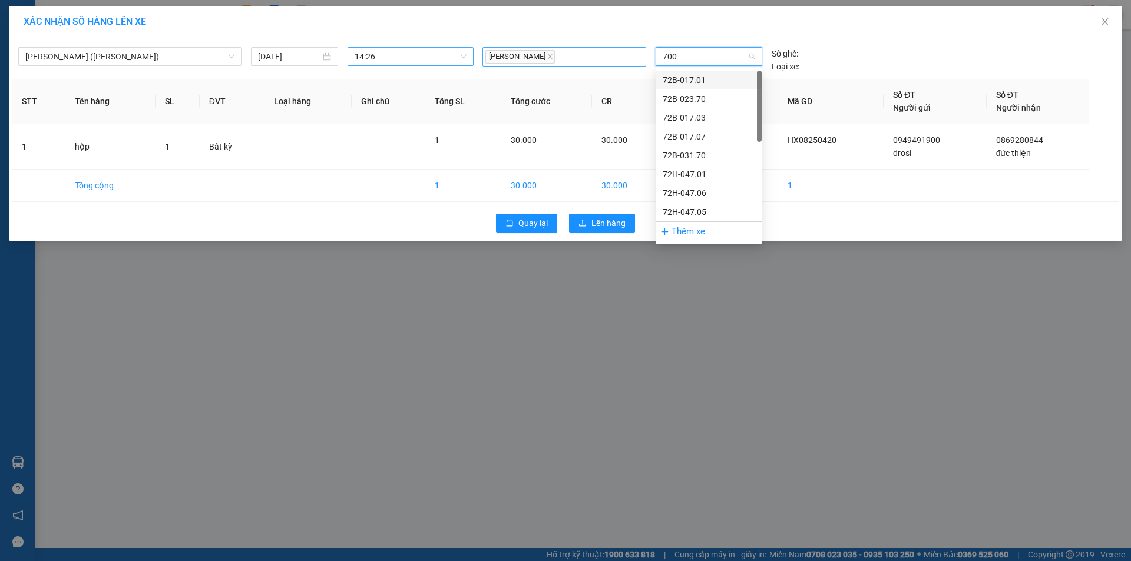
type input "7008"
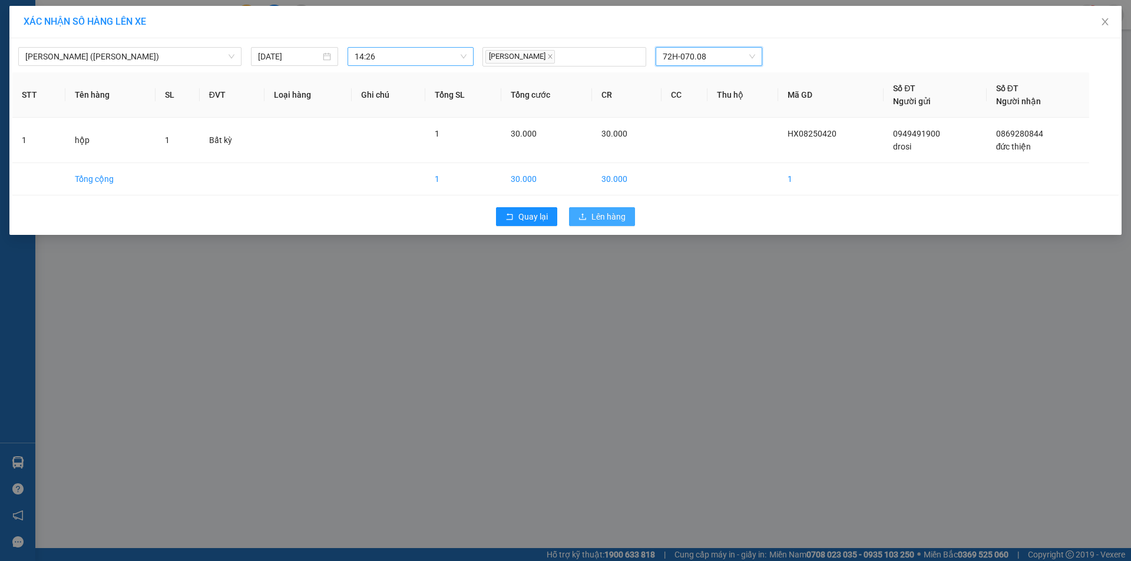
click at [607, 210] on span "Lên hàng" at bounding box center [608, 216] width 34 height 13
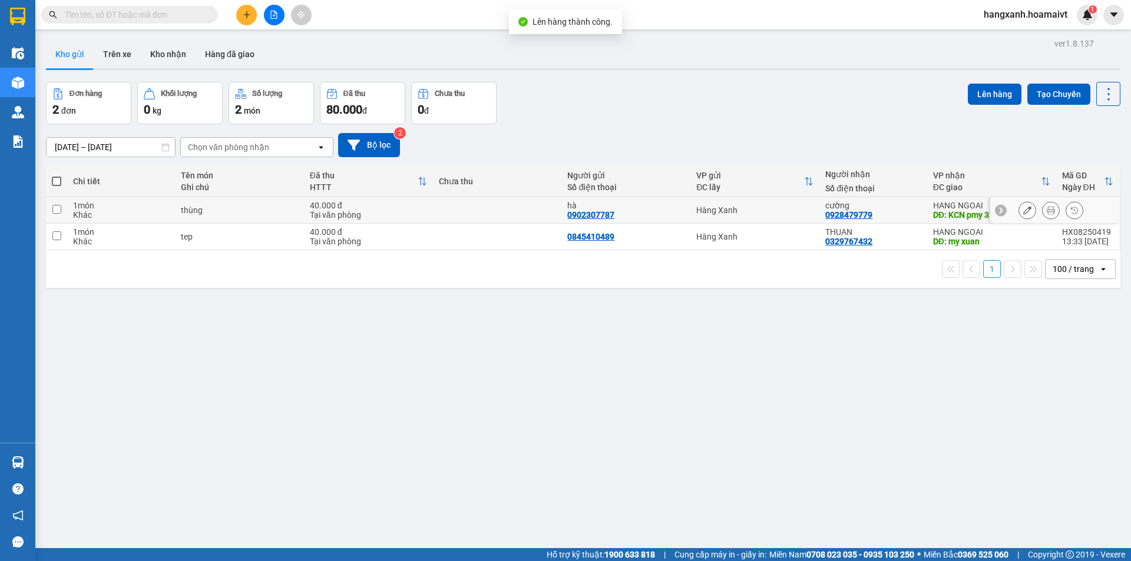
click at [964, 210] on div "DĐ: KCN pmy 3" at bounding box center [991, 214] width 117 height 9
checkbox input "true"
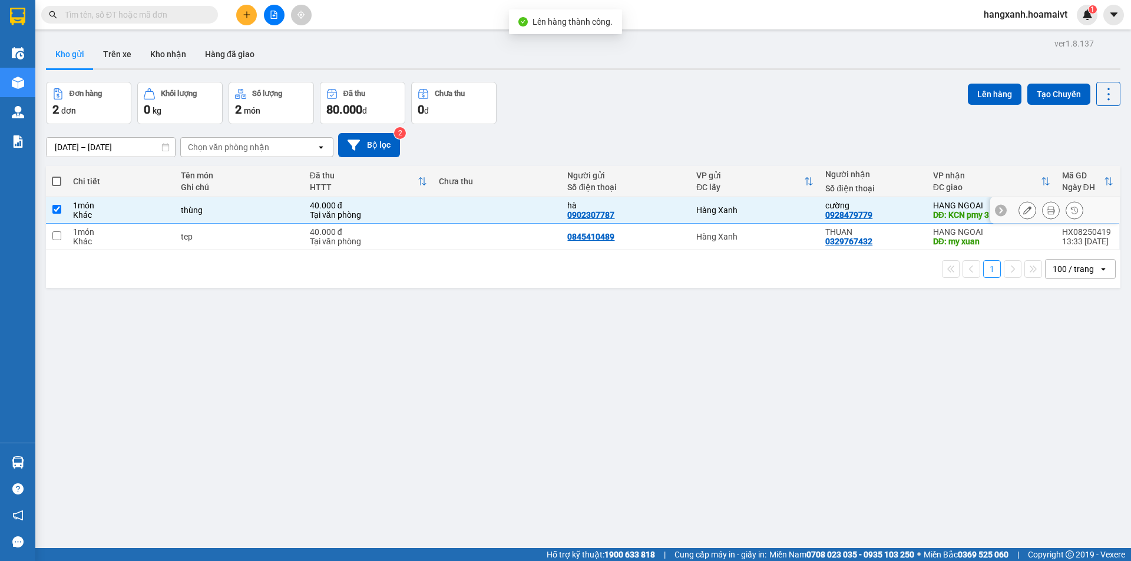
click at [959, 232] on div "HANG NGOAI" at bounding box center [991, 231] width 117 height 9
checkbox input "true"
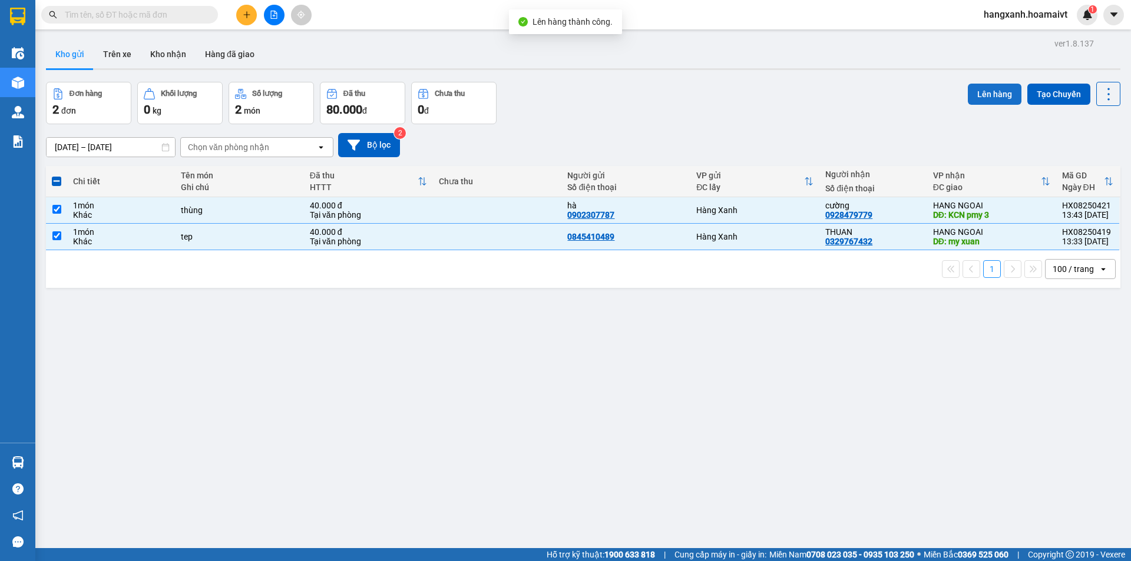
click at [994, 102] on button "Lên hàng" at bounding box center [995, 94] width 54 height 21
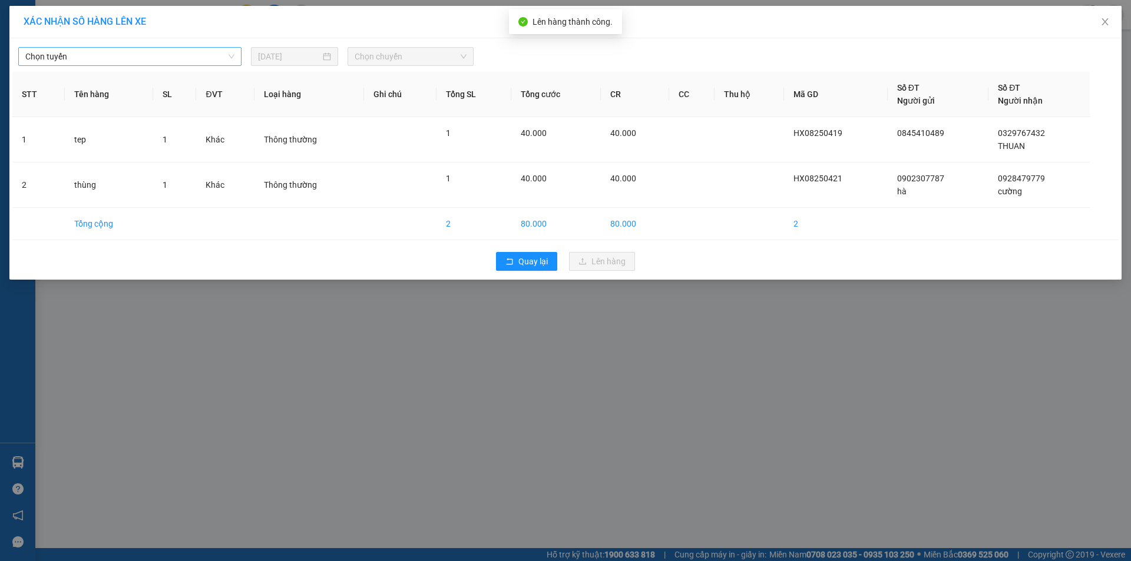
click at [161, 62] on span "Chọn tuyến" at bounding box center [129, 57] width 209 height 18
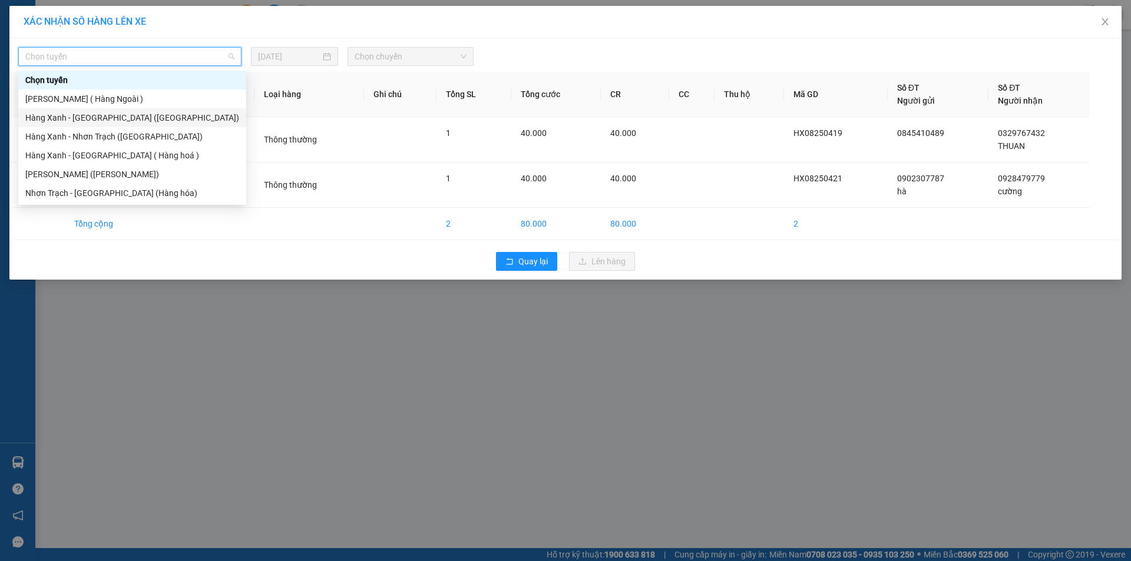
click at [115, 110] on div "Hàng Xanh - [GEOGRAPHIC_DATA] ([GEOGRAPHIC_DATA])" at bounding box center [132, 117] width 228 height 19
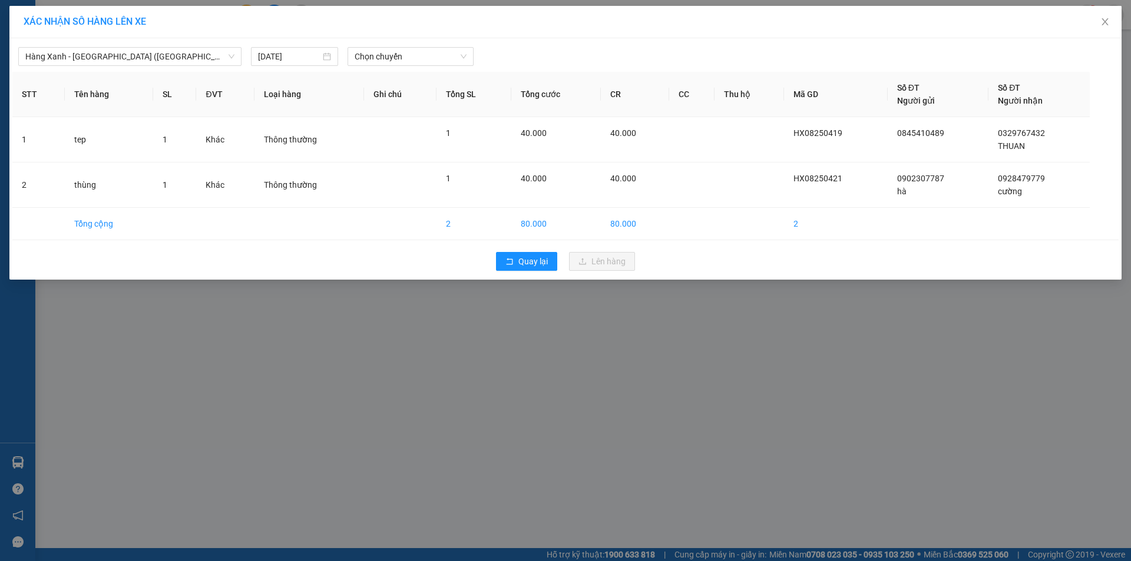
click at [137, 66] on div "Hàng Xanh - [GEOGRAPHIC_DATA] ([GEOGRAPHIC_DATA]) [DATE] Chọn chuyến STT Tên hà…" at bounding box center [565, 158] width 1112 height 241
click at [145, 58] on span "Hàng Xanh - [GEOGRAPHIC_DATA] ([GEOGRAPHIC_DATA])" at bounding box center [129, 57] width 209 height 18
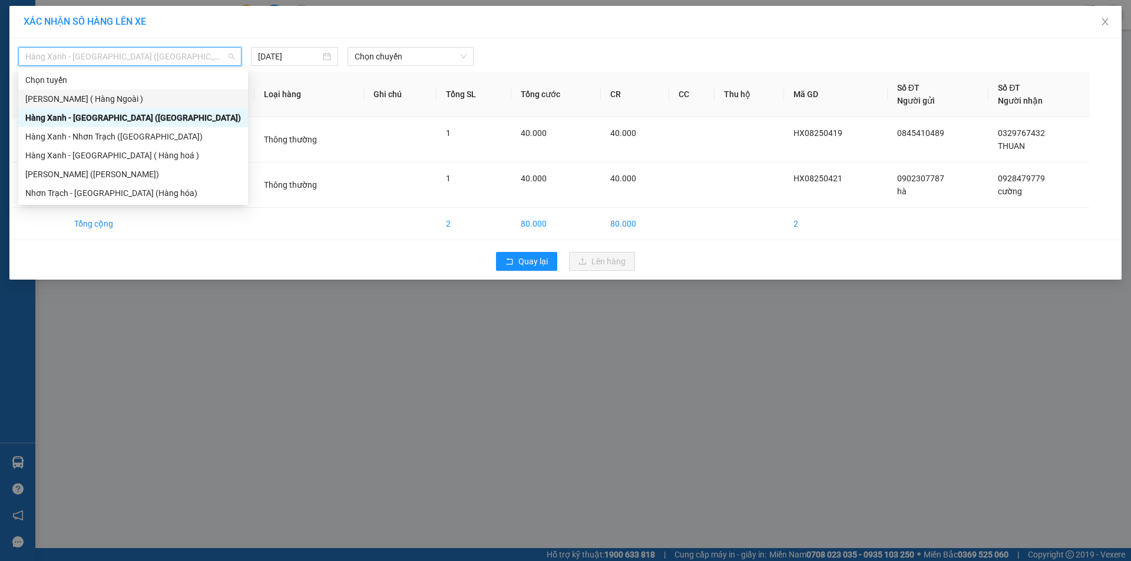
click at [115, 102] on div "[PERSON_NAME] ( Hàng Ngoài )" at bounding box center [133, 98] width 216 height 13
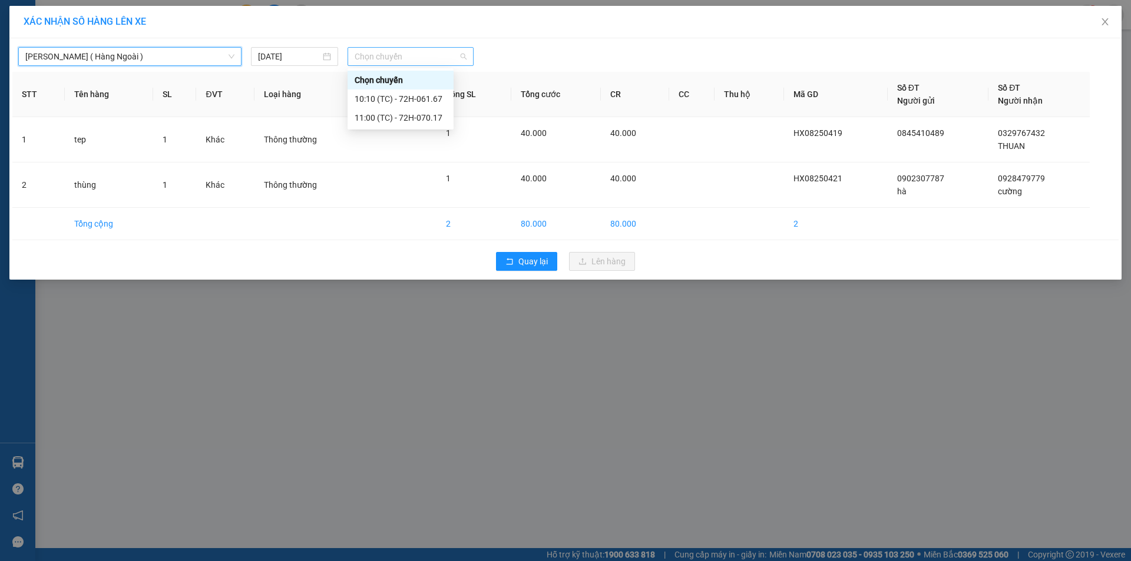
click at [381, 55] on span "Chọn chuyến" at bounding box center [411, 57] width 112 height 18
type input "1426"
click at [428, 95] on div "Thêm chuyến " 14:26 "" at bounding box center [410, 100] width 125 height 20
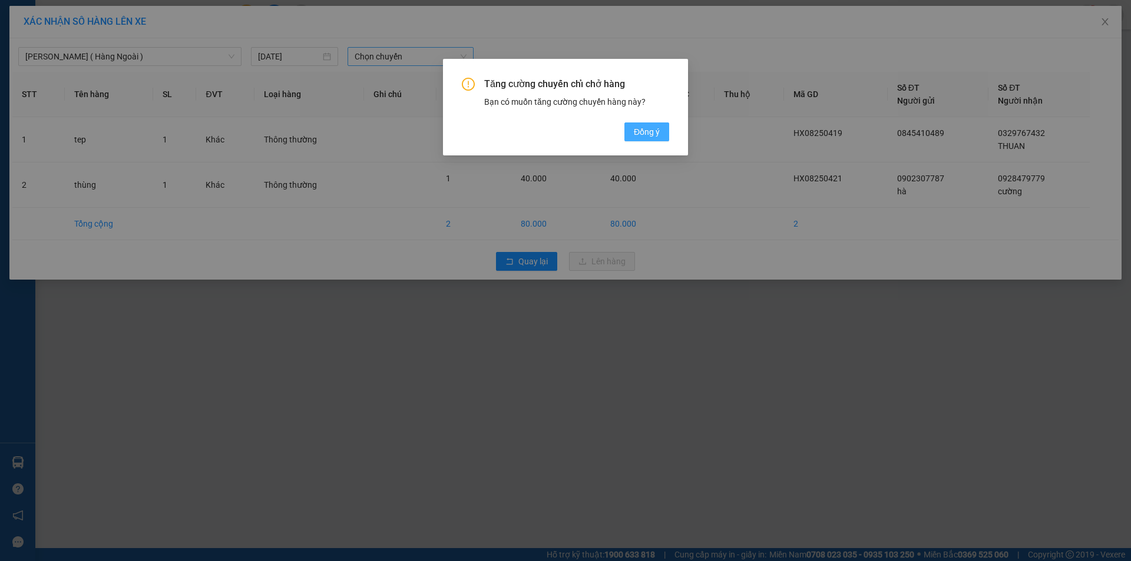
click at [649, 135] on span "Đồng ý" at bounding box center [647, 131] width 26 height 13
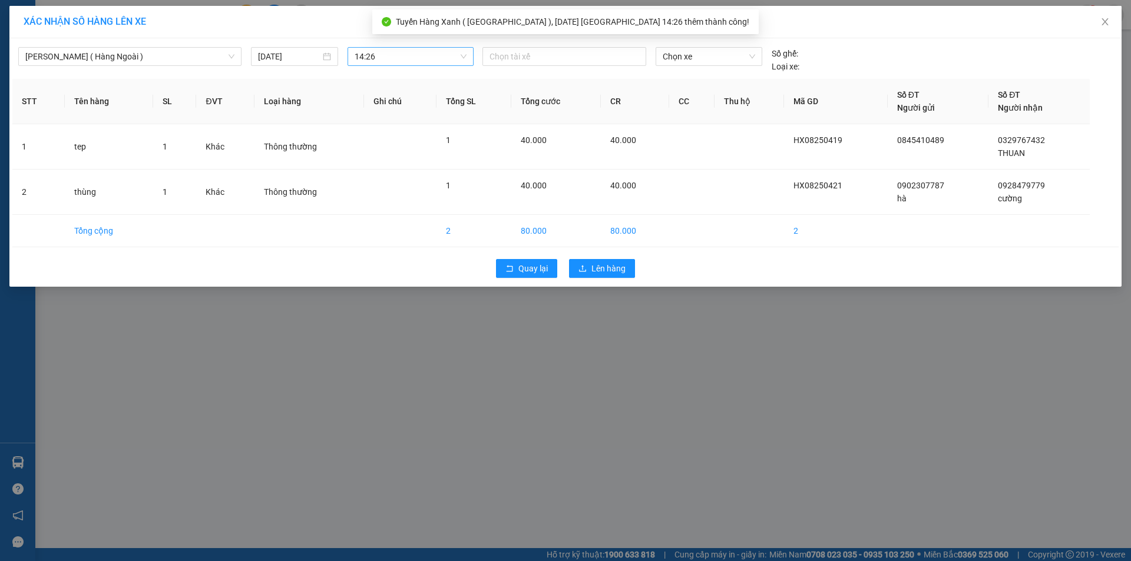
click at [587, 41] on div "Hàng Xanh ( Hàng Ngoài ) [DATE] 14:26 Chọn tài xế Chọn xe Số ghế: Loại xe:" at bounding box center [565, 57] width 1106 height 32
click at [588, 51] on div at bounding box center [564, 56] width 158 height 14
type input "ngoc"
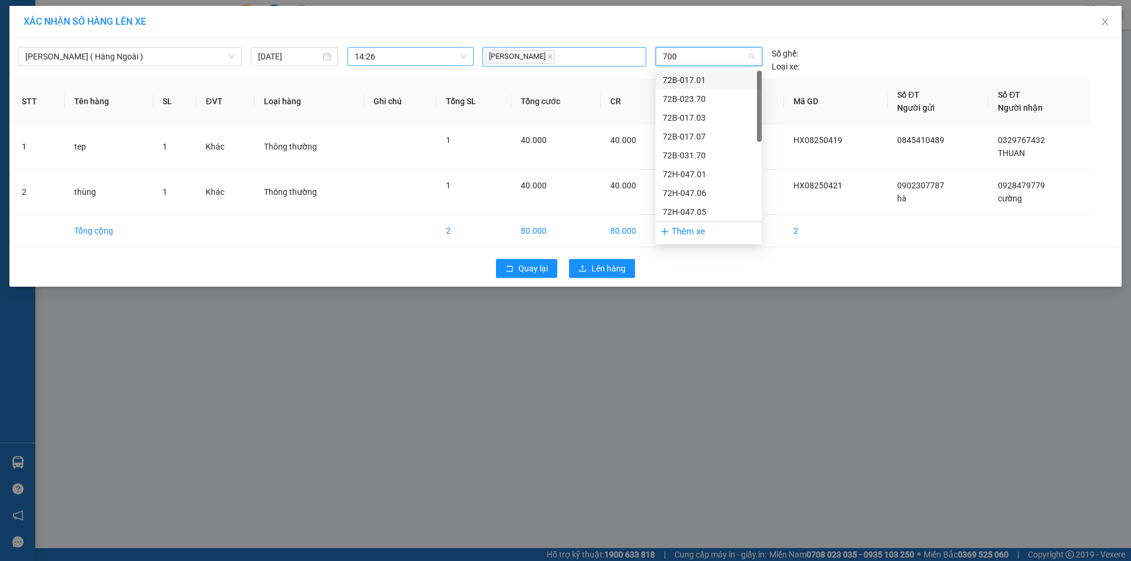
type input "7008"
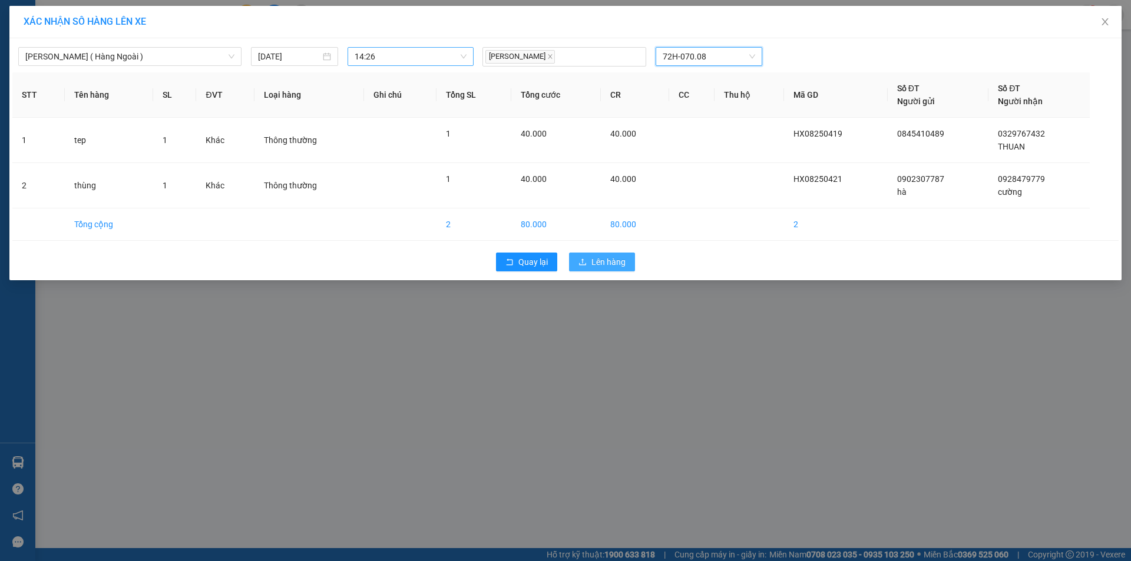
click at [618, 266] on span "Lên hàng" at bounding box center [608, 262] width 34 height 13
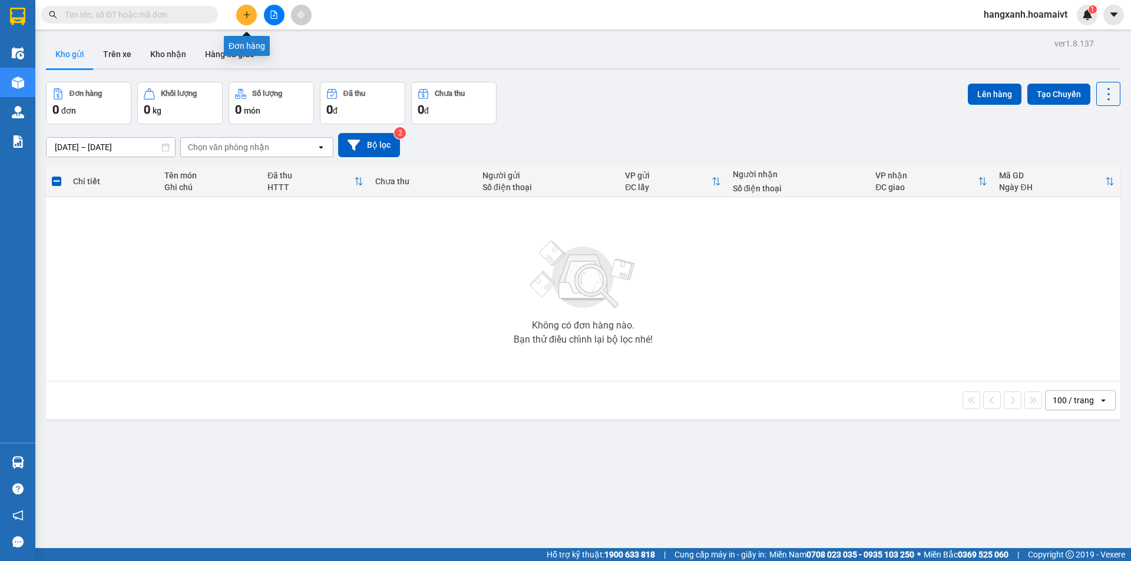
click at [247, 24] on button at bounding box center [246, 15] width 21 height 21
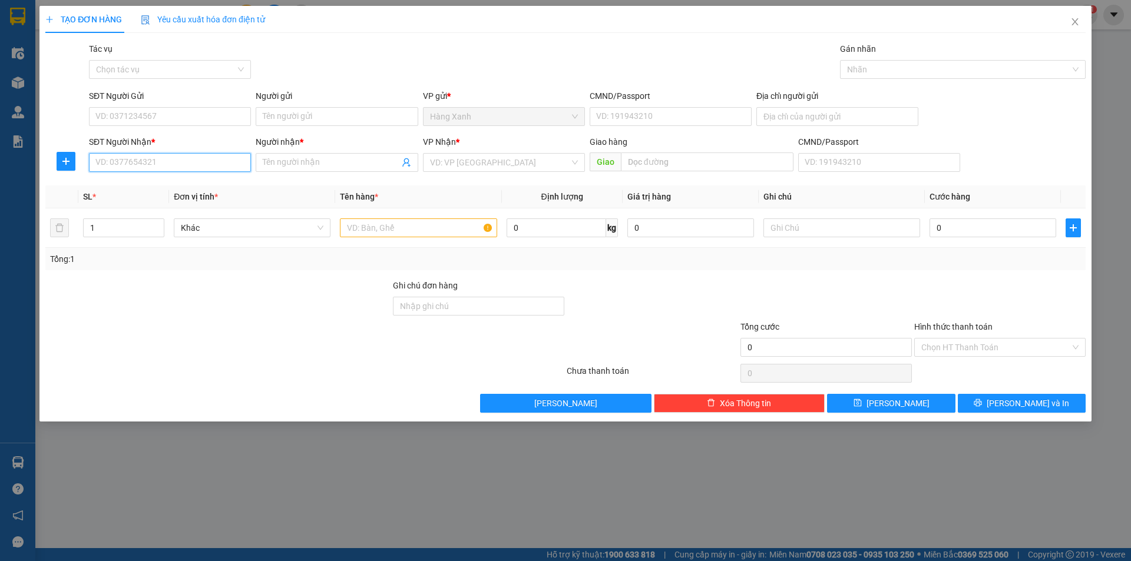
click at [168, 161] on input "SĐT Người Nhận *" at bounding box center [170, 162] width 162 height 19
type input "0908862814"
click at [171, 183] on div "0908862814 - chính" at bounding box center [170, 186] width 148 height 13
type input "chính"
type input "[GEOGRAPHIC_DATA]"
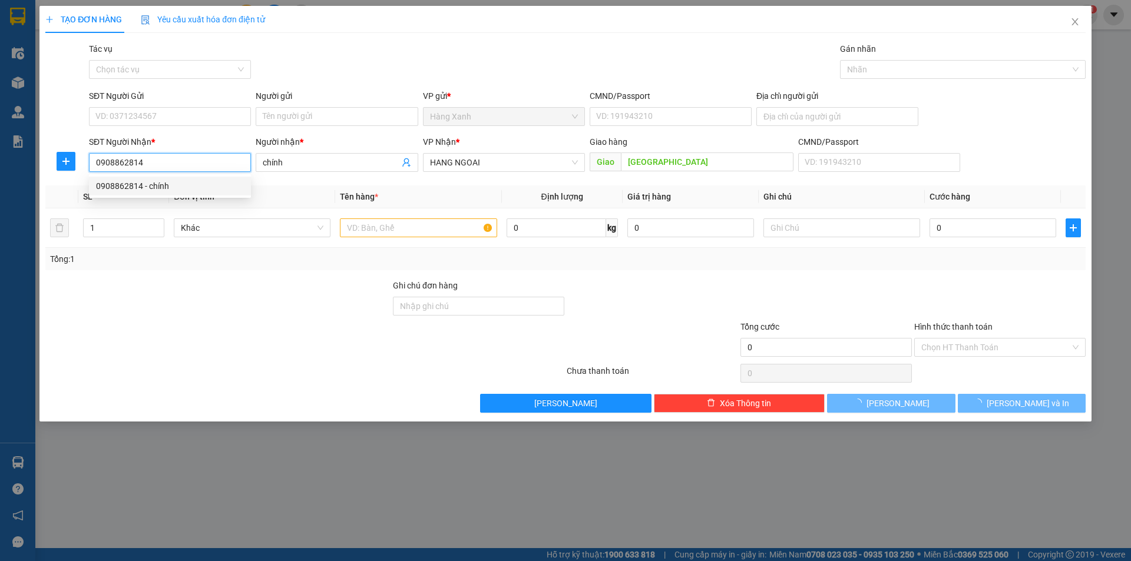
type input "0908862814"
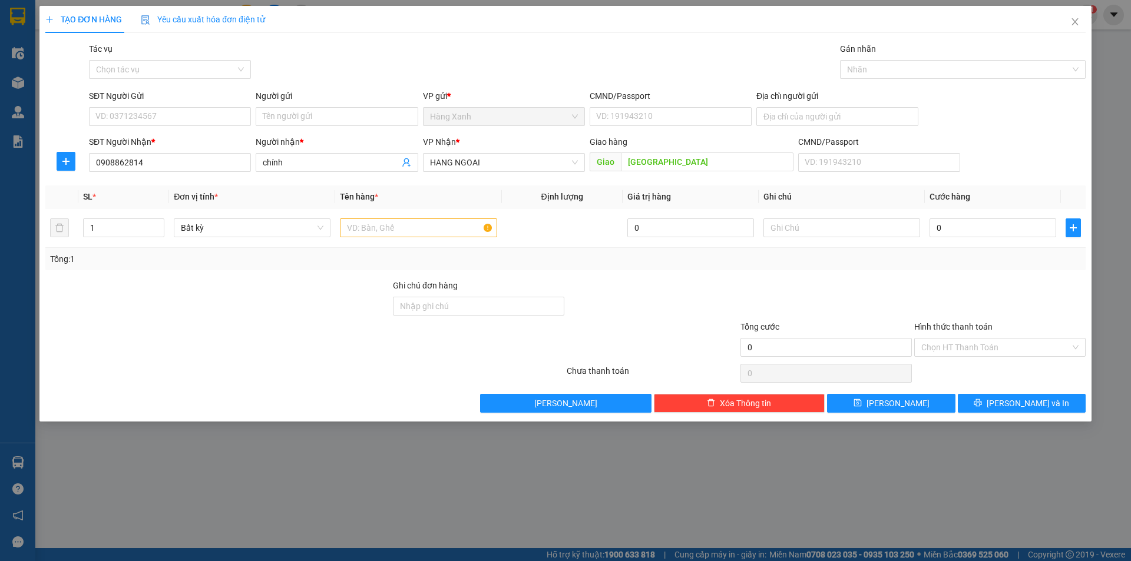
click at [181, 102] on div "SĐT Người Gửi" at bounding box center [170, 99] width 162 height 18
click at [181, 111] on input "SĐT Người Gửi" at bounding box center [170, 116] width 162 height 19
click at [183, 141] on div "0914440263 - tam" at bounding box center [170, 140] width 148 height 13
type input "0914440263"
type input "tam"
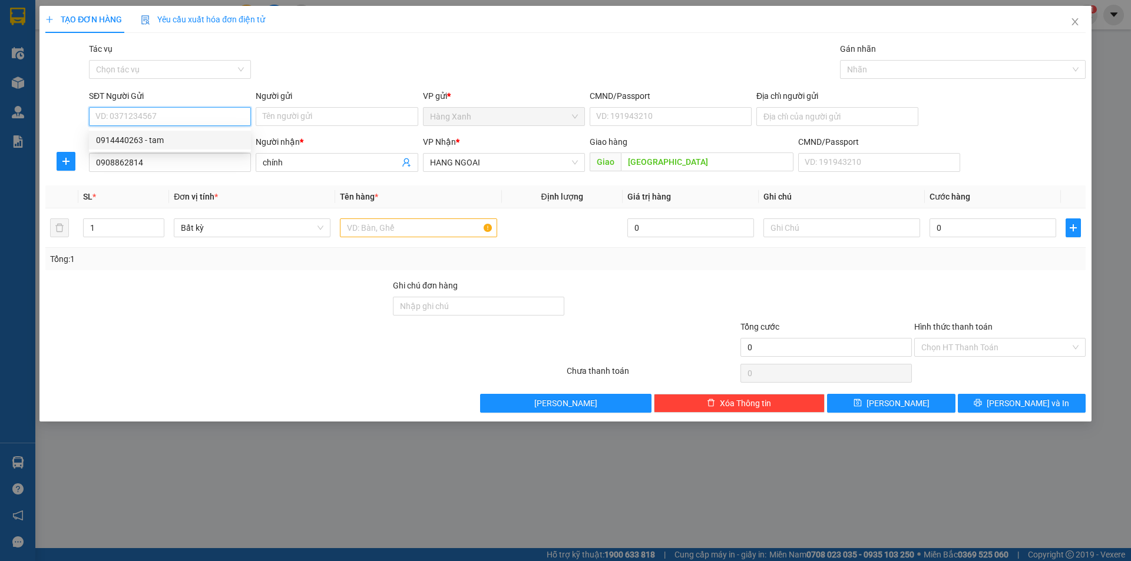
type input "077173000565"
click at [198, 118] on input "0914440263" at bounding box center [170, 116] width 162 height 19
type input "0"
click at [198, 118] on input "SĐT Người Gửi" at bounding box center [170, 116] width 162 height 19
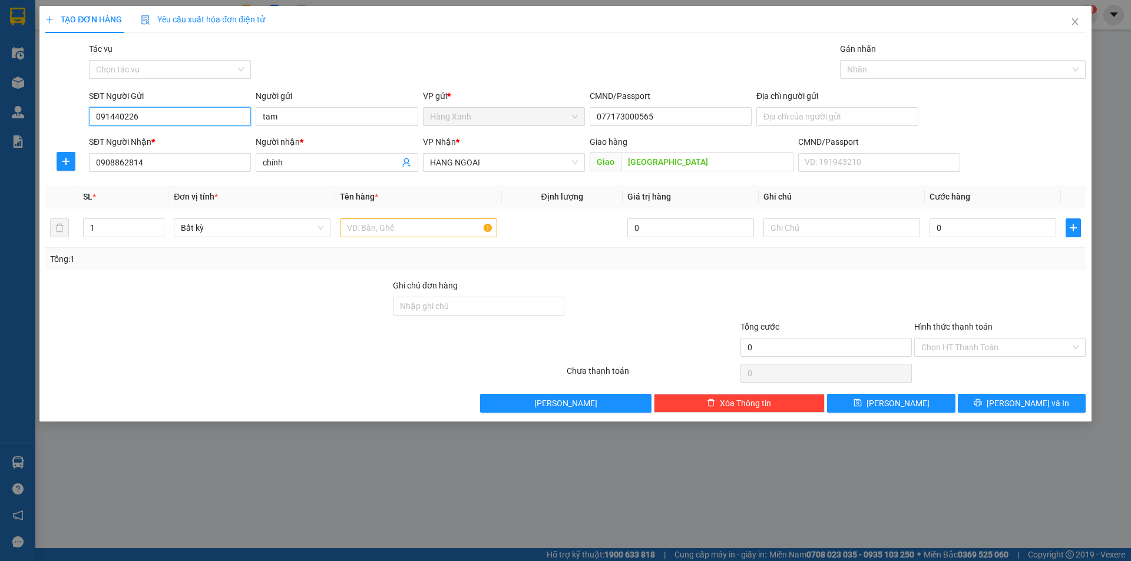
type input "0914402263"
click at [177, 138] on div "0914402263" at bounding box center [170, 140] width 148 height 13
type input "0914402263"
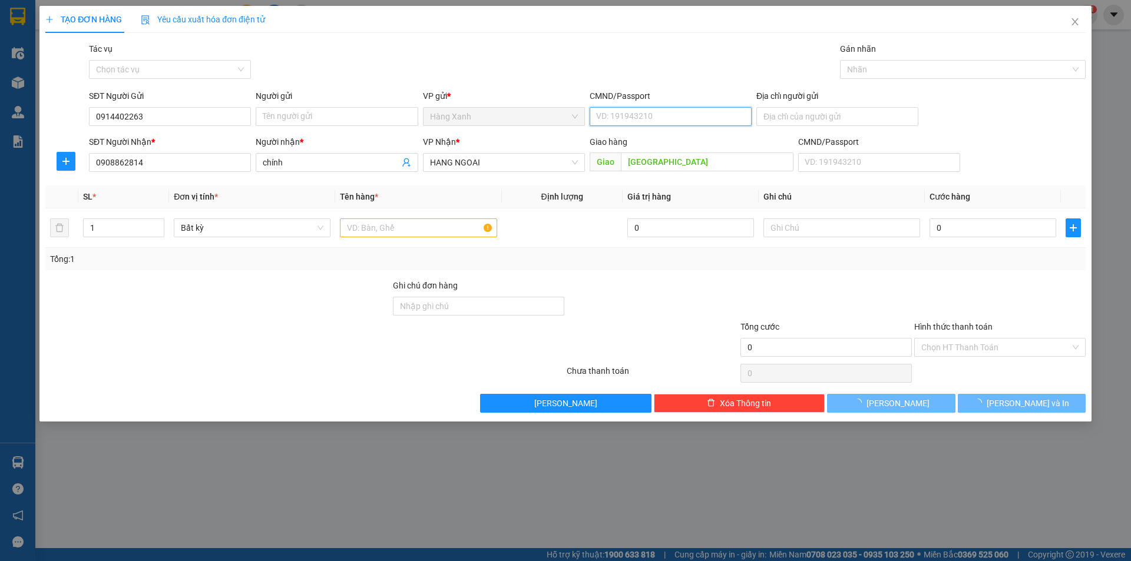
click at [662, 109] on input "CMND/Passport" at bounding box center [671, 116] width 162 height 19
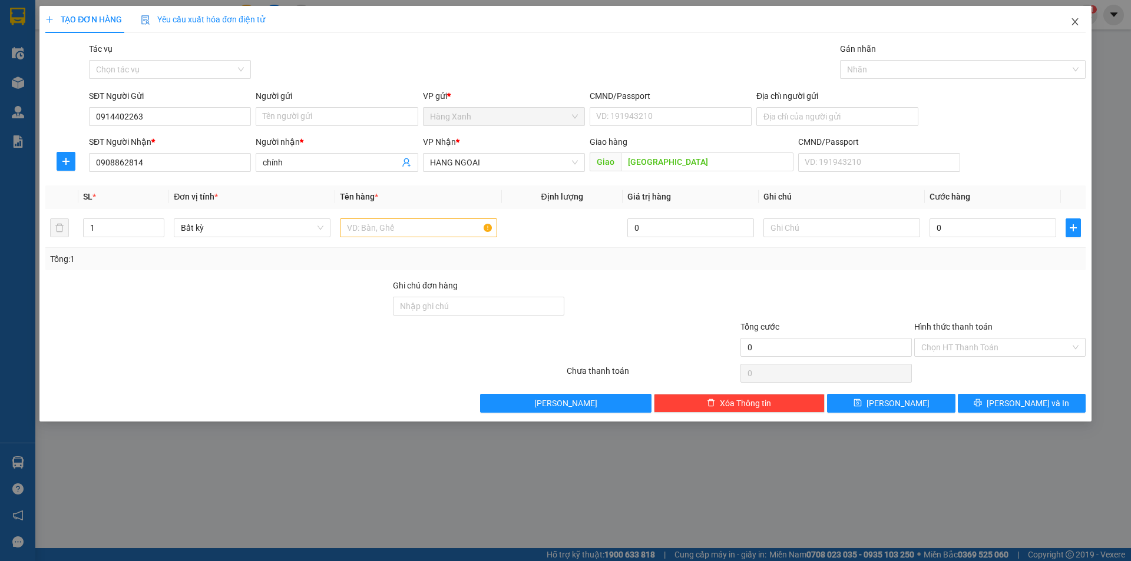
click at [1072, 24] on icon "close" at bounding box center [1074, 21] width 9 height 9
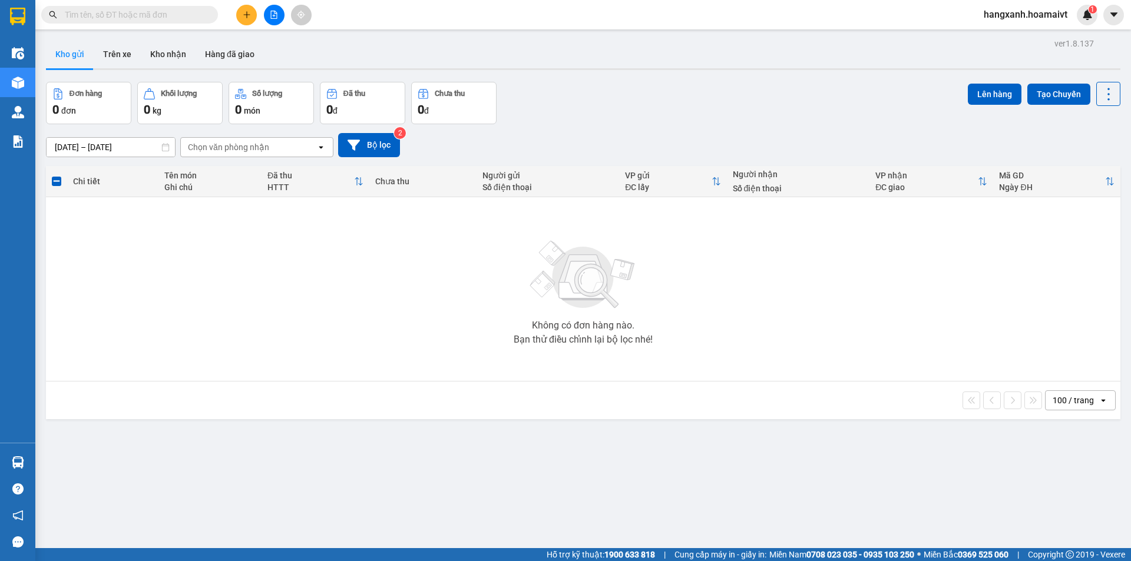
click at [236, 18] on div at bounding box center [274, 15] width 88 height 21
click at [243, 18] on icon "plus" at bounding box center [247, 15] width 8 height 8
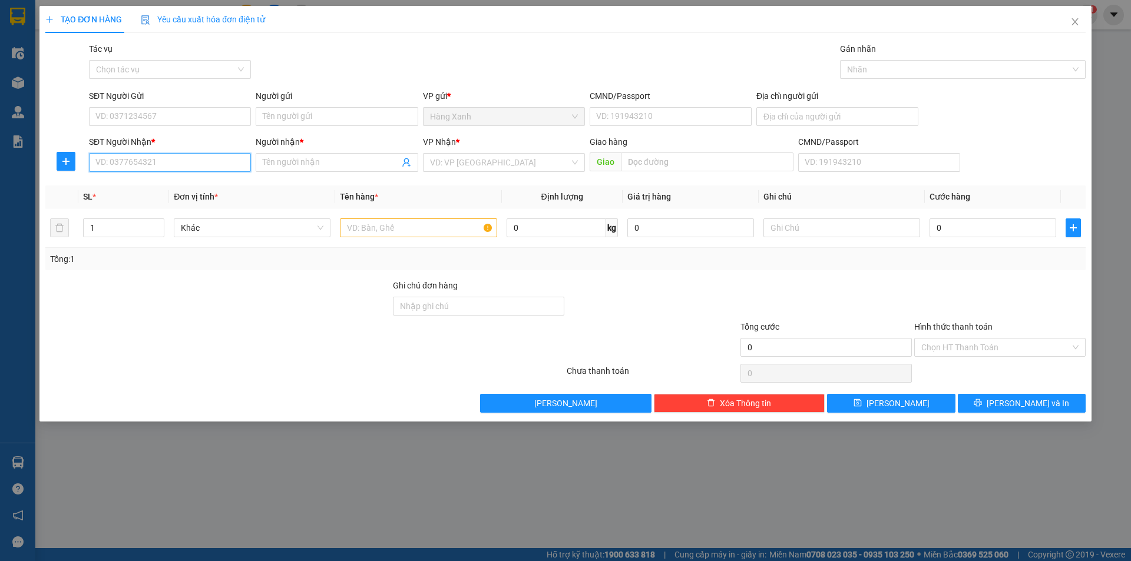
click at [180, 170] on input "SĐT Người Nhận *" at bounding box center [170, 162] width 162 height 19
type input "0908862814"
click at [174, 184] on div "0908862814 - chính" at bounding box center [170, 186] width 148 height 13
type input "chính"
type input "[GEOGRAPHIC_DATA]"
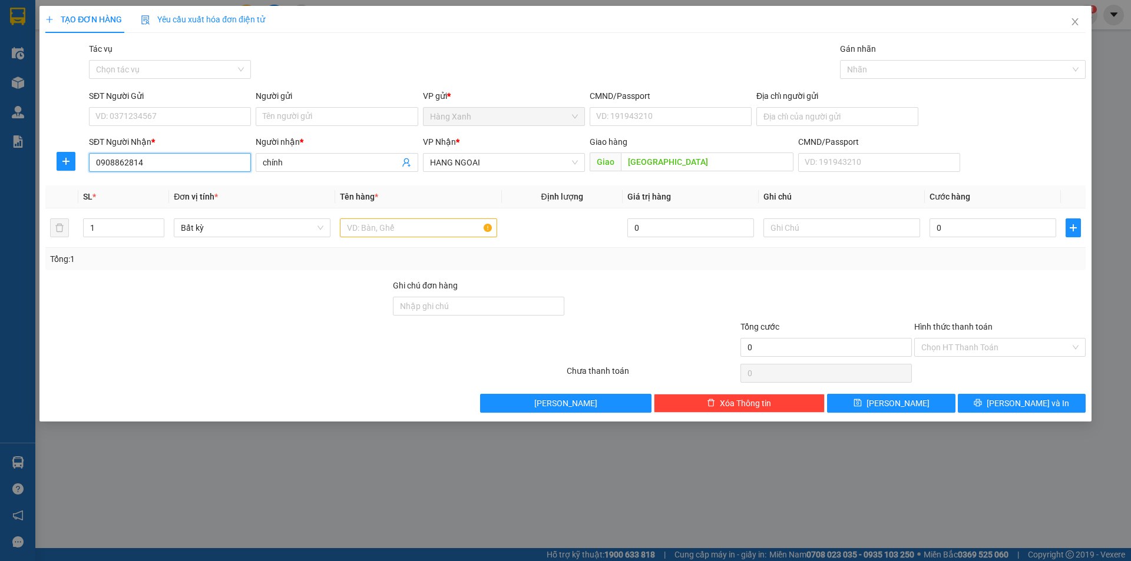
type input "0908862814"
click at [191, 99] on div "SĐT Người Gửi" at bounding box center [170, 96] width 162 height 13
click at [191, 107] on input "SĐT Người Gửi" at bounding box center [170, 116] width 162 height 19
click at [191, 106] on div "SĐT Người Gửi" at bounding box center [170, 99] width 162 height 18
click at [194, 117] on input "SĐT Người Gửi" at bounding box center [170, 116] width 162 height 19
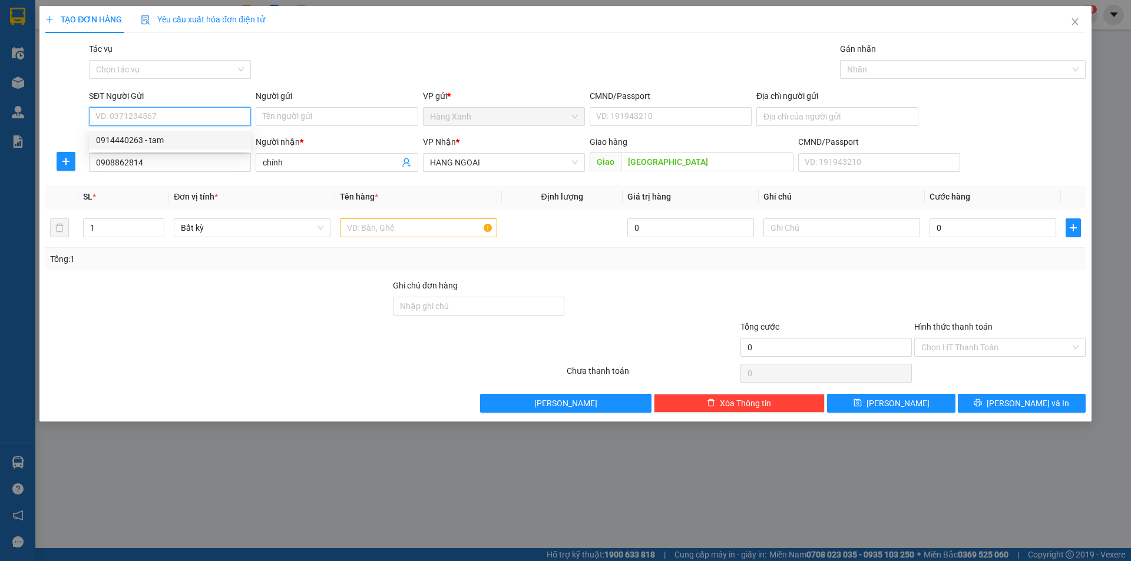
click at [178, 140] on div "0914440263 - tam" at bounding box center [170, 140] width 148 height 13
type input "0914440263"
type input "tam"
type input "077173000565"
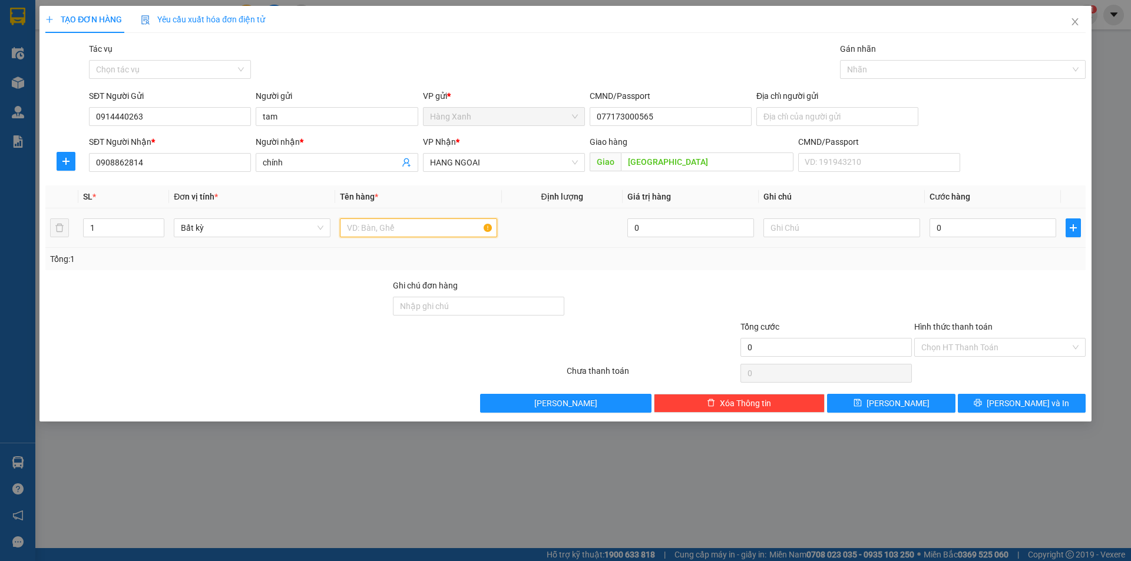
click at [414, 230] on input "text" at bounding box center [418, 228] width 157 height 19
type input "thùng"
click at [983, 231] on input "0" at bounding box center [992, 228] width 127 height 19
type input "1"
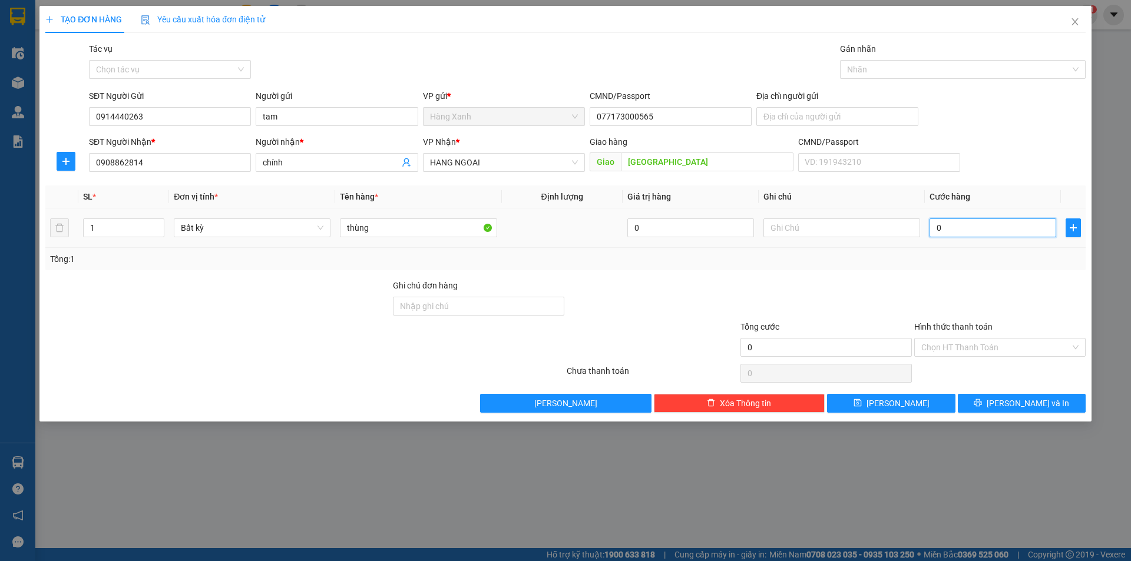
type input "1"
type input "14"
type input "140"
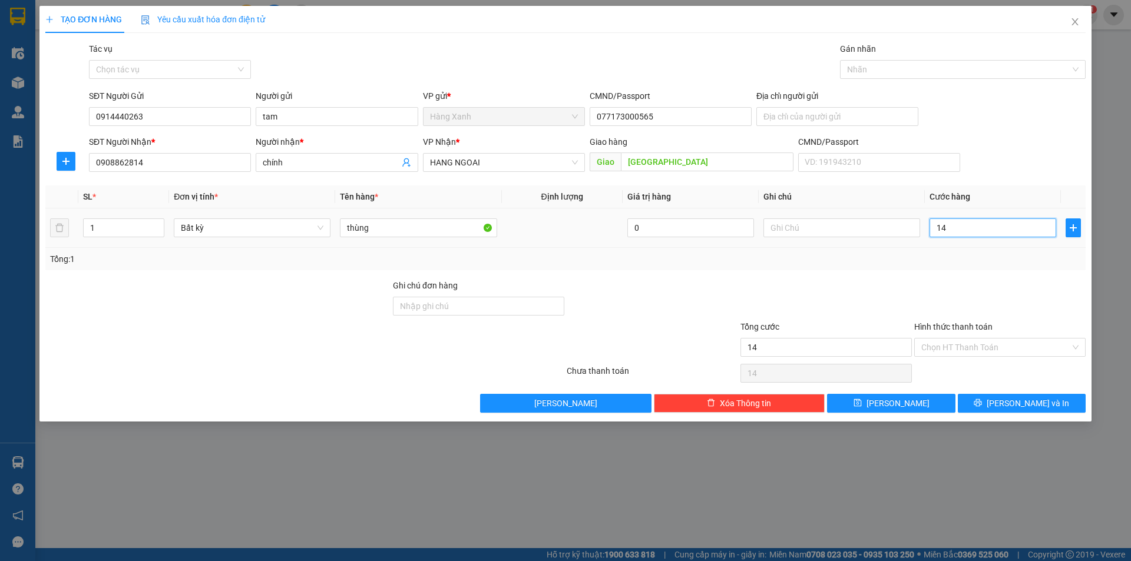
type input "140"
type input "140.000"
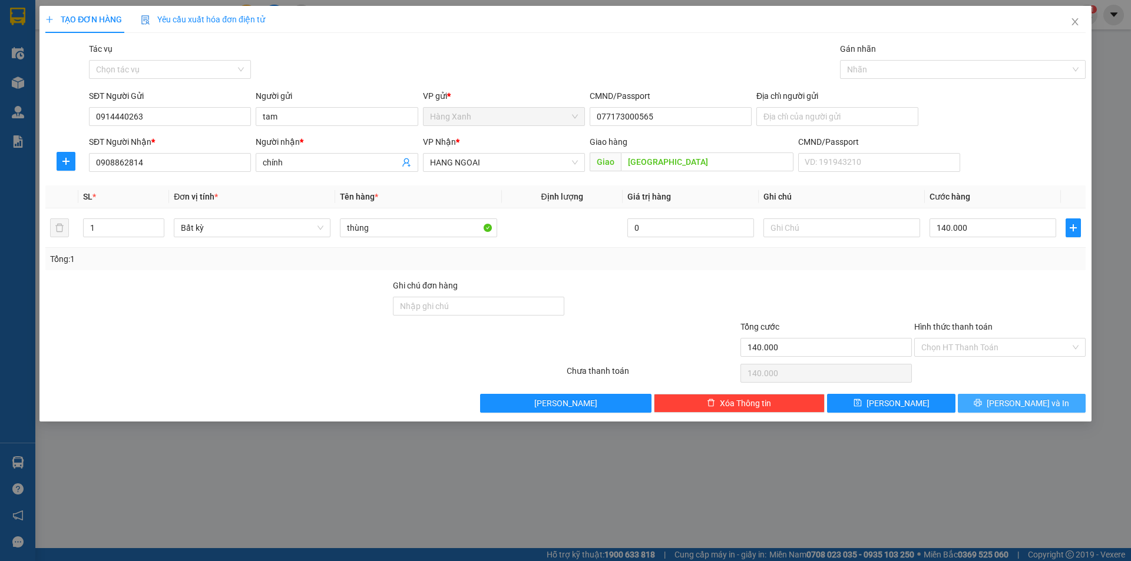
click at [994, 405] on button "[PERSON_NAME] và In" at bounding box center [1022, 403] width 128 height 19
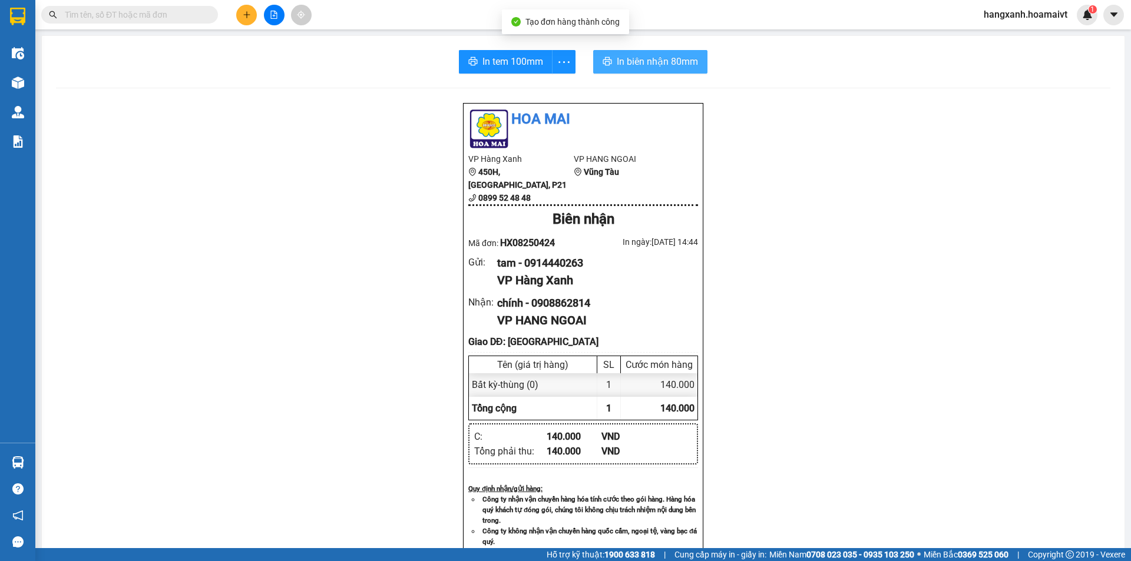
click at [650, 58] on span "In biên nhận 80mm" at bounding box center [657, 61] width 81 height 15
click at [492, 63] on span "In tem 100mm" at bounding box center [512, 61] width 61 height 15
click at [241, 13] on button at bounding box center [246, 15] width 21 height 21
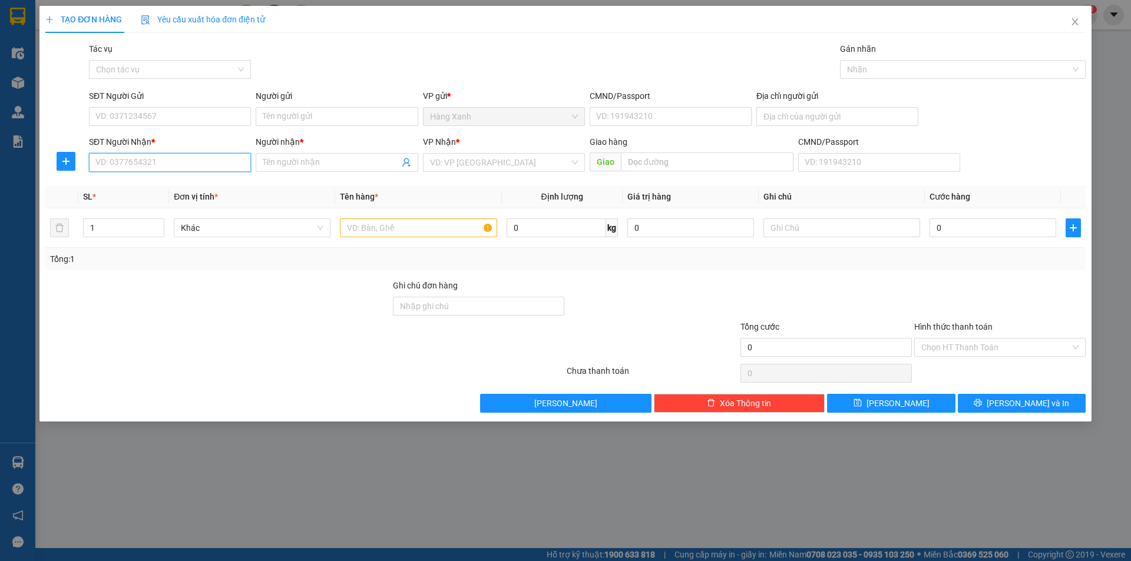
click at [164, 164] on input "SĐT Người Nhận *" at bounding box center [170, 162] width 162 height 19
click at [164, 164] on input "0933054579" at bounding box center [170, 162] width 162 height 19
type input "0933054579"
click at [1083, 16] on span "Close" at bounding box center [1074, 22] width 33 height 33
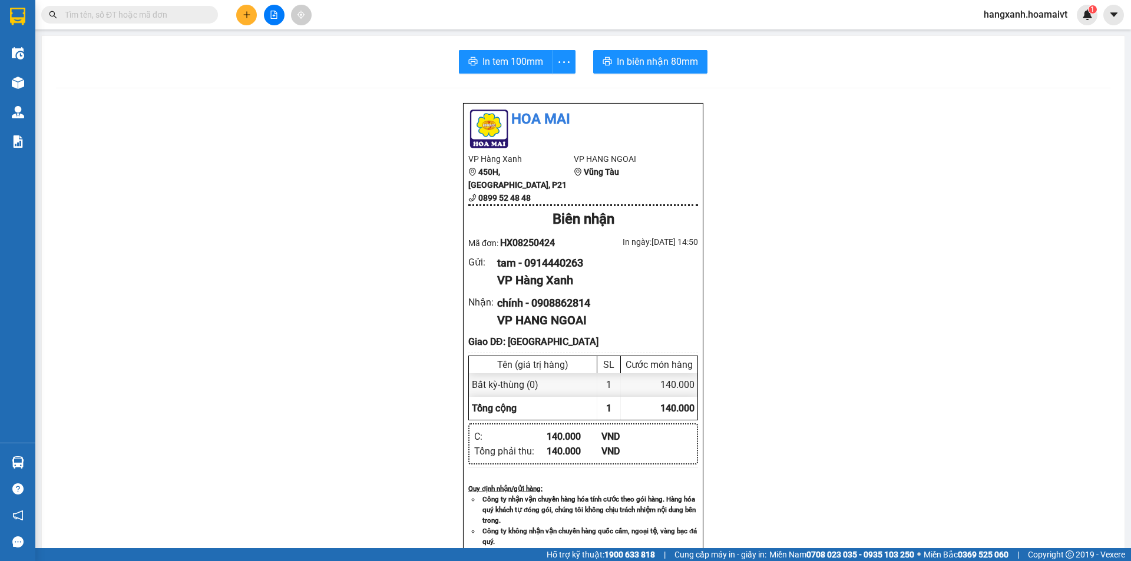
click at [160, 19] on input "text" at bounding box center [134, 14] width 139 height 13
paste input "0933054579"
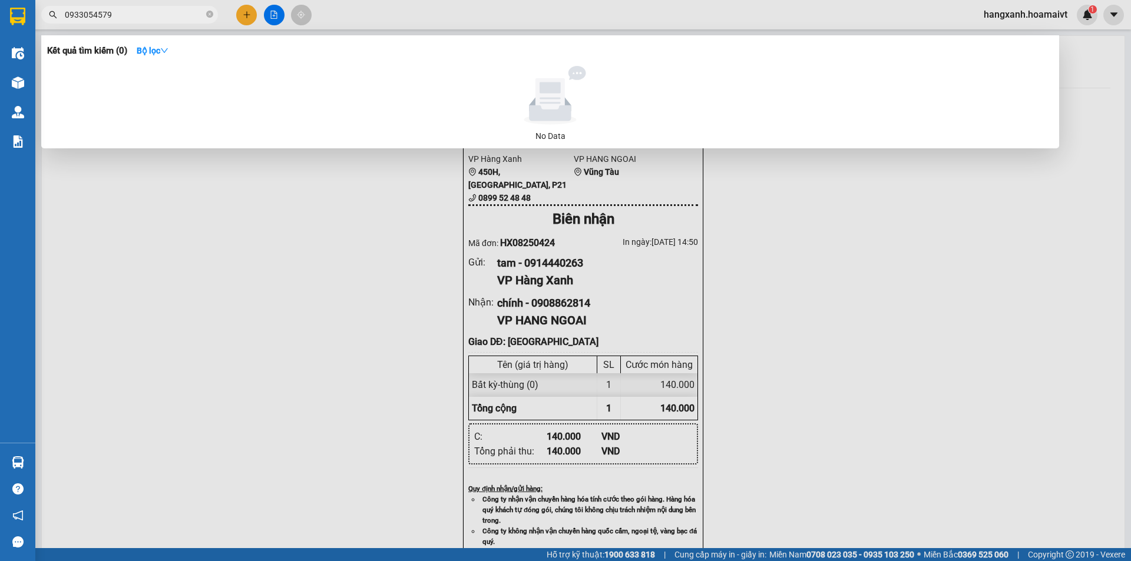
click at [162, 14] on input "0933054579" at bounding box center [134, 14] width 139 height 13
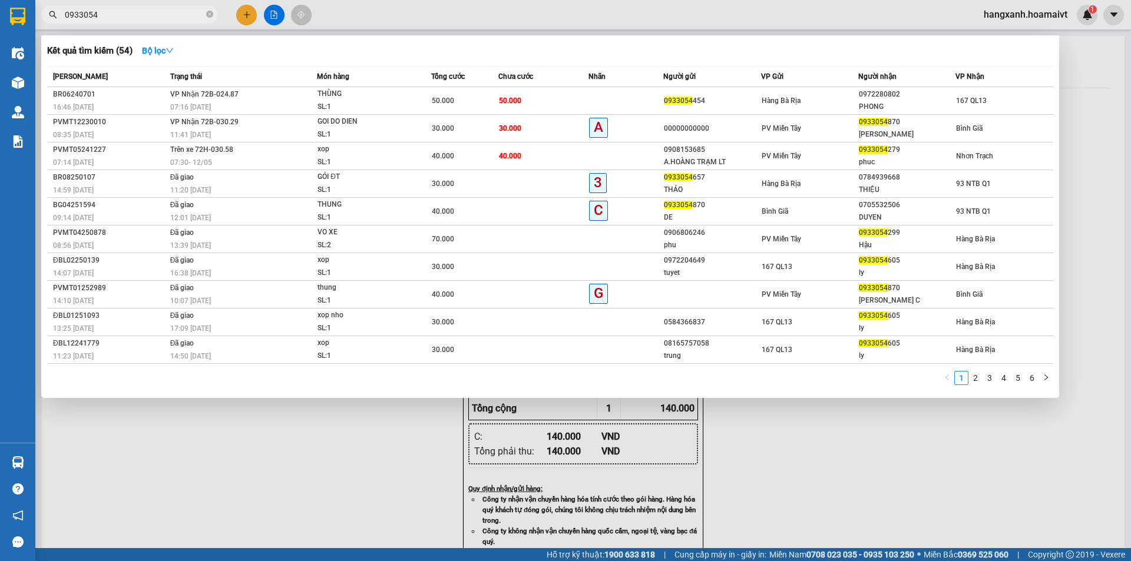
type input "0933054"
click at [252, 14] on div at bounding box center [565, 280] width 1131 height 561
click at [252, 14] on button at bounding box center [246, 15] width 21 height 21
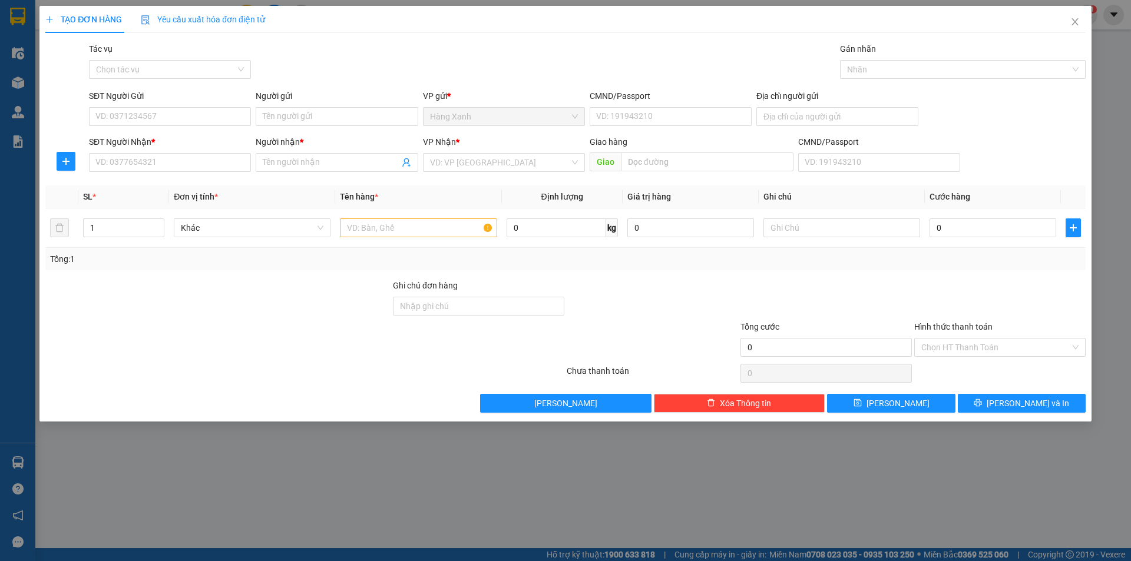
click at [170, 144] on div "SĐT Người Nhận *" at bounding box center [170, 141] width 162 height 13
click at [170, 153] on input "SĐT Người Nhận *" at bounding box center [170, 162] width 162 height 19
click at [170, 160] on input "SĐT Người Nhận *" at bounding box center [170, 162] width 162 height 19
type input "0933054579"
type input "giang"
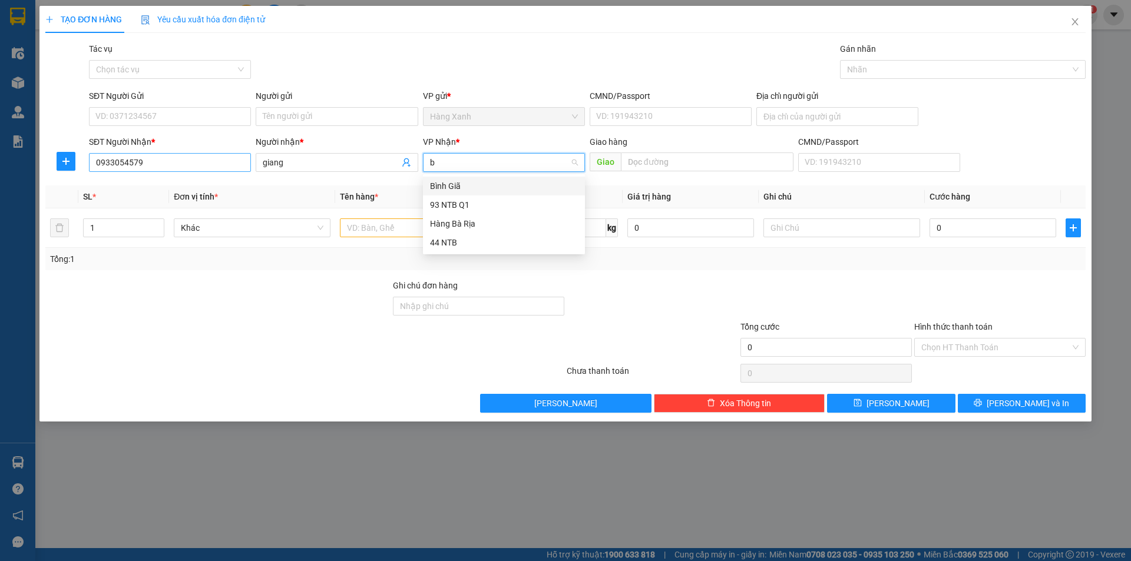
type input "bi"
click at [448, 184] on div "Bình Giã" at bounding box center [504, 186] width 148 height 13
click at [389, 230] on input "text" at bounding box center [418, 228] width 157 height 19
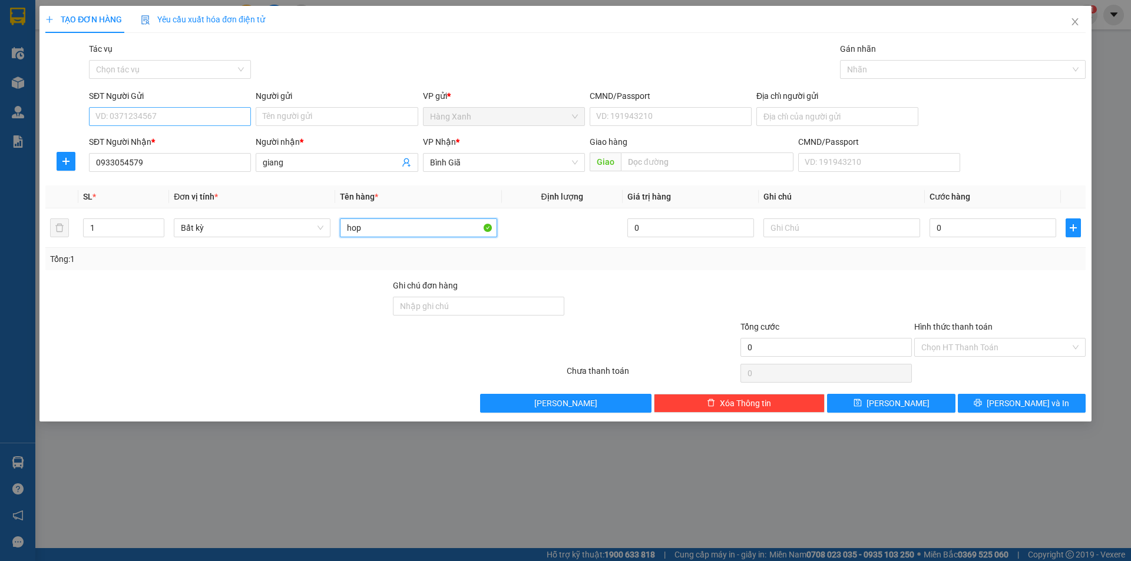
type input "hop"
click at [186, 112] on input "SĐT Người Gửi" at bounding box center [170, 116] width 162 height 19
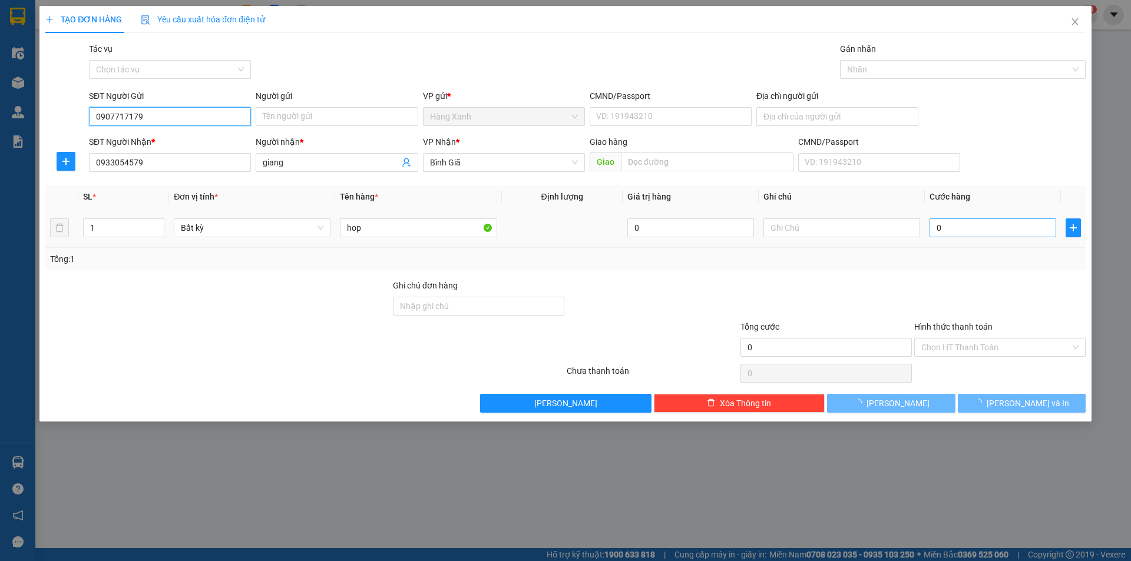
type input "0907717179"
drag, startPoint x: 952, startPoint y: 227, endPoint x: 959, endPoint y: 233, distance: 8.8
click at [954, 227] on input "0" at bounding box center [992, 228] width 127 height 19
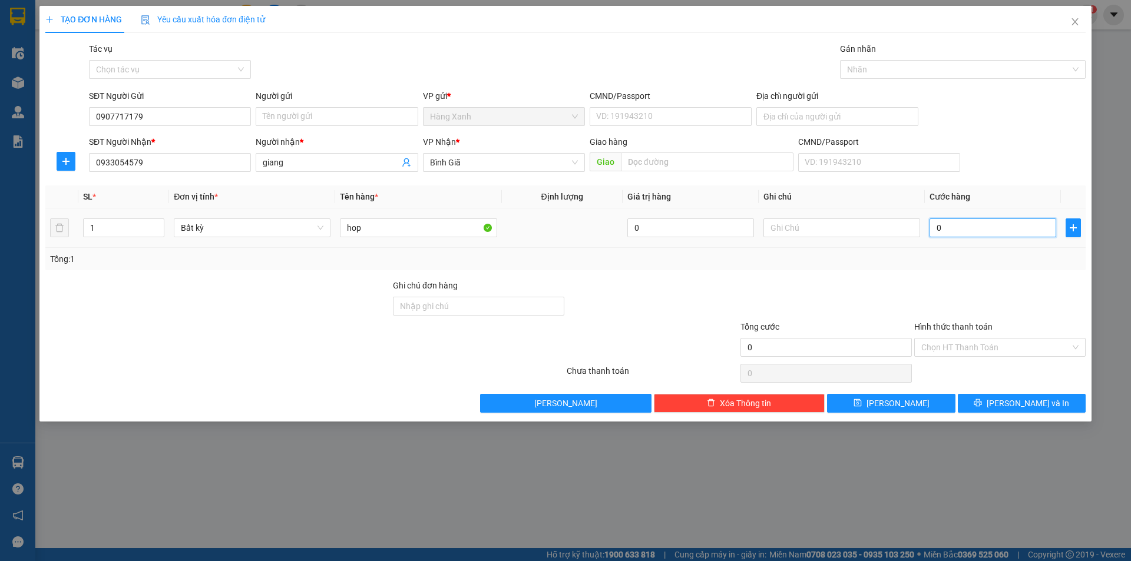
type input "3"
type input "36"
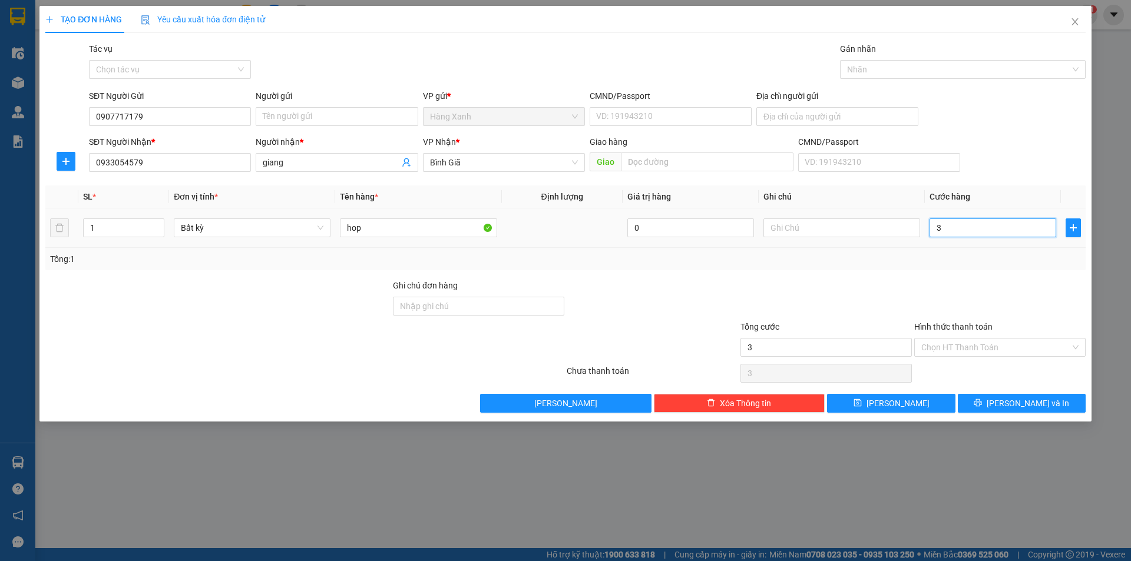
type input "36"
type input "3.620"
type input "3.620.000"
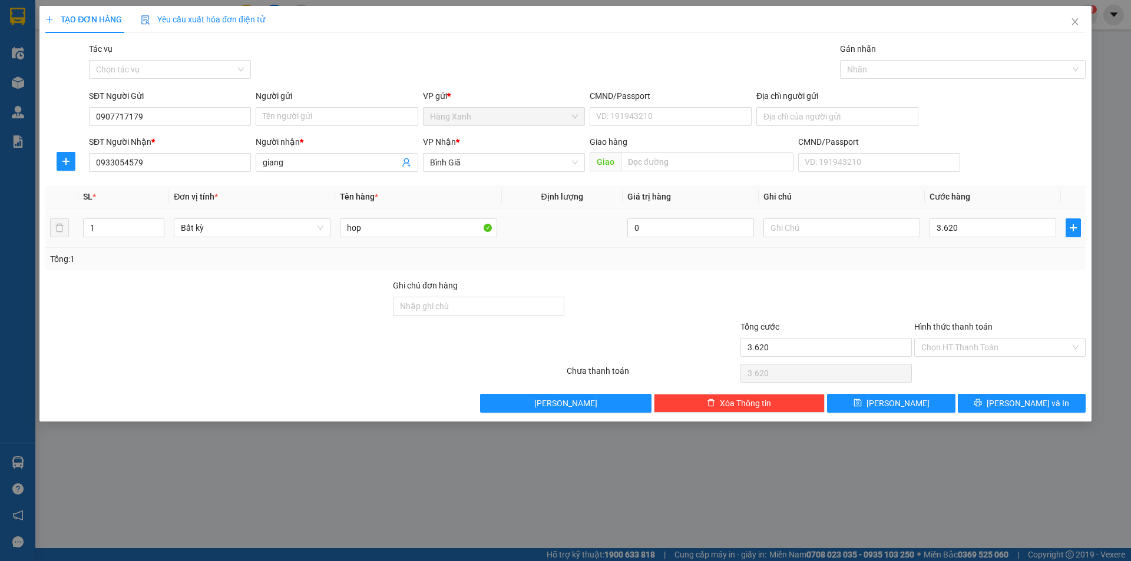
type input "3.620.000"
click at [964, 241] on td "3.620.000" at bounding box center [993, 228] width 136 height 39
click at [970, 223] on input "3.620.000" at bounding box center [992, 228] width 127 height 19
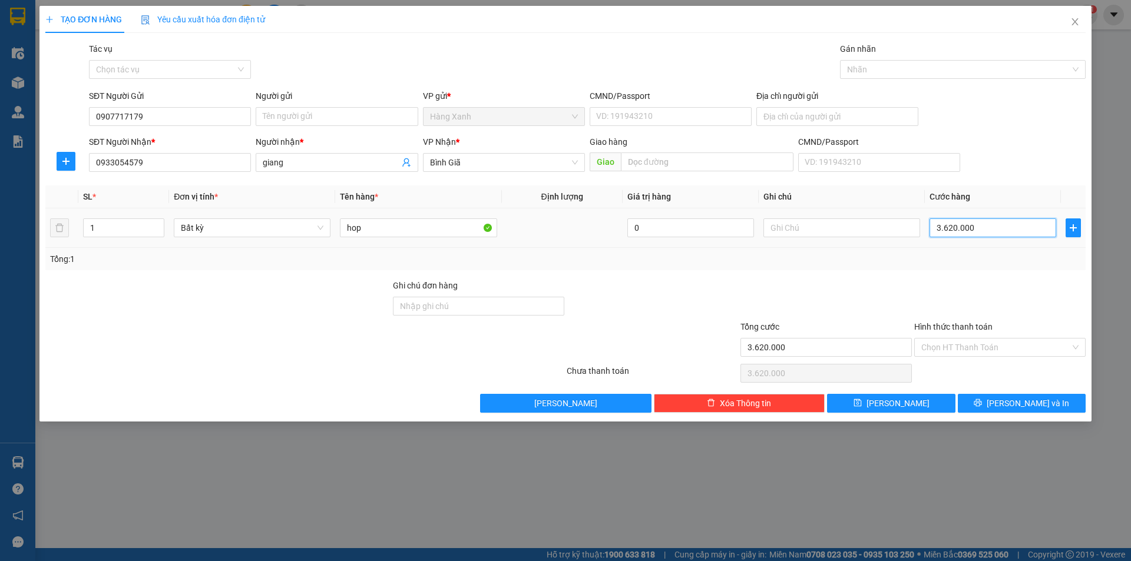
type input "6"
type input "60"
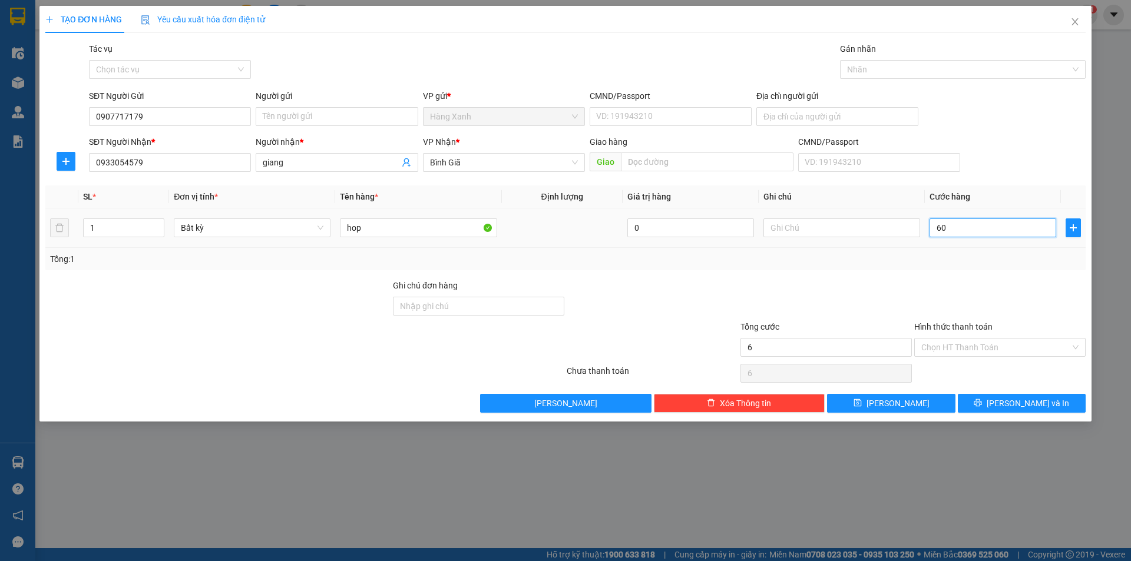
type input "60"
click at [974, 229] on input "60" at bounding box center [992, 228] width 127 height 19
type input "3"
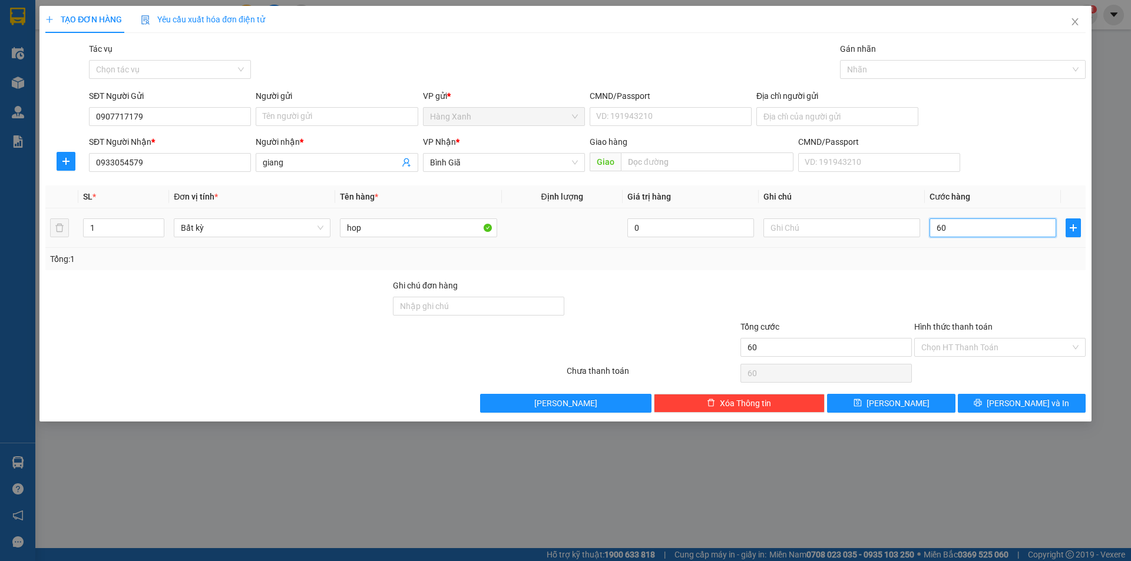
type input "3"
type input "30"
click at [980, 347] on input "Hình thức thanh toán" at bounding box center [995, 348] width 149 height 18
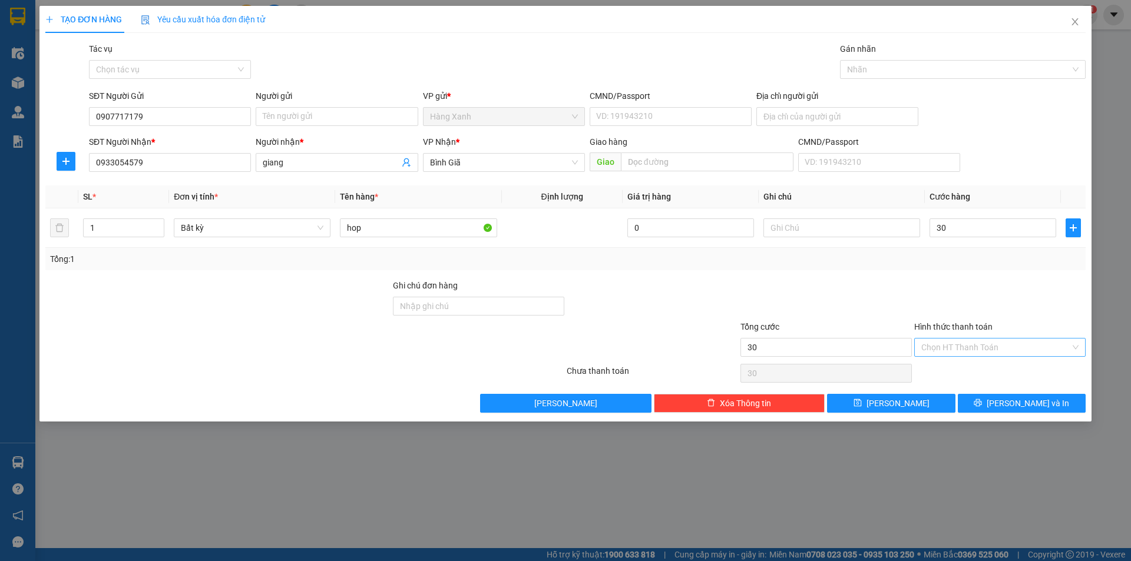
type input "30.000"
click at [977, 370] on div "Tại văn phòng" at bounding box center [999, 371] width 157 height 13
type input "0"
click at [1037, 404] on span "[PERSON_NAME] và In" at bounding box center [1028, 403] width 82 height 13
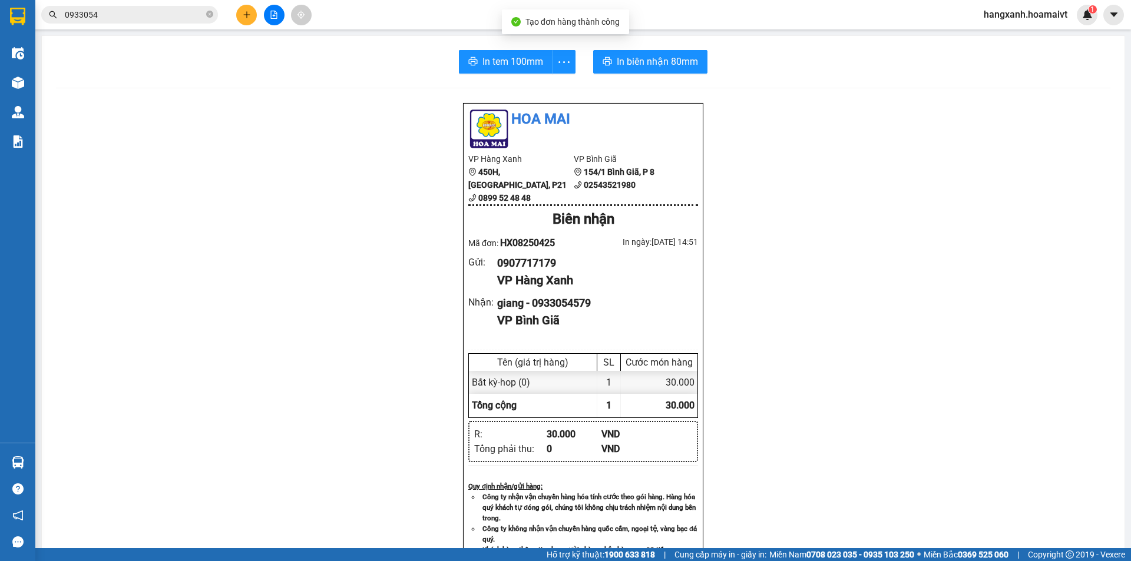
click at [481, 75] on div "In tem 100mm In biên nhận 80mm Hoa Mai VP Hàng Xanh 450H, [GEOGRAPHIC_DATA], P2…" at bounding box center [583, 455] width 1083 height 839
click at [482, 67] on span "In tem 100mm" at bounding box center [512, 61] width 61 height 15
click at [647, 63] on span "In biên nhận 80mm" at bounding box center [657, 61] width 81 height 15
click at [244, 18] on button at bounding box center [246, 15] width 21 height 21
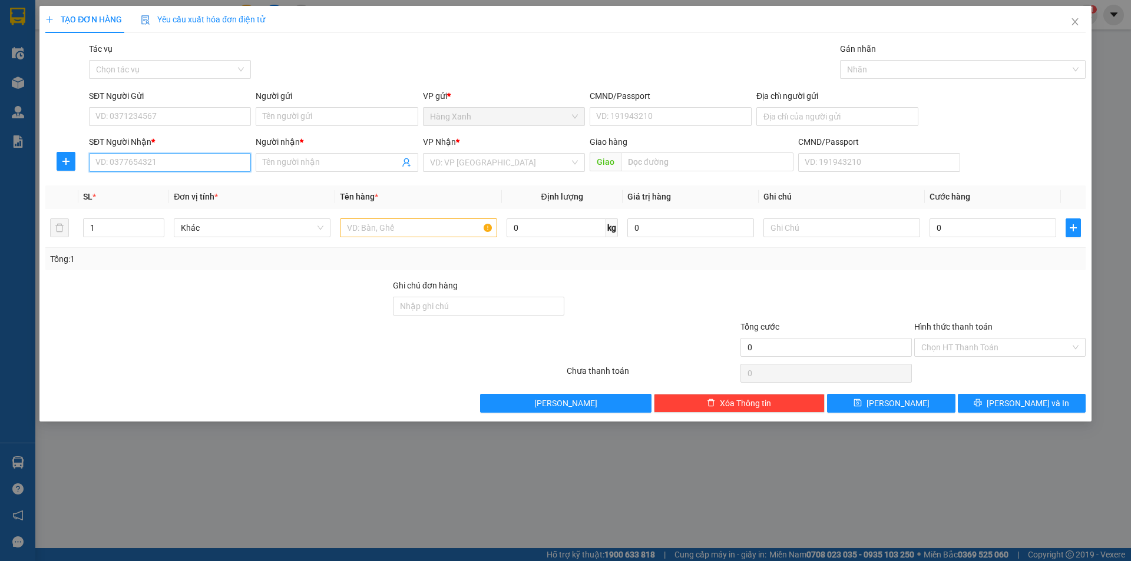
click at [167, 160] on input "SĐT Người Nhận *" at bounding box center [170, 162] width 162 height 19
type input "0355537772"
click at [178, 189] on div "0355537772 - bap" at bounding box center [170, 186] width 148 height 13
type input "bap"
type input "0355537772"
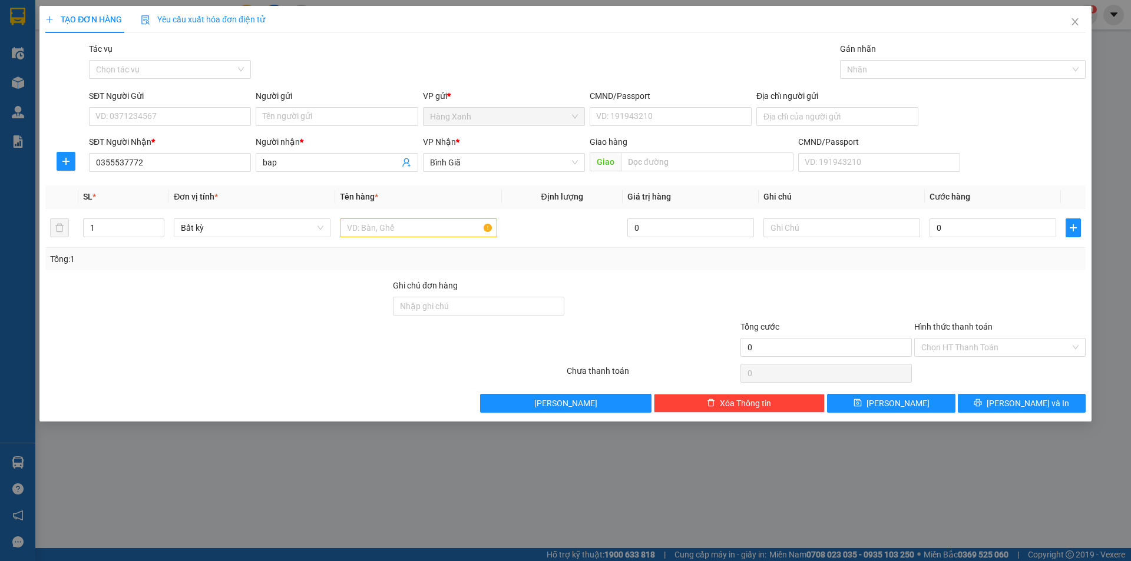
click at [224, 133] on form "SĐT Người Gửi VD: 0371234567 Người gửi Tên người gửi VP gửi * Hàng Xanh CMND/Pa…" at bounding box center [565, 133] width 1040 height 87
click at [211, 115] on input "SĐT Người Gửi" at bounding box center [170, 116] width 162 height 19
click at [190, 136] on div "02839812099 - [PERSON_NAME]" at bounding box center [170, 140] width 148 height 13
type input "02839812099"
type input "[PERSON_NAME]"
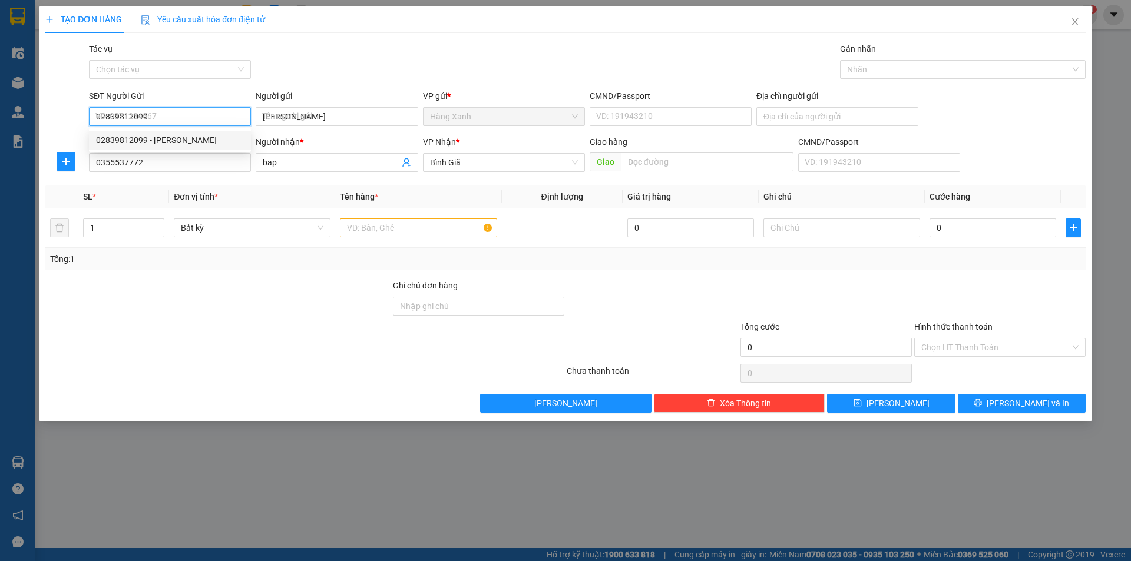
type input "079076013443"
click at [190, 114] on input "02839812099" at bounding box center [170, 116] width 162 height 19
type input "0903655429"
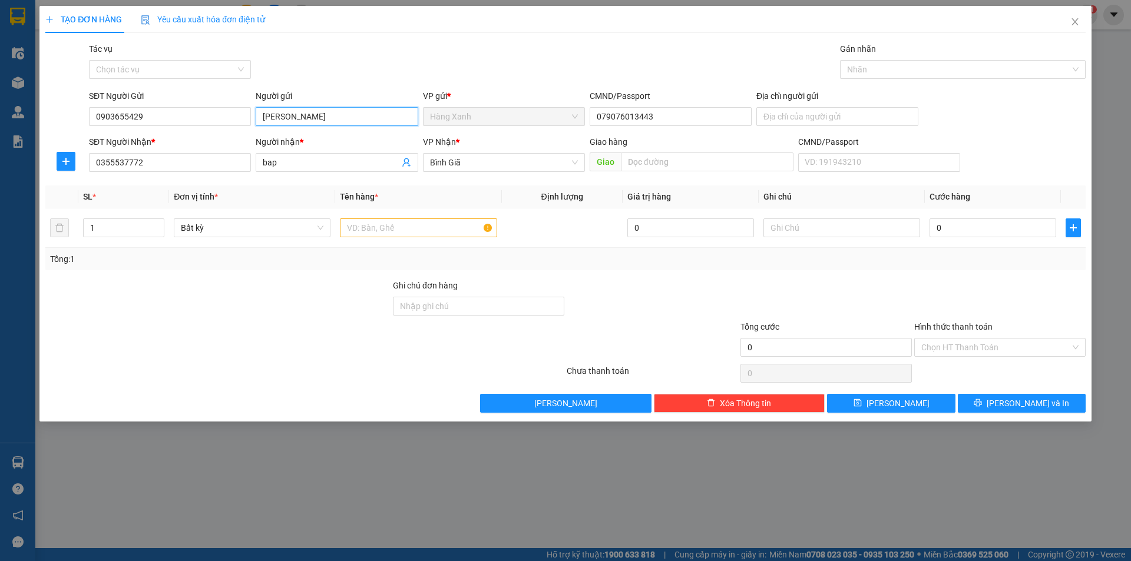
click at [283, 115] on input "[PERSON_NAME]" at bounding box center [337, 116] width 162 height 19
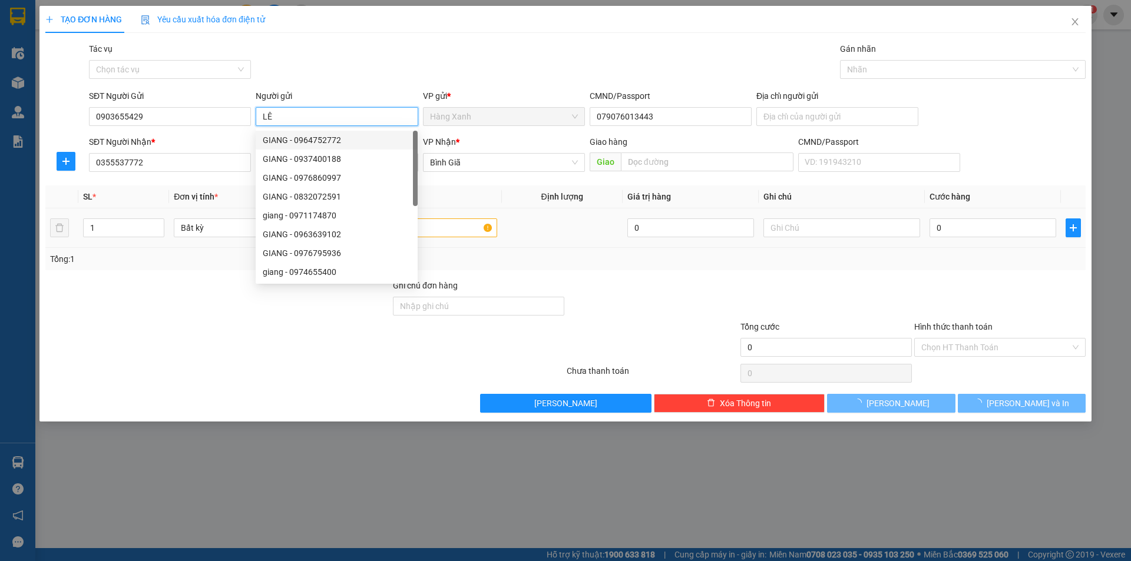
type input "LÊ"
click at [468, 229] on input "text" at bounding box center [418, 228] width 157 height 19
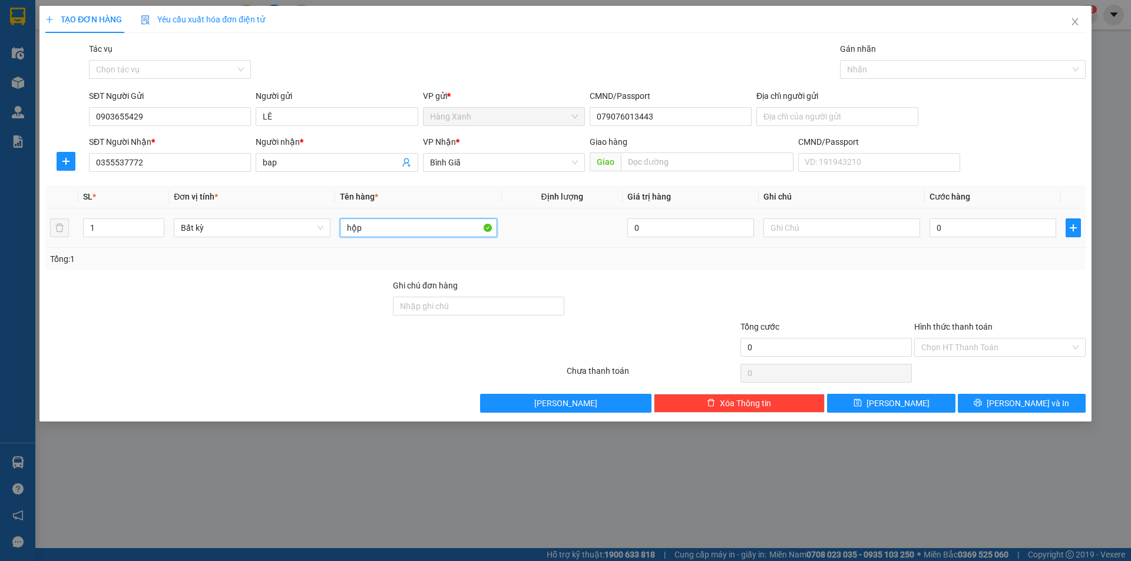
type input "hộp"
click at [1000, 237] on div "0" at bounding box center [992, 228] width 127 height 24
click at [991, 224] on input "0" at bounding box center [992, 228] width 127 height 19
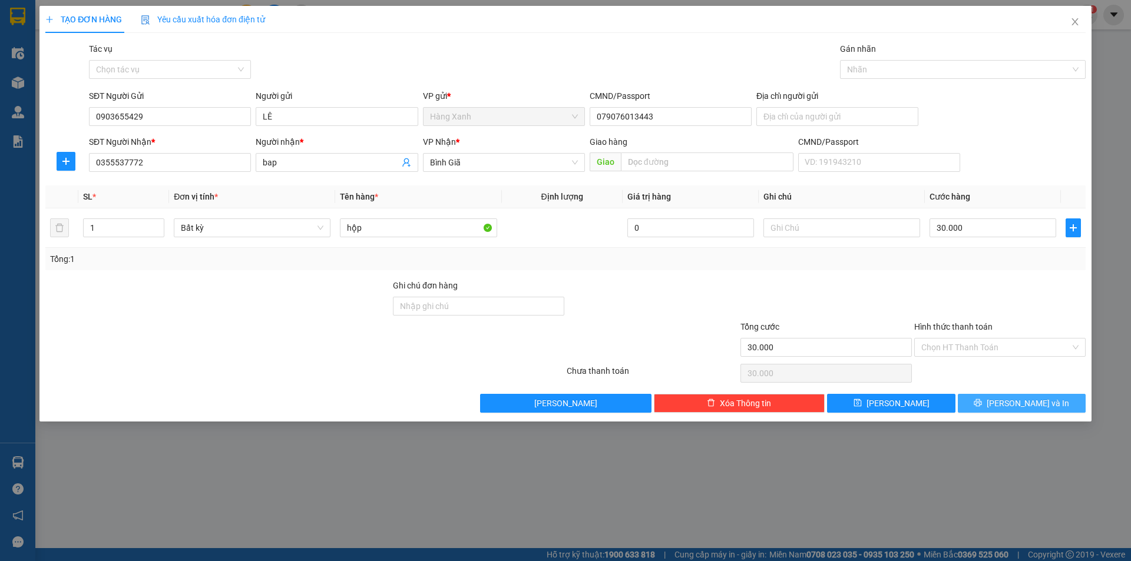
click at [1010, 401] on button "[PERSON_NAME] và In" at bounding box center [1022, 403] width 128 height 19
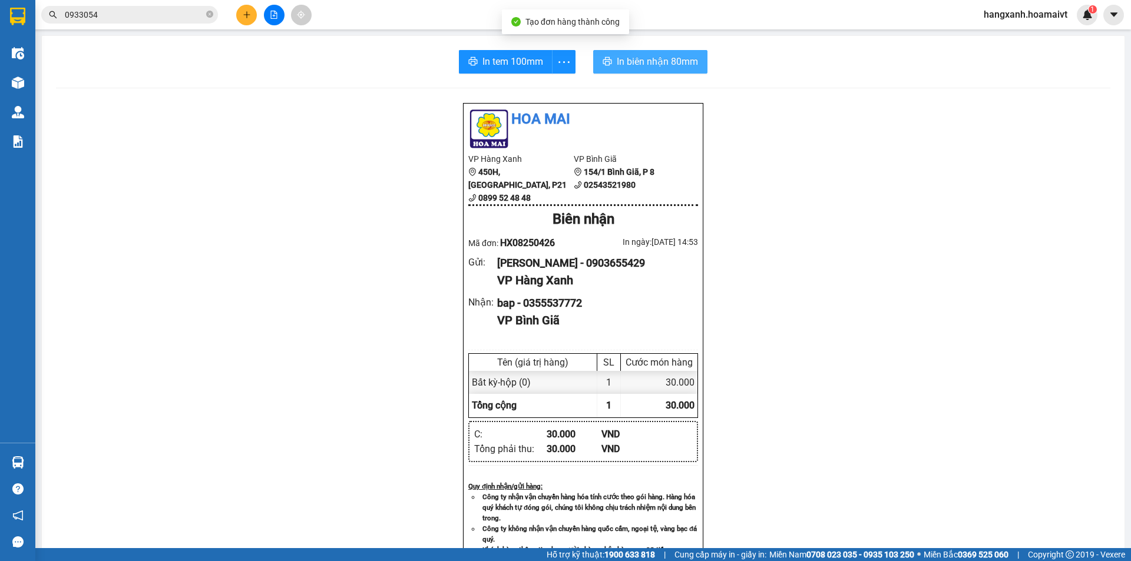
click at [637, 59] on span "In biên nhận 80mm" at bounding box center [657, 61] width 81 height 15
click at [485, 64] on span "In tem 100mm" at bounding box center [515, 61] width 61 height 15
click at [484, 64] on span "In tem 100mm" at bounding box center [512, 61] width 61 height 15
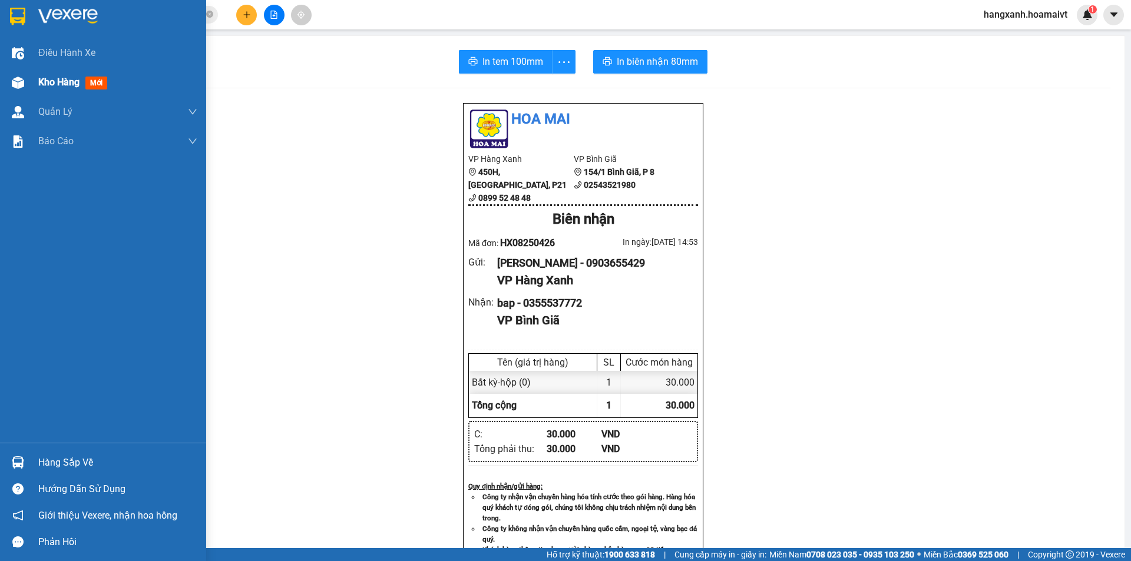
click at [62, 90] on div "Kho hàng mới" at bounding box center [117, 82] width 159 height 29
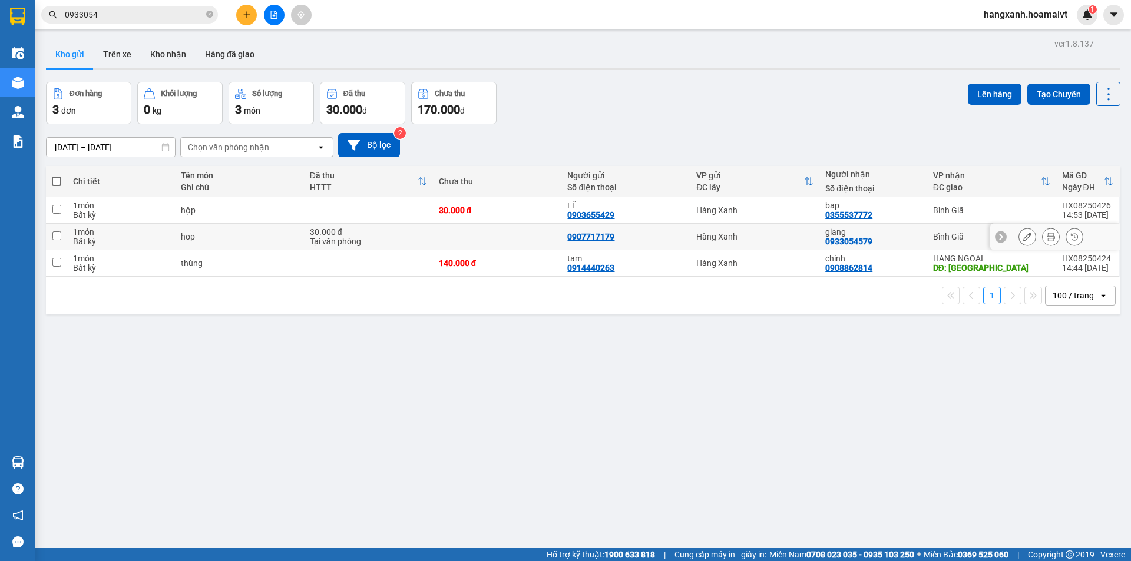
click at [952, 235] on div "Bình Giã" at bounding box center [991, 236] width 117 height 9
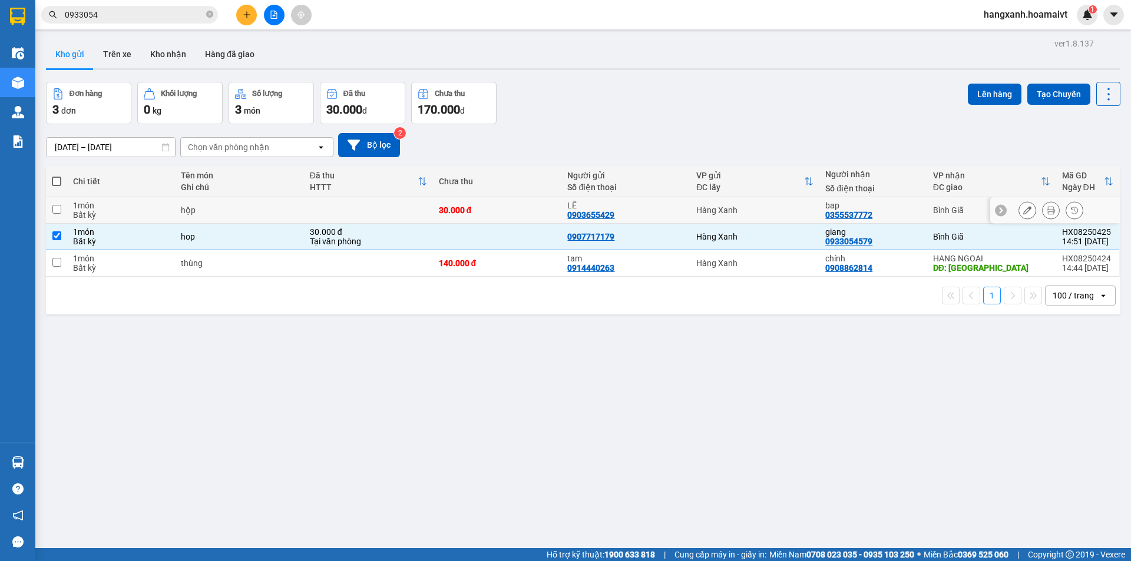
click at [948, 203] on td "Bình Giã" at bounding box center [991, 210] width 129 height 27
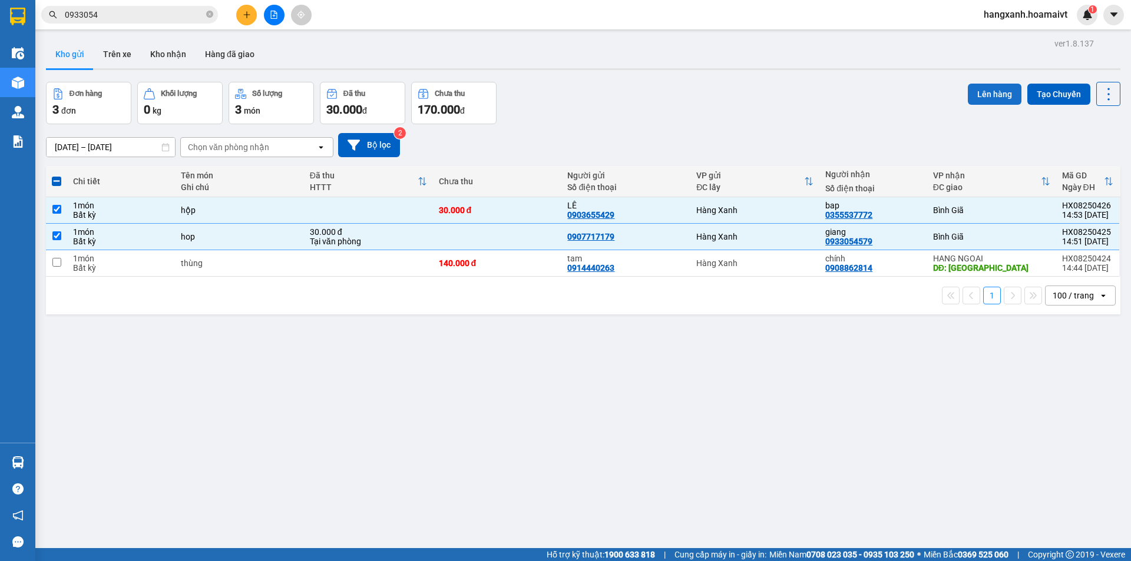
click at [988, 90] on button "Lên hàng" at bounding box center [995, 94] width 54 height 21
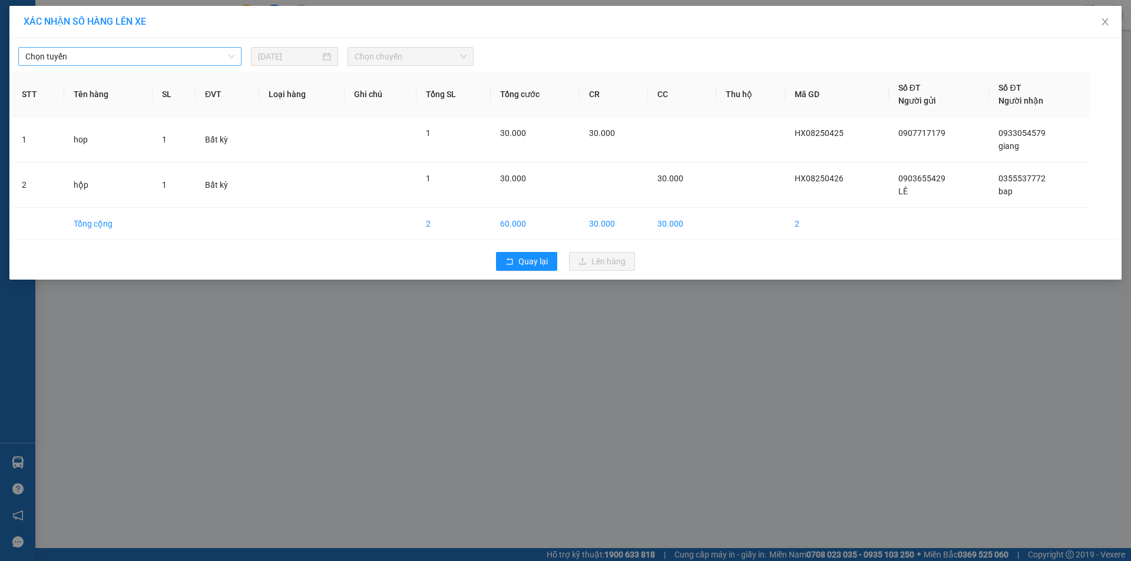
click at [154, 58] on span "Chọn tuyến" at bounding box center [129, 57] width 209 height 18
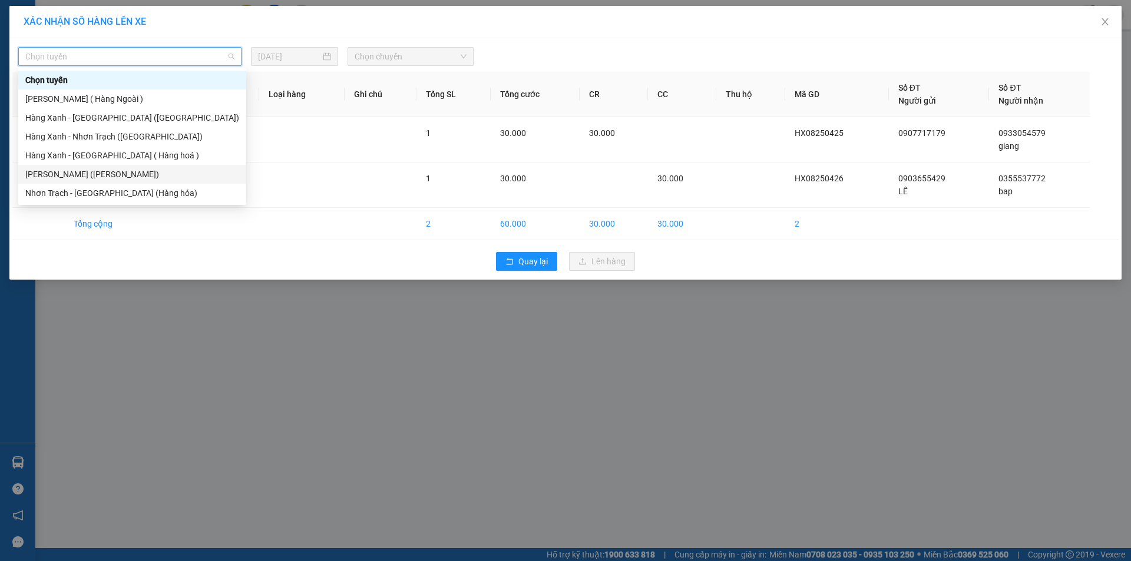
click at [140, 178] on div "[PERSON_NAME] ([PERSON_NAME])" at bounding box center [132, 174] width 214 height 13
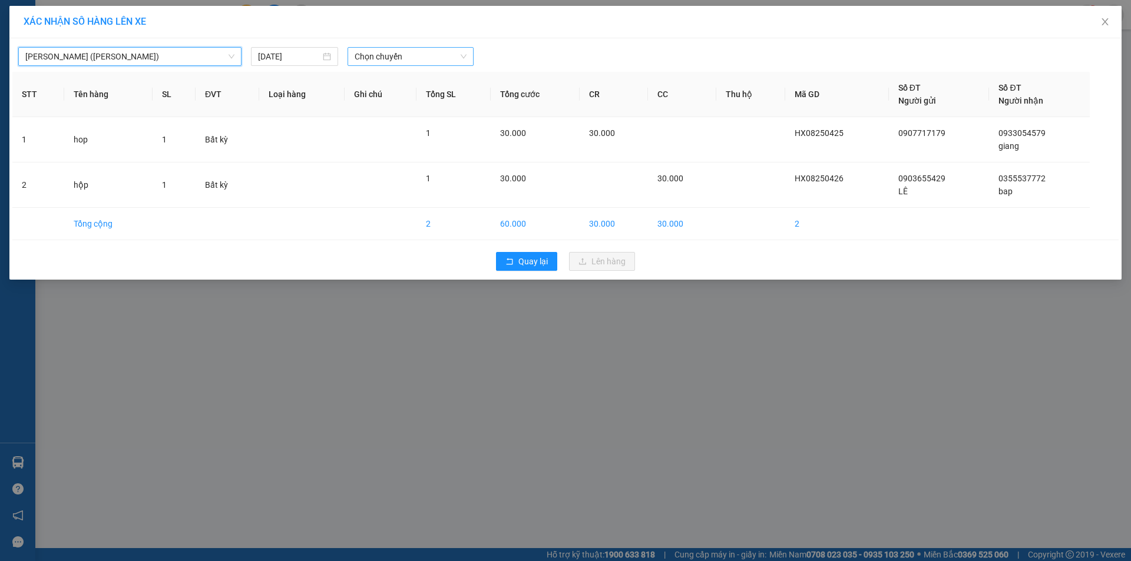
click at [396, 51] on span "Chọn chuyến" at bounding box center [411, 57] width 112 height 18
type input "15"
click at [425, 115] on div "Thêm chuyến " 15:00 "" at bounding box center [401, 118] width 106 height 20
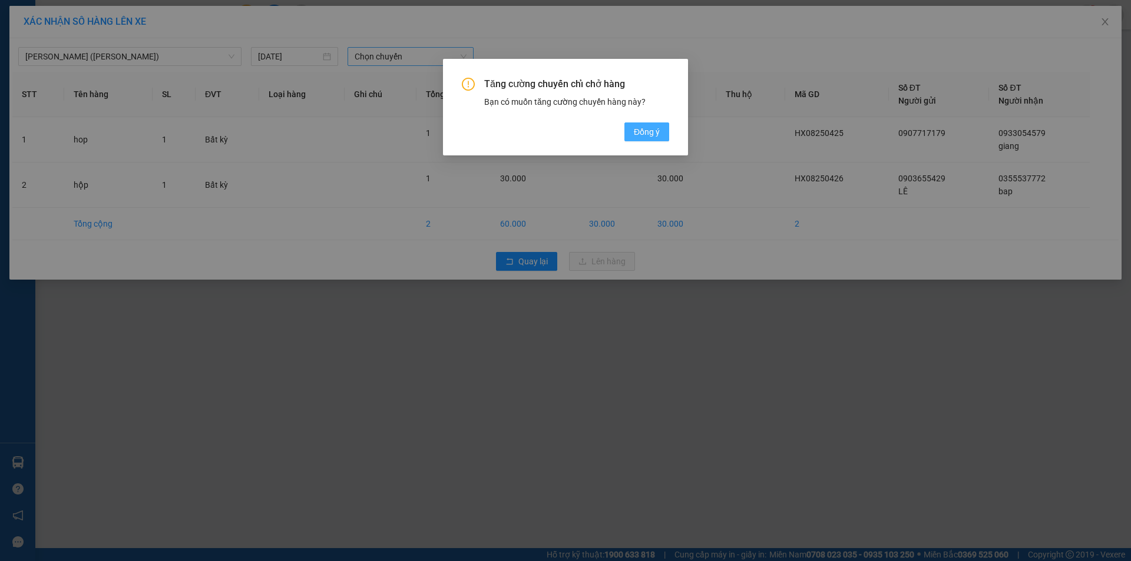
click at [633, 134] on button "Đồng ý" at bounding box center [646, 132] width 45 height 19
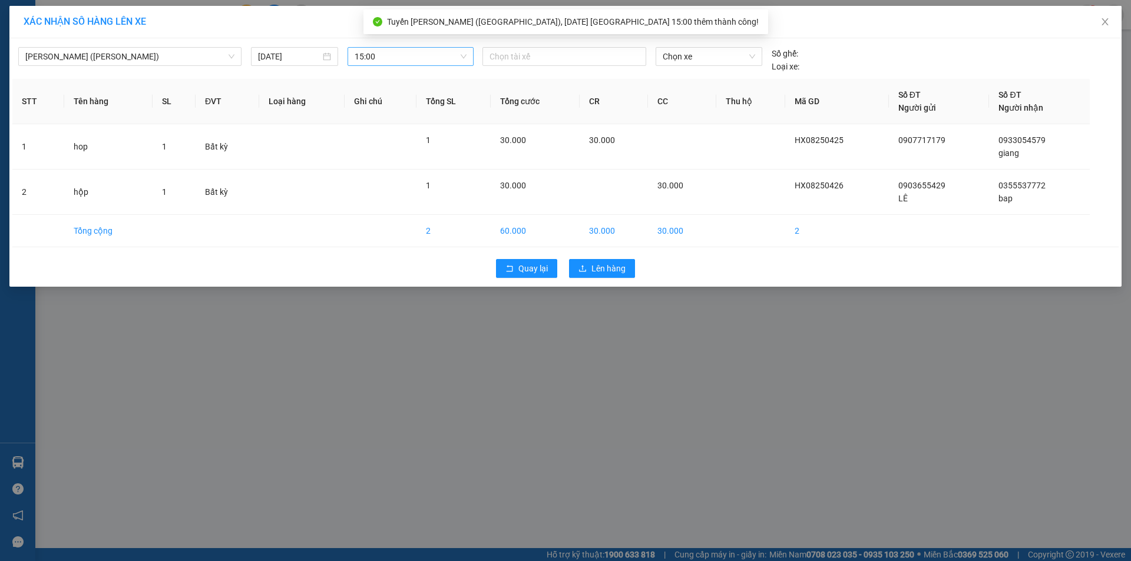
click at [580, 51] on div at bounding box center [564, 56] width 158 height 14
type input "quy m"
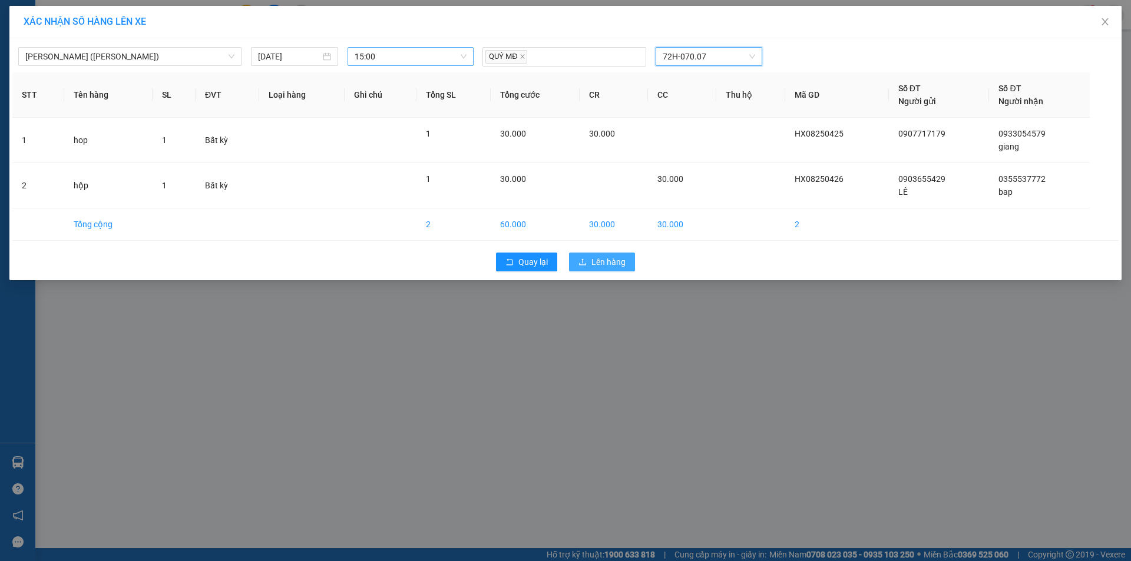
drag, startPoint x: 605, startPoint y: 254, endPoint x: 607, endPoint y: 246, distance: 7.9
click at [604, 254] on button "Lên hàng" at bounding box center [602, 262] width 66 height 19
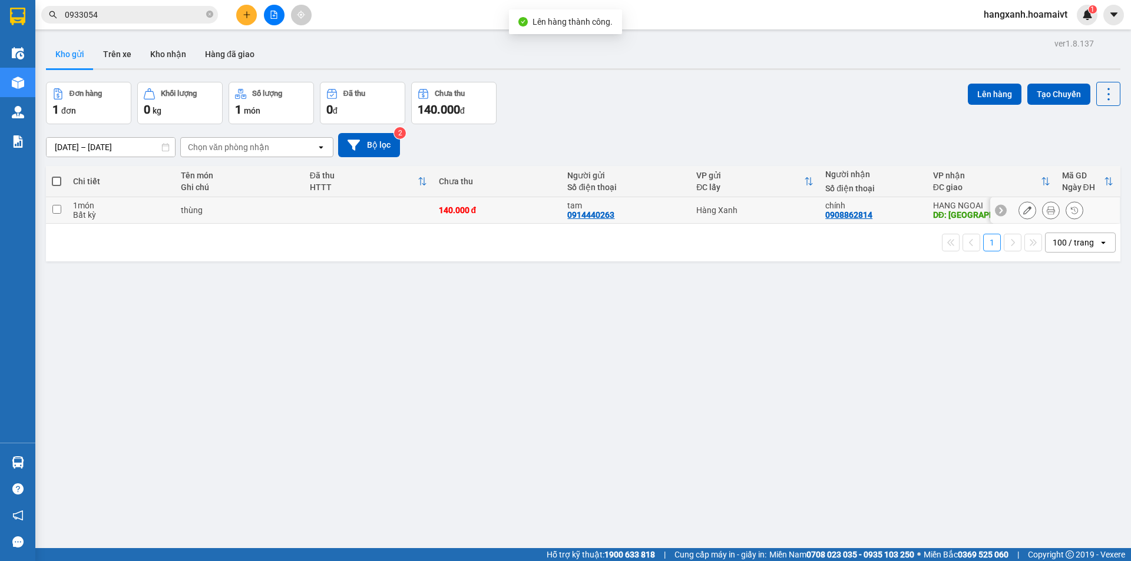
click at [963, 210] on div "DĐ: phú mỹ" at bounding box center [991, 214] width 117 height 9
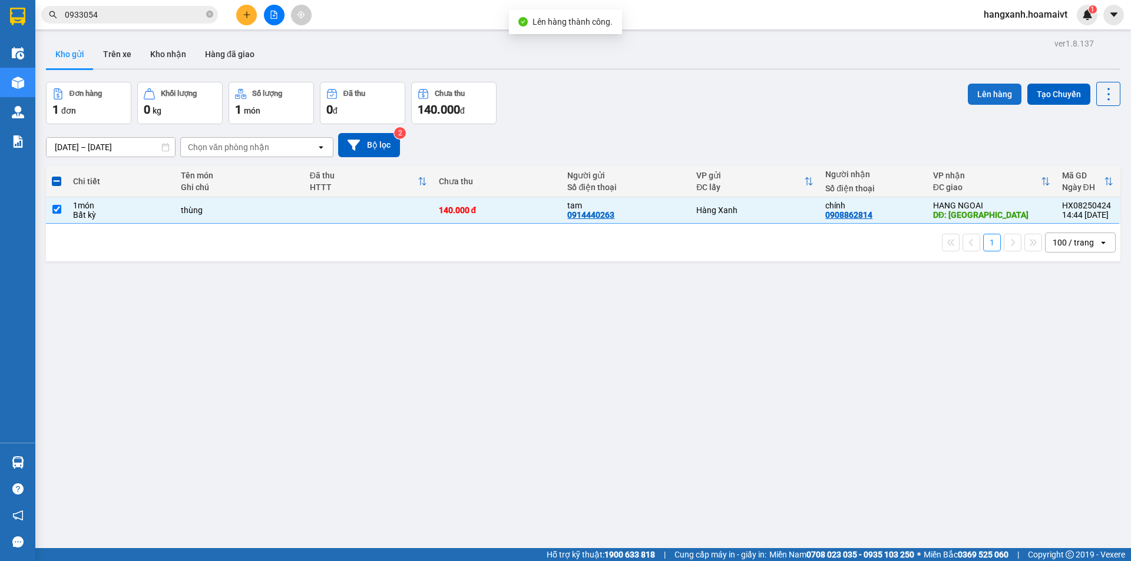
click at [992, 90] on button "Lên hàng" at bounding box center [995, 94] width 54 height 21
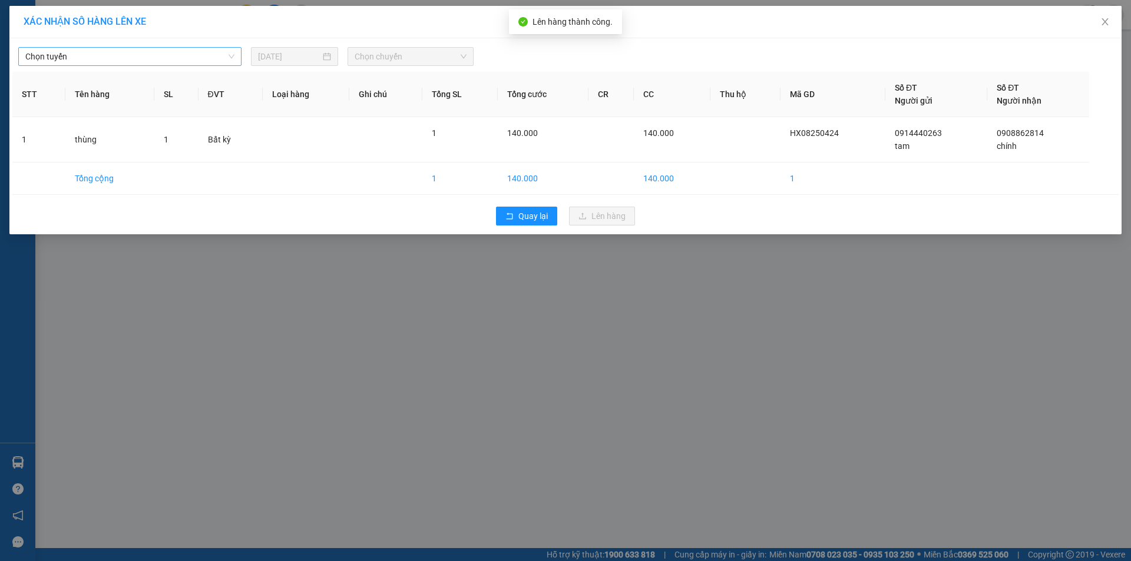
click at [192, 57] on span "Chọn tuyến" at bounding box center [129, 57] width 209 height 18
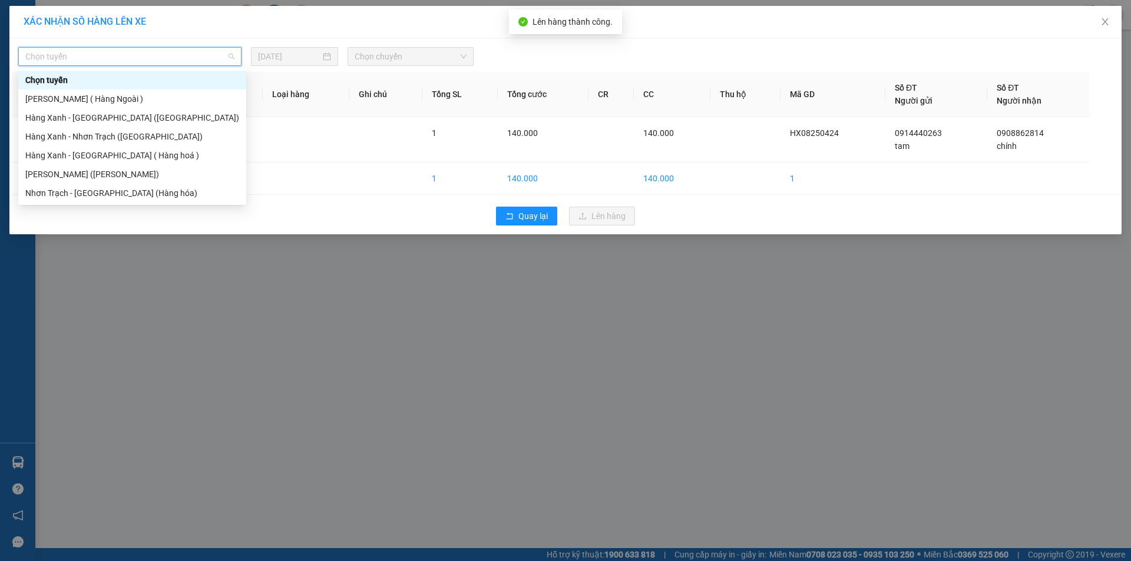
drag, startPoint x: 104, startPoint y: 100, endPoint x: 244, endPoint y: 80, distance: 141.6
click at [103, 100] on div "[PERSON_NAME] ( Hàng Ngoài )" at bounding box center [132, 98] width 214 height 13
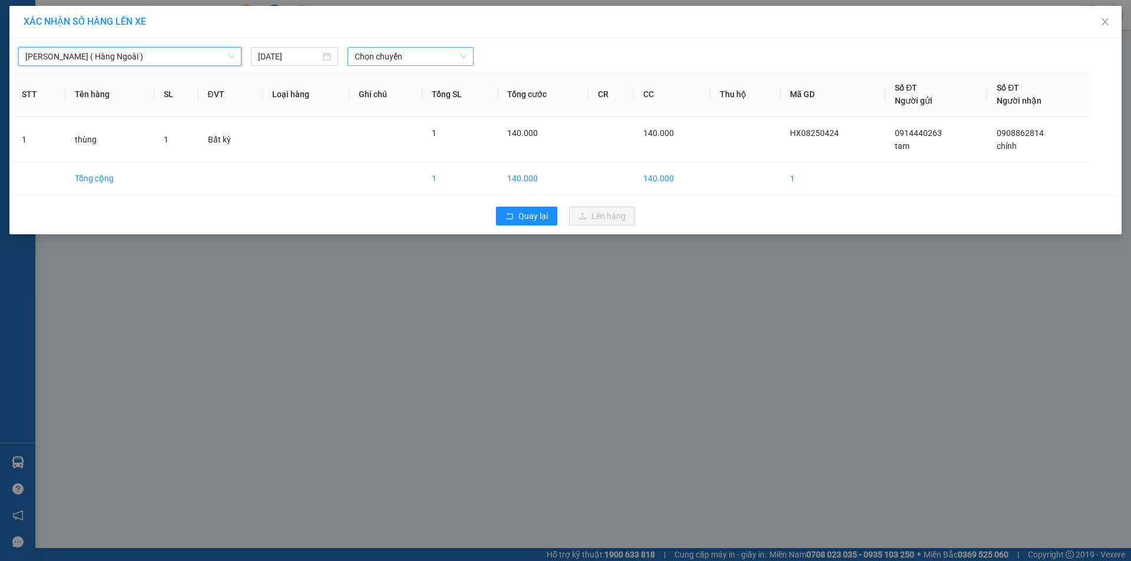
click at [397, 58] on span "Chọn chuyến" at bounding box center [411, 57] width 112 height 18
type input "15"
click at [422, 98] on div "Thêm chuyến " 15:00 "" at bounding box center [410, 100] width 125 height 20
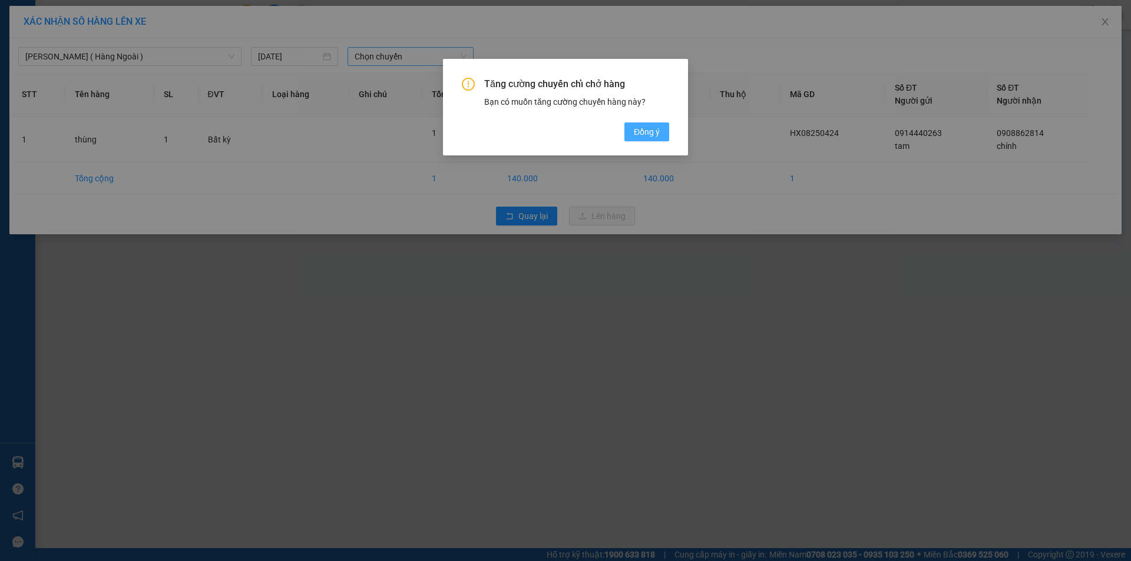
click at [644, 131] on span "Đồng ý" at bounding box center [647, 131] width 26 height 13
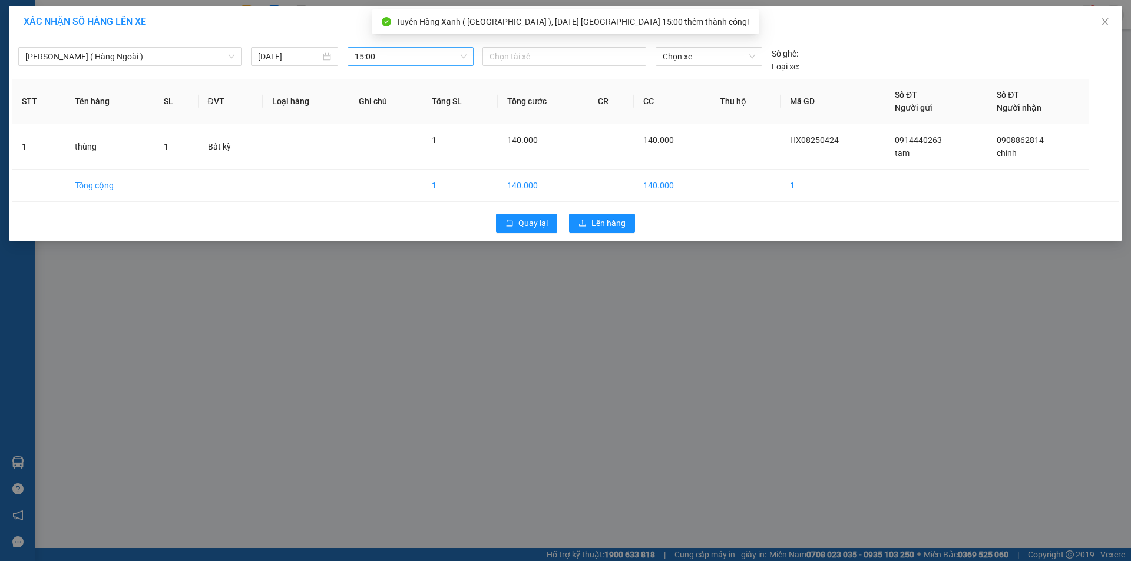
click at [542, 49] on div "Chọn tài xế" at bounding box center [564, 56] width 164 height 19
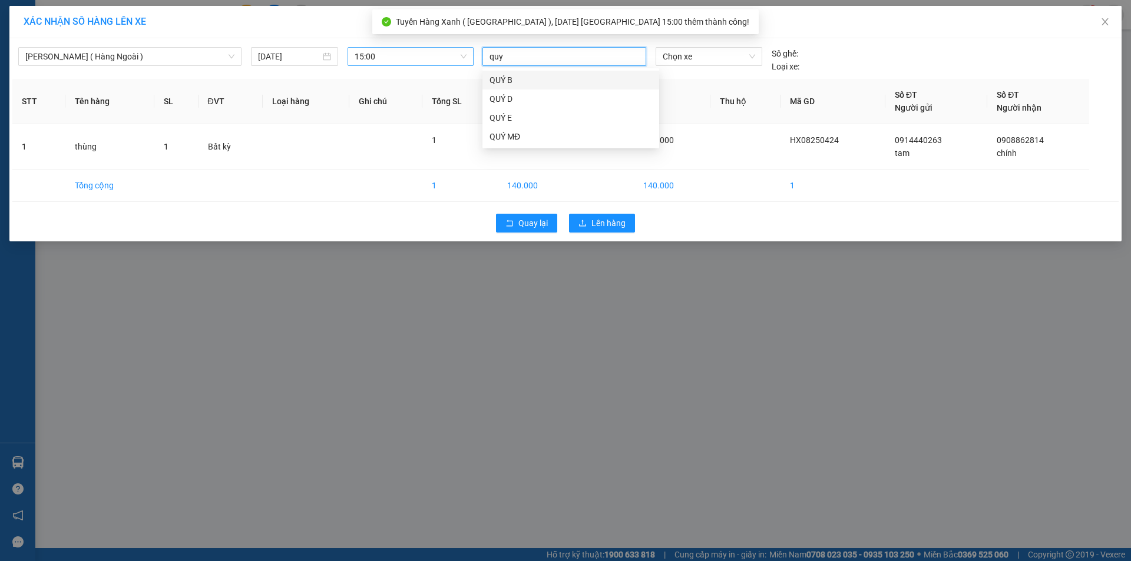
type input "quy m"
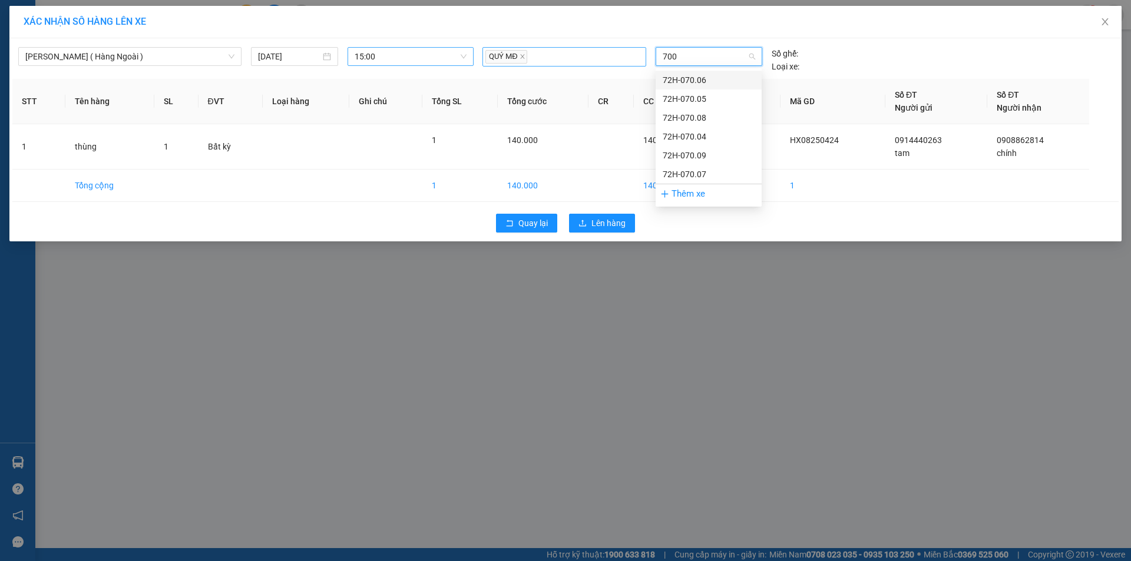
type input "7007"
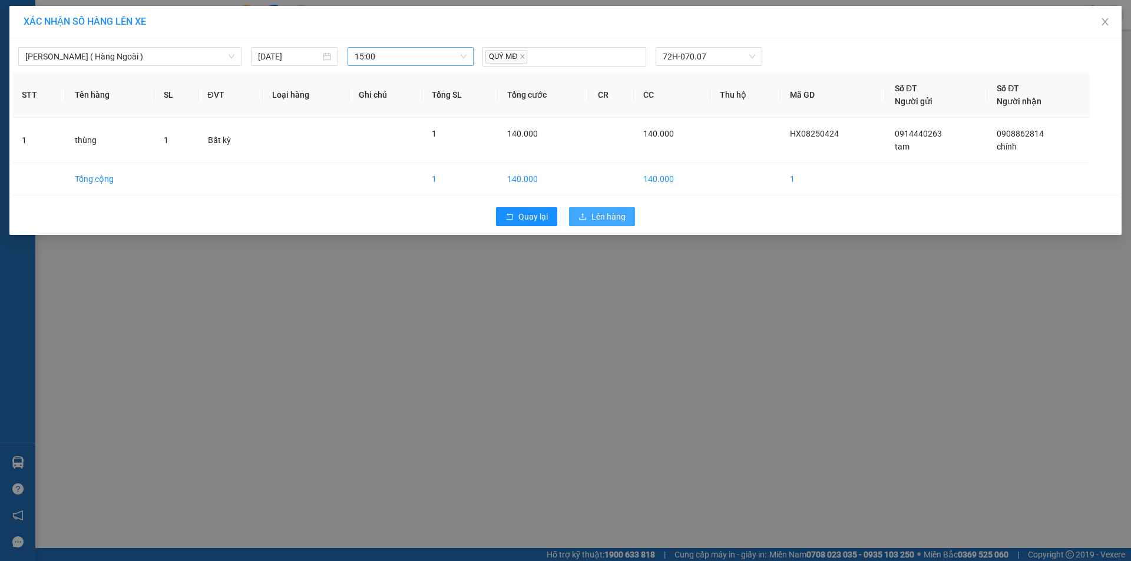
click at [623, 213] on span "Lên hàng" at bounding box center [608, 216] width 34 height 13
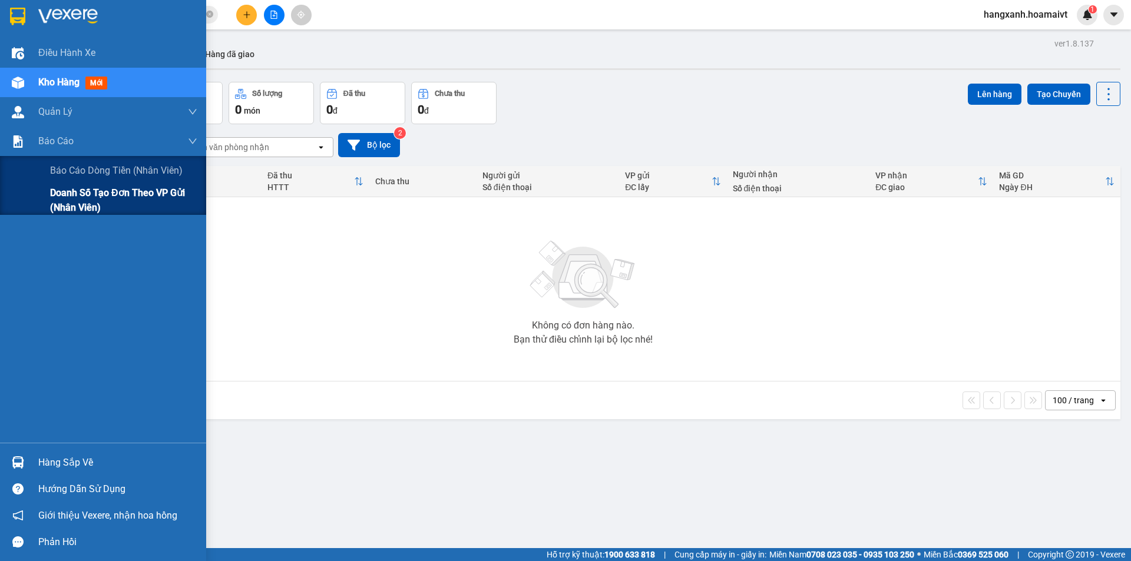
click at [63, 211] on span "Doanh số tạo đơn theo VP gửi (nhân viên)" at bounding box center [123, 200] width 147 height 29
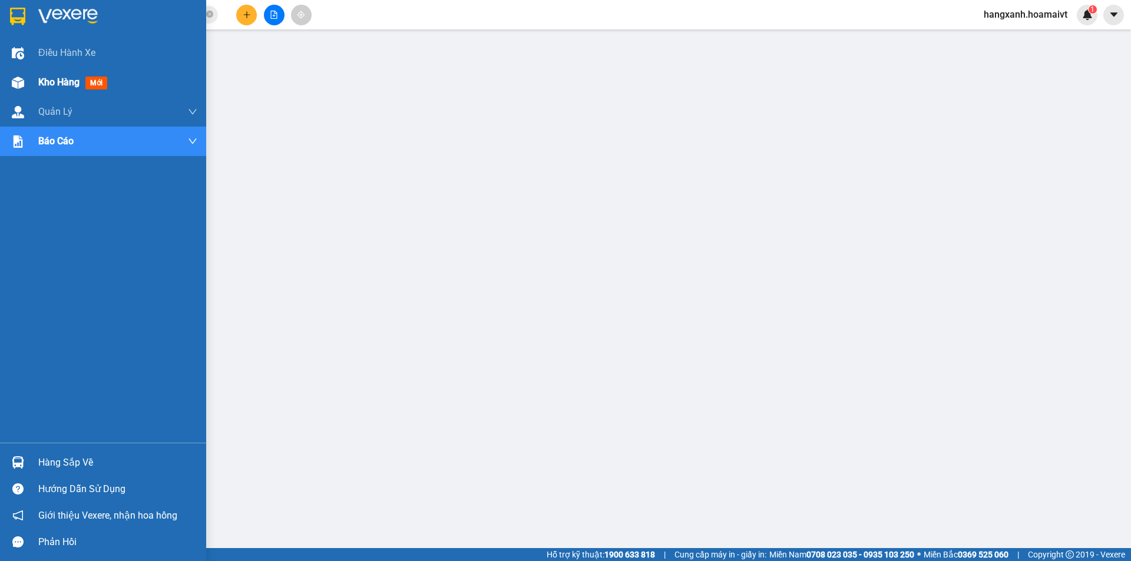
click at [34, 75] on div "Kho hàng mới" at bounding box center [103, 82] width 206 height 29
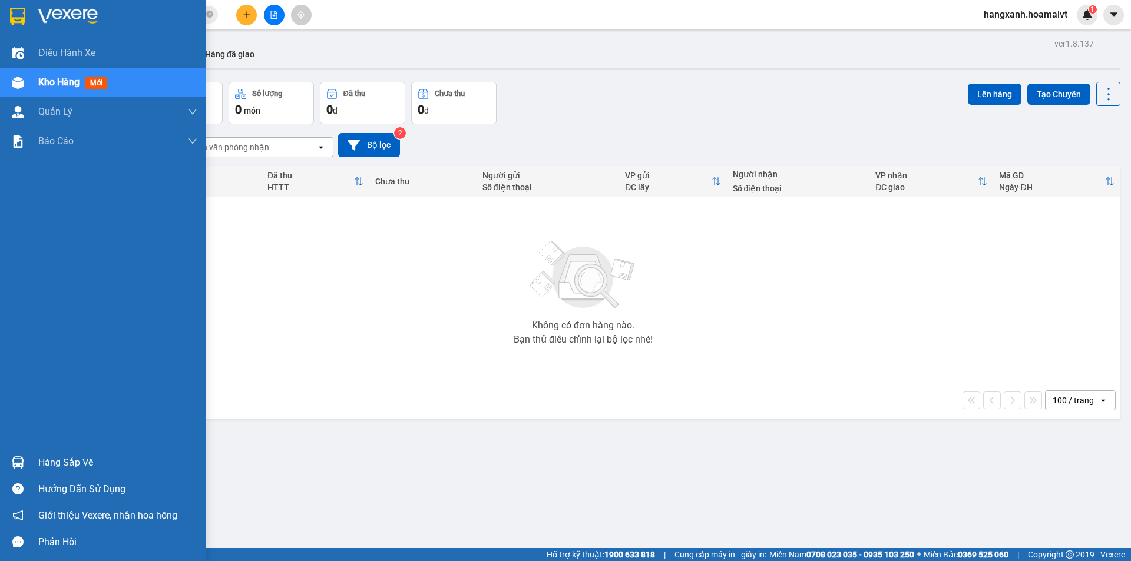
click at [41, 20] on img at bounding box center [67, 17] width 59 height 18
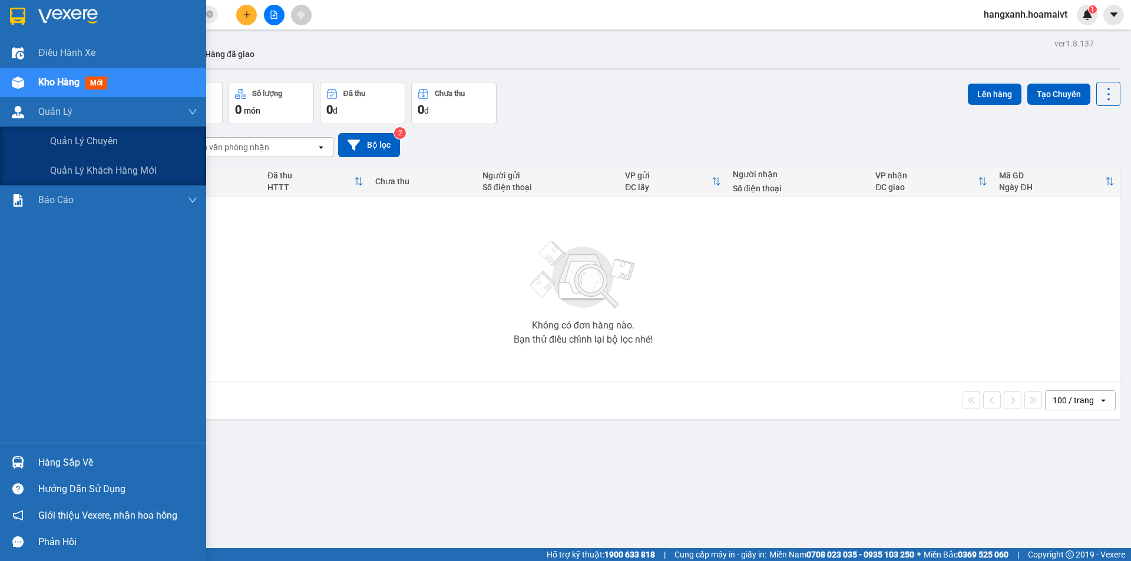
click at [25, 244] on div "Doanh số tạo đơn theo VP gửi (nhân viên)" at bounding box center [103, 258] width 206 height 29
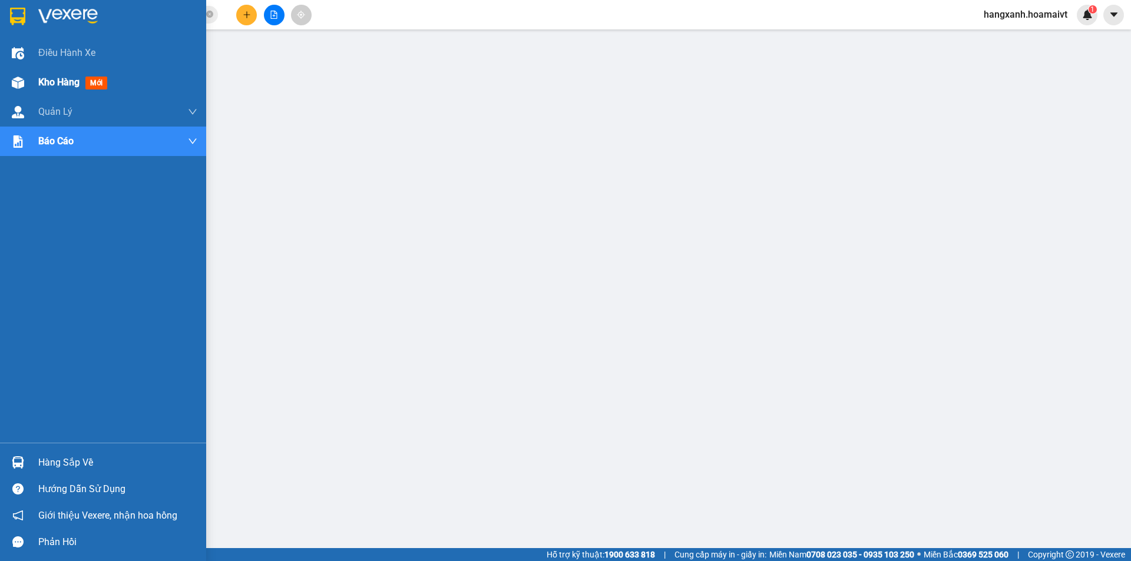
click at [25, 89] on div at bounding box center [18, 82] width 21 height 21
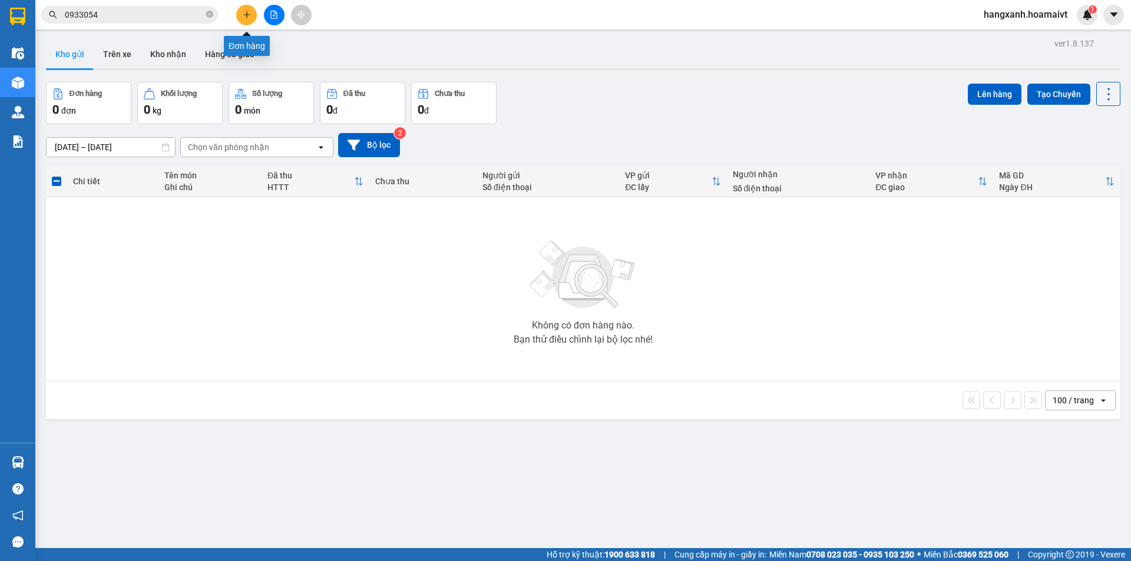
click at [252, 14] on button at bounding box center [246, 15] width 21 height 21
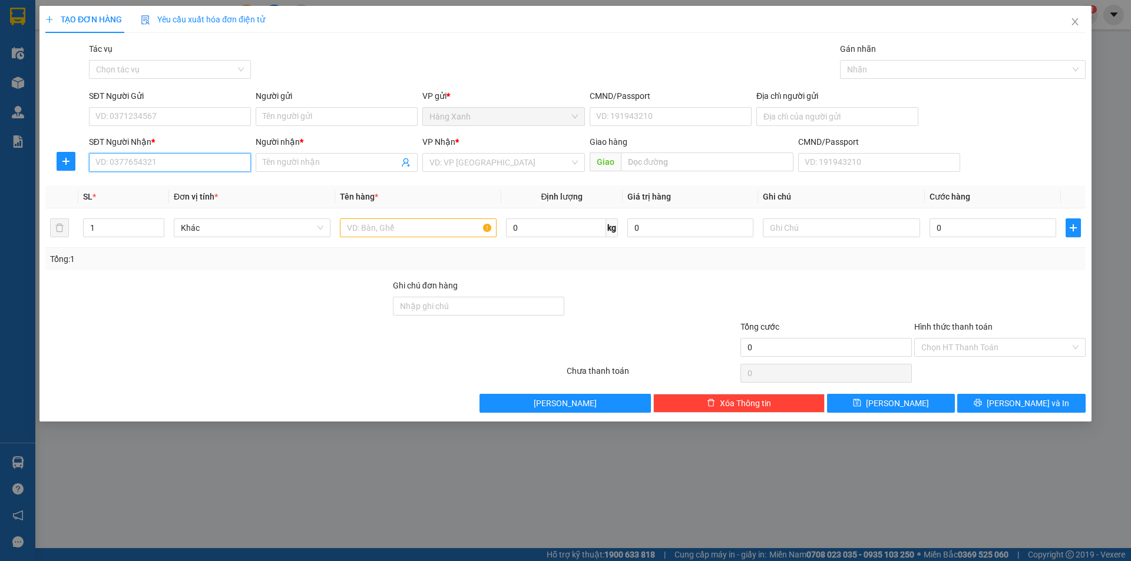
click at [133, 160] on input "SĐT Người Nhận *" at bounding box center [170, 162] width 162 height 19
type input "0902505650"
drag, startPoint x: 174, startPoint y: 173, endPoint x: 166, endPoint y: 179, distance: 10.5
click at [173, 173] on div "SĐT Người Nhận * 0902505650" at bounding box center [170, 155] width 162 height 41
click at [160, 184] on div "0902505650 - Thắng" at bounding box center [170, 186] width 148 height 13
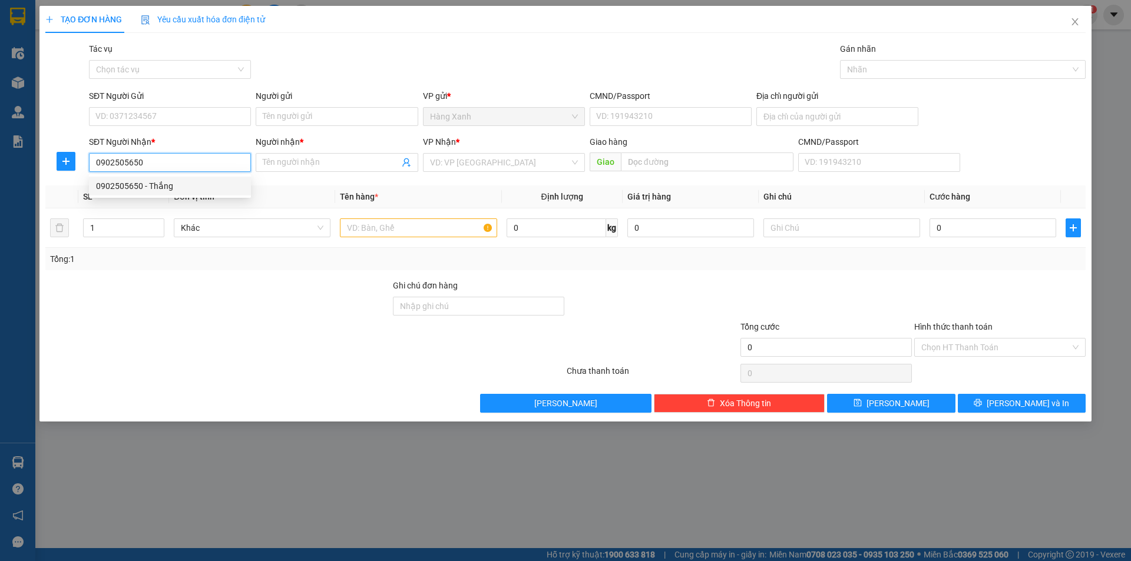
type input "Thắng"
click at [171, 163] on input "0902505650" at bounding box center [170, 162] width 162 height 19
click at [188, 101] on div "SĐT Người Gửi" at bounding box center [170, 96] width 162 height 13
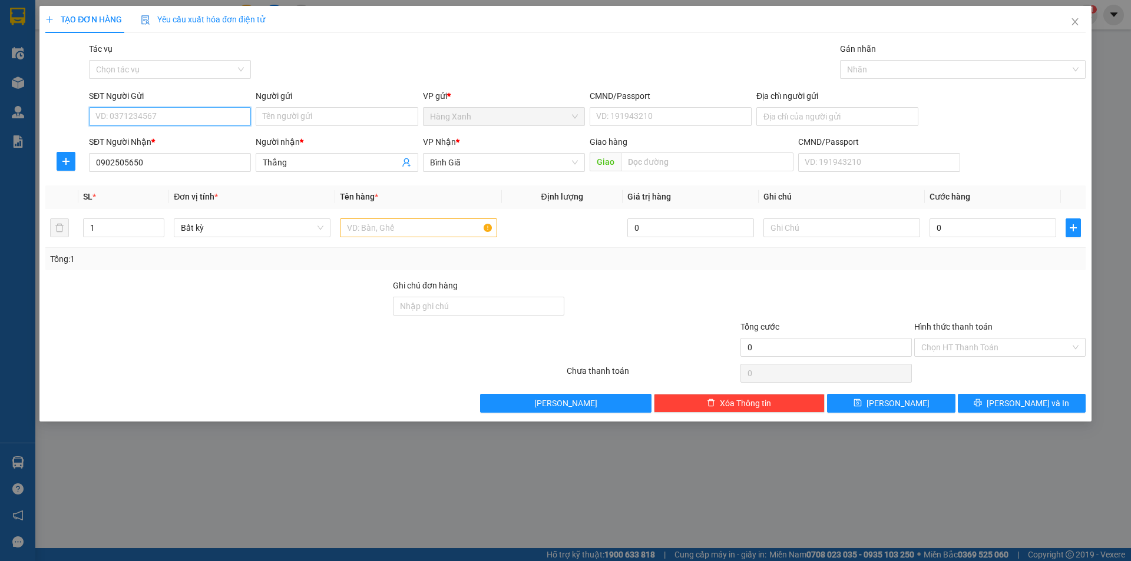
click at [188, 107] on input "SĐT Người Gửi" at bounding box center [170, 116] width 162 height 19
click at [183, 117] on input "SĐT Người Gửi" at bounding box center [170, 116] width 162 height 19
drag, startPoint x: 193, startPoint y: 141, endPoint x: 234, endPoint y: 147, distance: 41.6
click at [194, 141] on div "0913604268 - PHÚC" at bounding box center [170, 140] width 148 height 13
type input "0913604268"
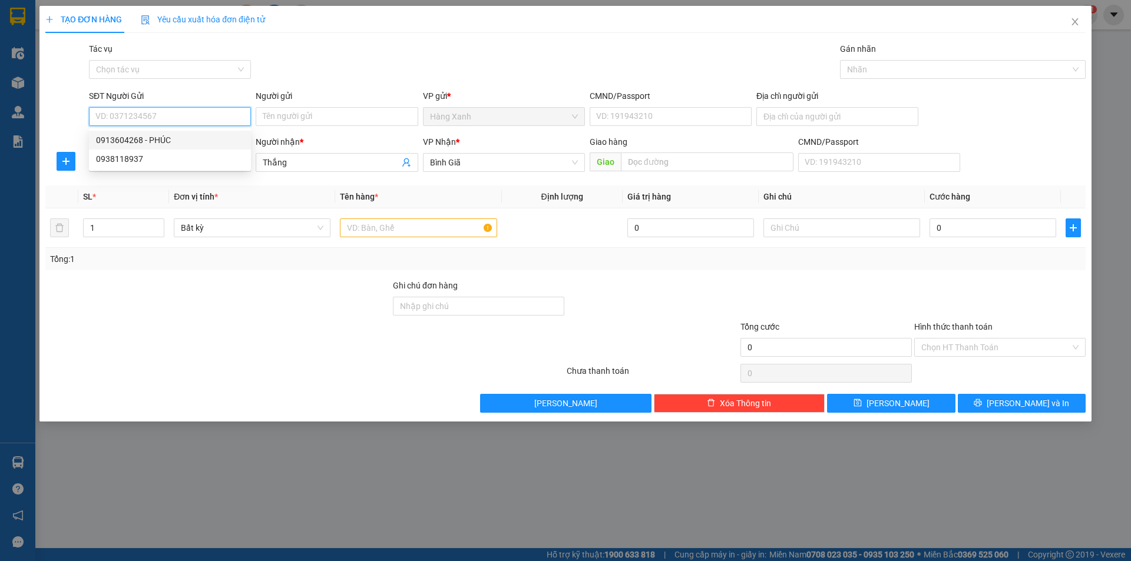
type input "PHÚC"
type input "079069018832"
click at [444, 230] on input "text" at bounding box center [418, 228] width 157 height 19
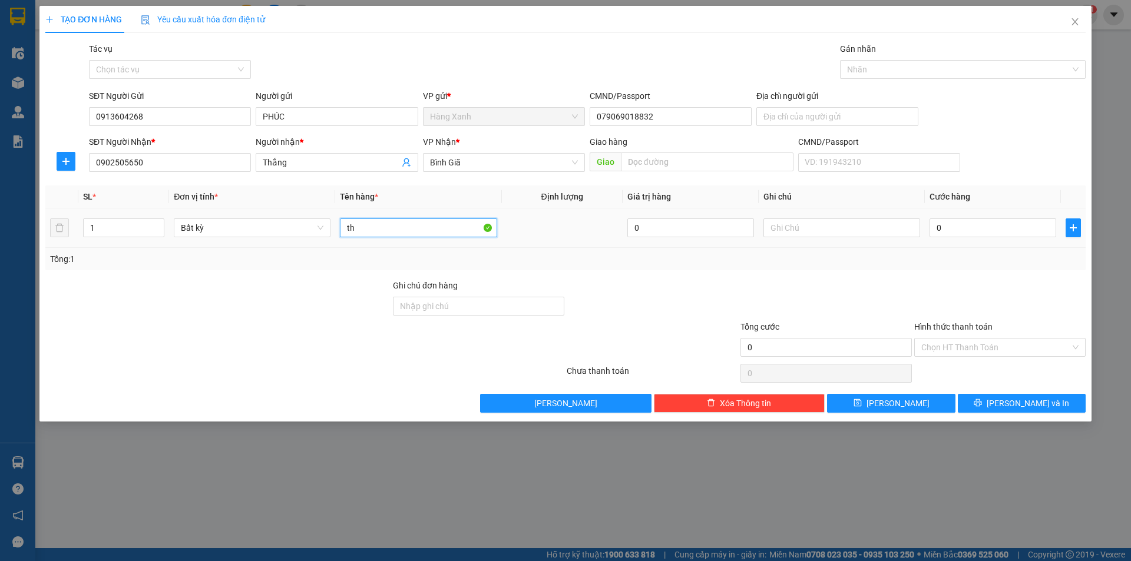
type input "thu"
click at [961, 231] on input "0" at bounding box center [992, 228] width 127 height 19
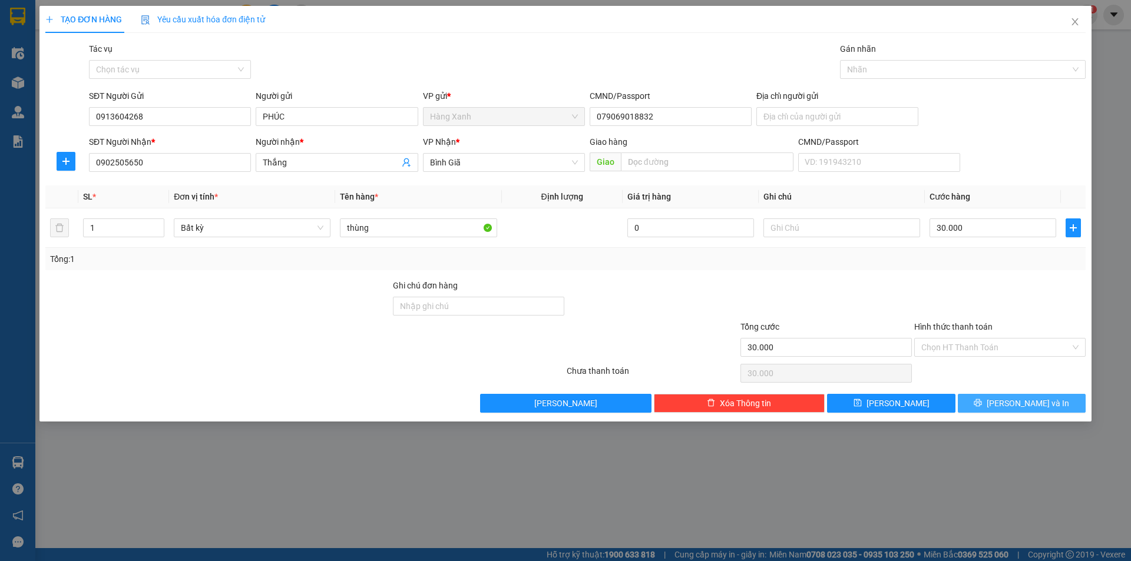
click at [1014, 399] on span "[PERSON_NAME] và In" at bounding box center [1028, 403] width 82 height 13
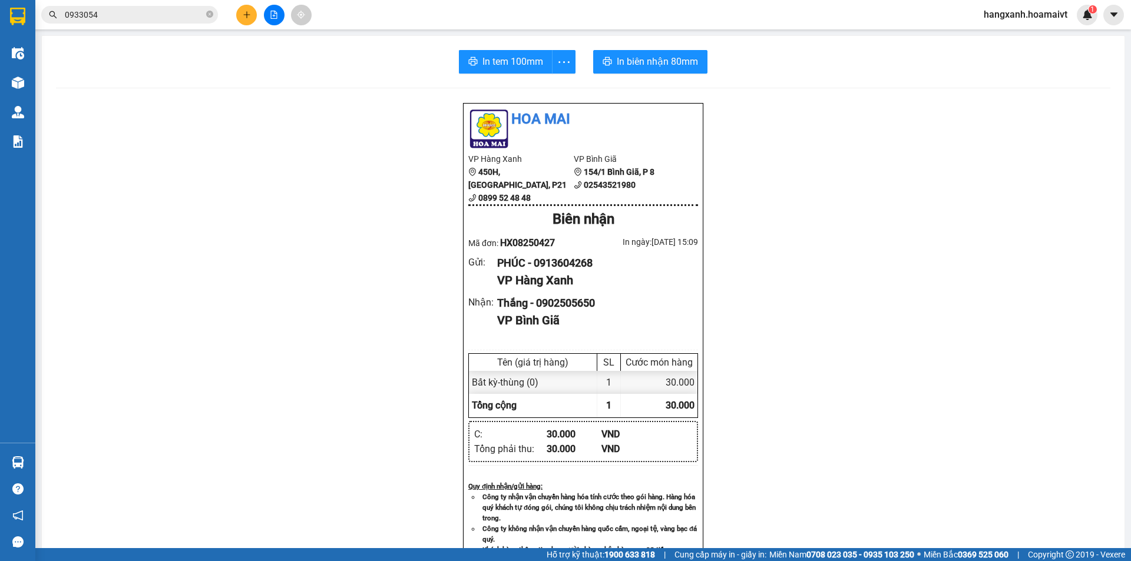
click at [510, 49] on div "In tem 100mm In biên nhận 80mm Hoa Mai VP Hàng Xanh 450H, Điện Biên Phủ, P21 08…" at bounding box center [583, 457] width 1083 height 842
click at [509, 57] on span "In tem 100mm" at bounding box center [512, 61] width 61 height 15
click at [656, 62] on span "In biên nhận 80mm" at bounding box center [657, 61] width 81 height 15
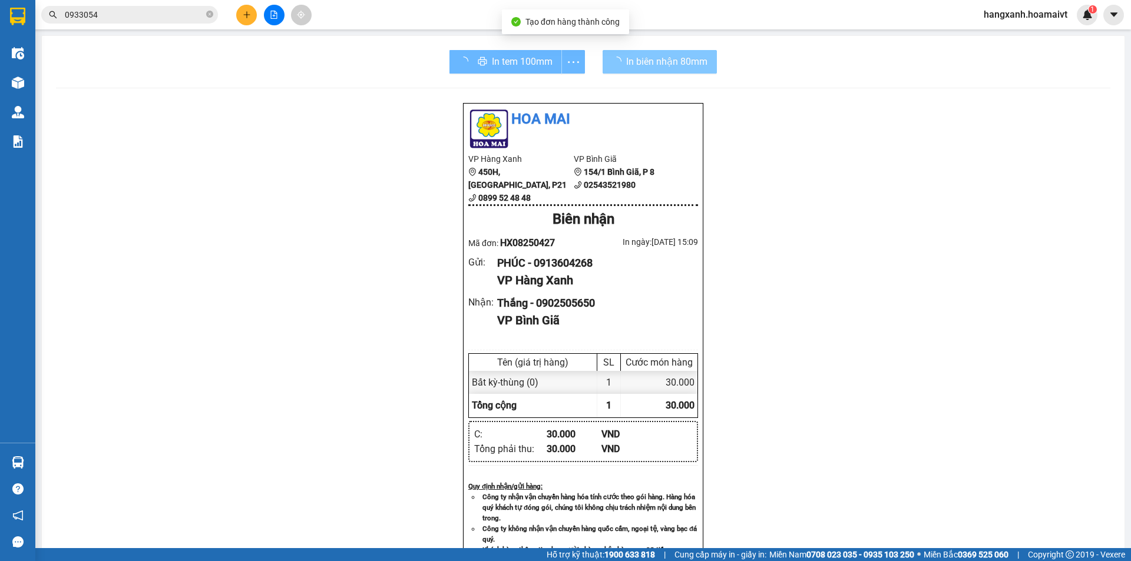
click at [656, 62] on span "In biên nhận 80mm" at bounding box center [666, 61] width 81 height 15
click at [657, 62] on span "In biên nhận 80mm" at bounding box center [666, 61] width 81 height 15
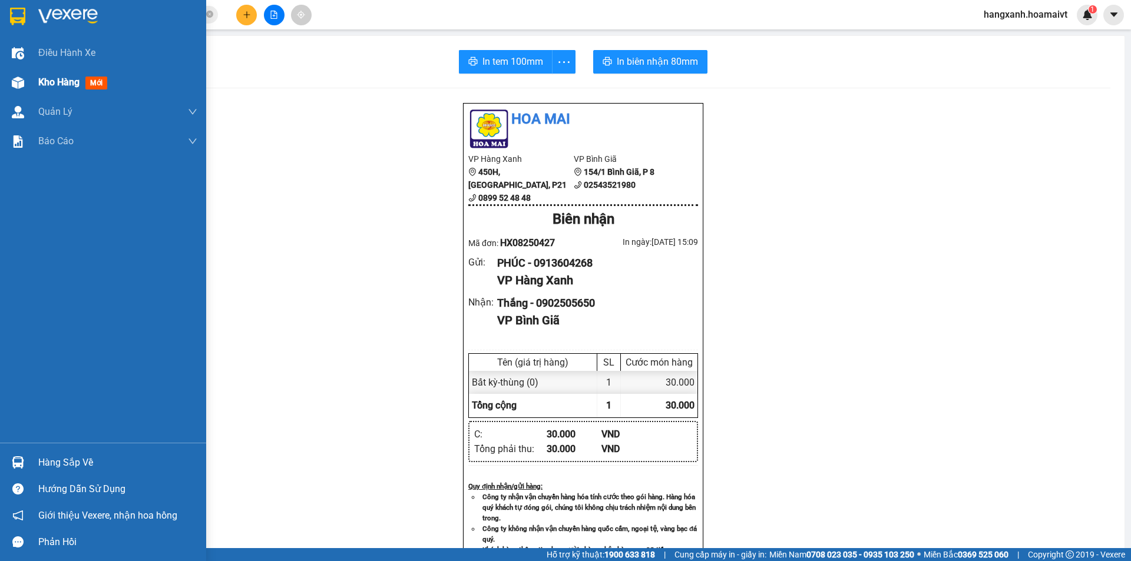
click at [11, 77] on div at bounding box center [18, 82] width 21 height 21
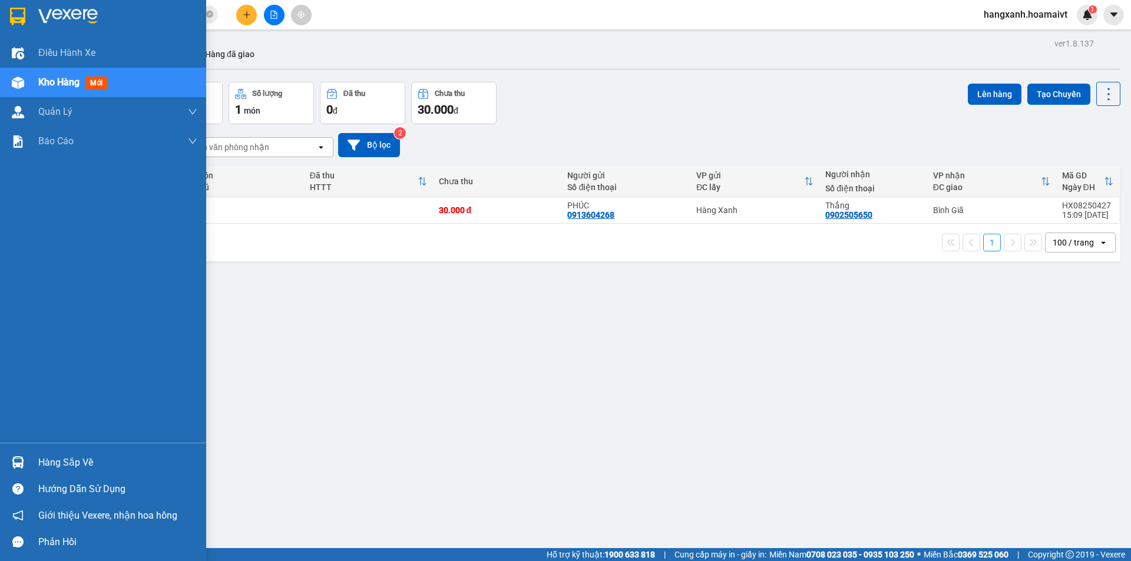
click at [41, 19] on img at bounding box center [67, 17] width 59 height 18
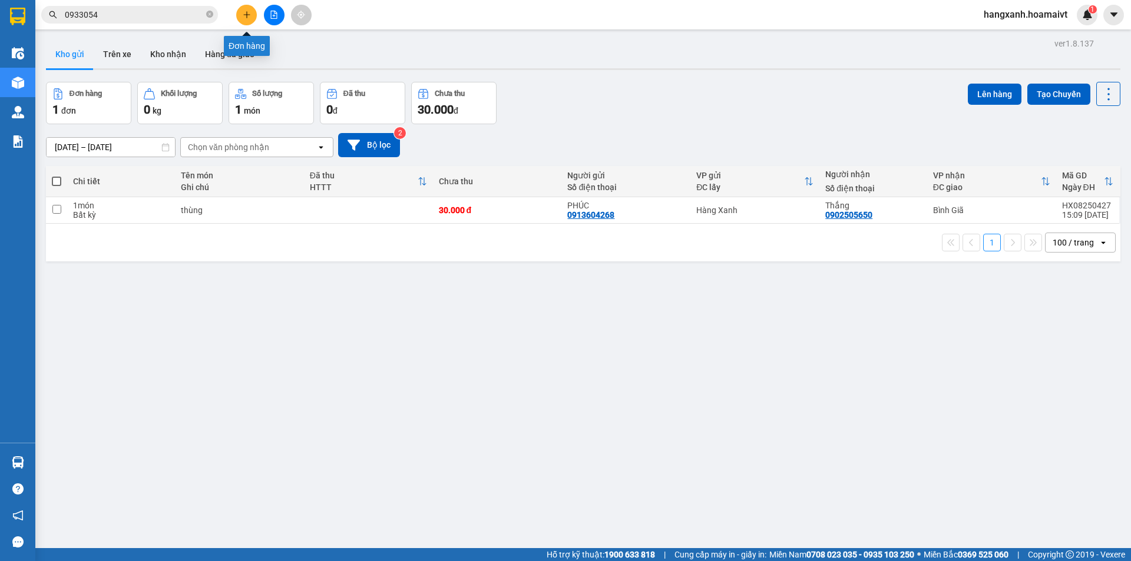
click at [251, 19] on button at bounding box center [246, 15] width 21 height 21
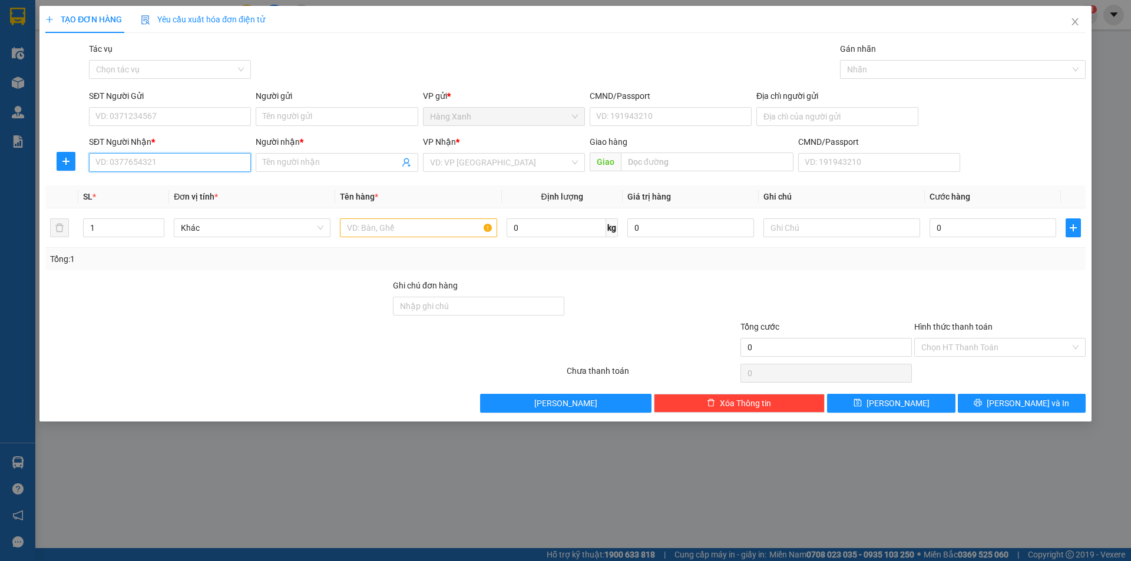
click at [152, 167] on input "SĐT Người Nhận *" at bounding box center [170, 162] width 162 height 19
drag, startPoint x: 157, startPoint y: 168, endPoint x: 96, endPoint y: 183, distance: 63.0
click at [96, 183] on div "Transit Pickup Surcharge Ids Transit Deliver Surcharge Ids Transit Deliver Surc…" at bounding box center [565, 227] width 1040 height 370
type input "0969643544"
click at [272, 160] on input "Người nhận *" at bounding box center [331, 162] width 136 height 13
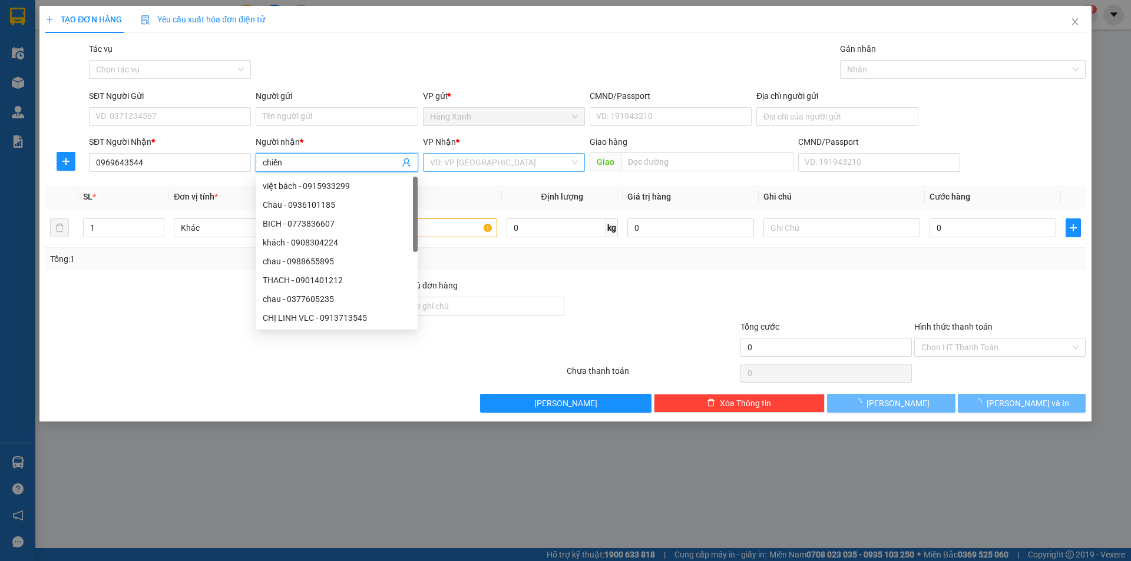
type input "chiến"
click at [454, 168] on input "search" at bounding box center [500, 163] width 140 height 18
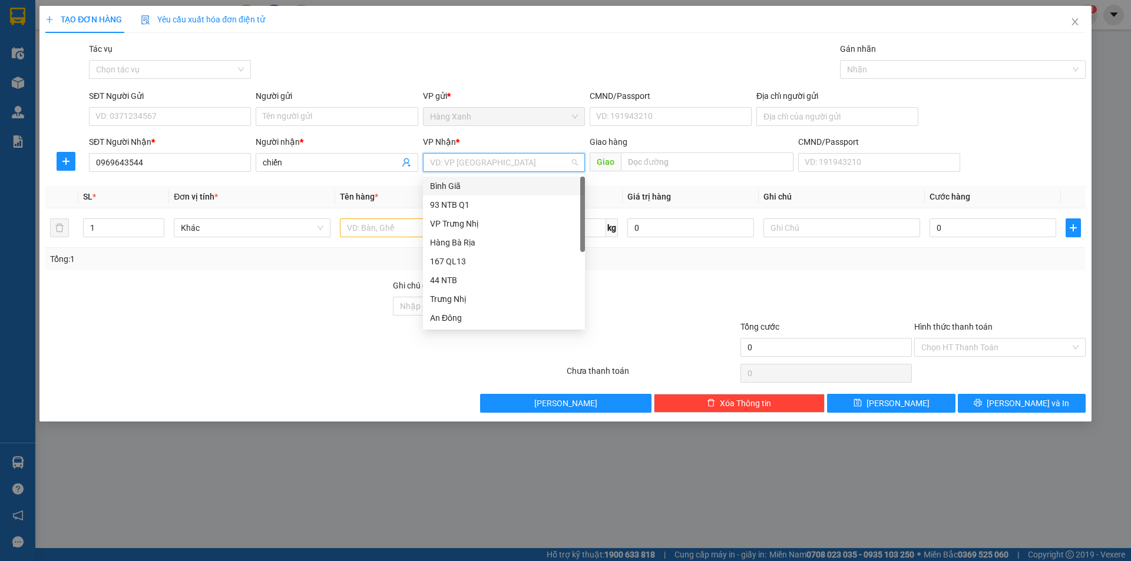
click at [459, 189] on div "Bình Giã" at bounding box center [504, 186] width 148 height 13
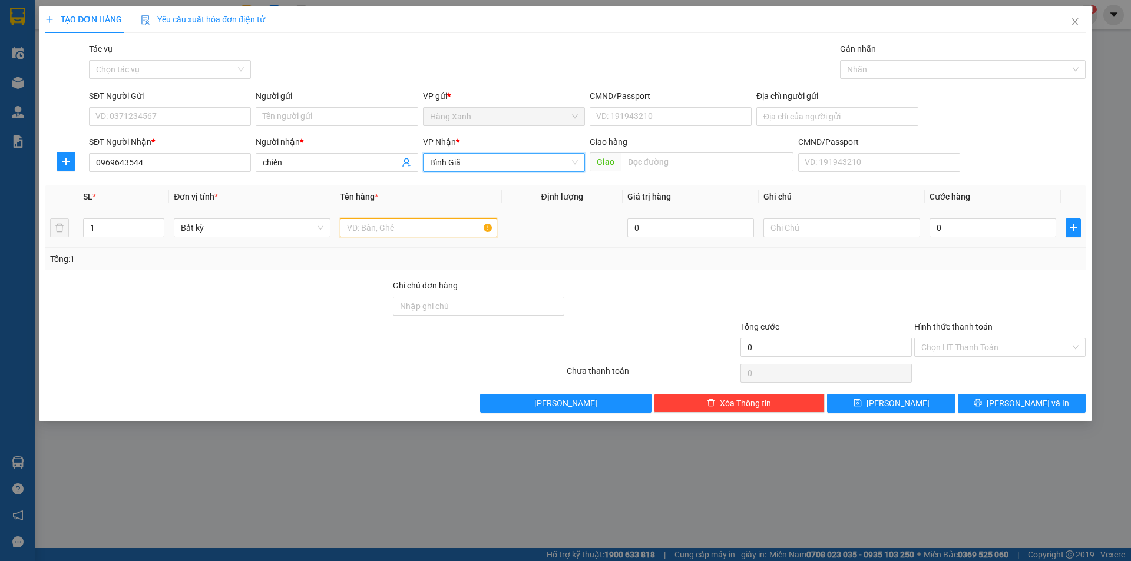
click at [385, 219] on input "text" at bounding box center [418, 228] width 157 height 19
type input "thùng nhỏ( linh kiện xây dựng"
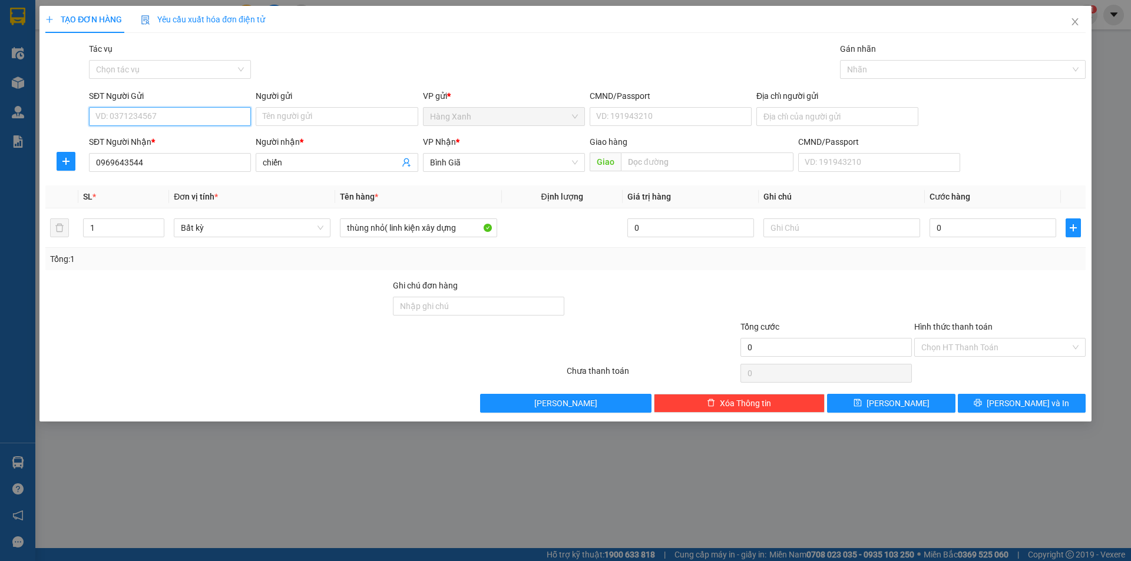
click at [119, 118] on input "SĐT Người Gửi" at bounding box center [170, 116] width 162 height 19
click at [977, 236] on input "0" at bounding box center [992, 228] width 127 height 19
type input "3"
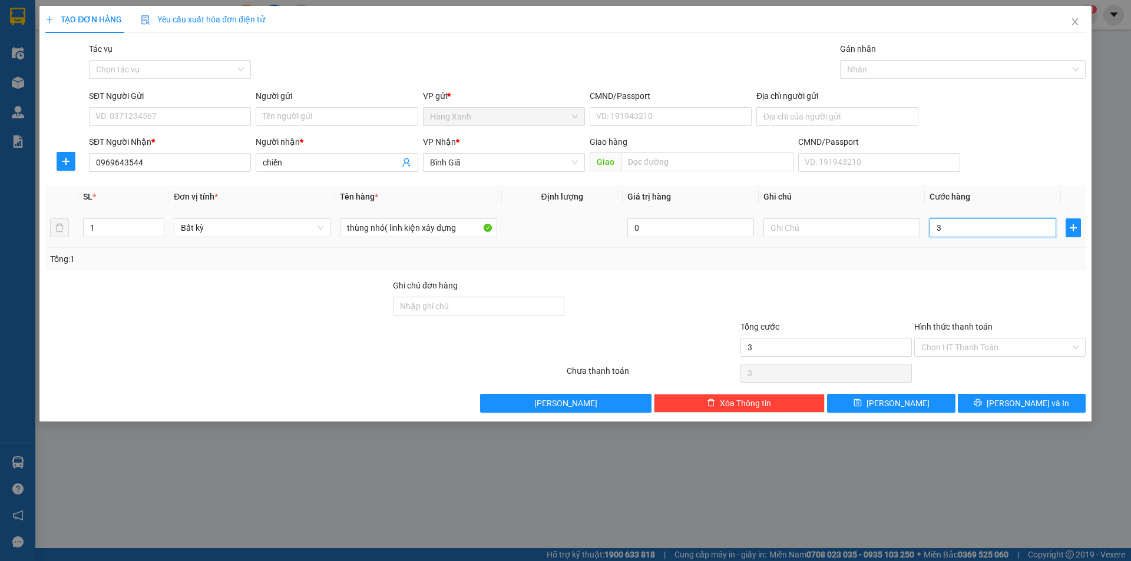
type input "30"
type input "30.000"
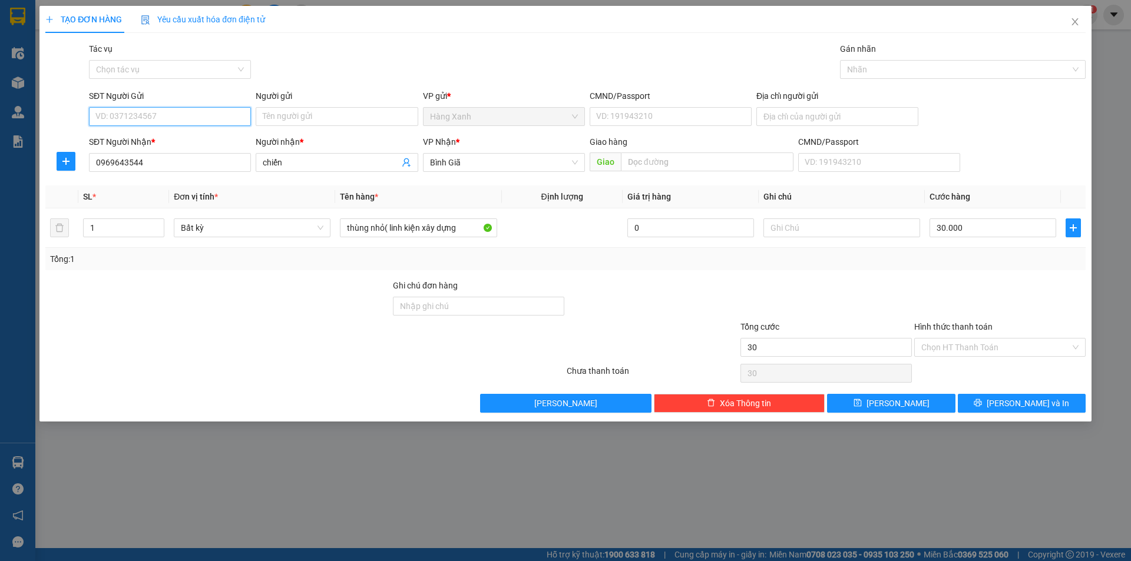
type input "30.000"
click at [159, 123] on input "SĐT Người Gửi" at bounding box center [170, 116] width 162 height 19
type input "0938818968"
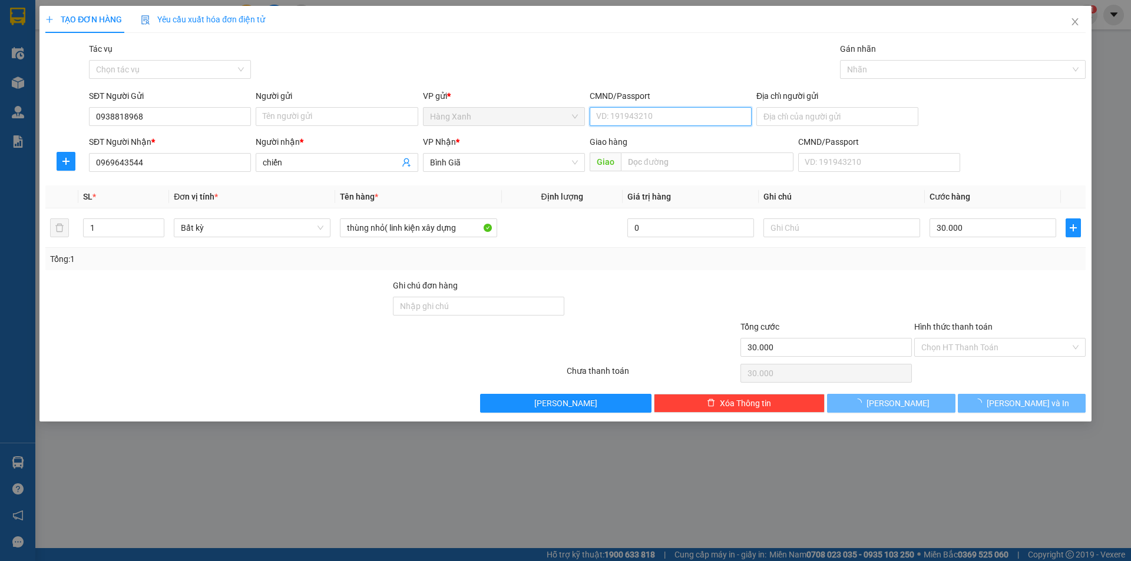
click at [620, 114] on input "CMND/Passport" at bounding box center [671, 116] width 162 height 19
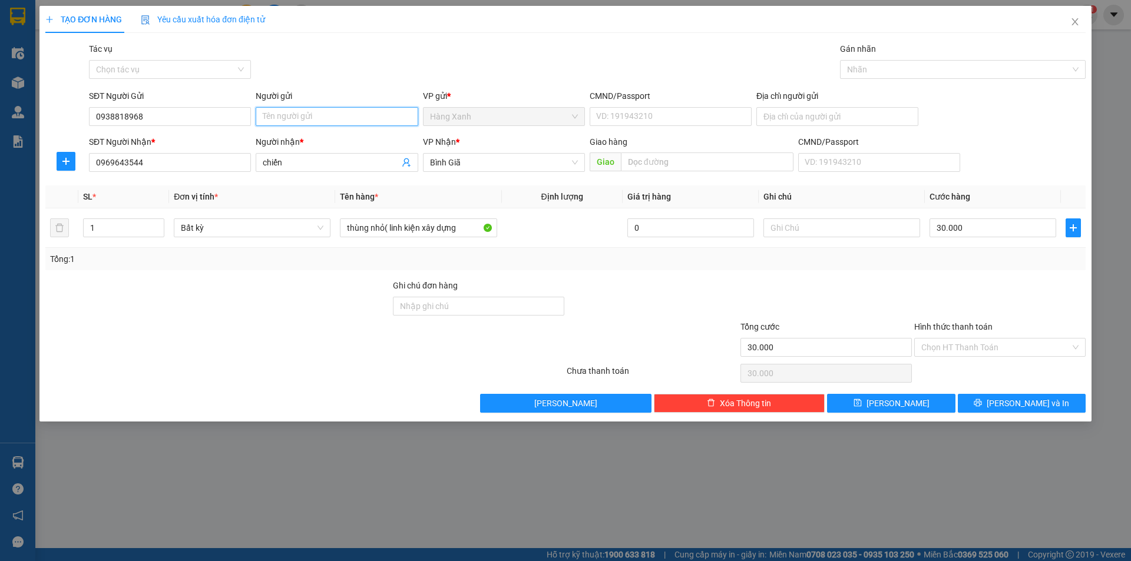
click at [326, 113] on input "Người gửi" at bounding box center [337, 116] width 162 height 19
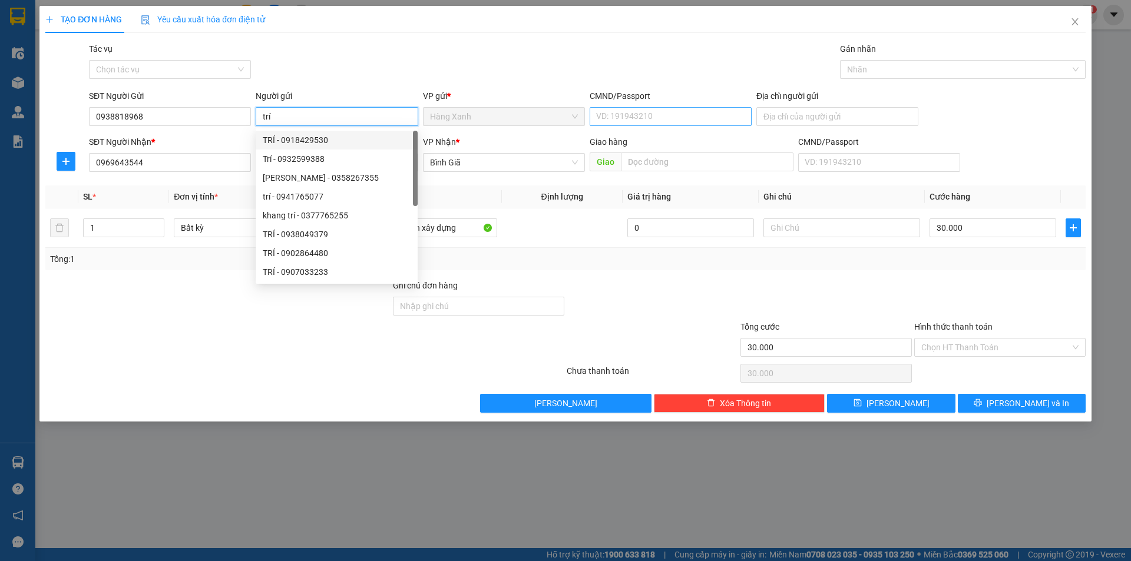
type input "trí"
click at [623, 116] on input "CMND/Passport" at bounding box center [671, 116] width 162 height 19
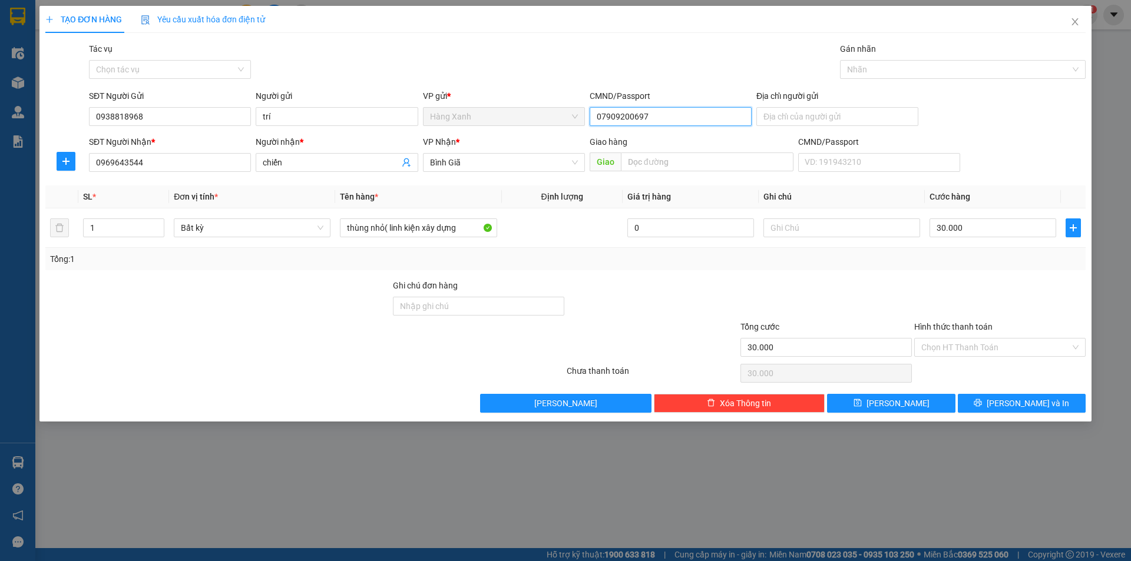
type input "079092006972"
click at [982, 402] on icon "printer" at bounding box center [978, 403] width 8 height 8
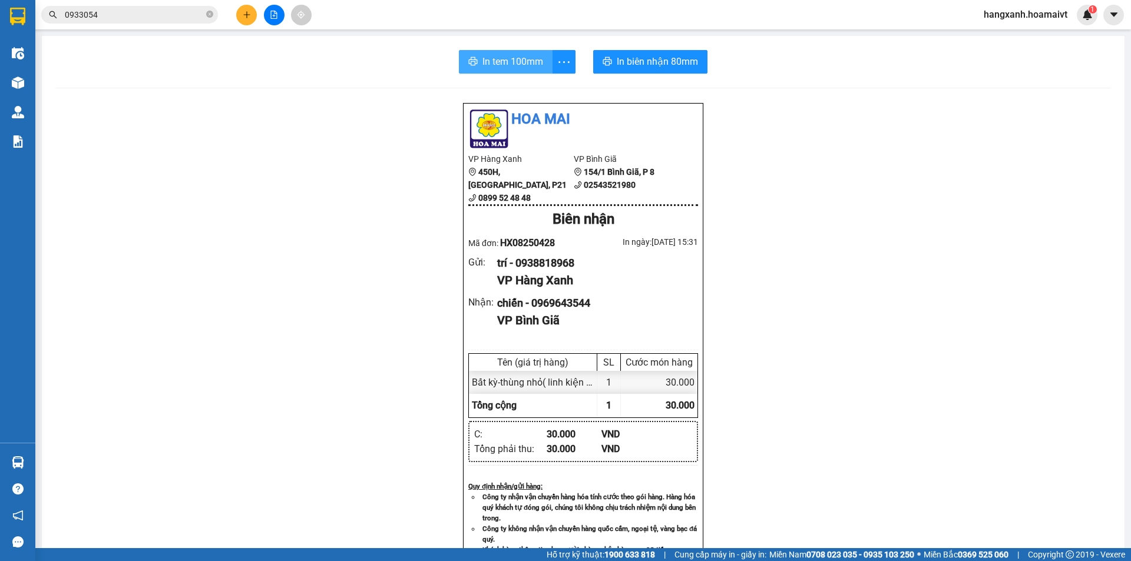
click at [507, 59] on span "In tem 100mm" at bounding box center [512, 61] width 61 height 15
click at [637, 61] on span "In biên nhận 80mm" at bounding box center [657, 61] width 81 height 15
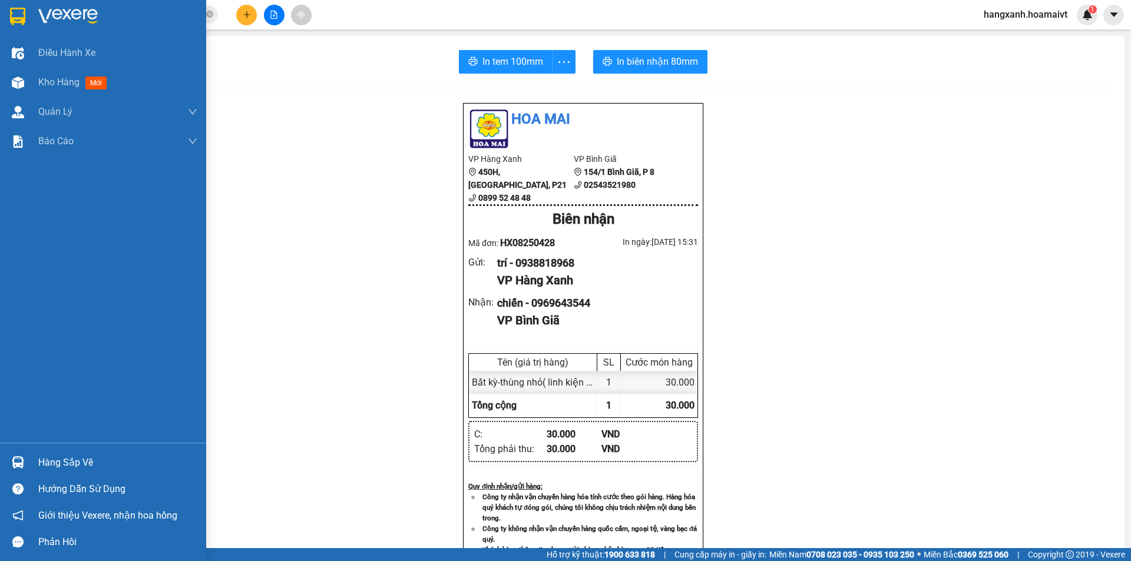
click at [21, 19] on img at bounding box center [17, 17] width 15 height 18
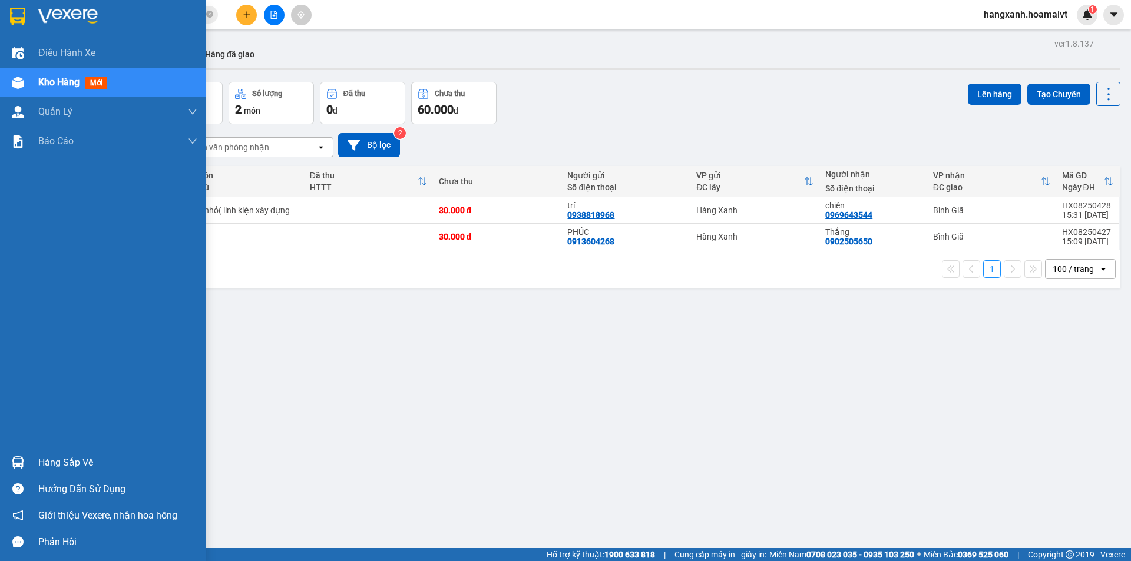
click at [11, 20] on img at bounding box center [17, 17] width 15 height 18
click at [8, 14] on div at bounding box center [18, 16] width 21 height 21
click at [15, 10] on img at bounding box center [17, 17] width 15 height 18
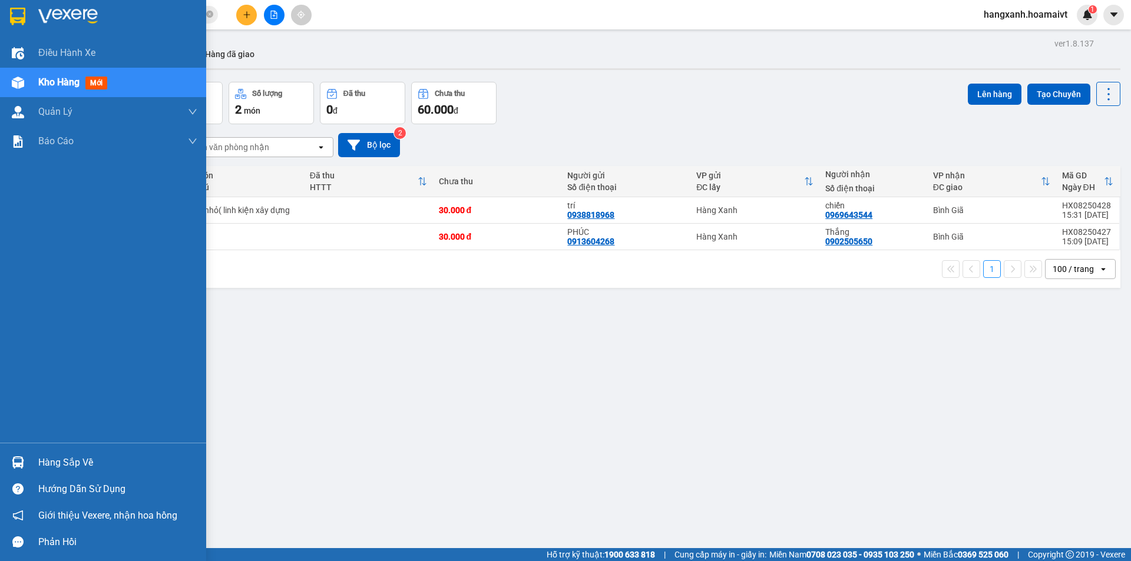
click at [15, 10] on img at bounding box center [17, 17] width 15 height 18
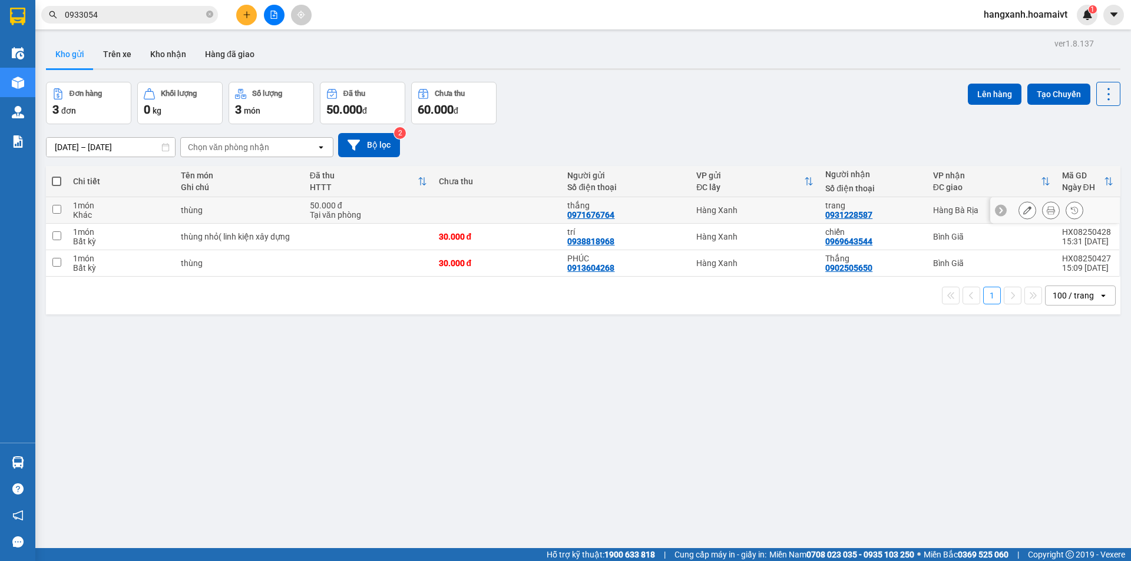
click at [1043, 213] on button at bounding box center [1051, 210] width 16 height 21
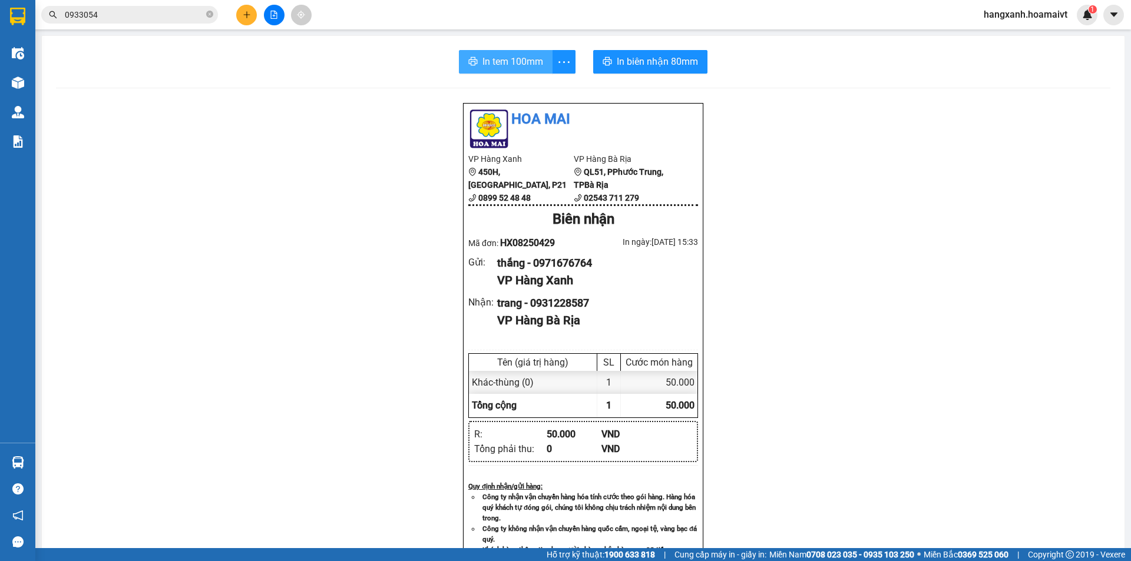
click at [507, 68] on span "In tem 100mm" at bounding box center [512, 61] width 61 height 15
click at [646, 62] on span "In biên nhận 80mm" at bounding box center [657, 61] width 81 height 15
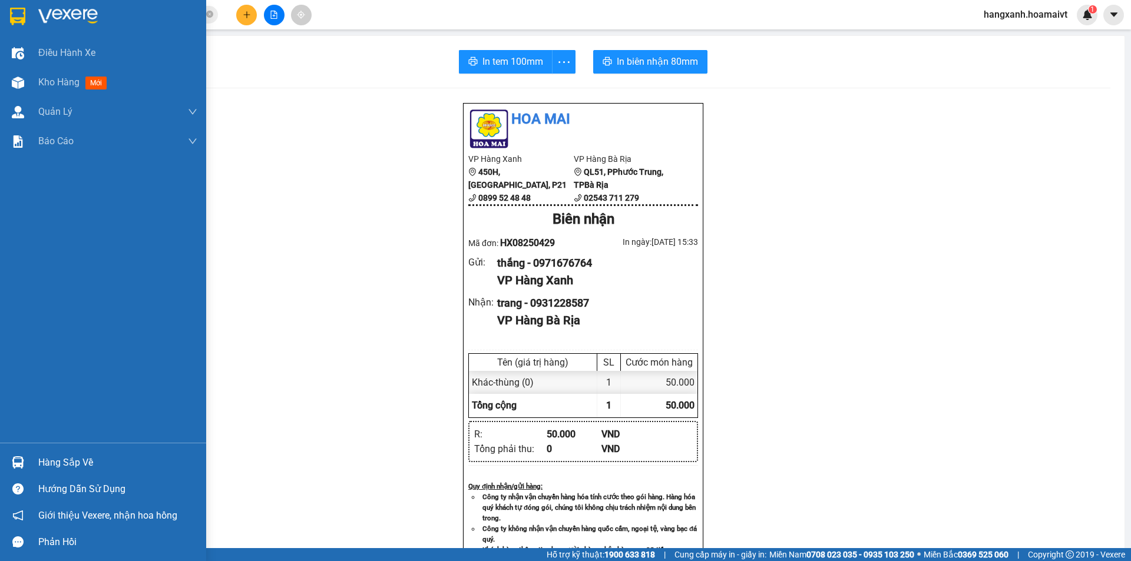
click at [19, 16] on img at bounding box center [17, 17] width 15 height 18
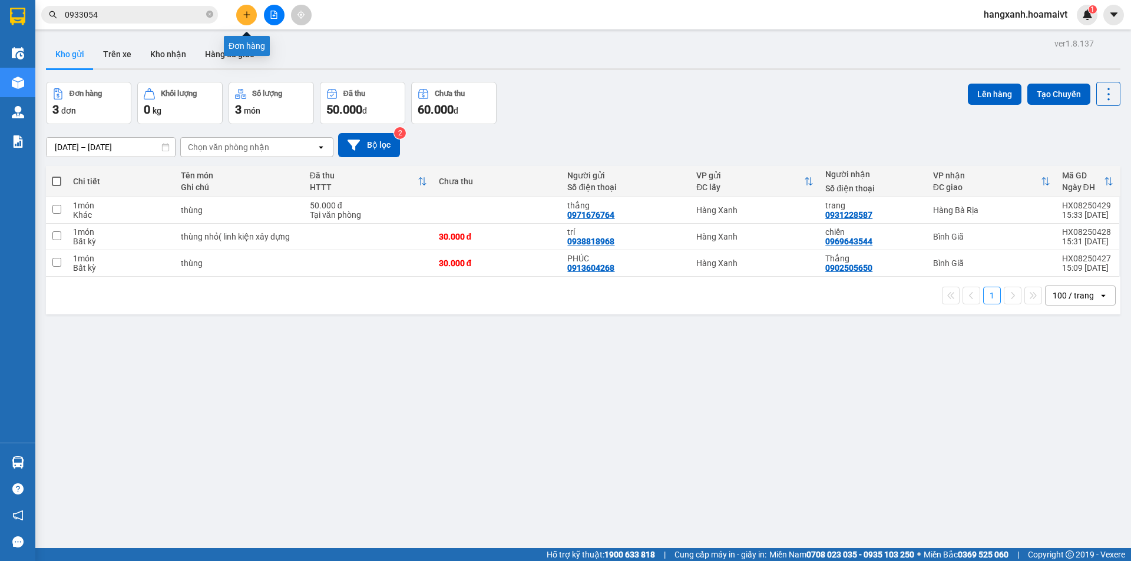
click at [250, 16] on button at bounding box center [246, 15] width 21 height 21
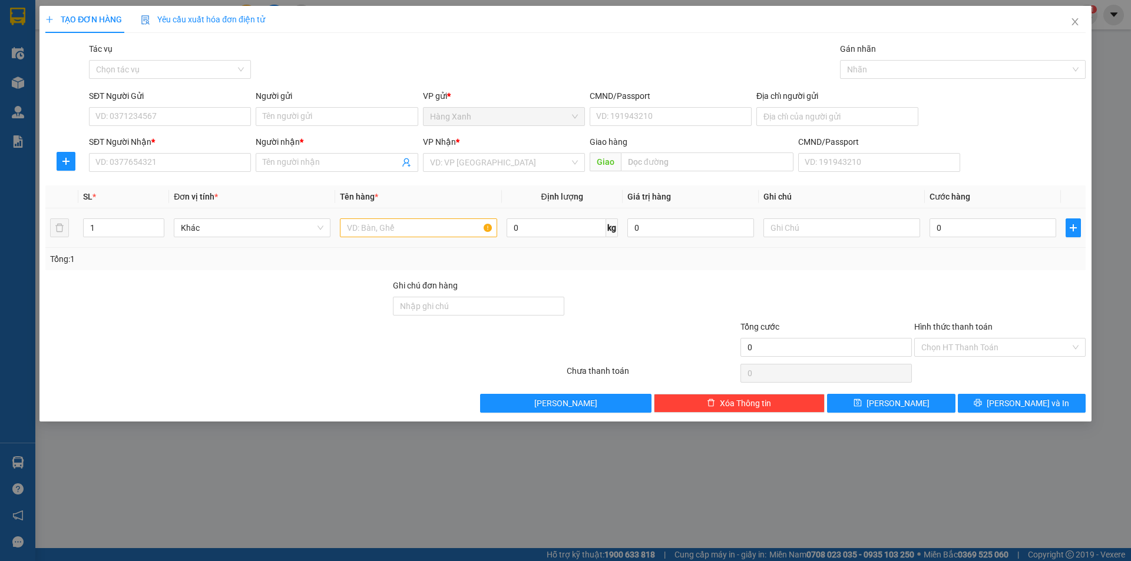
click at [358, 239] on div at bounding box center [418, 228] width 157 height 24
click at [369, 227] on input "text" at bounding box center [418, 228] width 157 height 19
type input "tép hs"
click at [969, 230] on input "0" at bounding box center [992, 228] width 127 height 19
type input "3"
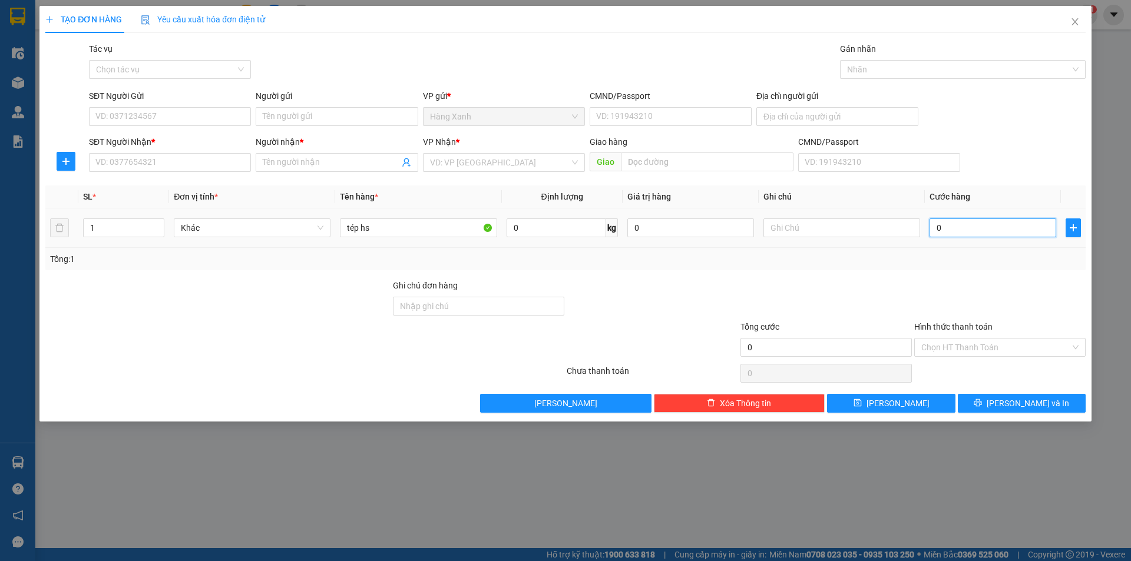
type input "3"
type input "30"
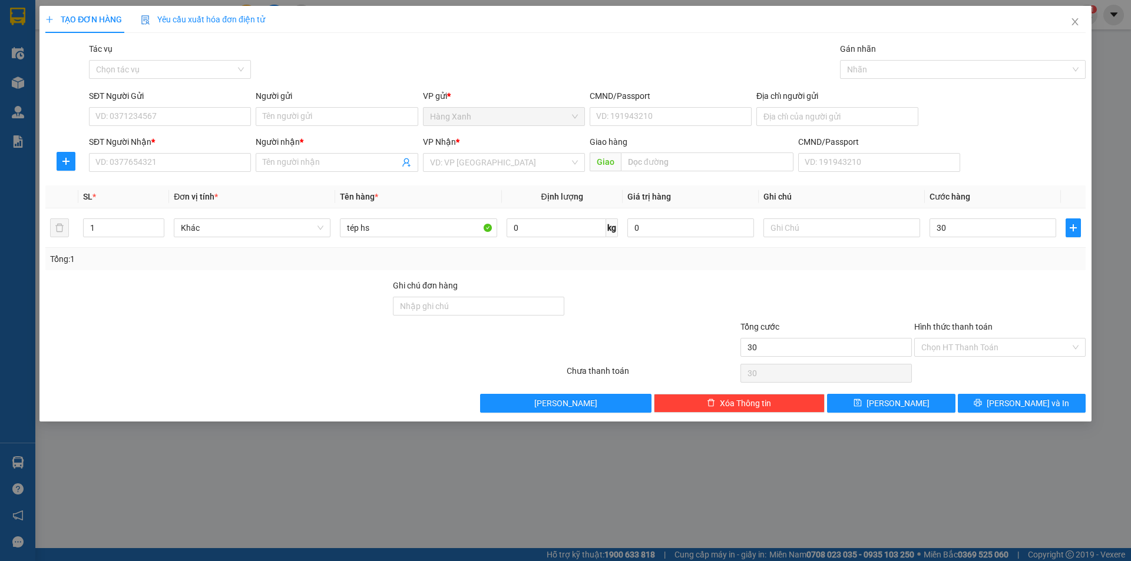
type input "30.000"
click at [137, 166] on input "SĐT Người Nhận *" at bounding box center [170, 162] width 162 height 19
type input "0978768536"
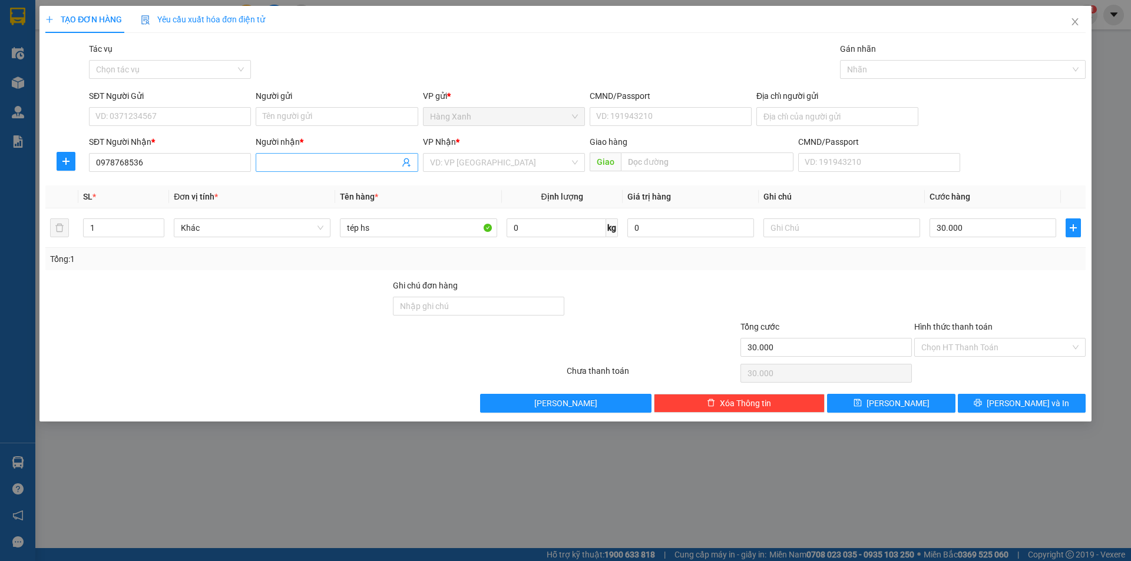
click at [284, 159] on input "Người nhận *" at bounding box center [331, 162] width 136 height 13
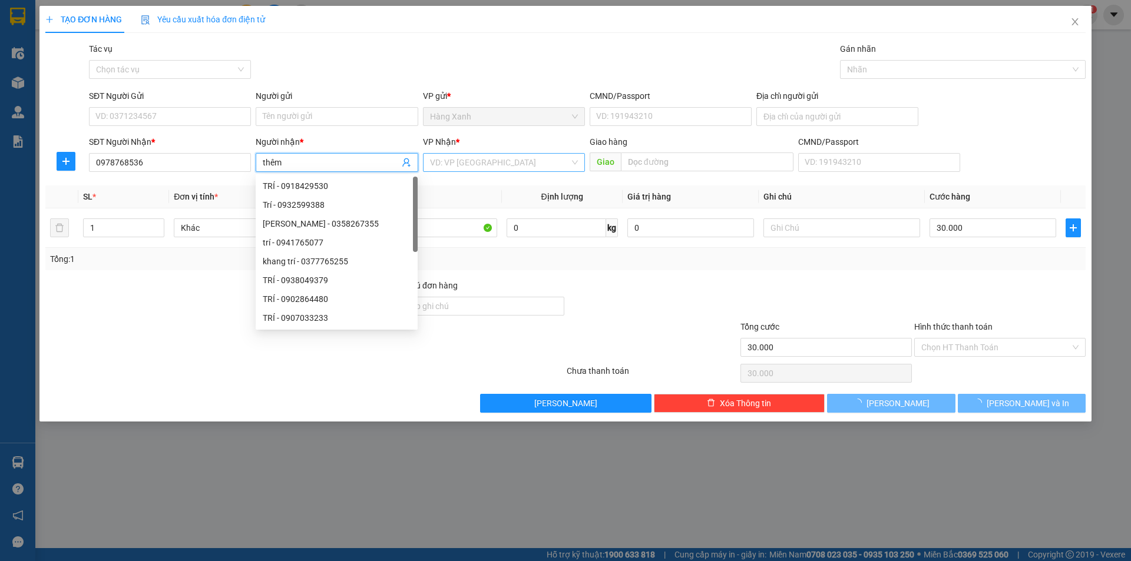
type input "thêm"
click at [471, 163] on input "search" at bounding box center [500, 163] width 140 height 18
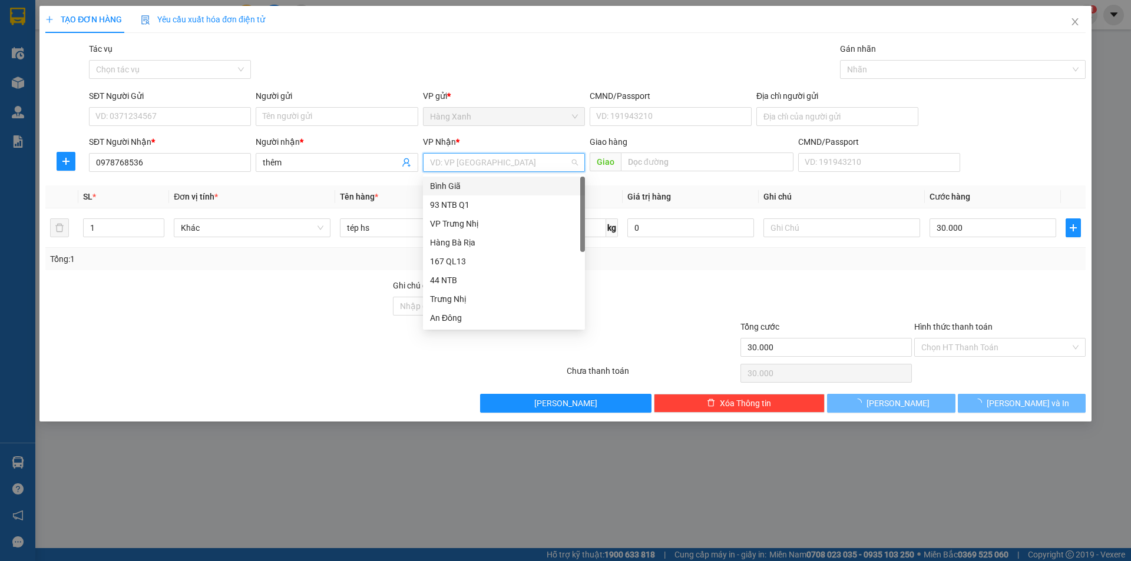
click at [449, 191] on div "Bình Giã" at bounding box center [504, 186] width 148 height 13
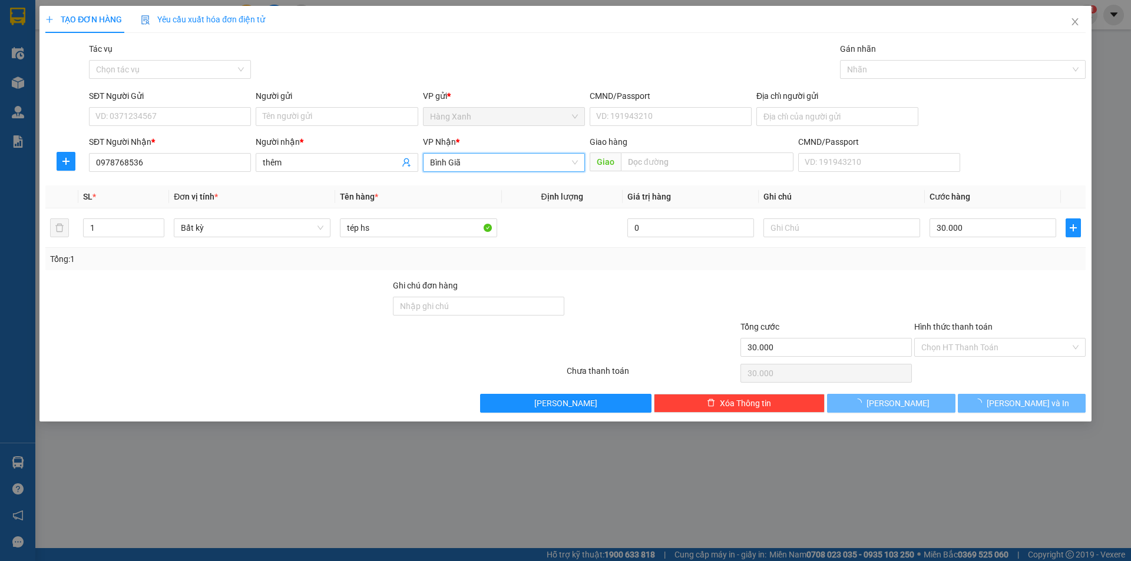
click at [153, 127] on div "SĐT Người Gửi VD: 0371234567" at bounding box center [170, 110] width 162 height 41
click at [153, 111] on input "SĐT Người Gửi" at bounding box center [170, 116] width 162 height 19
type input "0983554439"
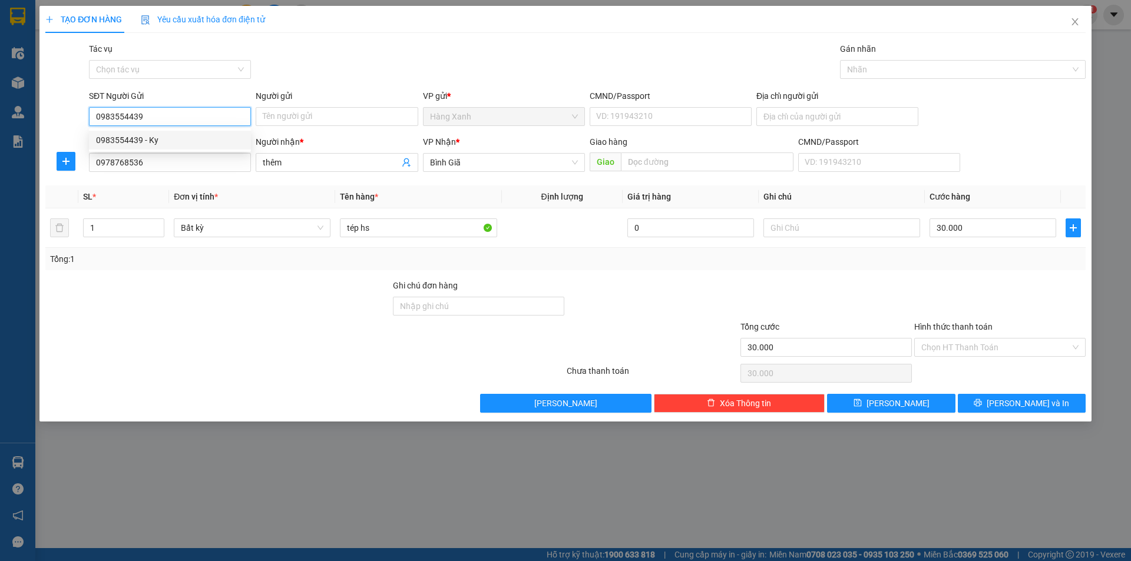
click at [150, 135] on div "0983554439 - Ky" at bounding box center [170, 140] width 148 height 13
type input "Ky"
type input "030069003148"
type input "0983554439"
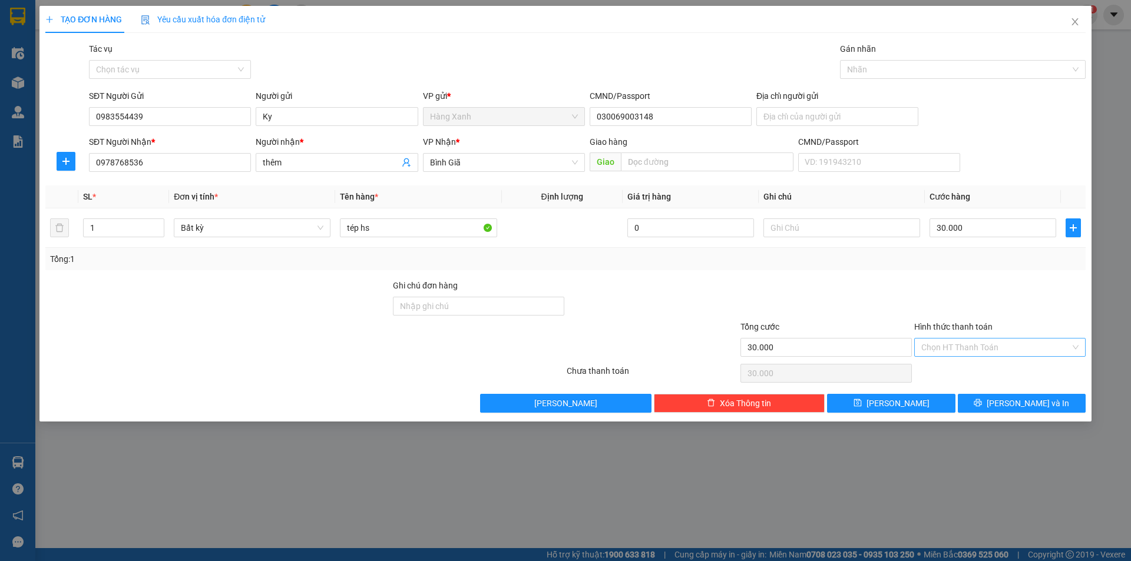
click at [997, 343] on input "Hình thức thanh toán" at bounding box center [995, 348] width 149 height 18
click at [963, 374] on div "Tại văn phòng" at bounding box center [999, 371] width 157 height 13
type input "0"
click at [982, 400] on icon "printer" at bounding box center [978, 403] width 8 height 8
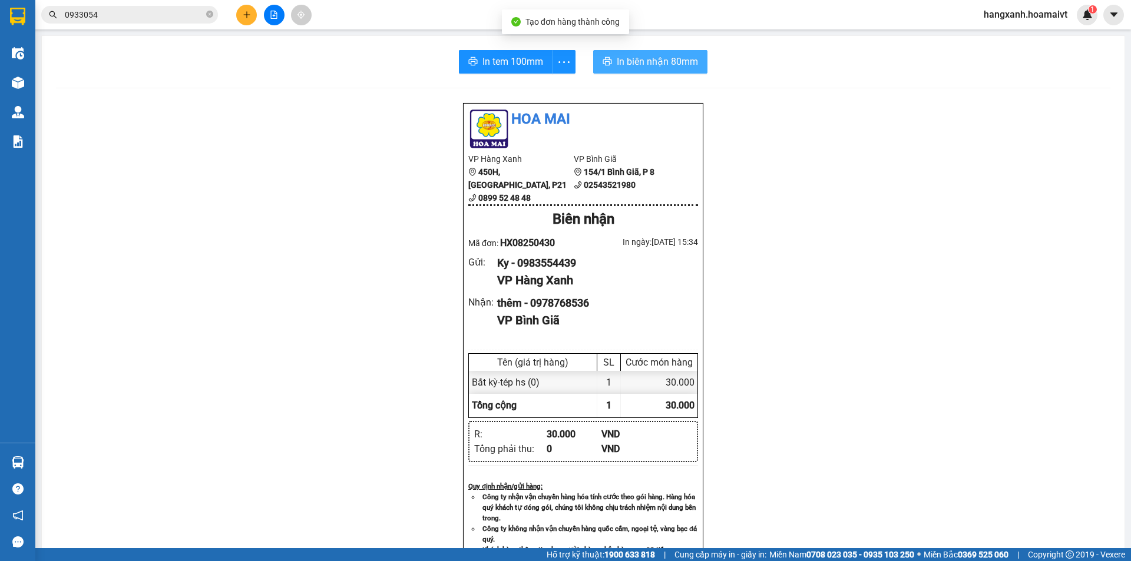
click at [624, 71] on button "In biên nhận 80mm" at bounding box center [650, 62] width 114 height 24
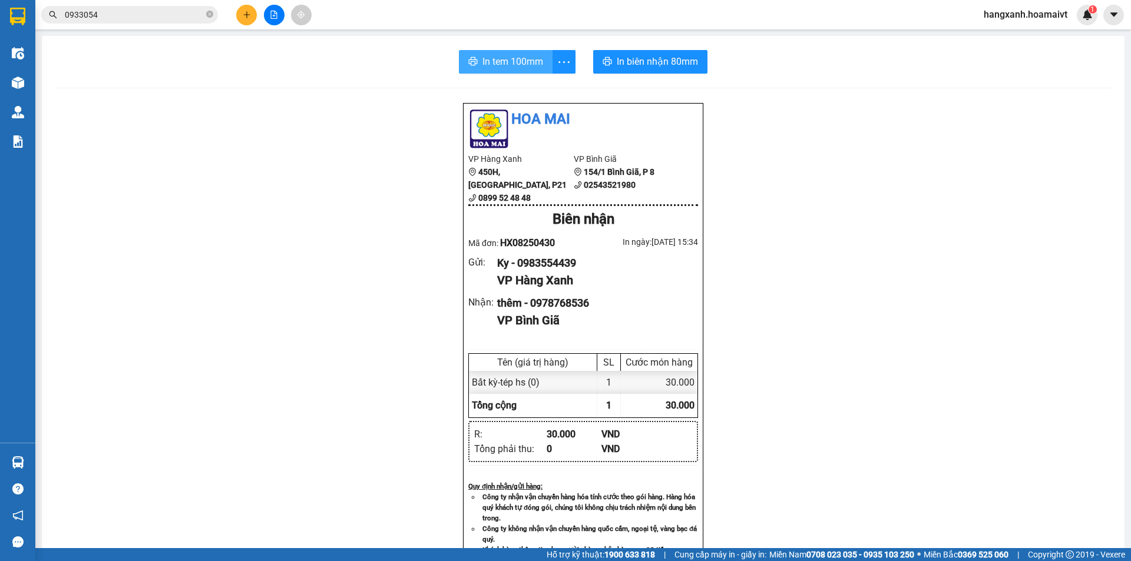
click at [514, 66] on span "In tem 100mm" at bounding box center [512, 61] width 61 height 15
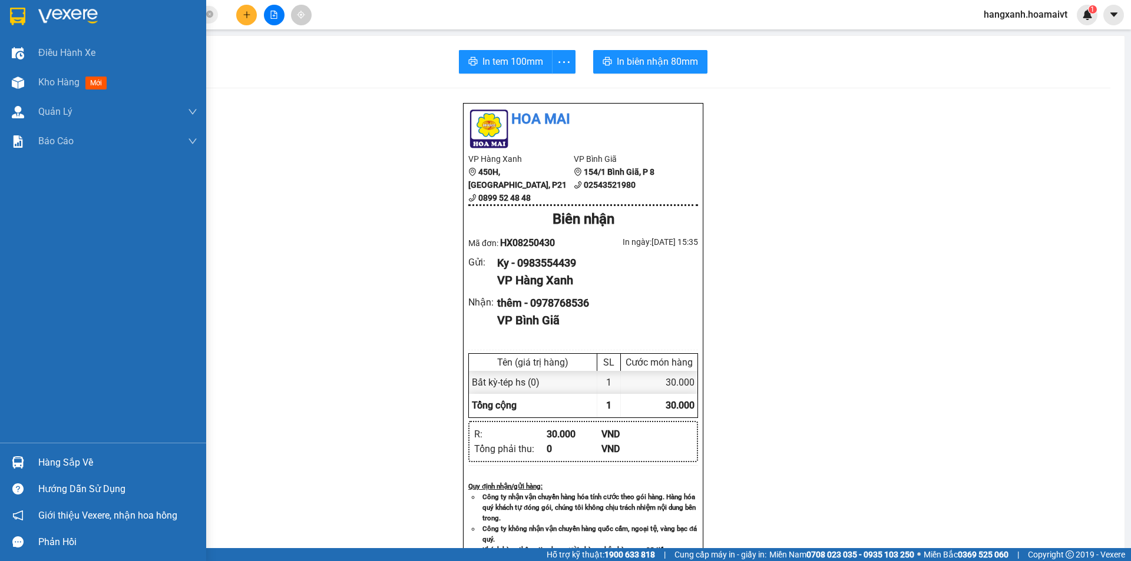
click at [24, 14] on img at bounding box center [17, 17] width 15 height 18
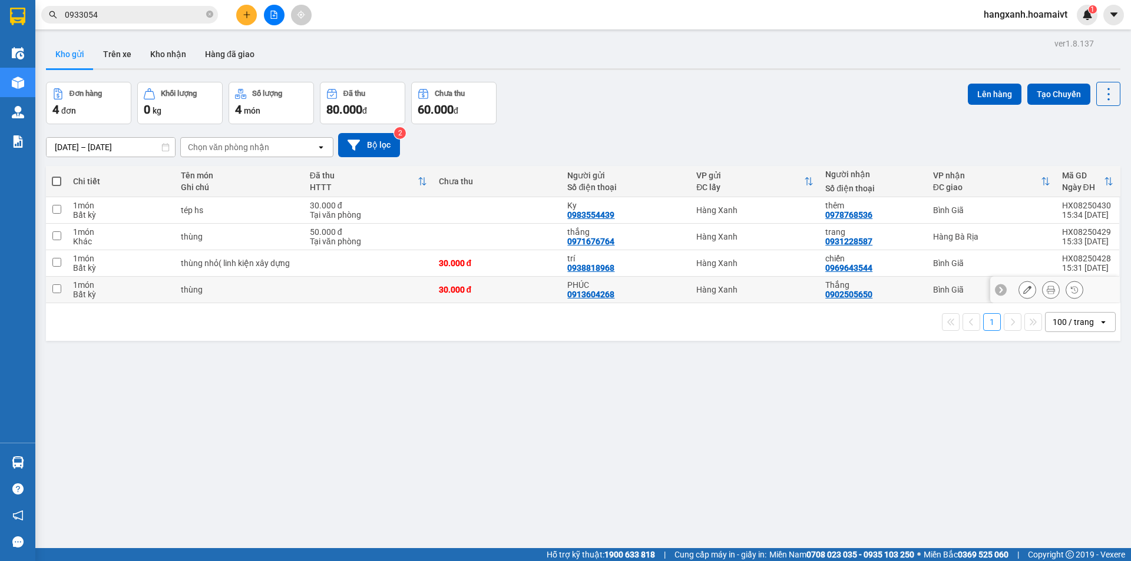
click at [936, 282] on td "Bình Giã" at bounding box center [991, 290] width 129 height 27
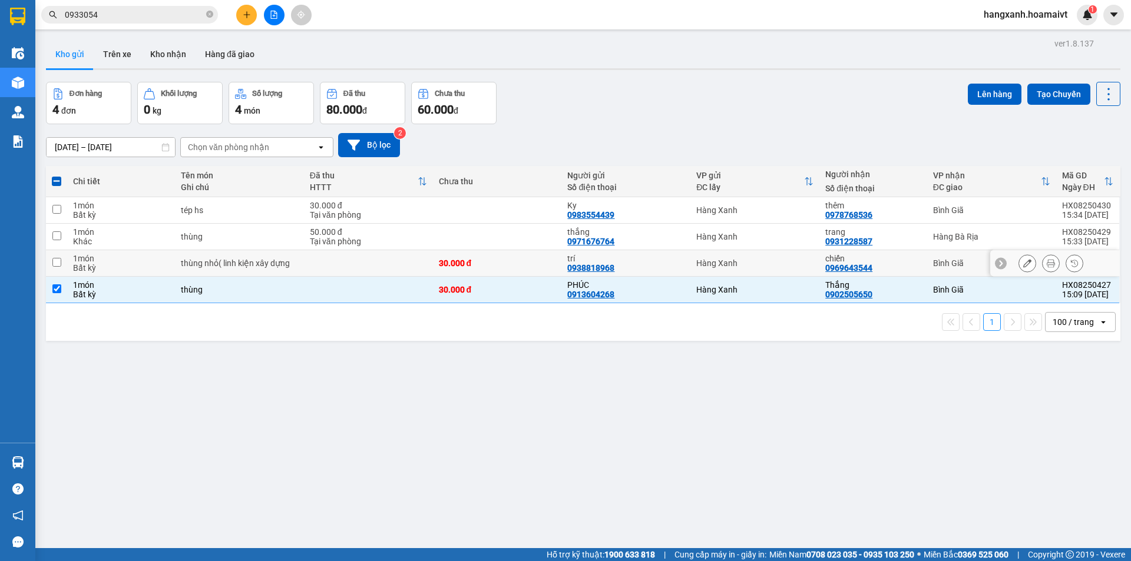
drag, startPoint x: 918, startPoint y: 264, endPoint x: 914, endPoint y: 226, distance: 39.2
click at [917, 262] on td "chiến 0969643544" at bounding box center [872, 263] width 107 height 27
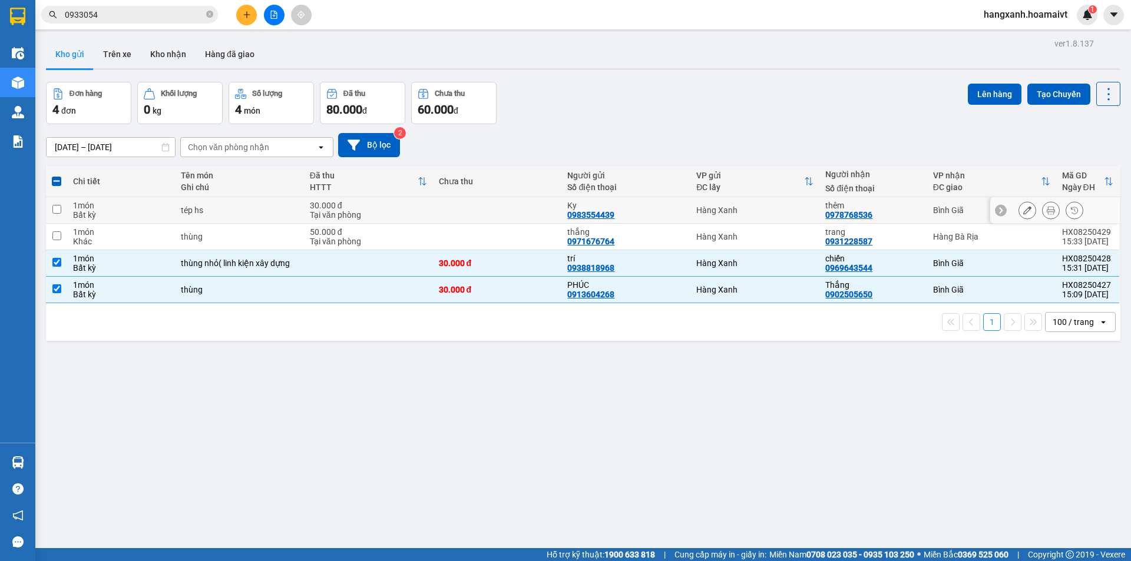
click at [911, 208] on div "thêm" at bounding box center [872, 205] width 95 height 9
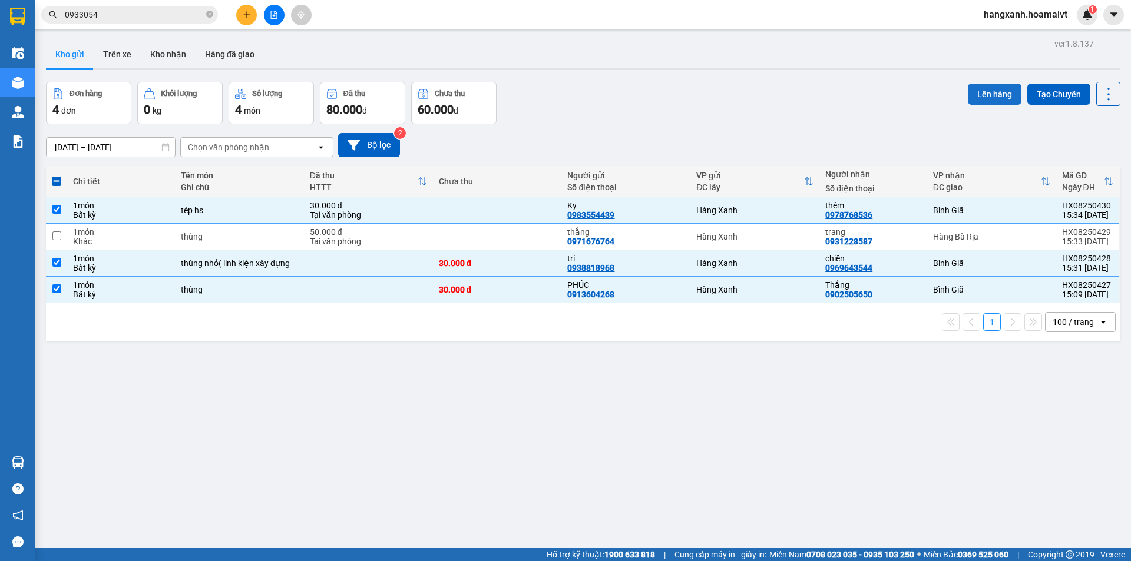
click at [979, 97] on button "Lên hàng" at bounding box center [995, 94] width 54 height 21
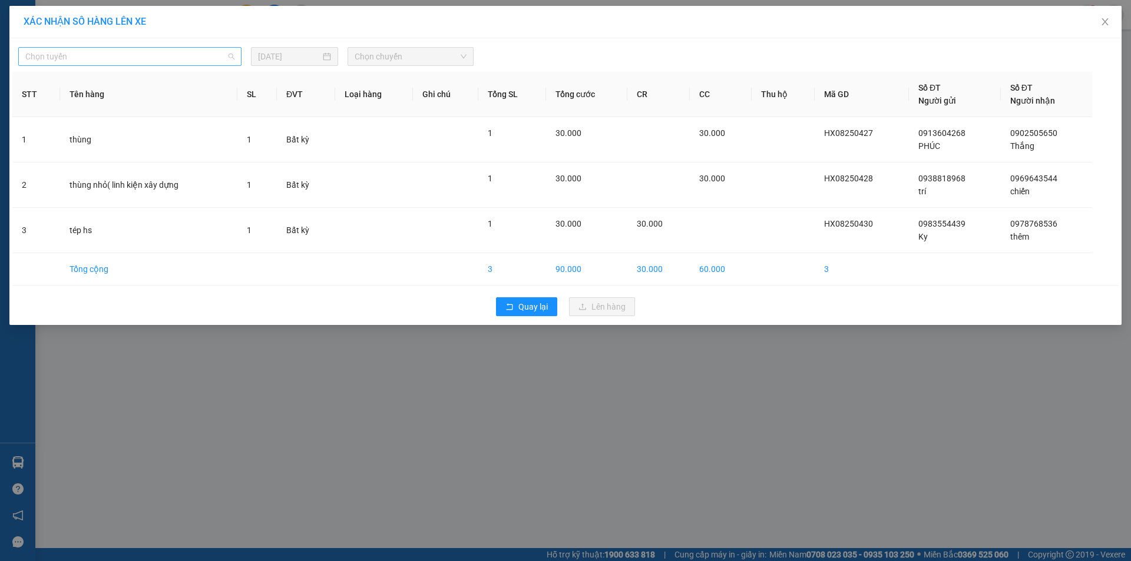
click at [120, 51] on span "Chọn tuyến" at bounding box center [129, 57] width 209 height 18
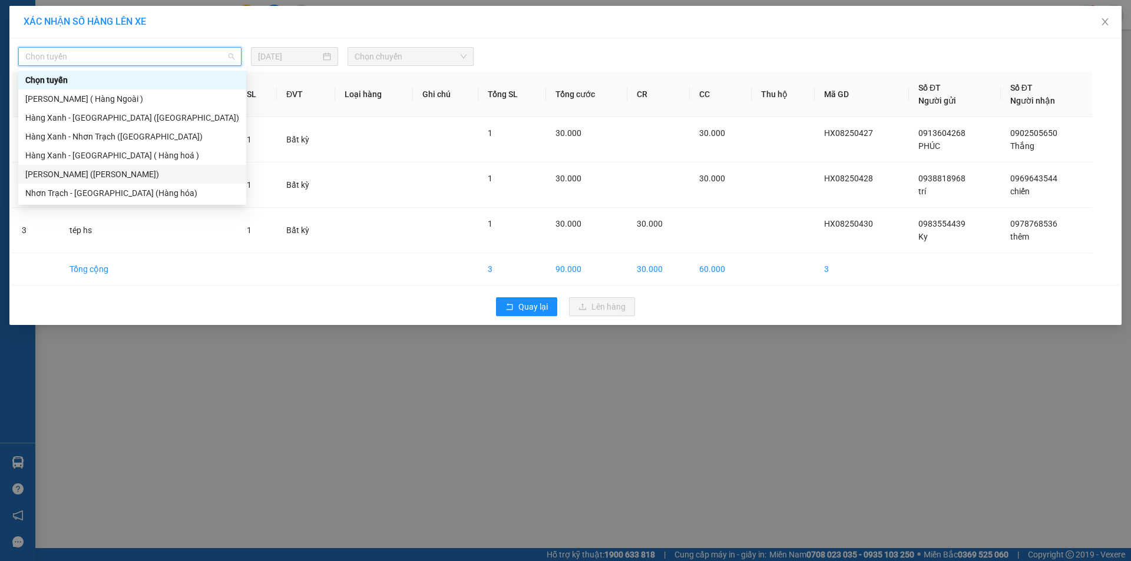
click at [121, 176] on div "[PERSON_NAME] ([PERSON_NAME])" at bounding box center [132, 174] width 214 height 13
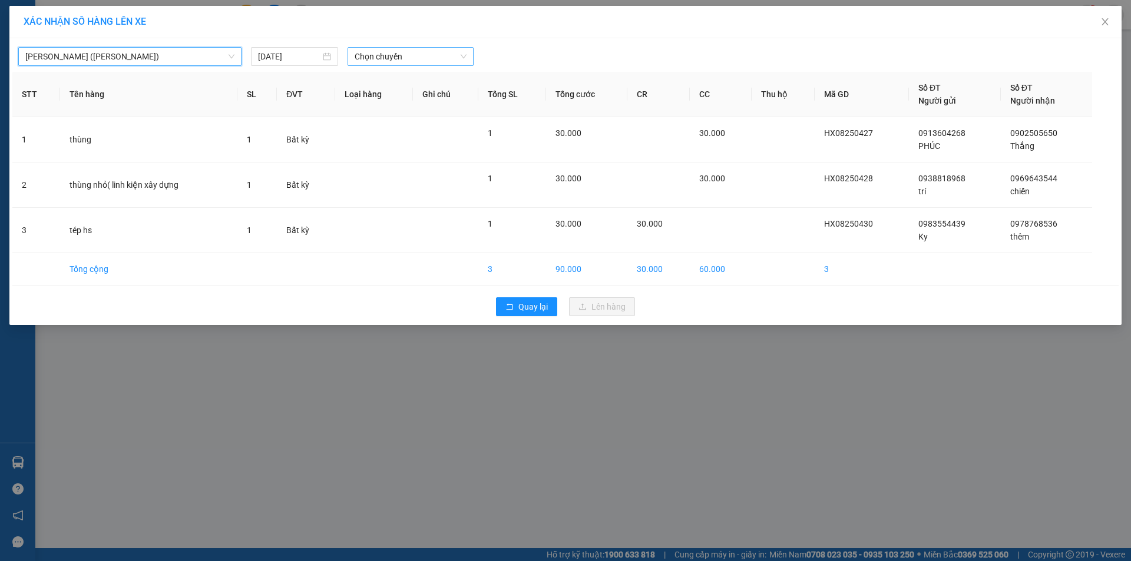
click at [386, 61] on span "Chọn chuyến" at bounding box center [411, 57] width 112 height 18
click at [419, 60] on span "Chọn chuyến" at bounding box center [411, 57] width 112 height 18
type input "1540"
click at [441, 102] on div "Thêm chuyến " 15:40 "" at bounding box center [410, 100] width 125 height 20
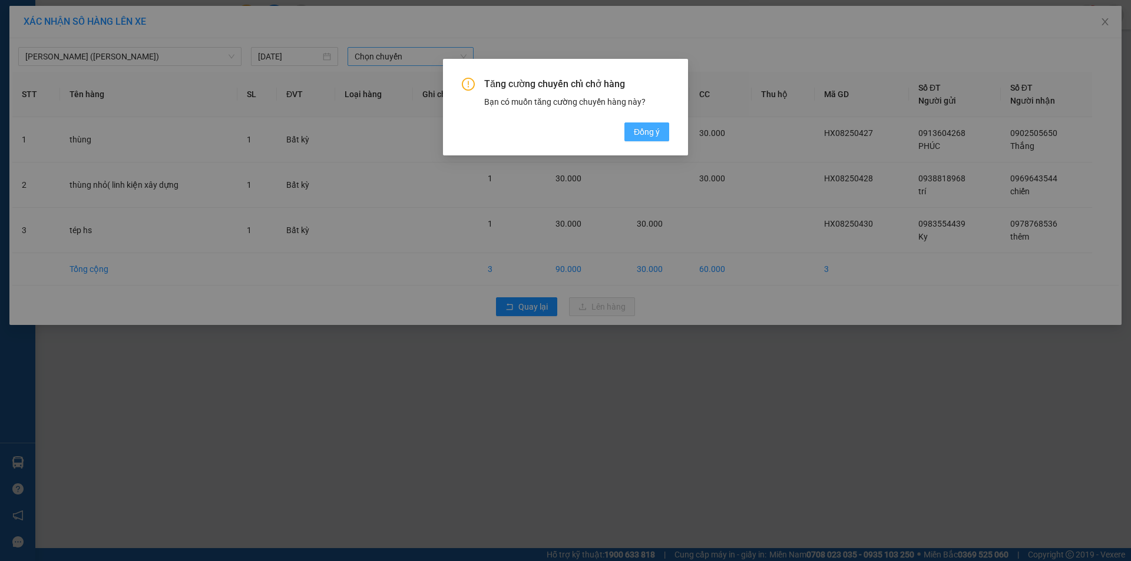
click at [643, 134] on span "Đồng ý" at bounding box center [647, 131] width 26 height 13
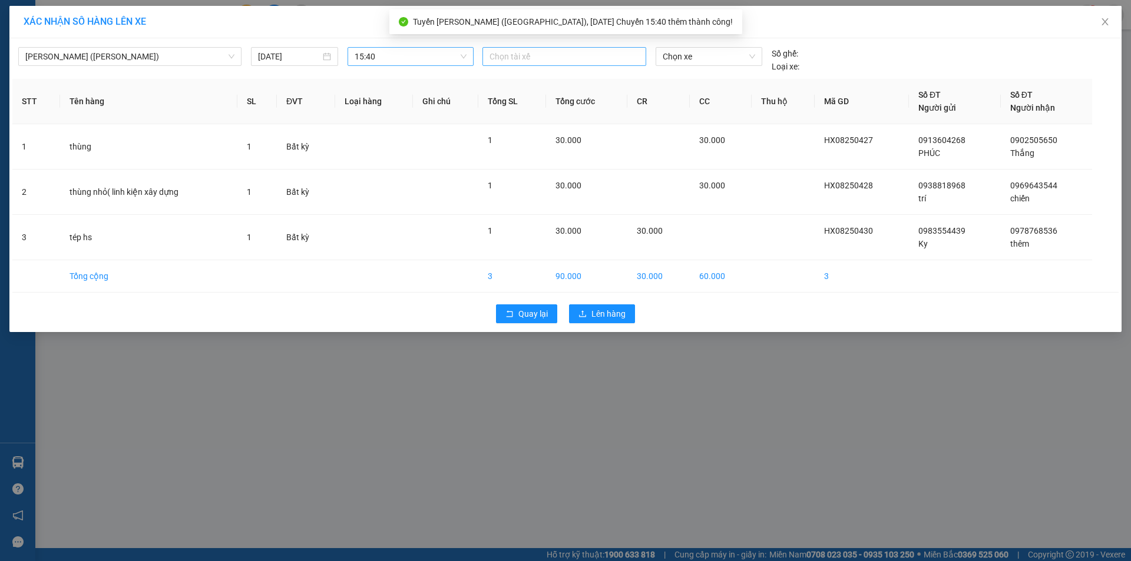
click at [553, 58] on div at bounding box center [564, 56] width 158 height 14
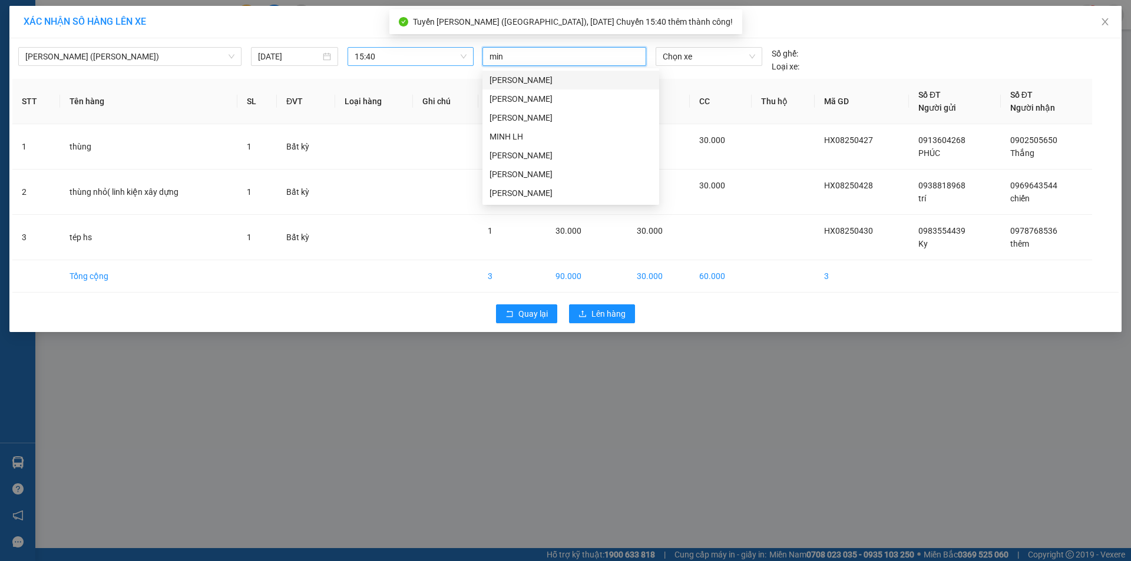
type input "minh"
click at [521, 172] on div "MINH MĐ" at bounding box center [570, 174] width 163 height 13
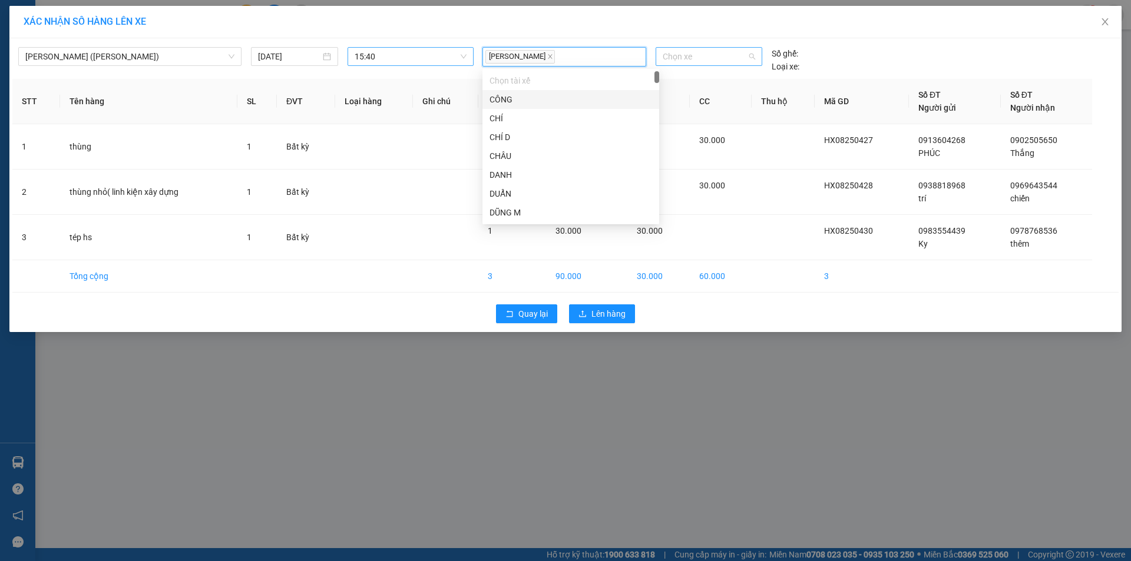
click at [681, 55] on span "Chọn xe" at bounding box center [709, 57] width 92 height 18
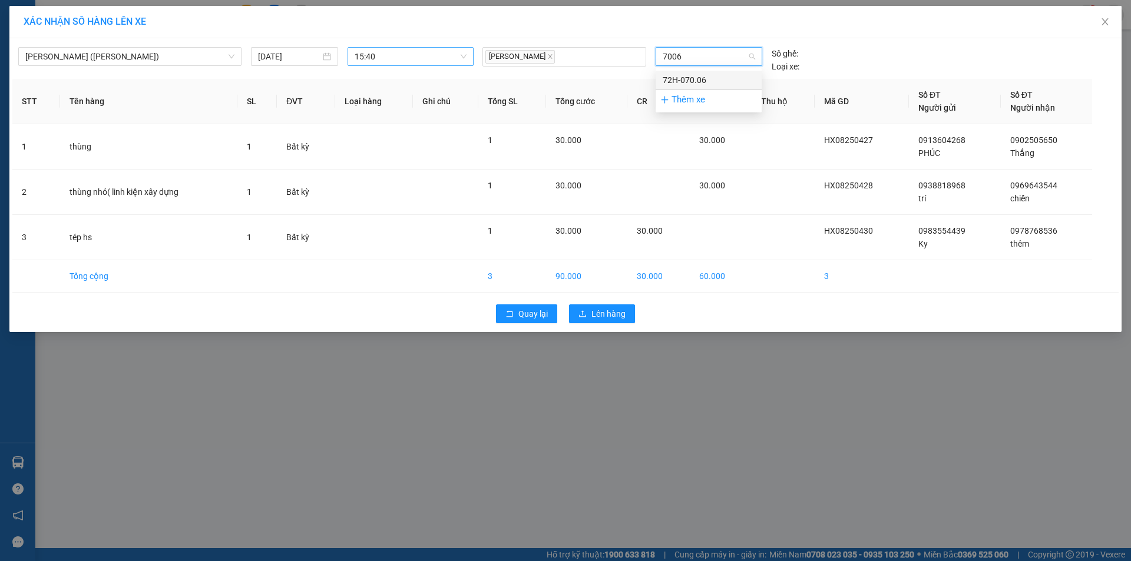
drag, startPoint x: 707, startPoint y: 79, endPoint x: 691, endPoint y: 108, distance: 33.0
click at [707, 79] on div "72H-070.06" at bounding box center [709, 80] width 92 height 13
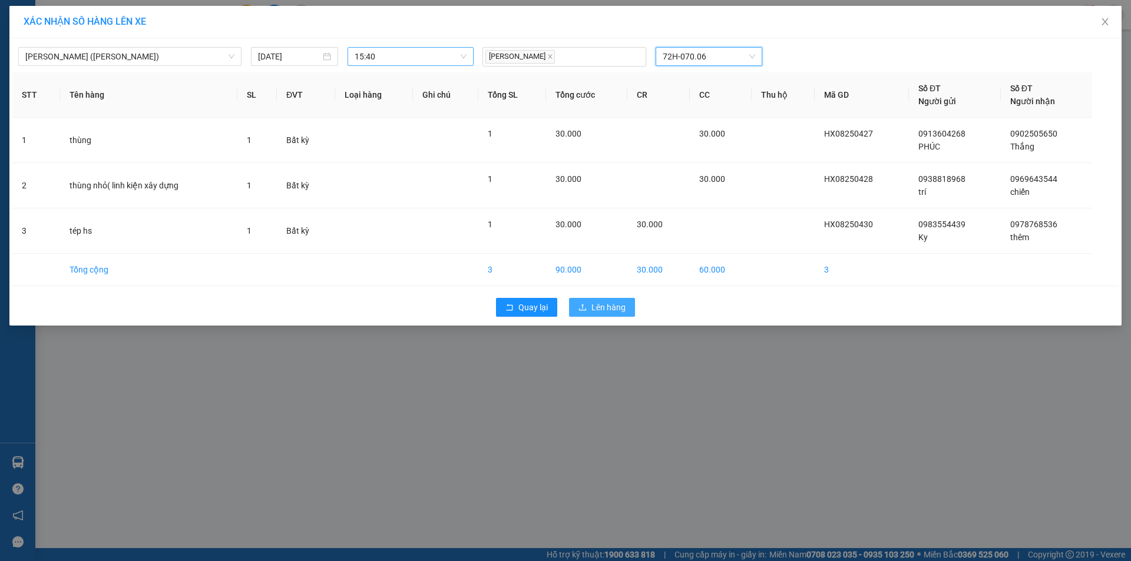
click at [615, 309] on span "Lên hàng" at bounding box center [608, 307] width 34 height 13
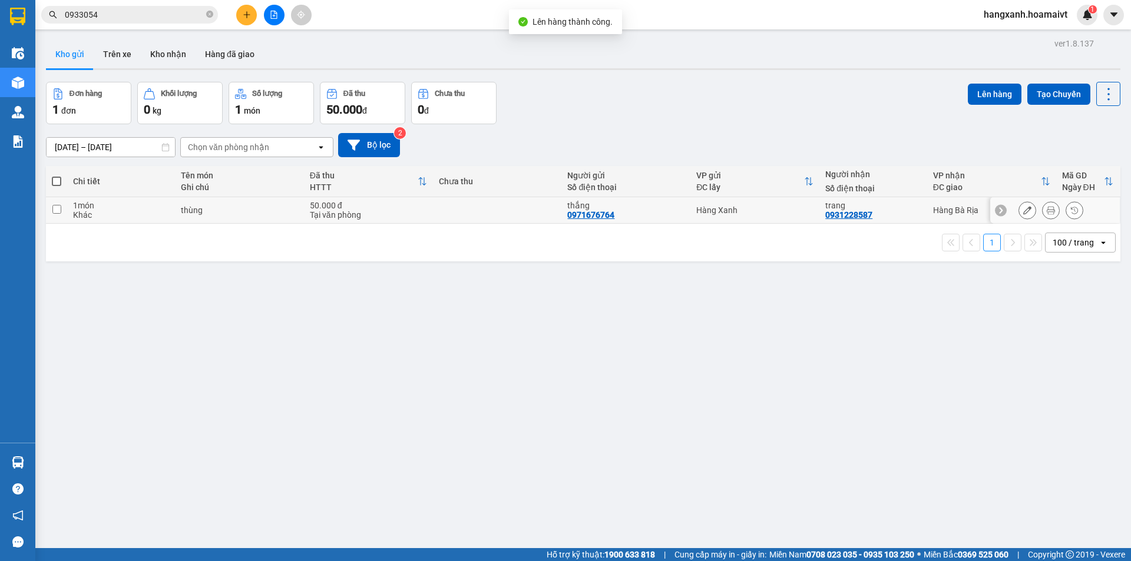
drag, startPoint x: 889, startPoint y: 217, endPoint x: 900, endPoint y: 194, distance: 25.0
click at [887, 216] on div "trang 0931228587" at bounding box center [872, 210] width 95 height 19
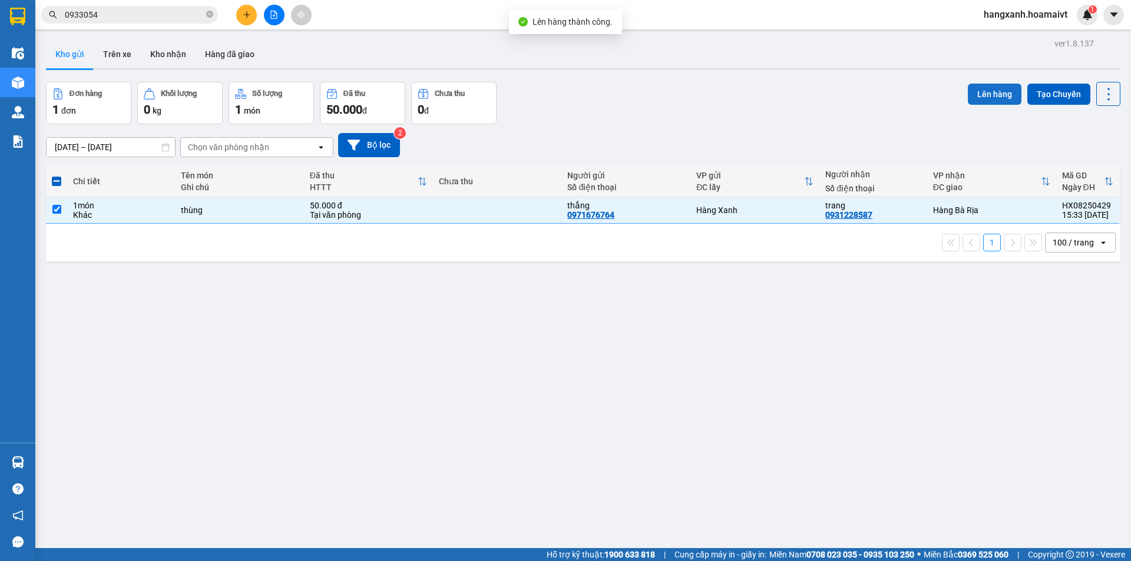
click at [982, 97] on button "Lên hàng" at bounding box center [995, 94] width 54 height 21
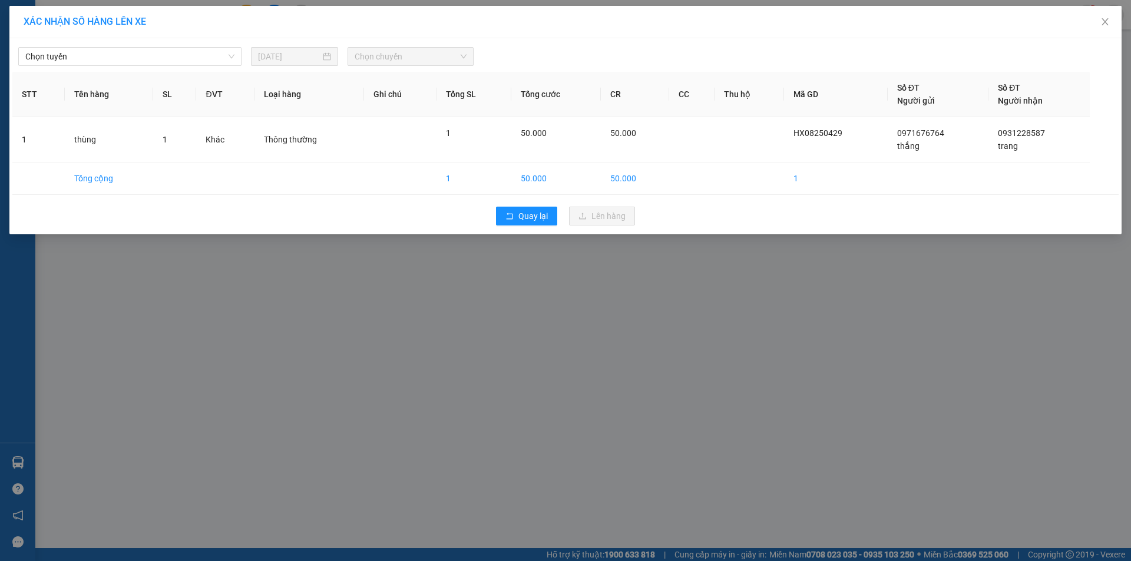
click at [183, 66] on div "Chọn tuyến 11/08/2025 Chọn chuyến STT Tên hàng SL ĐVT Loại hàng Ghi chú Tổng SL…" at bounding box center [565, 136] width 1112 height 196
click at [150, 53] on span "Chọn tuyến" at bounding box center [129, 57] width 209 height 18
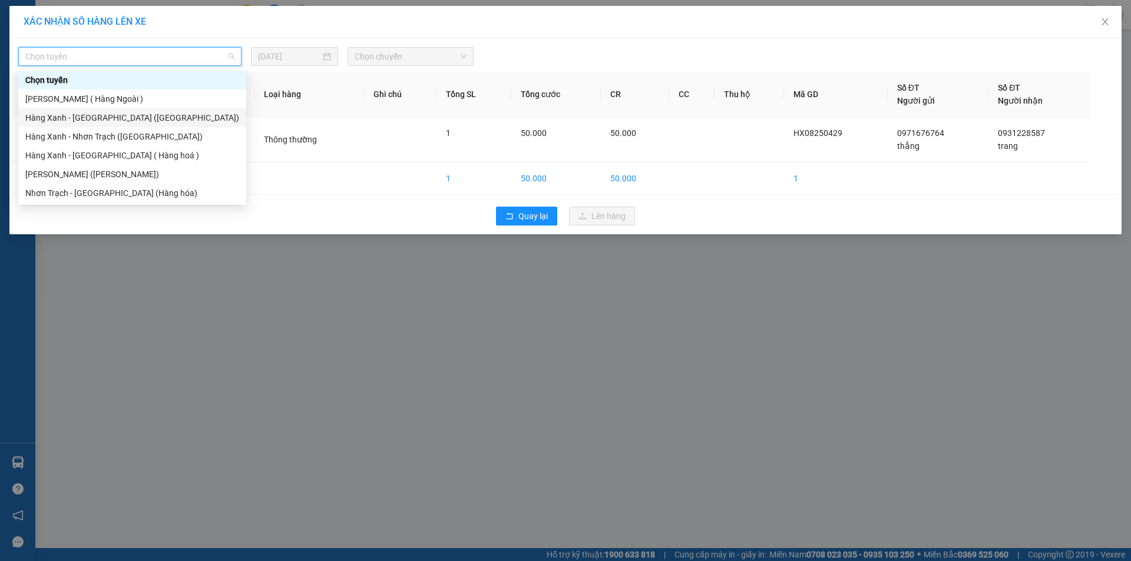
click at [123, 117] on div "Hàng Xanh - [GEOGRAPHIC_DATA] ([GEOGRAPHIC_DATA])" at bounding box center [132, 117] width 214 height 13
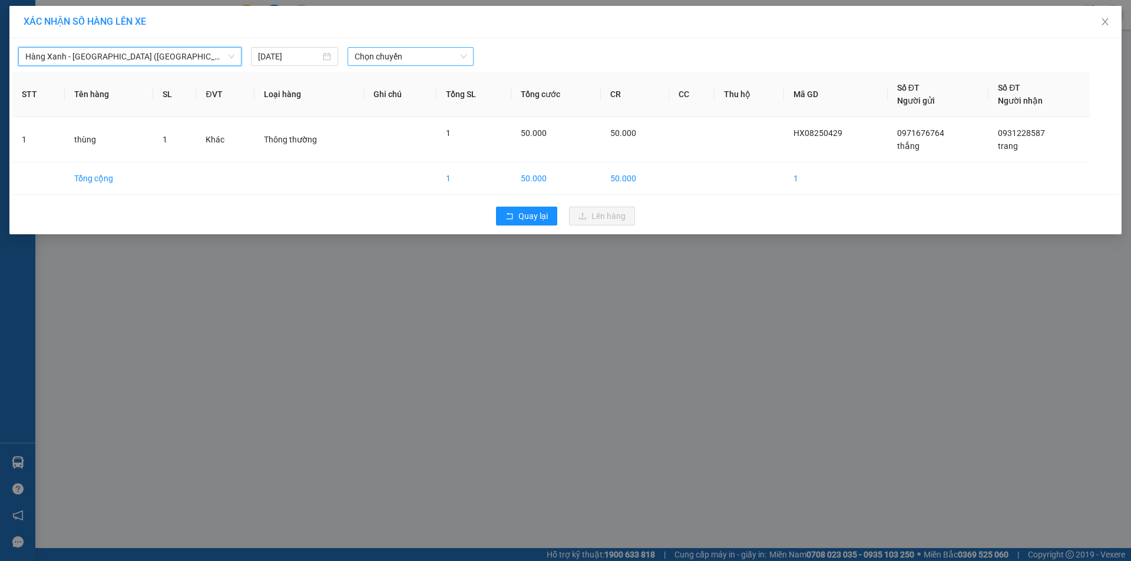
drag, startPoint x: 404, startPoint y: 45, endPoint x: 414, endPoint y: 47, distance: 10.2
click at [405, 45] on div "Hàng Xanh - Bà Rịa (Hàng Hoá) Hàng Xanh - Bà Rịa (Hàng Hoá) 11/08/2025 Chọn chu…" at bounding box center [565, 53] width 1106 height 25
click at [399, 52] on span "Chọn chuyến" at bounding box center [411, 57] width 112 height 18
type input "1540"
click at [403, 101] on div "Thêm chuyến " 15:40 "" at bounding box center [410, 100] width 125 height 20
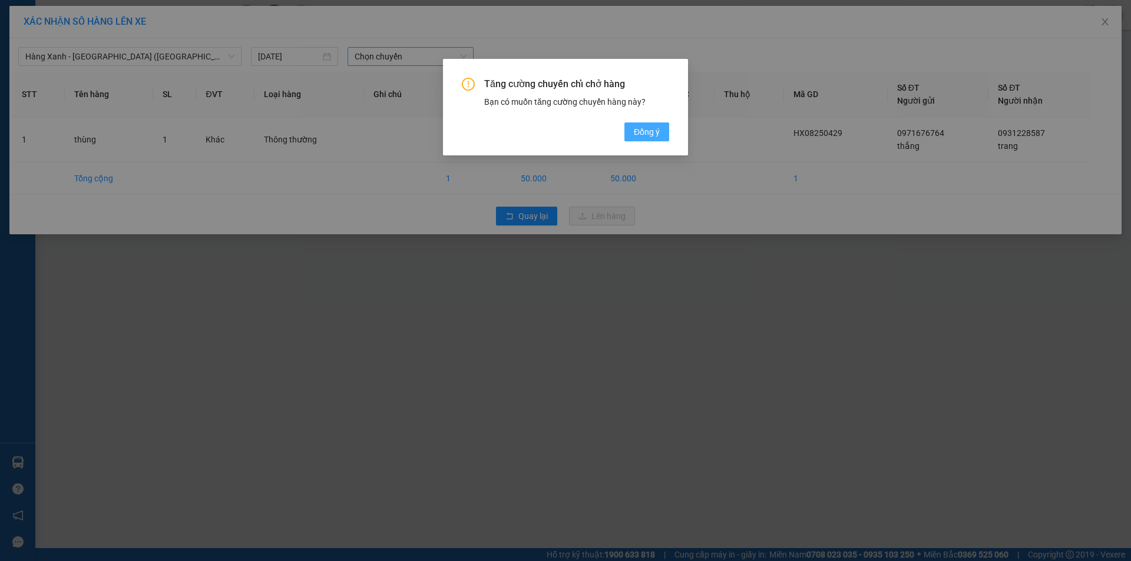
click at [651, 132] on span "Đồng ý" at bounding box center [647, 131] width 26 height 13
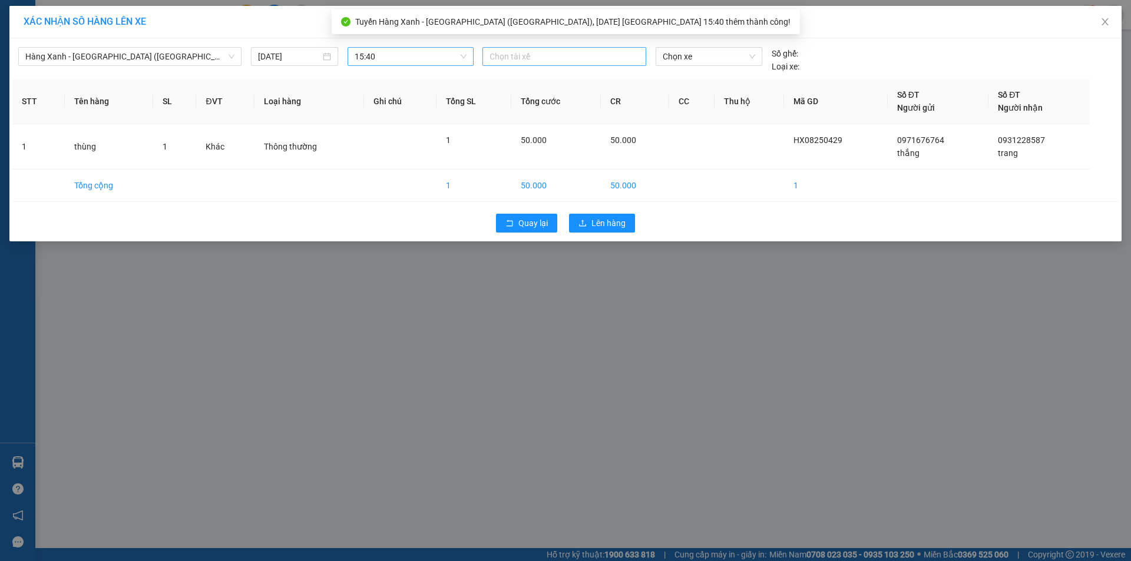
click at [524, 58] on div at bounding box center [564, 56] width 158 height 14
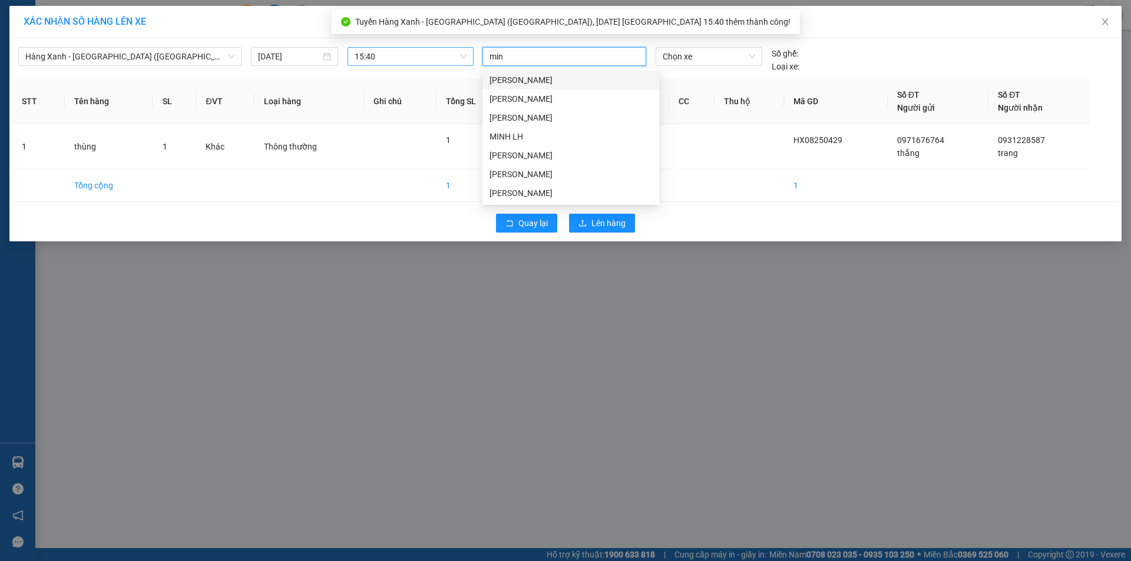
type input "minh"
click at [522, 171] on div "MINH MĐ" at bounding box center [570, 174] width 163 height 13
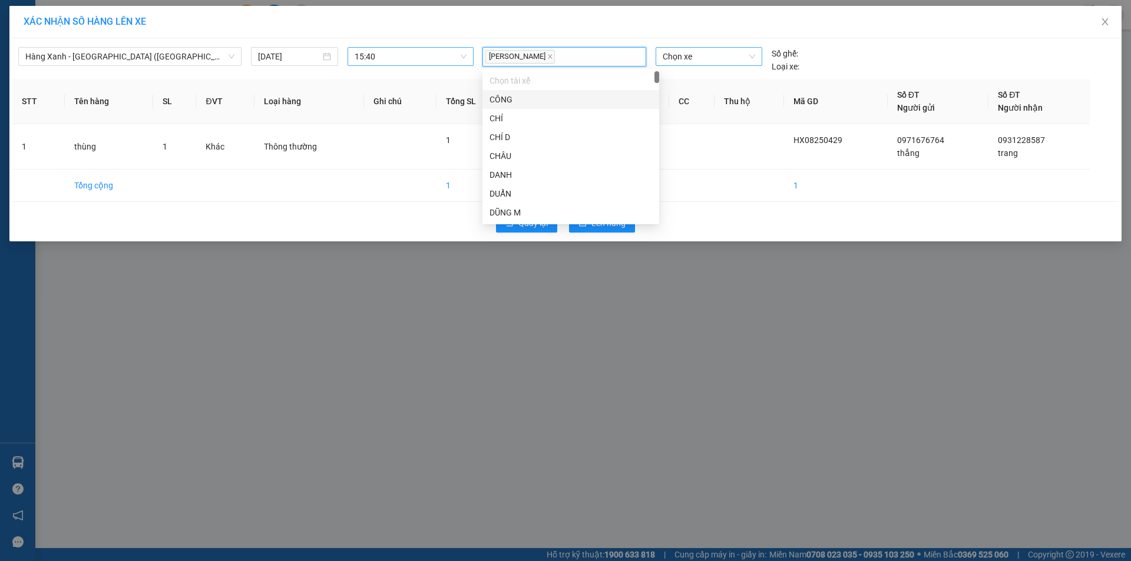
click at [699, 58] on span "Chọn xe" at bounding box center [709, 57] width 92 height 18
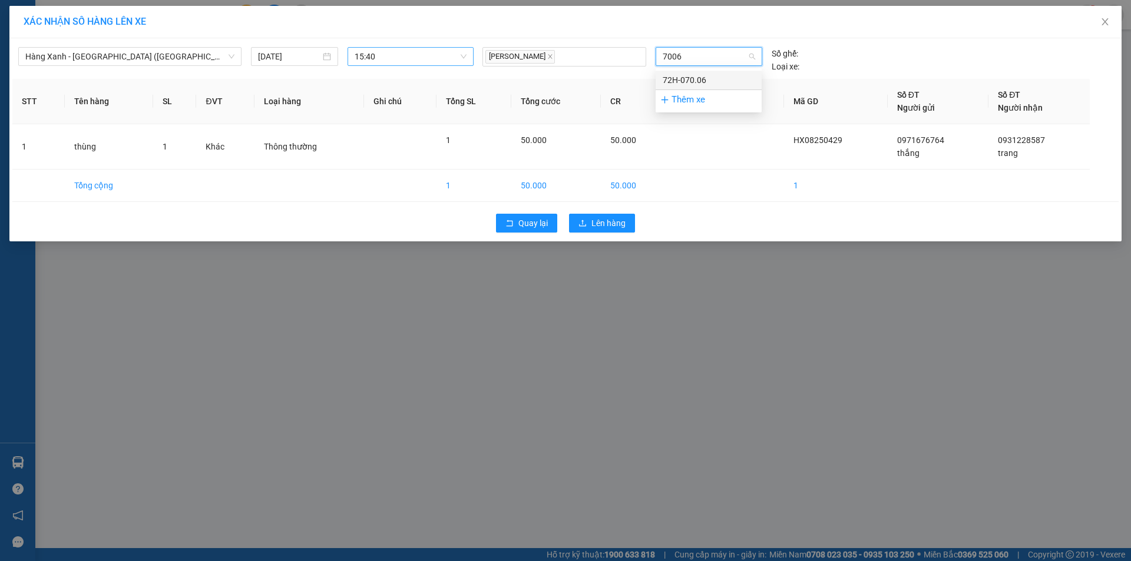
click at [698, 82] on div "72H-070.06" at bounding box center [709, 80] width 92 height 13
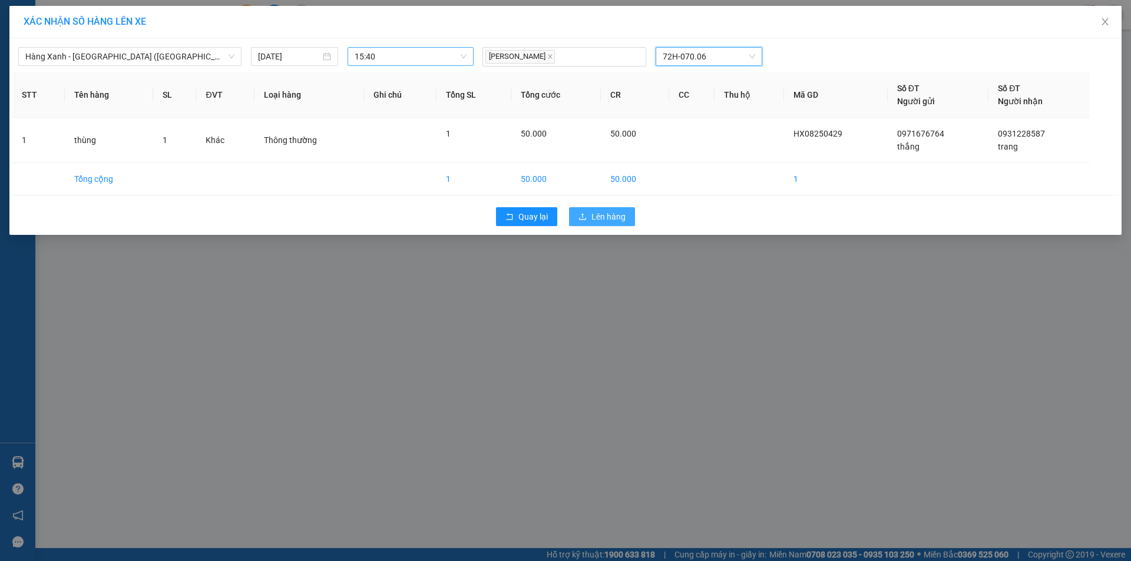
click at [626, 220] on button "Lên hàng" at bounding box center [602, 216] width 66 height 19
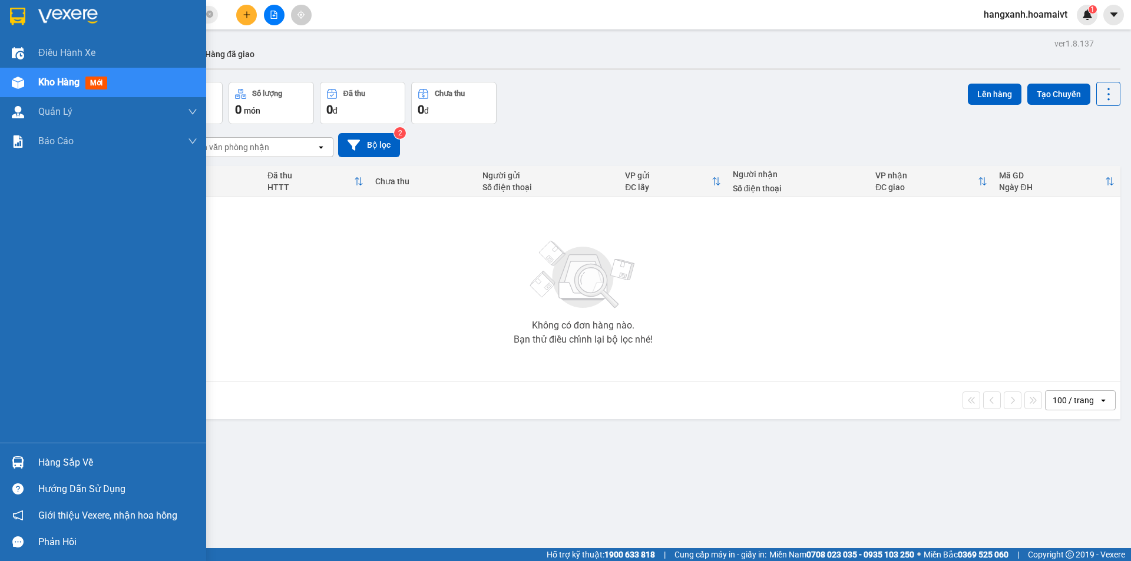
click at [8, 14] on div at bounding box center [18, 16] width 21 height 21
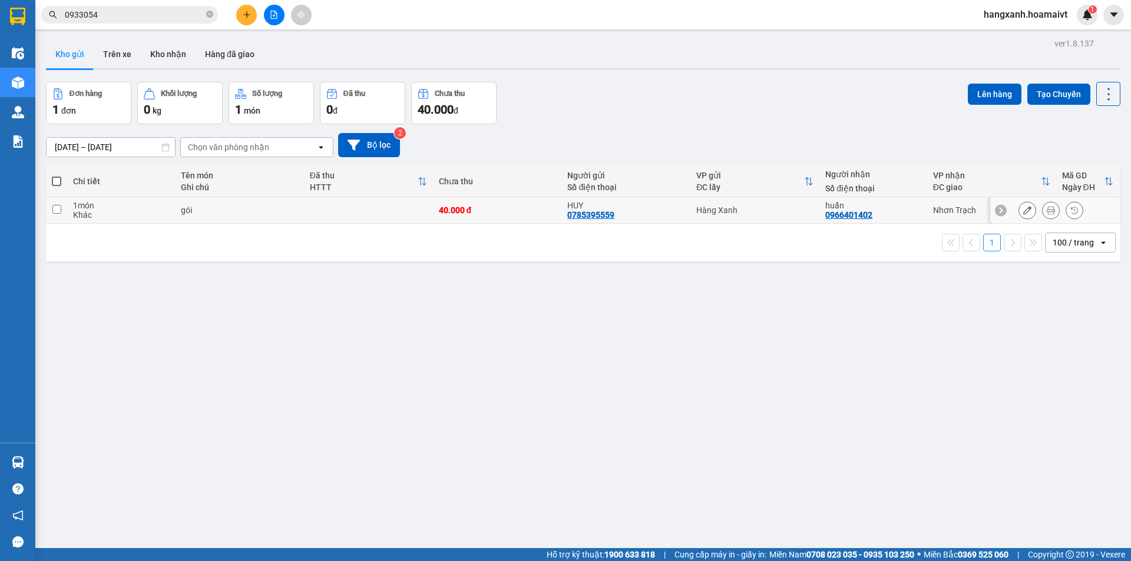
click at [1047, 211] on icon at bounding box center [1051, 210] width 8 height 8
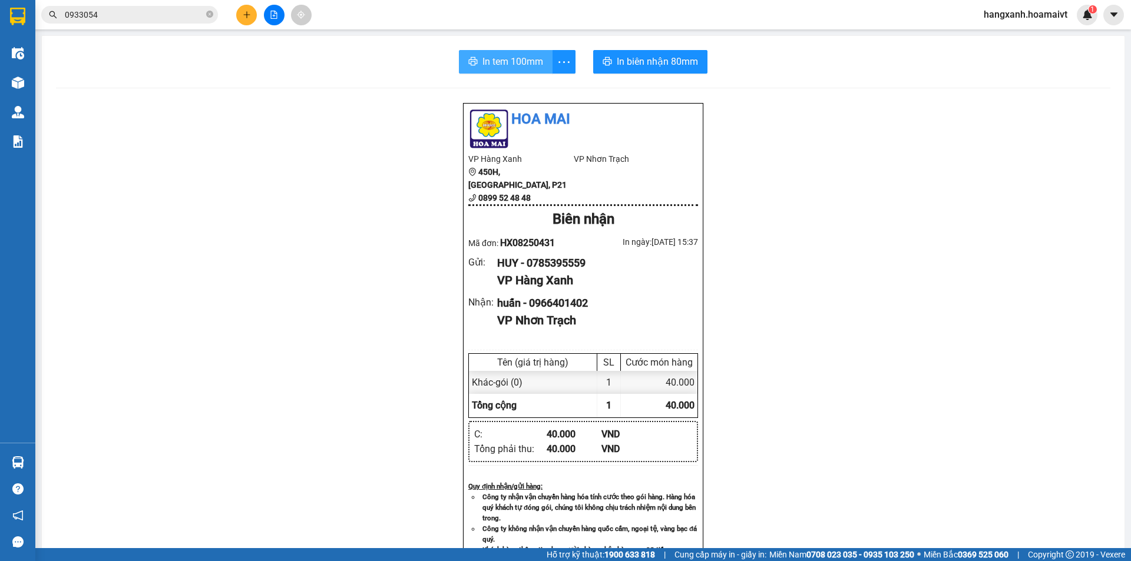
click at [521, 65] on span "In tem 100mm" at bounding box center [512, 61] width 61 height 15
click at [650, 61] on span "In biên nhận 80mm" at bounding box center [657, 61] width 81 height 15
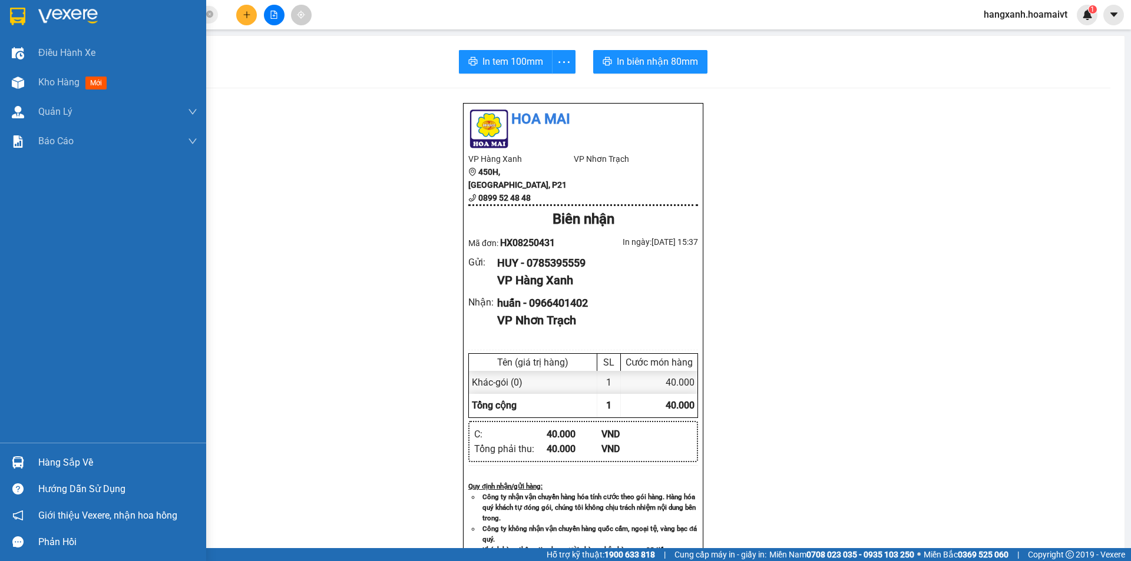
click at [22, 14] on img at bounding box center [17, 17] width 15 height 18
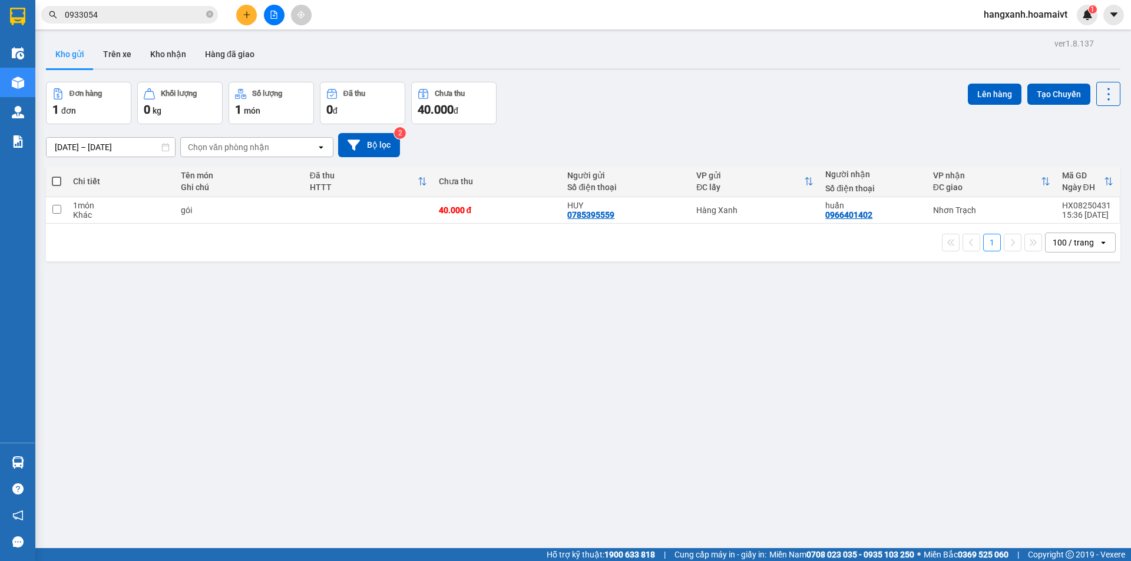
click at [897, 207] on div "huấn" at bounding box center [872, 205] width 95 height 9
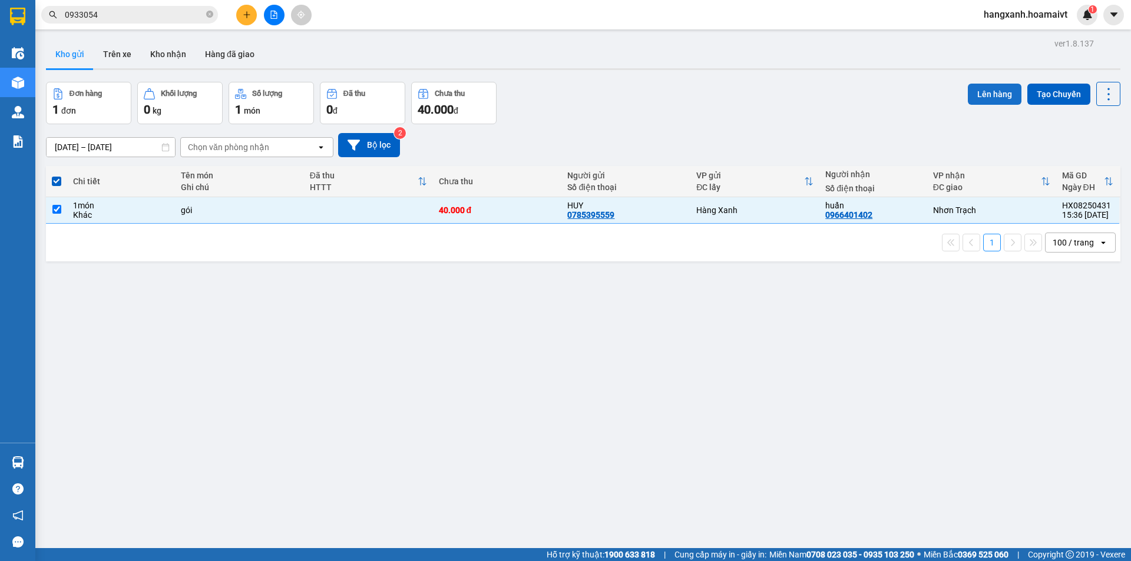
click at [992, 100] on button "Lên hàng" at bounding box center [995, 94] width 54 height 21
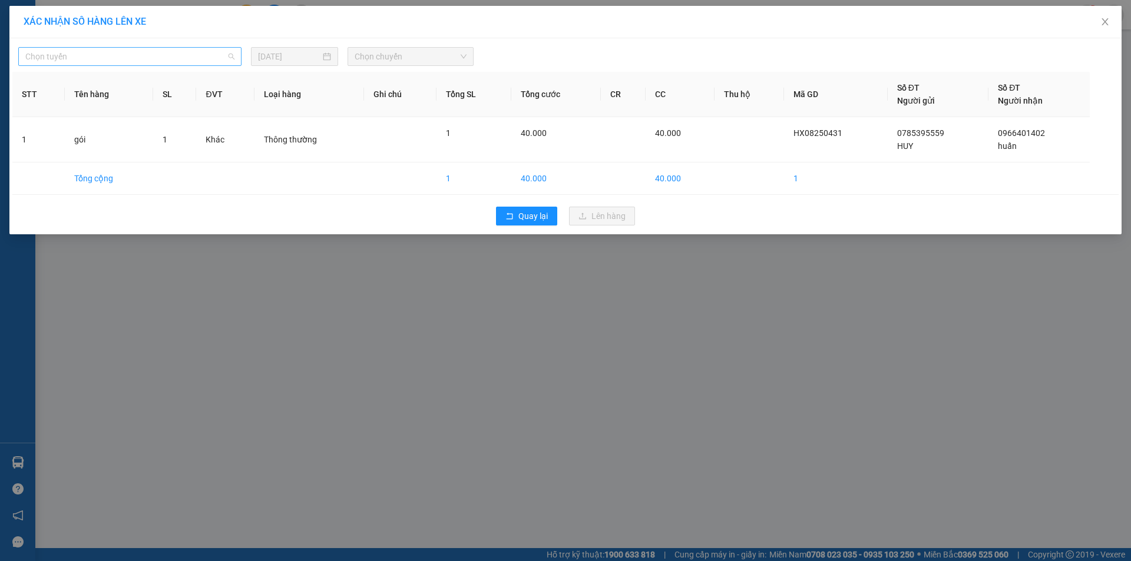
click at [171, 55] on span "Chọn tuyến" at bounding box center [129, 57] width 209 height 18
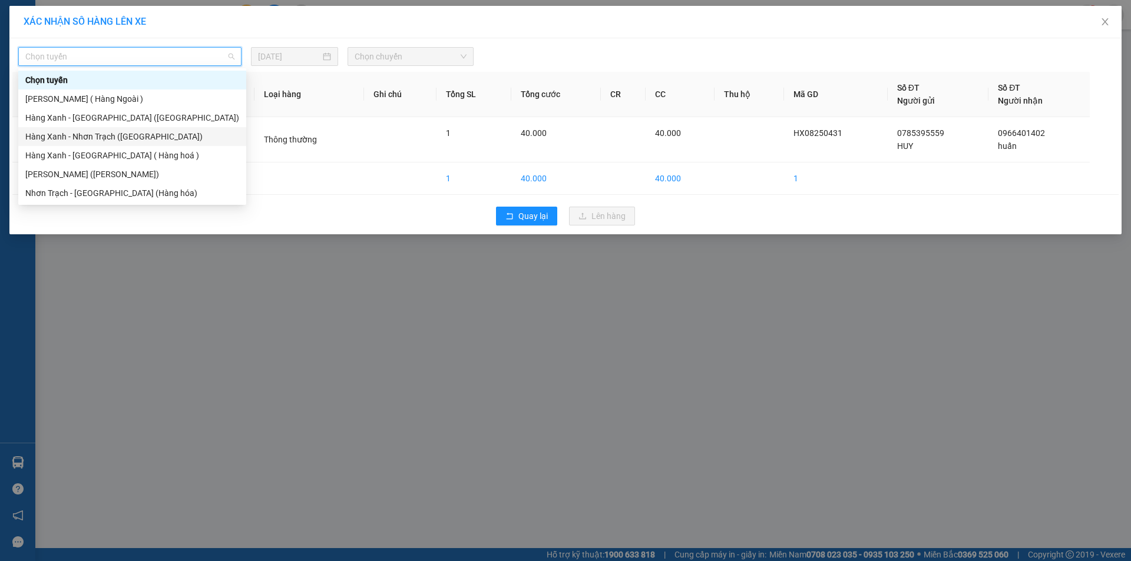
click at [135, 138] on div "Hàng Xanh - Nhơn Trạch ([GEOGRAPHIC_DATA])" at bounding box center [132, 136] width 214 height 13
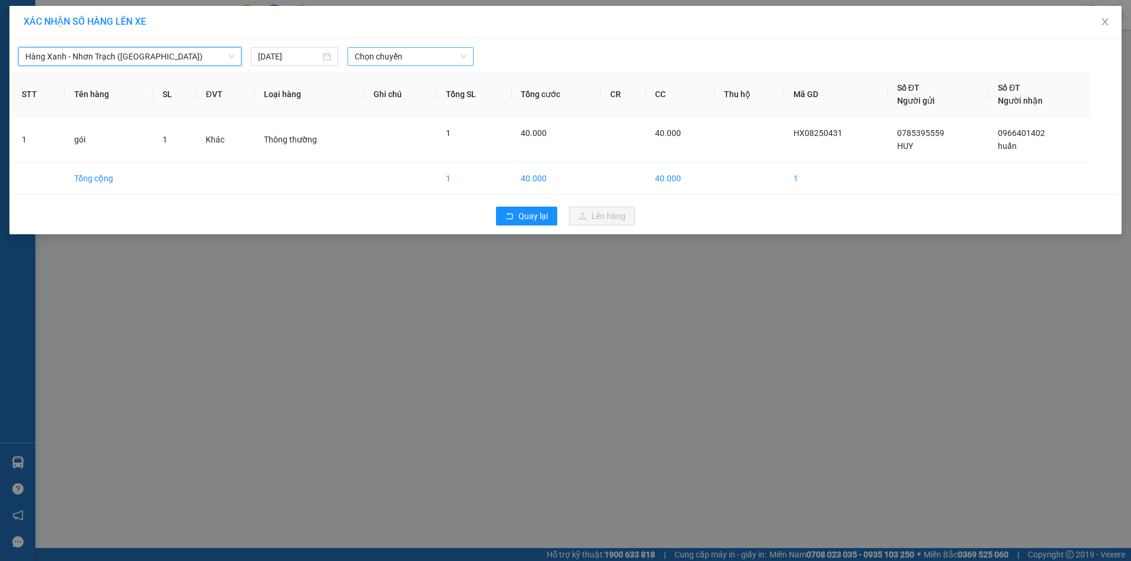
click at [370, 64] on span "Chọn chuyến" at bounding box center [411, 57] width 112 height 18
type input "1540"
click at [422, 99] on div "Thêm chuyến " 15:40 "" at bounding box center [410, 100] width 125 height 20
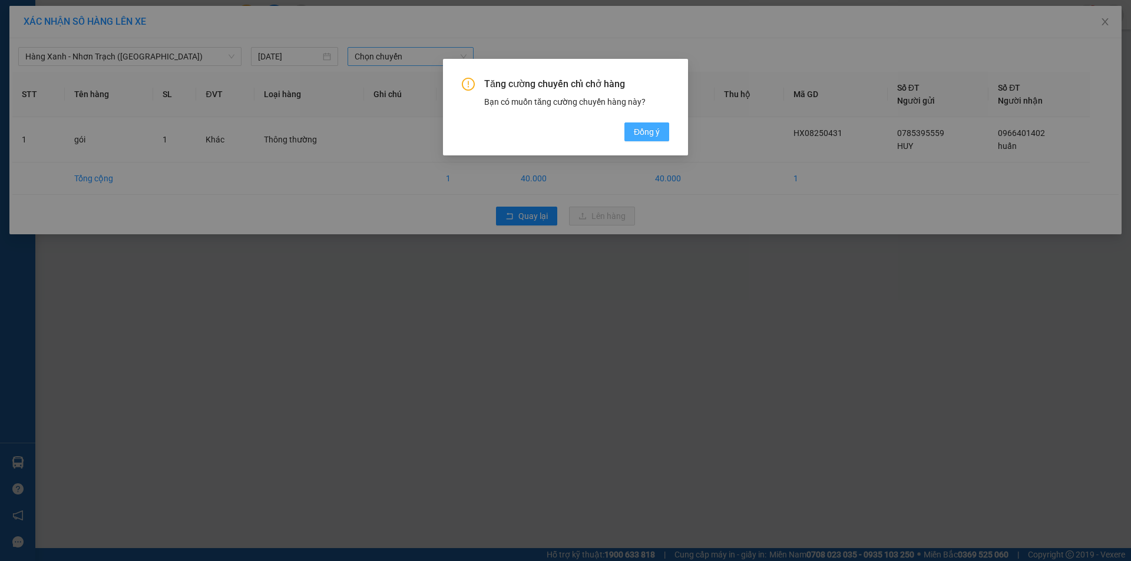
click at [628, 132] on button "Đồng ý" at bounding box center [646, 132] width 45 height 19
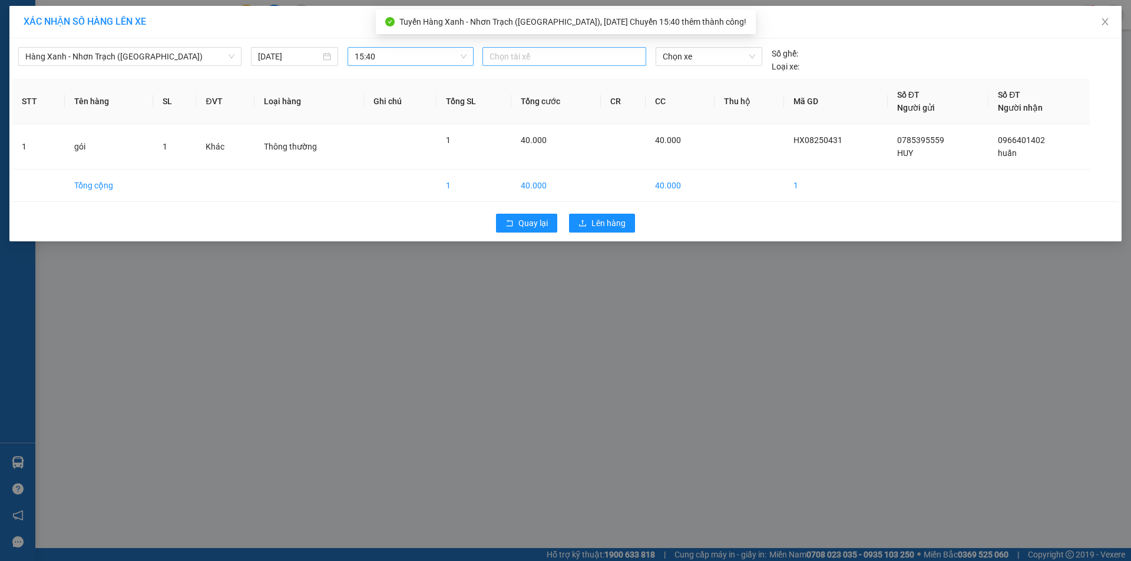
click at [512, 57] on div at bounding box center [564, 56] width 158 height 14
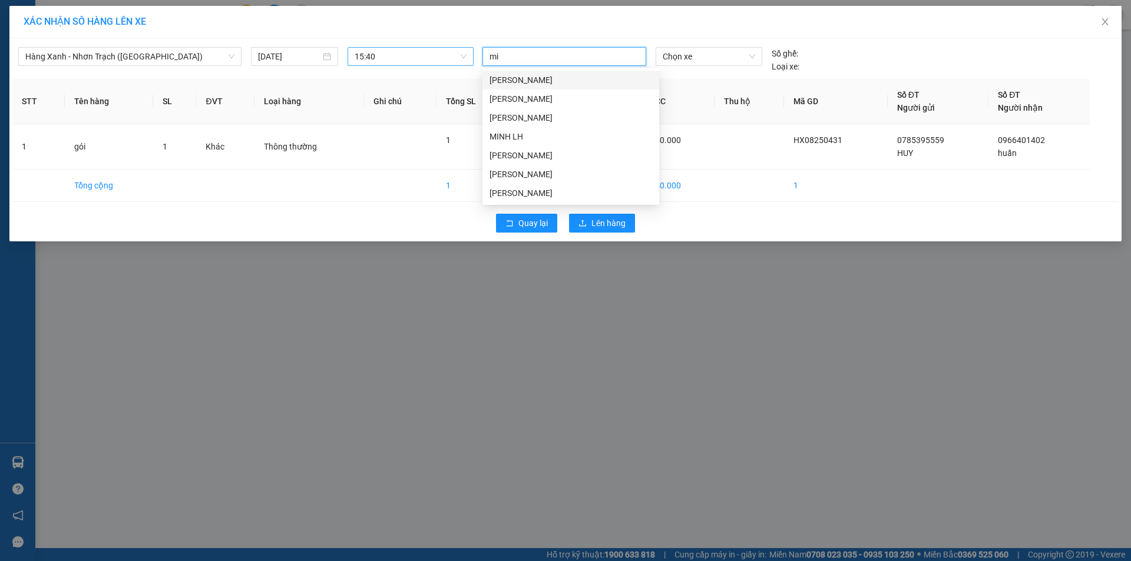
type input "min"
click at [519, 170] on div "MINH MĐ" at bounding box center [570, 174] width 163 height 13
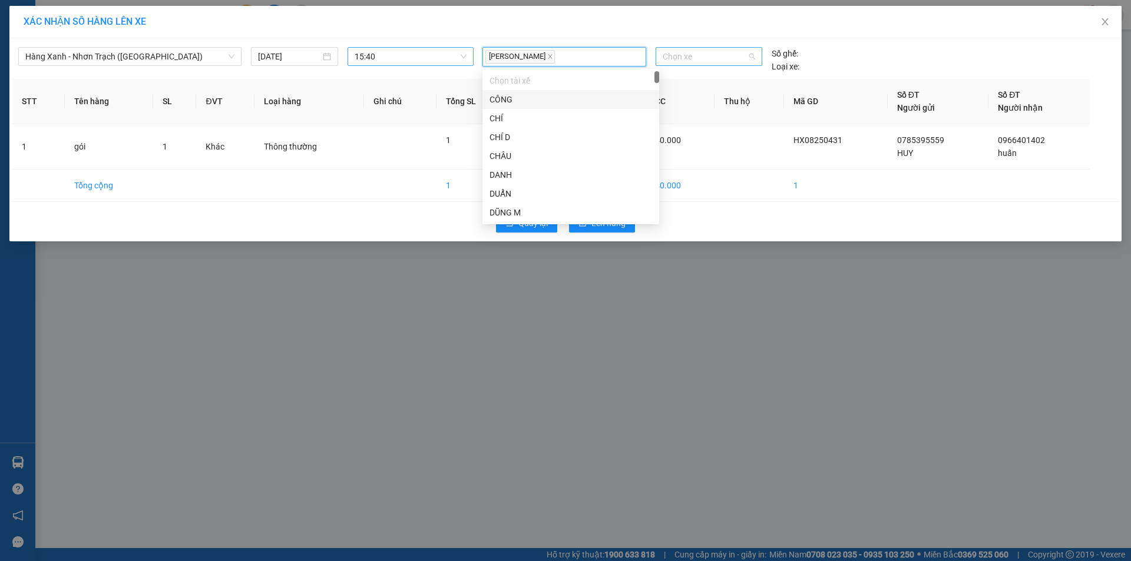
click at [700, 55] on span "Chọn xe" at bounding box center [709, 57] width 92 height 18
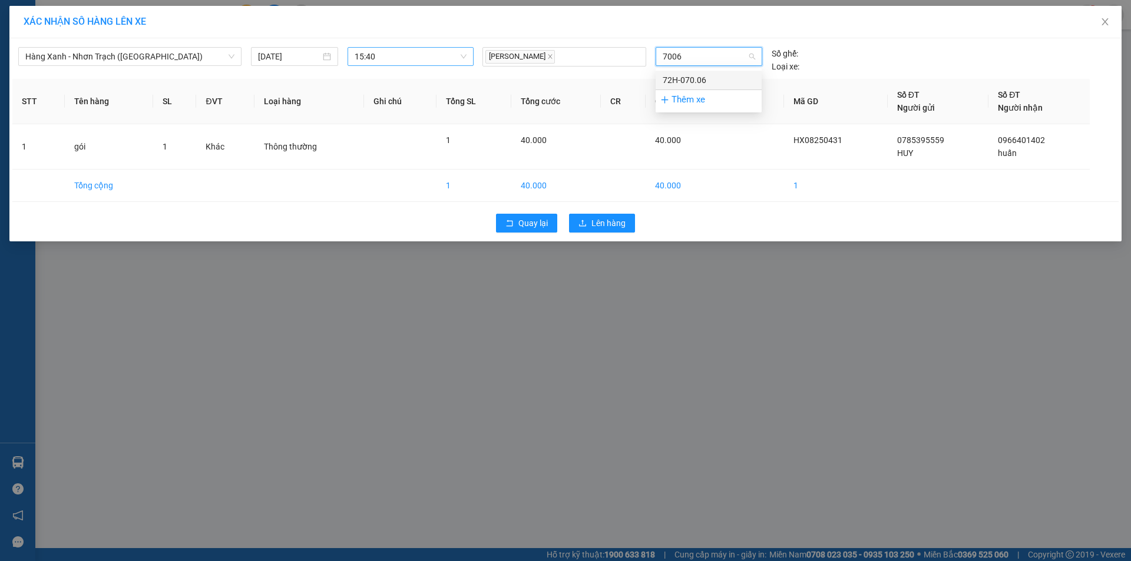
click at [706, 80] on div "72H-070.06" at bounding box center [709, 80] width 92 height 13
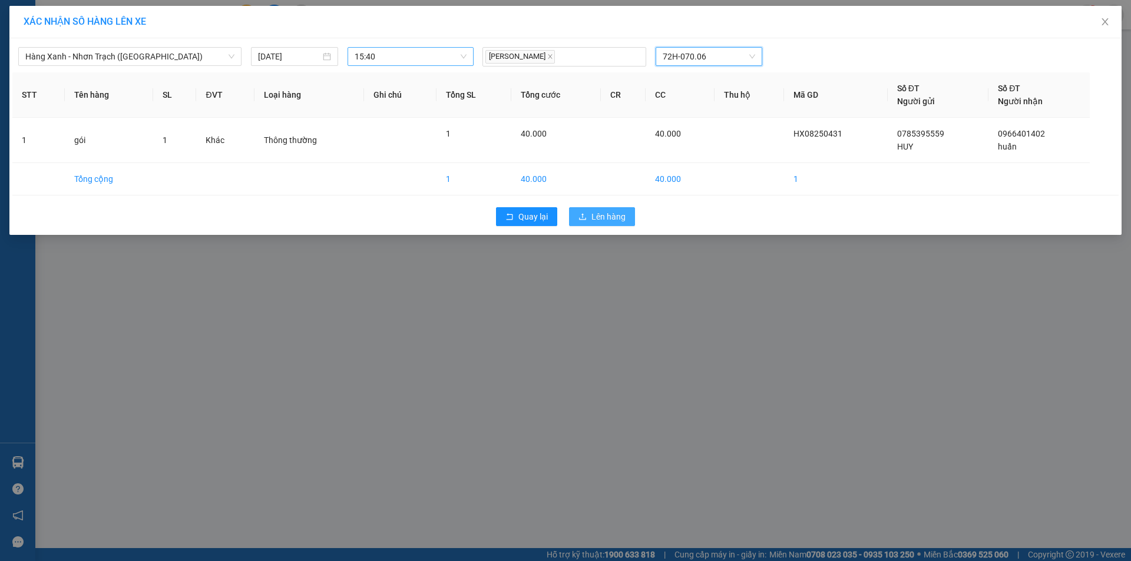
click at [623, 219] on span "Lên hàng" at bounding box center [608, 216] width 34 height 13
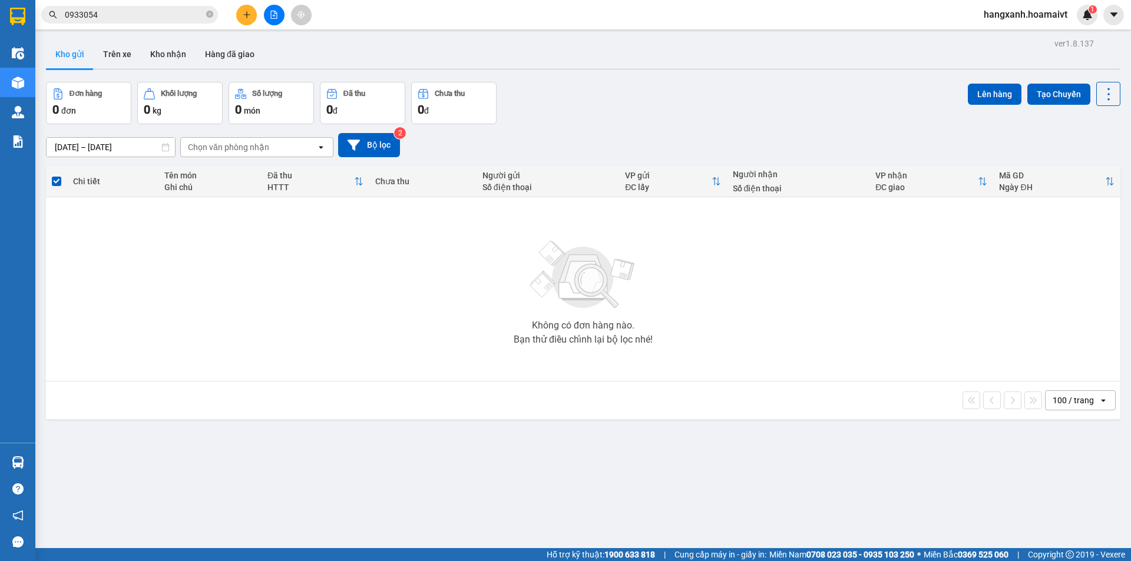
click at [6, 52] on div "Điều hành xe" at bounding box center [17, 52] width 35 height 29
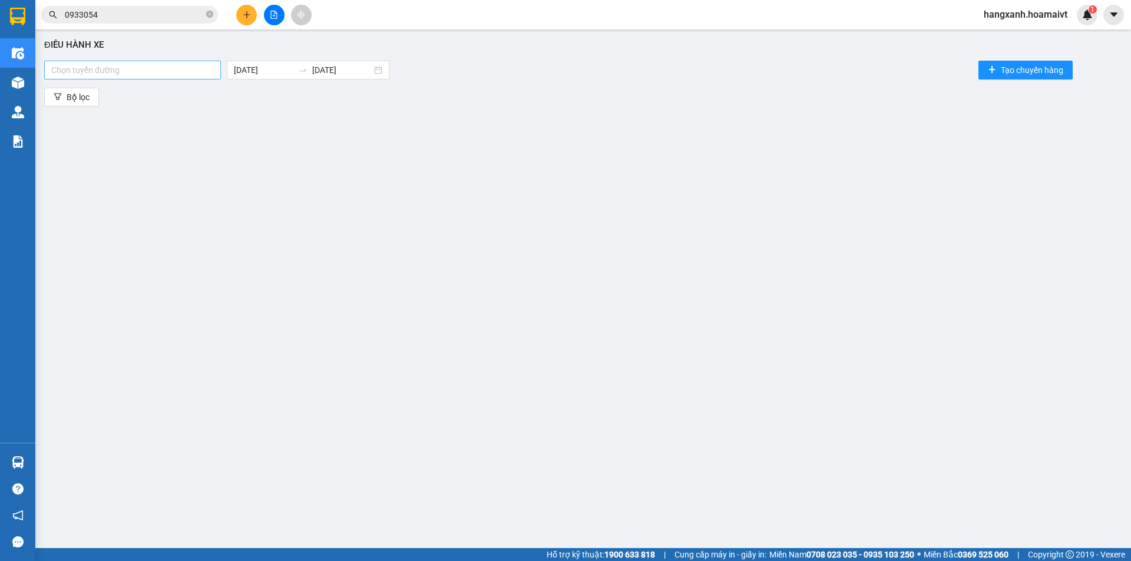
click at [192, 74] on div at bounding box center [132, 70] width 171 height 14
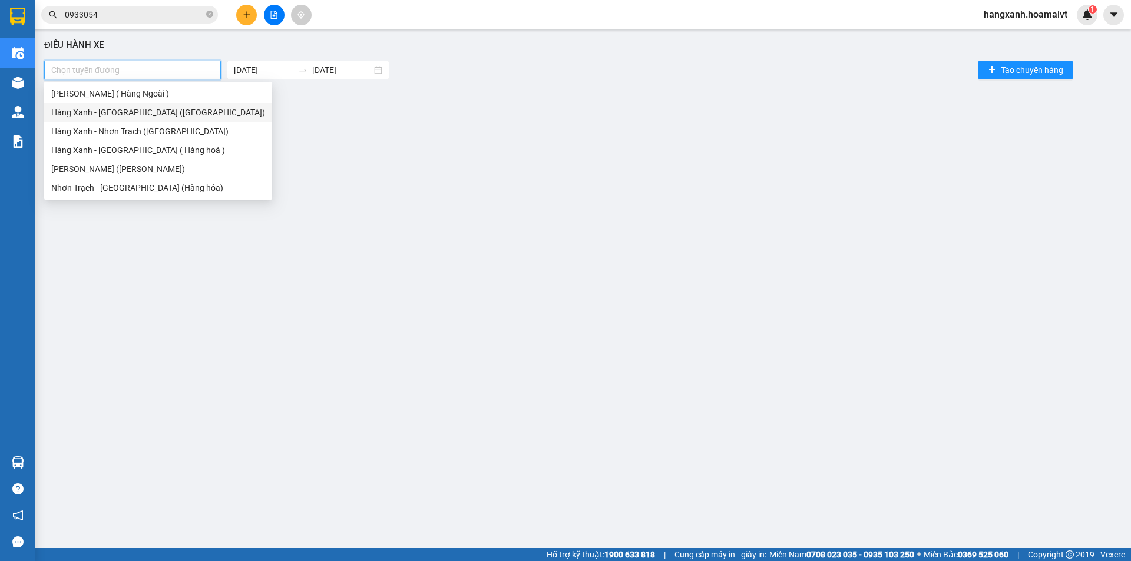
drag, startPoint x: 137, startPoint y: 109, endPoint x: 204, endPoint y: 117, distance: 67.0
click at [138, 109] on div "Hàng Xanh - [GEOGRAPHIC_DATA] ([GEOGRAPHIC_DATA])" at bounding box center [158, 112] width 214 height 13
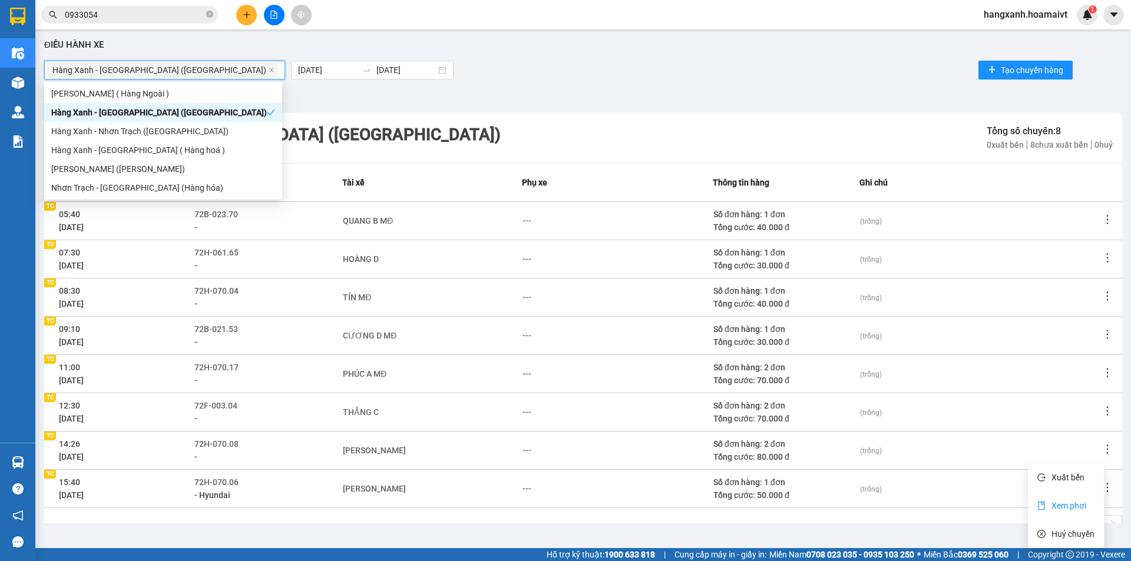
click at [1073, 497] on li "Xem phơi" at bounding box center [1066, 506] width 76 height 24
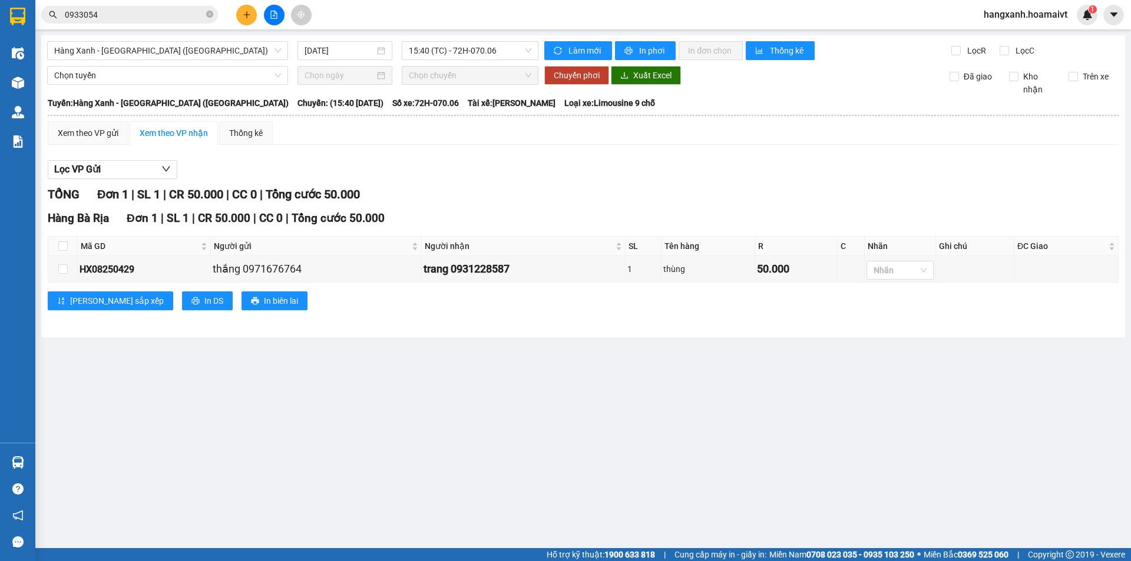
click at [165, 9] on input "0933054" at bounding box center [134, 14] width 139 height 13
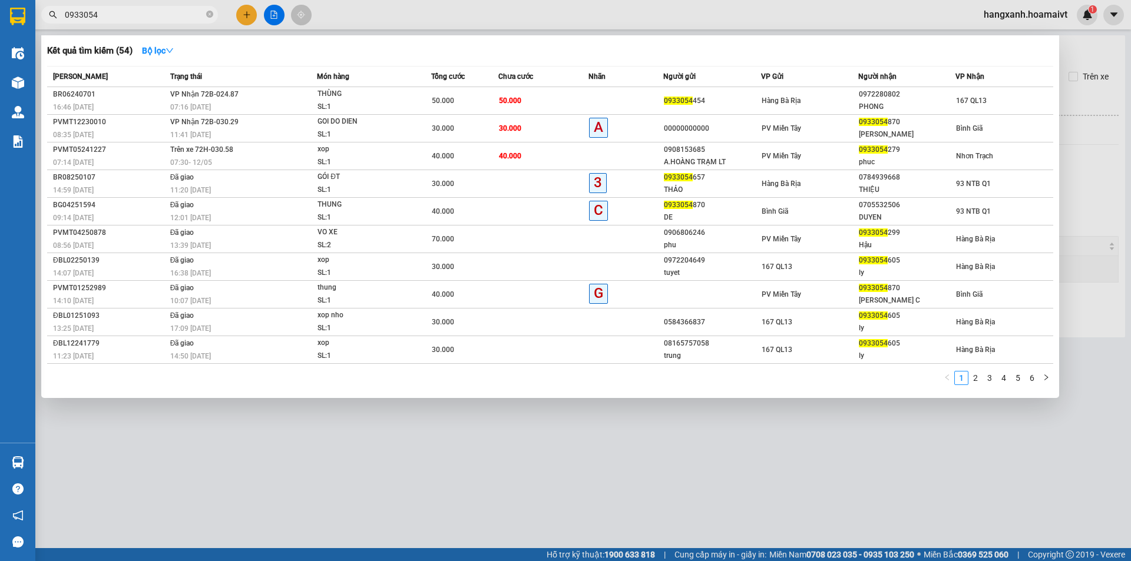
click at [165, 9] on input "0933054" at bounding box center [134, 14] width 139 height 13
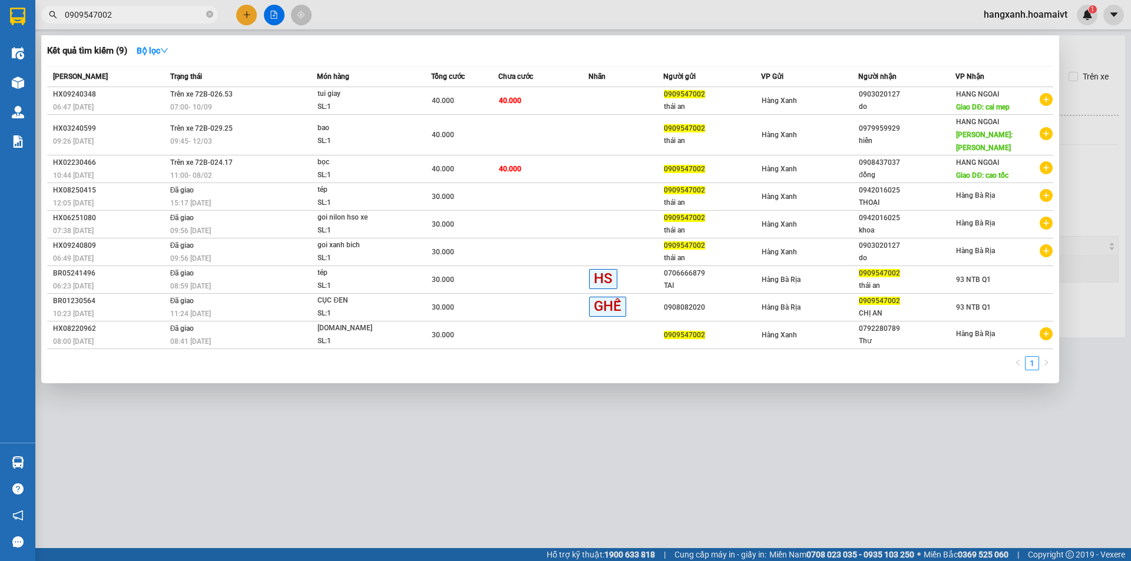
click at [154, 18] on input "0909547002" at bounding box center [134, 14] width 139 height 13
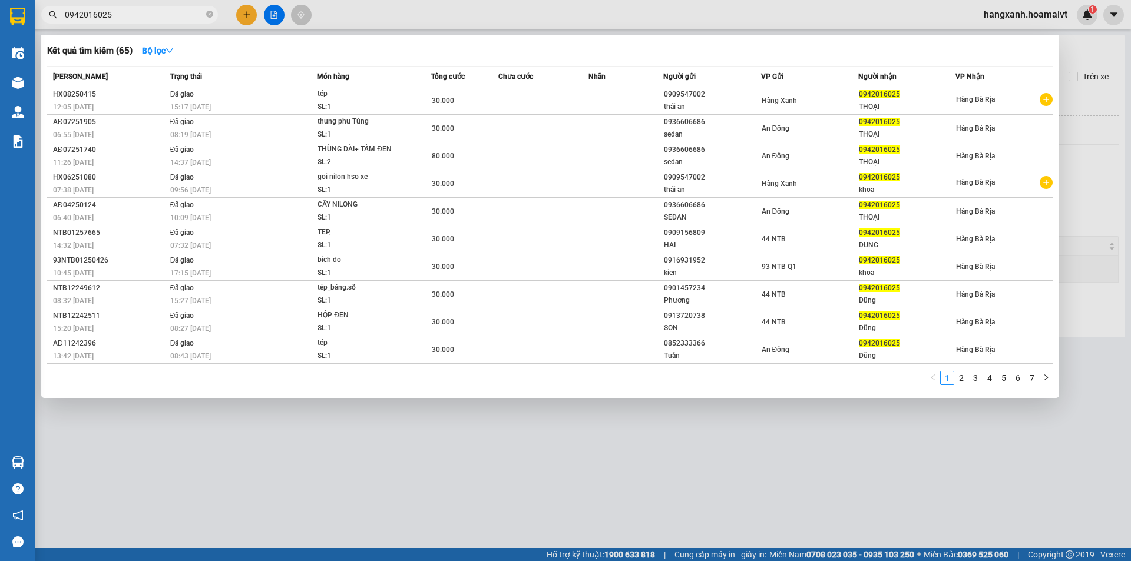
type input "0942016025"
click at [484, 477] on div at bounding box center [565, 280] width 1131 height 561
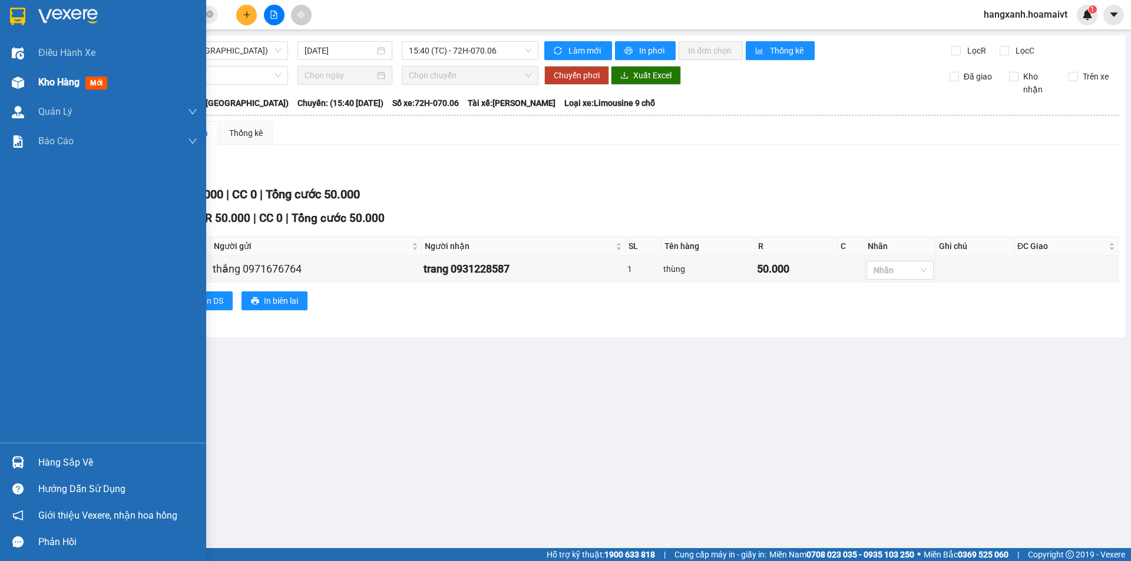
click at [27, 78] on div at bounding box center [18, 82] width 21 height 21
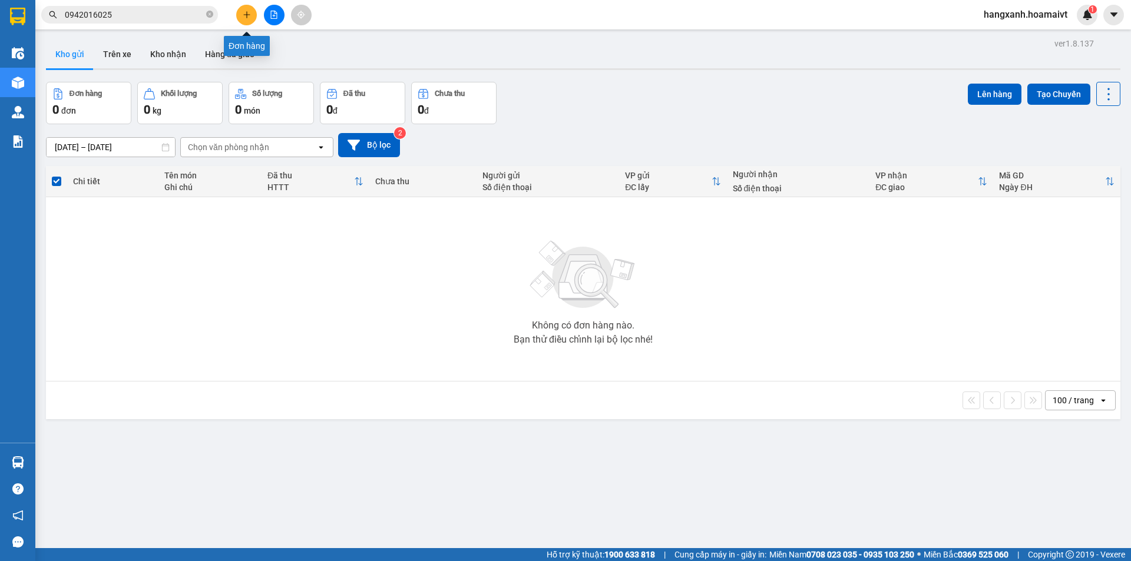
click at [249, 15] on icon "plus" at bounding box center [246, 14] width 6 height 1
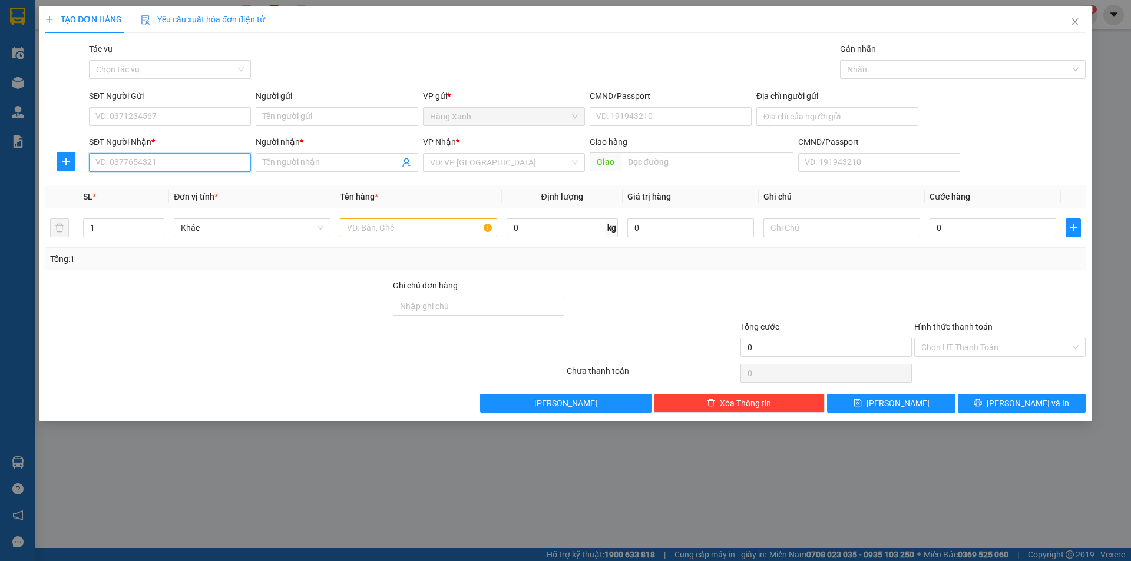
click at [163, 167] on input "SĐT Người Nhận *" at bounding box center [170, 162] width 162 height 19
type input "0915131014"
drag, startPoint x: 171, startPoint y: 183, endPoint x: 190, endPoint y: 144, distance: 42.4
click at [173, 183] on div "0915131014 - Minh" at bounding box center [170, 186] width 148 height 13
type input "Minh"
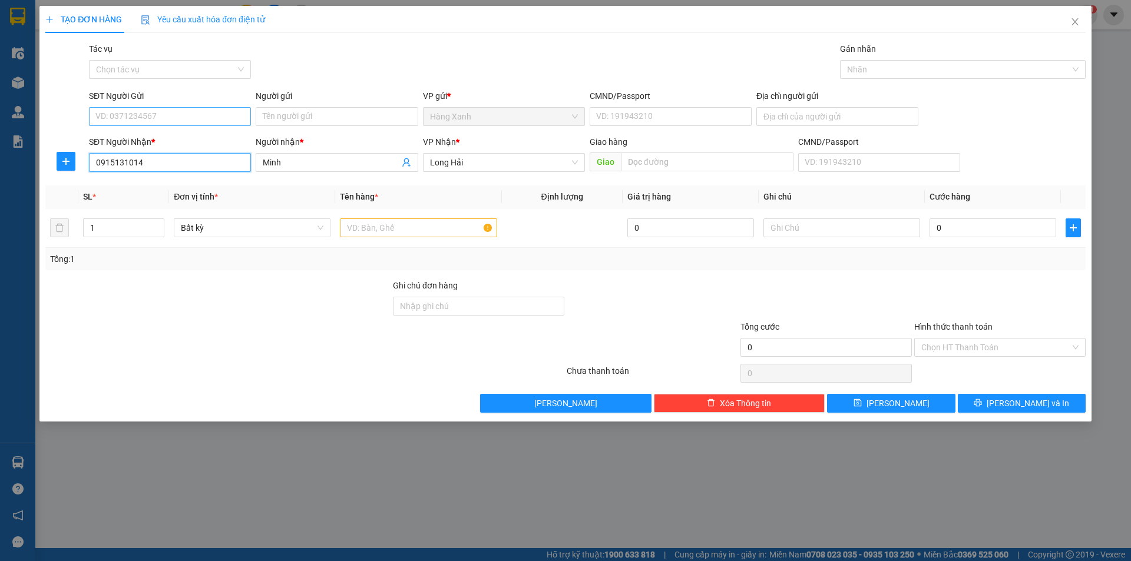
type input "0915131014"
click at [196, 113] on input "SĐT Người Gửi" at bounding box center [170, 116] width 162 height 19
click at [184, 141] on div "0919275059 - GIANG" at bounding box center [170, 140] width 148 height 13
type input "0919275059"
type input "GIANG"
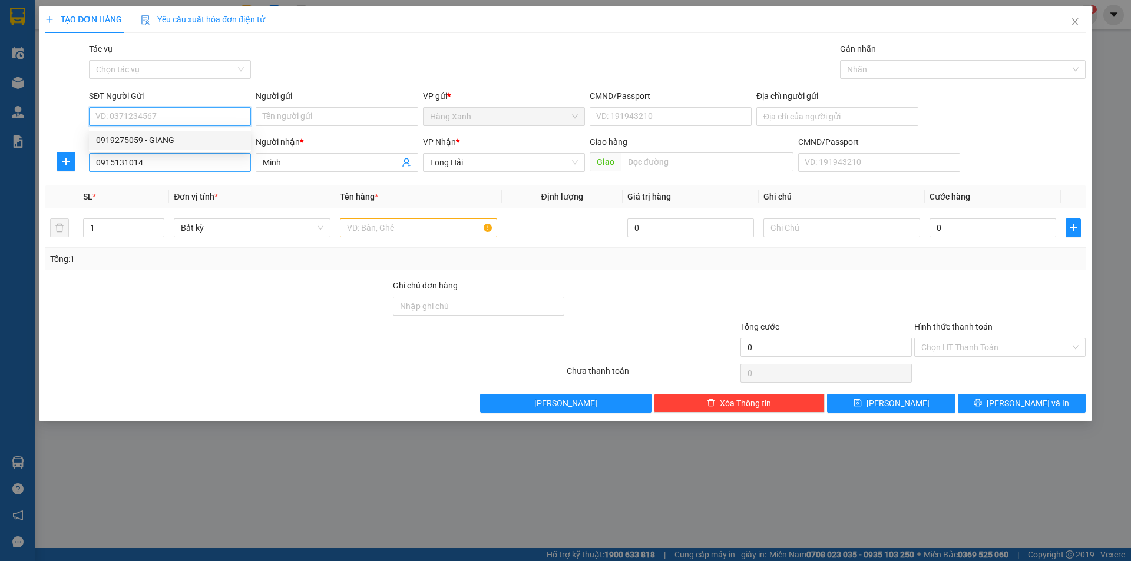
type input "084193008526"
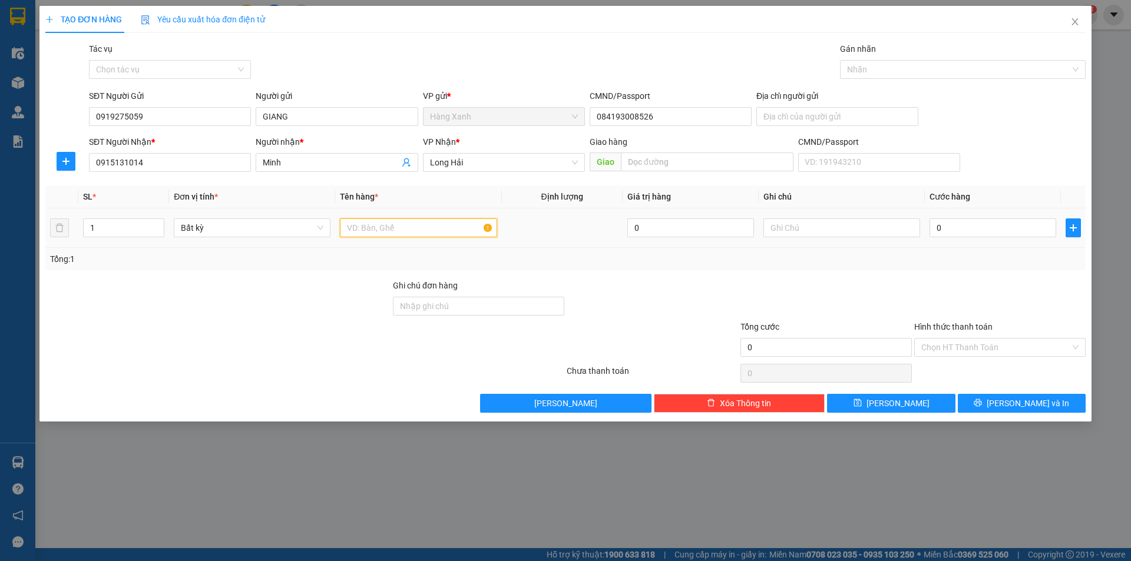
click at [380, 233] on input "text" at bounding box center [418, 228] width 157 height 19
click at [945, 227] on input "0" at bounding box center [992, 228] width 127 height 19
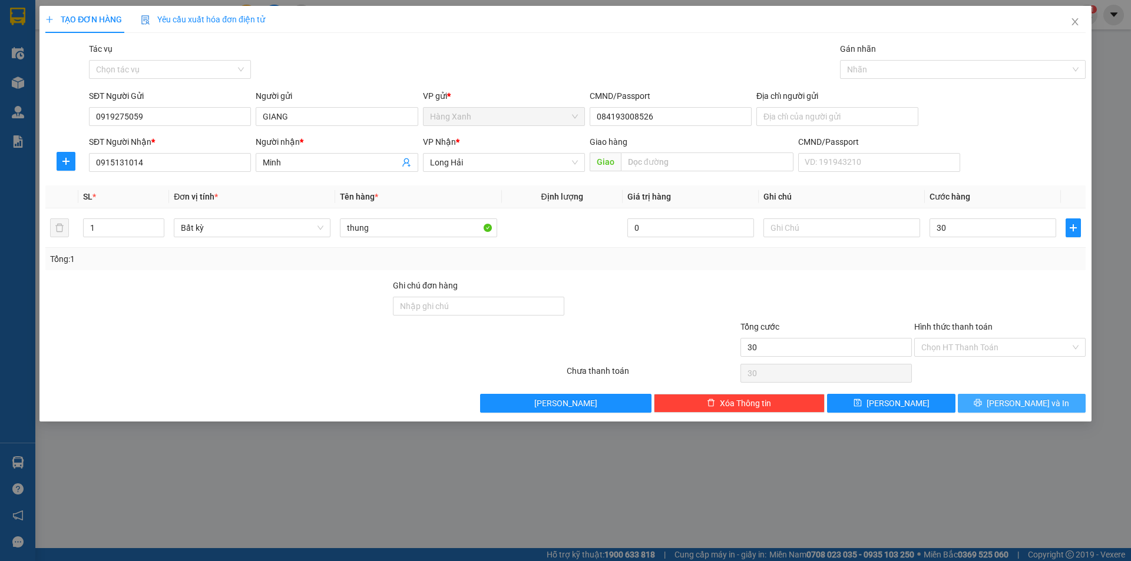
click at [1017, 406] on span "[PERSON_NAME] và In" at bounding box center [1028, 403] width 82 height 13
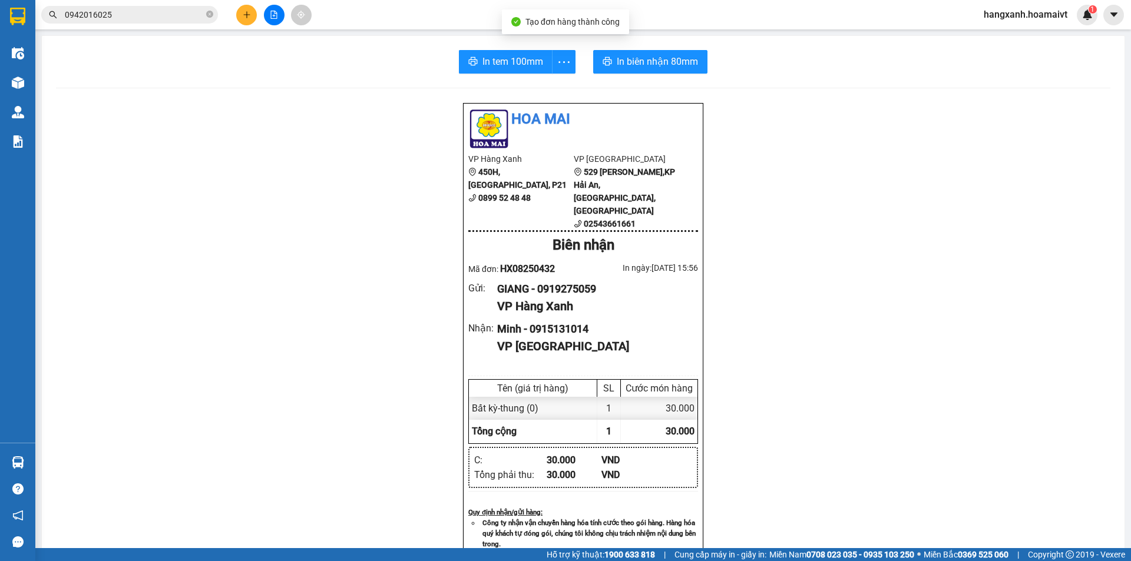
click at [467, 42] on div "In tem 100mm In biên nhận 80mm Hoa Mai VP Hàng Xanh 450H, Điện Biên Phủ, P21 08…" at bounding box center [583, 470] width 1083 height 868
click at [475, 59] on button "In tem 100mm" at bounding box center [506, 62] width 94 height 24
click at [633, 49] on main "In tem 100mm In biên nhận 80mm Hoa Mai VP Hàng Xanh 450H, Điện Biên Phủ, P21 08…" at bounding box center [565, 274] width 1131 height 548
click at [632, 52] on button "In biên nhận 80mm" at bounding box center [650, 62] width 114 height 24
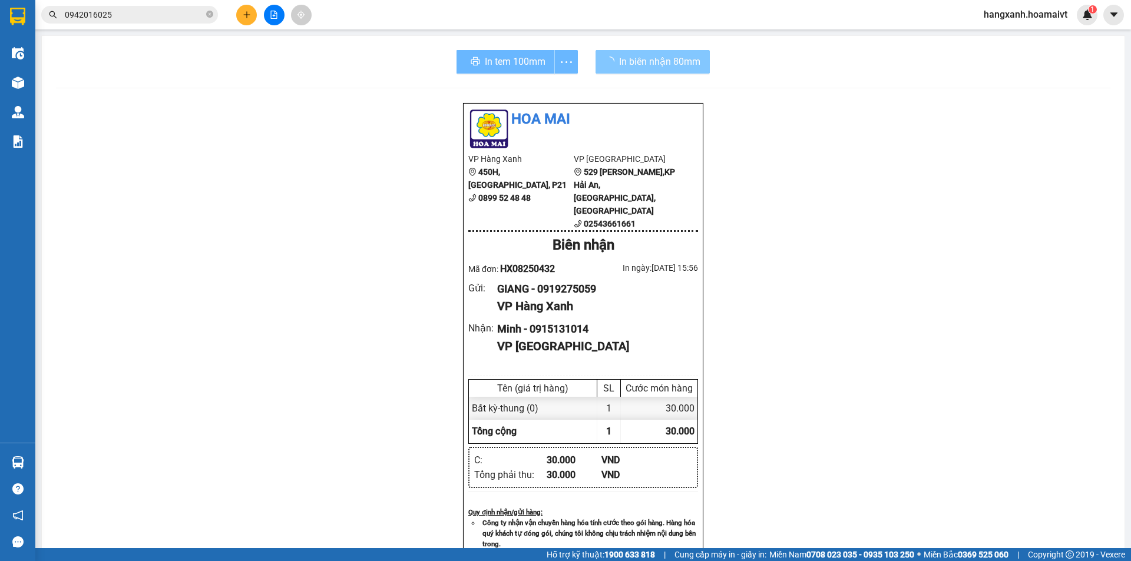
click at [497, 61] on div "In tem 100mm" at bounding box center [516, 62] width 121 height 24
click at [497, 61] on span "In tem 100mm" at bounding box center [515, 61] width 61 height 15
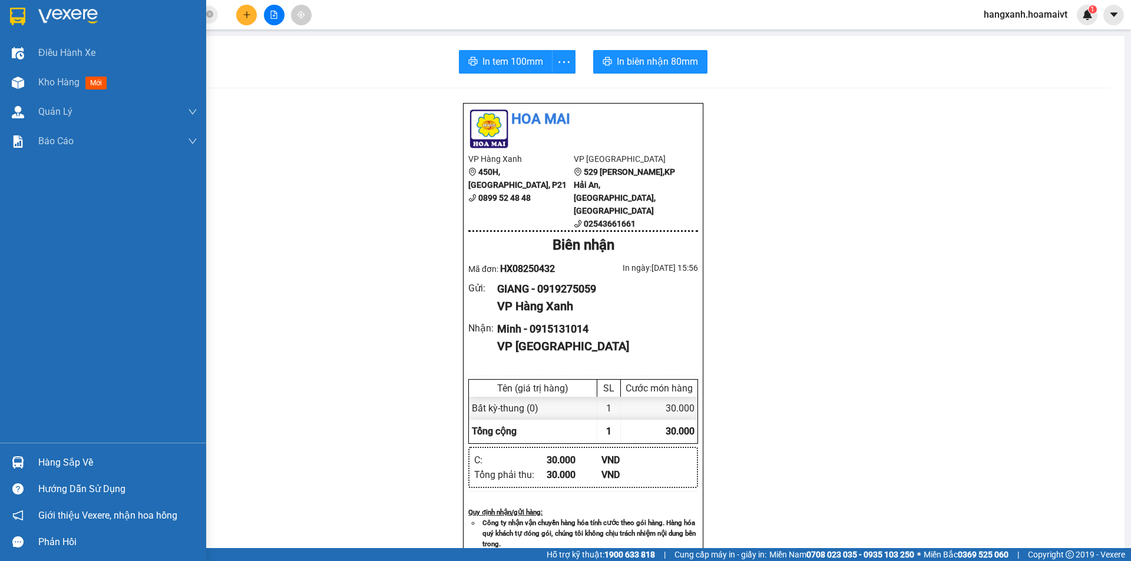
drag, startPoint x: 0, startPoint y: 80, endPoint x: 273, endPoint y: 0, distance: 284.2
click at [1, 81] on div "Kho hàng mới" at bounding box center [103, 82] width 206 height 29
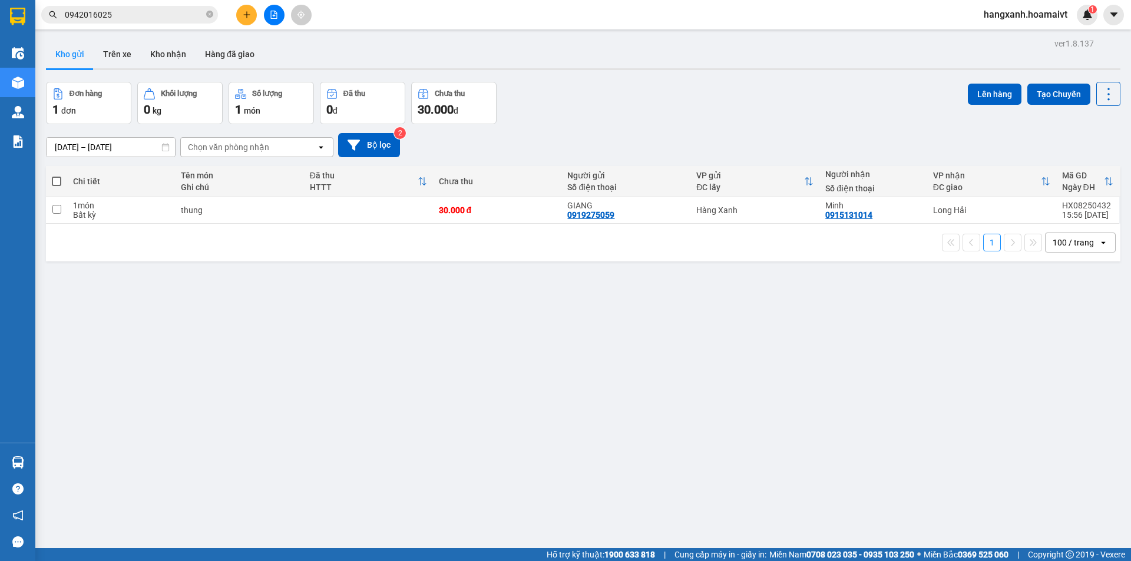
drag, startPoint x: 928, startPoint y: 207, endPoint x: 953, endPoint y: 165, distance: 49.1
click at [933, 206] on div "Long Hải" at bounding box center [991, 210] width 117 height 9
checkbox input "true"
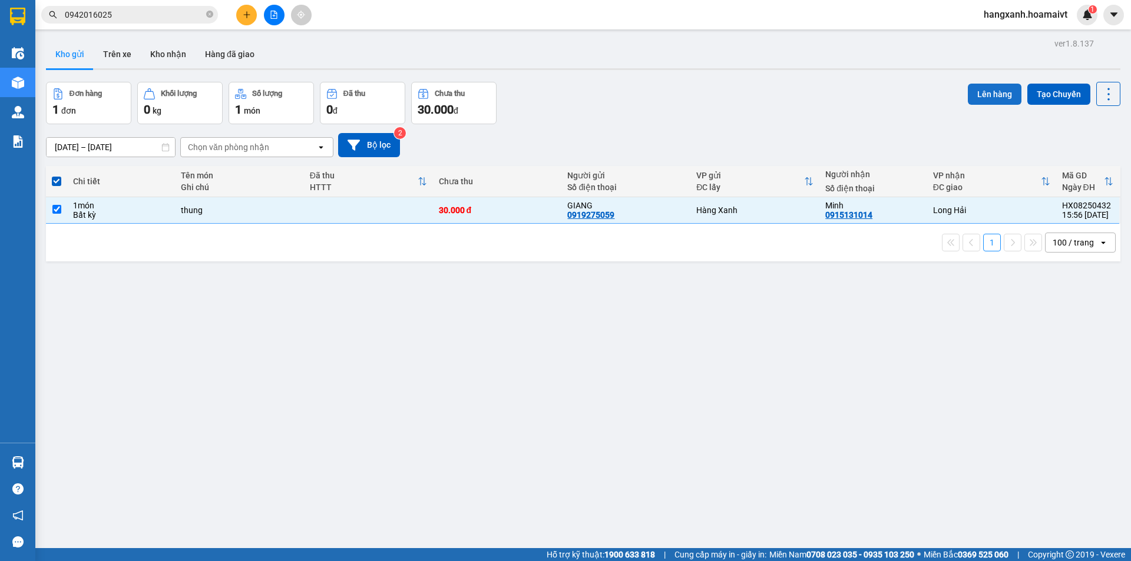
drag, startPoint x: 974, startPoint y: 98, endPoint x: 980, endPoint y: 94, distance: 6.7
click at [977, 95] on button "Lên hàng" at bounding box center [995, 94] width 54 height 21
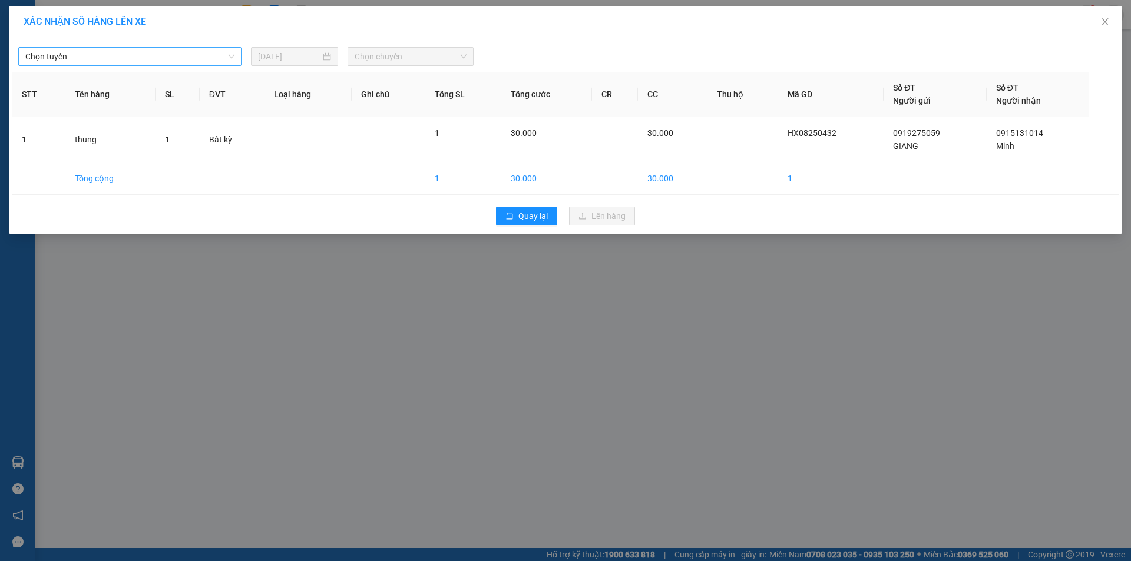
click at [93, 64] on span "Chọn tuyến" at bounding box center [129, 57] width 209 height 18
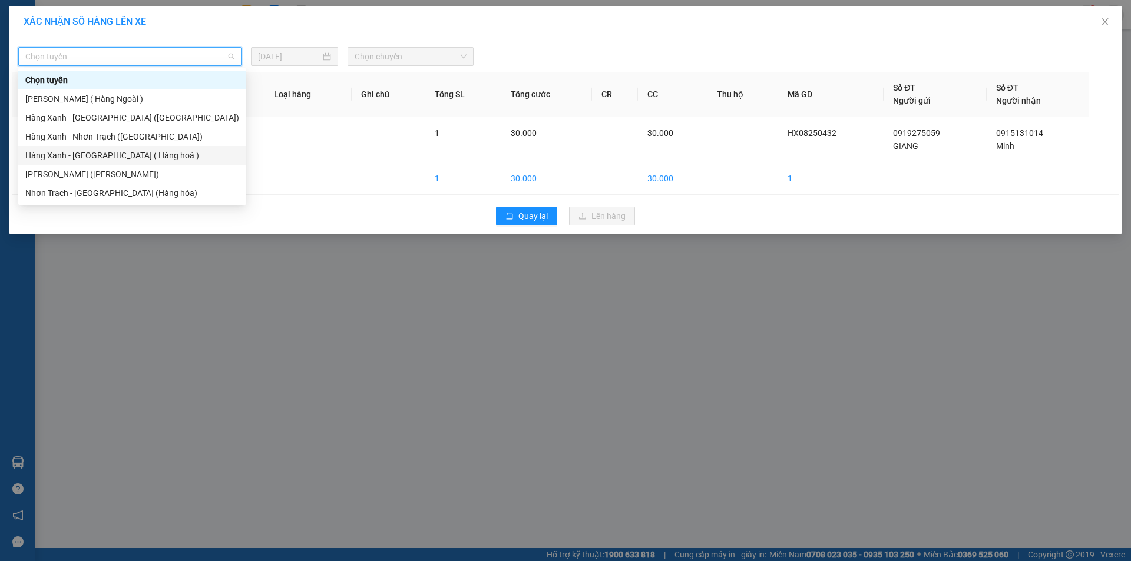
click at [109, 155] on div "Hàng Xanh - [GEOGRAPHIC_DATA] ( Hàng hoá )" at bounding box center [132, 155] width 214 height 13
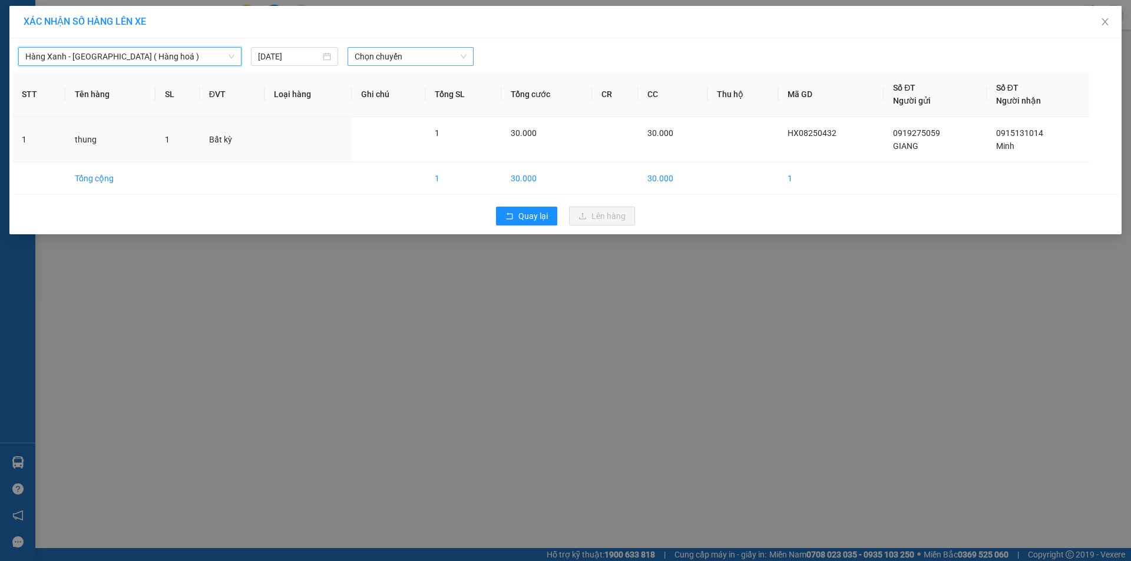
click at [458, 54] on span "Chọn chuyến" at bounding box center [411, 57] width 112 height 18
type input "16"
drag, startPoint x: 418, startPoint y: 95, endPoint x: 429, endPoint y: 97, distance: 10.7
click at [421, 96] on div "Thêm chuyến " 16:00 "" at bounding box center [410, 100] width 125 height 20
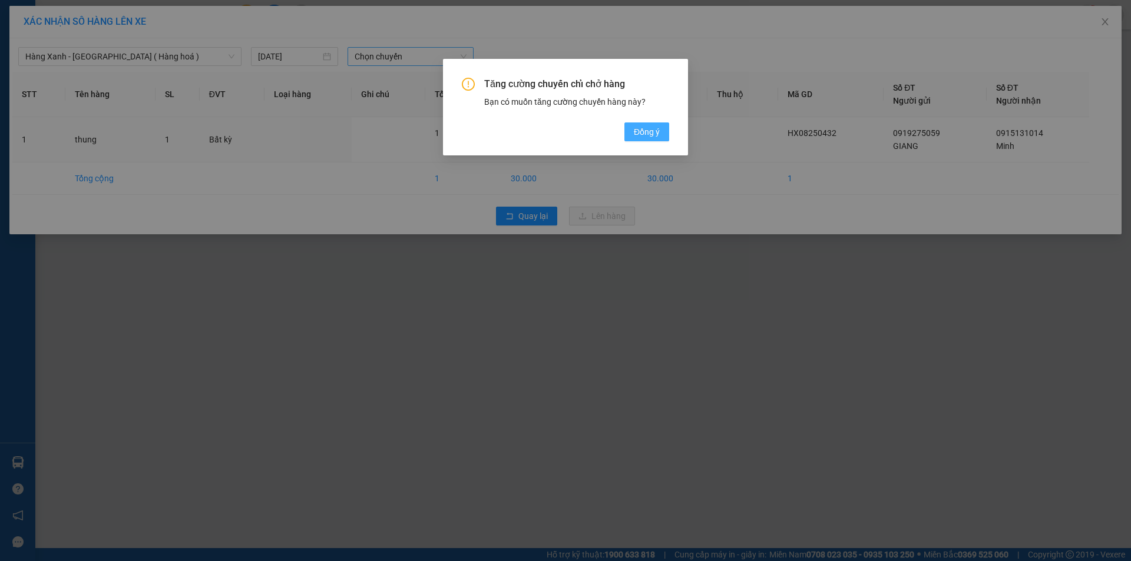
click at [640, 130] on button "Đồng ý" at bounding box center [646, 132] width 45 height 19
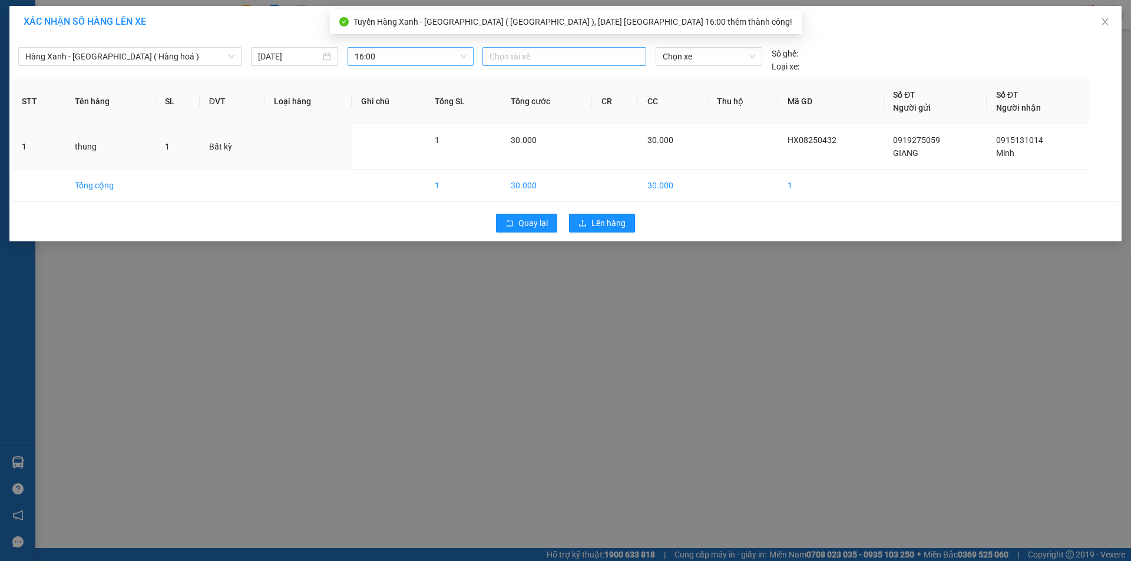
click at [577, 57] on div at bounding box center [564, 56] width 158 height 14
type input "hoang d"
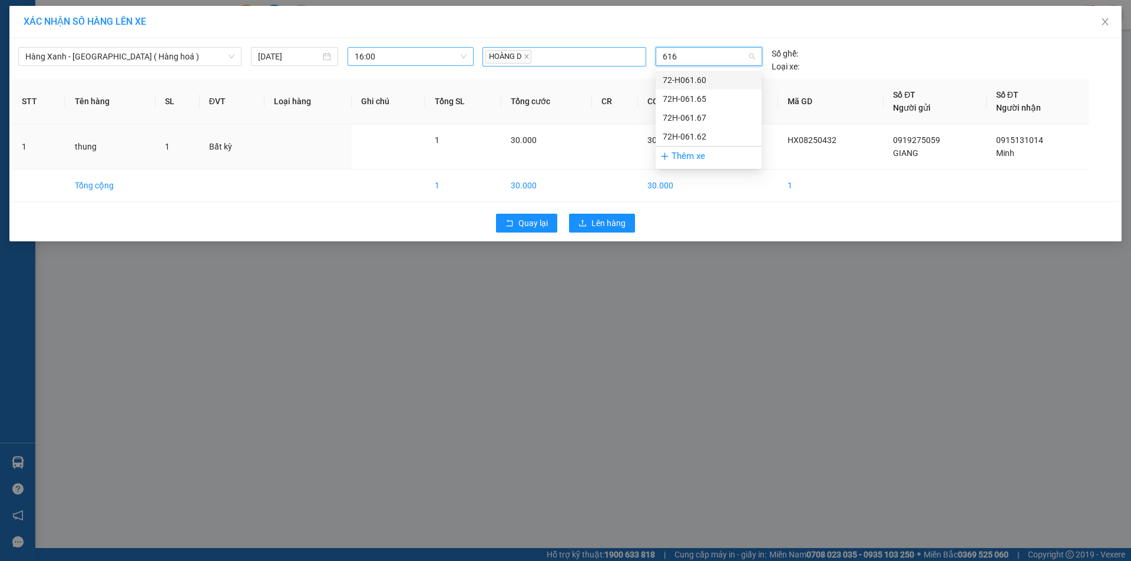
type input "6160"
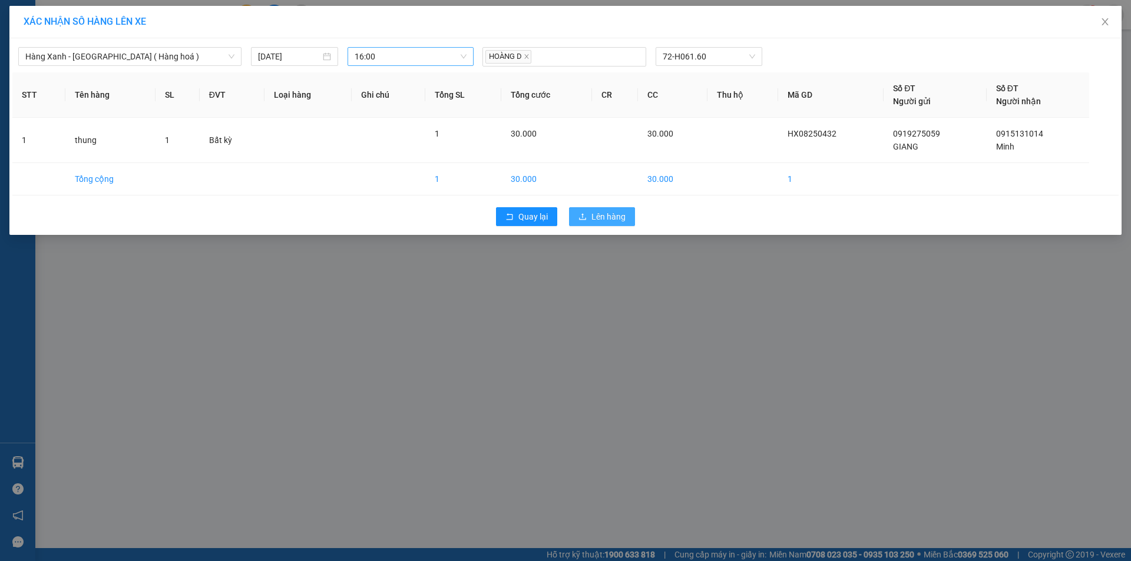
drag, startPoint x: 586, startPoint y: 218, endPoint x: 597, endPoint y: 206, distance: 16.3
click at [586, 219] on icon "upload" at bounding box center [582, 217] width 8 height 8
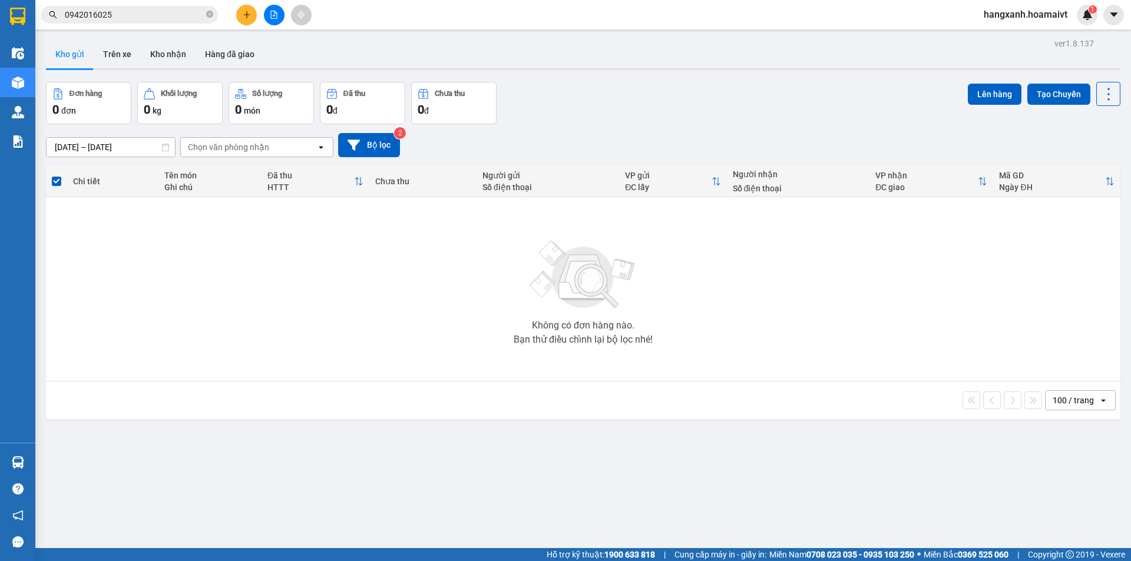
click at [240, 6] on div at bounding box center [274, 15] width 88 height 21
click at [241, 10] on button at bounding box center [246, 15] width 21 height 21
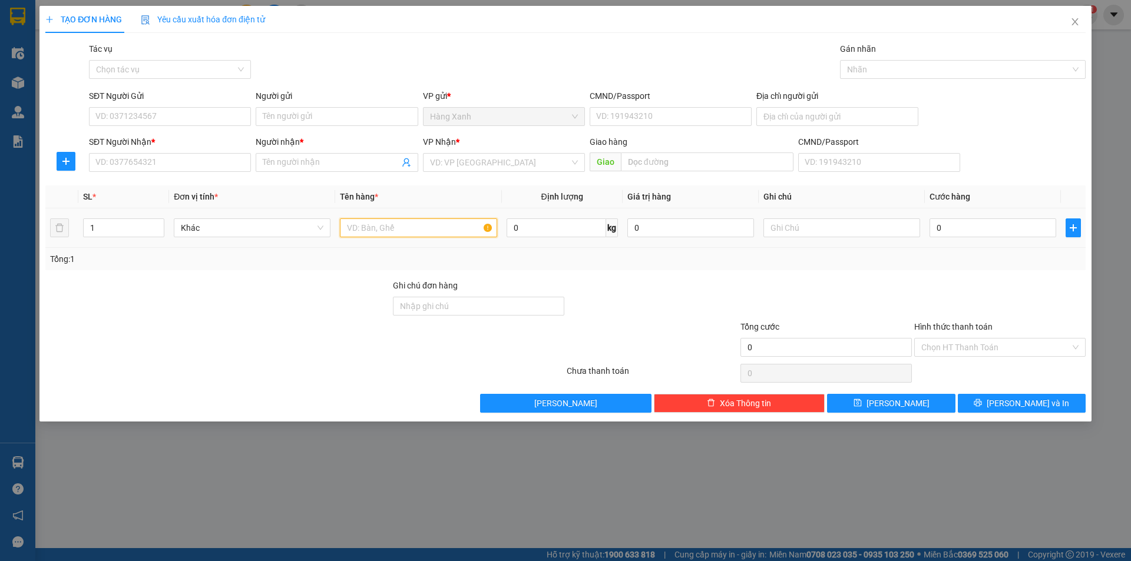
click at [399, 226] on input "text" at bounding box center [418, 228] width 157 height 19
type input "hộp"
click at [207, 163] on input "SĐT Người Nhận *" at bounding box center [170, 162] width 162 height 19
type input "0"
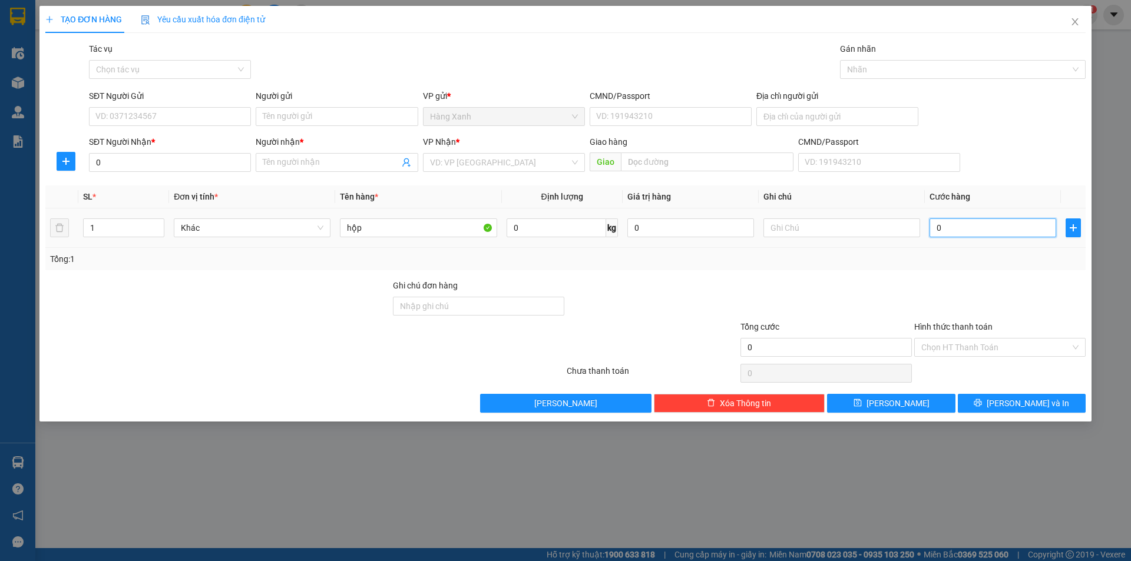
click at [945, 227] on input "0" at bounding box center [992, 228] width 127 height 19
type input "4"
type input "40"
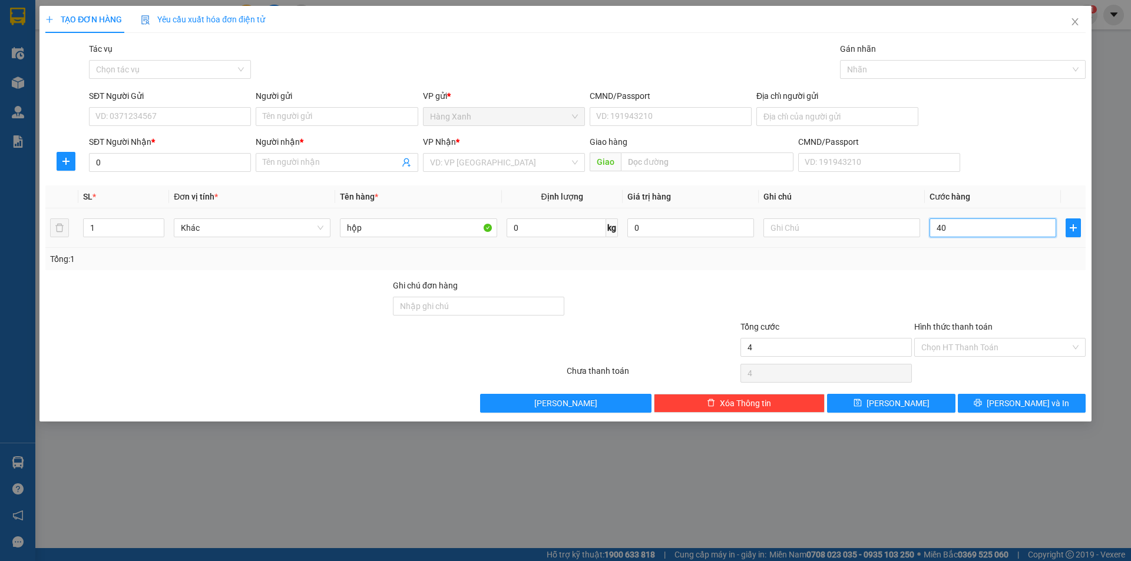
type input "40"
click at [134, 161] on input "0" at bounding box center [170, 162] width 162 height 19
type input "40.000"
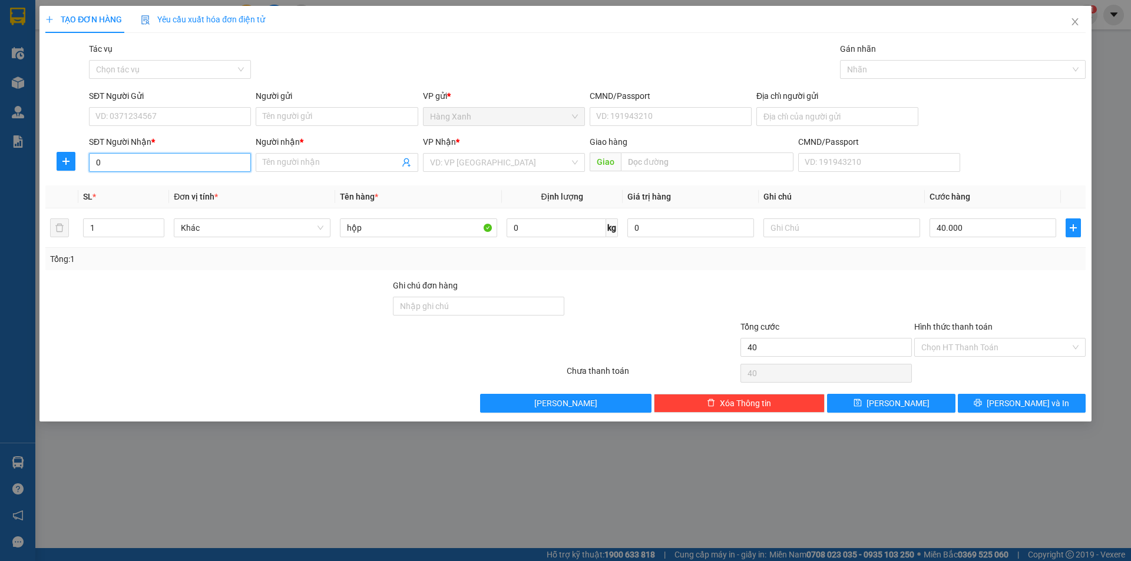
type input "40.000"
type input "0961801139"
click at [140, 183] on div "0961801139 - hòa" at bounding box center [170, 186] width 148 height 13
type input "hòa"
type input "pthai"
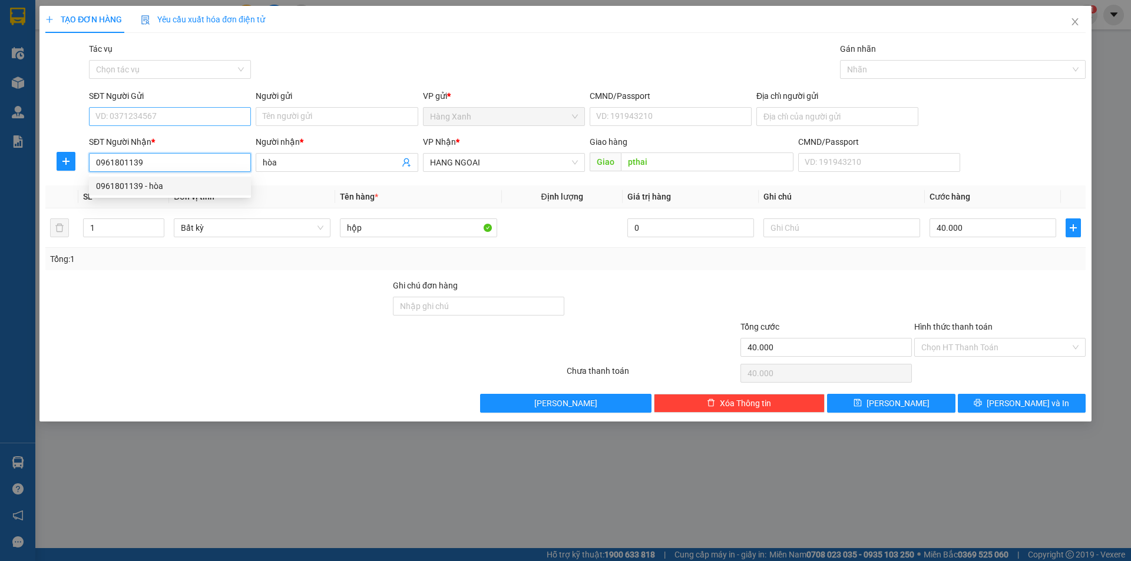
type input "0961801139"
click at [153, 108] on input "SĐT Người Gửi" at bounding box center [170, 116] width 162 height 19
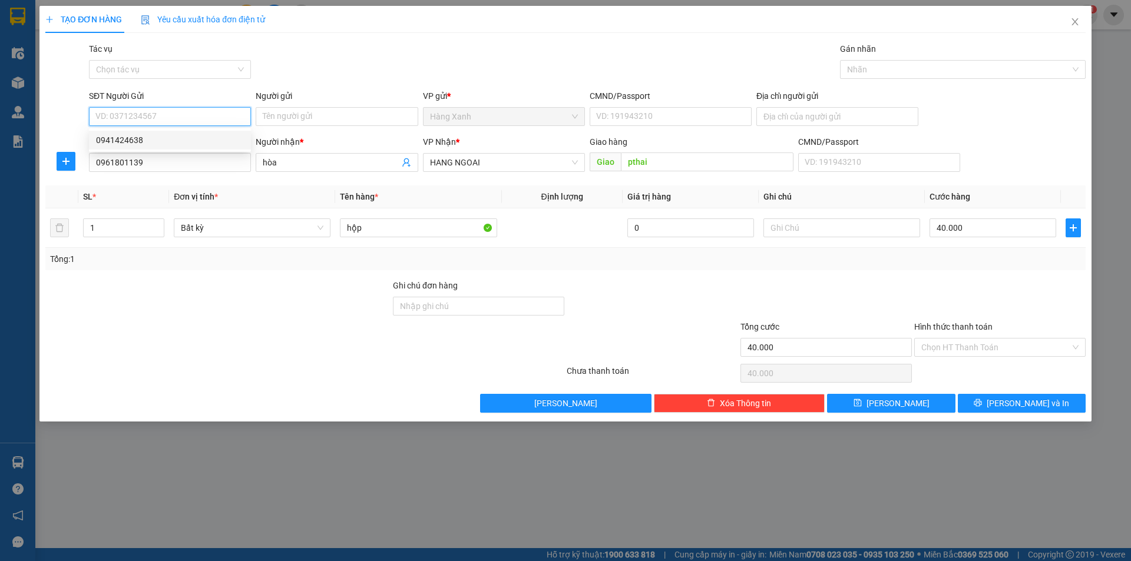
click at [144, 136] on div "0941424638" at bounding box center [170, 140] width 148 height 13
type input "0941424638"
click at [215, 115] on input "0941424638" at bounding box center [170, 116] width 162 height 19
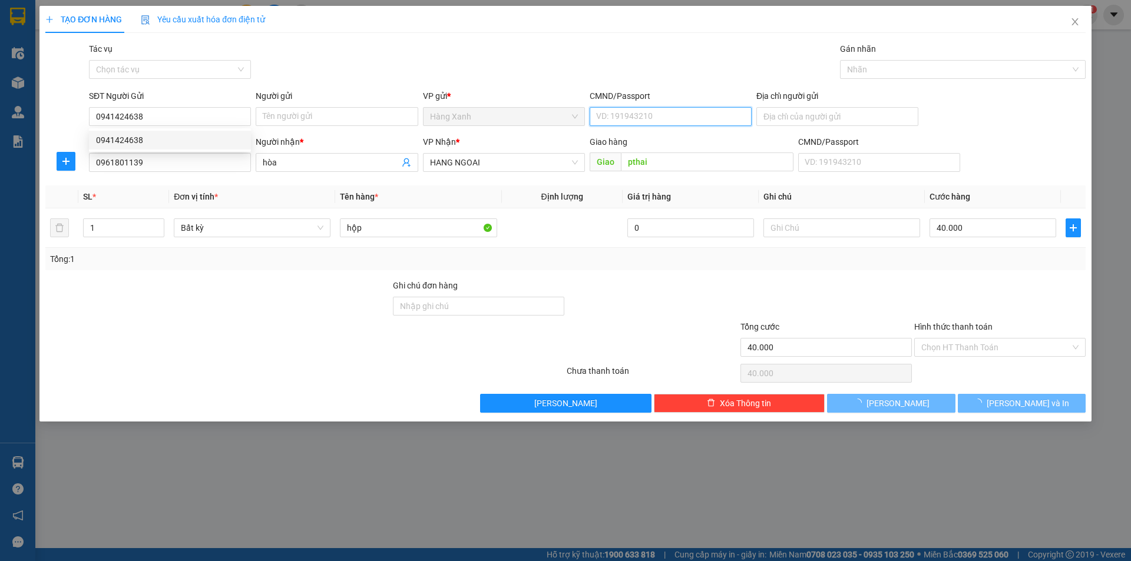
click at [649, 116] on input "CMND/Passport" at bounding box center [671, 116] width 162 height 19
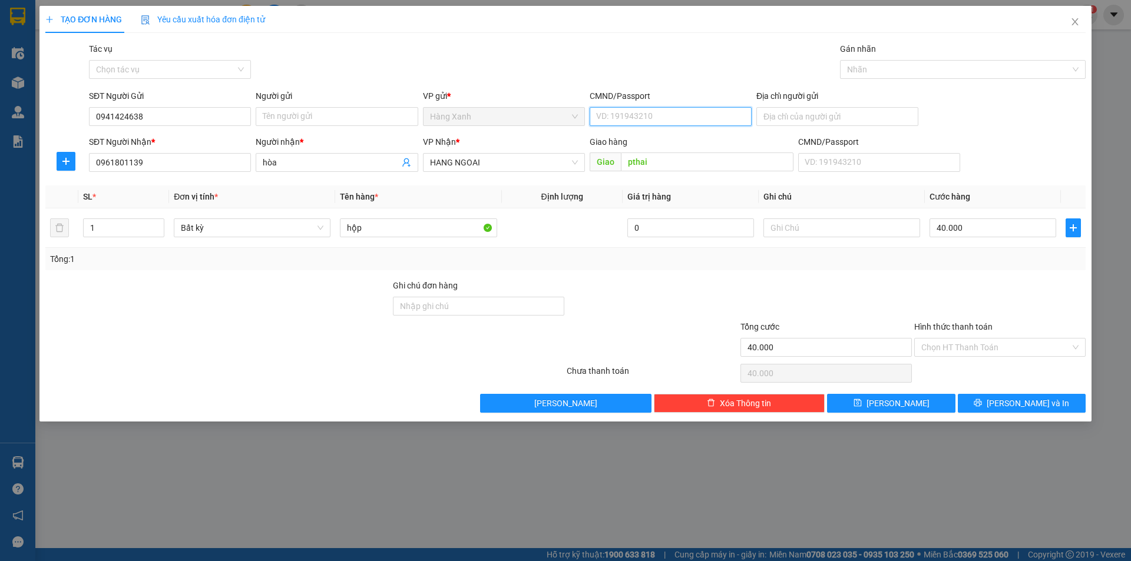
click at [650, 118] on input "CMND/Passport" at bounding box center [671, 116] width 162 height 19
type input "051086058256"
click at [972, 342] on input "Hình thức thanh toán" at bounding box center [995, 348] width 149 height 18
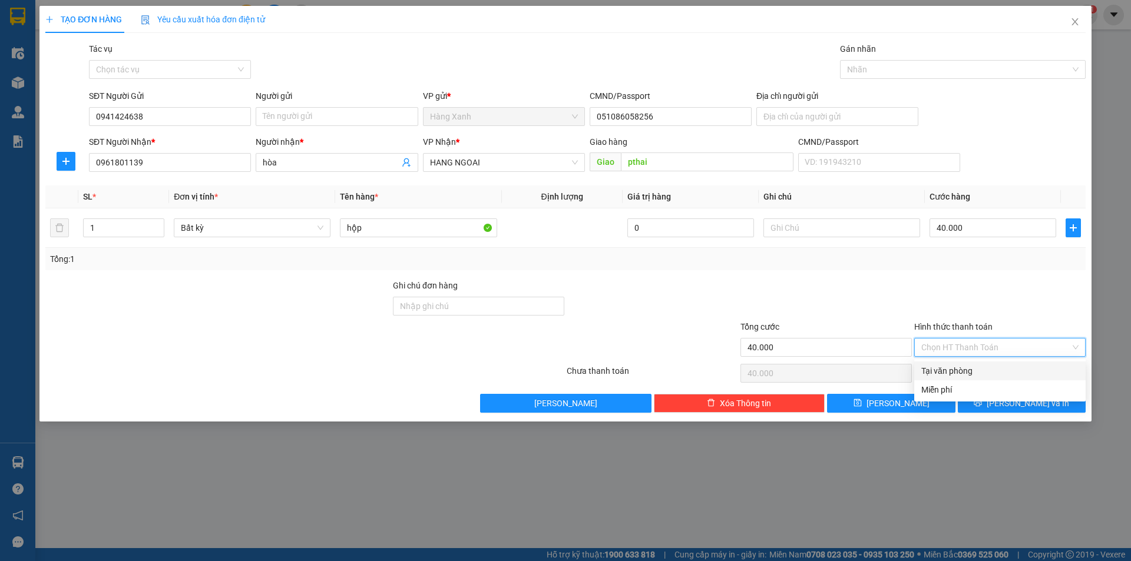
click at [973, 368] on div "Tại văn phòng" at bounding box center [999, 371] width 157 height 13
type input "0"
click at [1056, 411] on button "[PERSON_NAME] và In" at bounding box center [1022, 403] width 128 height 19
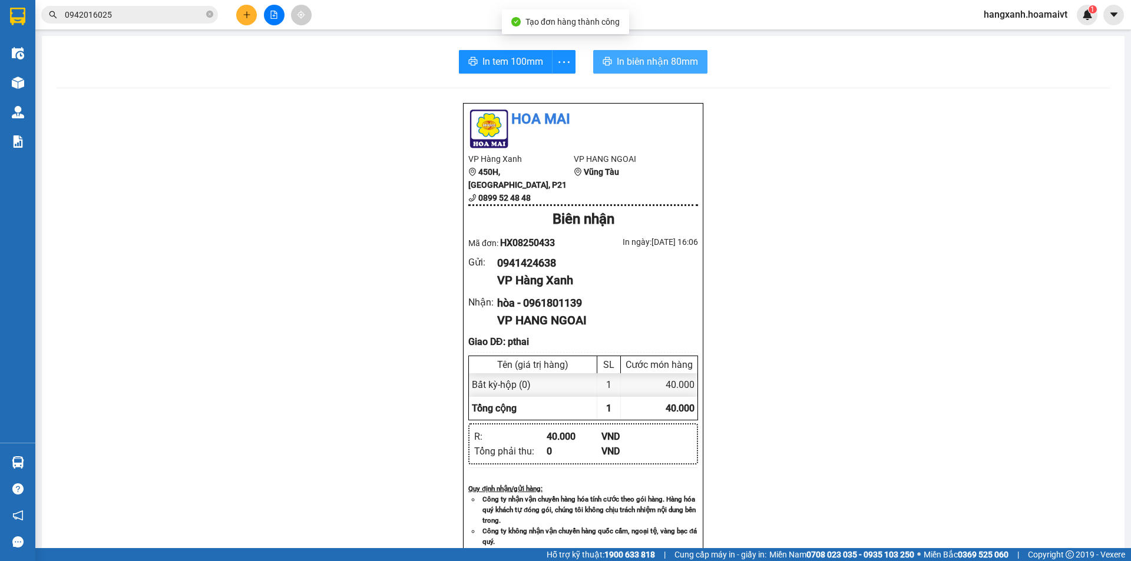
click at [650, 66] on span "In biên nhận 80mm" at bounding box center [657, 61] width 81 height 15
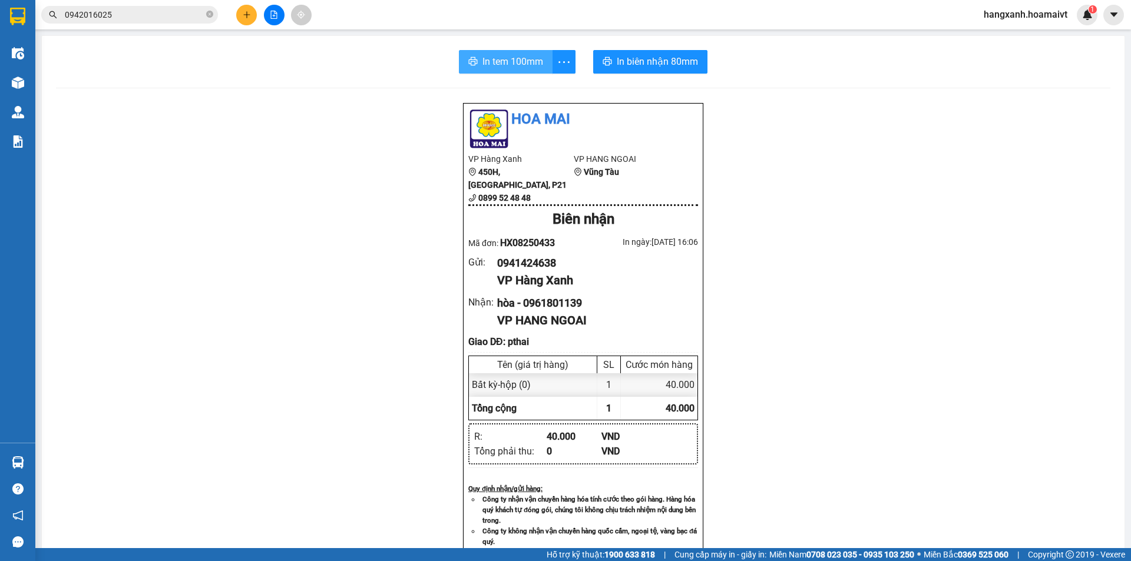
click at [504, 57] on span "In tem 100mm" at bounding box center [512, 61] width 61 height 15
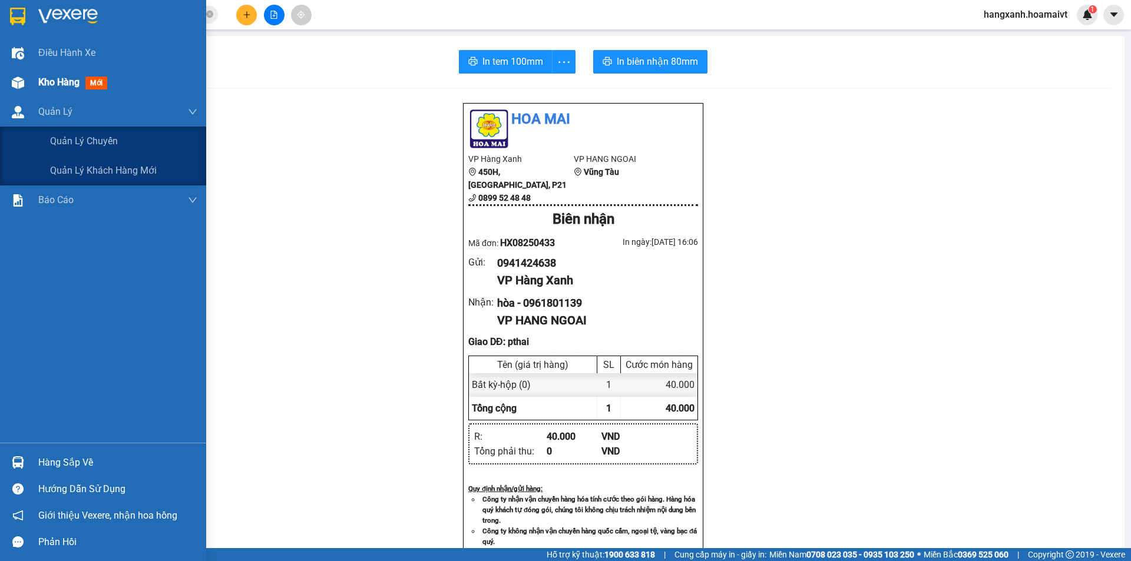
click at [23, 81] on img at bounding box center [18, 83] width 12 height 12
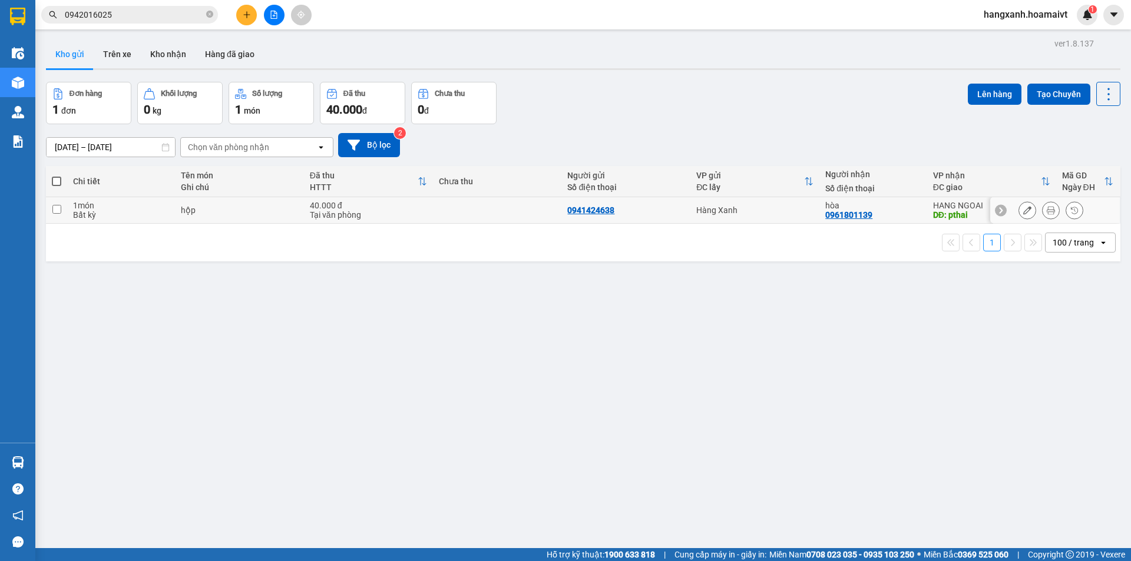
click at [892, 217] on div "hòa 0961801139" at bounding box center [872, 210] width 95 height 19
checkbox input "true"
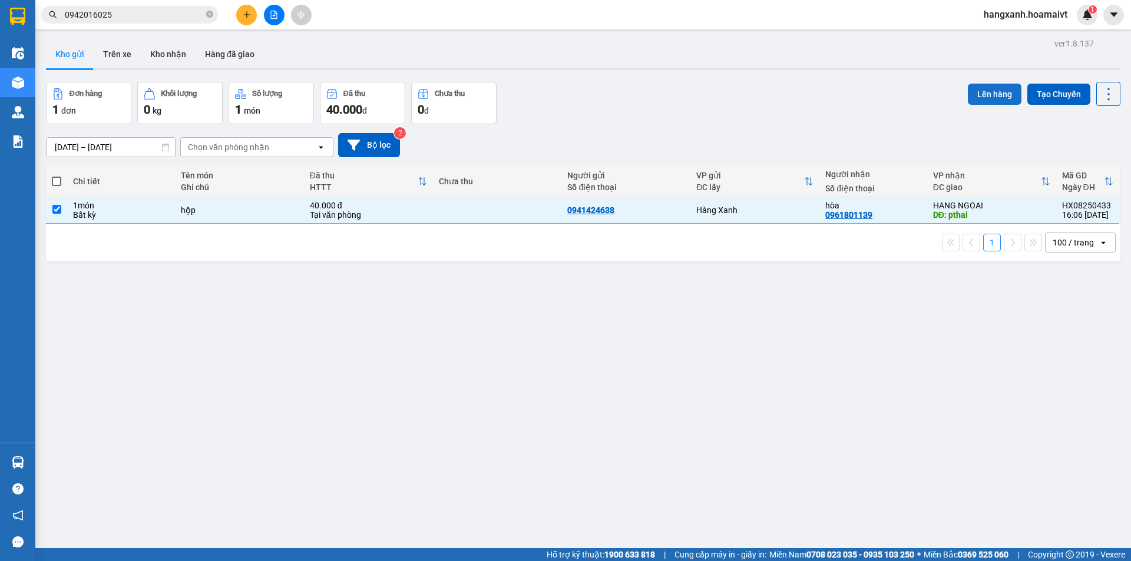
click at [974, 89] on button "Lên hàng" at bounding box center [995, 94] width 54 height 21
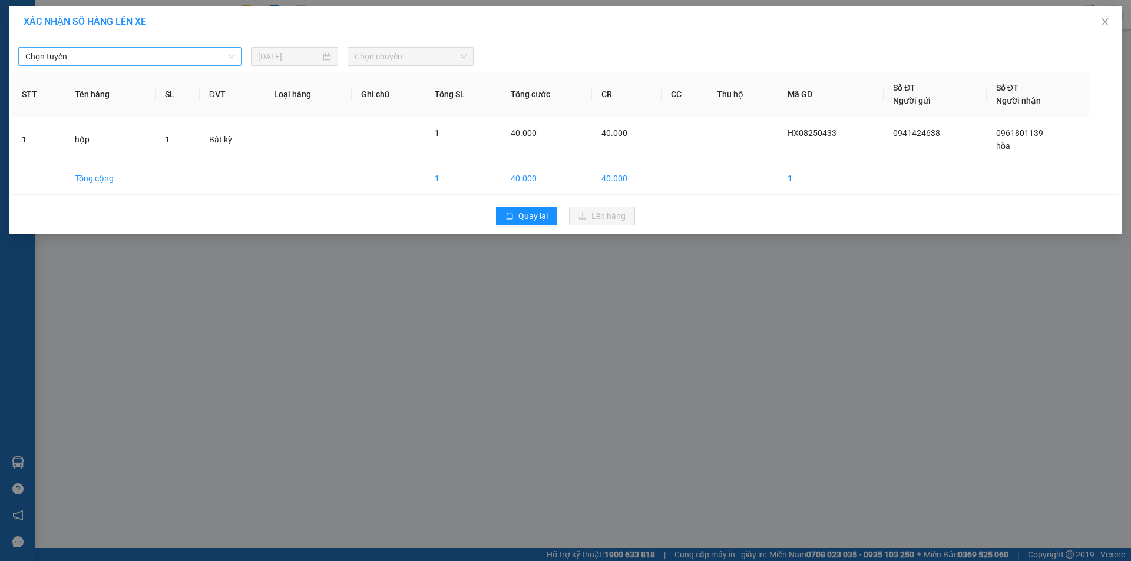
click at [219, 59] on span "Chọn tuyến" at bounding box center [129, 57] width 209 height 18
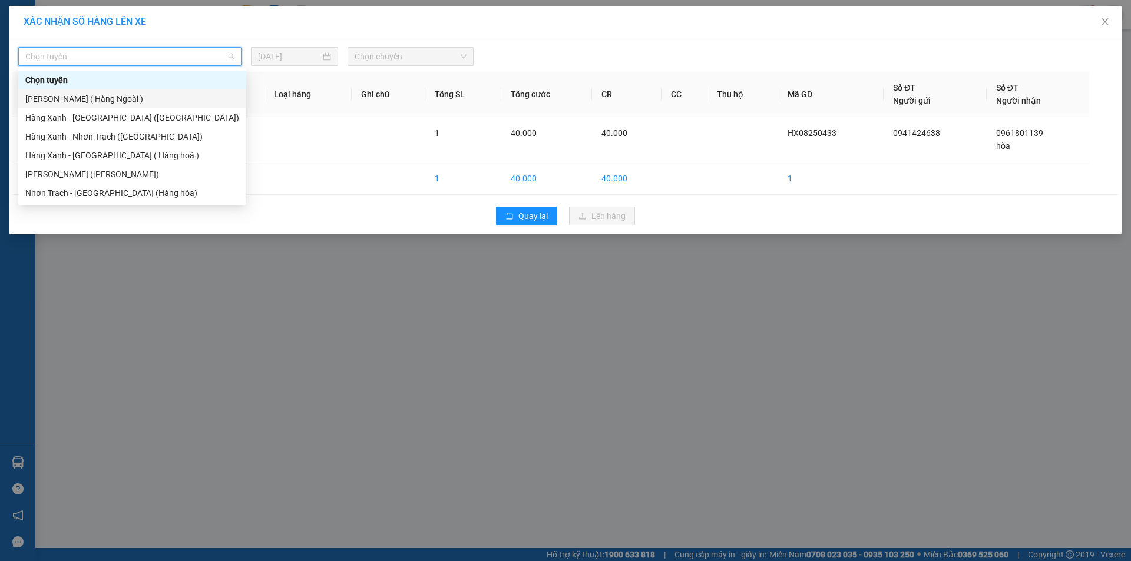
click at [145, 105] on div "[PERSON_NAME] ( Hàng Ngoài )" at bounding box center [132, 98] width 214 height 13
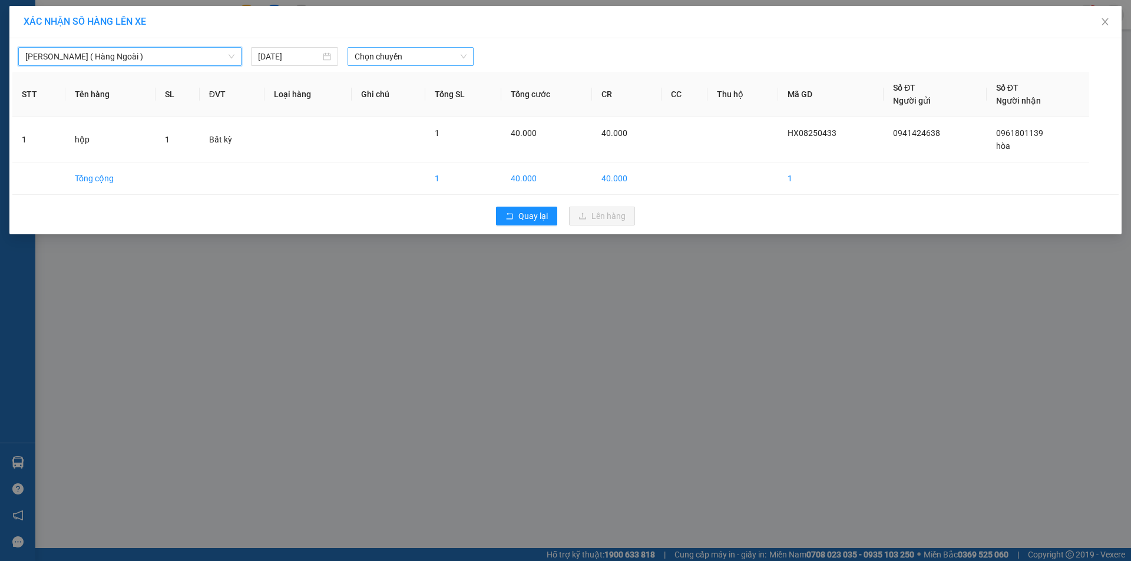
click at [440, 55] on span "Chọn chuyến" at bounding box center [411, 57] width 112 height 18
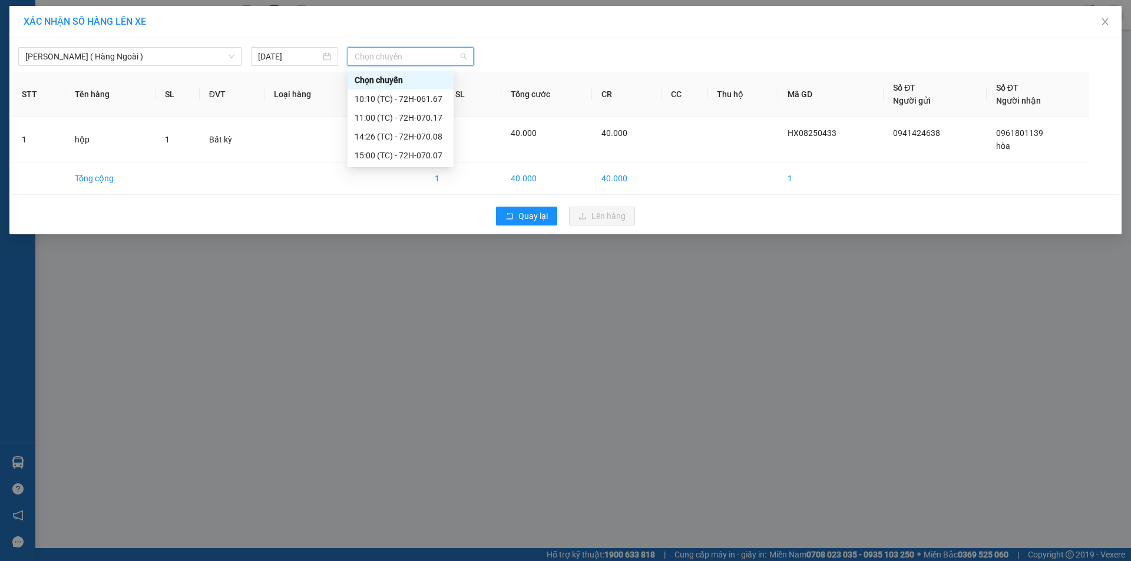
type input "4"
type input "1615"
click at [426, 101] on div "Thêm chuyến " 16:15 "" at bounding box center [410, 100] width 125 height 20
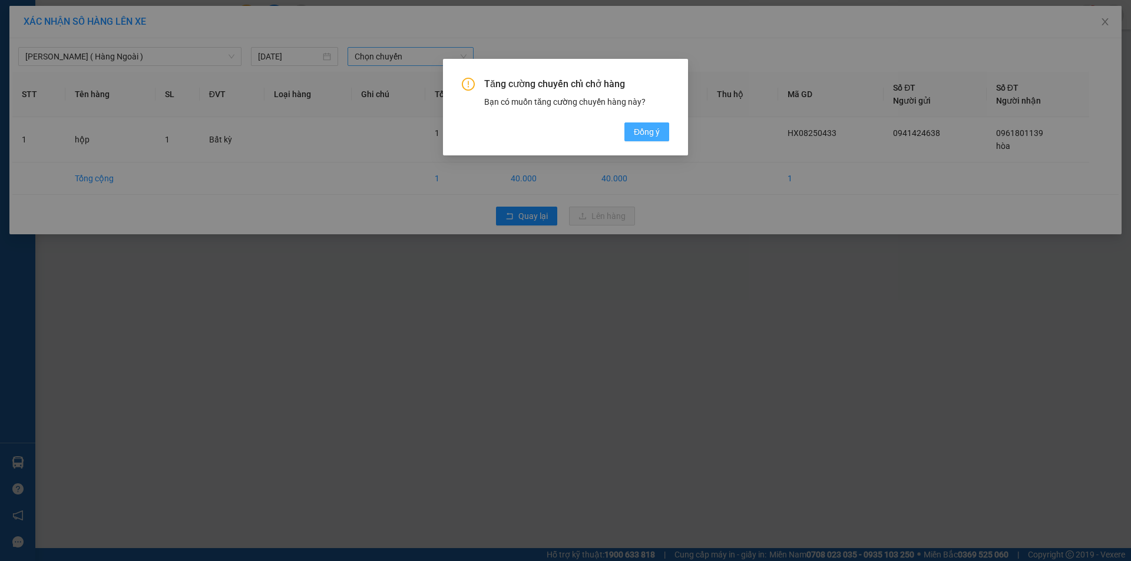
drag, startPoint x: 661, startPoint y: 130, endPoint x: 653, endPoint y: 121, distance: 12.1
click at [661, 130] on button "Đồng ý" at bounding box center [646, 132] width 45 height 19
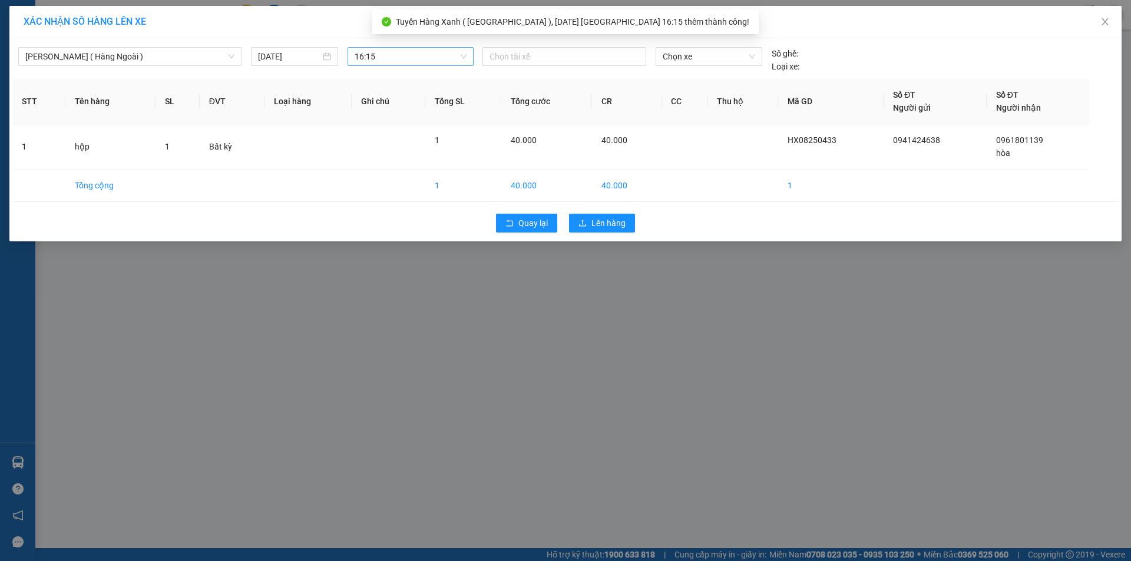
click at [574, 46] on div "Hàng Xanh ( Hàng Ngoài ) 11/08/2025 16:15 Chọn tài xế Chọn xe Số ghế: Loại xe:" at bounding box center [565, 57] width 1106 height 32
click at [573, 49] on div "Chọn tài xế" at bounding box center [564, 56] width 164 height 19
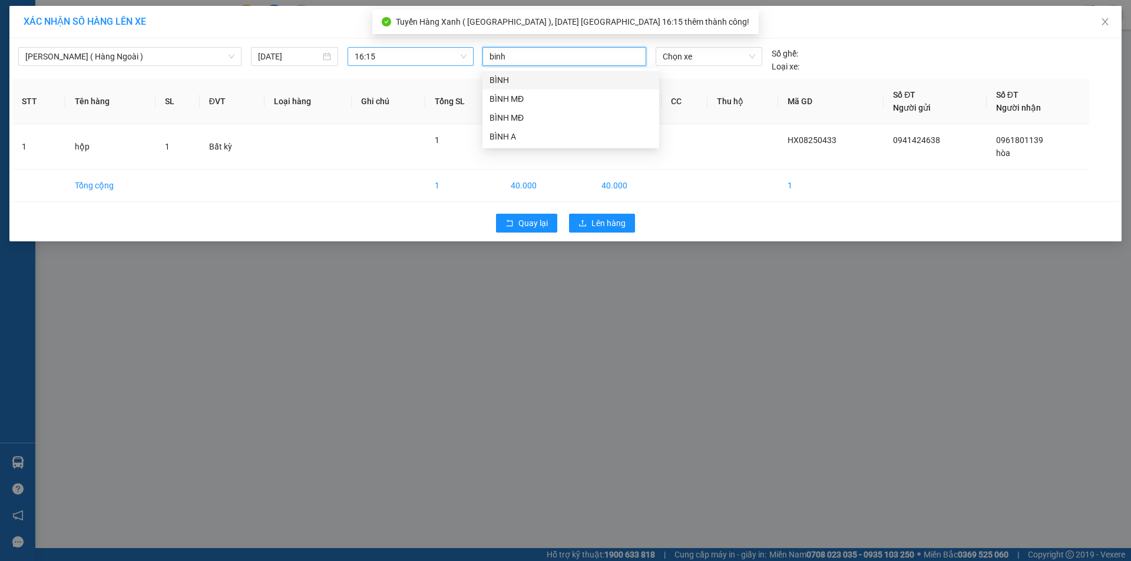
type input "binh m"
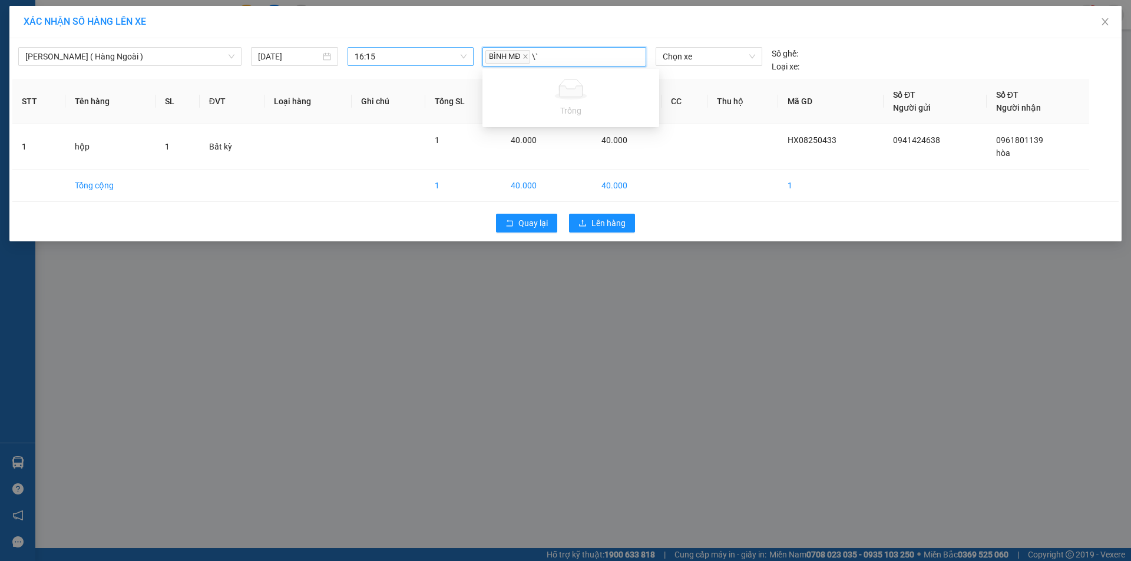
type input "\`"
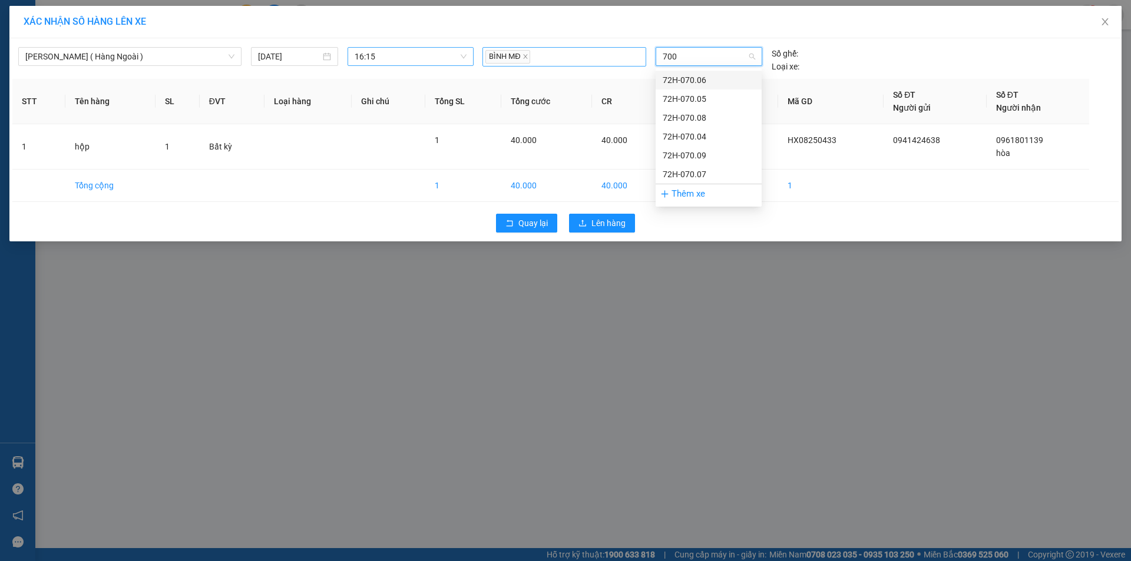
type input "7009"
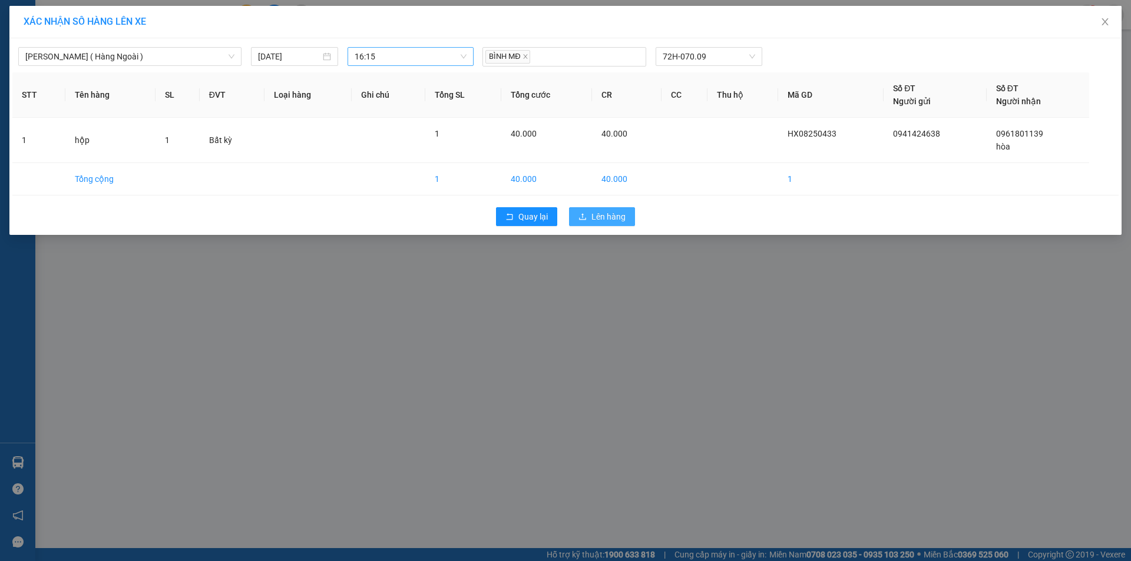
click at [579, 216] on icon "upload" at bounding box center [582, 217] width 8 height 8
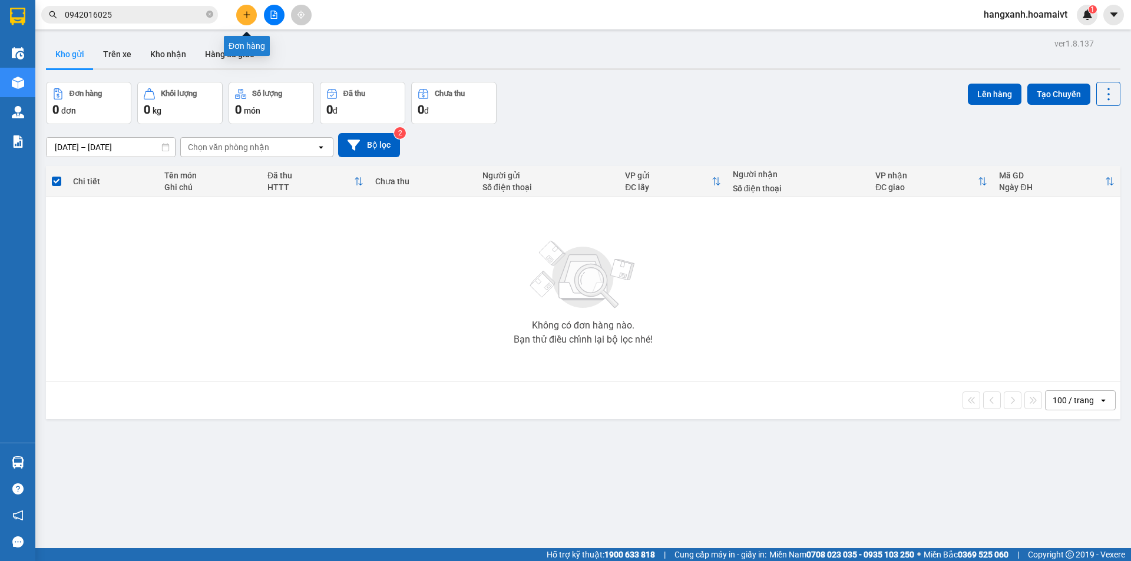
click at [242, 3] on div "Kết quả tìm kiếm ( 65 ) Bộ lọc Mã ĐH Trạng thái Món hàng Tổng cước Chưa cước Nh…" at bounding box center [565, 14] width 1131 height 29
click at [243, 1] on div "Kết quả tìm kiếm ( 65 ) Bộ lọc Mã ĐH Trạng thái Món hàng Tổng cước Chưa cước Nh…" at bounding box center [565, 14] width 1131 height 29
click at [246, 11] on button at bounding box center [246, 15] width 21 height 21
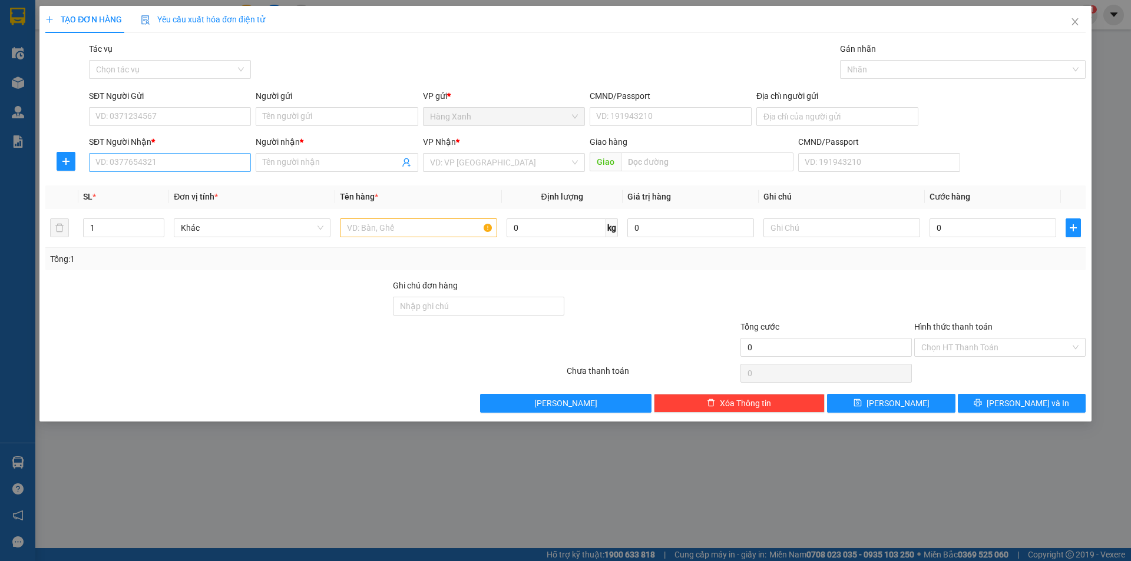
click at [163, 154] on div "SĐT Người Nhận * VD: 0377654321" at bounding box center [170, 155] width 162 height 41
click at [166, 163] on input "SĐT Người Nhận *" at bounding box center [170, 162] width 162 height 19
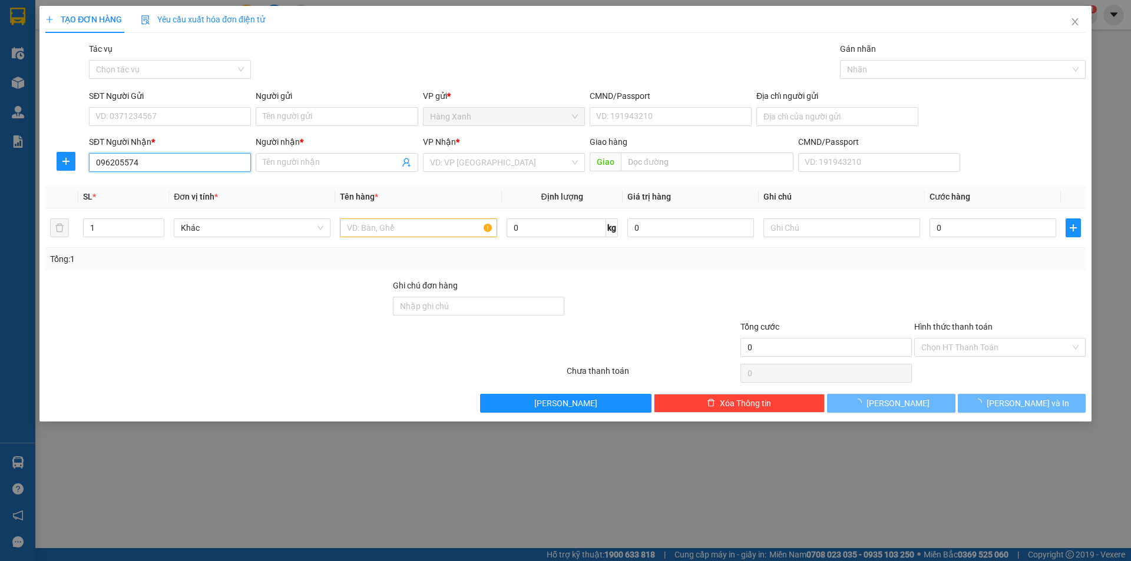
type input "0962055748"
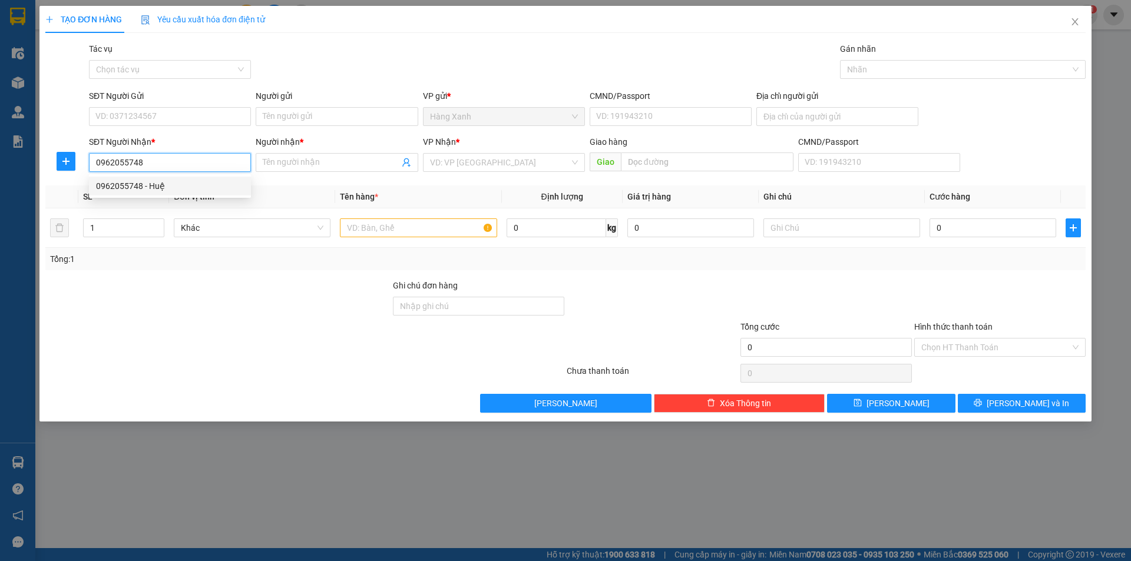
click at [166, 191] on div "0962055748 - Huệ" at bounding box center [170, 186] width 162 height 19
type input "Huệ"
type input "0962055748"
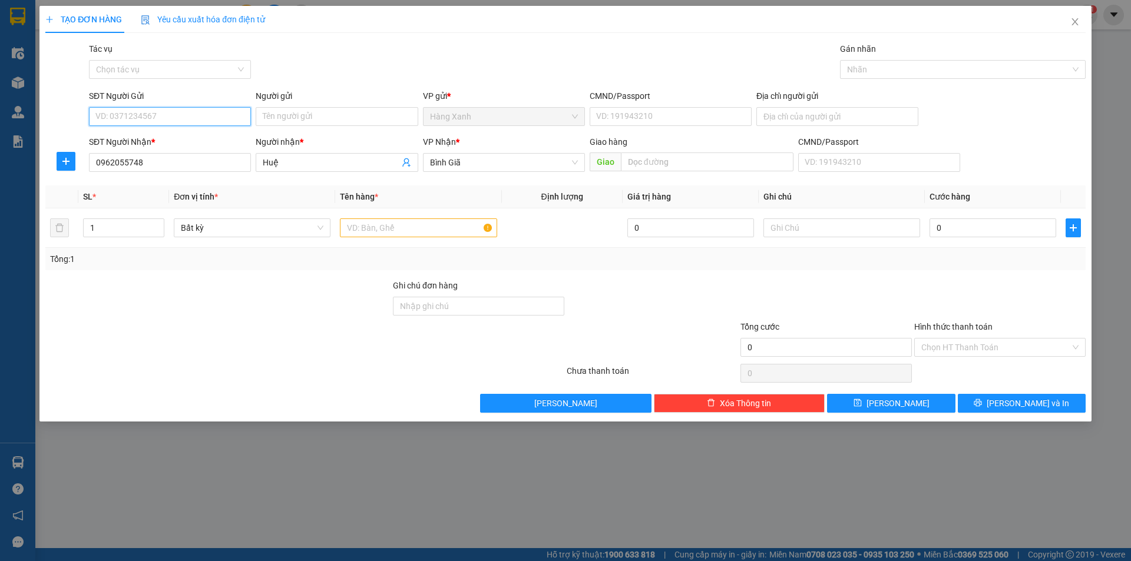
click at [173, 111] on input "SĐT Người Gửi" at bounding box center [170, 116] width 162 height 19
click at [163, 134] on div "0388361906 - Thuận" at bounding box center [170, 140] width 148 height 13
type input "0388361906"
type input "Thuận"
type input "077099003176"
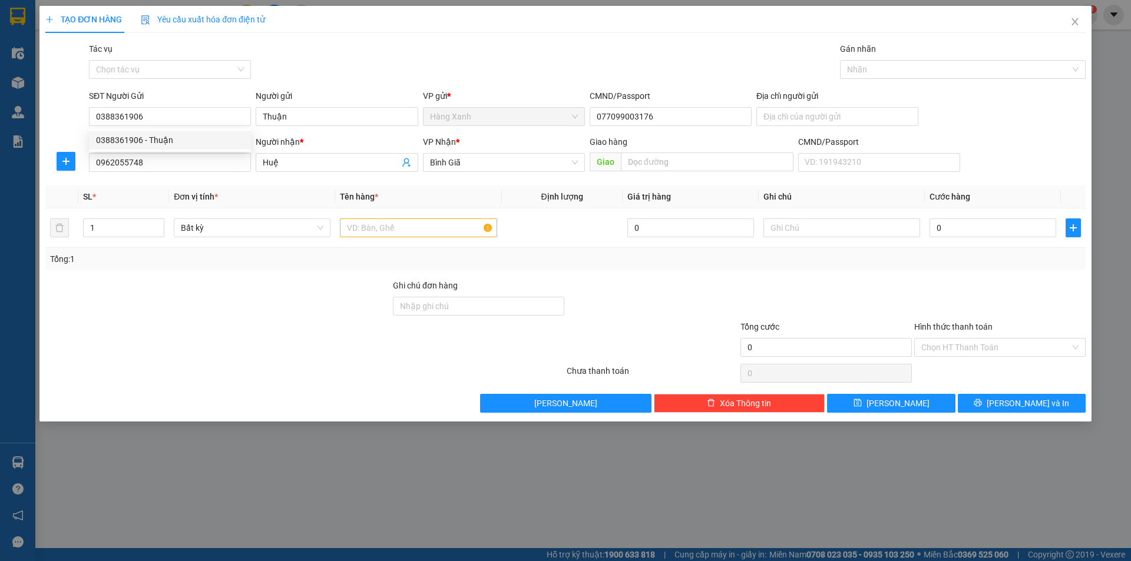
click at [386, 208] on th "Tên hàng *" at bounding box center [418, 197] width 166 height 23
click at [384, 217] on div at bounding box center [418, 228] width 157 height 24
click at [375, 220] on input "text" at bounding box center [418, 228] width 157 height 19
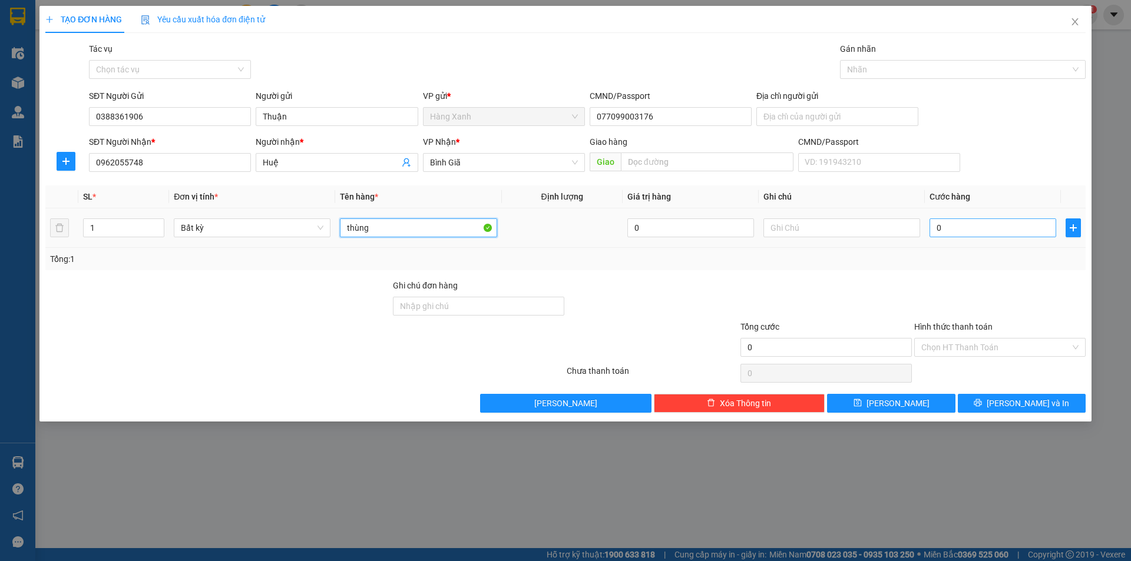
type input "thùng"
click at [957, 222] on input "0" at bounding box center [992, 228] width 127 height 19
type input "3"
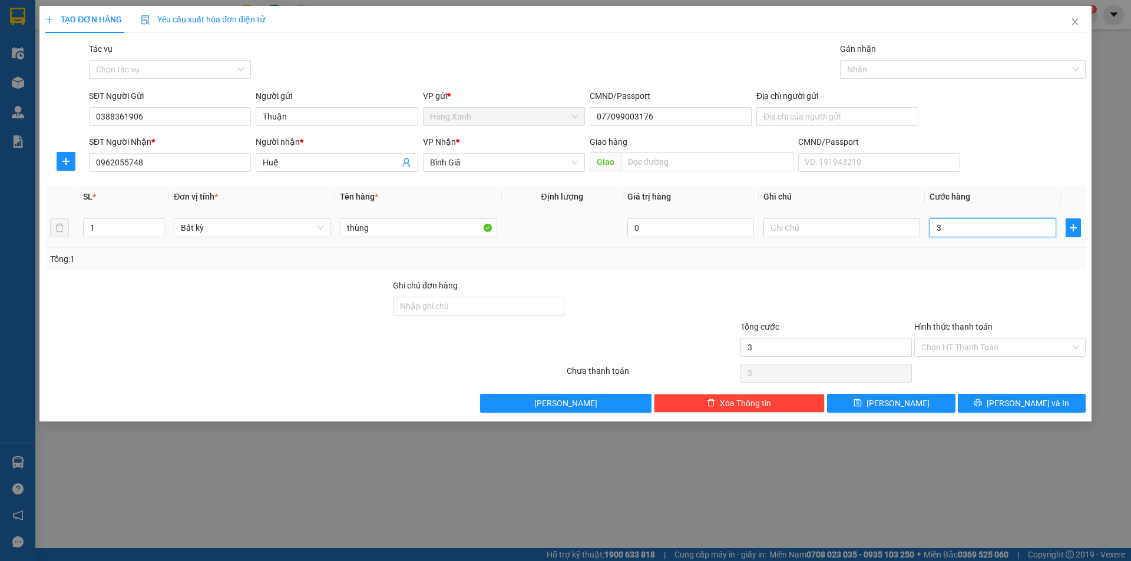
type input "30"
type input "30.000"
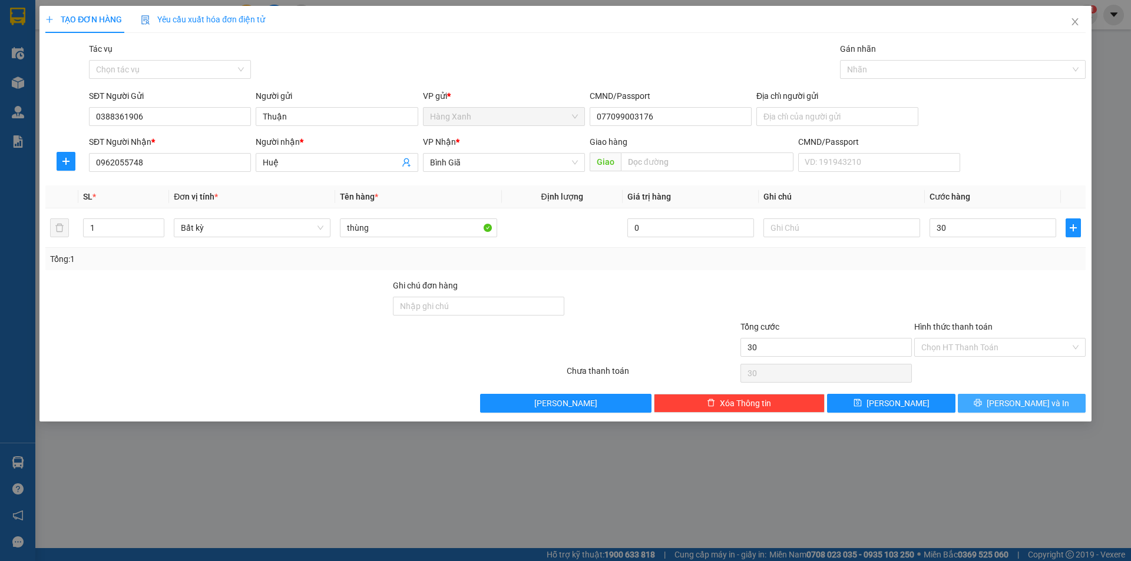
type input "30.000"
click at [1029, 400] on span "[PERSON_NAME] và In" at bounding box center [1028, 403] width 82 height 13
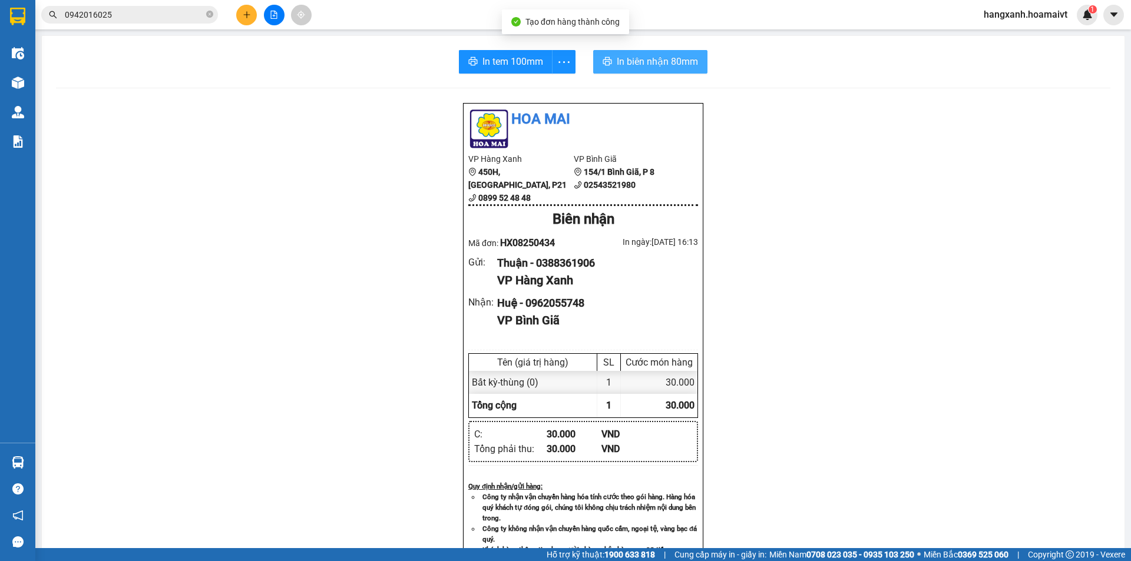
click at [600, 54] on button "In biên nhận 80mm" at bounding box center [650, 62] width 114 height 24
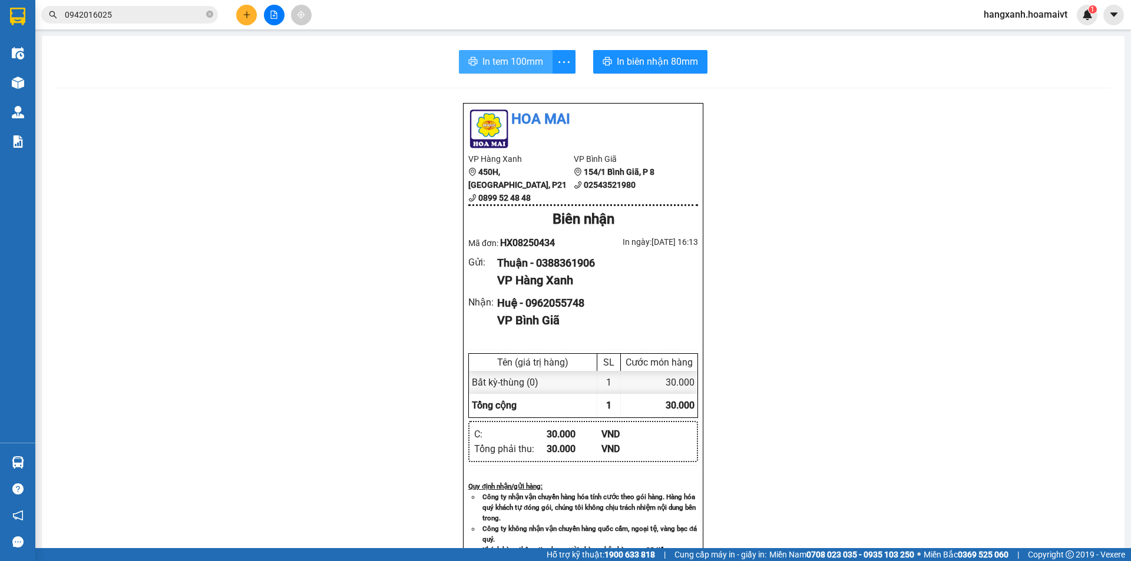
click at [497, 65] on span "In tem 100mm" at bounding box center [512, 61] width 61 height 15
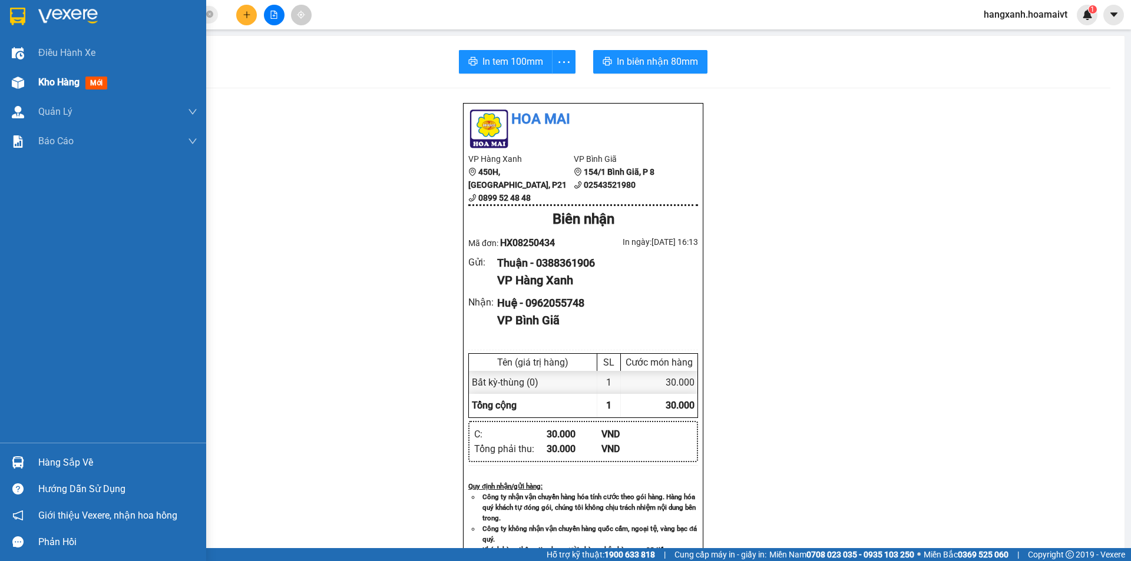
click at [11, 75] on div at bounding box center [18, 82] width 21 height 21
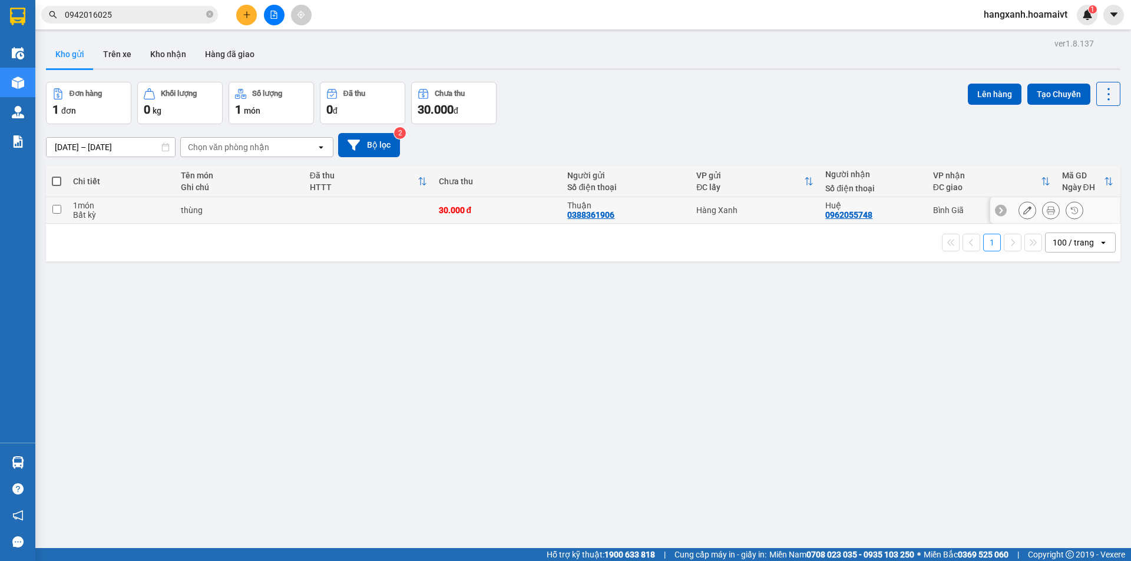
click at [961, 211] on div "Bình Giã" at bounding box center [991, 210] width 117 height 9
checkbox input "true"
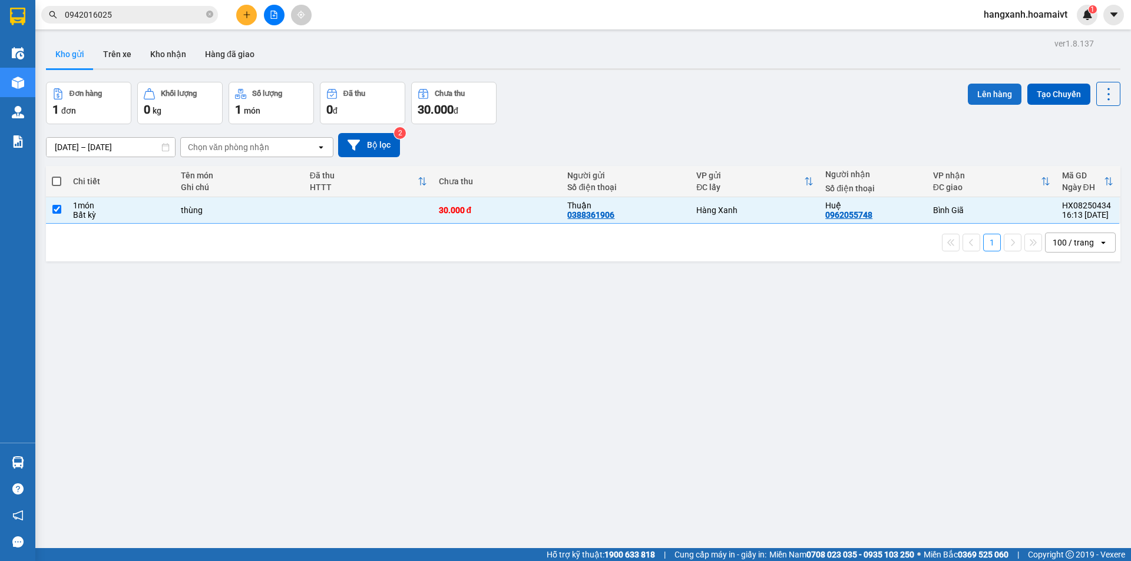
click at [1000, 92] on button "Lên hàng" at bounding box center [995, 94] width 54 height 21
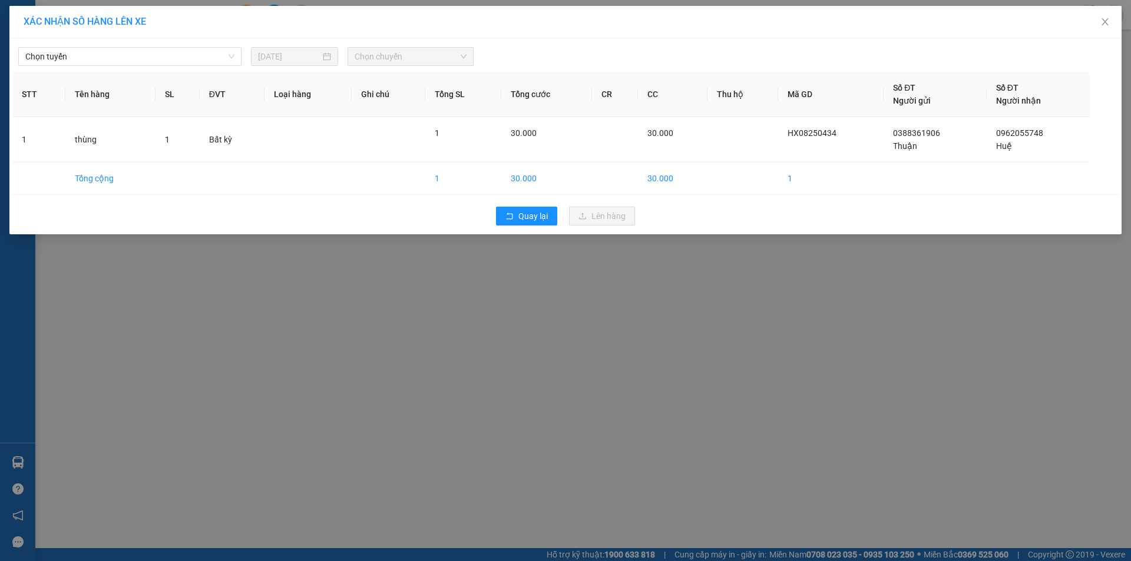
click at [176, 60] on span "Chọn tuyến" at bounding box center [129, 57] width 209 height 18
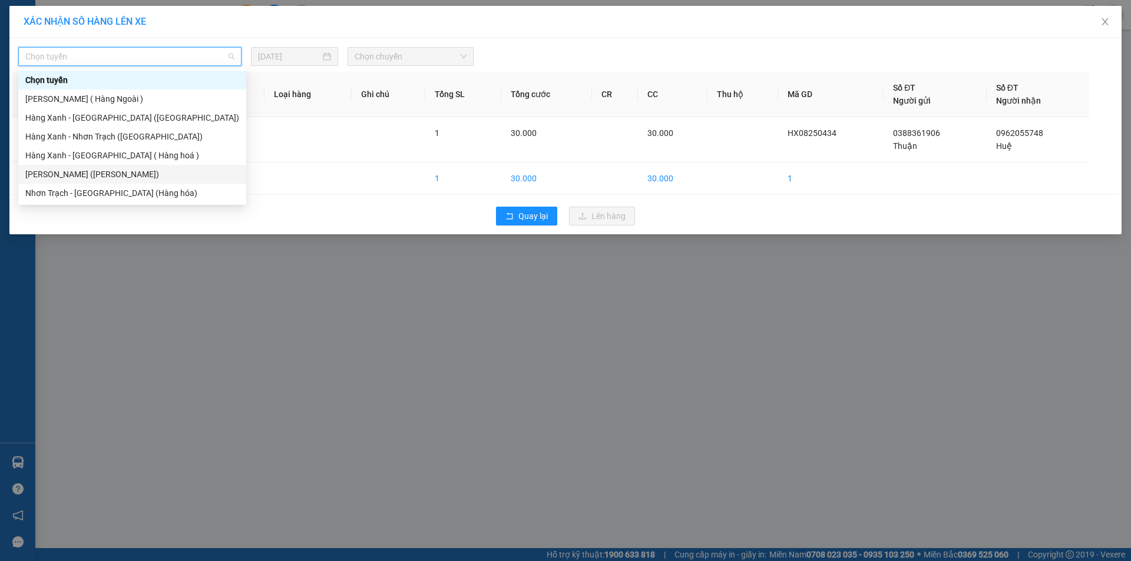
drag, startPoint x: 120, startPoint y: 177, endPoint x: 337, endPoint y: 87, distance: 234.7
click at [122, 177] on div "[PERSON_NAME] ([PERSON_NAME])" at bounding box center [132, 174] width 214 height 13
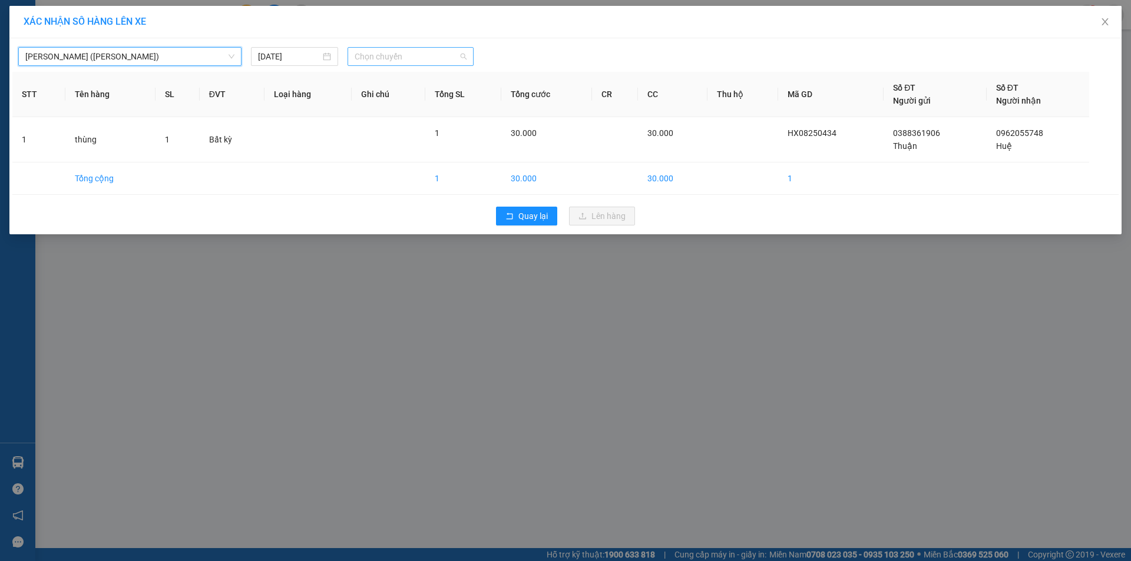
click at [379, 60] on span "Chọn chuyến" at bounding box center [411, 57] width 112 height 18
type input "1615"
click at [409, 99] on div "Thêm chuyến " 16:15 "" at bounding box center [410, 100] width 125 height 20
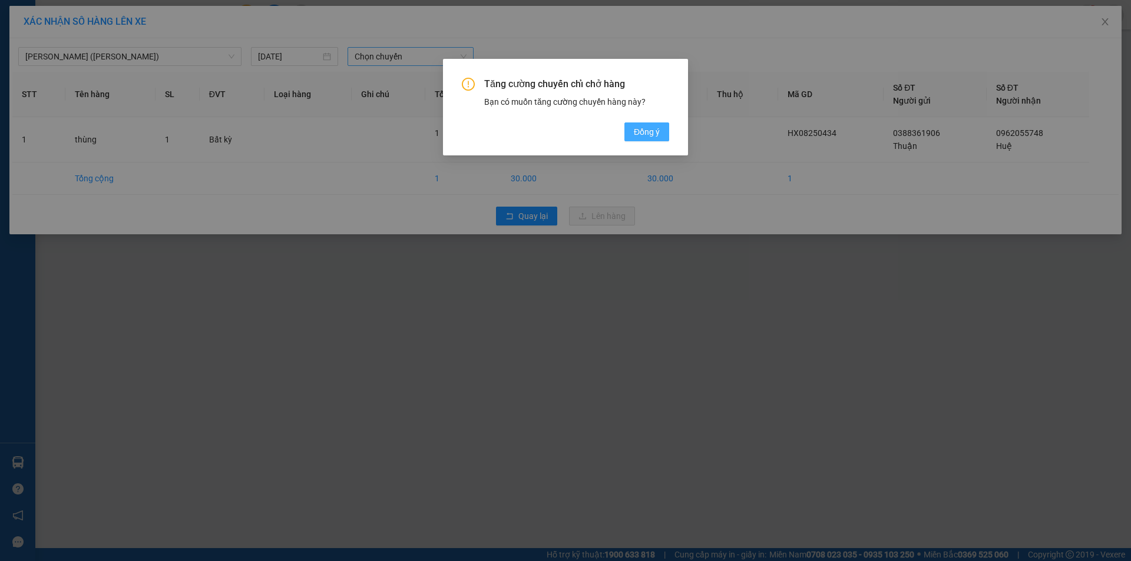
click at [643, 135] on span "Đồng ý" at bounding box center [647, 131] width 26 height 13
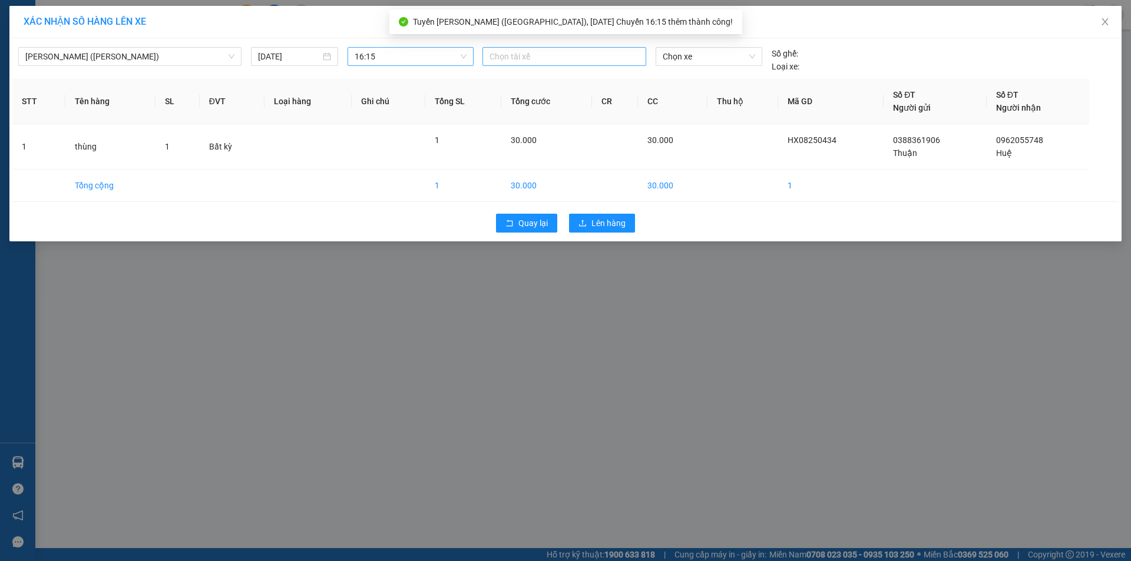
click at [532, 58] on div at bounding box center [564, 56] width 158 height 14
type input "binh m"
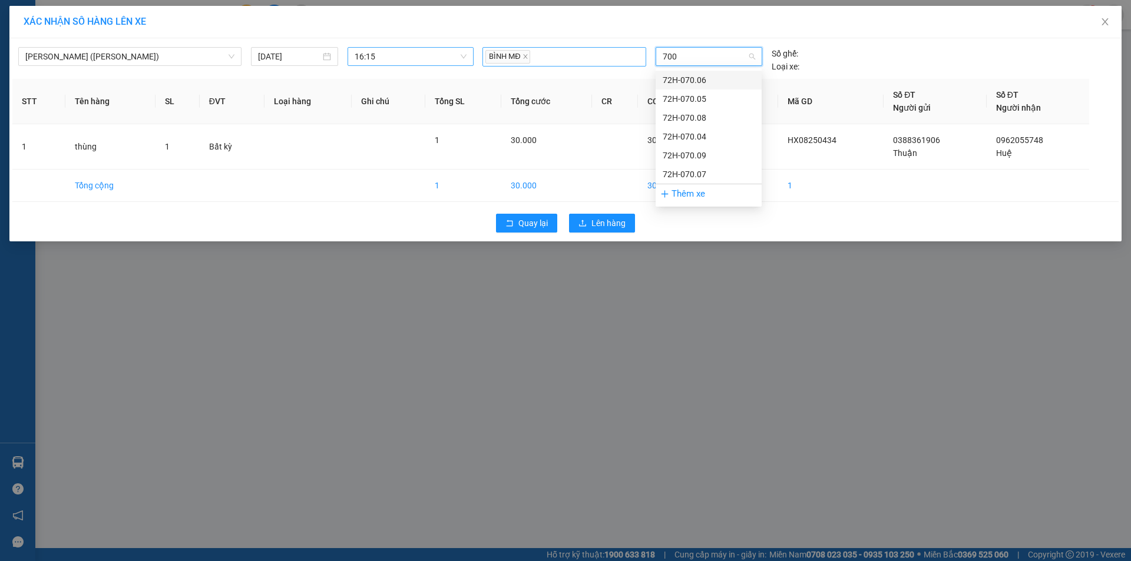
type input "7009"
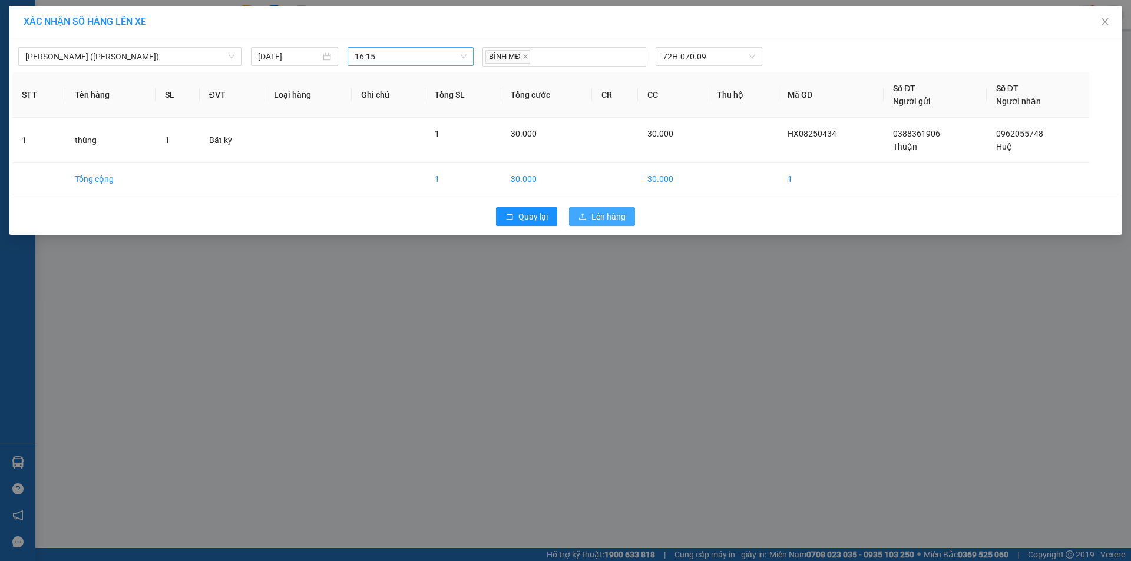
click at [587, 212] on button "Lên hàng" at bounding box center [602, 216] width 66 height 19
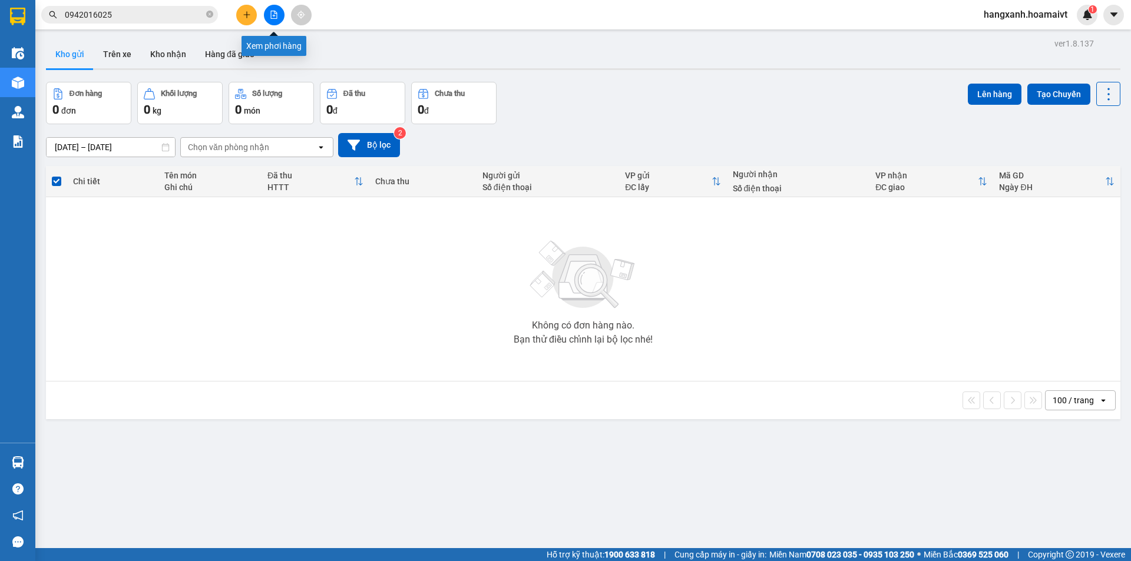
click at [248, 16] on icon "plus" at bounding box center [247, 15] width 8 height 8
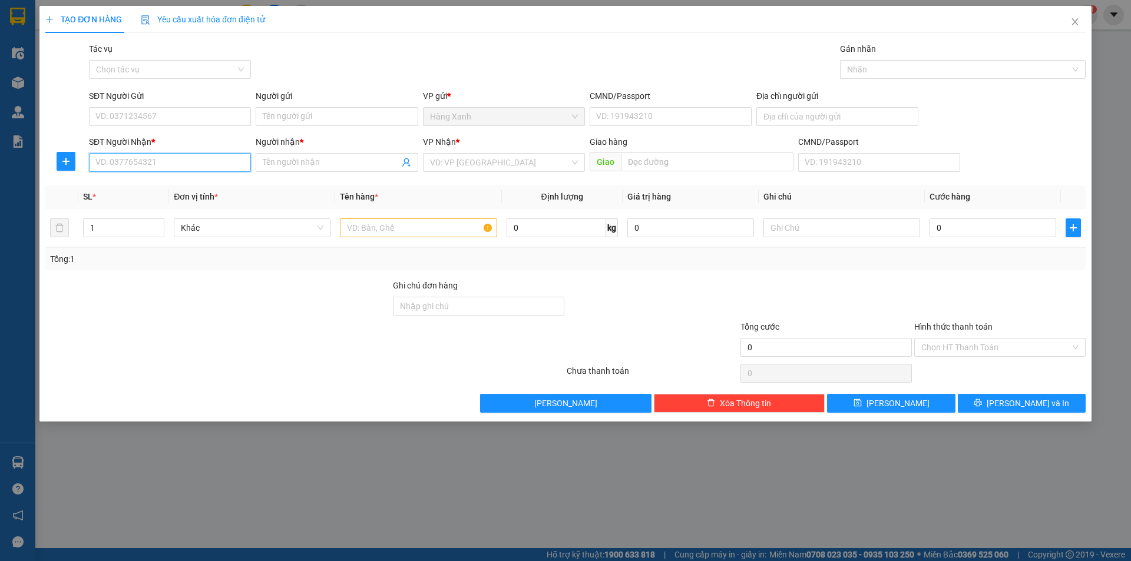
click at [183, 157] on input "SĐT Người Nhận *" at bounding box center [170, 162] width 162 height 19
type input "0827807752"
click at [214, 182] on div "0827807752 - Nhung" at bounding box center [170, 186] width 148 height 13
type input "Nhung"
type input "0827807752"
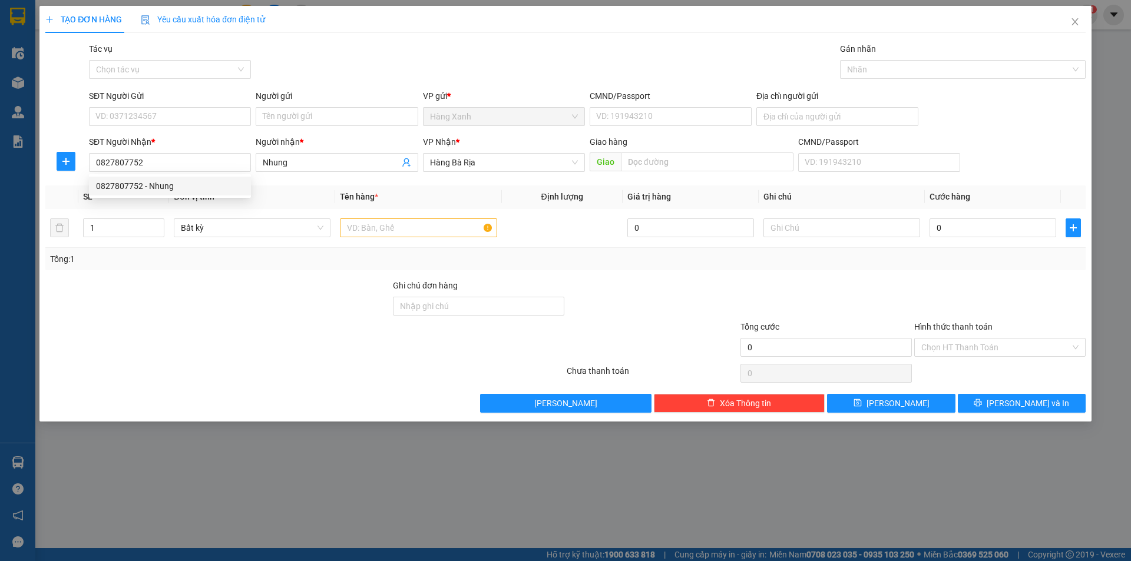
click at [205, 132] on form "SĐT Người Gửi VD: 0371234567 Người gửi Tên người gửi VP gửi * Hàng Xanh CMND/Pa…" at bounding box center [565, 133] width 1040 height 87
click at [213, 124] on input "SĐT Người Gửi" at bounding box center [170, 116] width 162 height 19
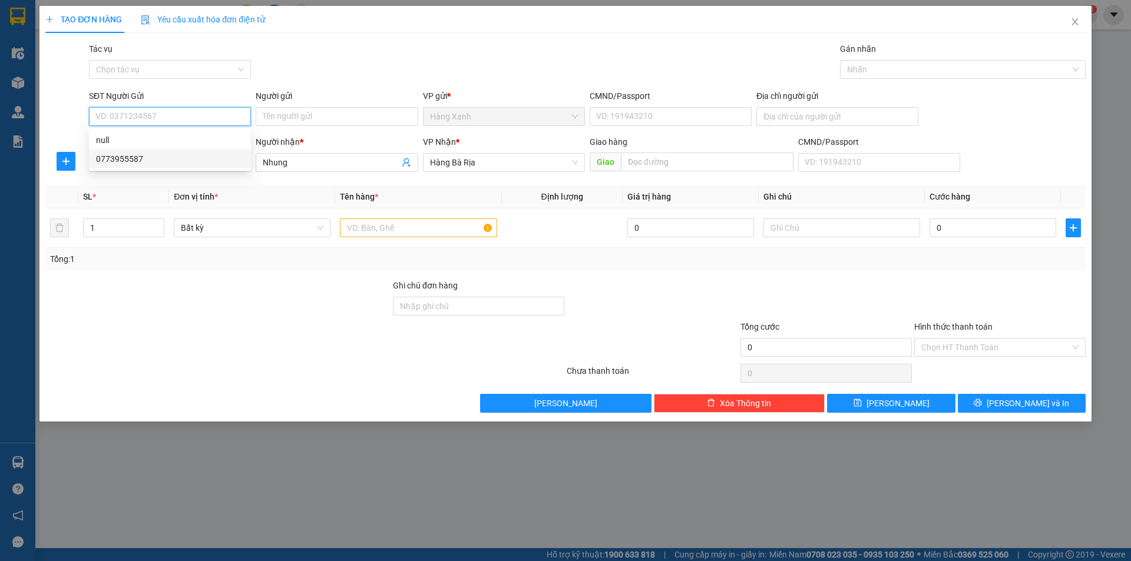
click at [155, 163] on div "0773955587" at bounding box center [170, 159] width 148 height 13
type input "0773955587"
click at [664, 100] on div "CMND/Passport" at bounding box center [671, 96] width 162 height 13
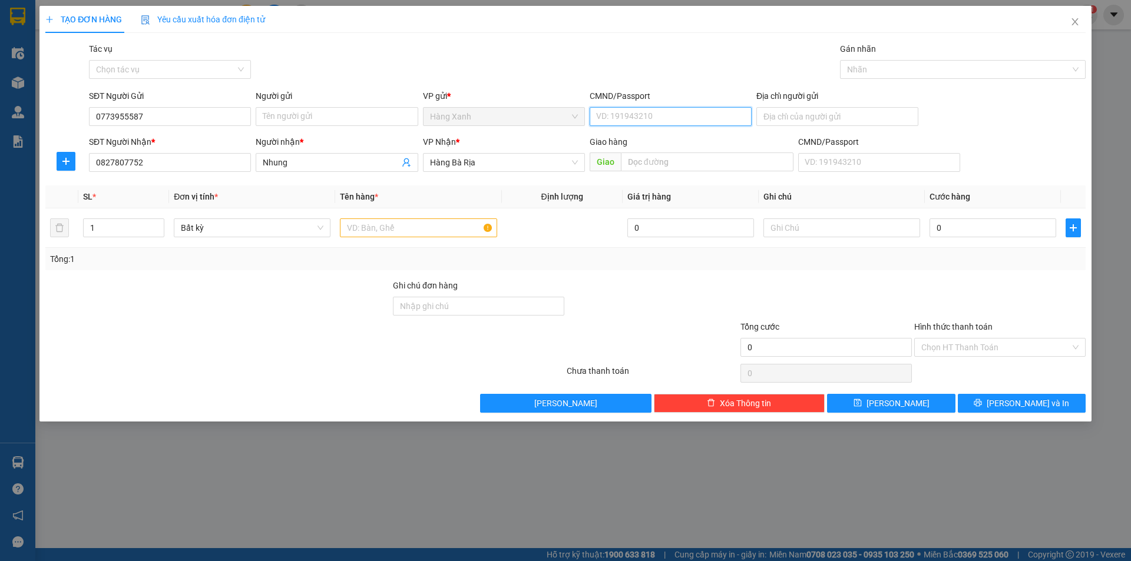
click at [664, 107] on input "CMND/Passport" at bounding box center [671, 116] width 162 height 19
click at [663, 111] on input "CMND/Passport" at bounding box center [671, 116] width 162 height 19
click at [395, 233] on input "text" at bounding box center [418, 228] width 157 height 19
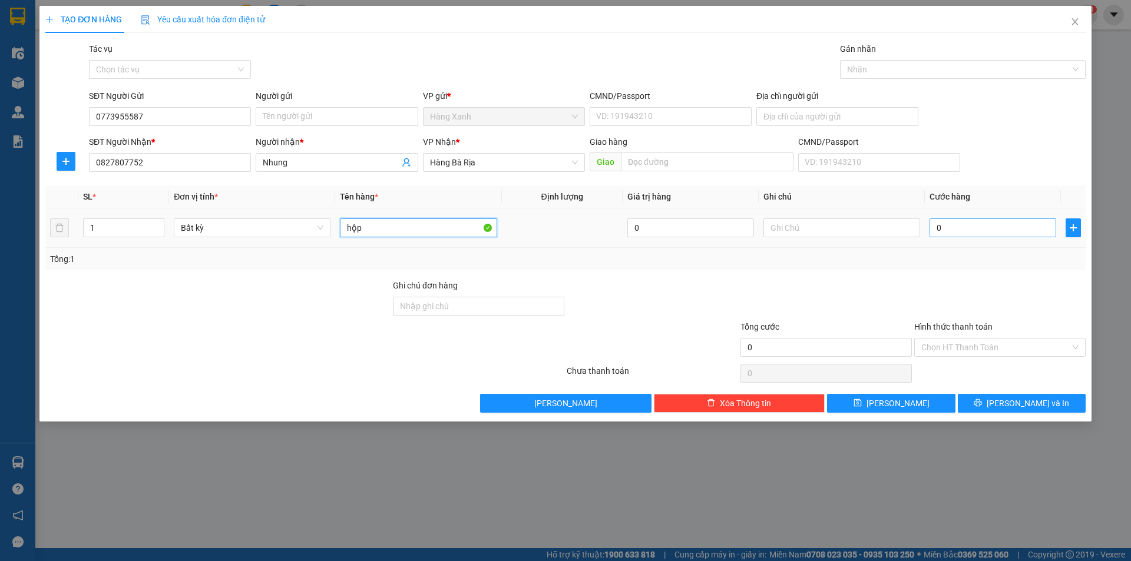
type input "hộp"
click at [960, 223] on input "0" at bounding box center [992, 228] width 127 height 19
type input "3"
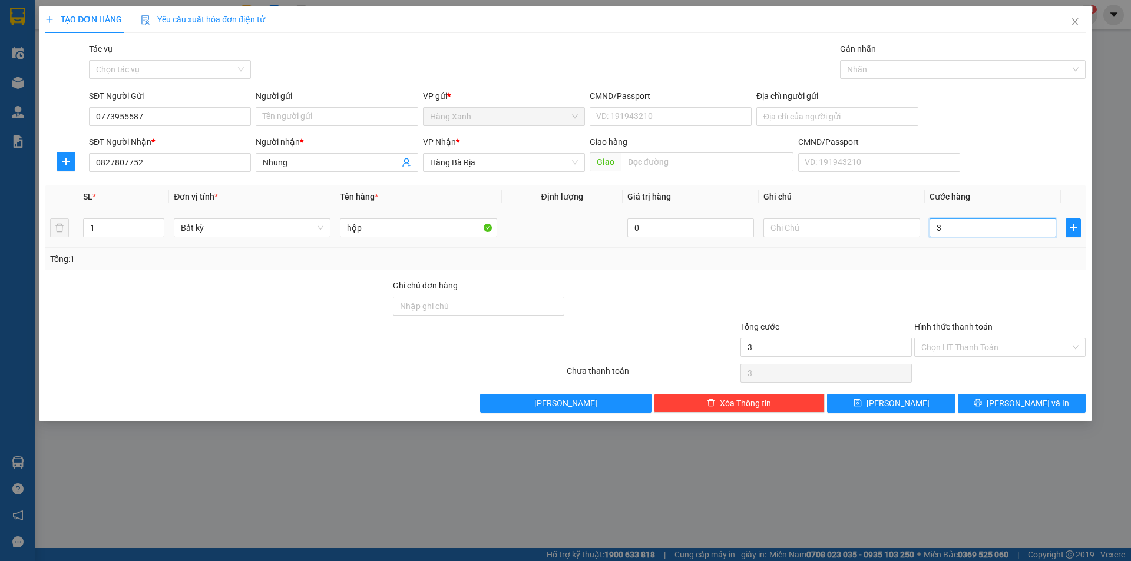
type input "30"
type input "30.000"
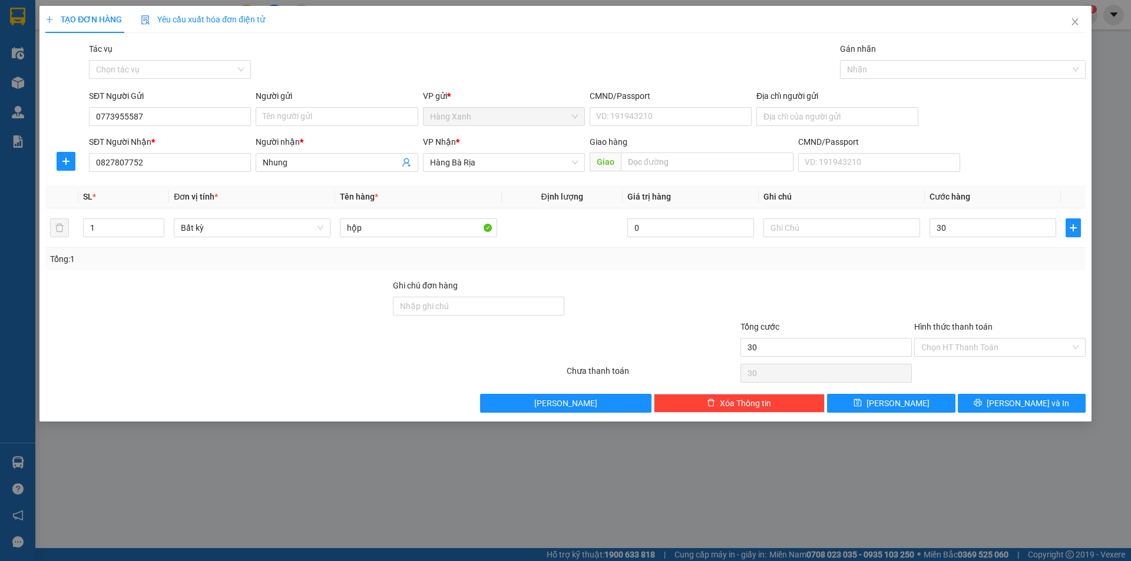
type input "30.000"
click at [1016, 417] on div "TẠO ĐƠN HÀNG Yêu cầu xuất hóa đơn điện tử Transit Pickup Surcharge Ids Transit …" at bounding box center [565, 214] width 1052 height 416
click at [1018, 403] on span "[PERSON_NAME] và In" at bounding box center [1028, 403] width 82 height 13
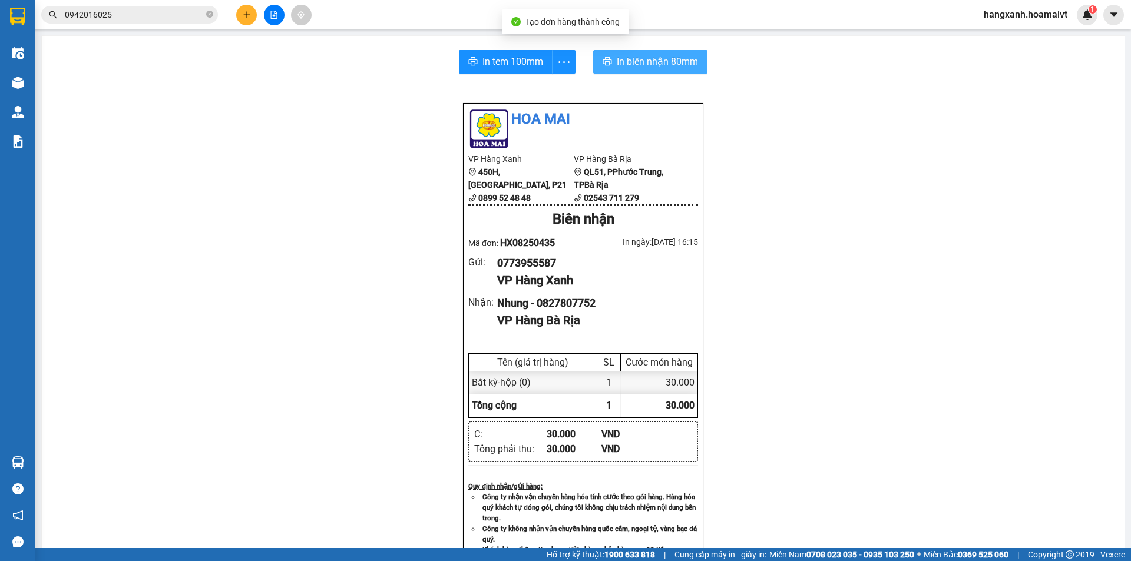
click at [637, 61] on span "In biên nhận 80mm" at bounding box center [657, 61] width 81 height 15
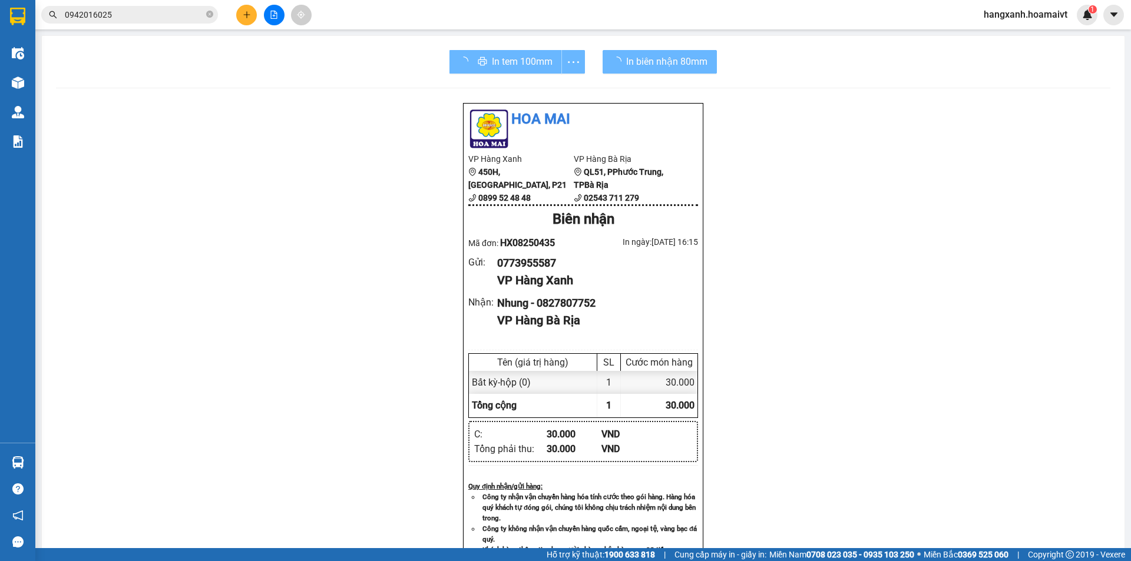
click at [472, 64] on div "In tem 100mm" at bounding box center [516, 62] width 135 height 24
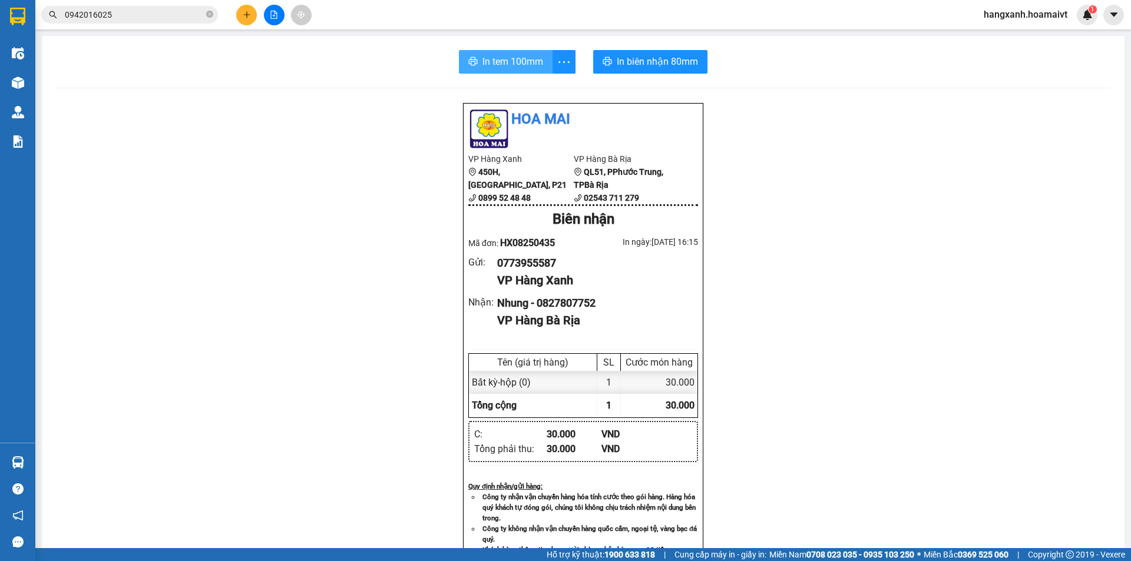
click at [472, 64] on icon "printer" at bounding box center [472, 61] width 9 height 9
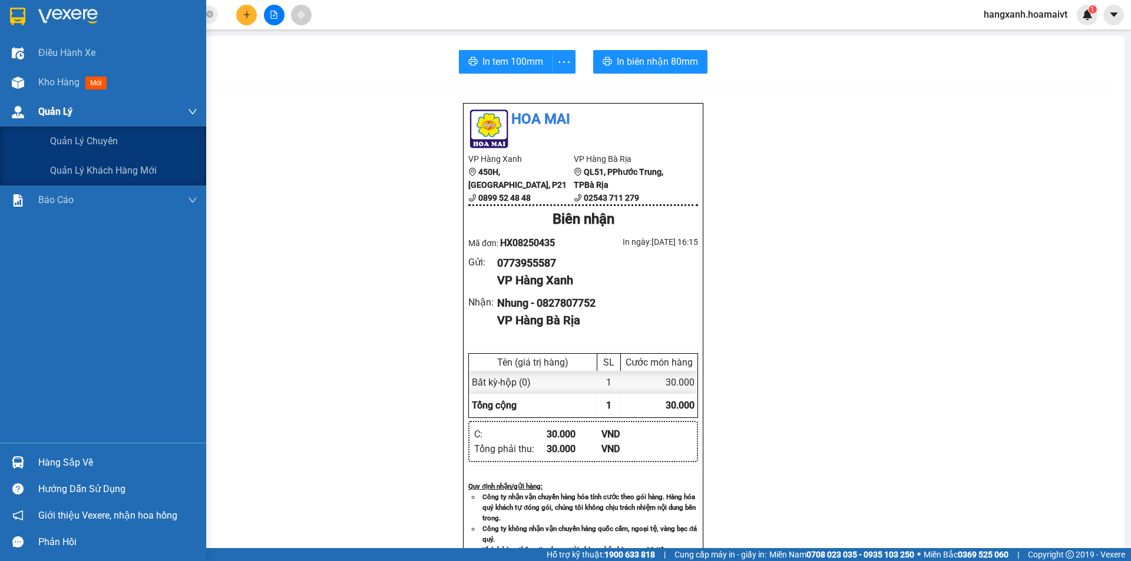
click at [0, 98] on div "Quản Lý" at bounding box center [103, 111] width 206 height 29
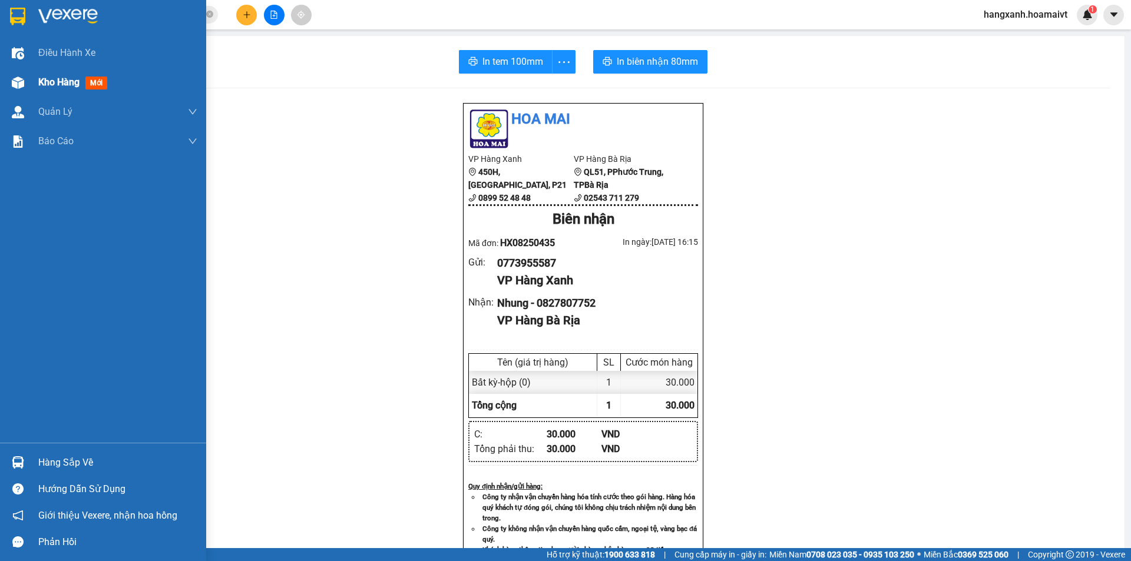
click at [31, 78] on div "Kho hàng mới" at bounding box center [103, 82] width 206 height 29
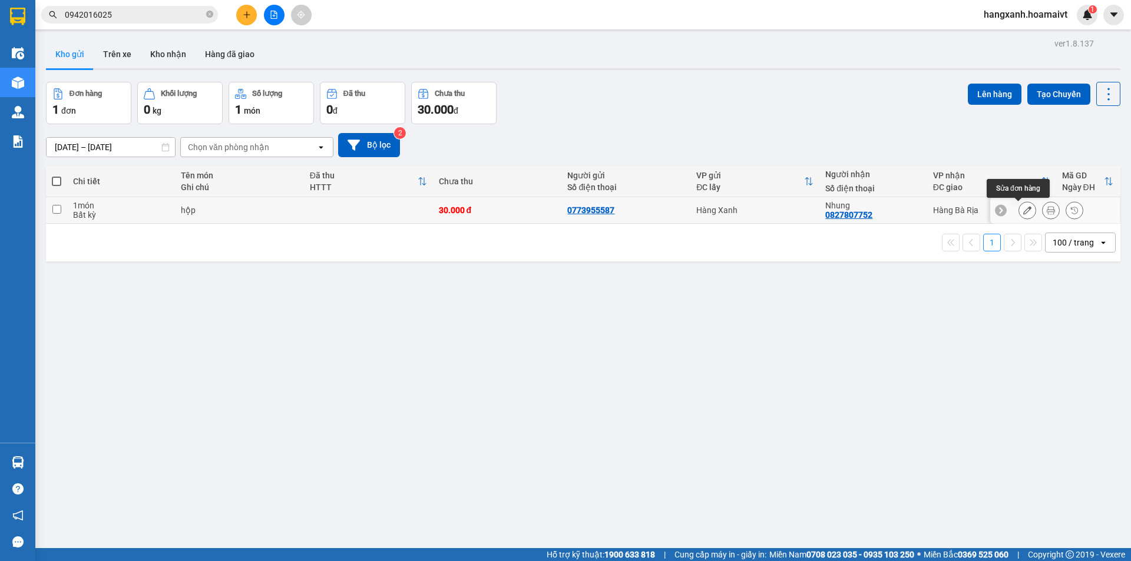
click at [1023, 207] on icon at bounding box center [1027, 210] width 8 height 8
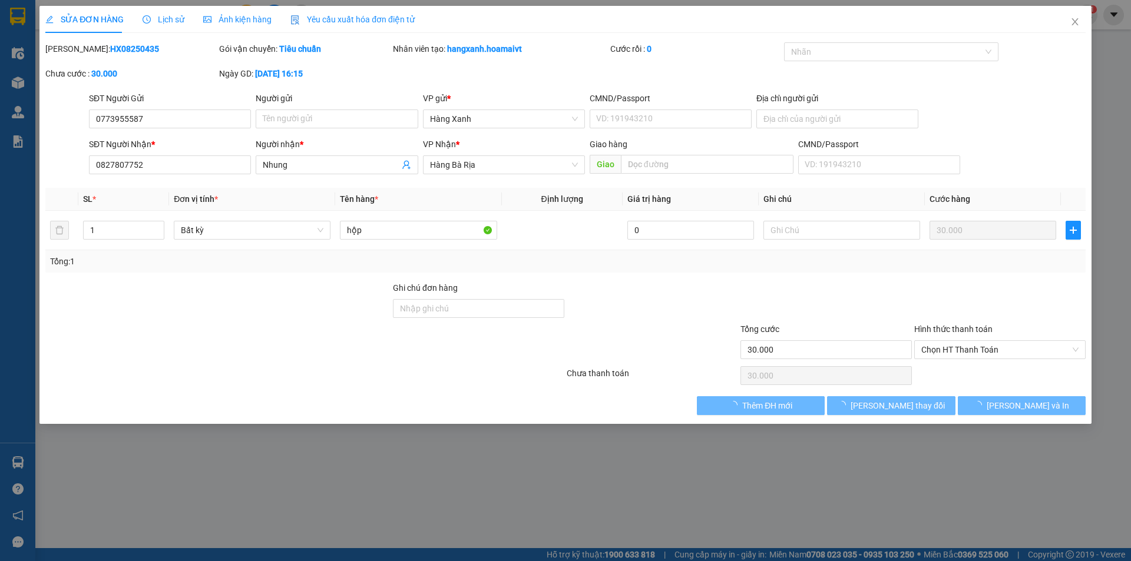
type input "0773955587"
type input "0827807752"
type input "Nhung"
type input "30.000"
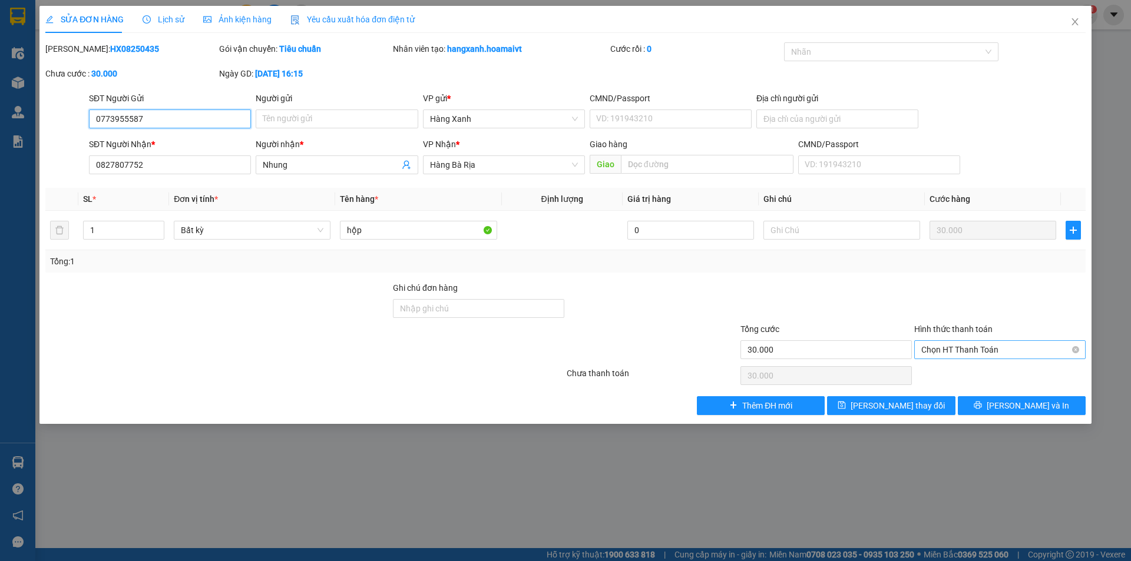
drag, startPoint x: 980, startPoint y: 347, endPoint x: 980, endPoint y: 357, distance: 10.0
click at [980, 349] on span "Chọn HT Thanh Toán" at bounding box center [999, 350] width 157 height 18
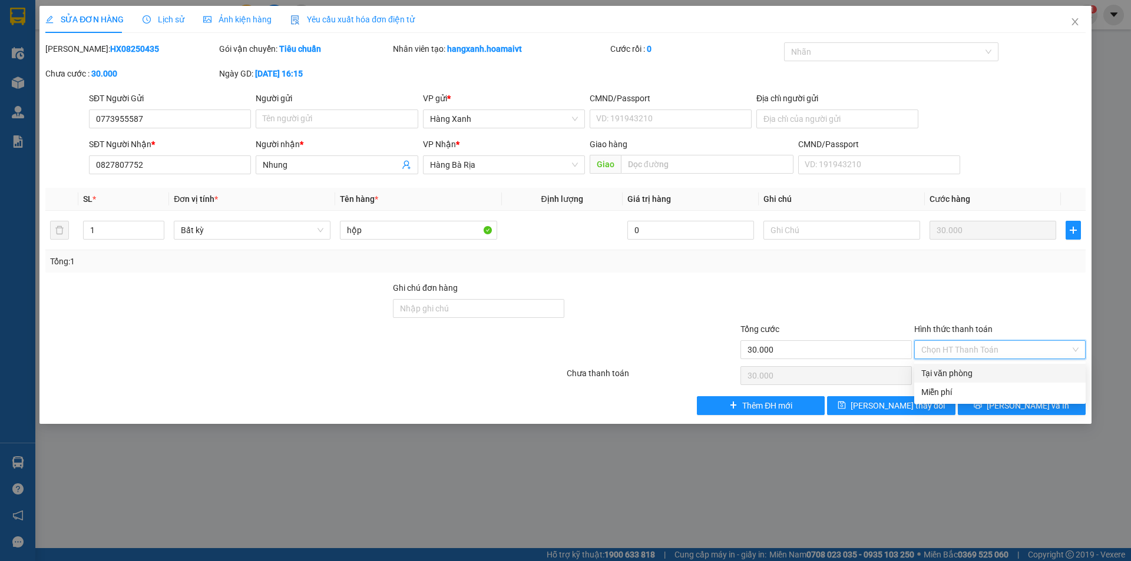
click at [975, 369] on div "Tại văn phòng" at bounding box center [999, 373] width 157 height 13
type input "0"
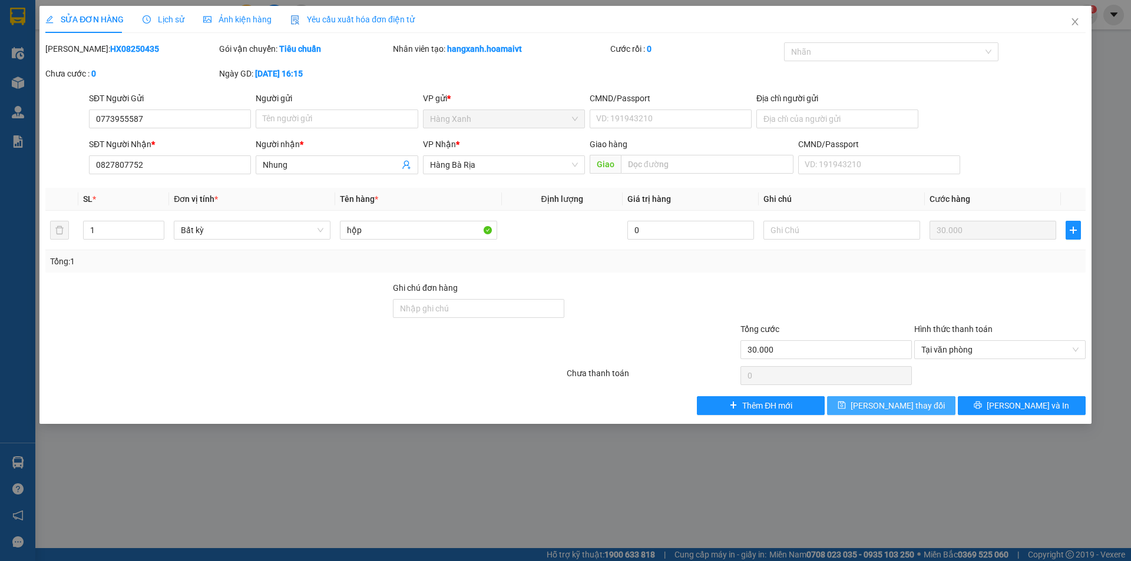
click at [926, 401] on button "Lưu thay đổi" at bounding box center [891, 405] width 128 height 19
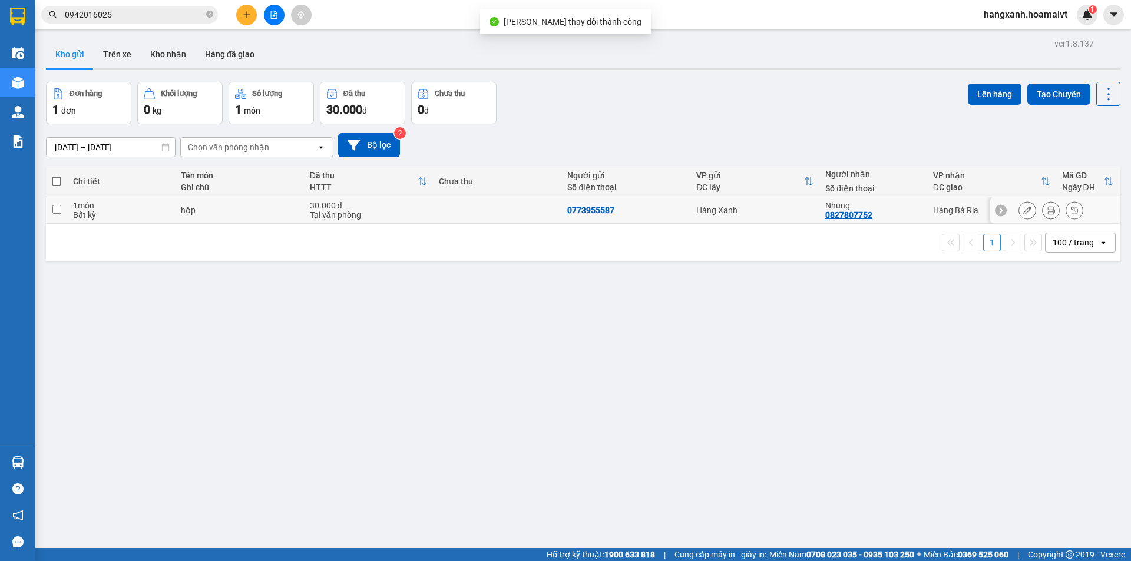
click at [1043, 216] on button at bounding box center [1051, 210] width 16 height 21
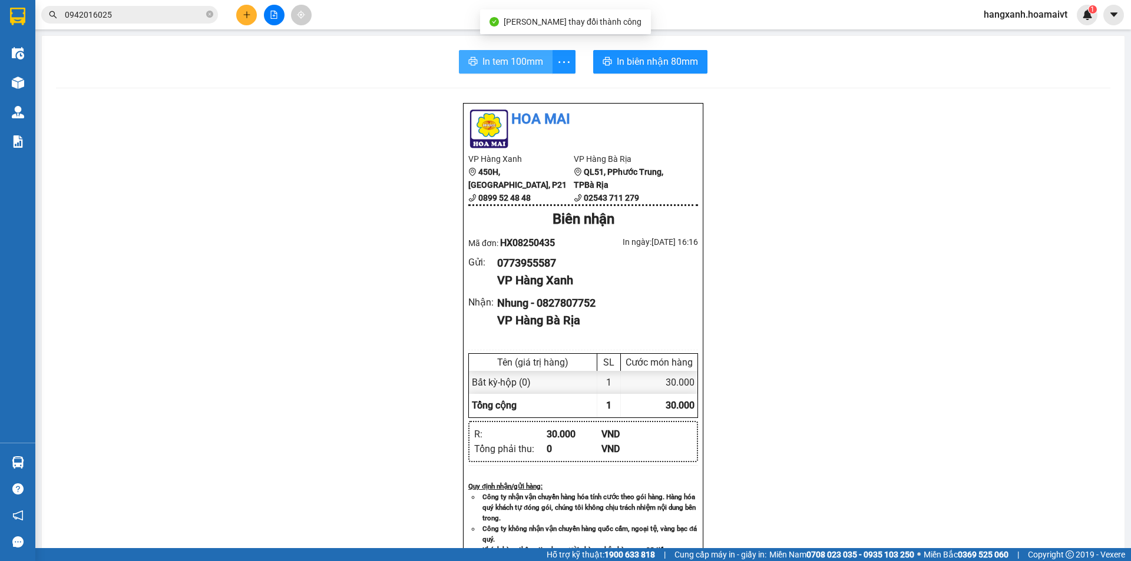
drag, startPoint x: 507, startPoint y: 68, endPoint x: 516, endPoint y: 87, distance: 20.3
click at [506, 68] on span "In tem 100mm" at bounding box center [512, 61] width 61 height 15
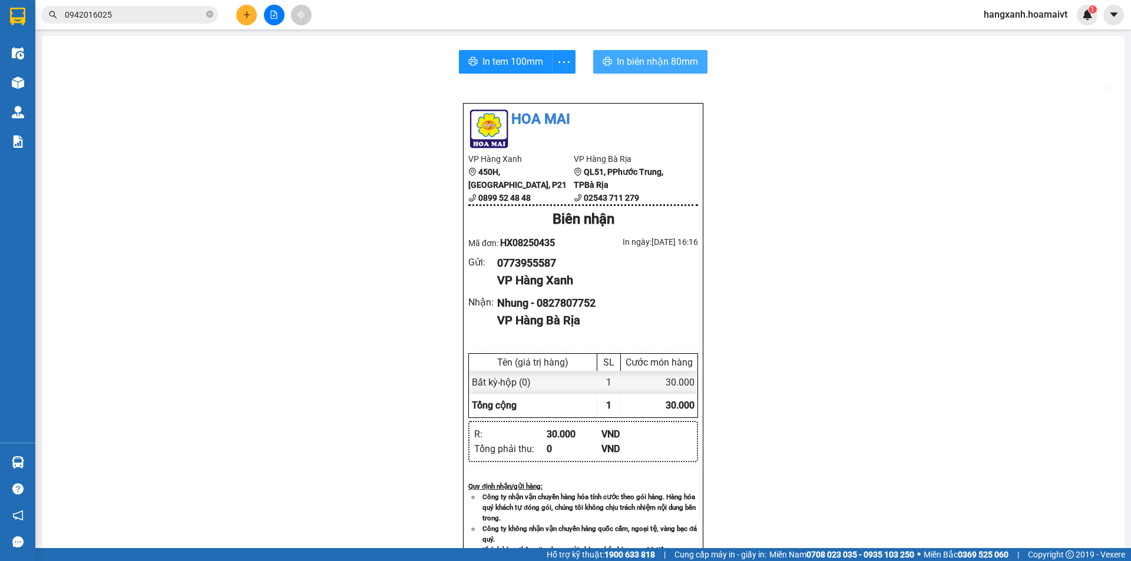
click at [617, 57] on span "In biên nhận 80mm" at bounding box center [657, 61] width 81 height 15
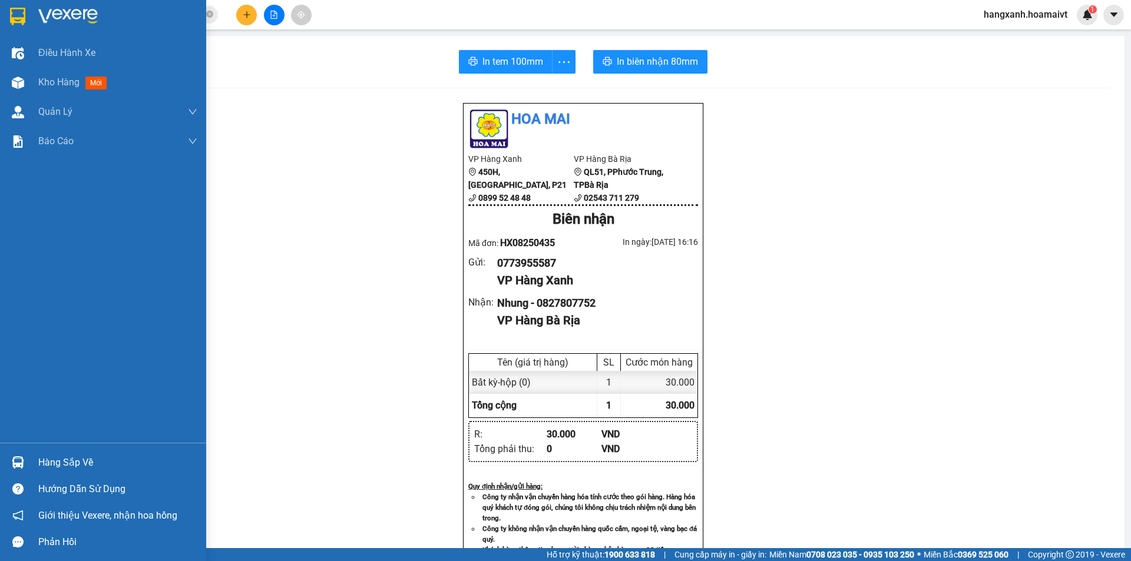
click at [18, 11] on img at bounding box center [17, 17] width 15 height 18
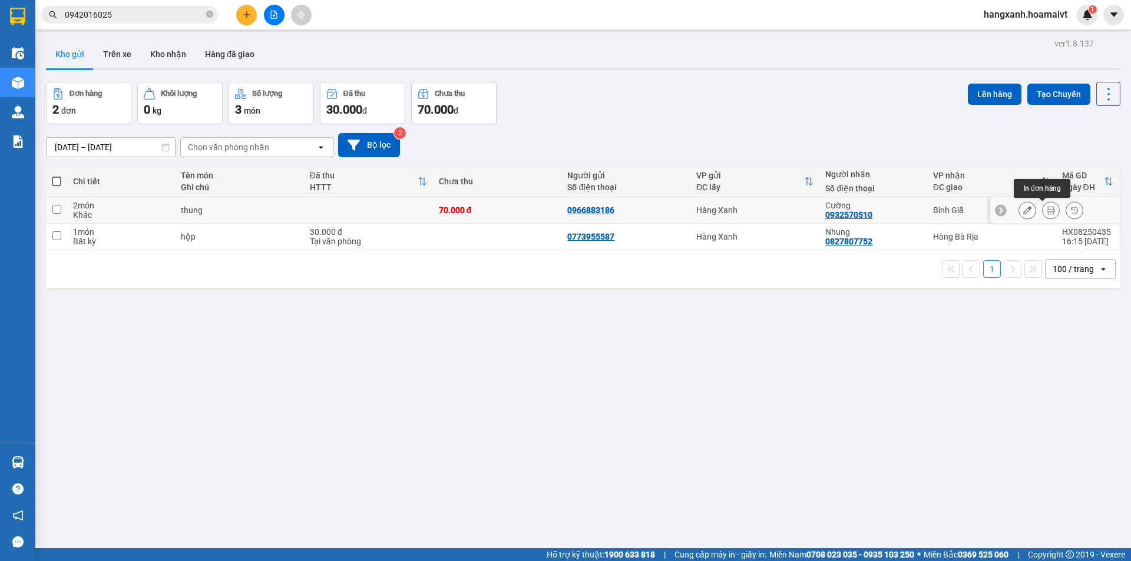
click at [1047, 213] on icon at bounding box center [1051, 210] width 8 height 8
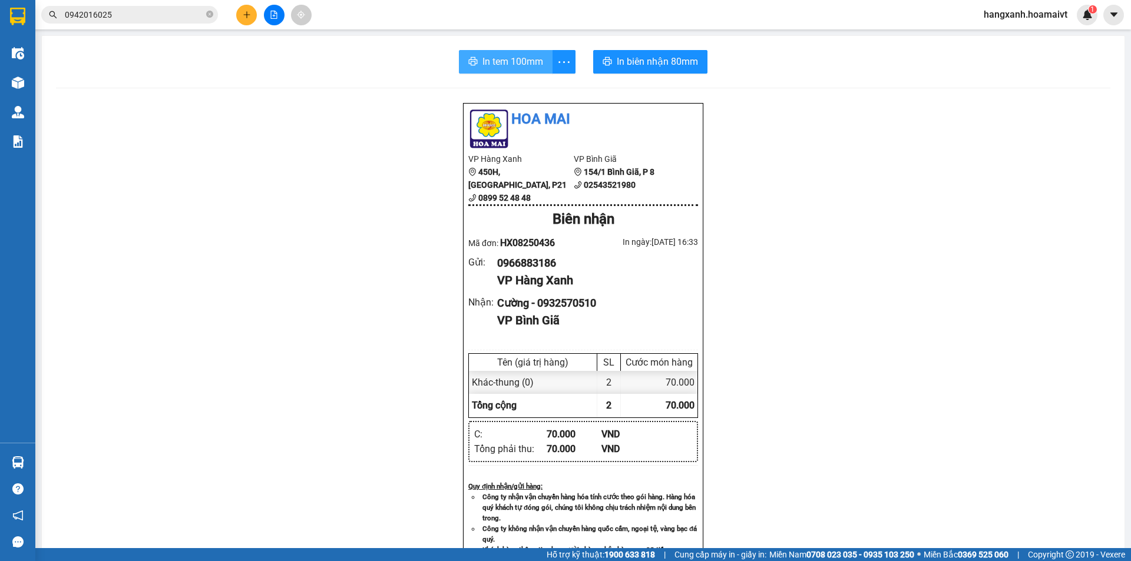
click at [490, 70] on button "In tem 100mm" at bounding box center [506, 62] width 94 height 24
click at [637, 68] on span "In biên nhận 80mm" at bounding box center [657, 61] width 81 height 15
click at [117, 2] on div "Kết quả tìm kiếm ( 65 ) Bộ lọc Mã ĐH Trạng thái Món hàng Tổng cước Chưa cước Nh…" at bounding box center [565, 14] width 1131 height 29
click at [117, 3] on div "Kết quả tìm kiếm ( 65 ) Bộ lọc Mã ĐH Trạng thái Món hàng Tổng cước Chưa cước Nh…" at bounding box center [565, 14] width 1131 height 29
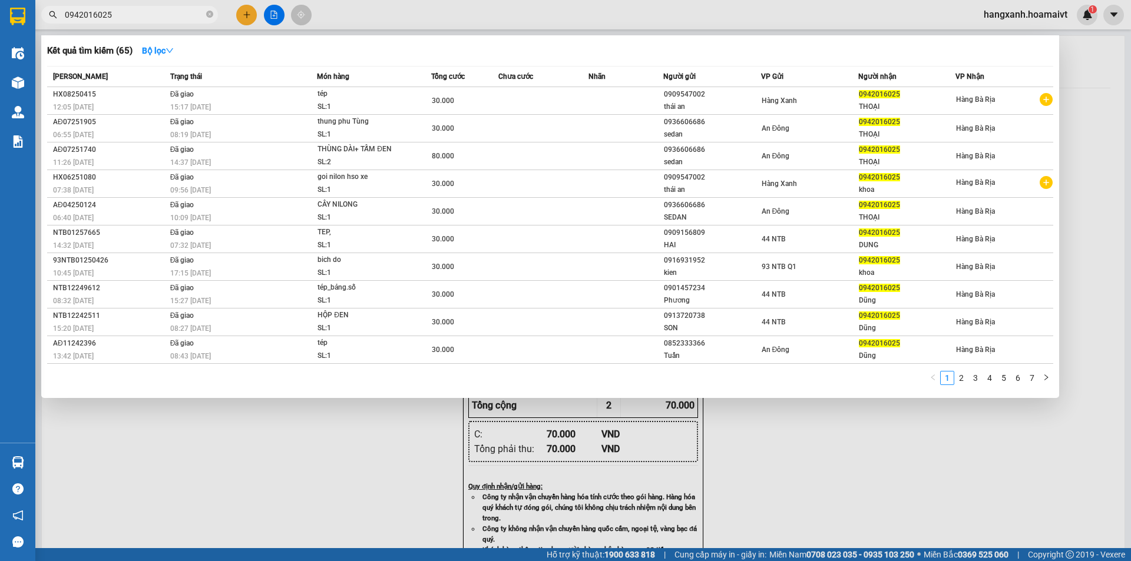
click at [121, 15] on input "0942016025" at bounding box center [134, 14] width 139 height 13
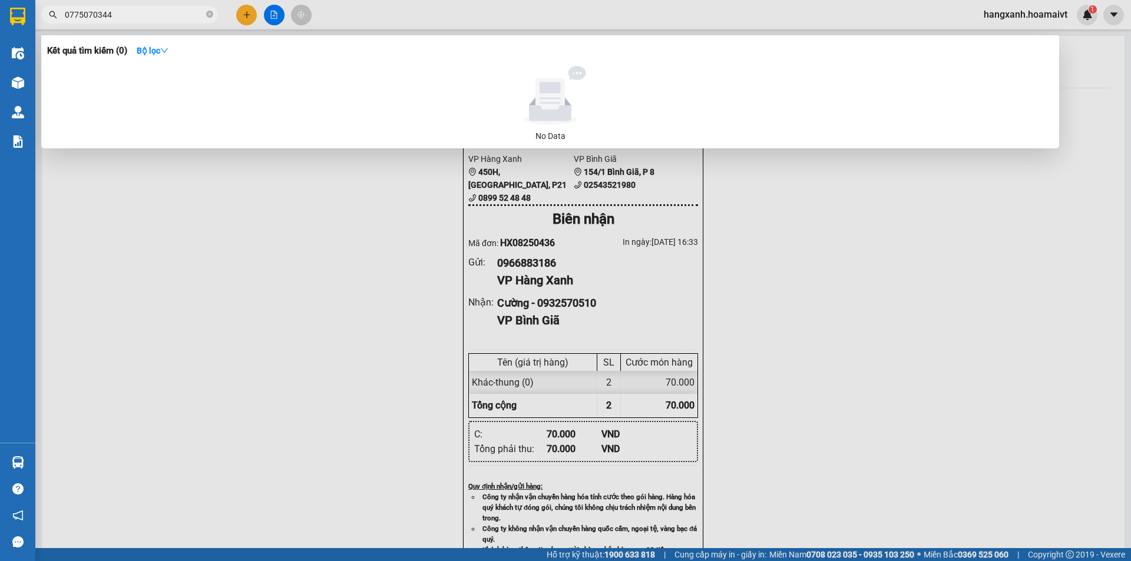
type input "0775070344"
click at [248, 15] on div at bounding box center [565, 280] width 1131 height 561
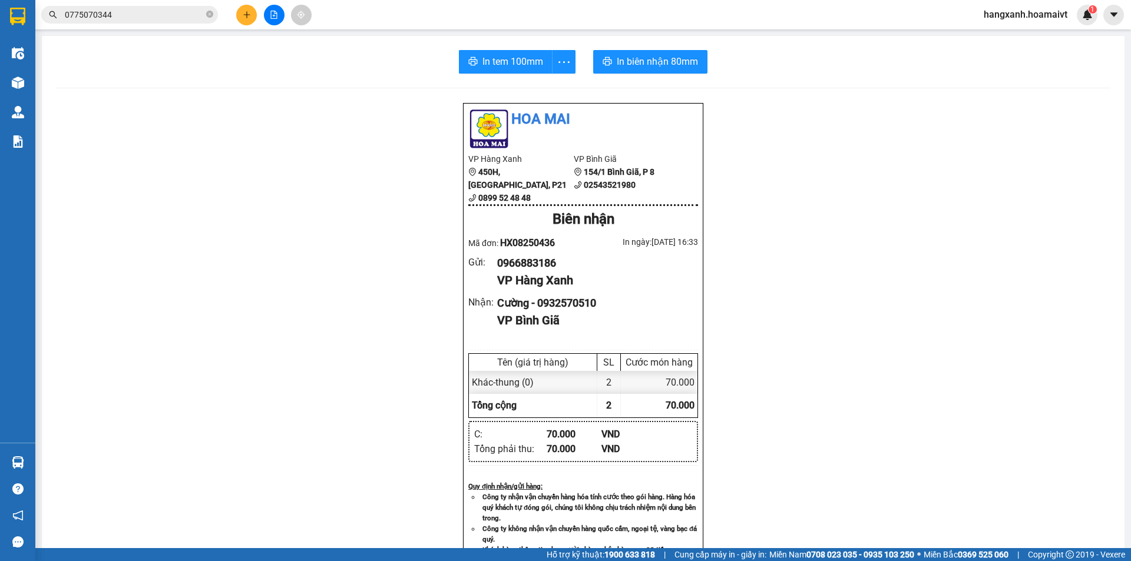
click at [248, 15] on icon "plus" at bounding box center [246, 14] width 6 height 1
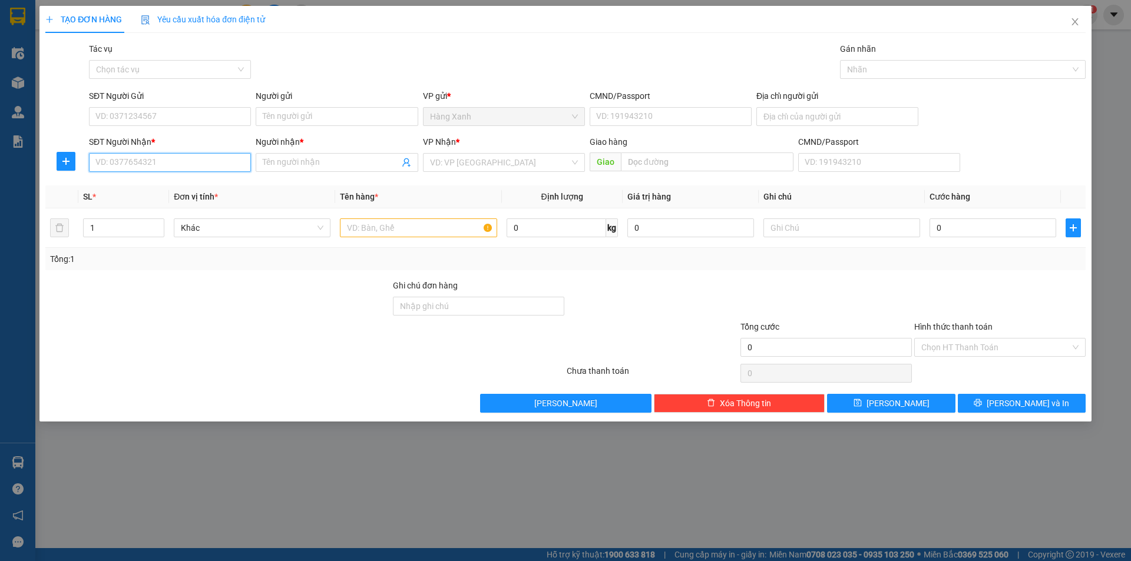
click at [161, 160] on input "SĐT Người Nhận *" at bounding box center [170, 162] width 162 height 19
click at [280, 167] on input "Người nhận *" at bounding box center [331, 162] width 136 height 13
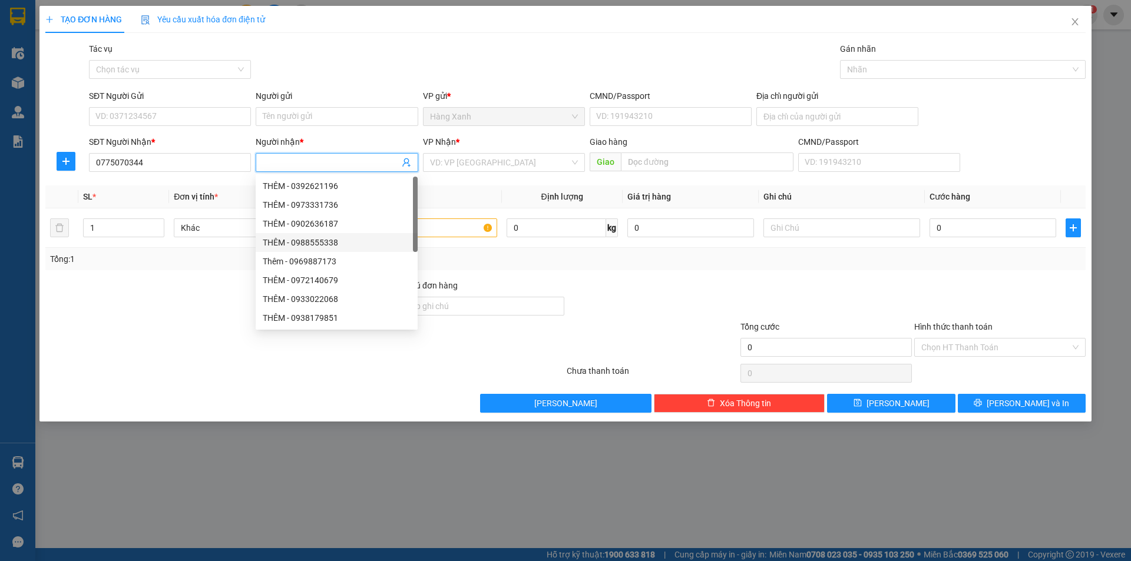
click at [391, 237] on div "THÊM - 0988555338" at bounding box center [337, 242] width 148 height 13
type input "0988555338"
type input "THÊM"
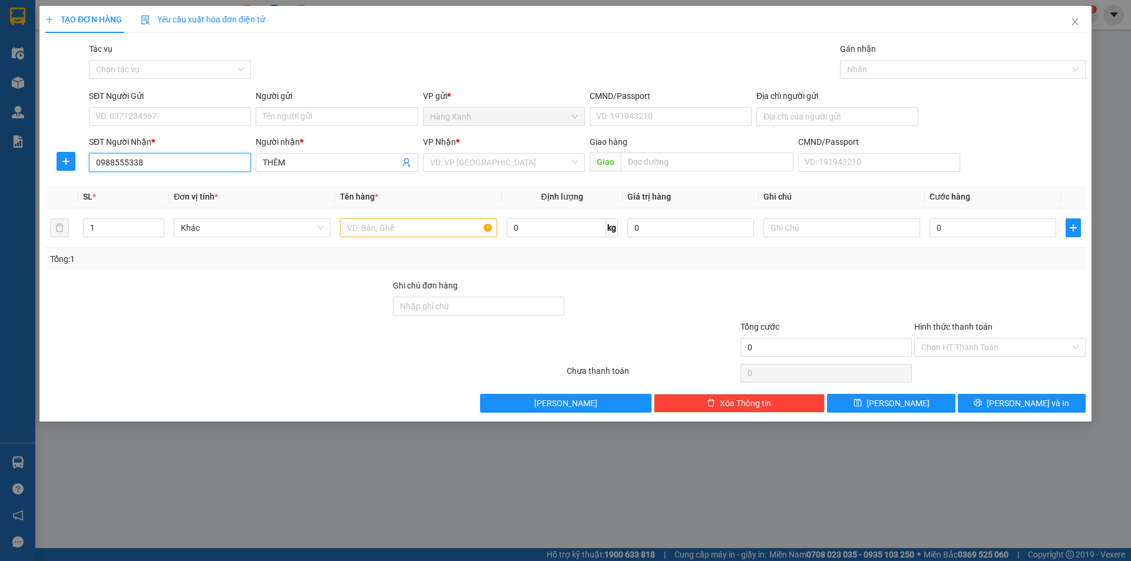
click at [161, 168] on input "0988555338" at bounding box center [170, 162] width 162 height 19
type input "0775070344"
click at [320, 167] on input "THÊM" at bounding box center [331, 162] width 136 height 13
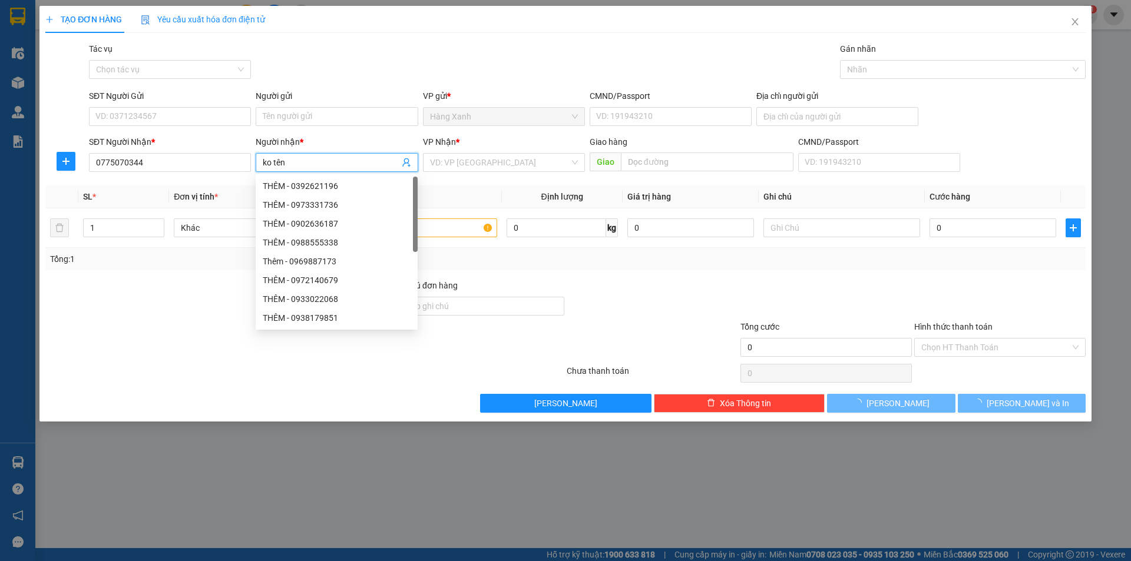
type input "ko tên"
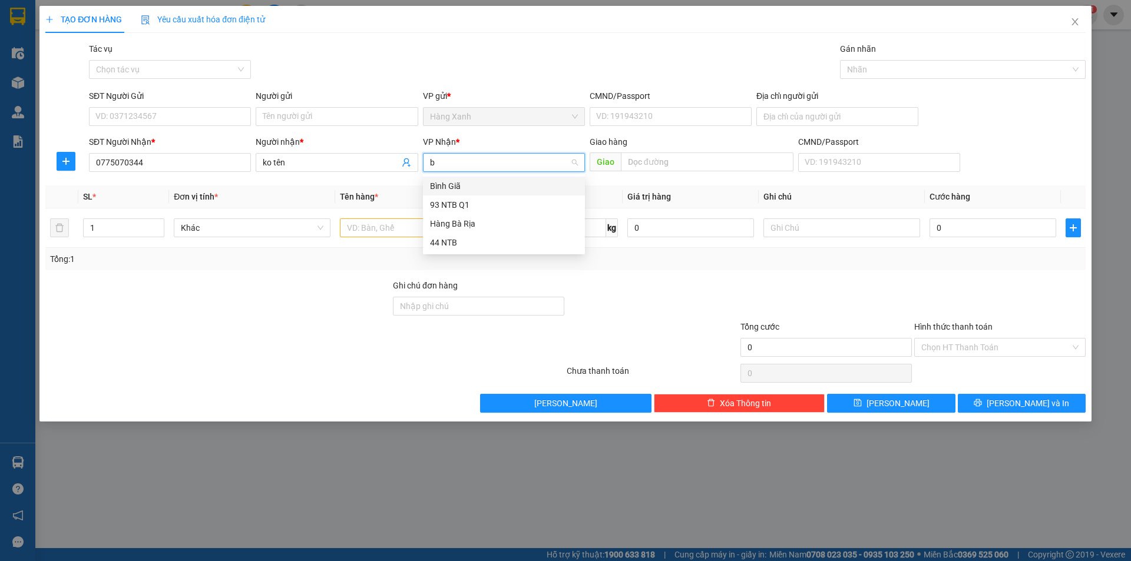
type input "bi"
click at [435, 181] on div "Bình Giã" at bounding box center [504, 186] width 148 height 13
click at [402, 215] on td at bounding box center [418, 228] width 166 height 39
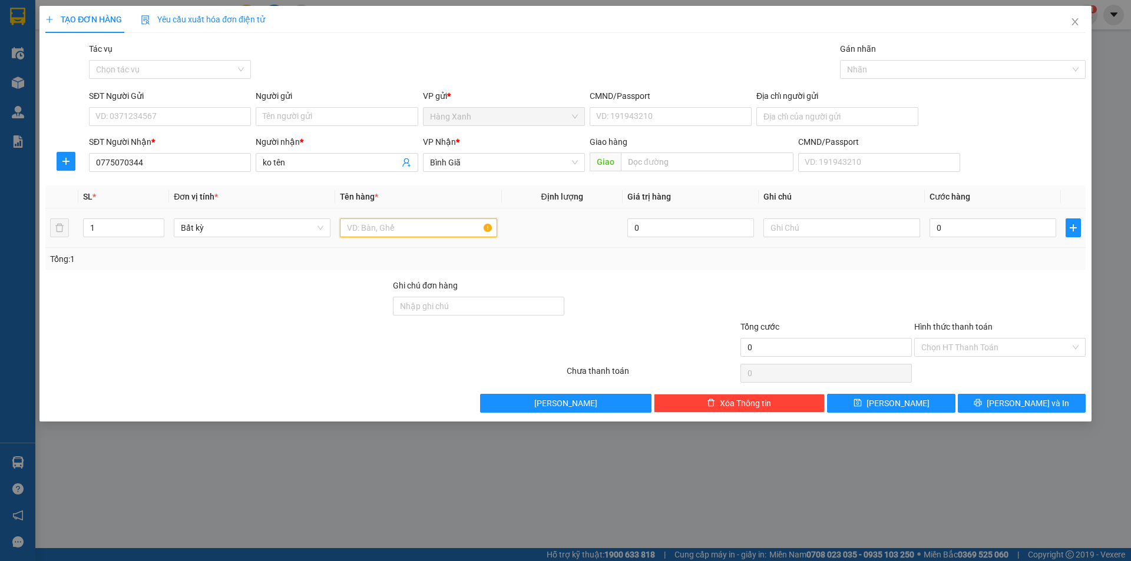
click at [398, 227] on input "text" at bounding box center [418, 228] width 157 height 19
type input "bao"
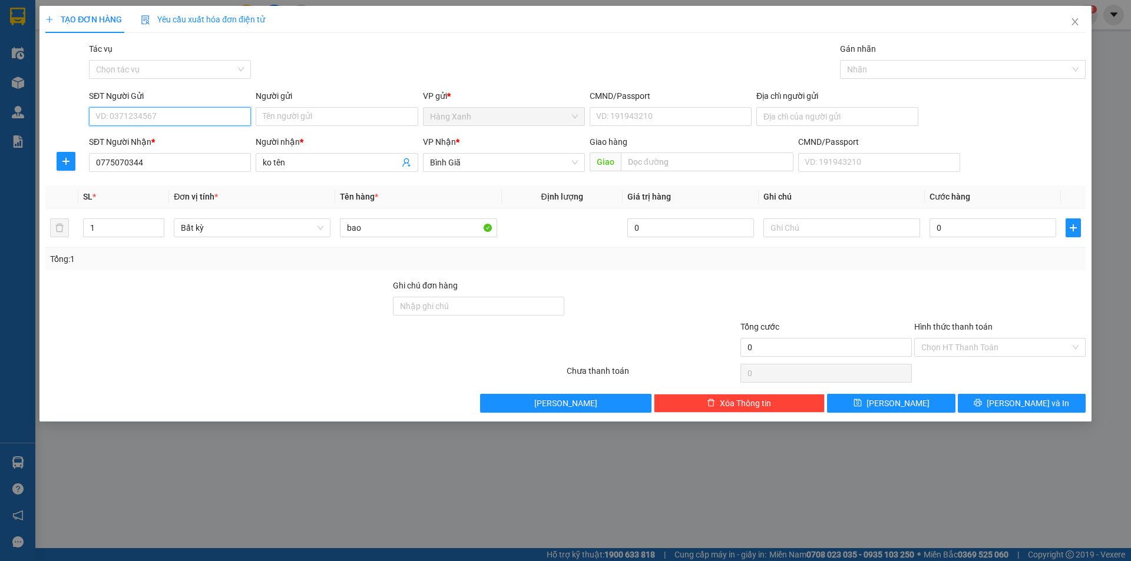
click at [162, 115] on input "SĐT Người Gửi" at bounding box center [170, 116] width 162 height 19
type input "0909372281"
click at [1024, 233] on input "0" at bounding box center [992, 228] width 127 height 19
type input "4"
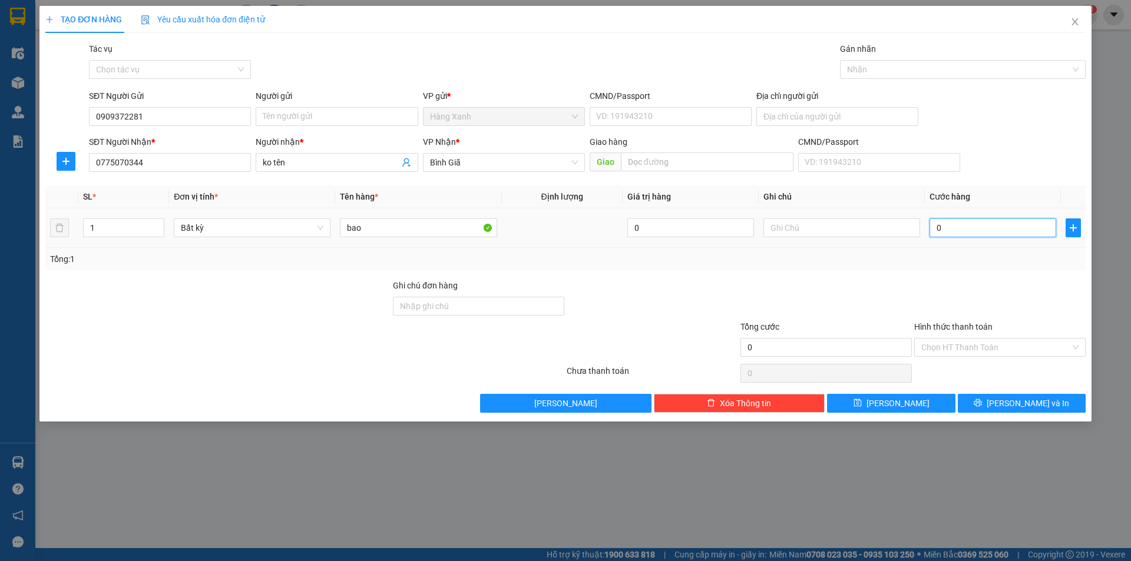
type input "4"
type input "40"
click at [654, 121] on input "CMND/Passport" at bounding box center [671, 116] width 162 height 19
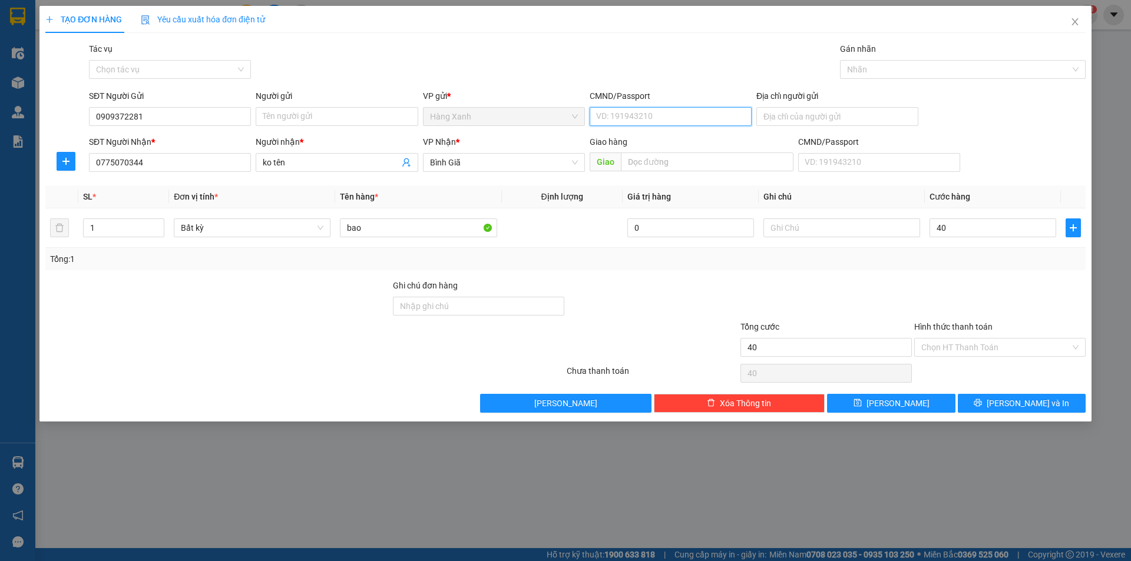
type input "40.000"
type input "079096015503"
click at [303, 167] on input "ko tên" at bounding box center [331, 162] width 136 height 13
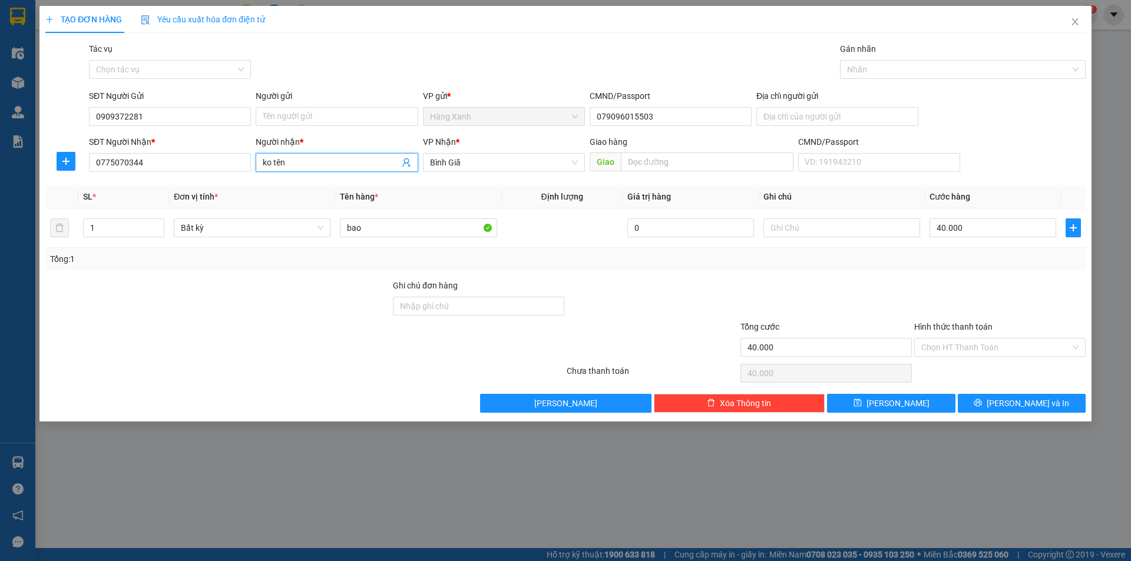
click at [303, 167] on input "ko tên" at bounding box center [331, 162] width 136 height 13
type input "hùng úc"
click at [997, 392] on div "Transit Pickup Surcharge Ids Transit Deliver Surcharge Ids Transit Deliver Surc…" at bounding box center [565, 227] width 1040 height 370
click at [997, 396] on button "[PERSON_NAME] và In" at bounding box center [1022, 403] width 128 height 19
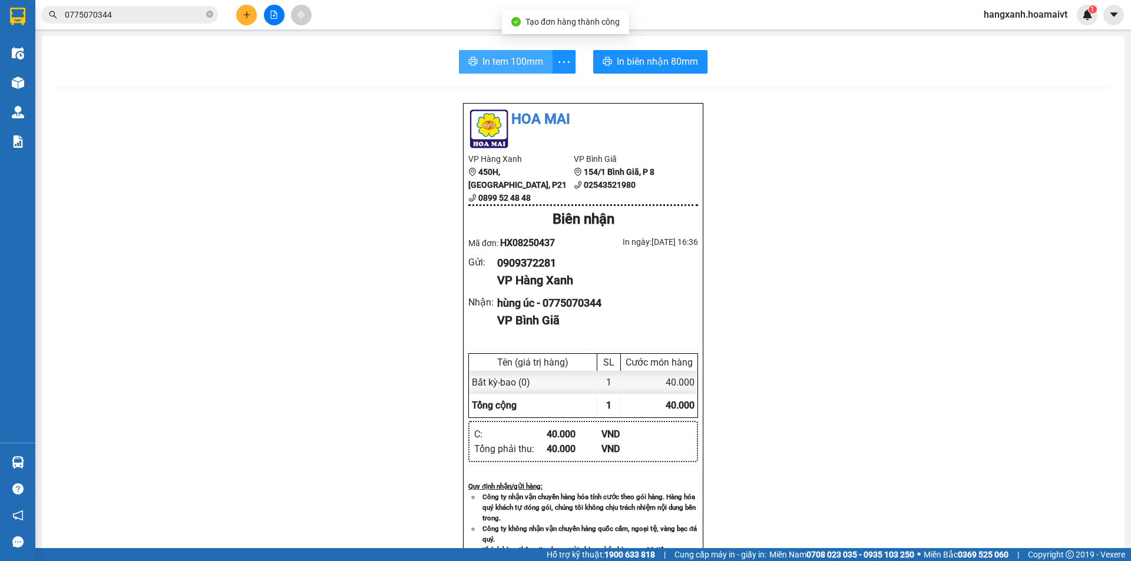
click at [506, 60] on span "In tem 100mm" at bounding box center [512, 61] width 61 height 15
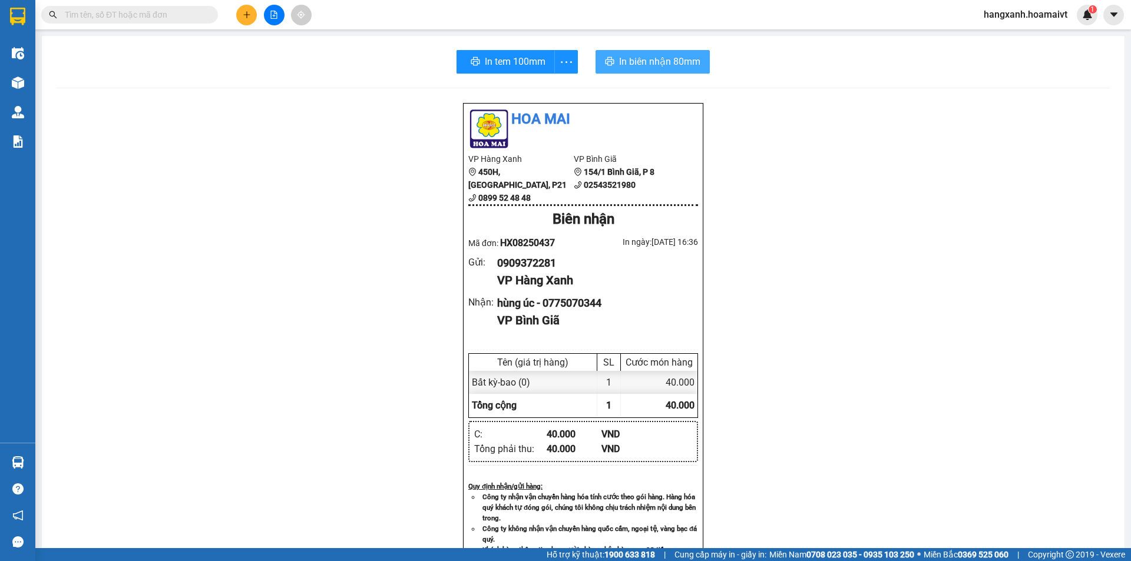
click at [666, 52] on button "In biên nhận 80mm" at bounding box center [652, 62] width 114 height 24
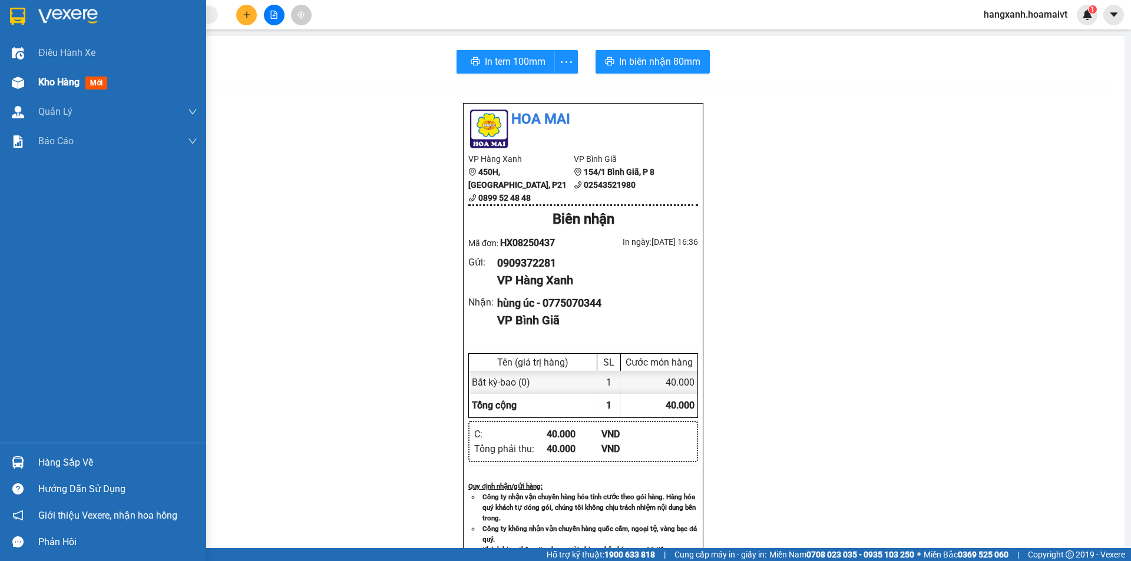
click at [35, 72] on div "Kho hàng mới" at bounding box center [103, 82] width 206 height 29
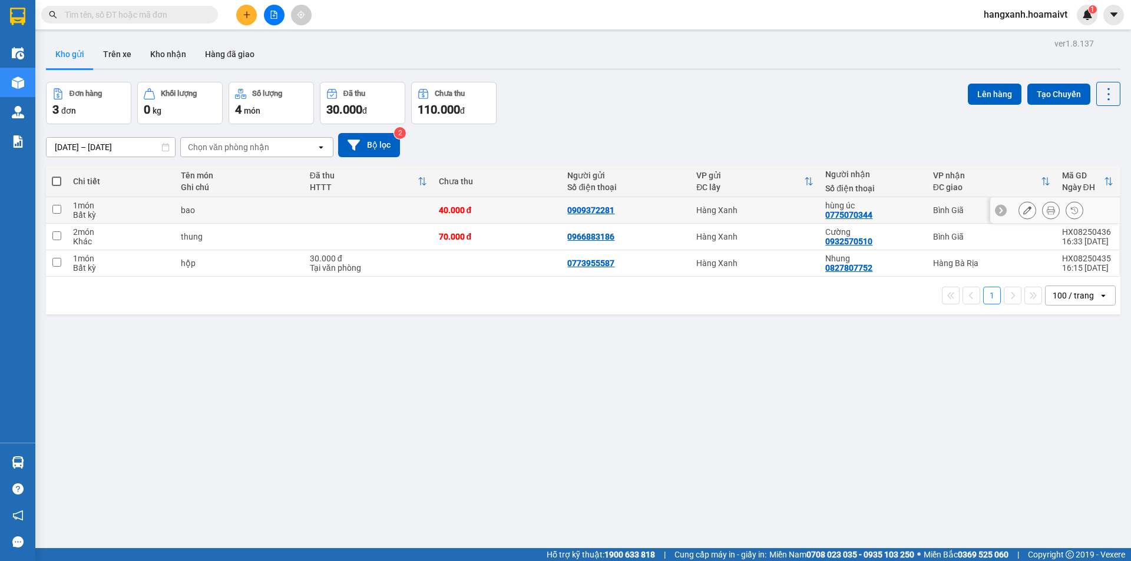
click at [957, 212] on div "Bình Giã" at bounding box center [991, 210] width 117 height 9
checkbox input "true"
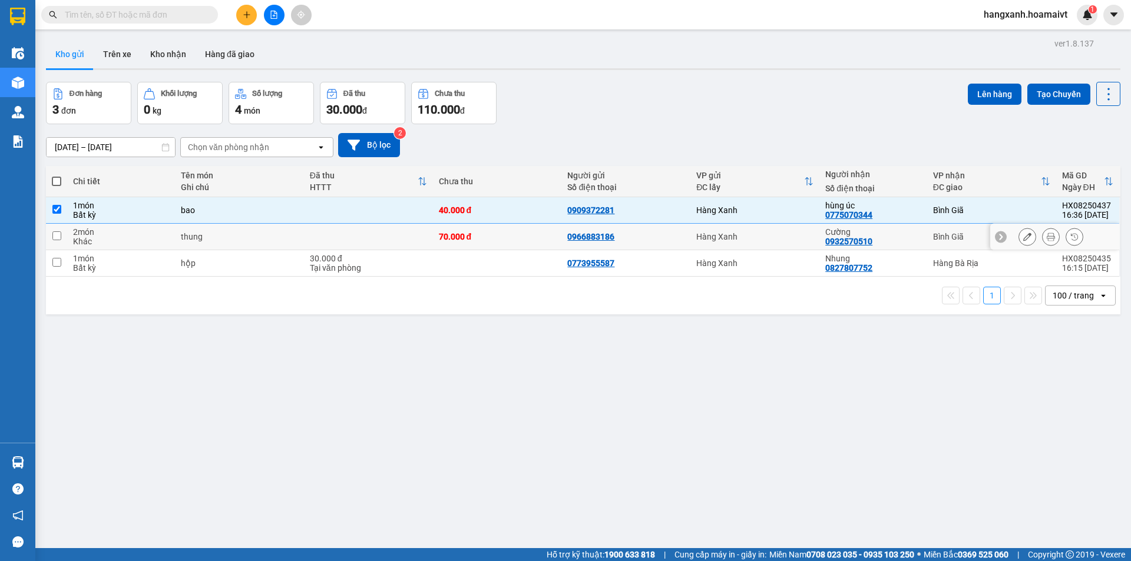
drag, startPoint x: 952, startPoint y: 243, endPoint x: 954, endPoint y: 229, distance: 14.2
click at [951, 240] on td "Bình Giã" at bounding box center [991, 237] width 129 height 27
checkbox input "true"
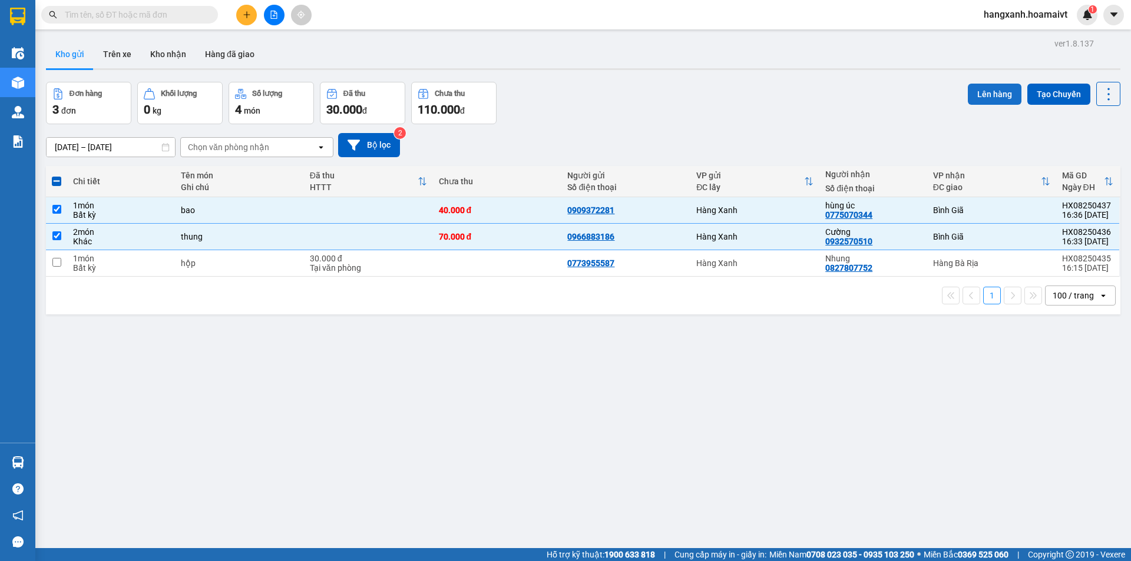
click at [990, 82] on div "Lên hàng Tạo Chuyến" at bounding box center [1044, 94] width 153 height 24
click at [989, 86] on button "Lên hàng" at bounding box center [995, 94] width 54 height 21
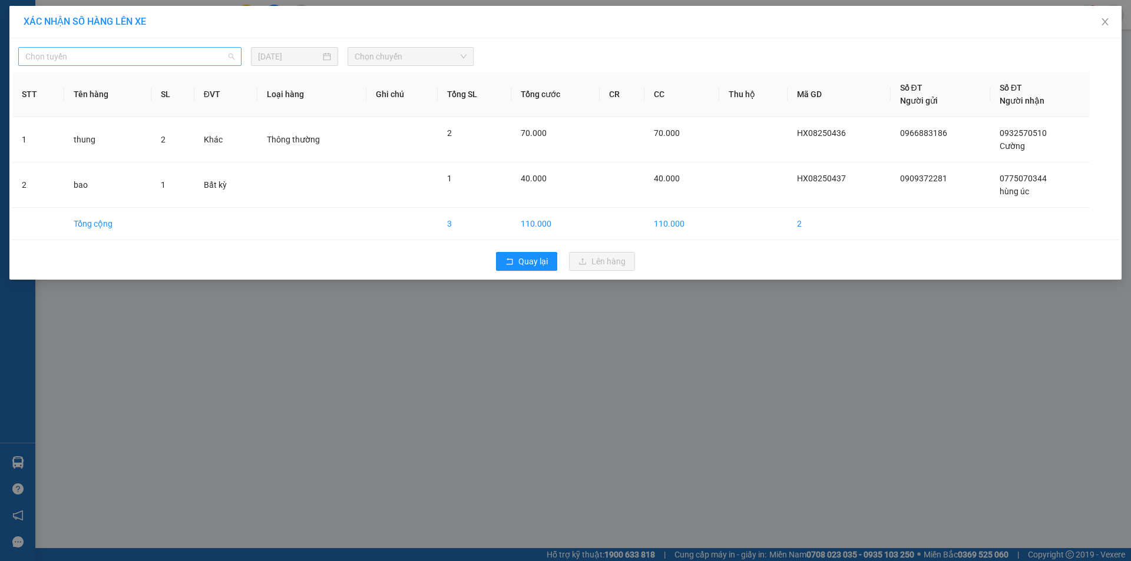
click at [162, 61] on span "Chọn tuyến" at bounding box center [129, 57] width 209 height 18
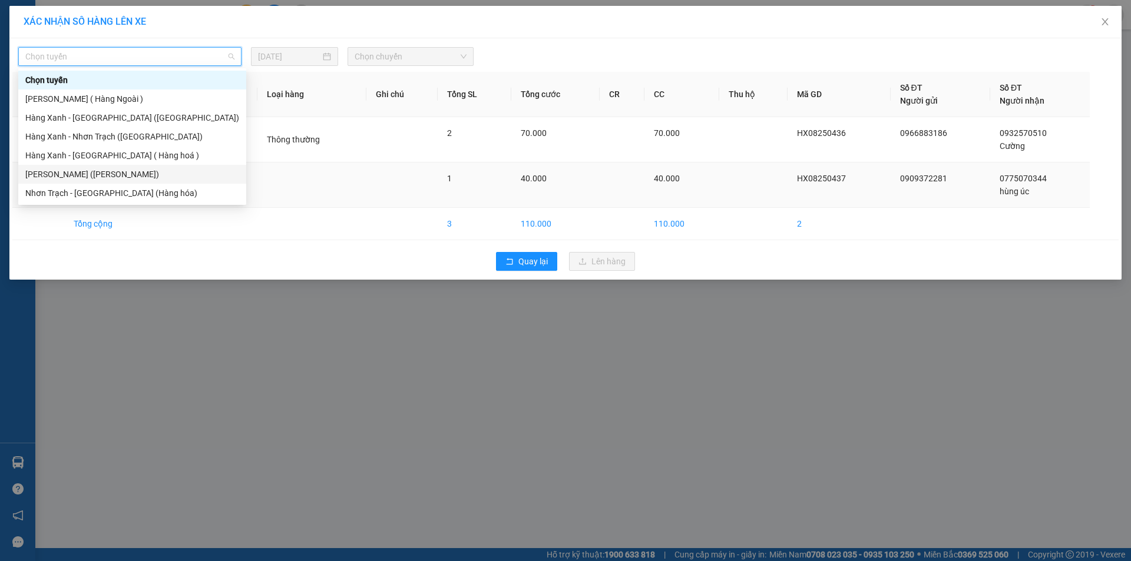
click at [98, 177] on div "[PERSON_NAME] ([PERSON_NAME])" at bounding box center [132, 174] width 214 height 13
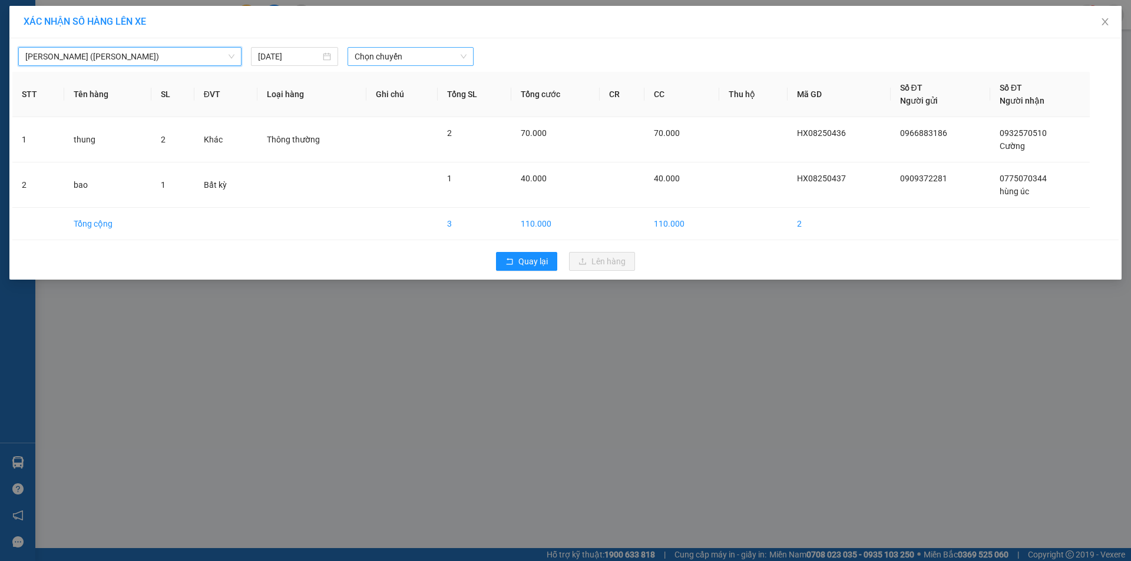
click at [393, 55] on span "Chọn chuyến" at bounding box center [411, 57] width 112 height 18
type input "1650"
click at [434, 96] on div "Thêm chuyến " 16:50 "" at bounding box center [410, 100] width 125 height 20
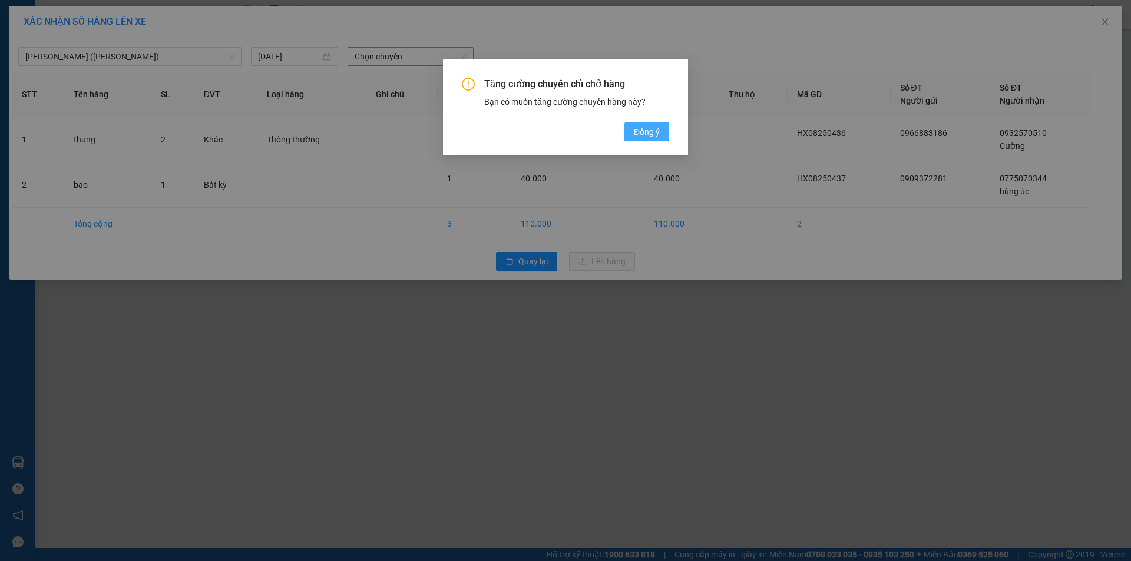
click at [652, 131] on span "Đồng ý" at bounding box center [647, 131] width 26 height 13
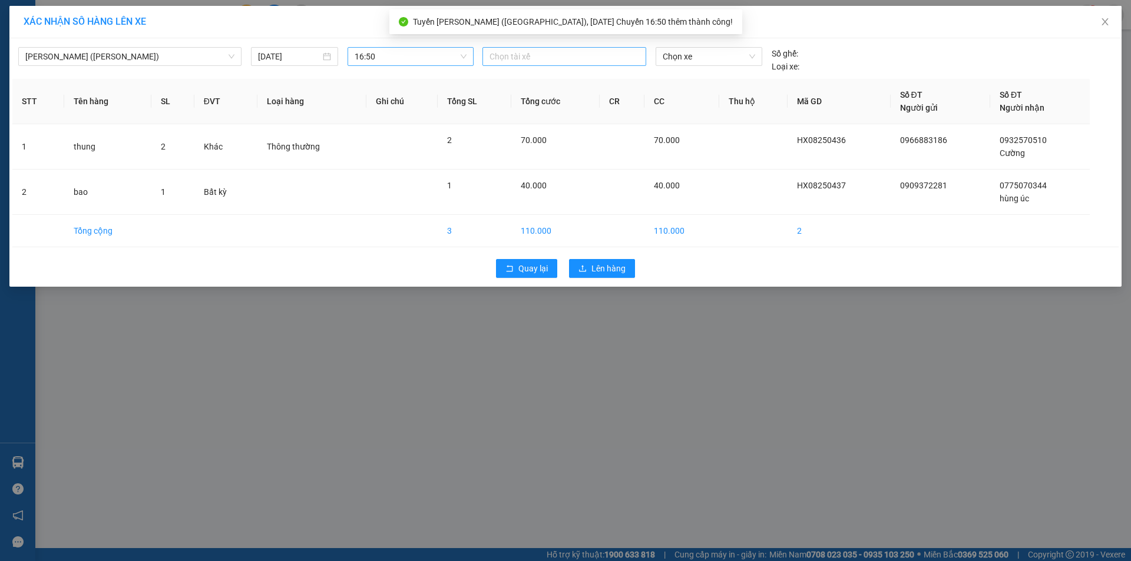
click at [514, 54] on div at bounding box center [564, 56] width 158 height 14
type input "tin m"
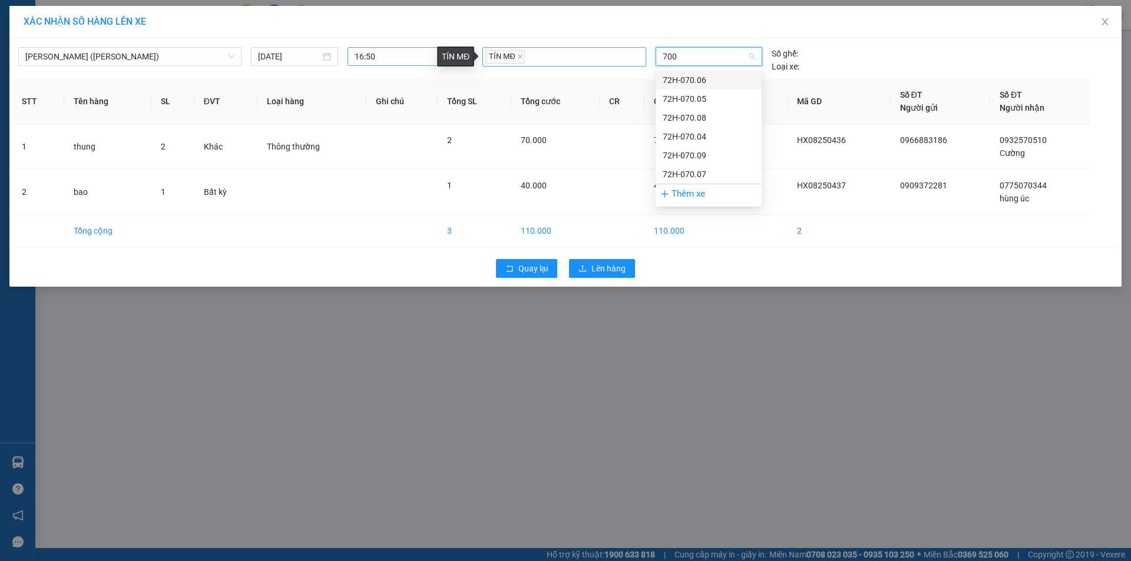
type input "7004"
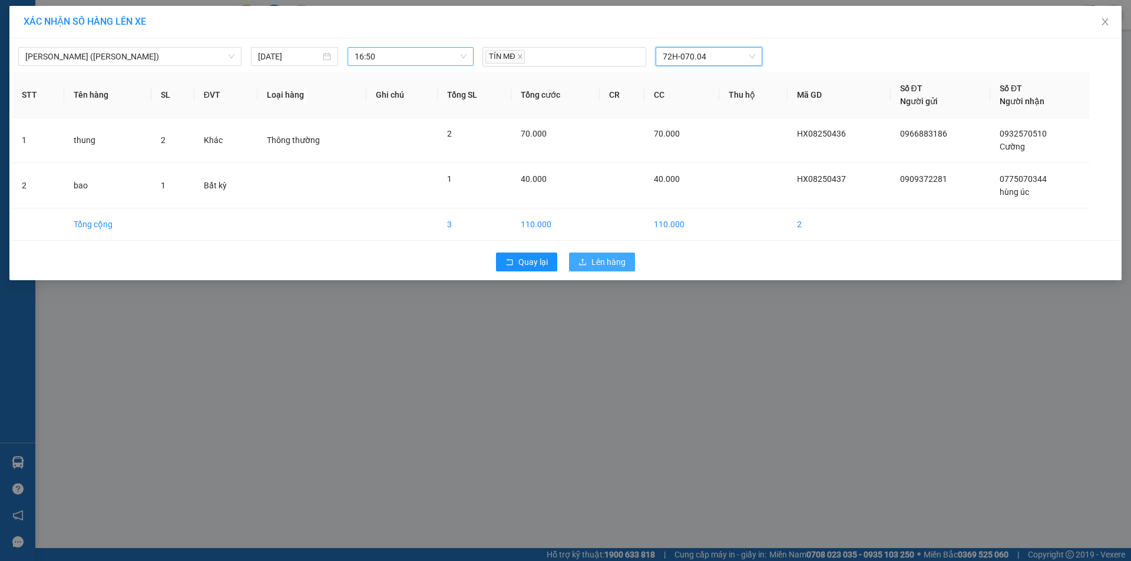
drag, startPoint x: 616, startPoint y: 258, endPoint x: 602, endPoint y: 256, distance: 13.7
click at [615, 257] on span "Lên hàng" at bounding box center [608, 262] width 34 height 13
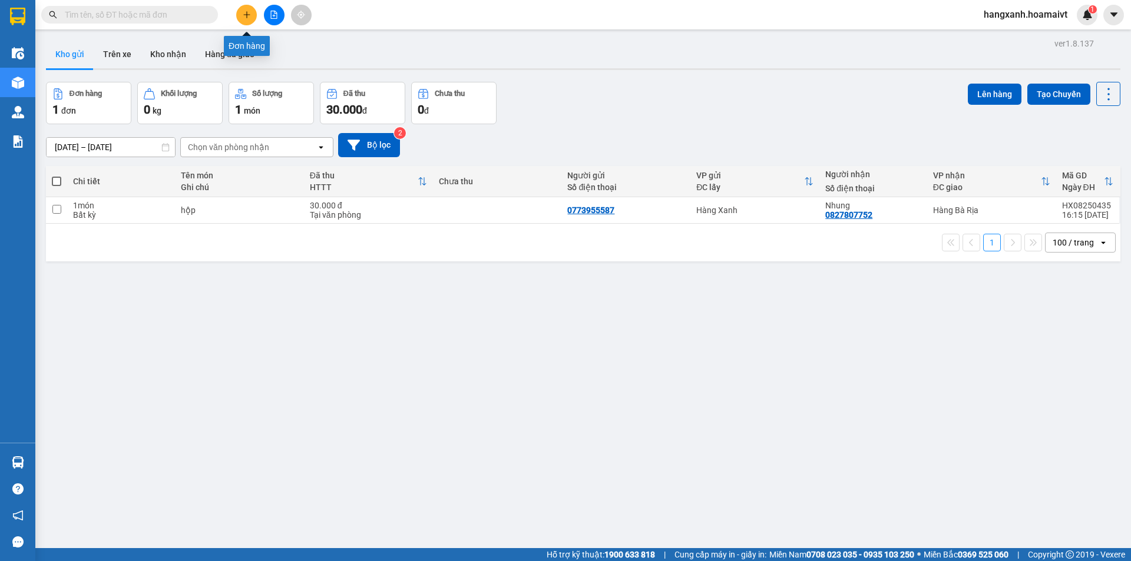
click at [243, 18] on icon "plus" at bounding box center [247, 15] width 8 height 8
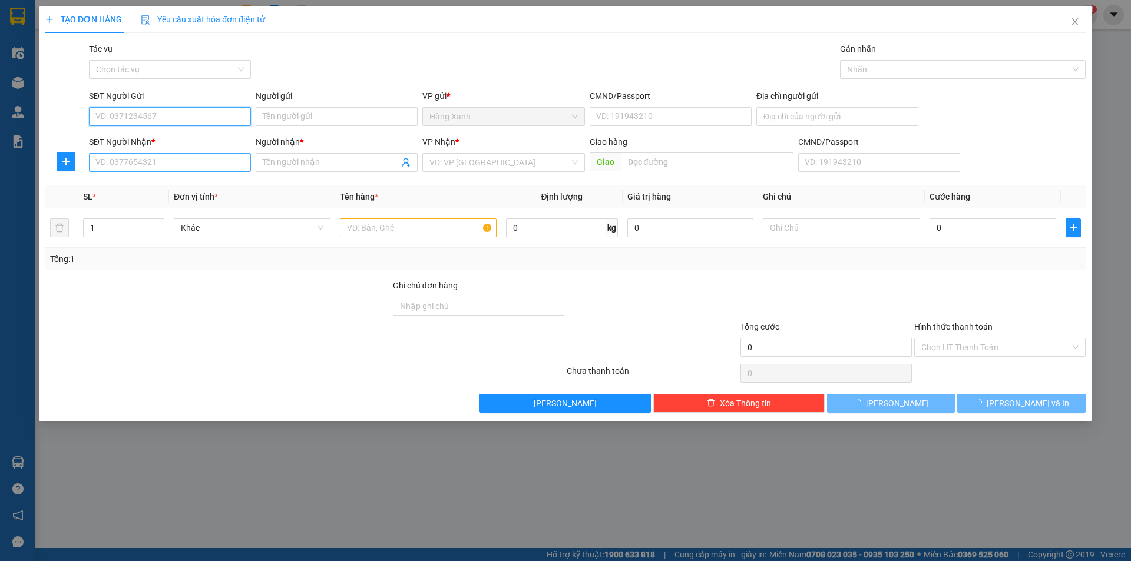
click at [150, 155] on input "SĐT Người Nhận *" at bounding box center [170, 162] width 162 height 19
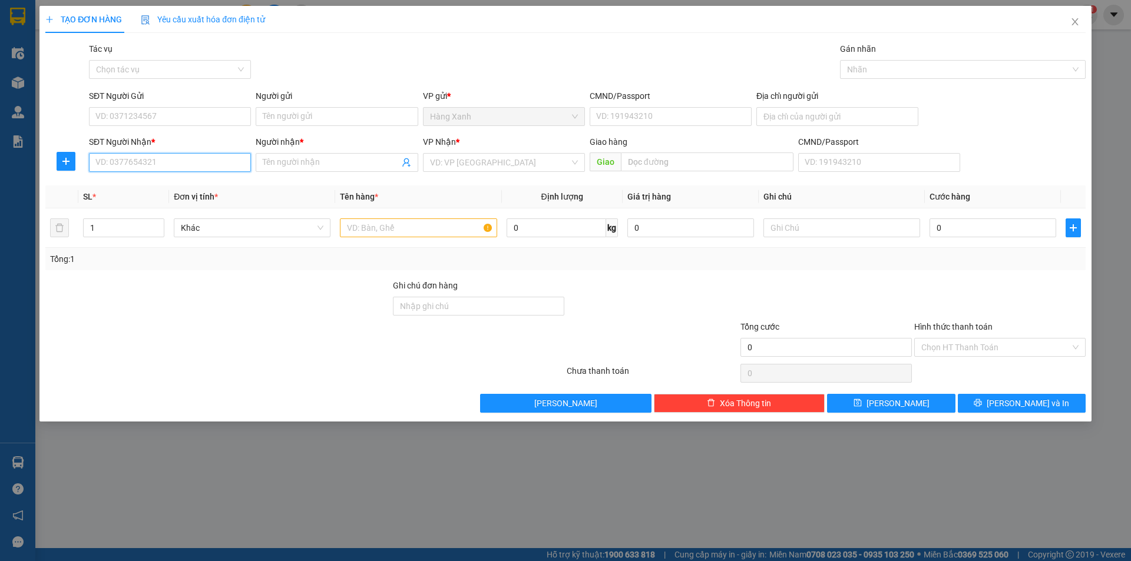
click at [150, 155] on input "SĐT Người Nhận *" at bounding box center [170, 162] width 162 height 19
type input "0879809224"
click at [290, 152] on div "Người nhận *" at bounding box center [337, 144] width 162 height 18
click at [297, 163] on input "Người nhận *" at bounding box center [331, 162] width 136 height 13
type input "tình"
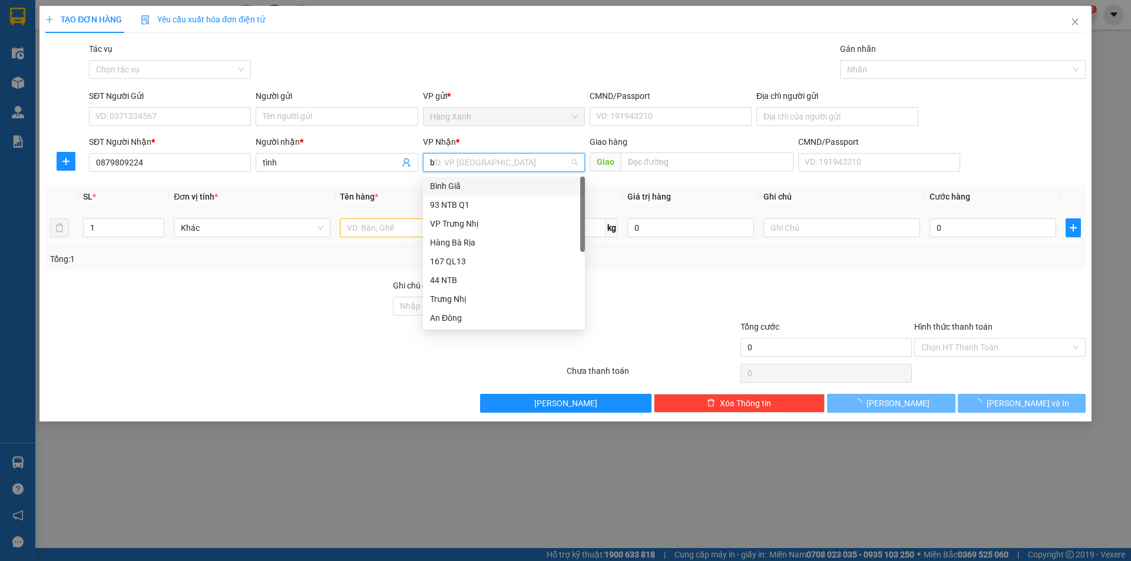
type input "ba"
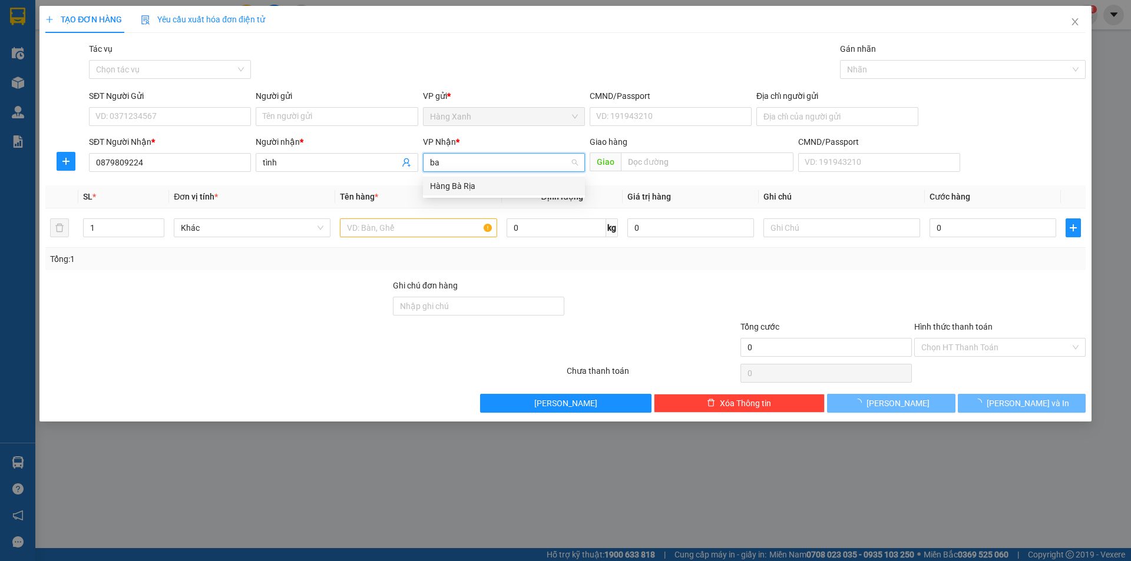
click at [486, 178] on div "Hàng Bà Rịa" at bounding box center [504, 186] width 162 height 19
click at [169, 103] on div "SĐT Người Gửi" at bounding box center [170, 99] width 162 height 18
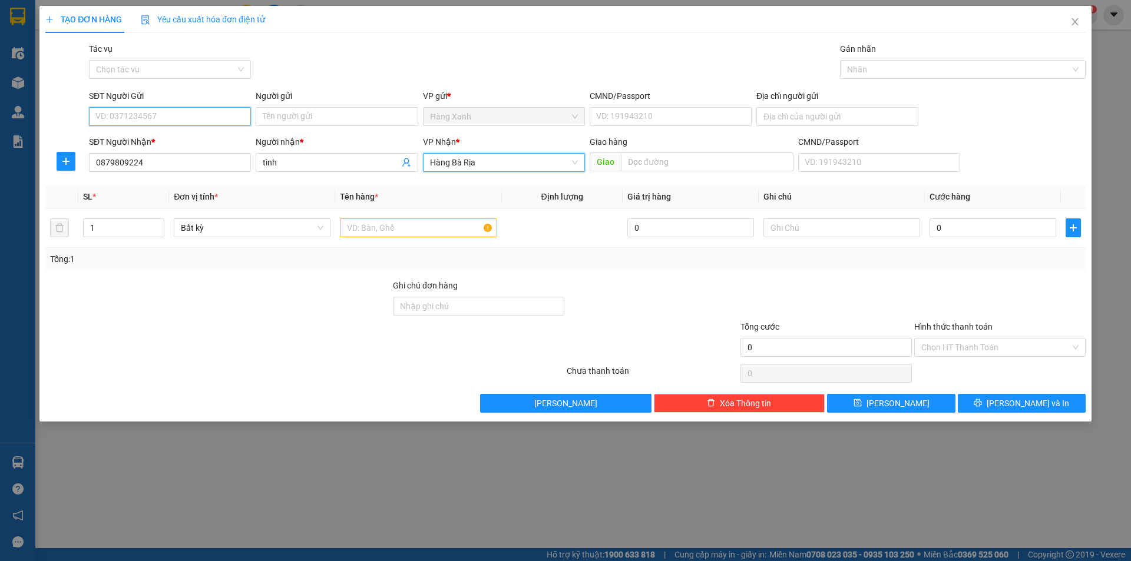
click at [176, 114] on input "SĐT Người Gửi" at bounding box center [170, 116] width 162 height 19
type input "0902619774"
click at [442, 229] on input "text" at bounding box center [418, 228] width 157 height 19
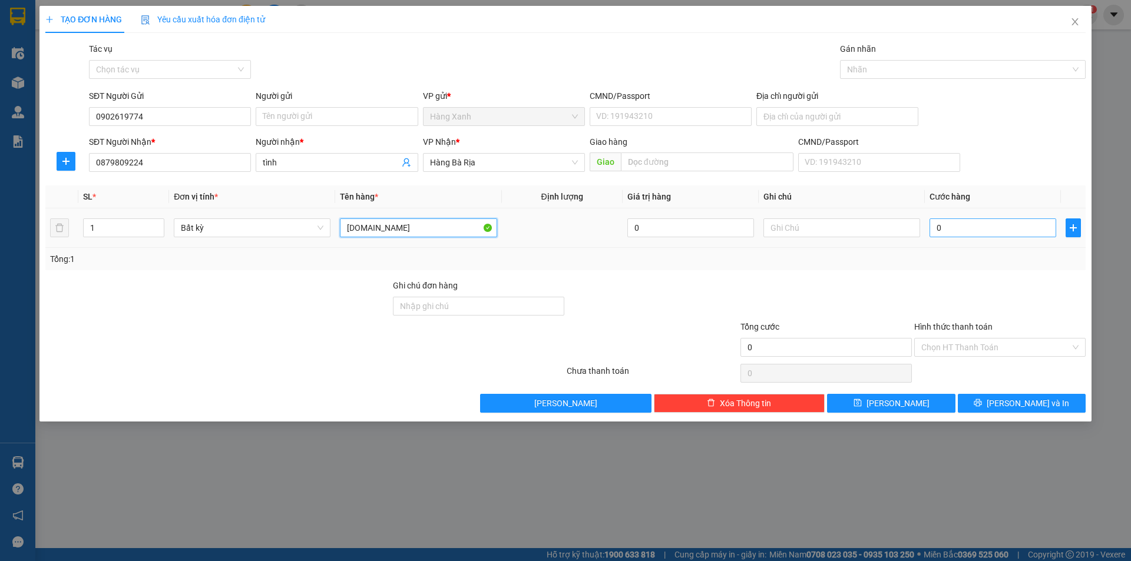
type input "[DOMAIN_NAME]"
click at [977, 225] on input "0" at bounding box center [992, 228] width 127 height 19
type input "3"
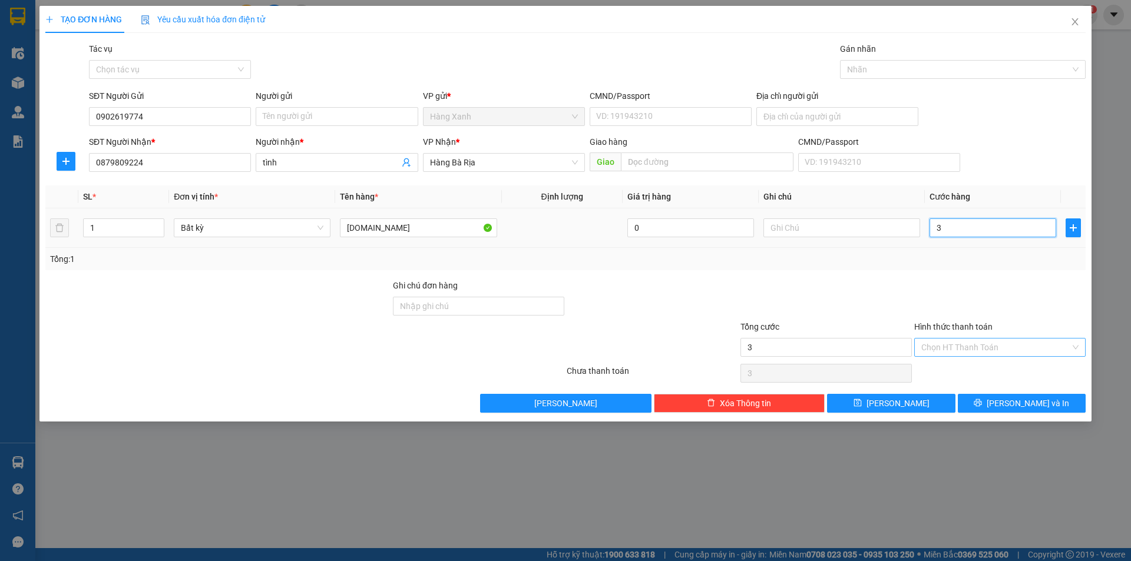
type input "30"
type input "30.000"
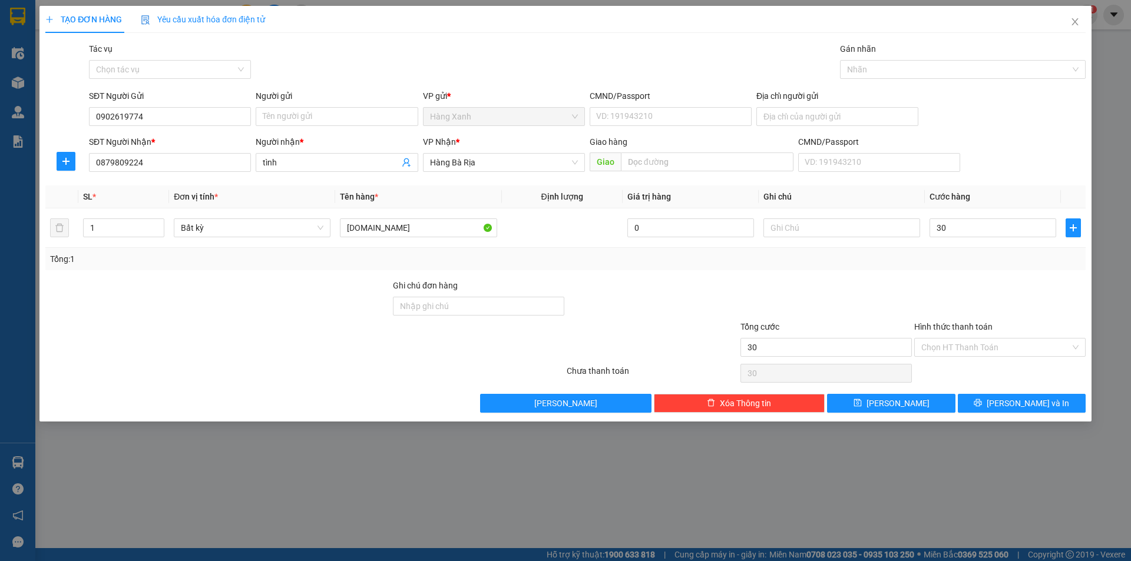
type input "30.000"
drag, startPoint x: 991, startPoint y: 383, endPoint x: 995, endPoint y: 394, distance: 11.4
click at [995, 392] on div "Transit Pickup Surcharge Ids Transit Deliver Surcharge Ids Transit Deliver Surc…" at bounding box center [565, 227] width 1040 height 370
click at [995, 394] on button "[PERSON_NAME] và In" at bounding box center [1022, 403] width 128 height 19
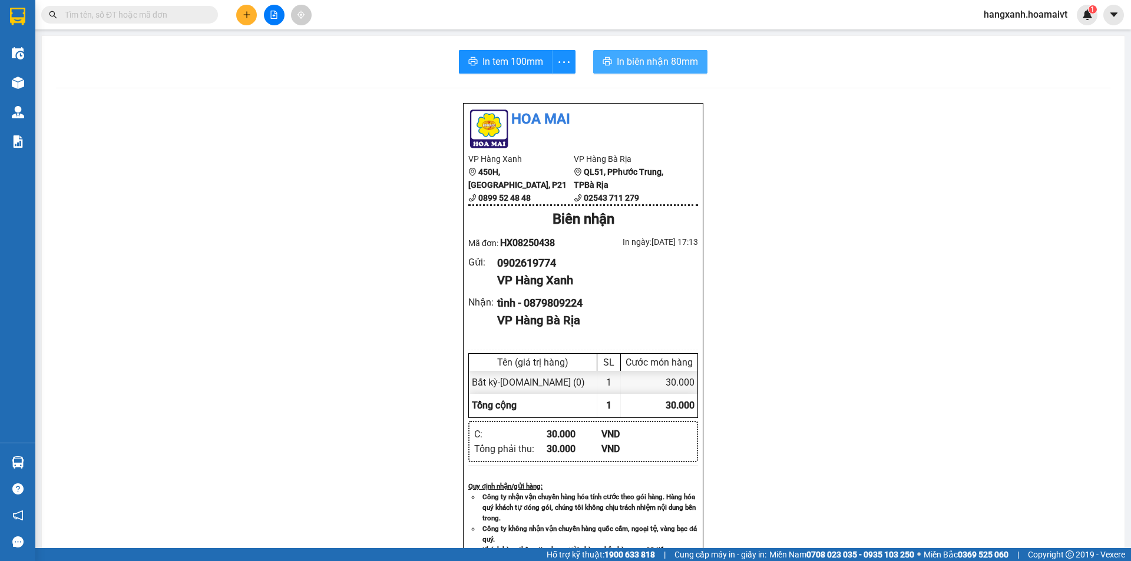
click at [593, 60] on button "In biên nhận 80mm" at bounding box center [650, 62] width 114 height 24
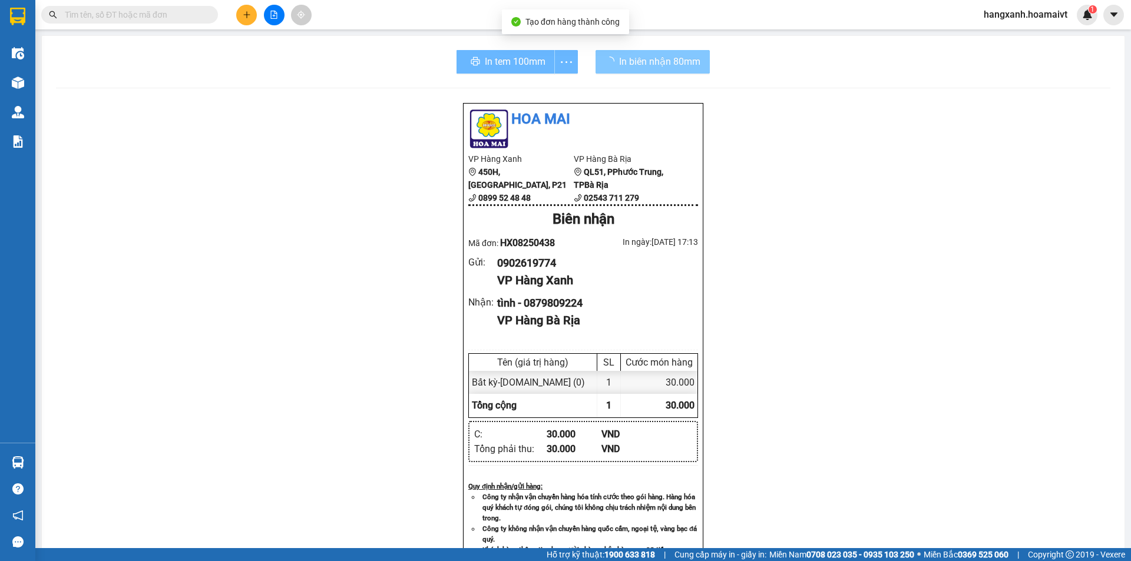
click at [482, 61] on div "In tem 100mm" at bounding box center [516, 62] width 121 height 24
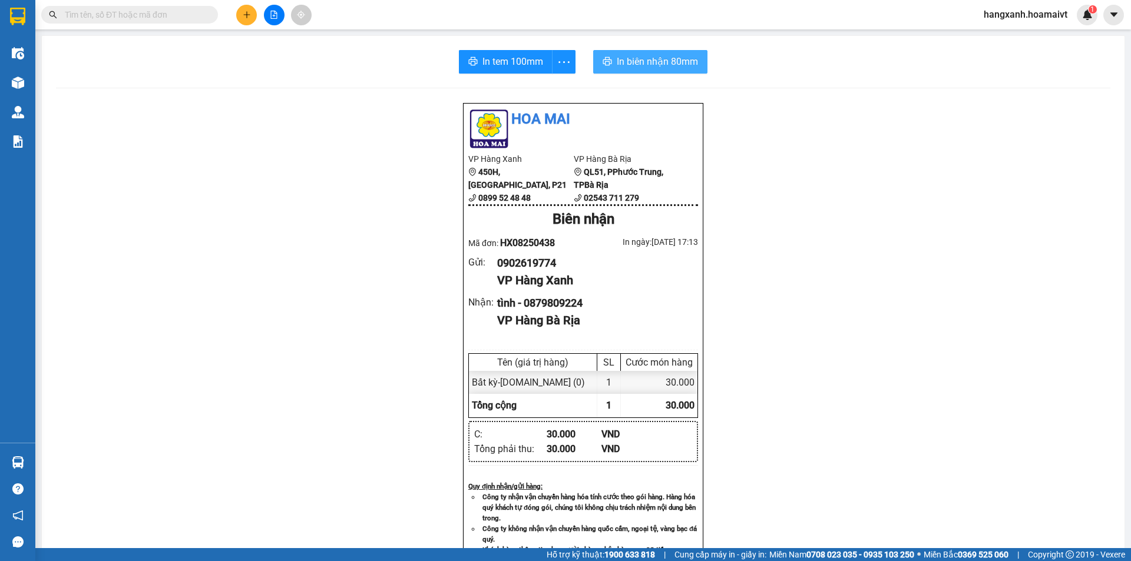
click at [511, 42] on div "In tem 100mm In biên nhận 80mm Hoa Mai VP Hàng Xanh 450H, [GEOGRAPHIC_DATA], P2…" at bounding box center [583, 457] width 1083 height 842
click at [509, 56] on span "In tem 100mm" at bounding box center [512, 61] width 61 height 15
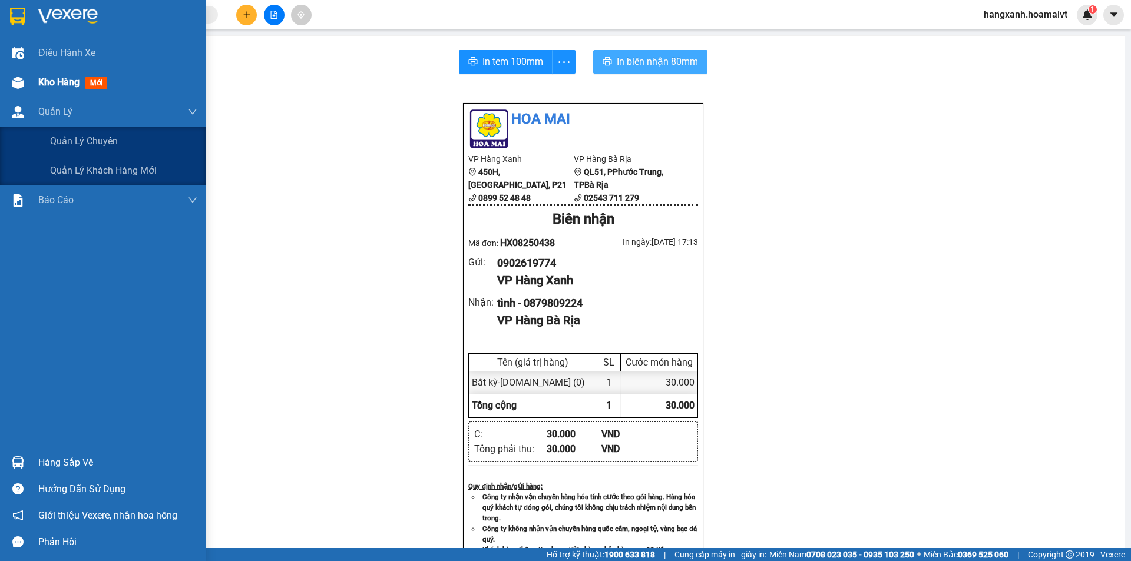
click at [37, 81] on div "Kho hàng mới" at bounding box center [103, 82] width 206 height 29
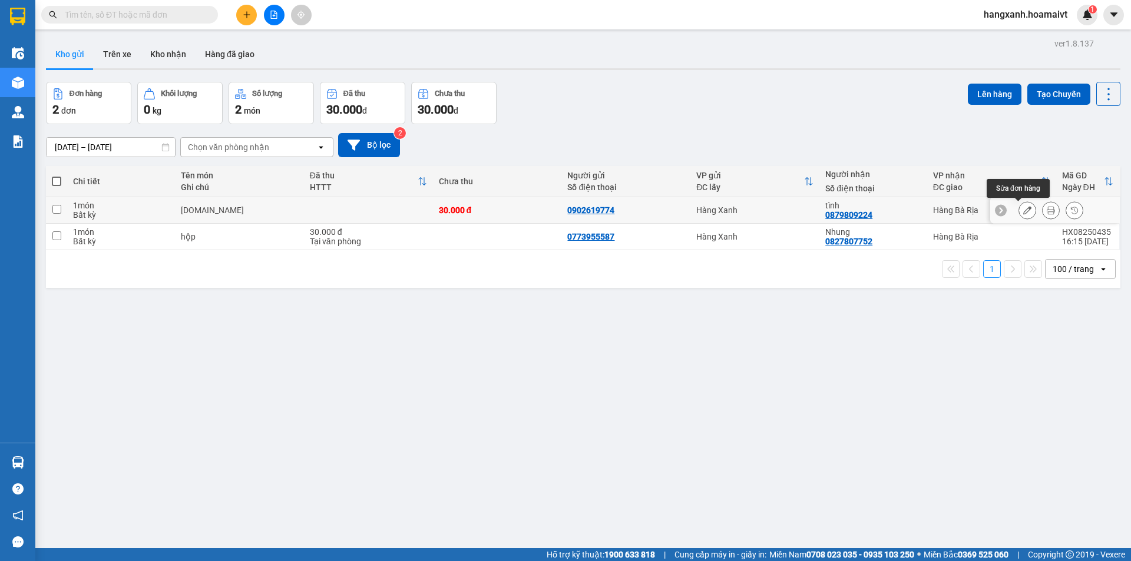
click at [1023, 211] on icon at bounding box center [1027, 210] width 8 height 8
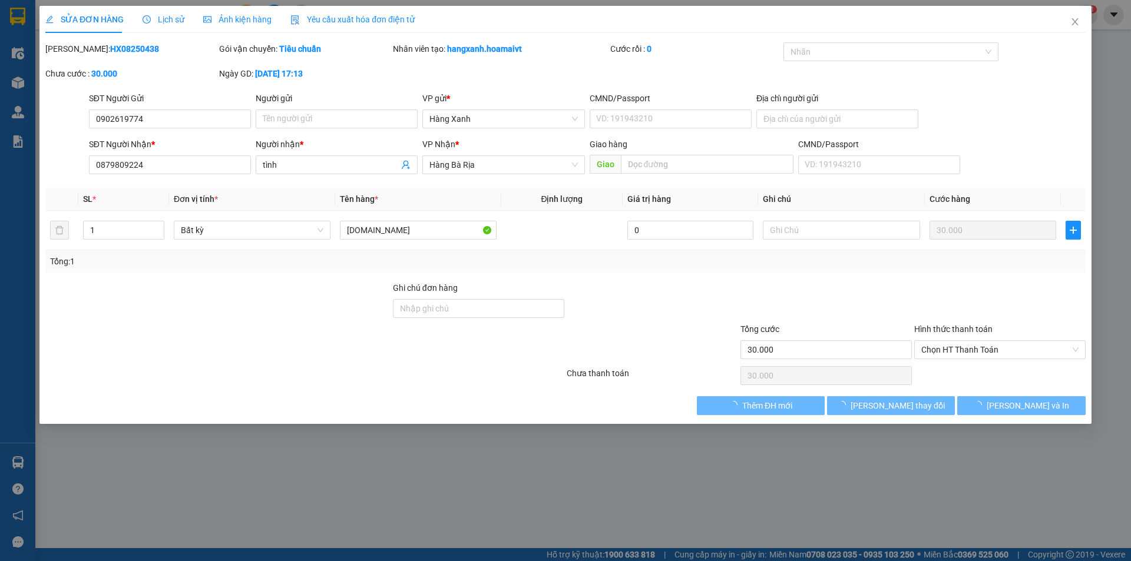
type input "0902619774"
type input "0879809224"
type input "tình"
type input "30.000"
click at [971, 350] on span "Chọn HT Thanh Toán" at bounding box center [999, 350] width 157 height 18
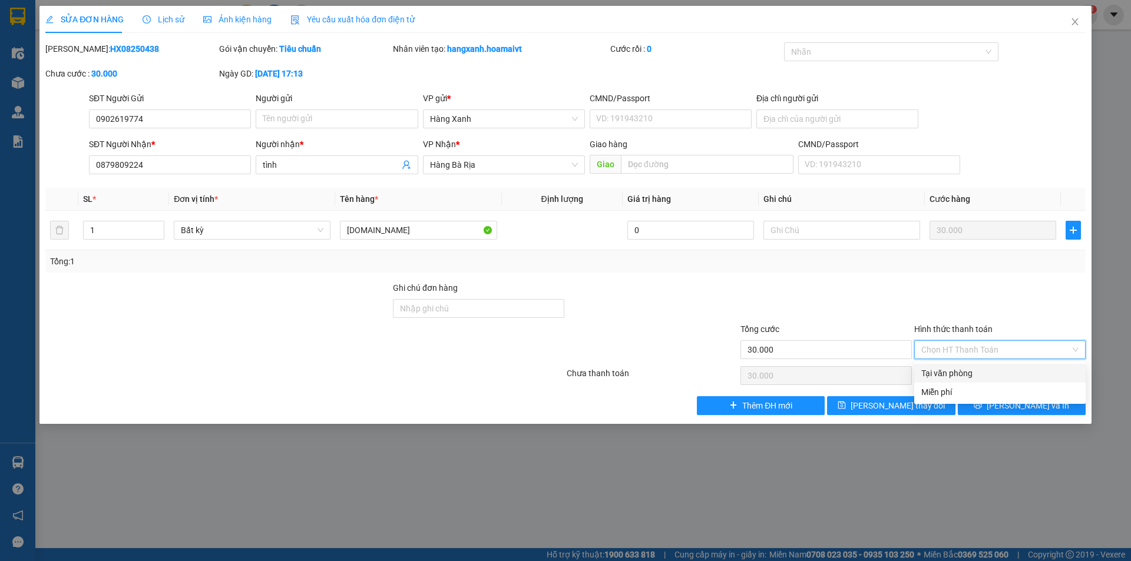
click at [983, 370] on div "Tại văn phòng" at bounding box center [999, 373] width 157 height 13
type input "0"
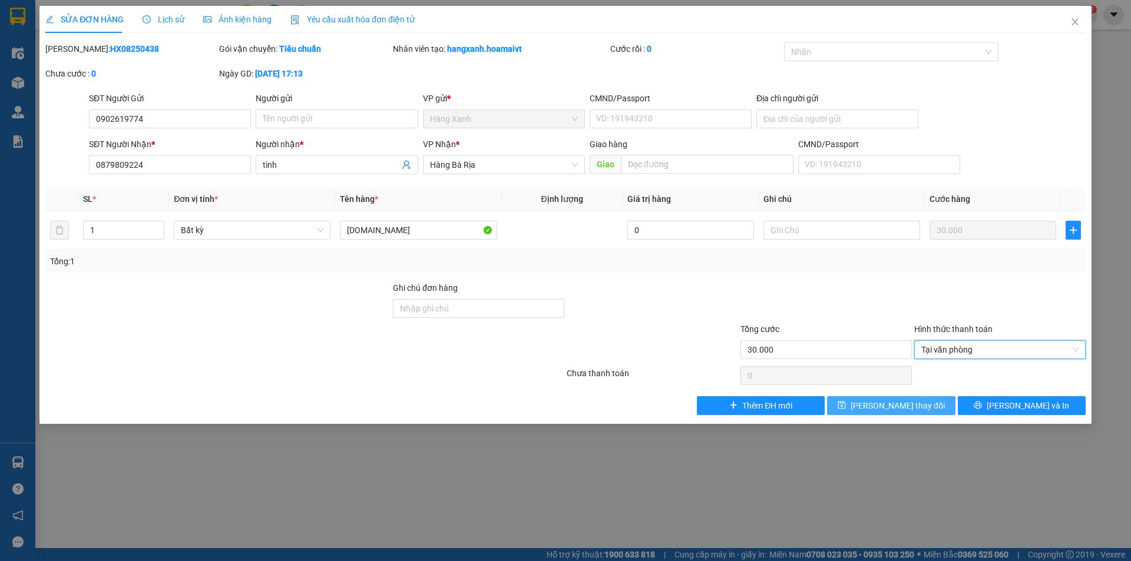
click at [914, 405] on span "[PERSON_NAME] thay đổi" at bounding box center [898, 405] width 94 height 13
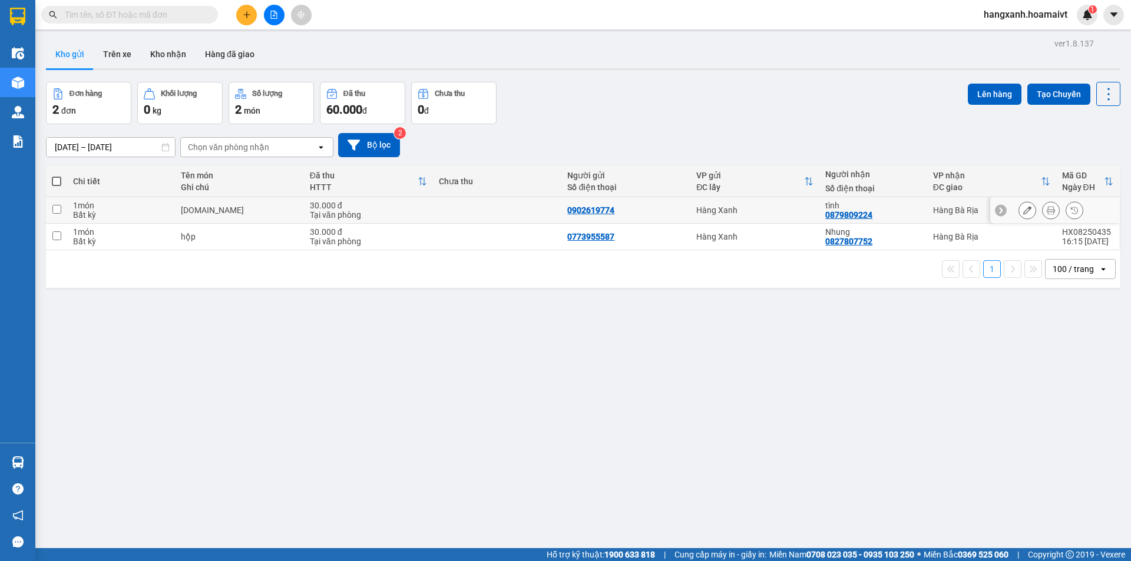
click at [1047, 210] on icon at bounding box center [1051, 210] width 8 height 8
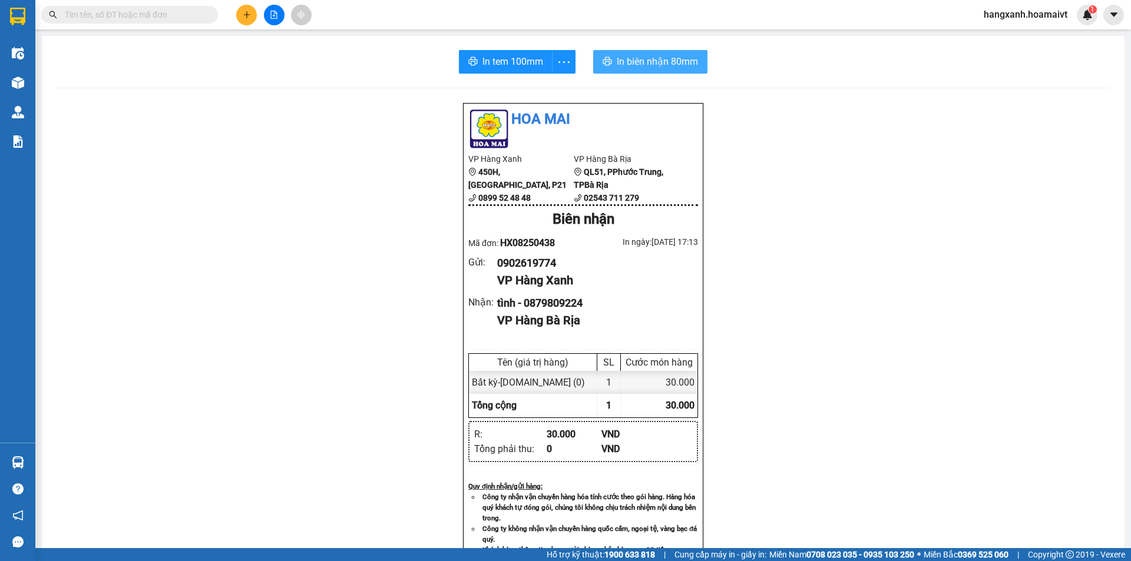
click at [627, 66] on span "In biên nhận 80mm" at bounding box center [657, 61] width 81 height 15
click at [489, 70] on button "In tem 100mm" at bounding box center [506, 62] width 94 height 24
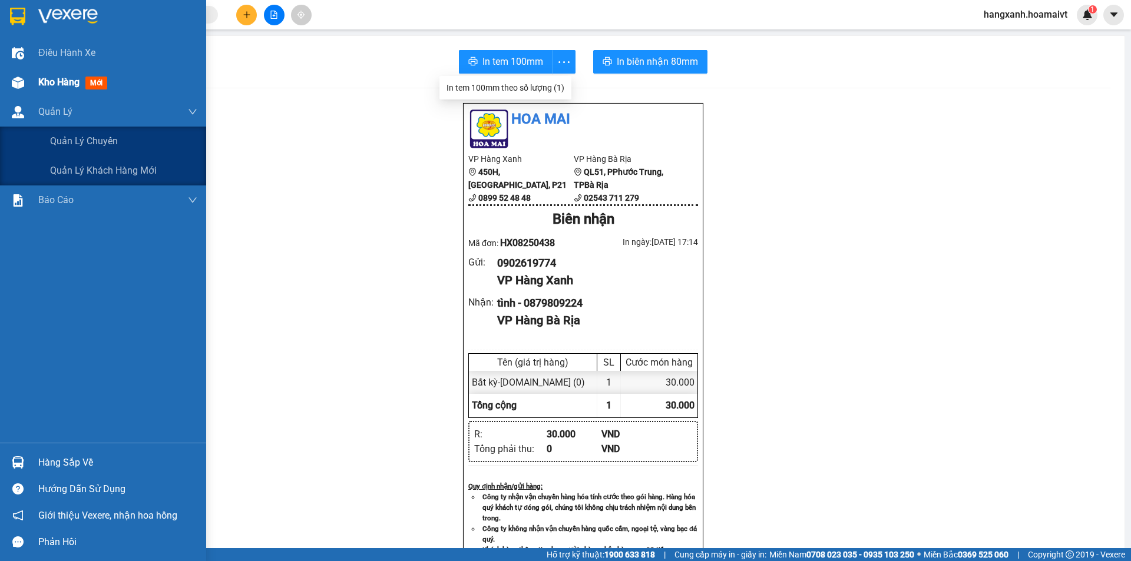
click at [24, 84] on div at bounding box center [18, 82] width 21 height 21
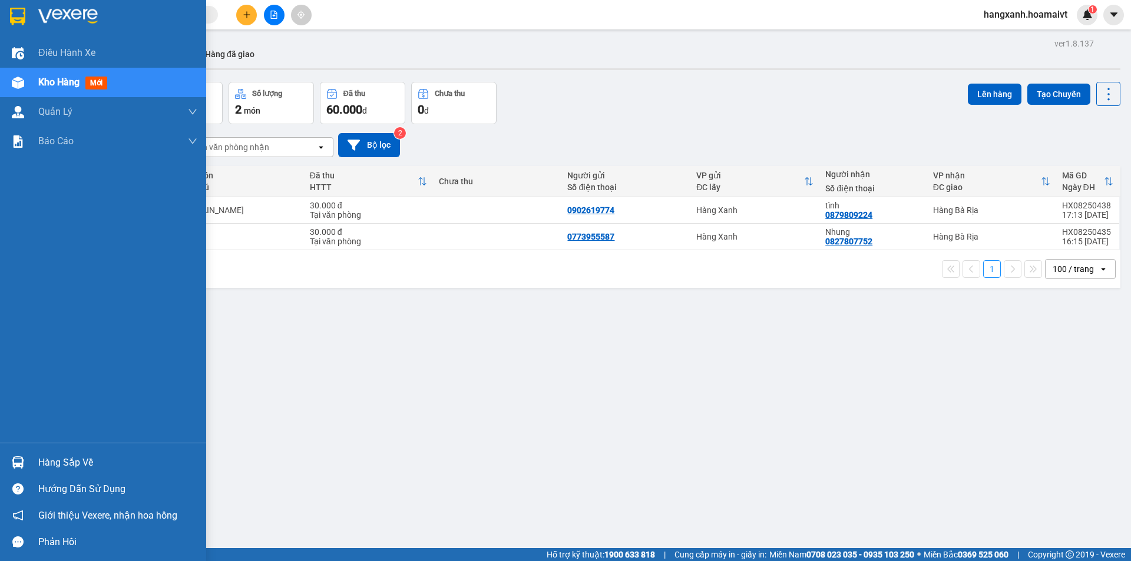
drag, startPoint x: 6, startPoint y: 78, endPoint x: 41, endPoint y: 80, distance: 34.8
click at [8, 78] on div "Kho hàng mới" at bounding box center [103, 82] width 206 height 29
click at [73, 25] on div at bounding box center [103, 19] width 206 height 38
drag, startPoint x: 1, startPoint y: 78, endPoint x: 89, endPoint y: 91, distance: 89.2
click at [2, 78] on div "Kho hàng mới" at bounding box center [103, 82] width 206 height 29
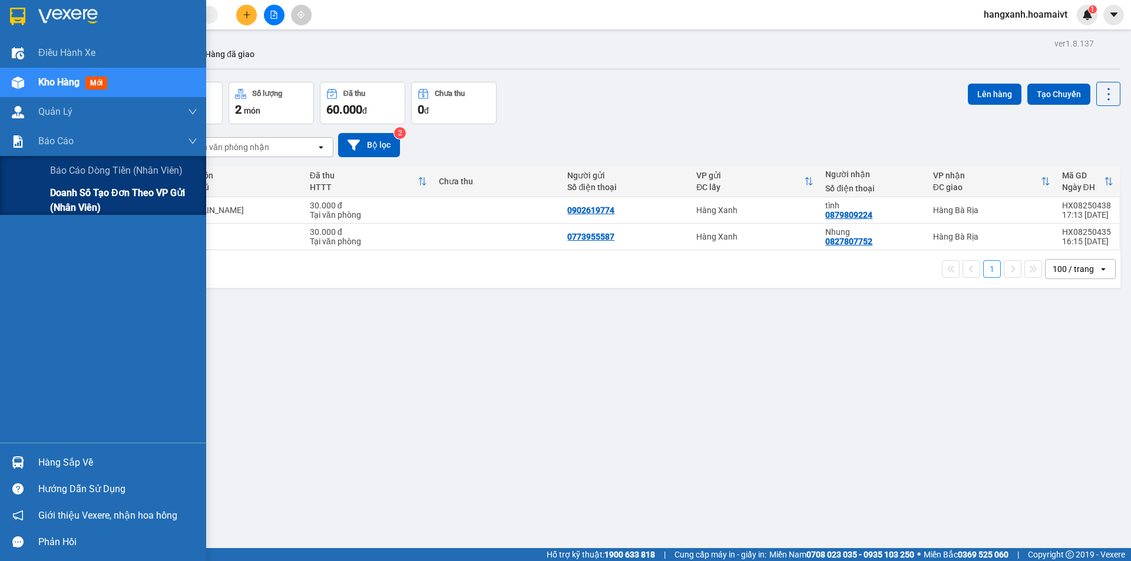
click at [9, 196] on div "Doanh số tạo đơn theo VP gửi (nhân viên)" at bounding box center [103, 200] width 206 height 29
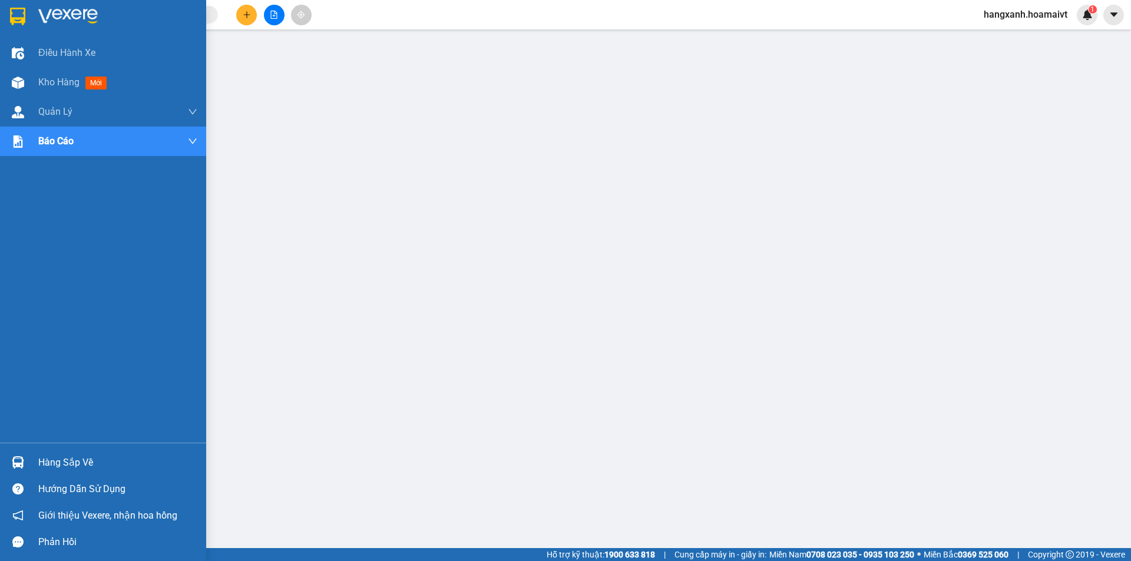
click at [18, 15] on img at bounding box center [17, 17] width 15 height 18
